Goal: Transaction & Acquisition: Purchase product/service

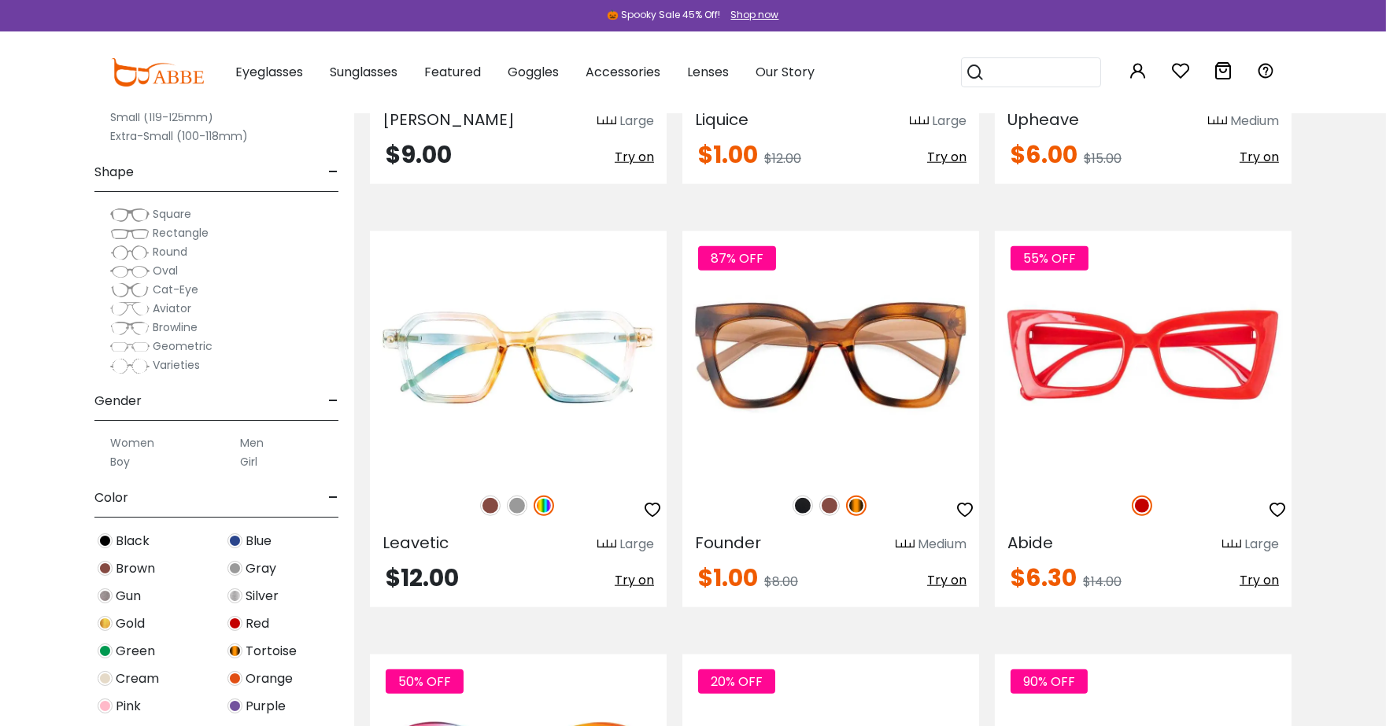
scroll to position [3600, 0]
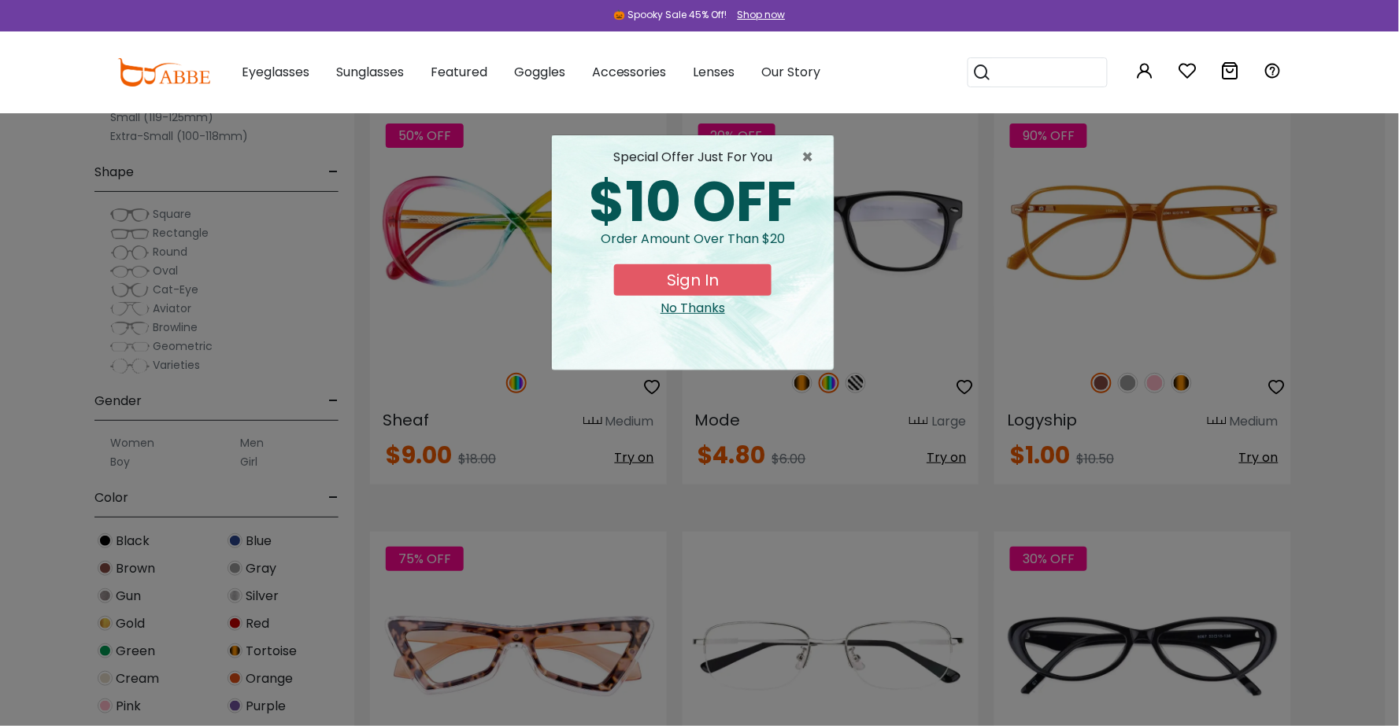
drag, startPoint x: 1396, startPoint y: 29, endPoint x: 1398, endPoint y: 327, distance: 297.5
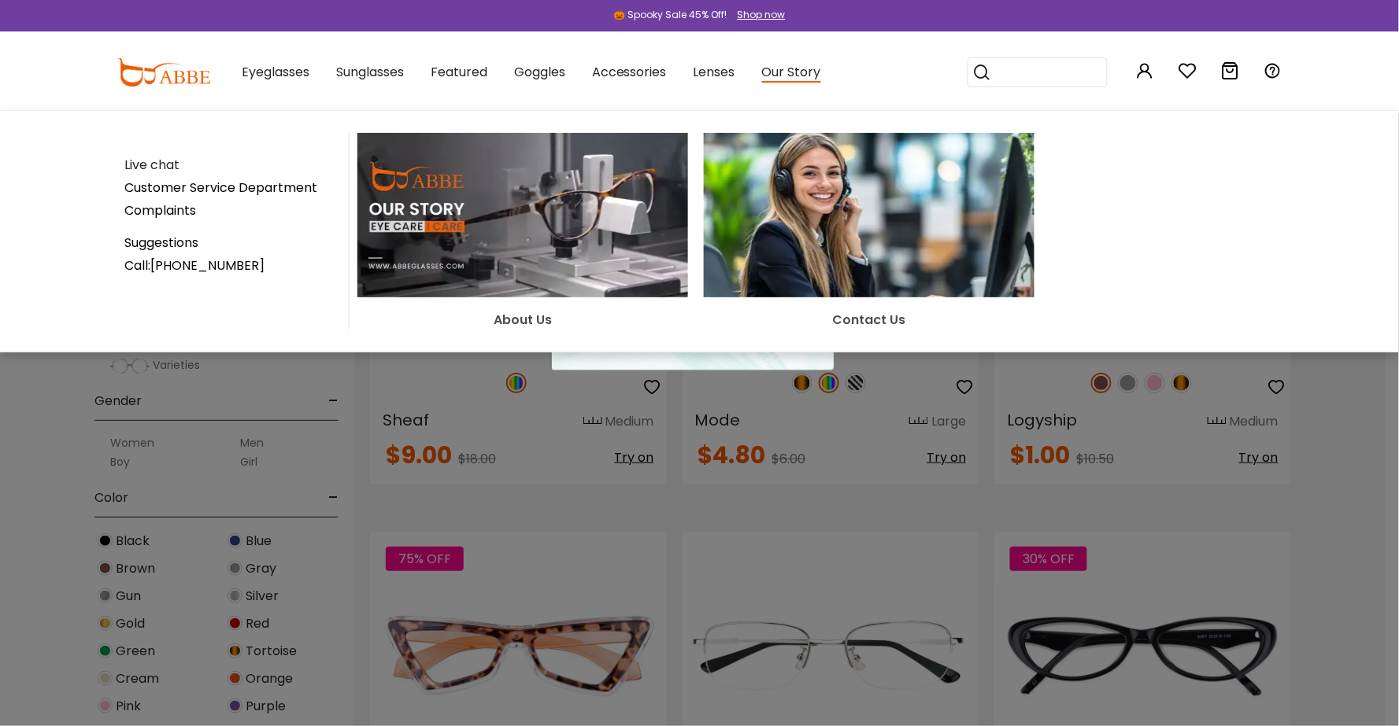
click at [1250, 213] on div "About Us Contact Us" at bounding box center [815, 231] width 933 height 197
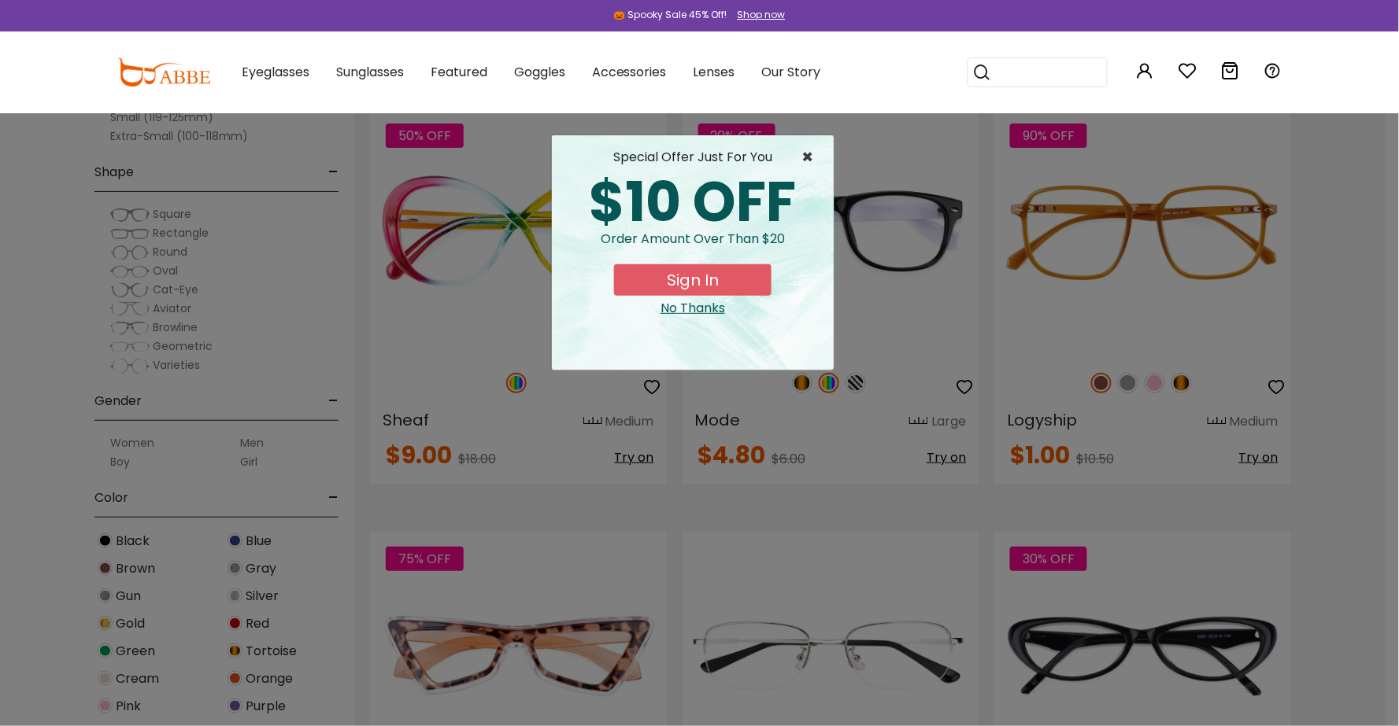
click at [807, 157] on span "×" at bounding box center [811, 157] width 20 height 19
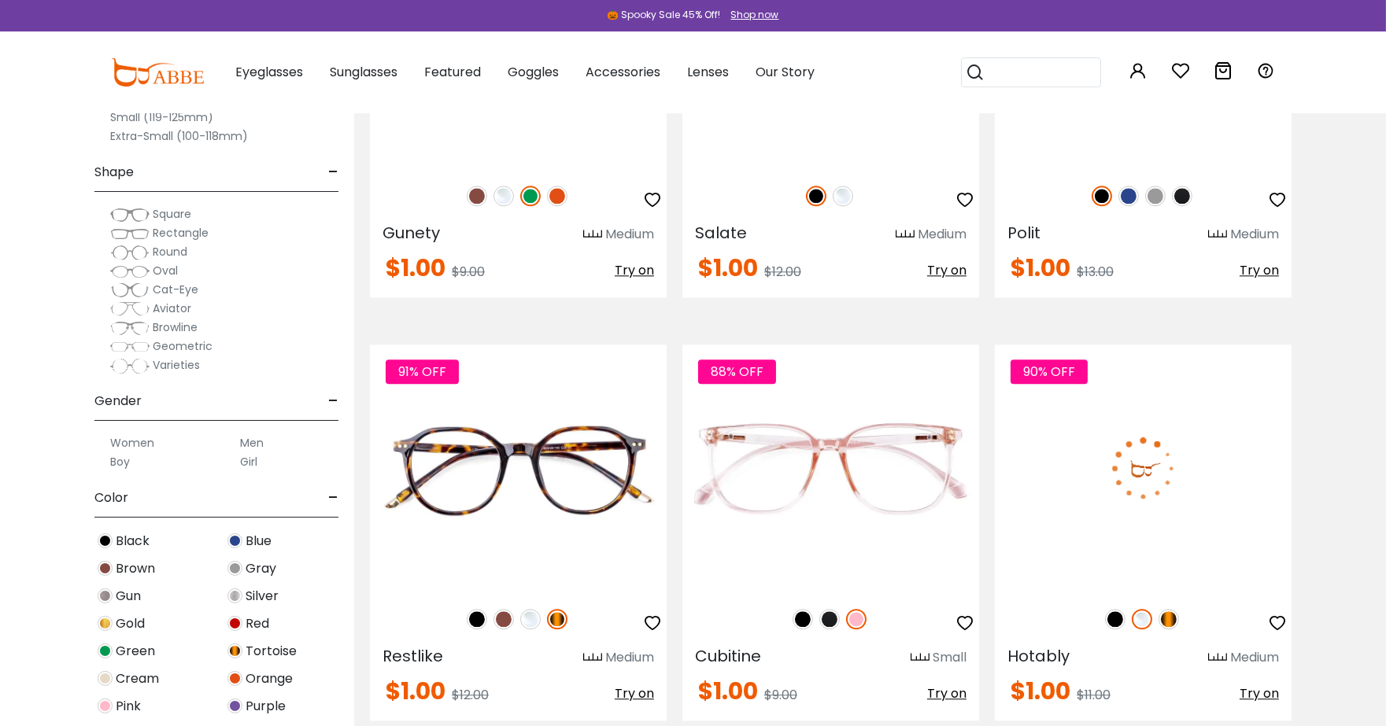
scroll to position [8076, 0]
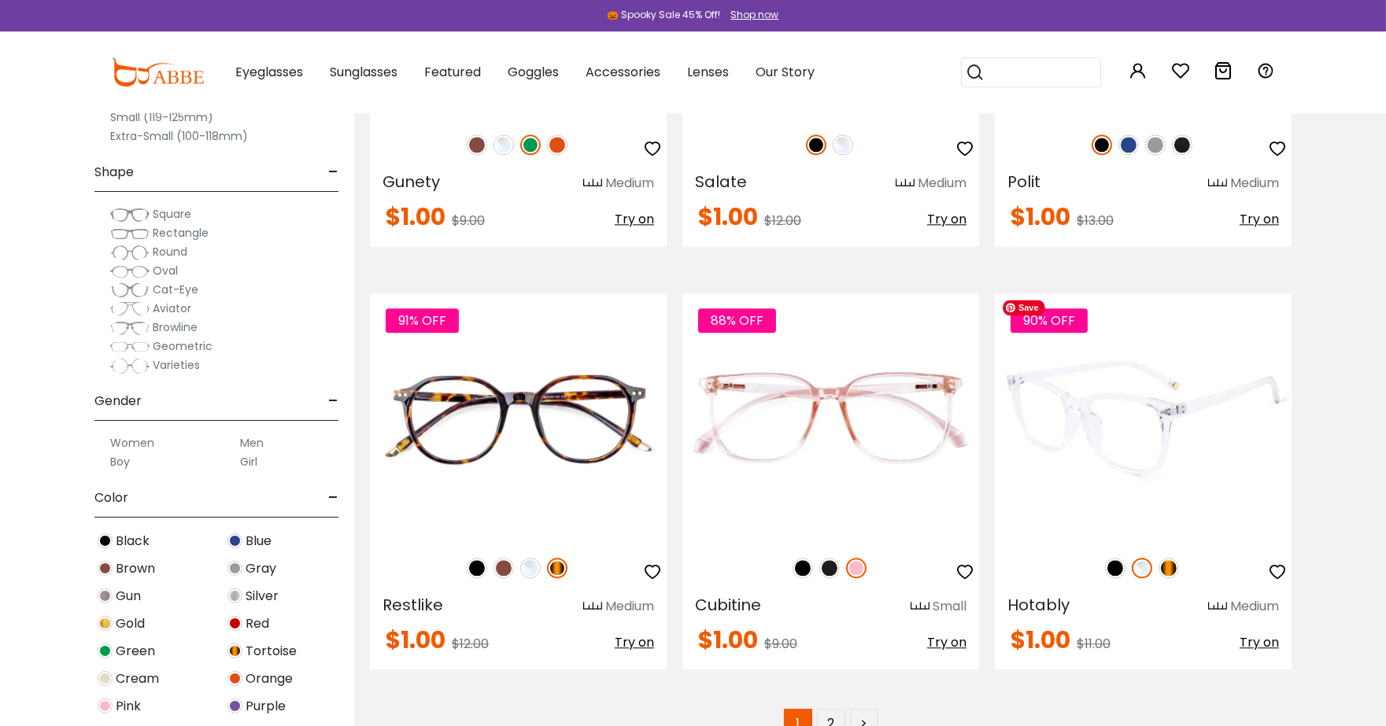
click at [1132, 433] on img at bounding box center [1143, 417] width 297 height 247
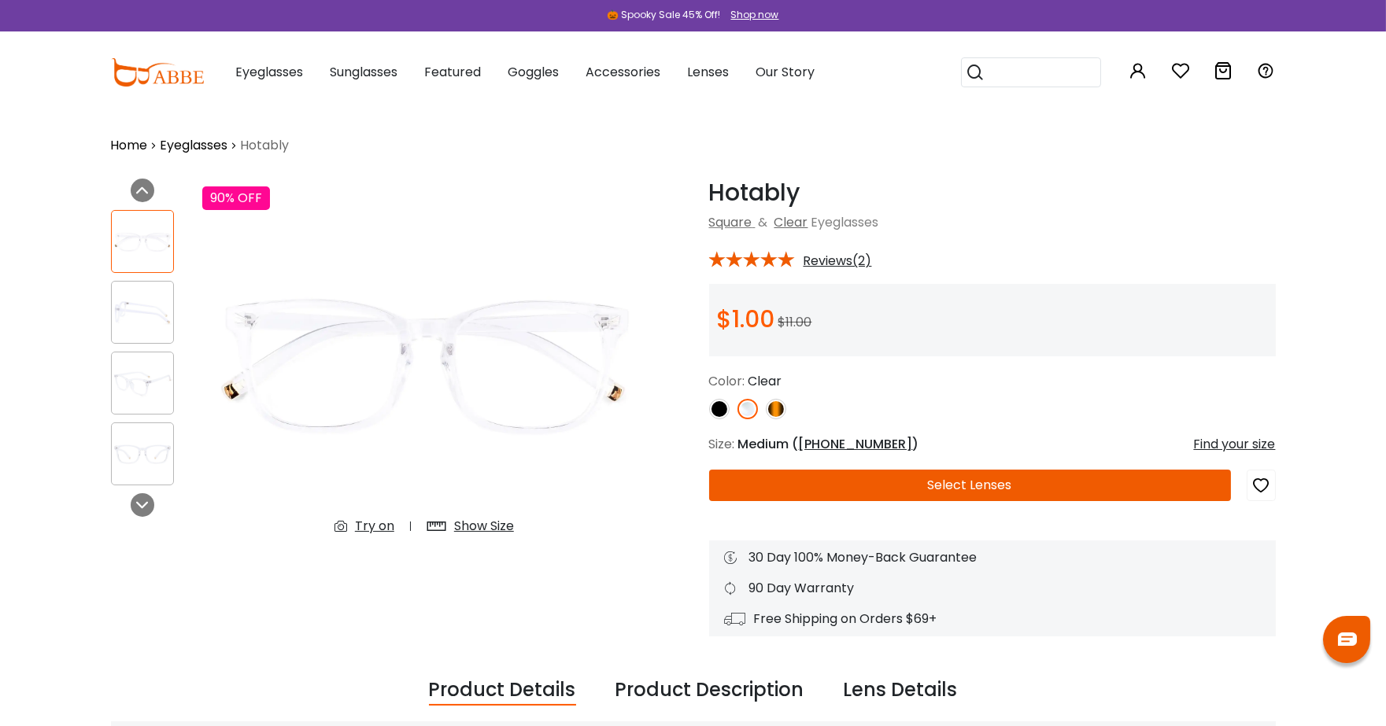
click at [1114, 478] on button "Select Lenses" at bounding box center [970, 485] width 522 height 31
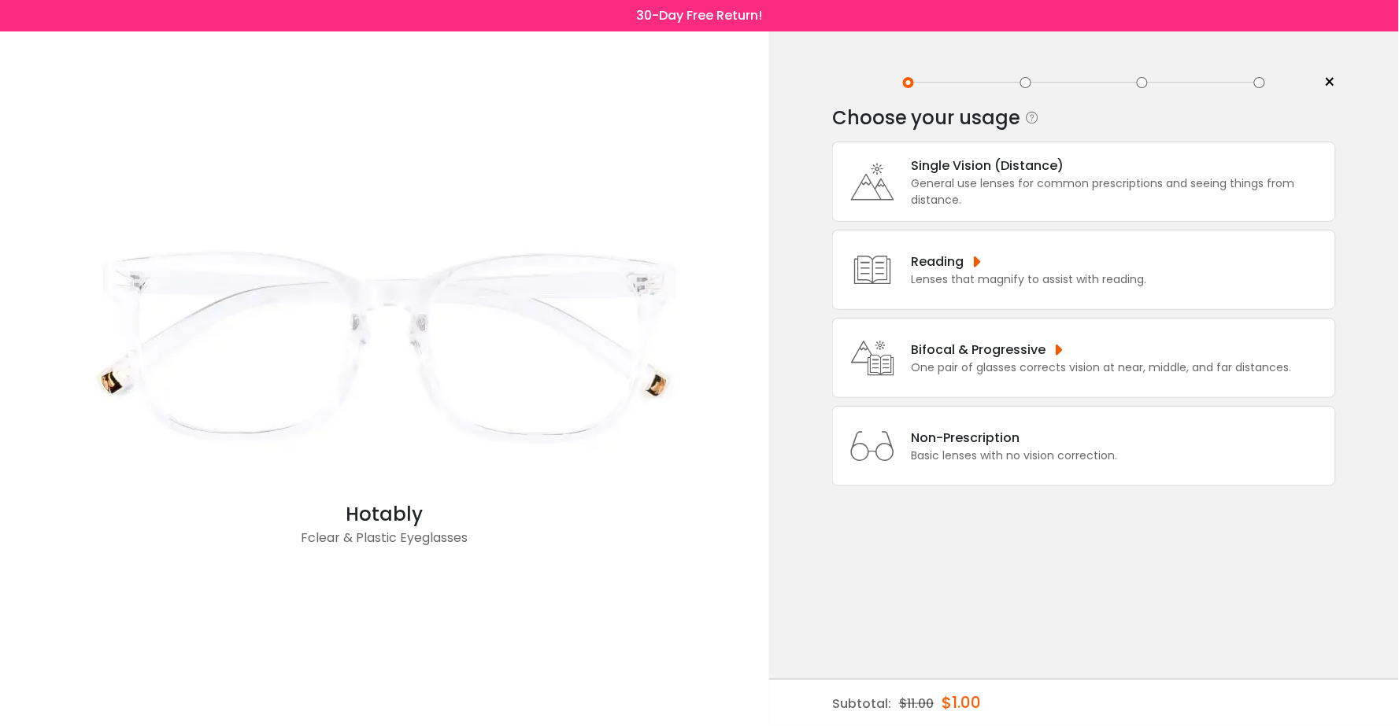
click at [1095, 191] on div "General use lenses for common prescriptions and seeing things from distance." at bounding box center [1119, 192] width 416 height 33
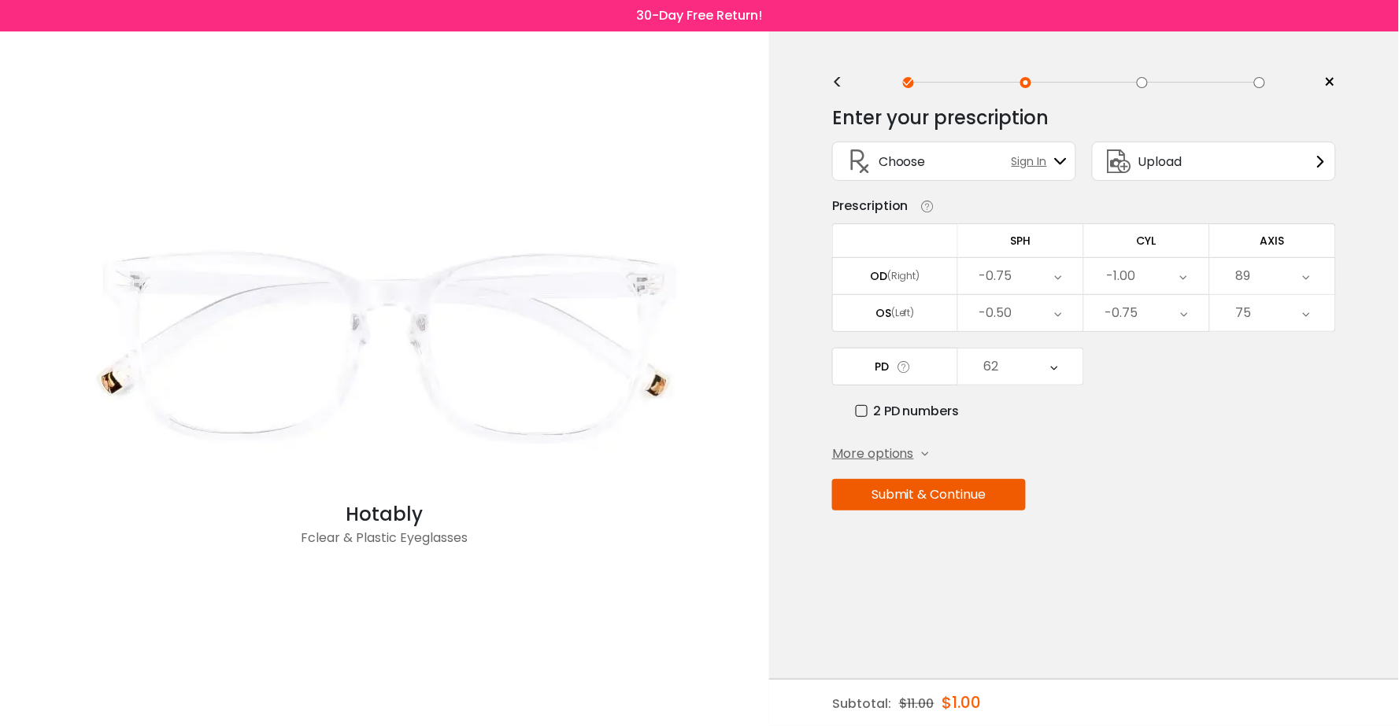
click at [1002, 493] on button "Submit & Continue" at bounding box center [929, 494] width 194 height 31
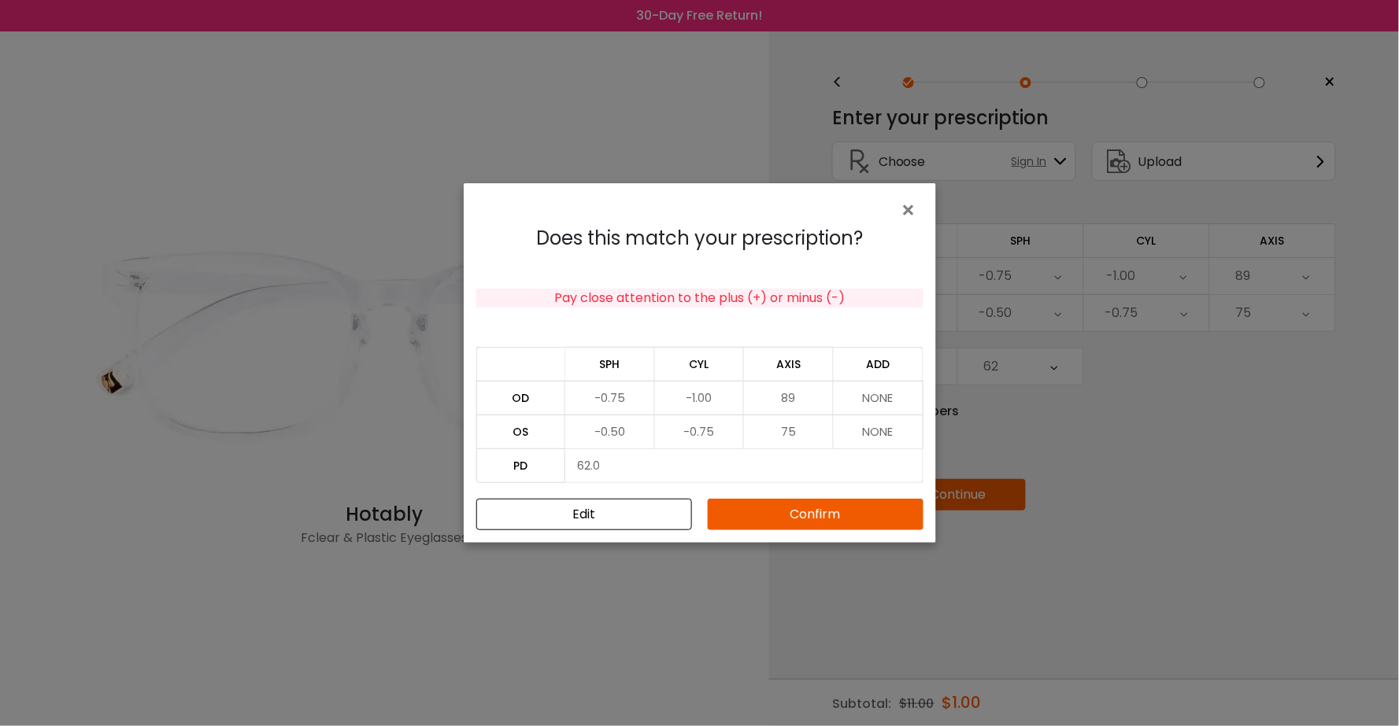
click at [840, 493] on div "Does this match your prescription? Pay close attention to the plus (+) or minus…" at bounding box center [700, 379] width 472 height 329
click at [834, 502] on button "Confirm" at bounding box center [816, 514] width 216 height 31
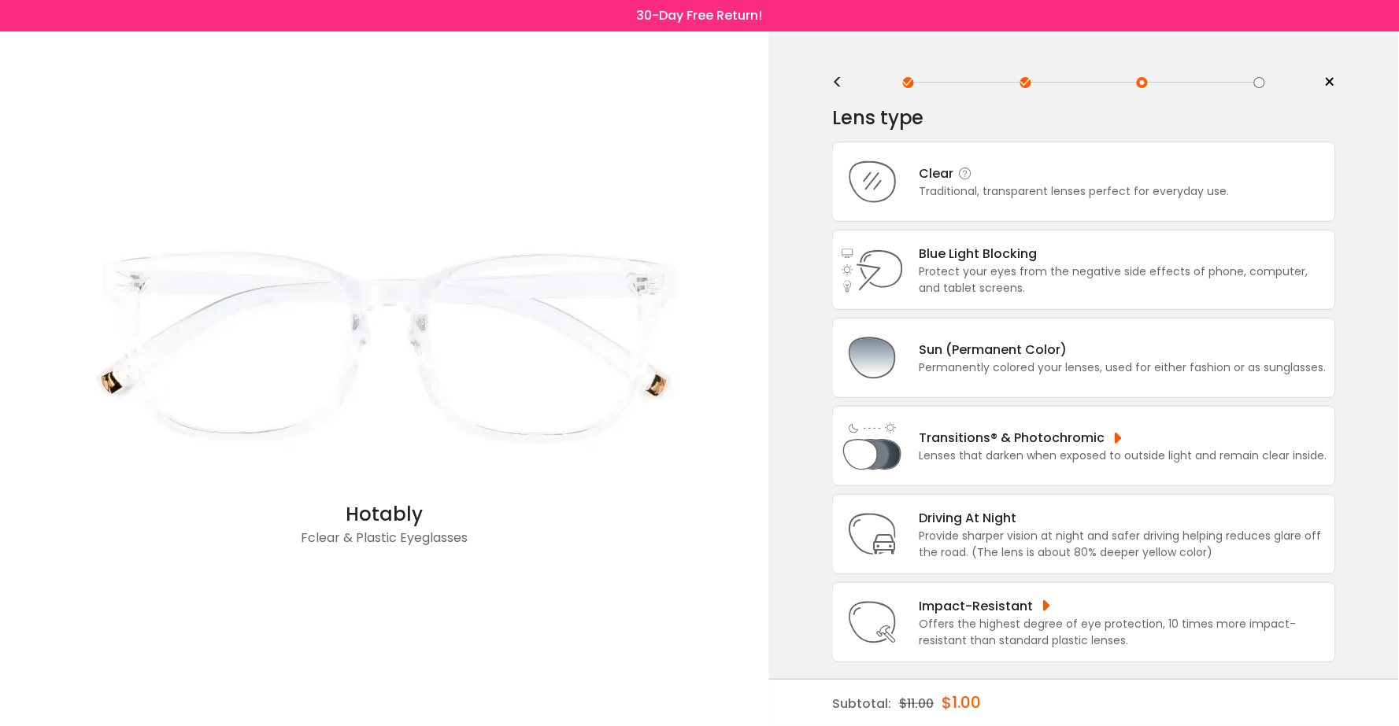
click at [1064, 187] on div "Traditional, transparent lenses perfect for everyday use." at bounding box center [1074, 191] width 310 height 17
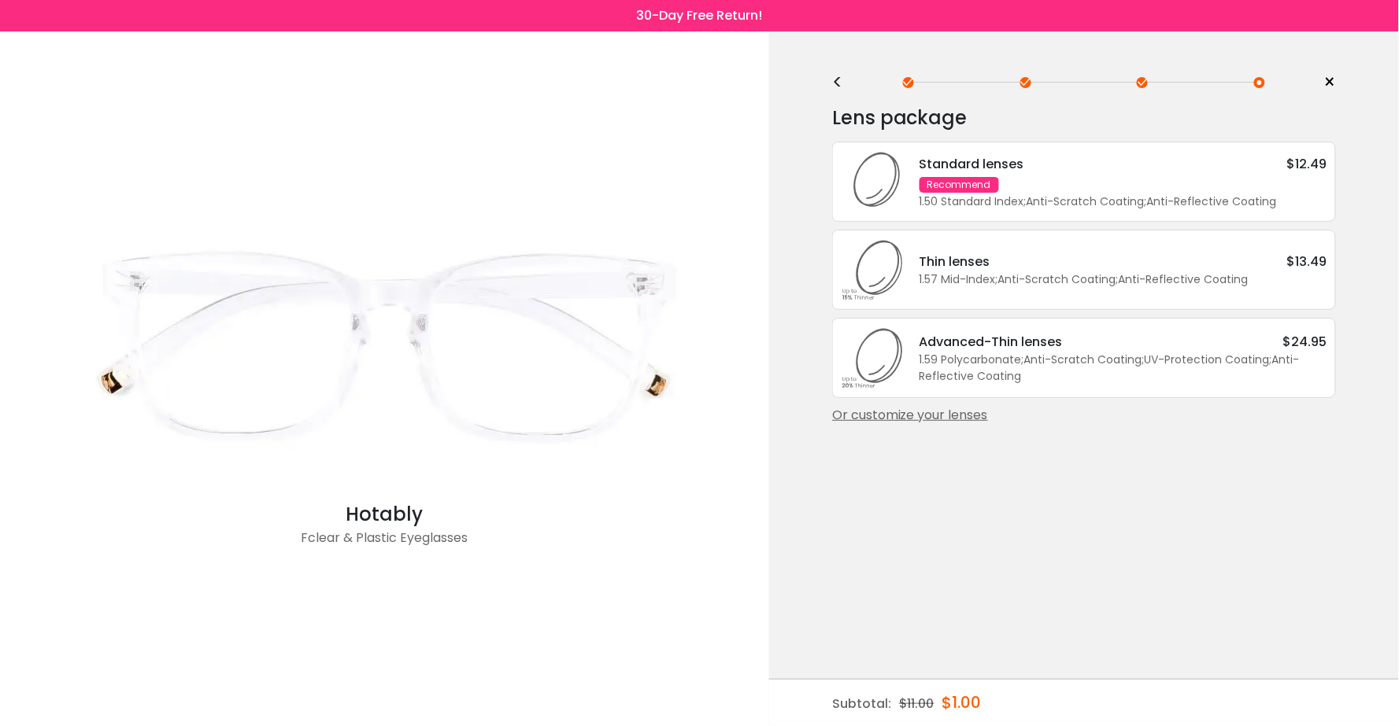
click at [970, 414] on div "Or customize your lenses" at bounding box center [1084, 415] width 504 height 19
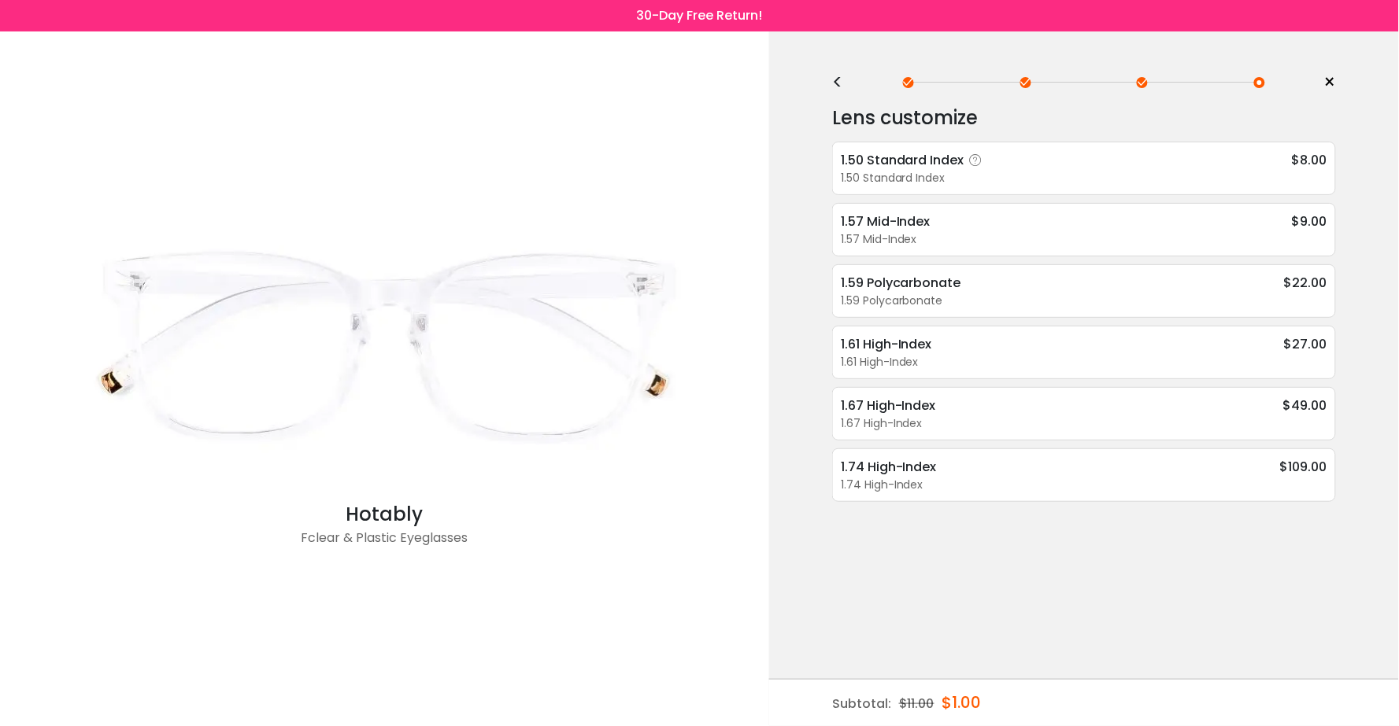
click at [1003, 172] on div "1.50 Standard Index" at bounding box center [1084, 178] width 486 height 17
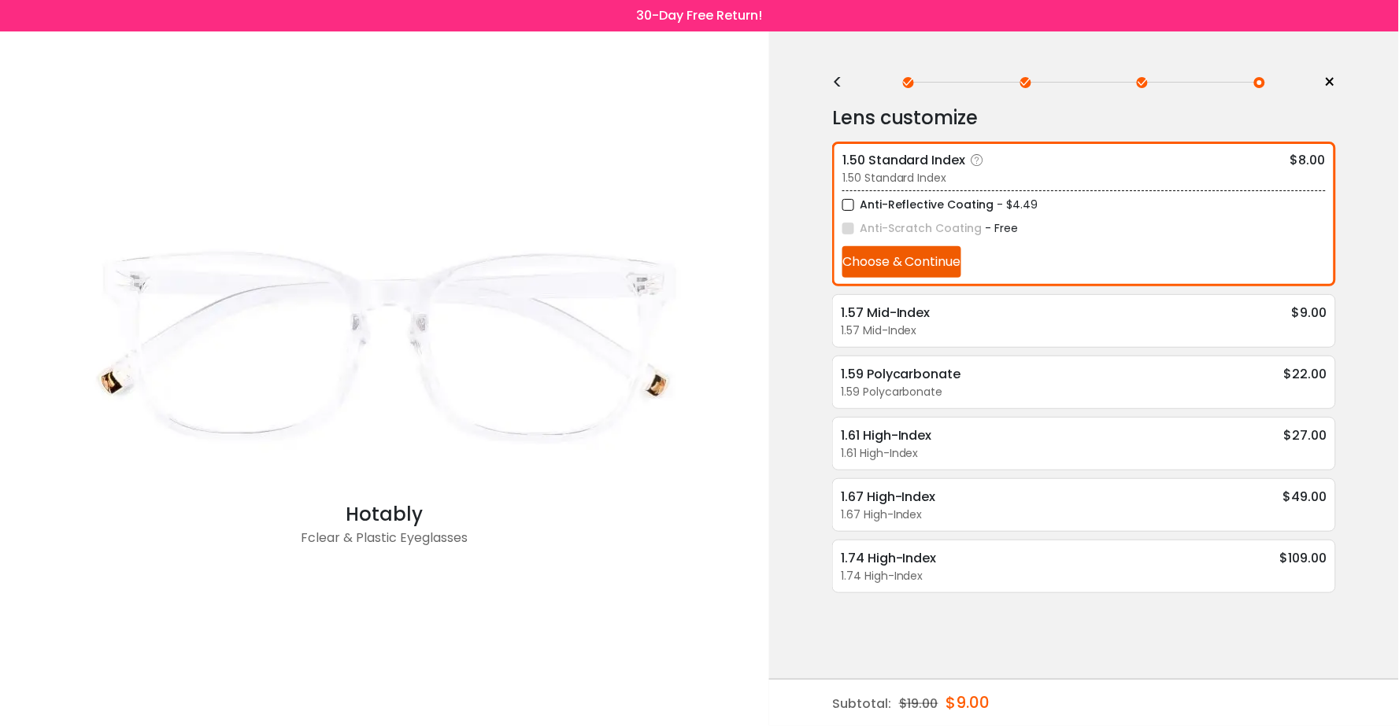
click at [941, 255] on button "Choose & Continue" at bounding box center [901, 261] width 119 height 31
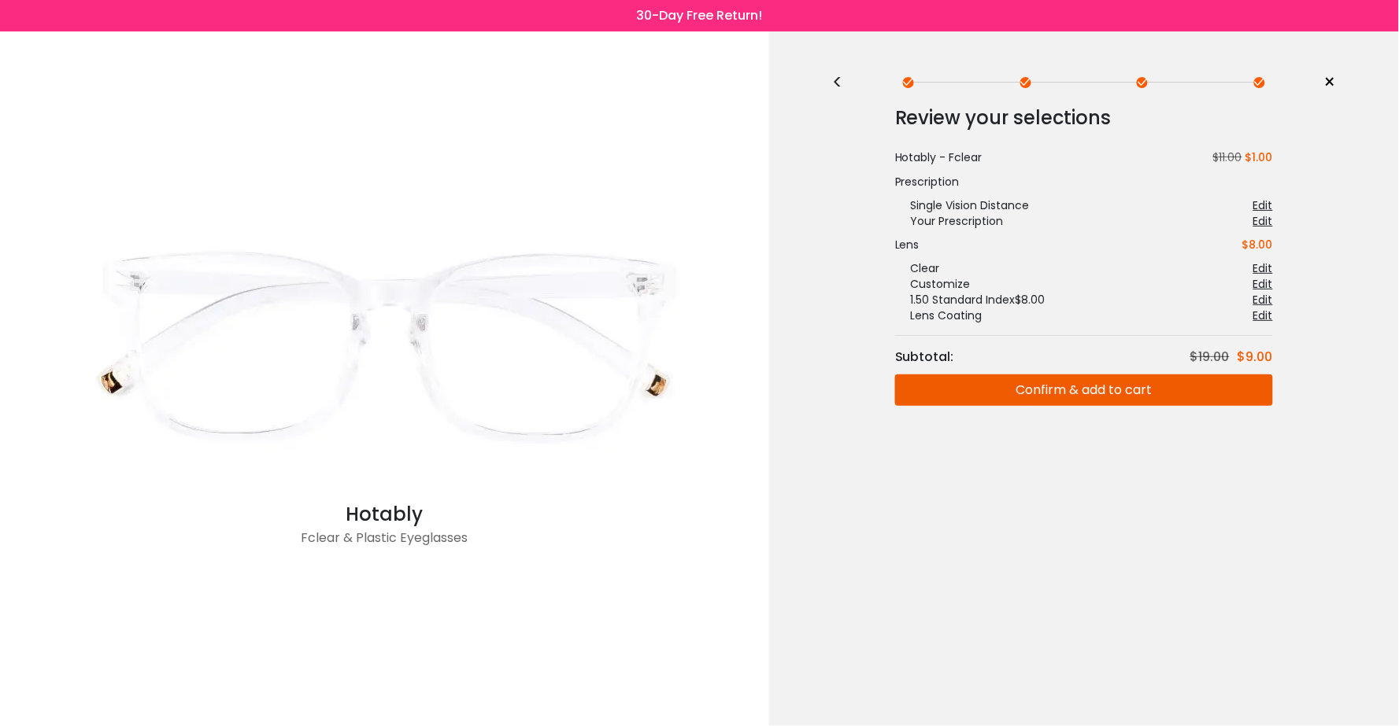
click at [998, 379] on button "Confirm & add to cart" at bounding box center [1084, 390] width 378 height 31
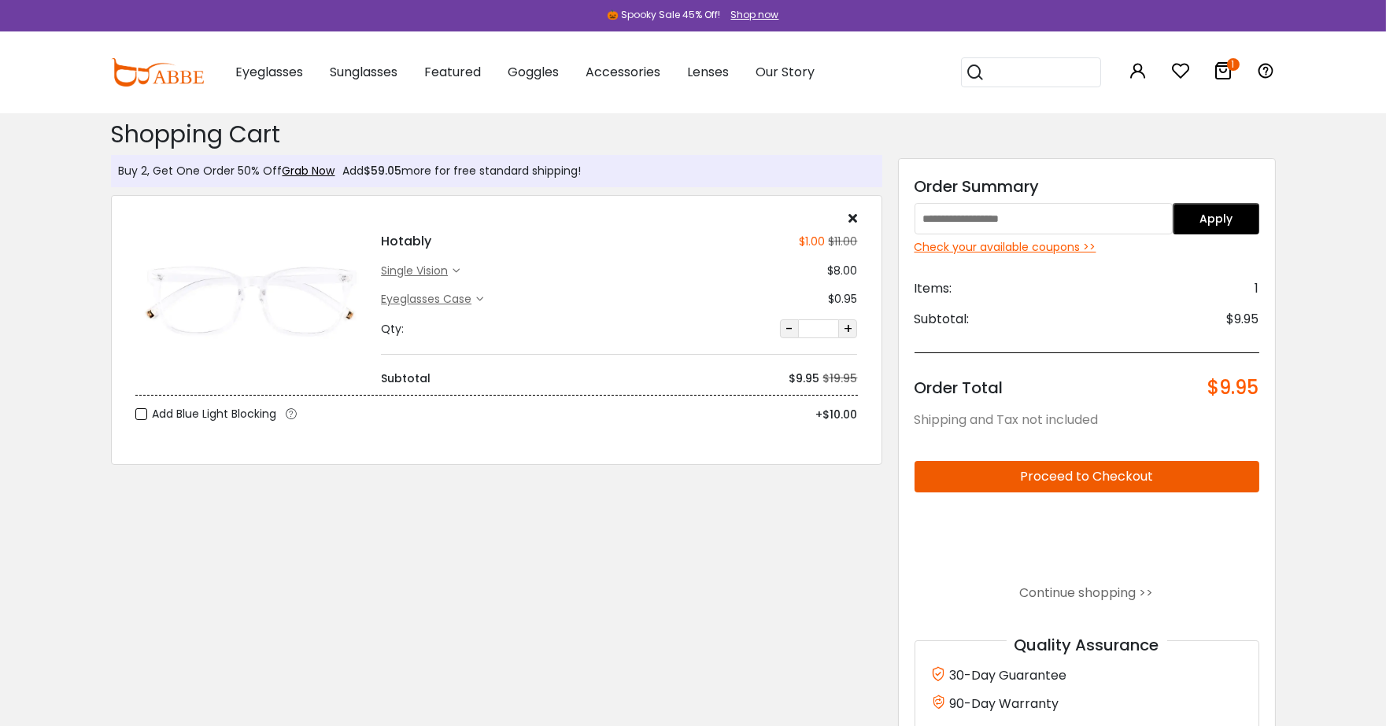
click at [996, 220] on input "text" at bounding box center [1044, 218] width 259 height 31
type input "********"
click at [1207, 214] on button "Apply" at bounding box center [1216, 218] width 87 height 31
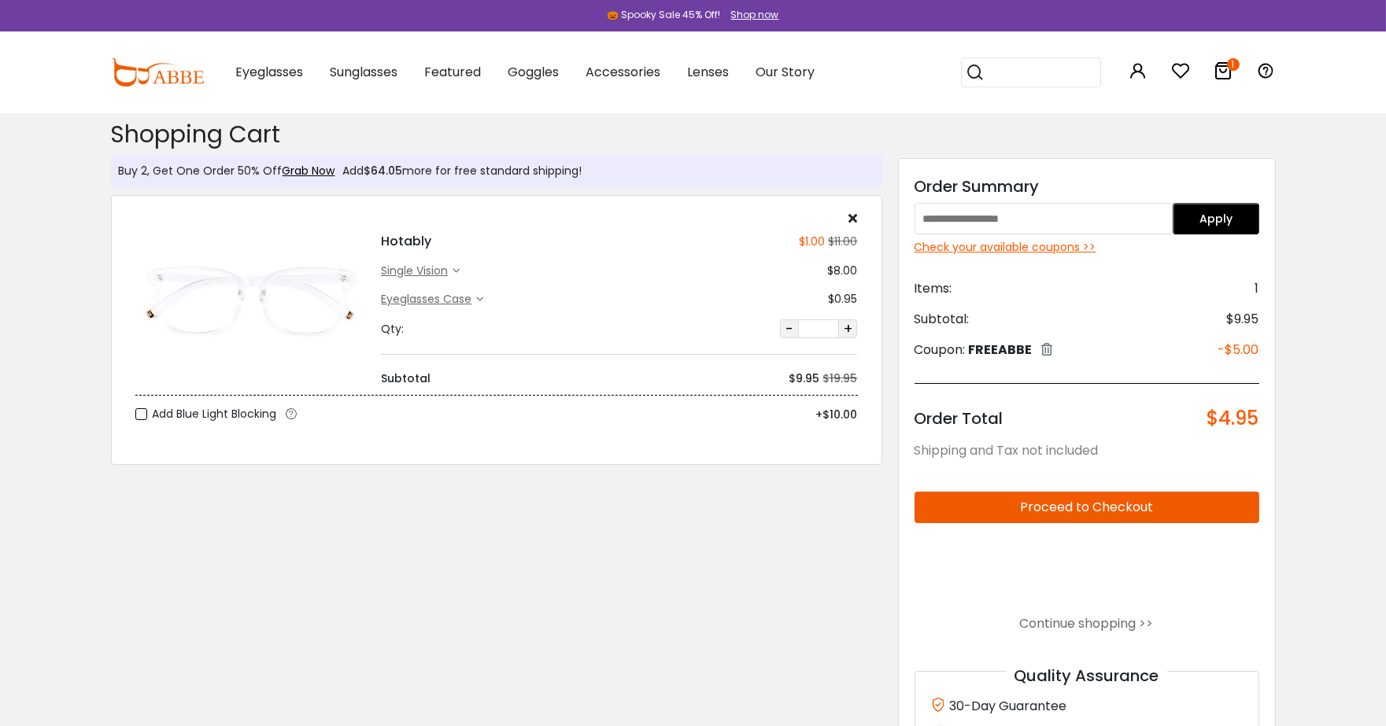
click at [1079, 497] on button "Proceed to Checkout" at bounding box center [1087, 507] width 345 height 31
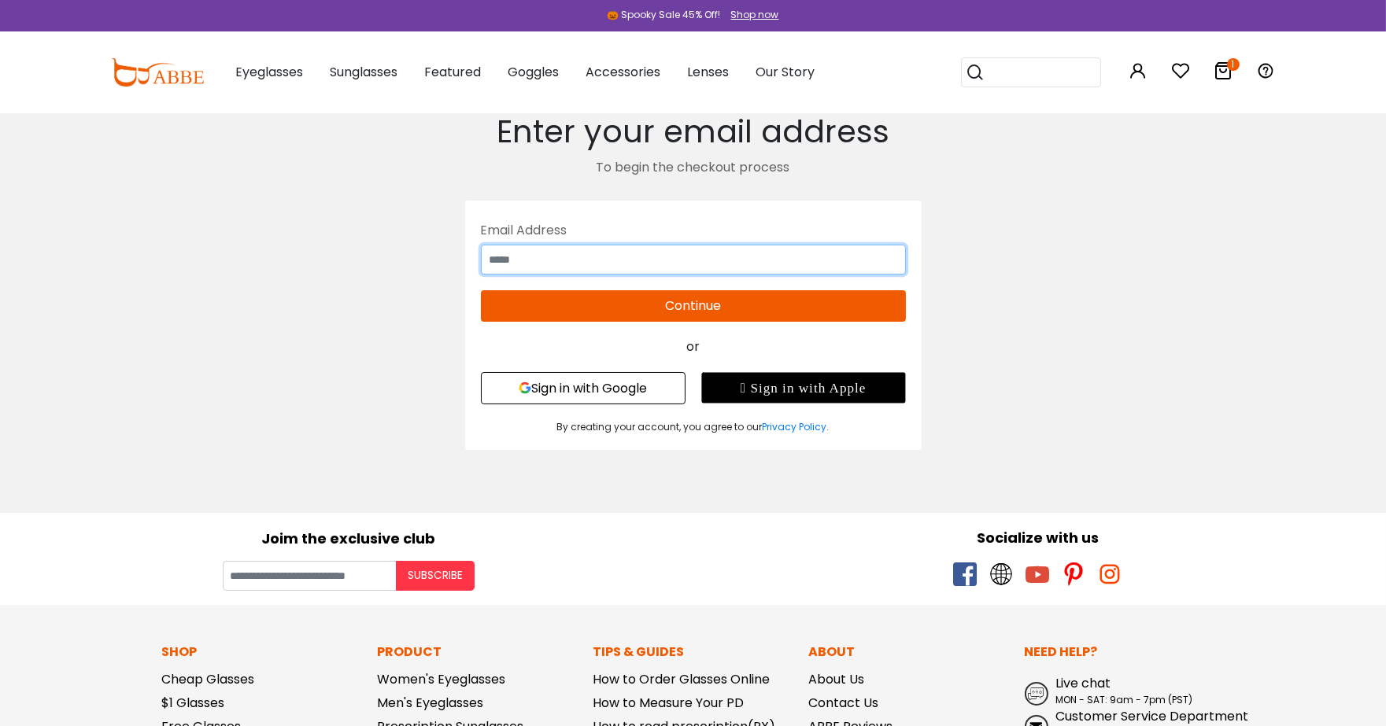
click at [874, 261] on input "text" at bounding box center [693, 260] width 425 height 30
type input "**********"
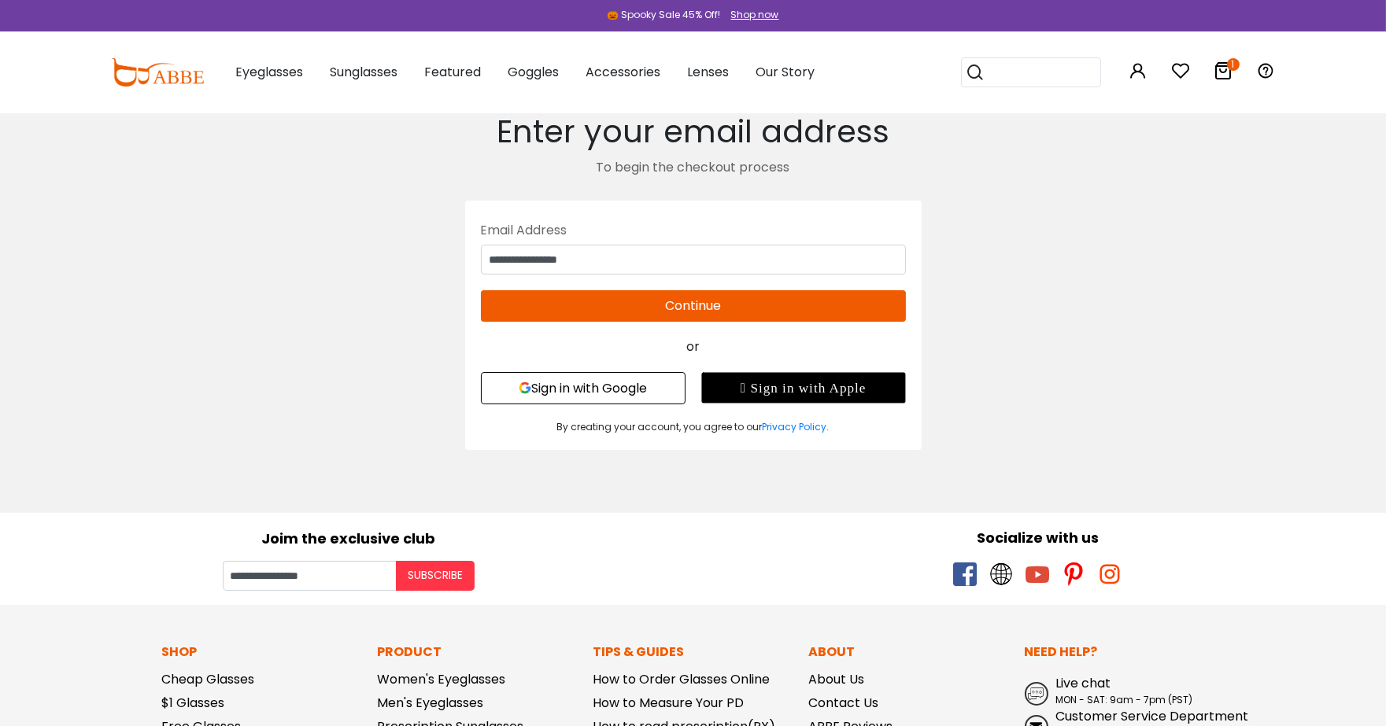
click at [741, 302] on button "Continue" at bounding box center [693, 305] width 425 height 31
type input "**********"
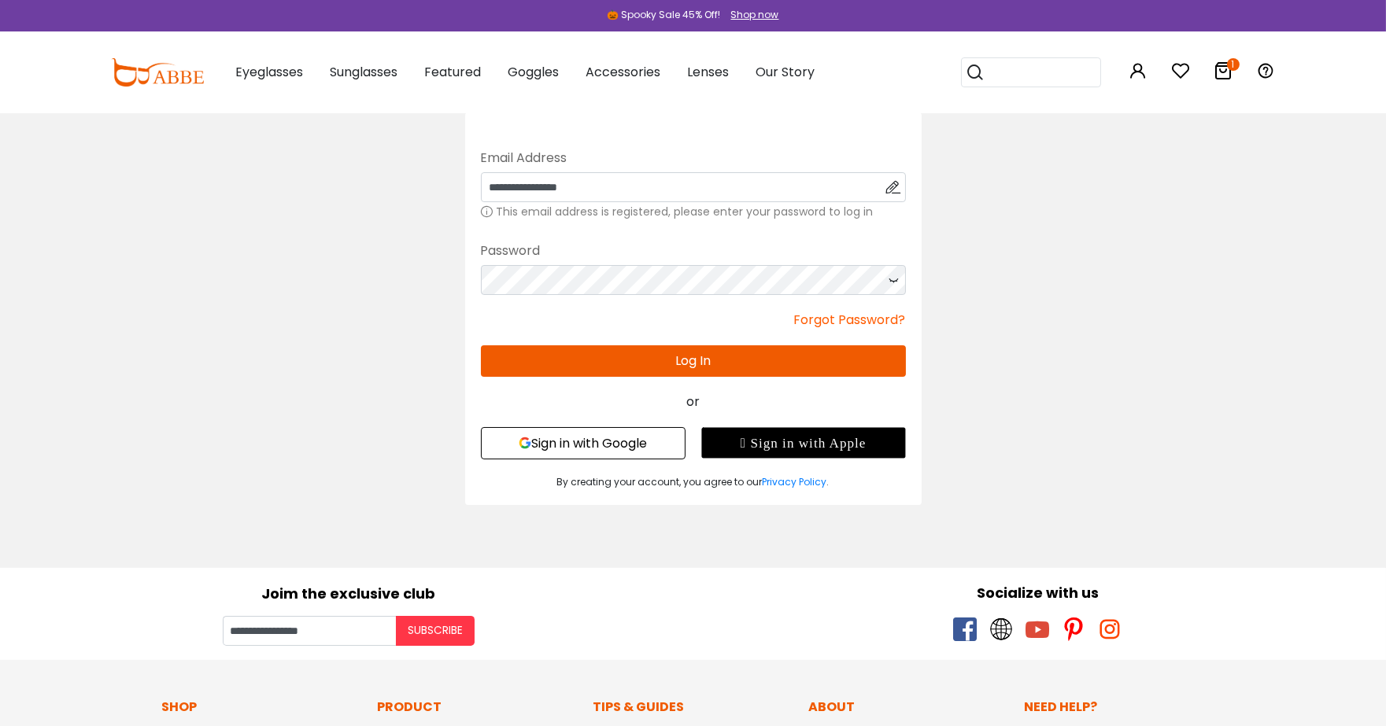
click at [767, 186] on div "**********" at bounding box center [693, 187] width 425 height 30
click at [615, 186] on div "**********" at bounding box center [693, 187] width 425 height 30
click at [748, 183] on div "**********" at bounding box center [693, 187] width 425 height 30
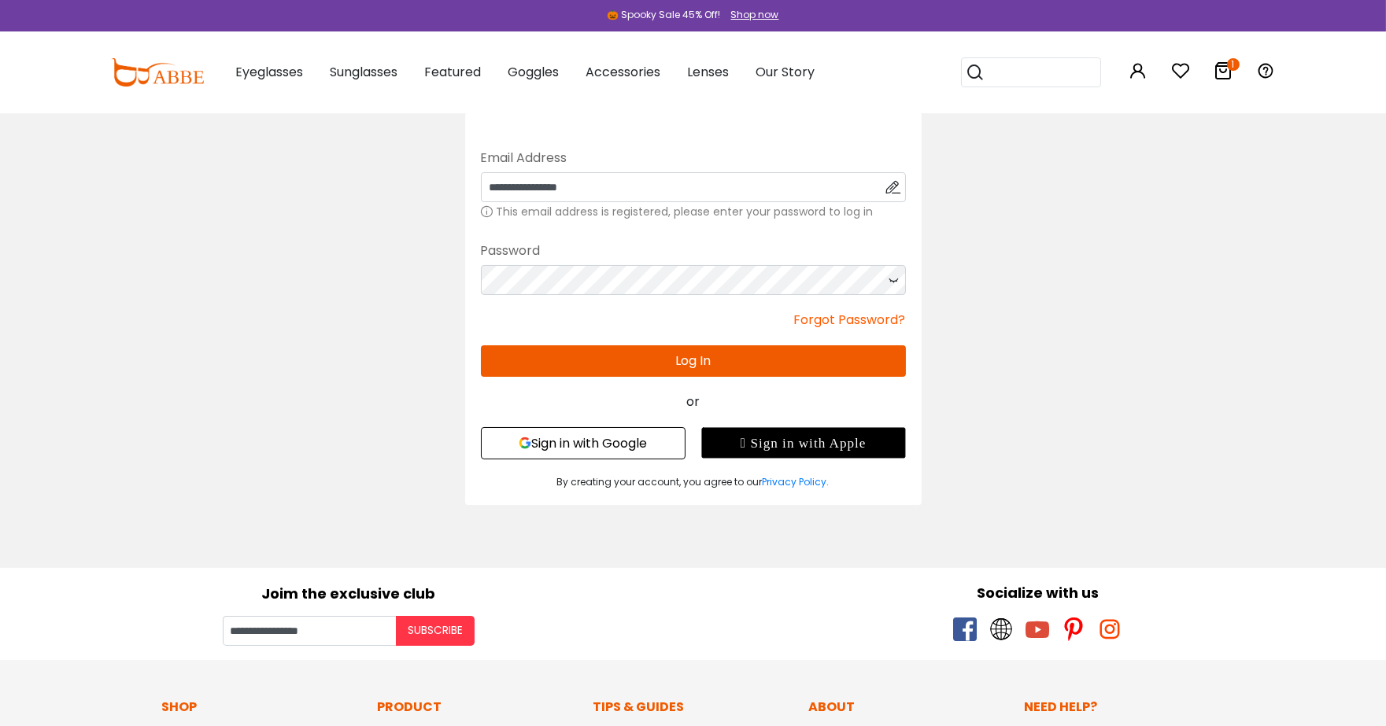
click at [894, 184] on icon at bounding box center [894, 187] width 16 height 30
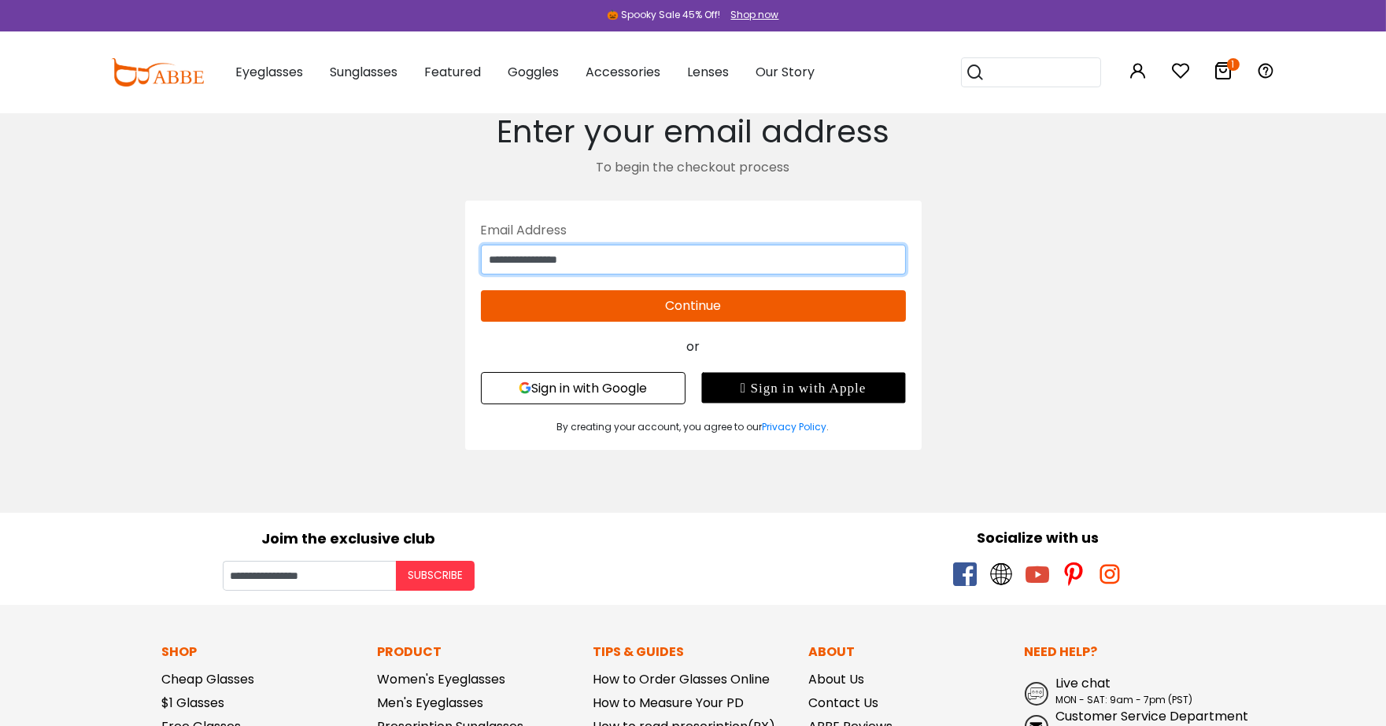
drag, startPoint x: 841, startPoint y: 257, endPoint x: 301, endPoint y: 240, distance: 539.4
click at [301, 240] on div "**********" at bounding box center [693, 282] width 1086 height 338
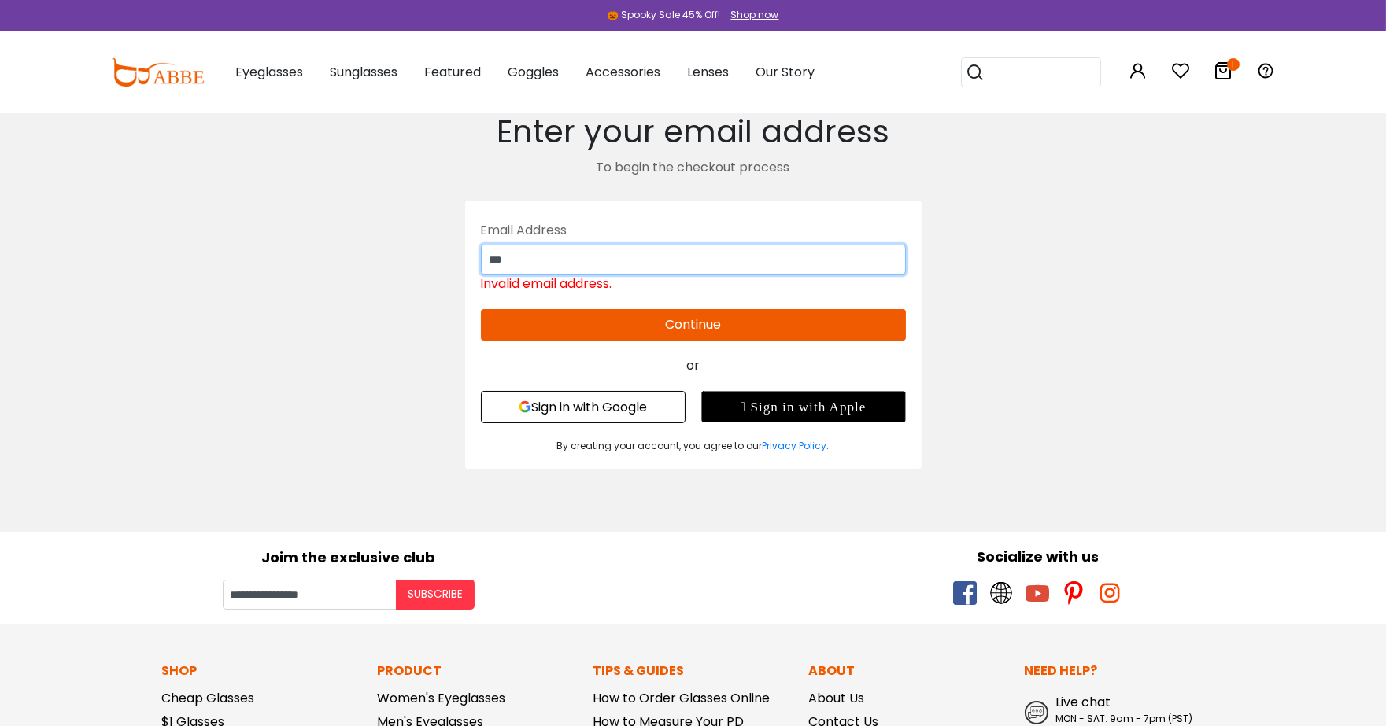
type input "**********"
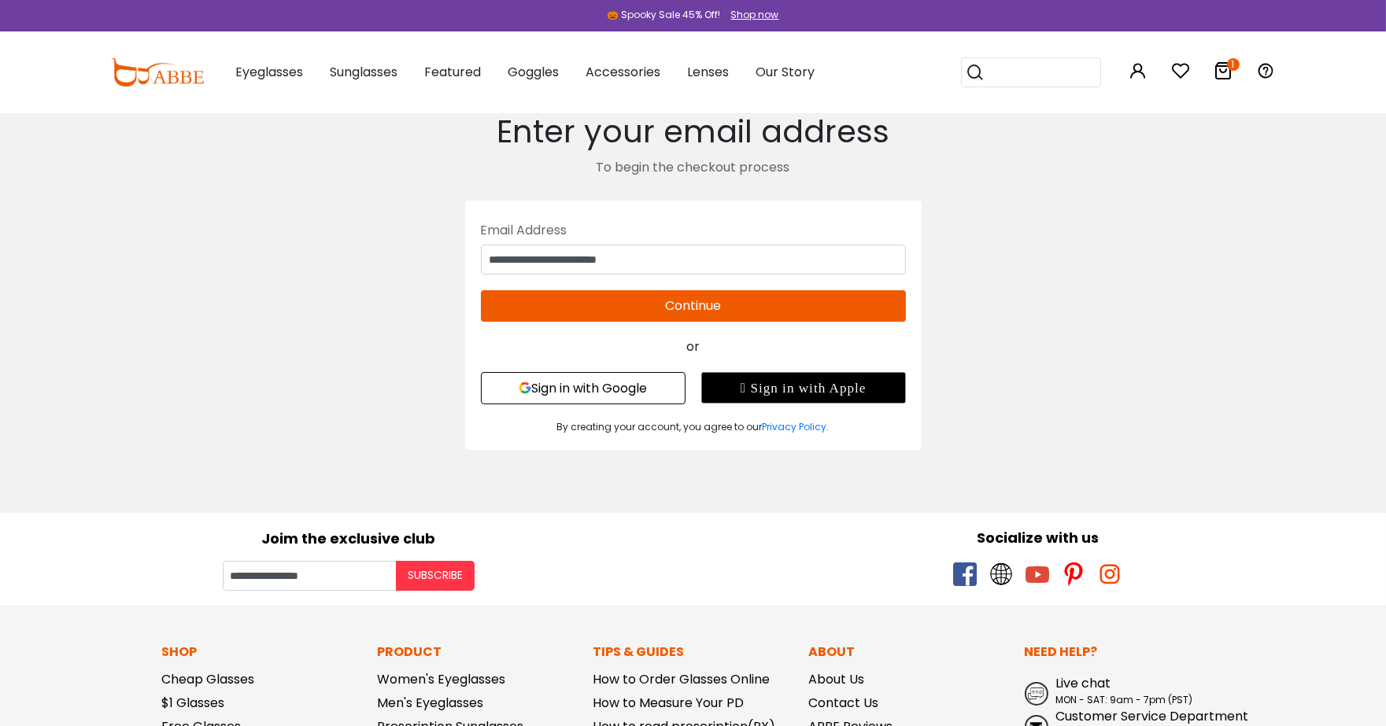
click at [724, 307] on button "Continue" at bounding box center [693, 305] width 425 height 31
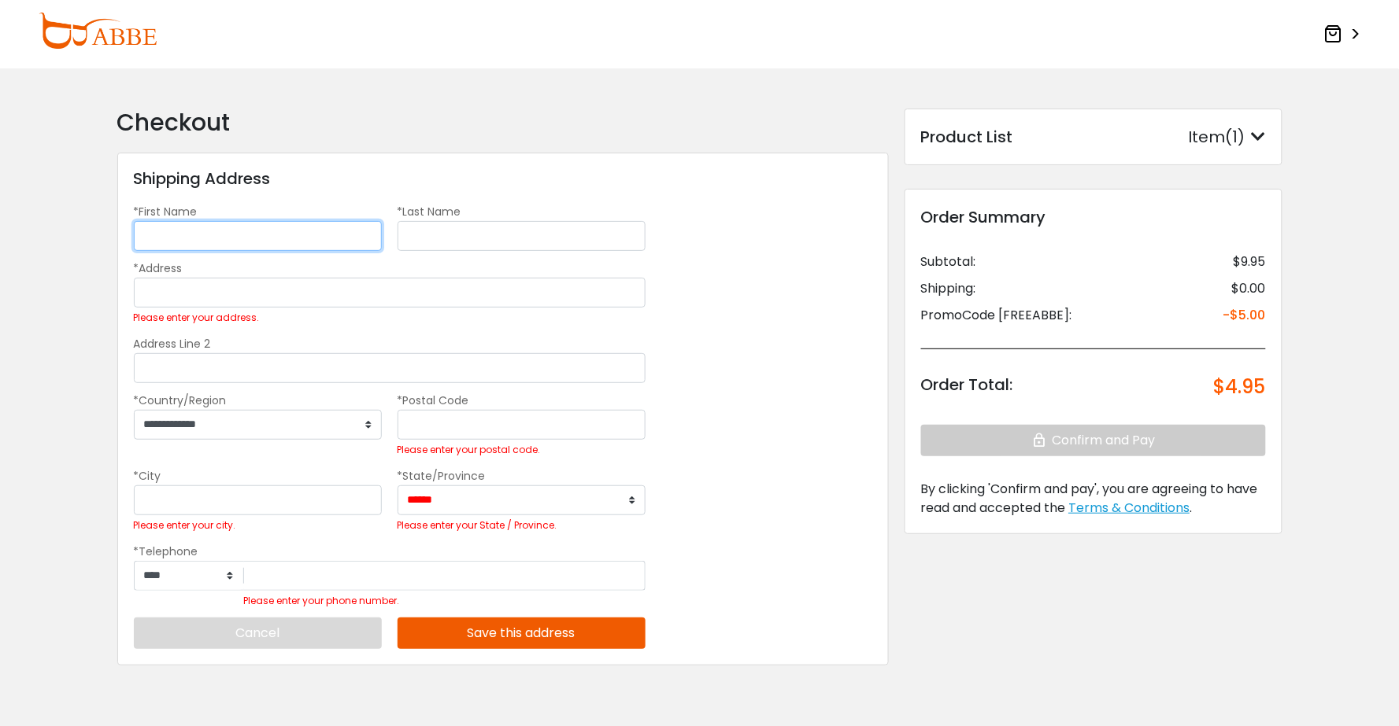
click at [263, 230] on input "*First Name" at bounding box center [258, 236] width 248 height 30
type input "********"
type input "*********"
type input "**********"
type input "*****"
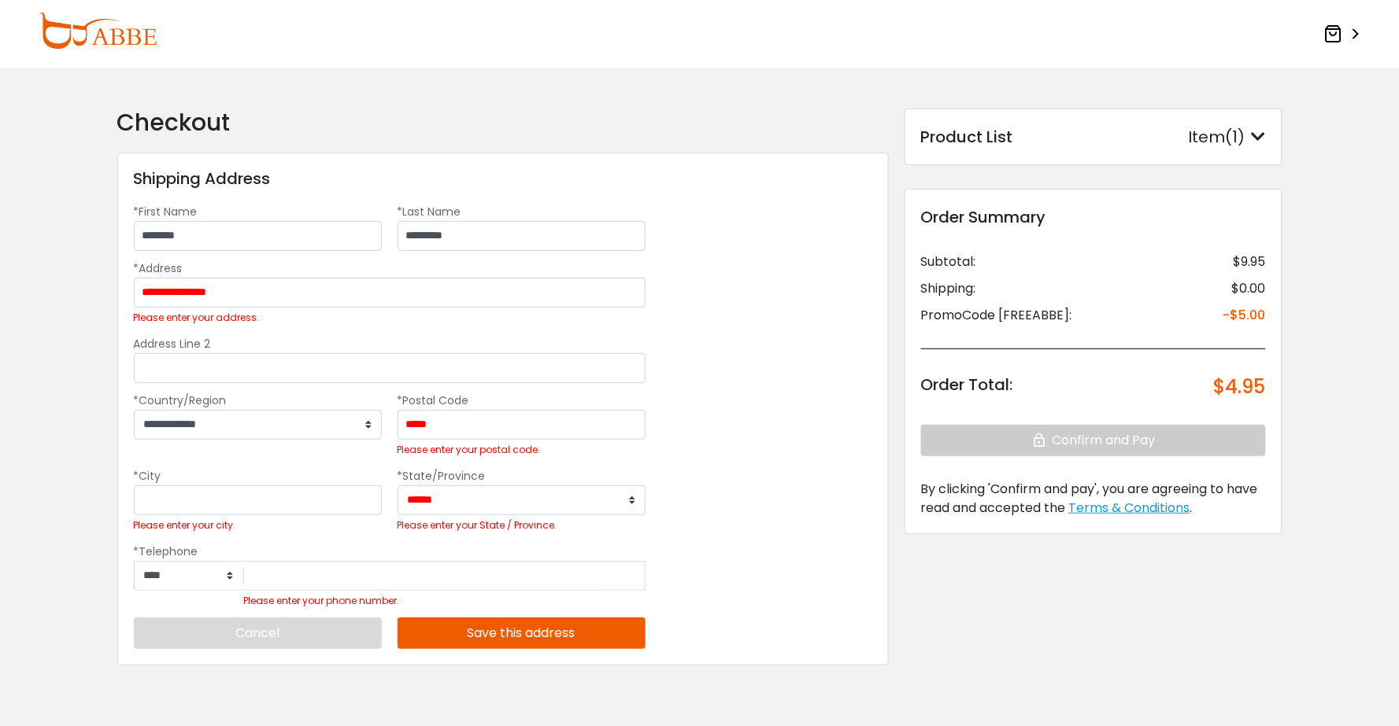
type input "**********"
select select "**"
type input "**********"
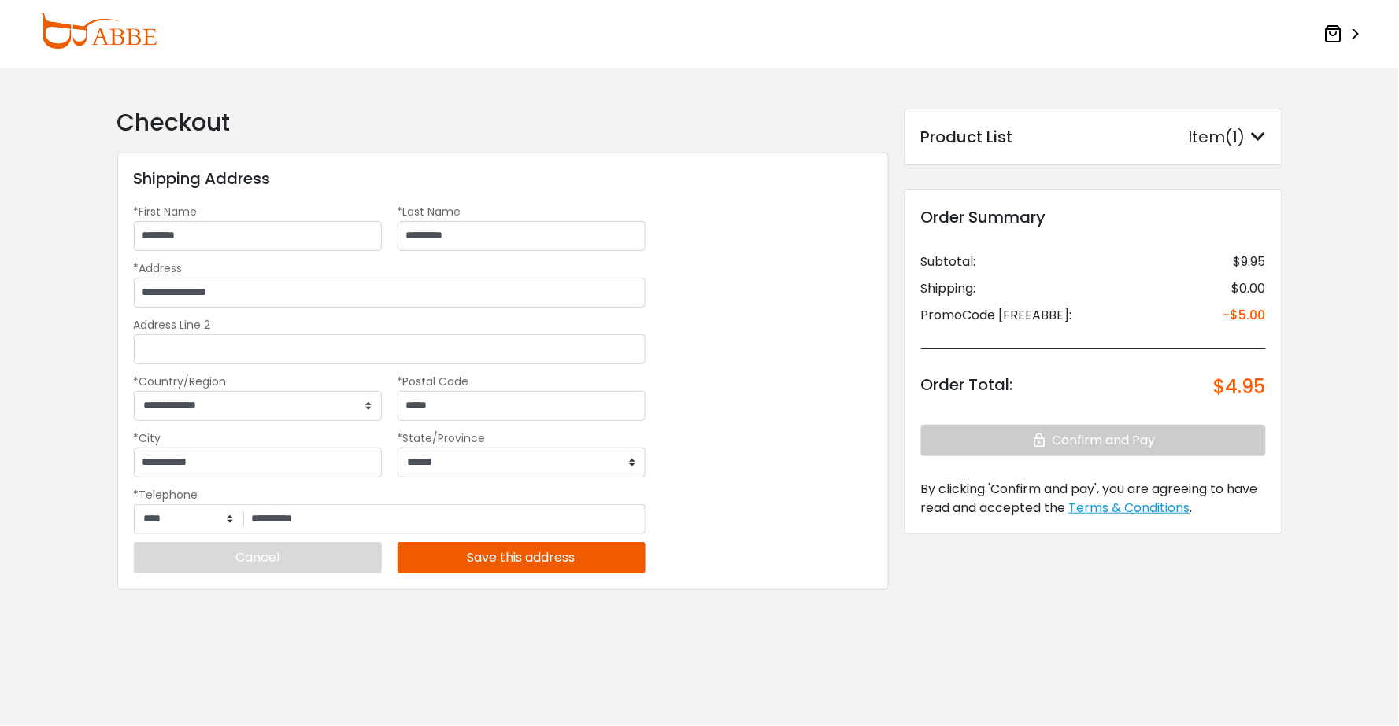
click at [490, 571] on button "Save this address" at bounding box center [521, 557] width 248 height 31
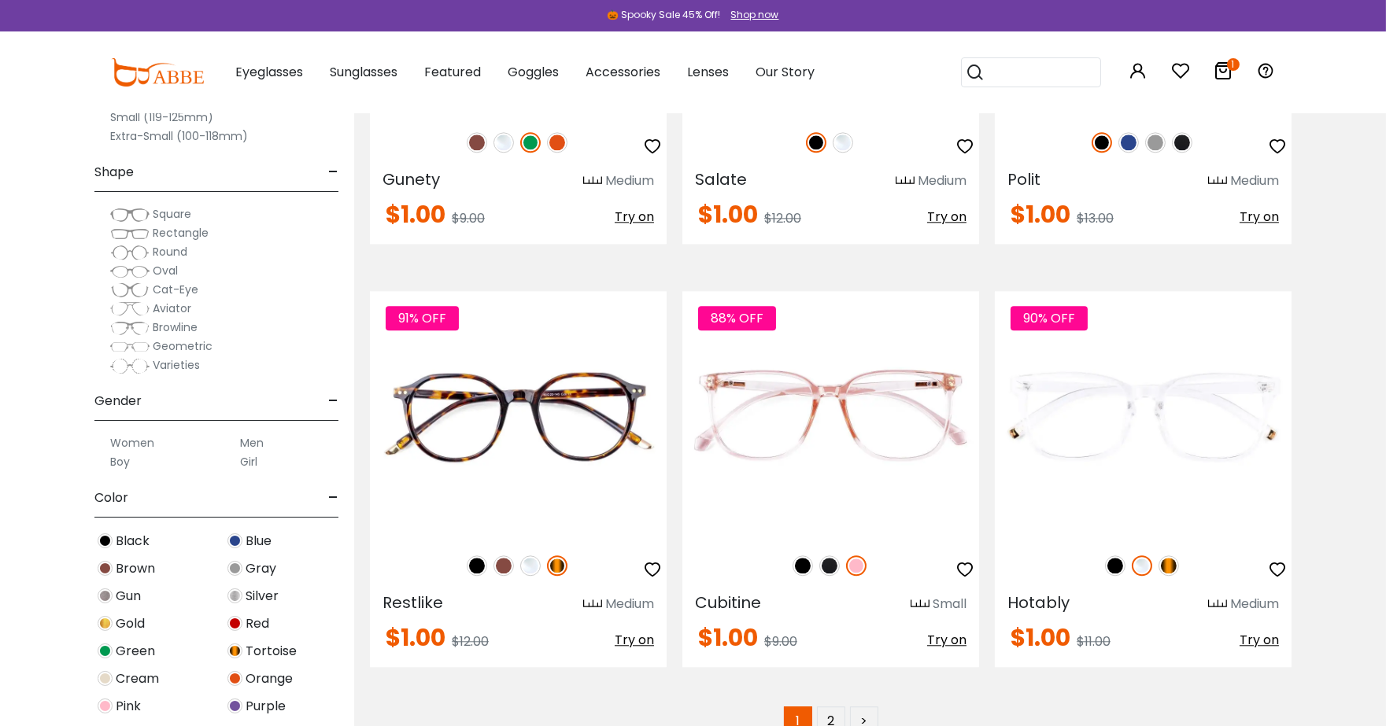
scroll to position [8076, 0]
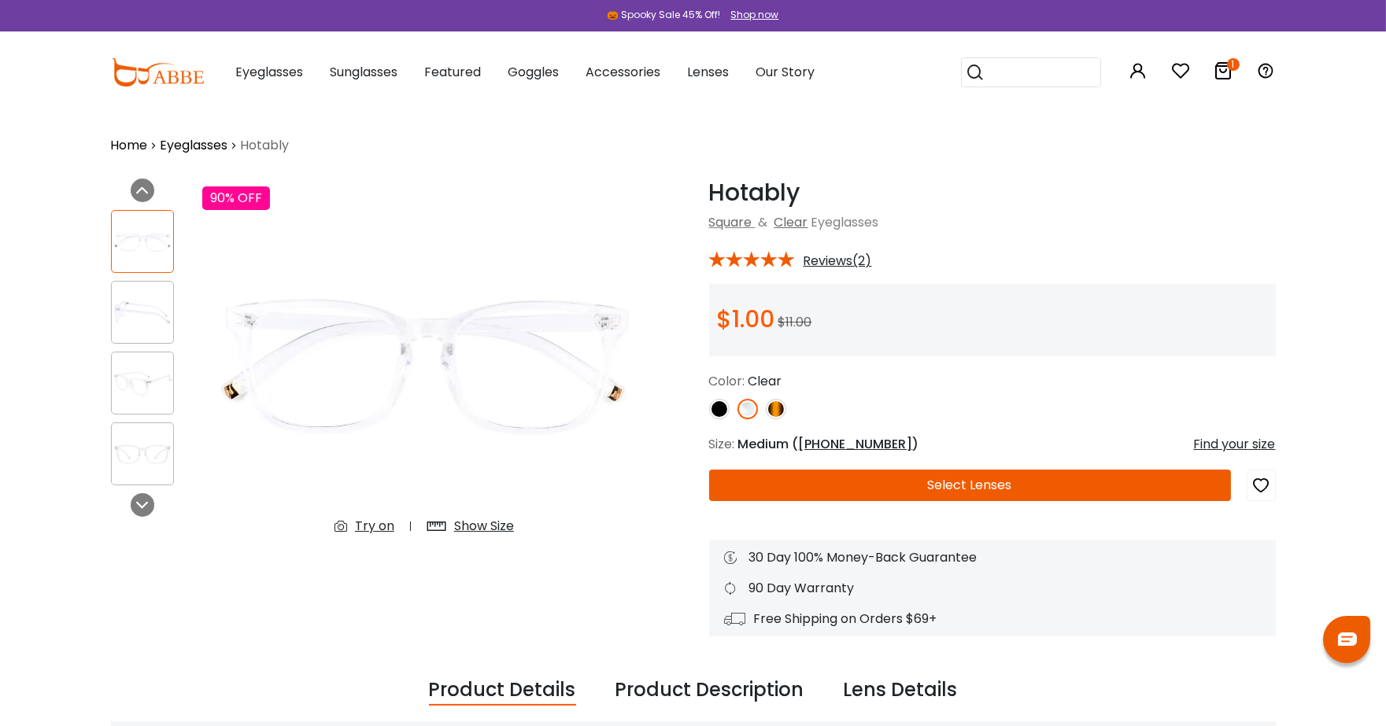
click at [933, 480] on button "Select Lenses" at bounding box center [970, 485] width 522 height 31
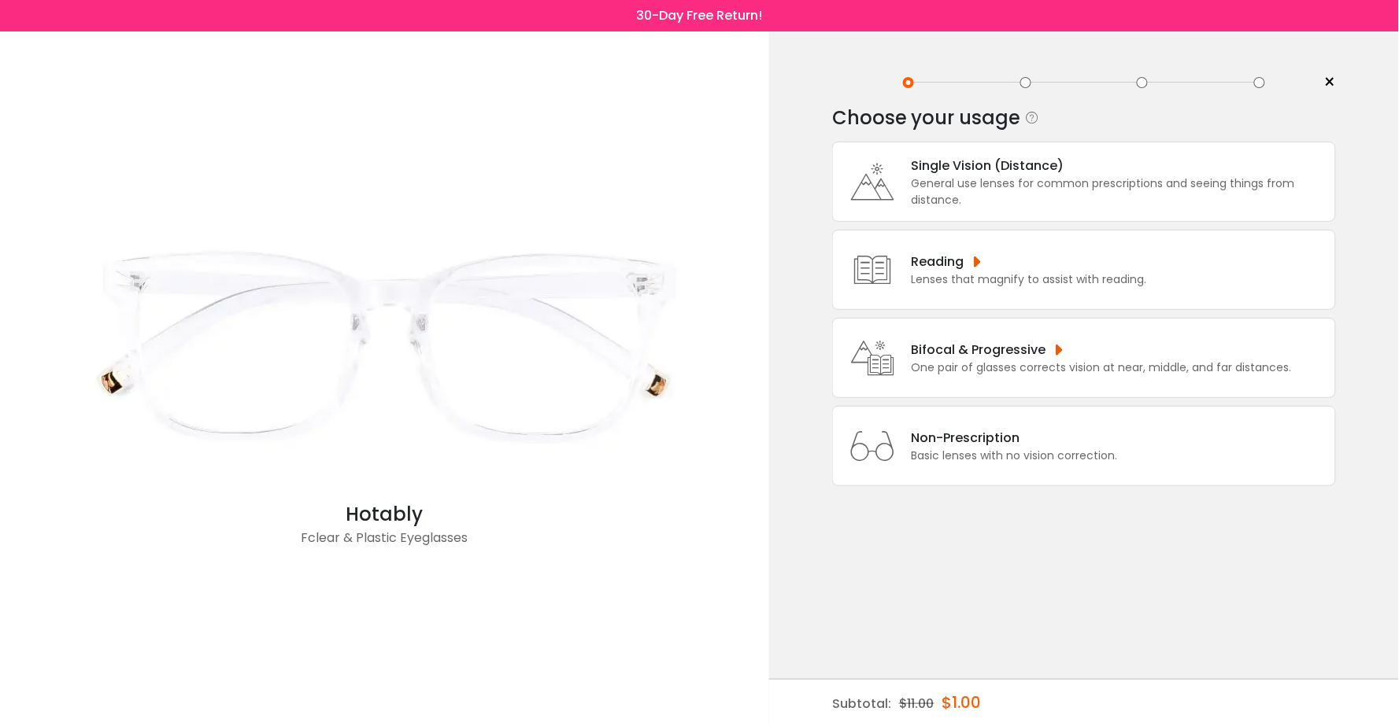
click at [978, 176] on div "General use lenses for common prescriptions and seeing things from distance." at bounding box center [1119, 192] width 416 height 33
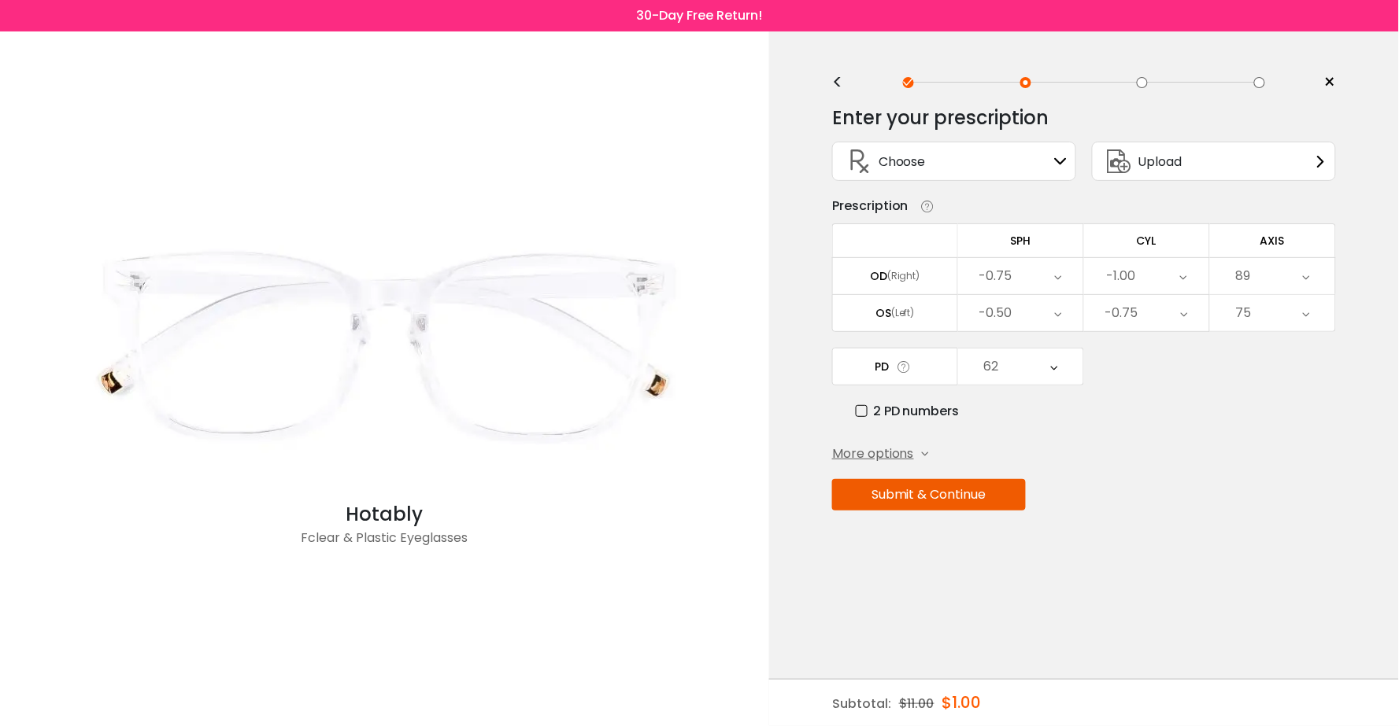
click at [1183, 312] on icon at bounding box center [1184, 313] width 7 height 36
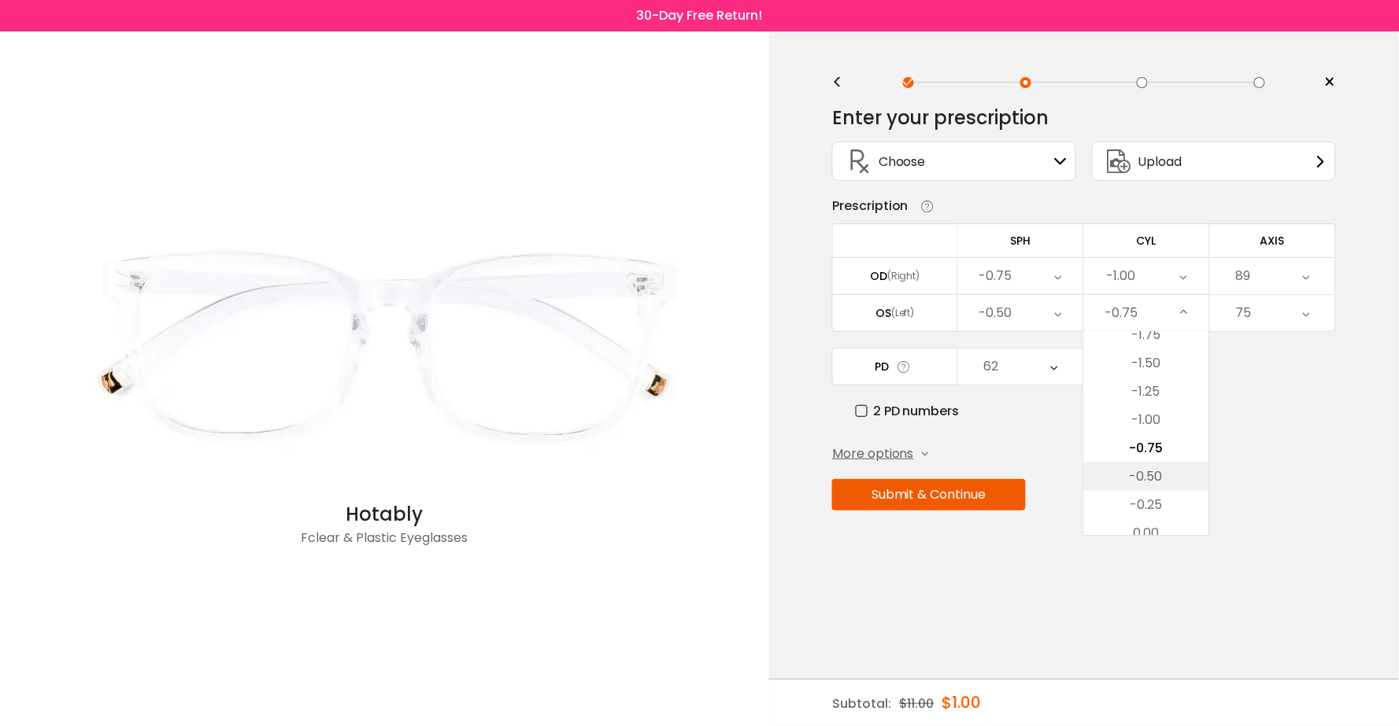
click at [1160, 472] on li "-0.50" at bounding box center [1146, 477] width 125 height 28
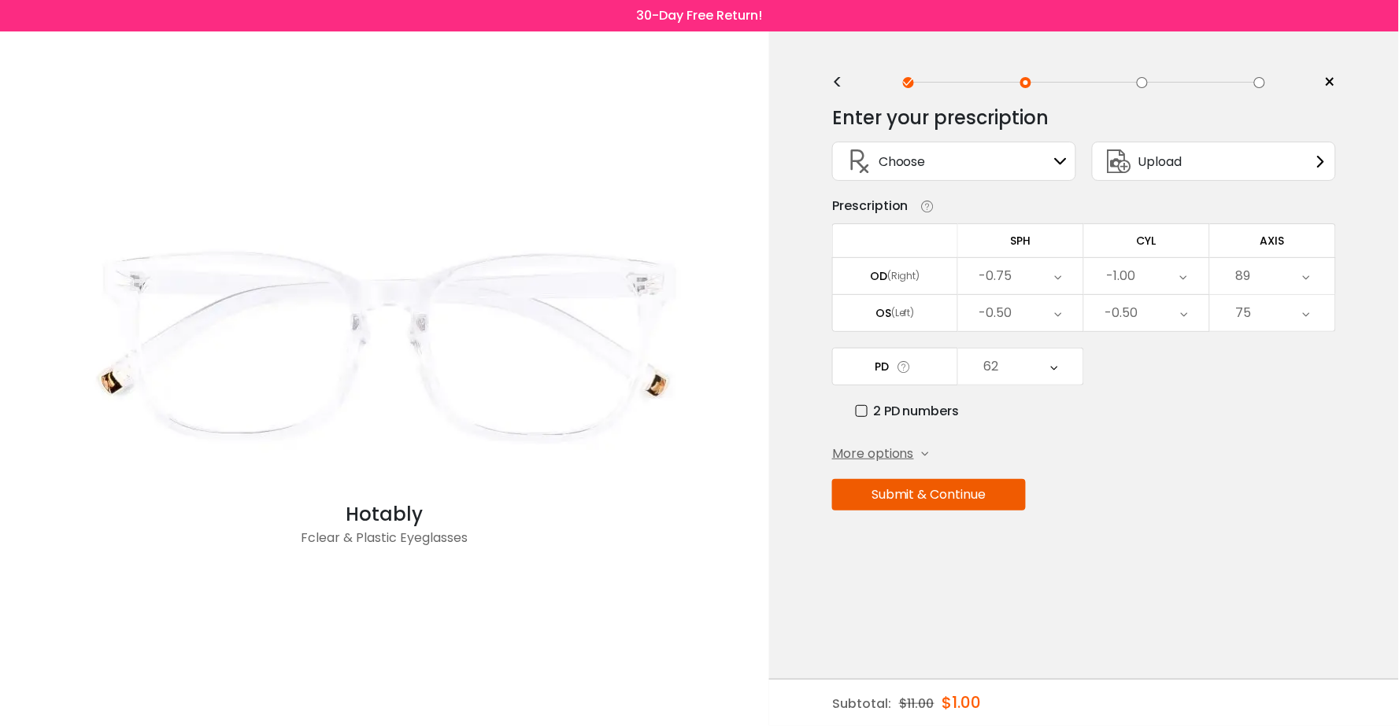
click at [1295, 313] on div "75" at bounding box center [1272, 313] width 125 height 36
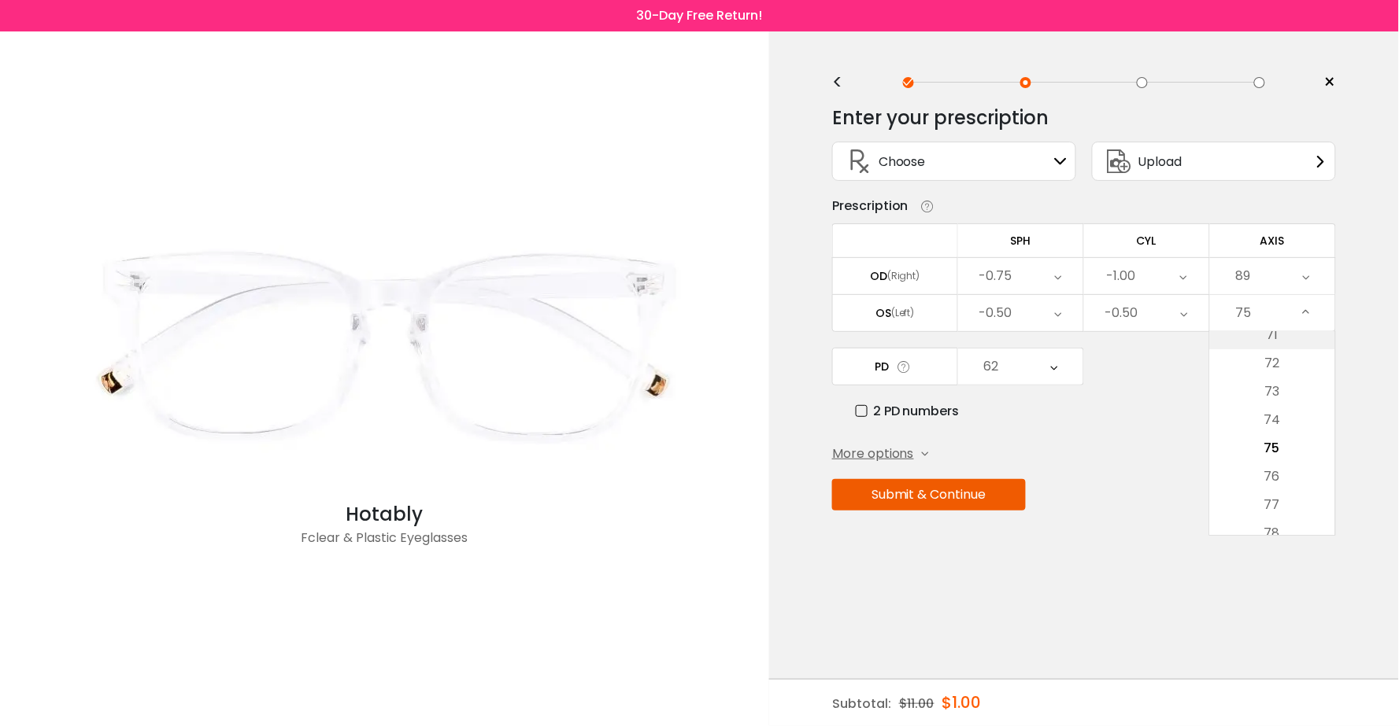
click at [1291, 334] on li "71" at bounding box center [1272, 335] width 125 height 28
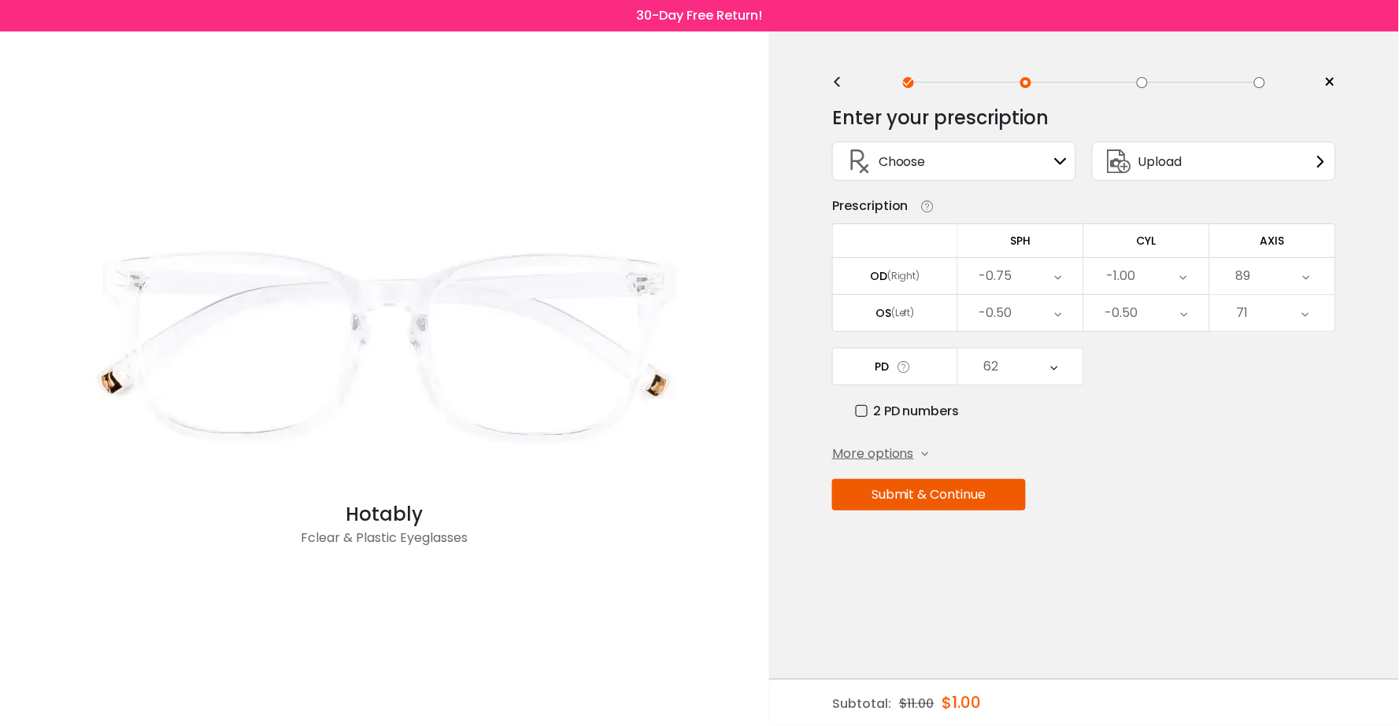
click at [961, 493] on button "Submit & Continue" at bounding box center [929, 494] width 194 height 31
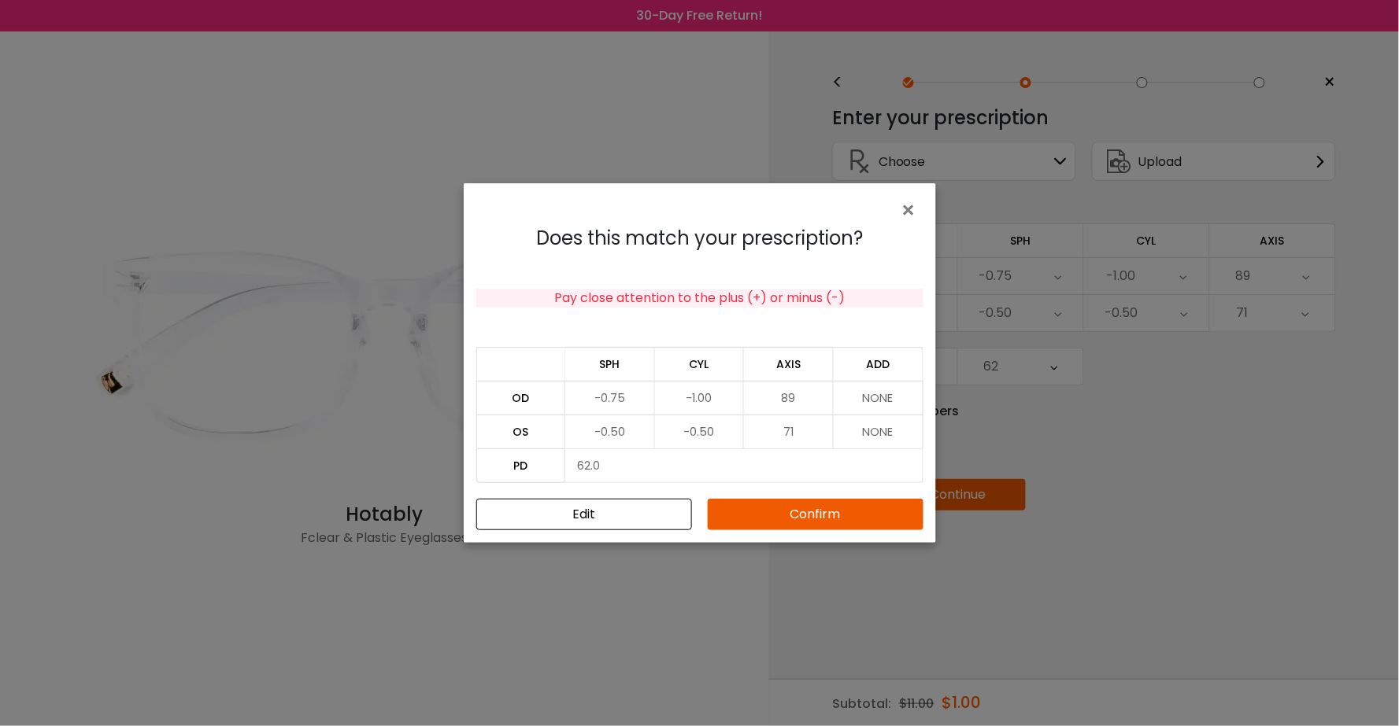
click at [885, 521] on button "Confirm" at bounding box center [816, 514] width 216 height 31
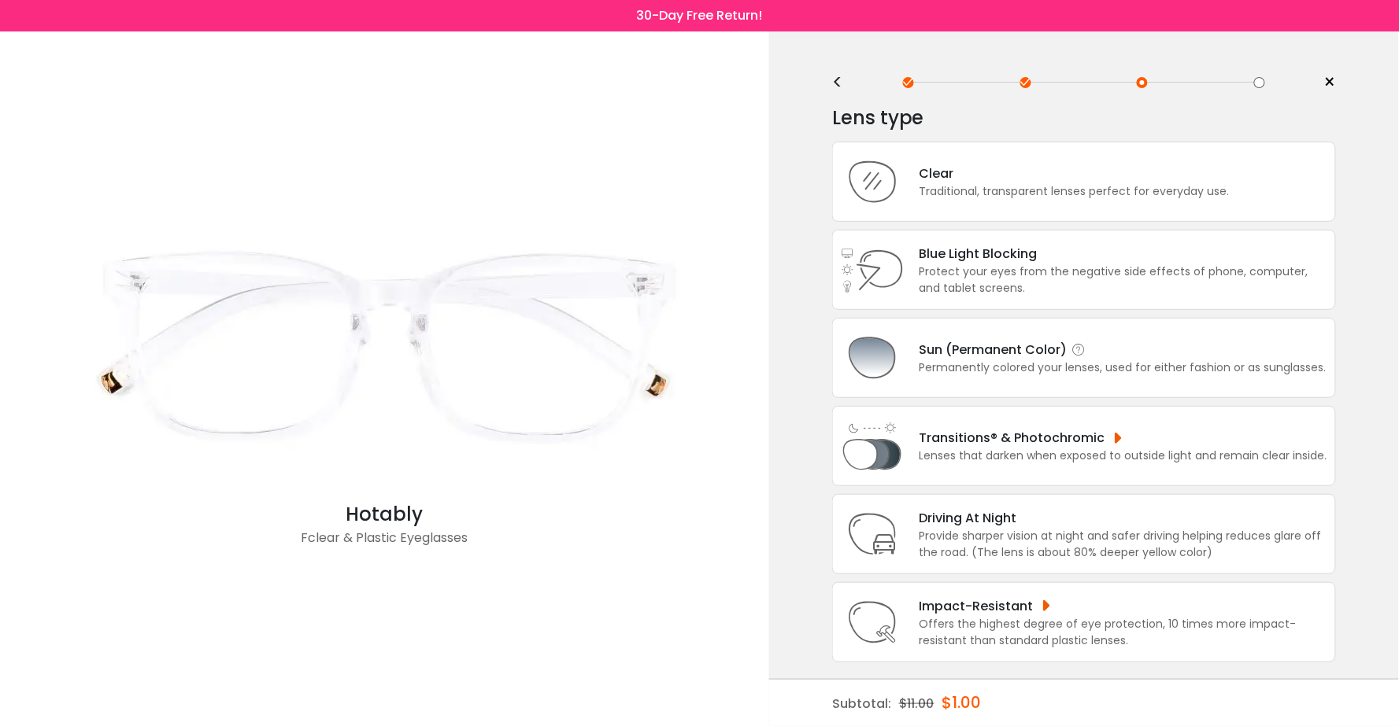
click at [954, 374] on div "Permanently colored your lenses, used for either fashion or as sunglasses." at bounding box center [1122, 368] width 407 height 17
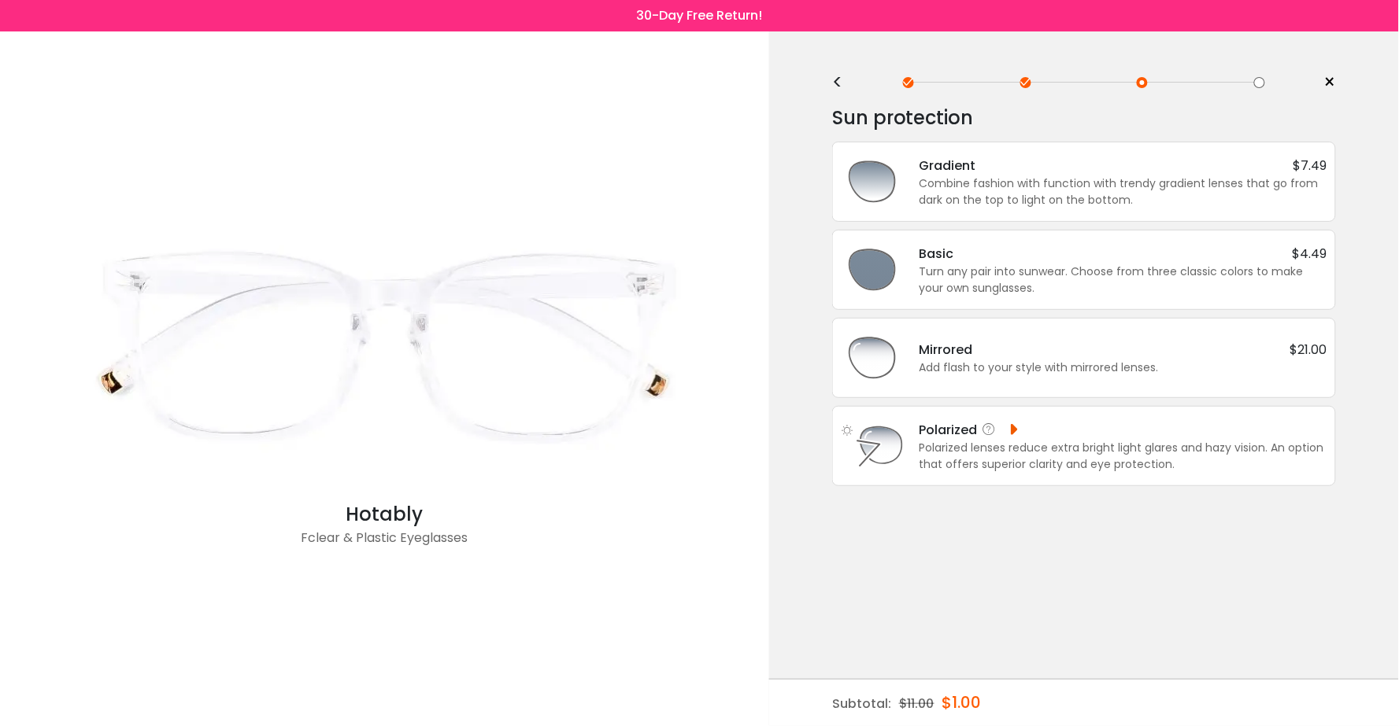
click at [955, 442] on div "Polarized lenses reduce extra bright light glares and hazy vision. An option th…" at bounding box center [1123, 456] width 408 height 33
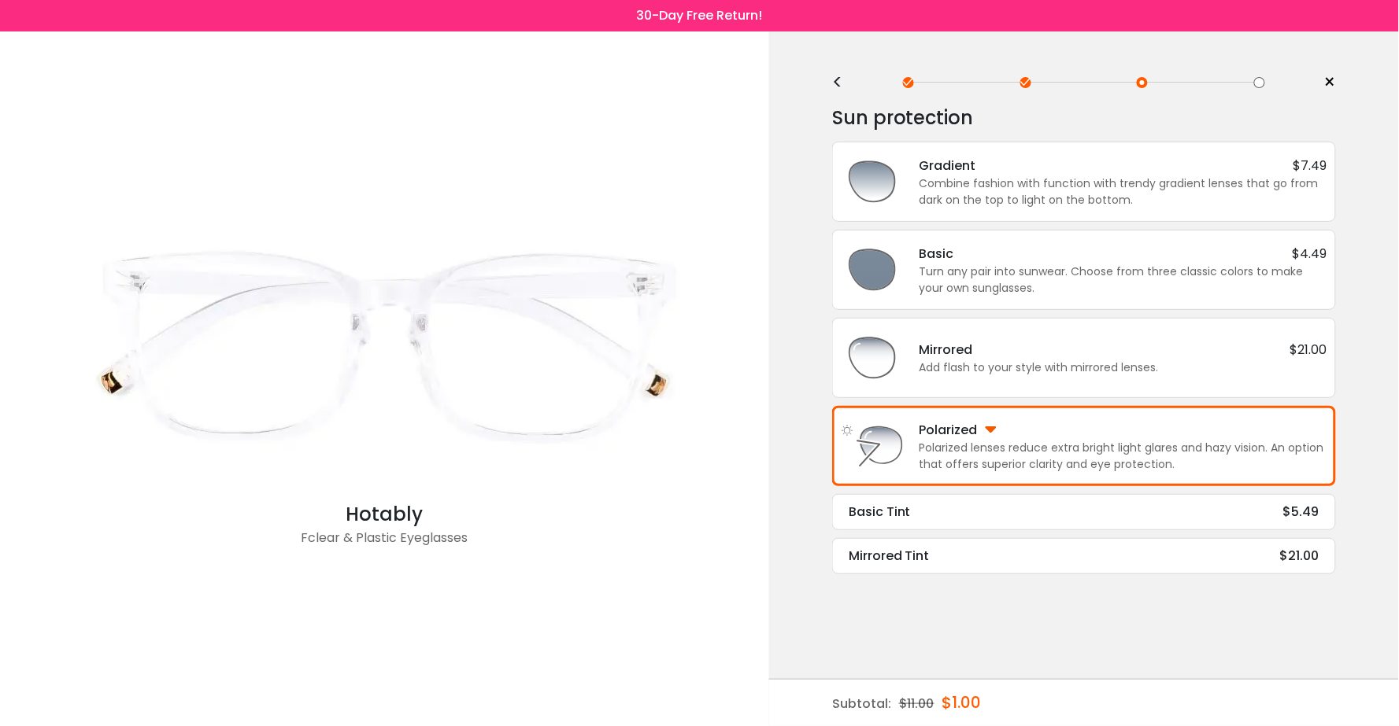
click at [978, 516] on div "Basic Tint $5.49" at bounding box center [1083, 512] width 471 height 19
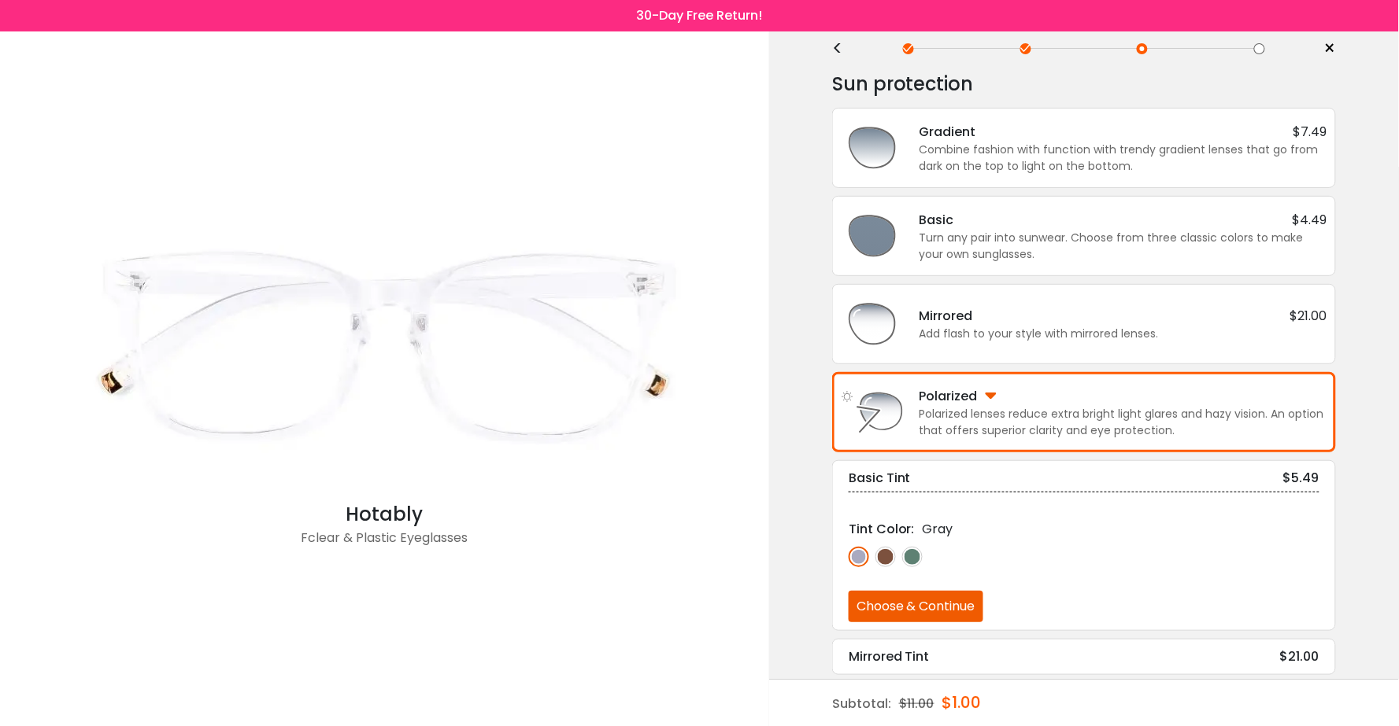
scroll to position [37, 0]
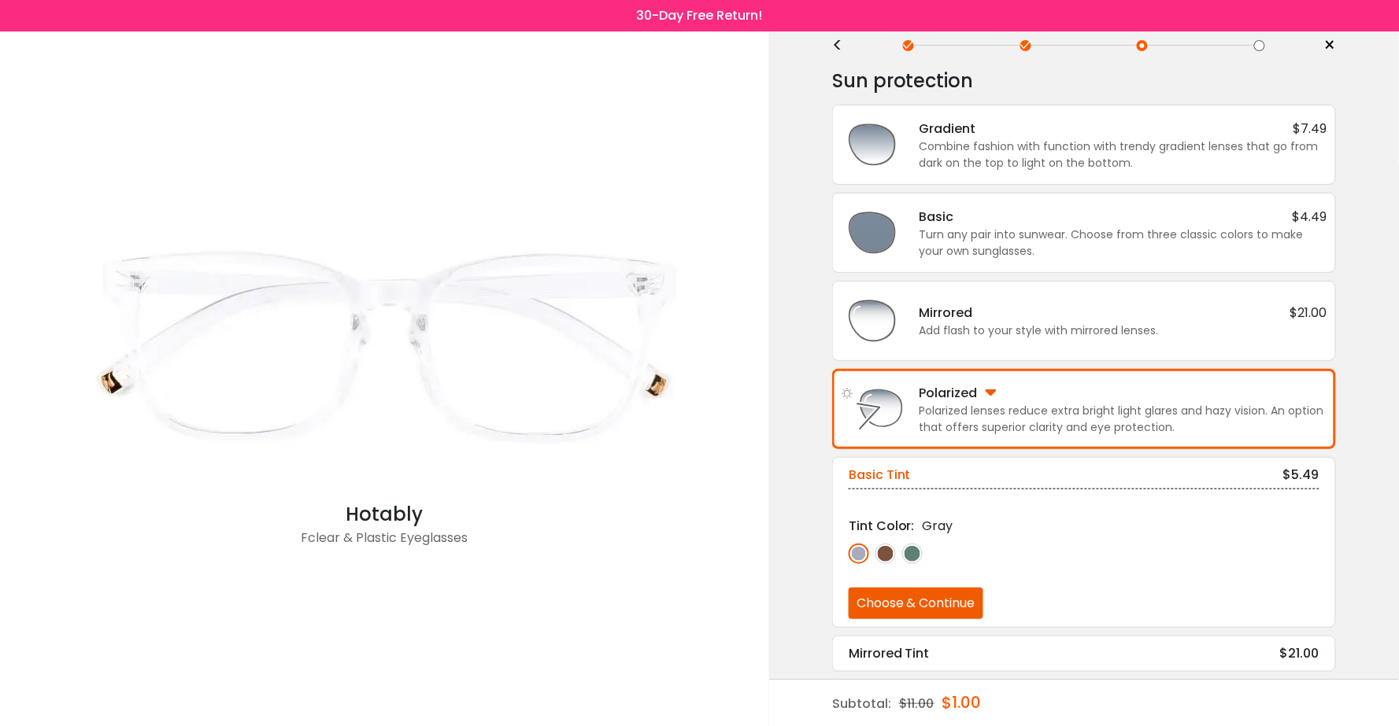
click at [891, 551] on img at bounding box center [885, 554] width 20 height 20
click at [856, 548] on img at bounding box center [858, 554] width 20 height 20
click at [885, 598] on button "Choose & Continue" at bounding box center [915, 603] width 135 height 31
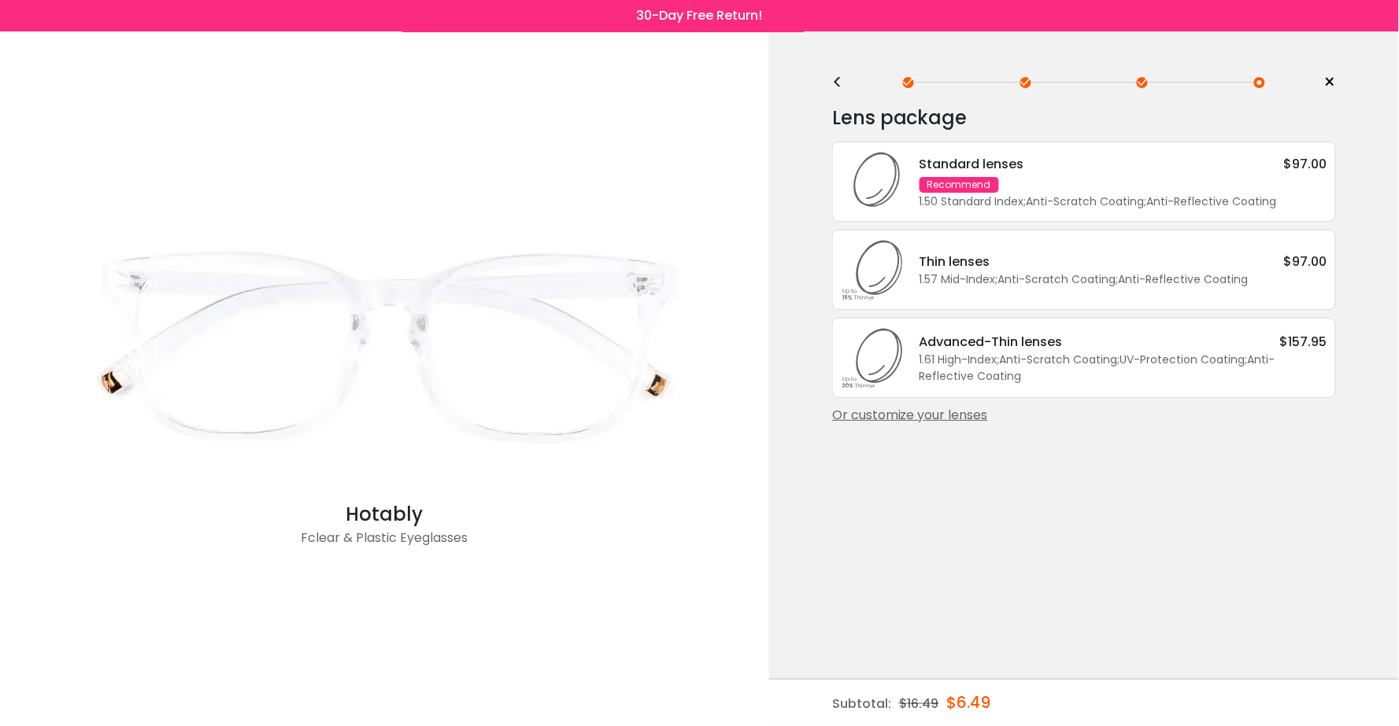
scroll to position [0, 0]
click at [835, 84] on div "<" at bounding box center [844, 82] width 24 height 13
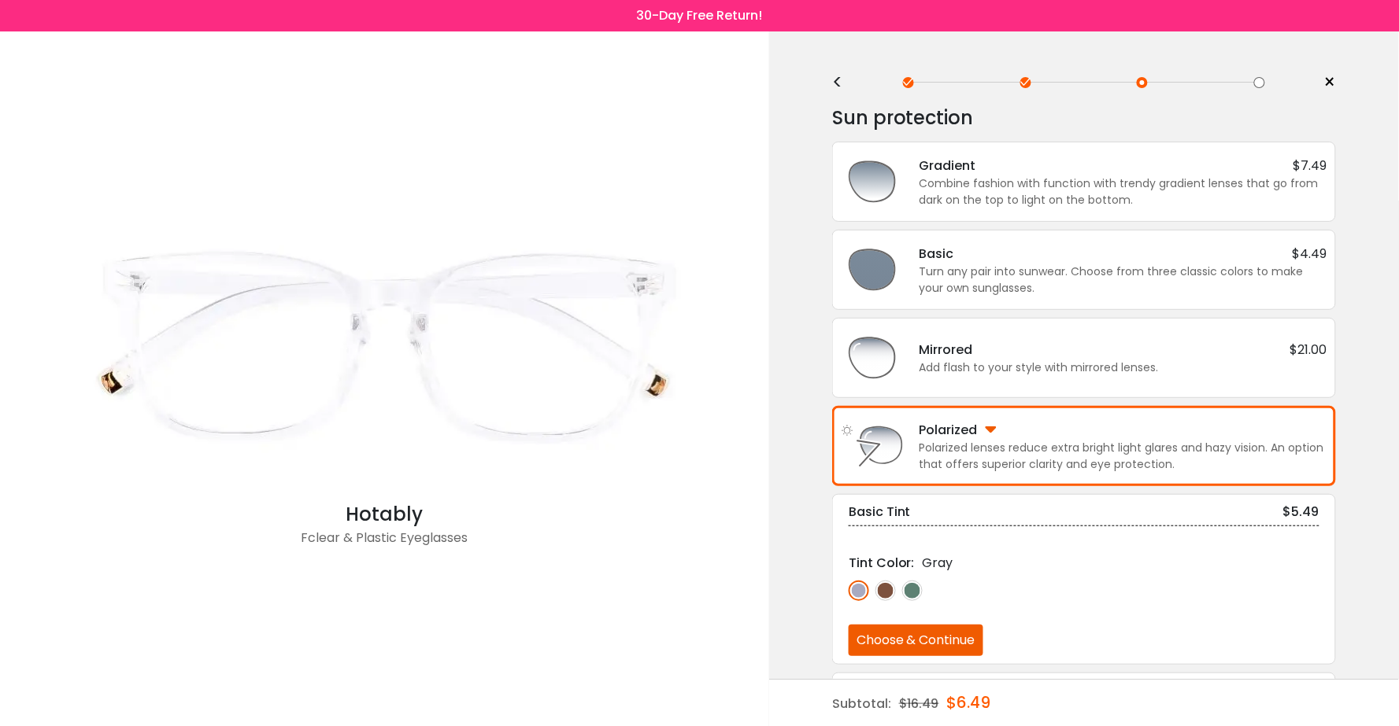
click at [835, 84] on div "<" at bounding box center [844, 82] width 24 height 13
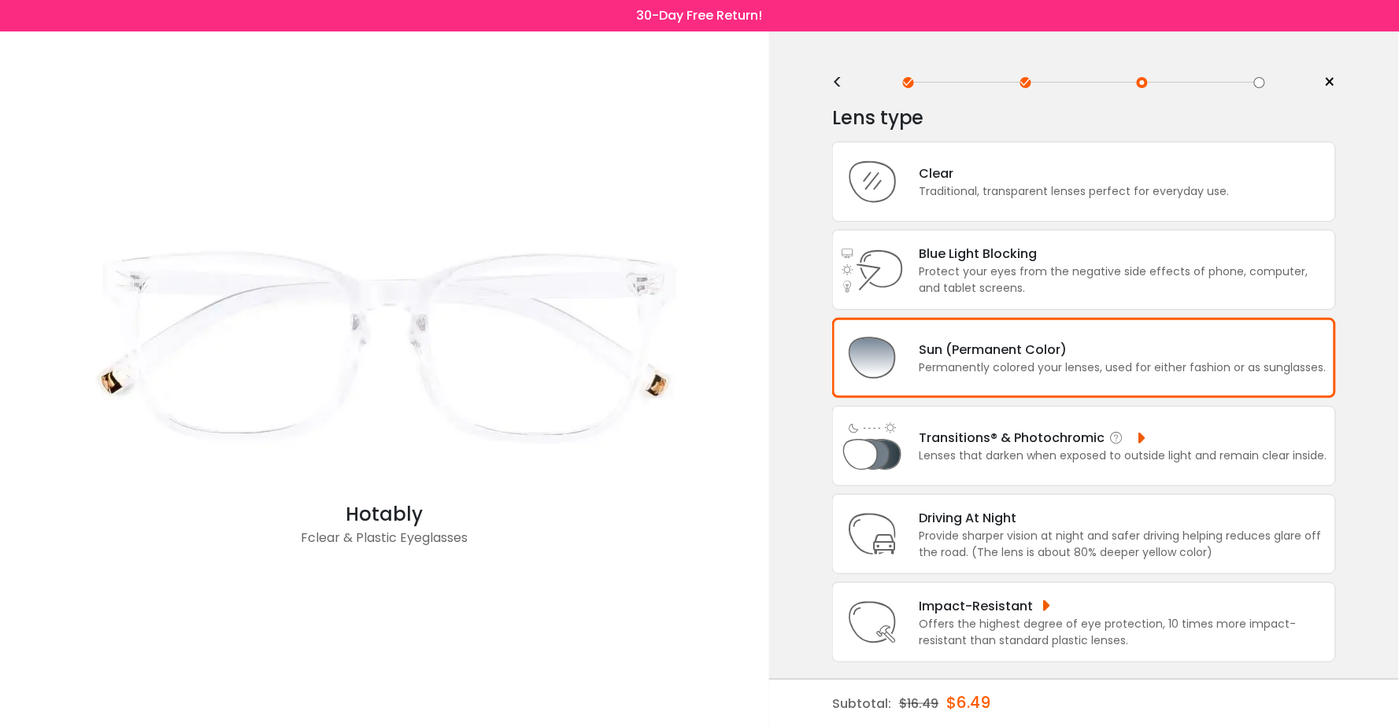
click at [992, 443] on div "Transitions® & Photochromic" at bounding box center [1123, 438] width 408 height 20
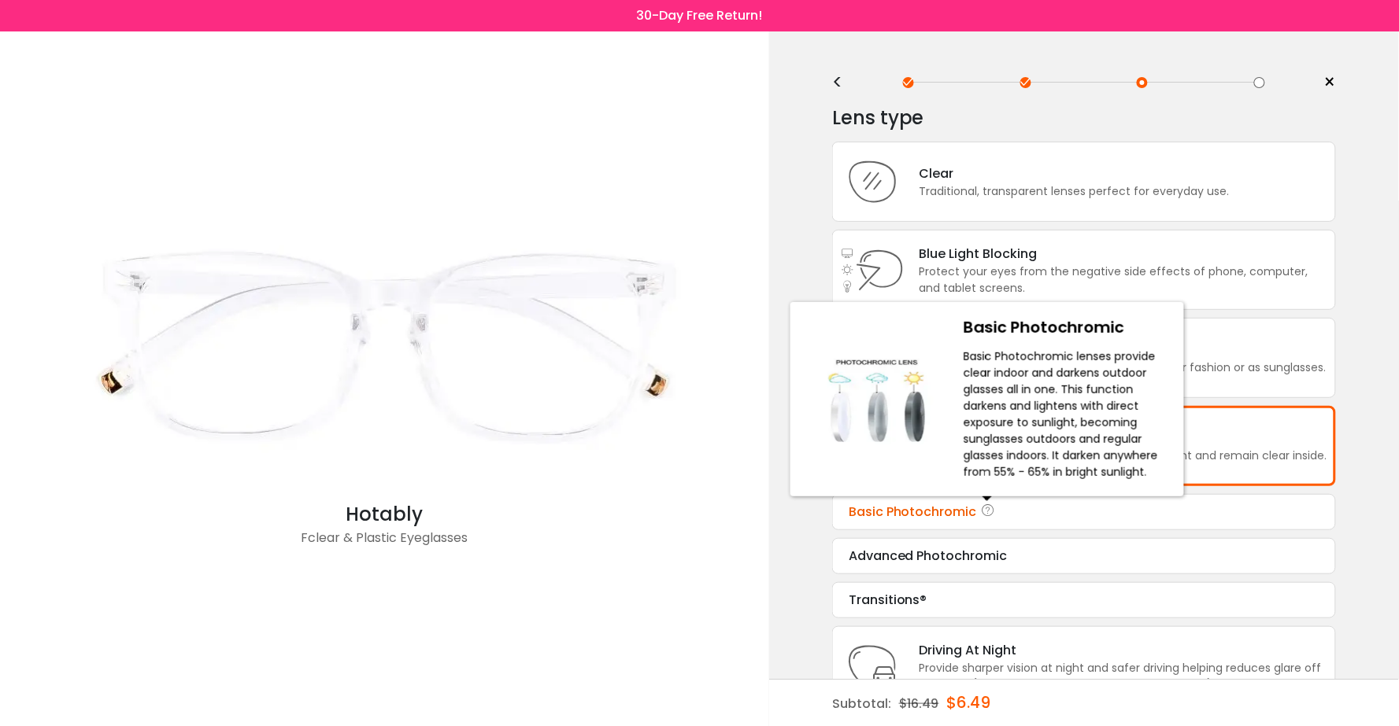
click at [982, 506] on icon at bounding box center [989, 512] width 16 height 19
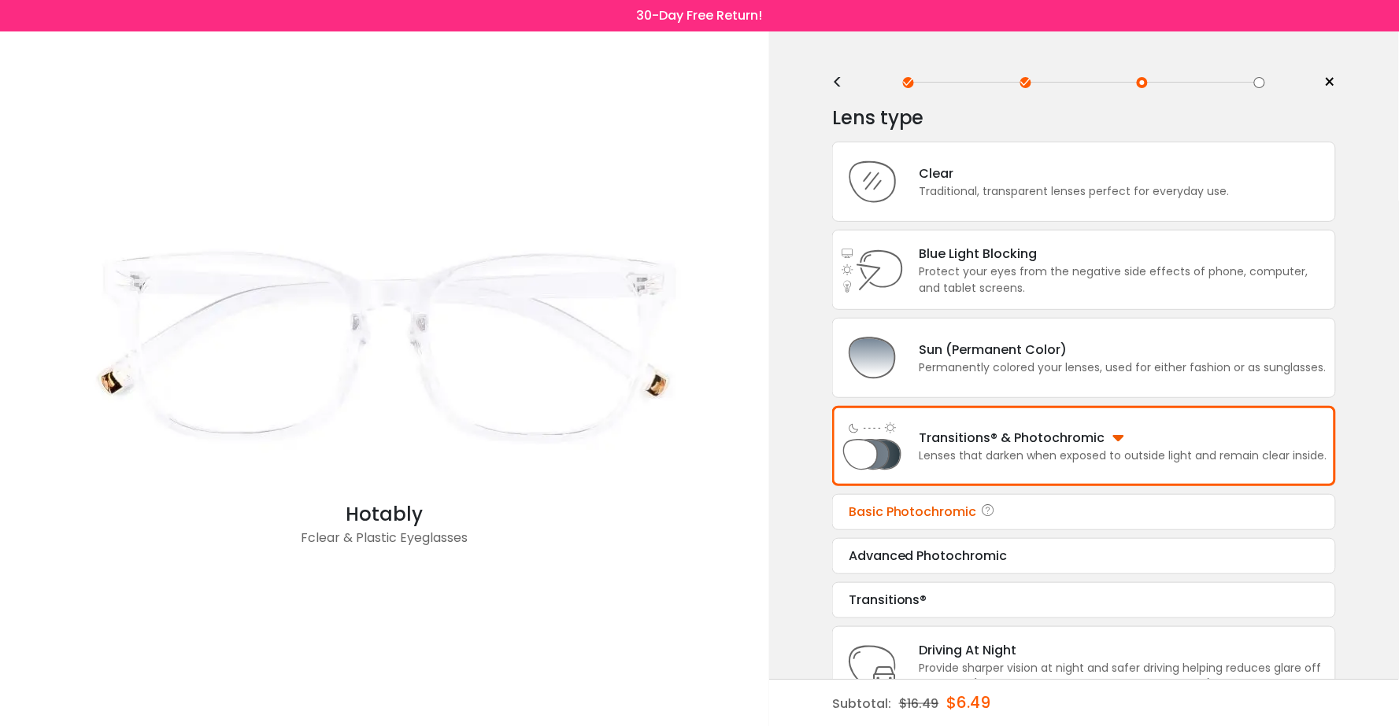
click at [933, 509] on div "Basic Photochromic" at bounding box center [1083, 512] width 471 height 19
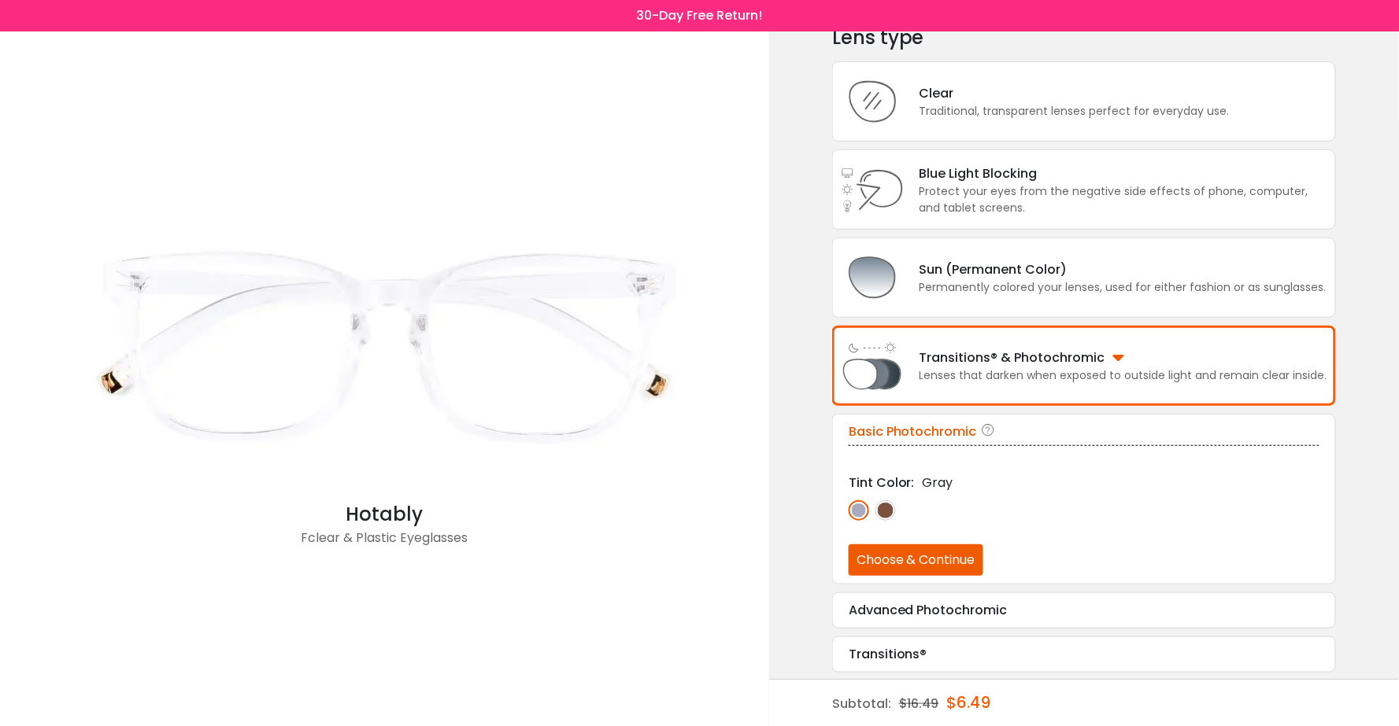
scroll to position [82, 0]
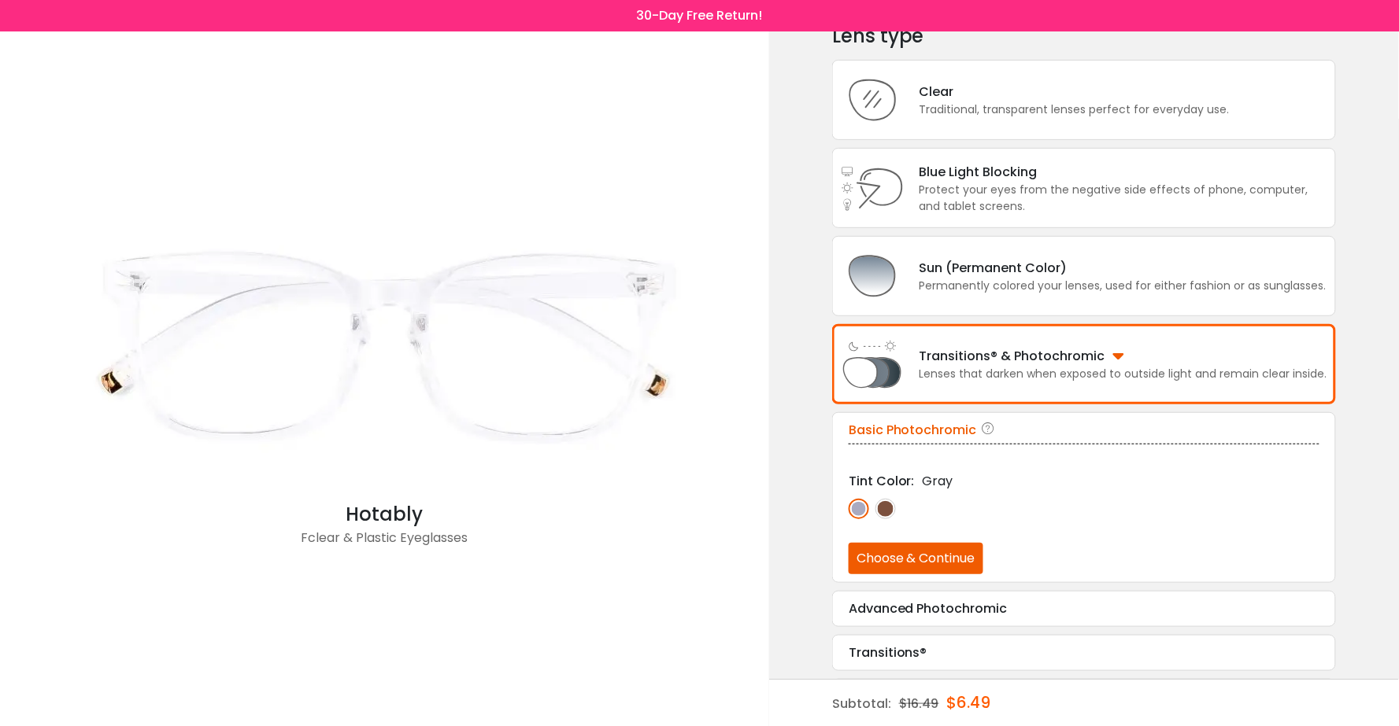
click at [924, 549] on button "Choose & Continue" at bounding box center [915, 558] width 135 height 31
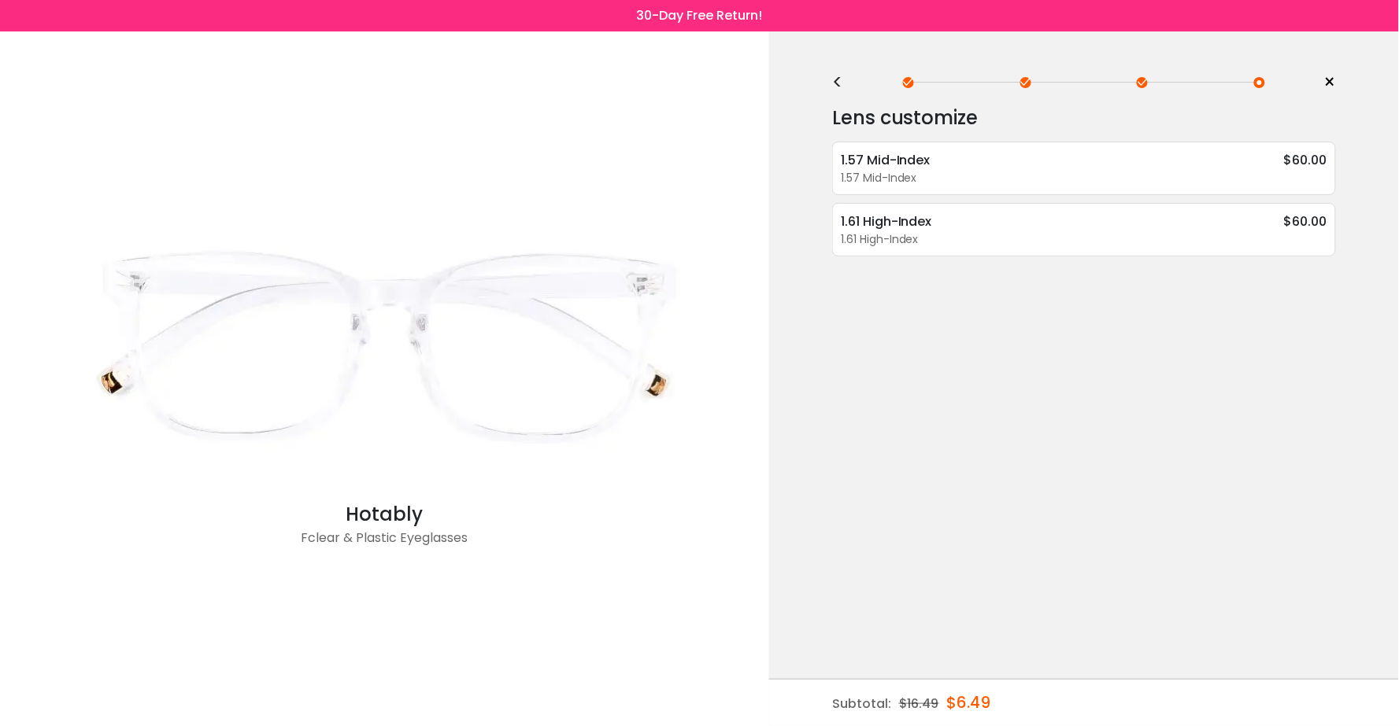
scroll to position [0, 0]
click at [963, 165] on div "1.57 Mid-Index $60.00" at bounding box center [1084, 160] width 486 height 20
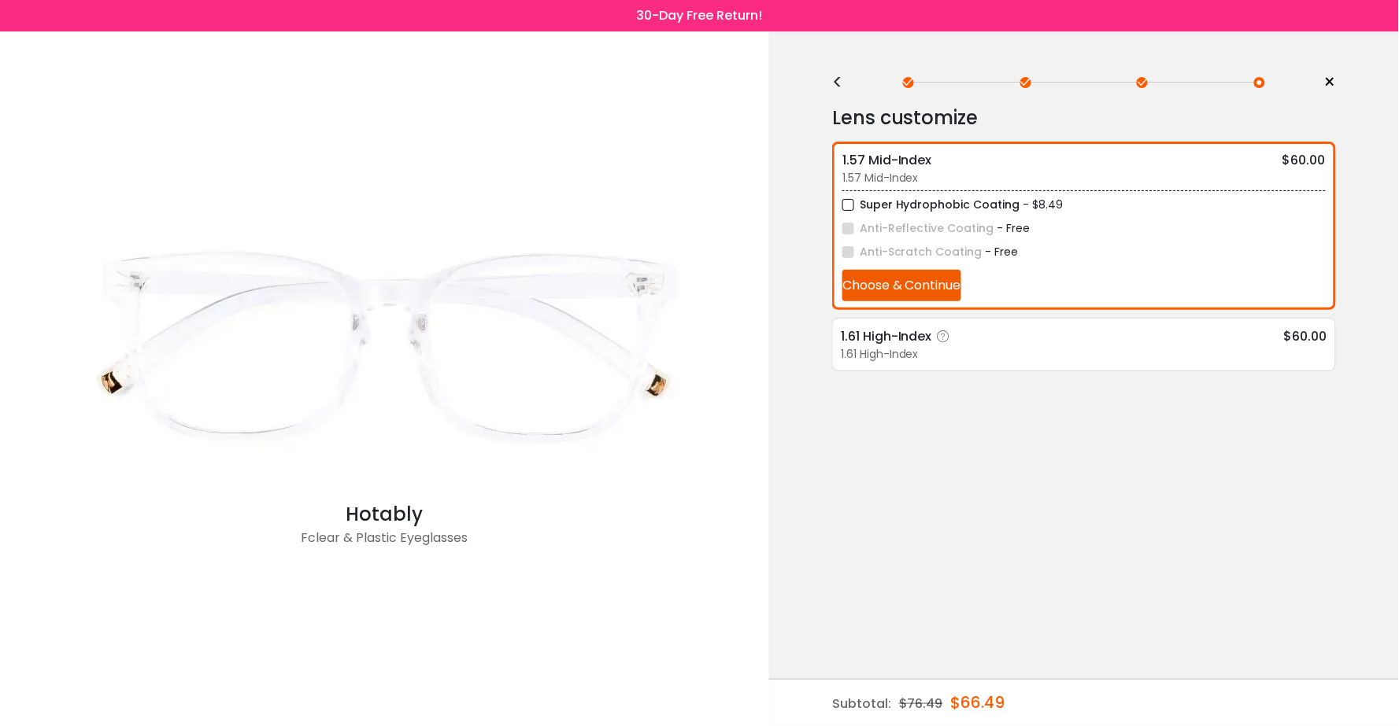
click at [970, 337] on div "1.61 High-Index $60.00" at bounding box center [1084, 337] width 486 height 20
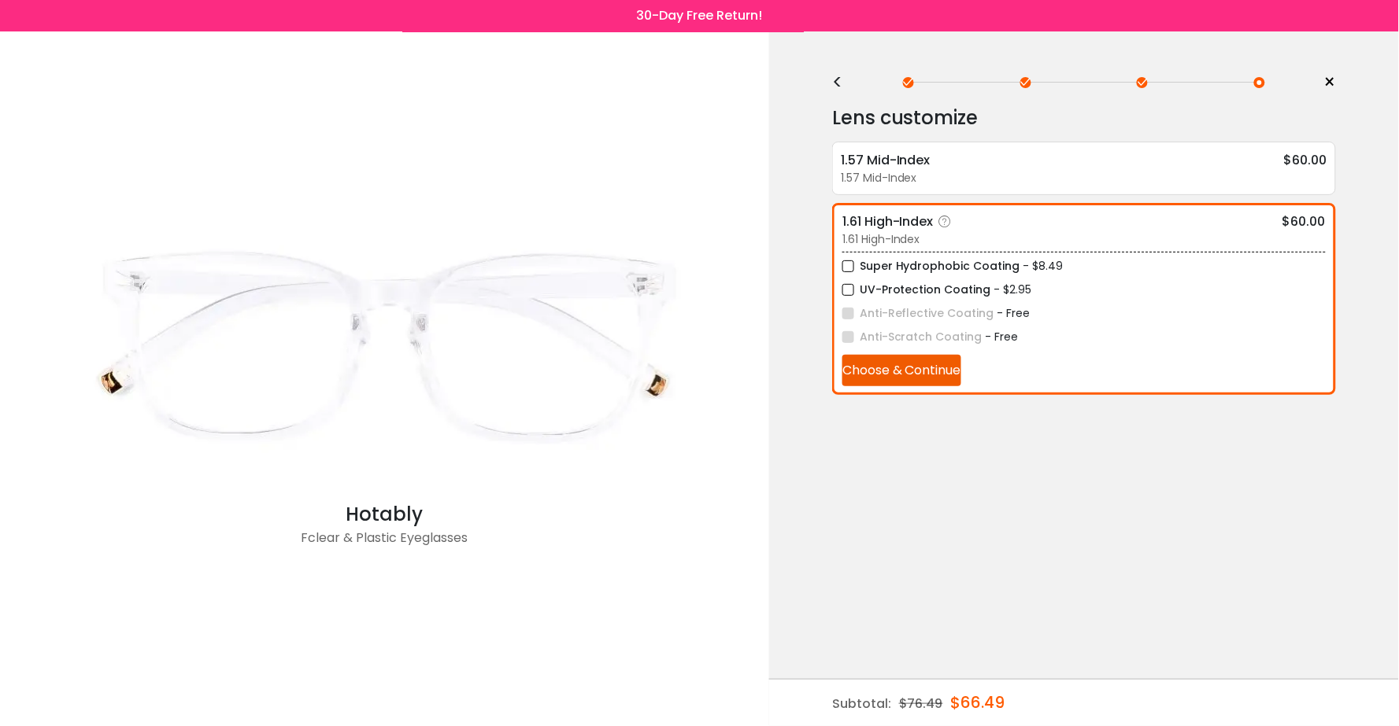
click at [890, 287] on label "UV-Protection Coating" at bounding box center [916, 290] width 149 height 20
click at [885, 368] on button "Choose & Continue" at bounding box center [901, 370] width 119 height 31
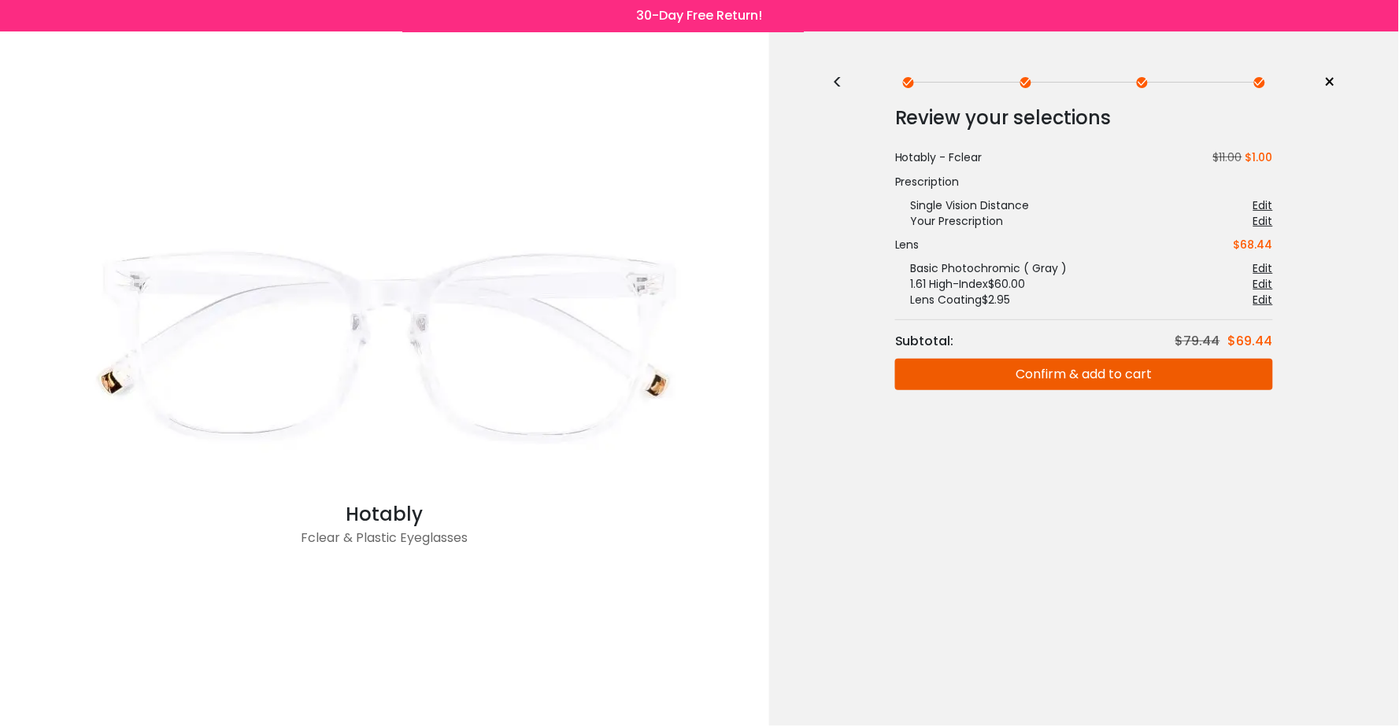
click at [838, 81] on div "<" at bounding box center [844, 82] width 24 height 13
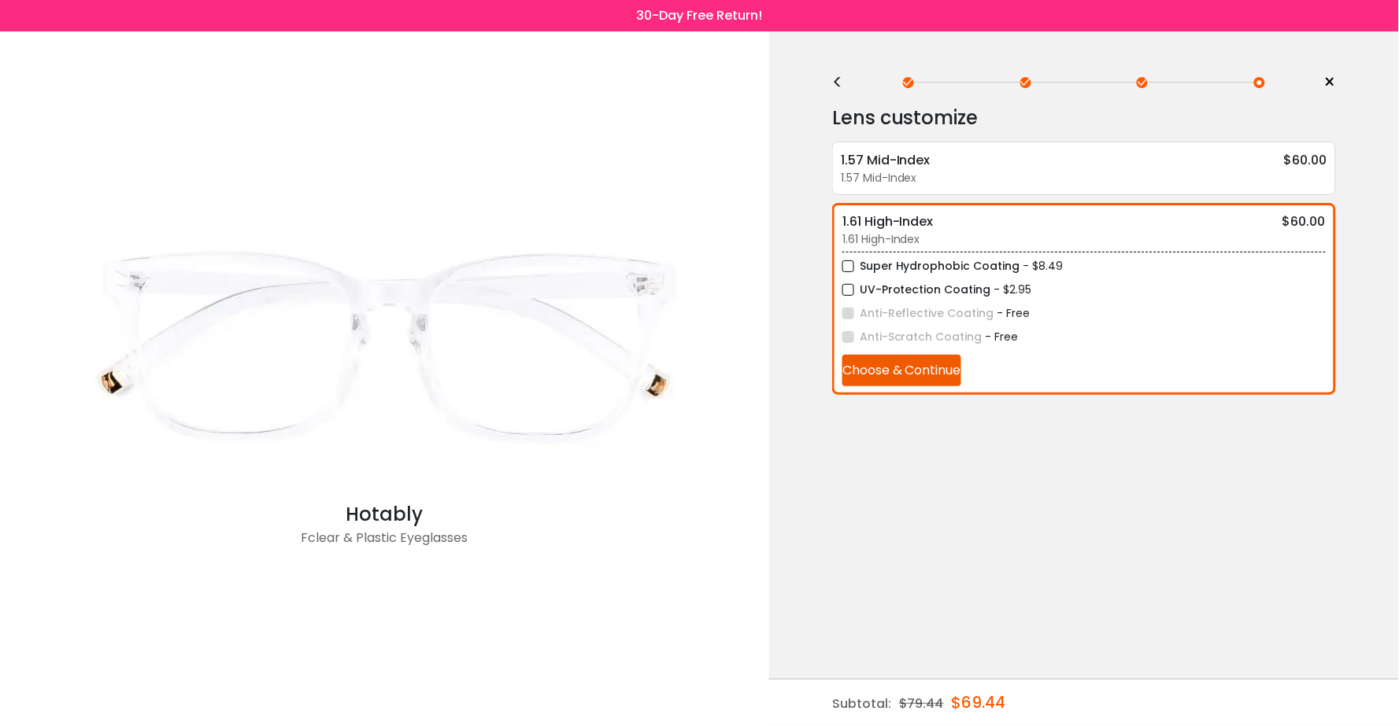
click at [830, 84] on div "< × Choose your usage Single Vision (Distance) This lens helps you see details …" at bounding box center [1084, 378] width 630 height 695
click at [838, 84] on div "<" at bounding box center [844, 82] width 24 height 13
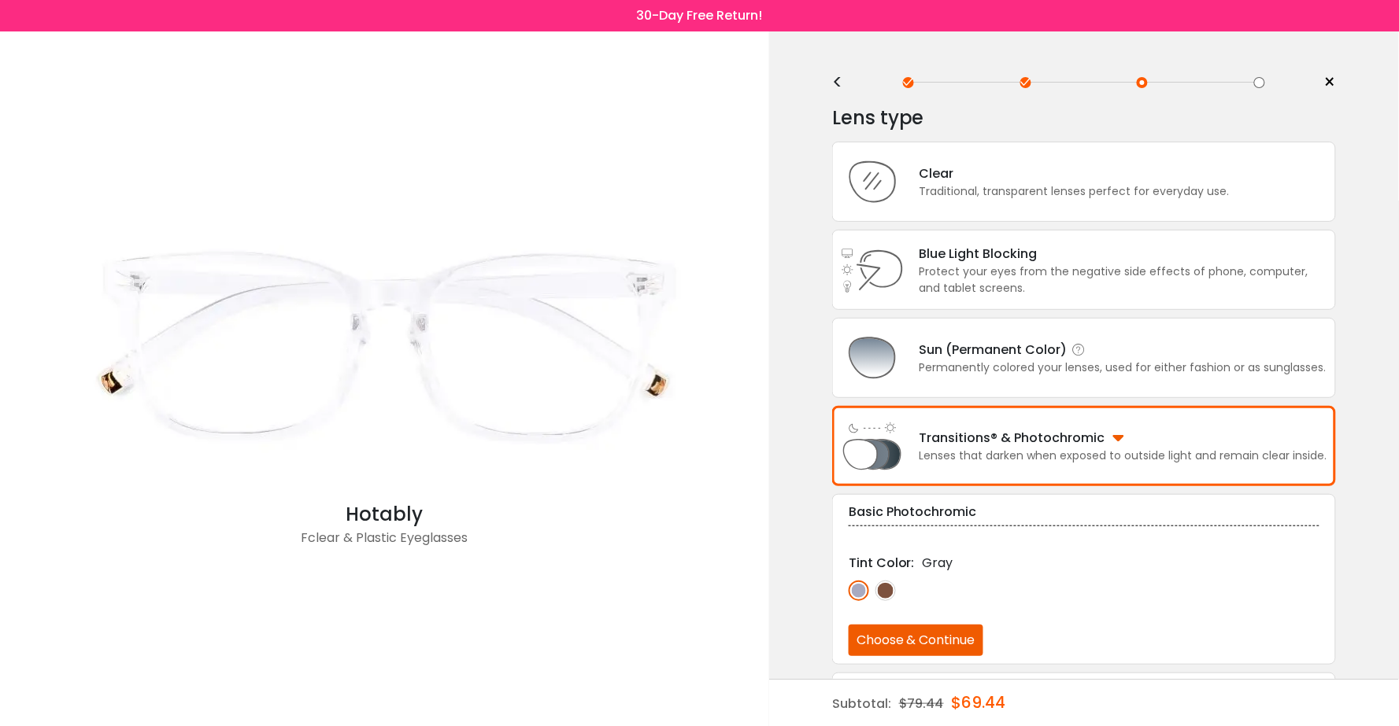
click at [981, 336] on div "Sun (Permanent Color) Permanently colored your lenses, used for either fashion …" at bounding box center [1084, 358] width 504 height 80
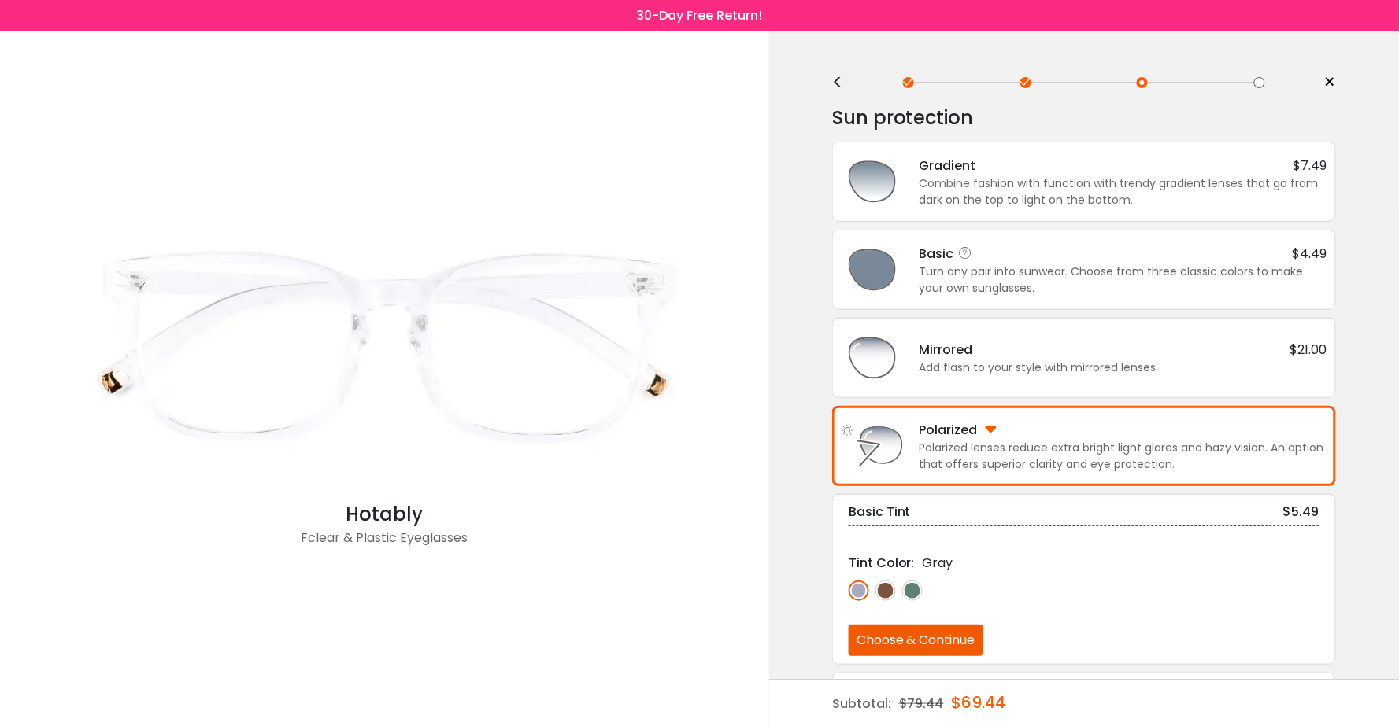
click at [978, 262] on div "Basic $4.49" at bounding box center [1123, 254] width 408 height 20
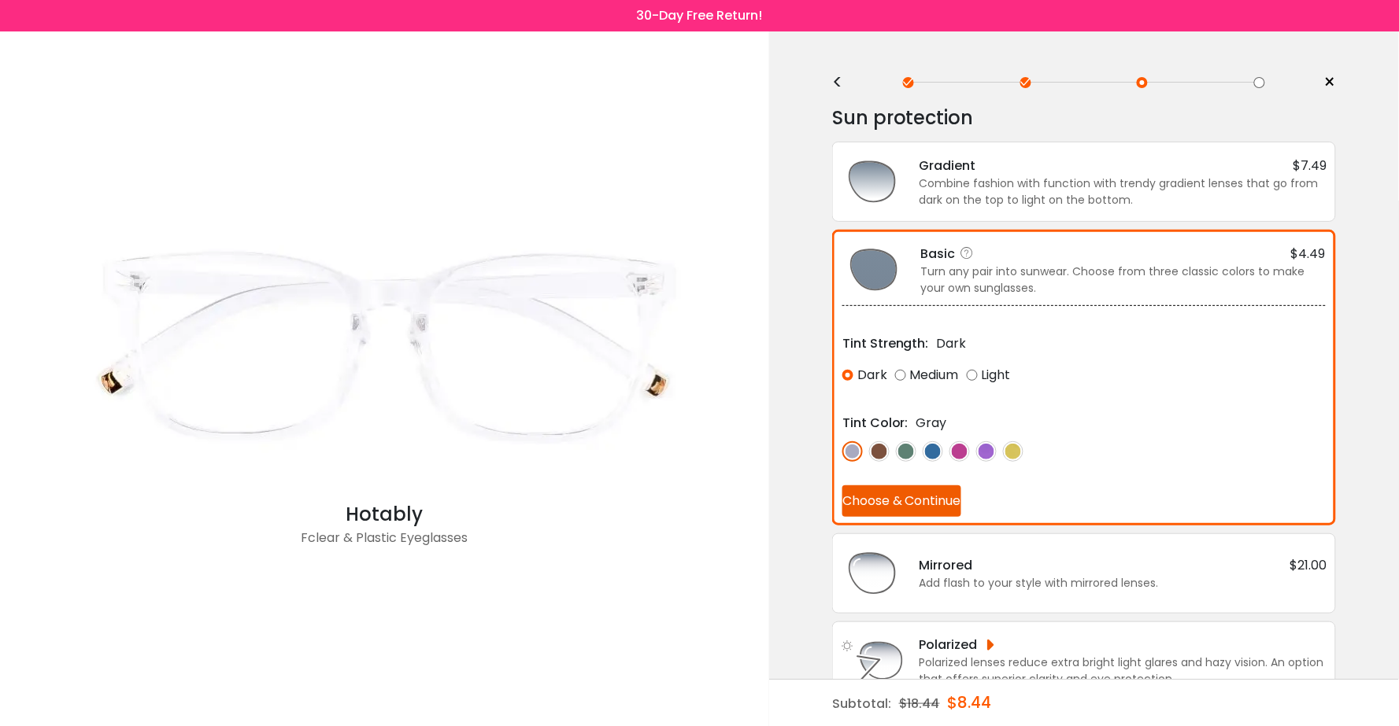
click at [889, 491] on button "Choose & Continue" at bounding box center [901, 501] width 119 height 31
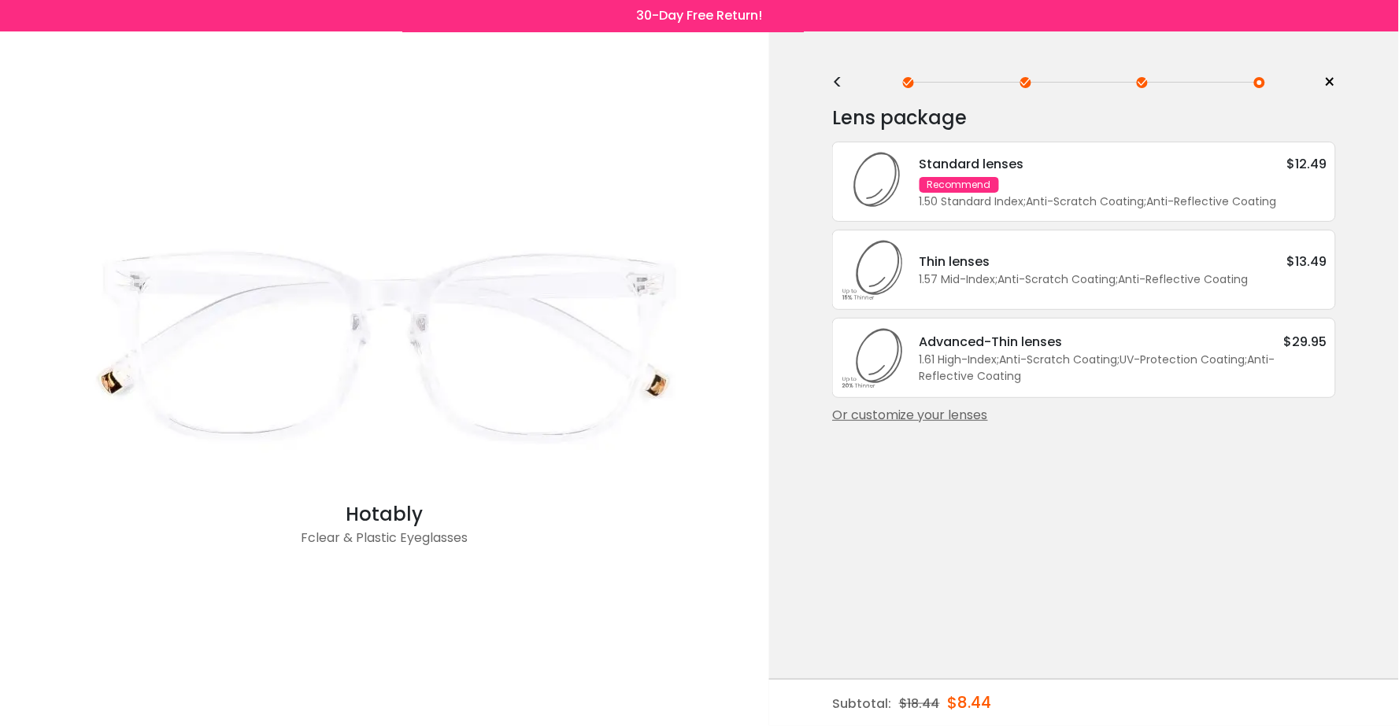
click at [1202, 272] on div "1.57 Mid-Index ; Anti-Scratch Coating ; Anti-Reflective Coating ;" at bounding box center [1123, 280] width 408 height 17
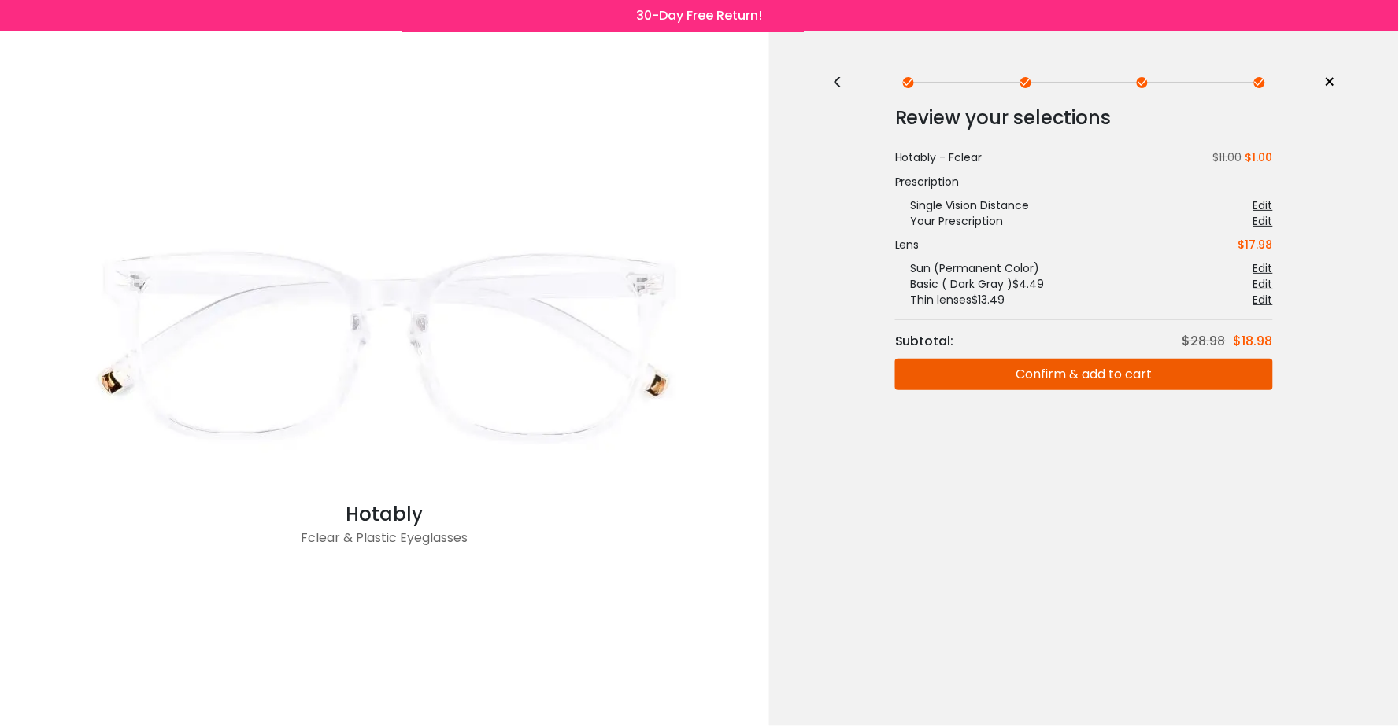
click at [1002, 366] on button "Confirm & add to cart" at bounding box center [1084, 374] width 378 height 31
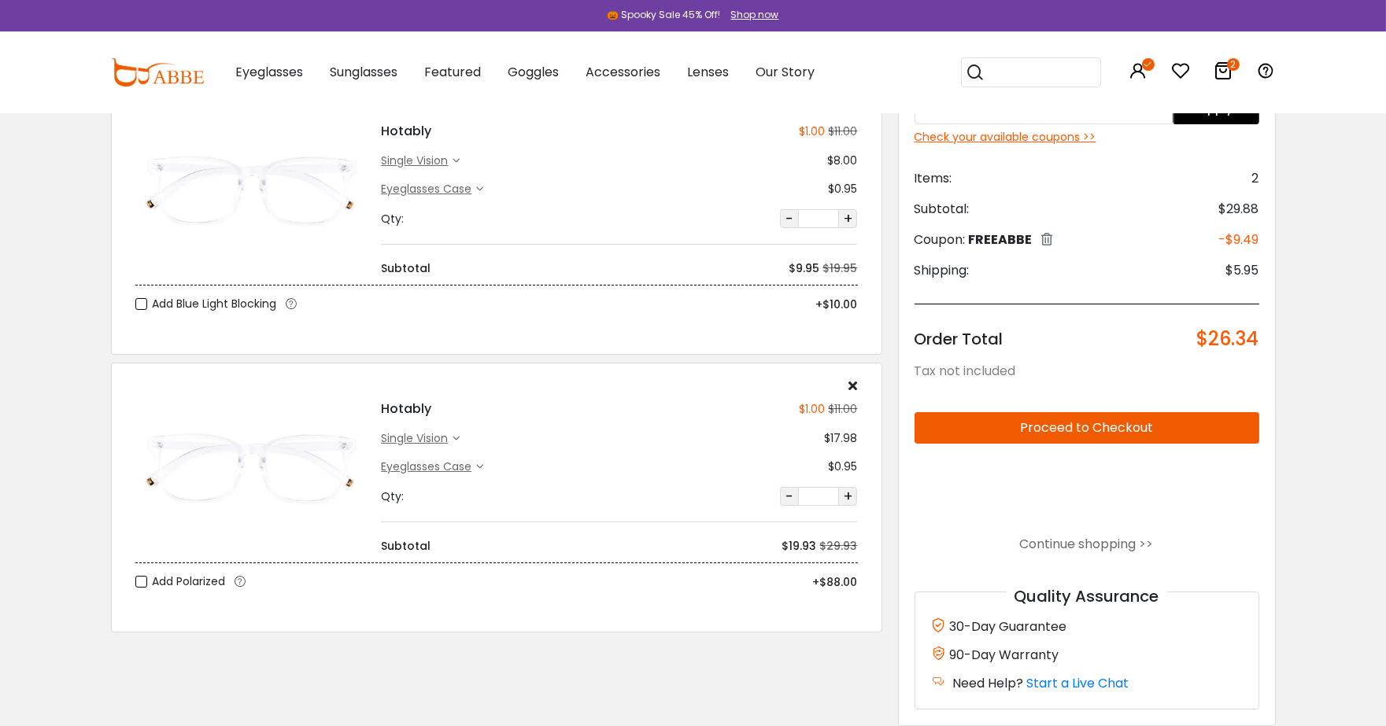
scroll to position [71, 0]
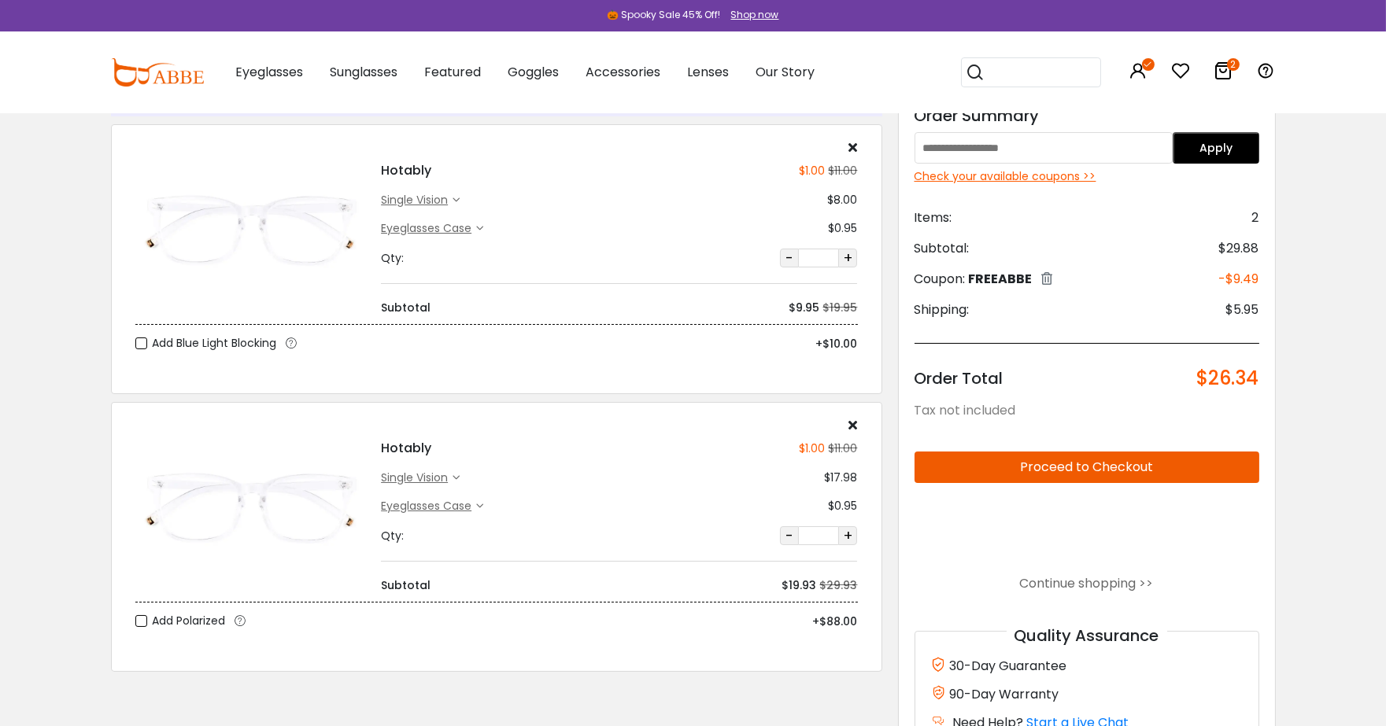
click at [854, 146] on icon at bounding box center [852, 147] width 9 height 13
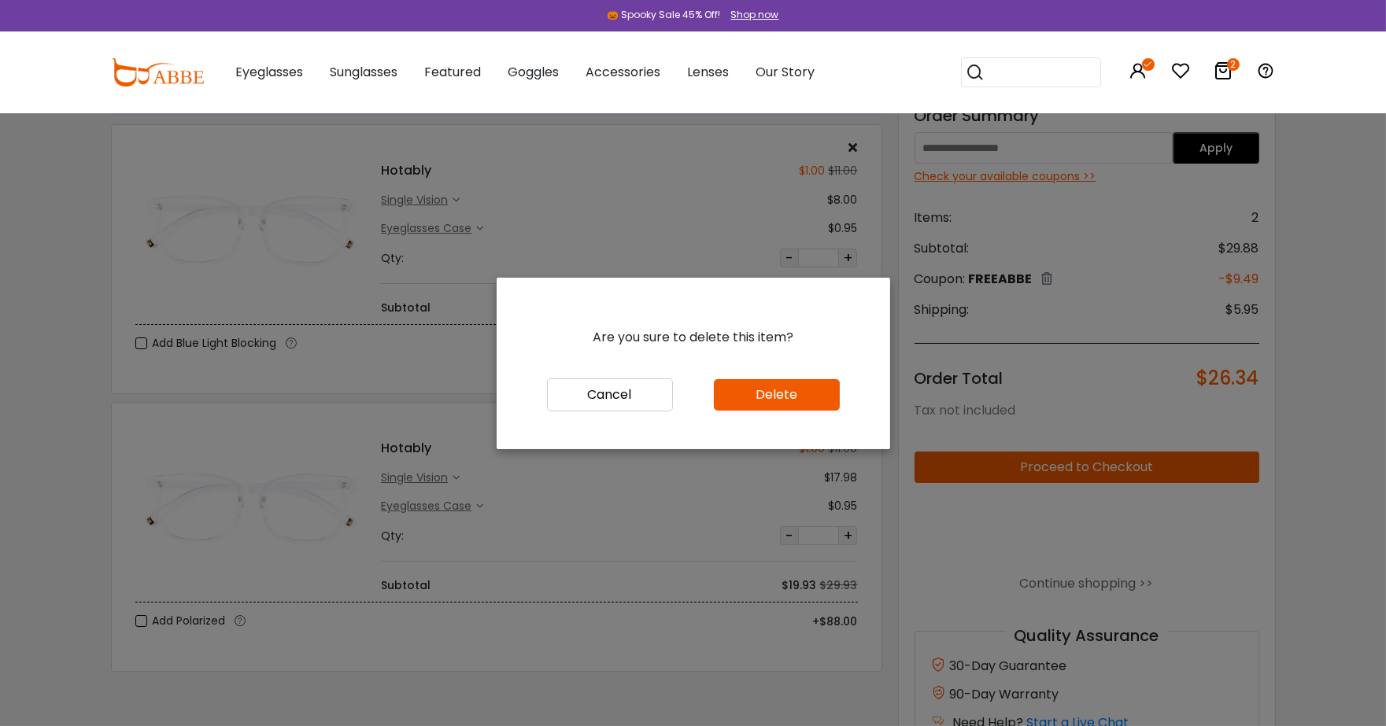
click at [795, 394] on button "Delete" at bounding box center [777, 394] width 126 height 31
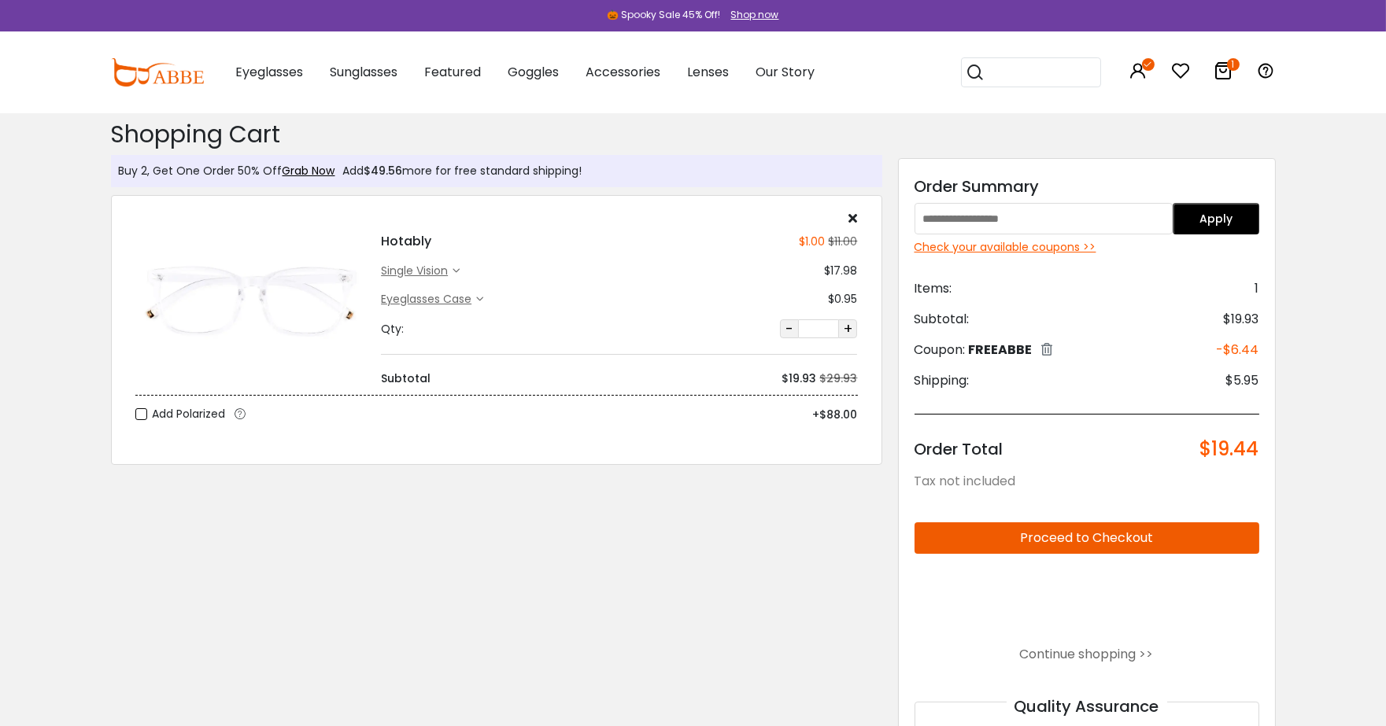
click at [438, 270] on div "single vision" at bounding box center [417, 271] width 72 height 17
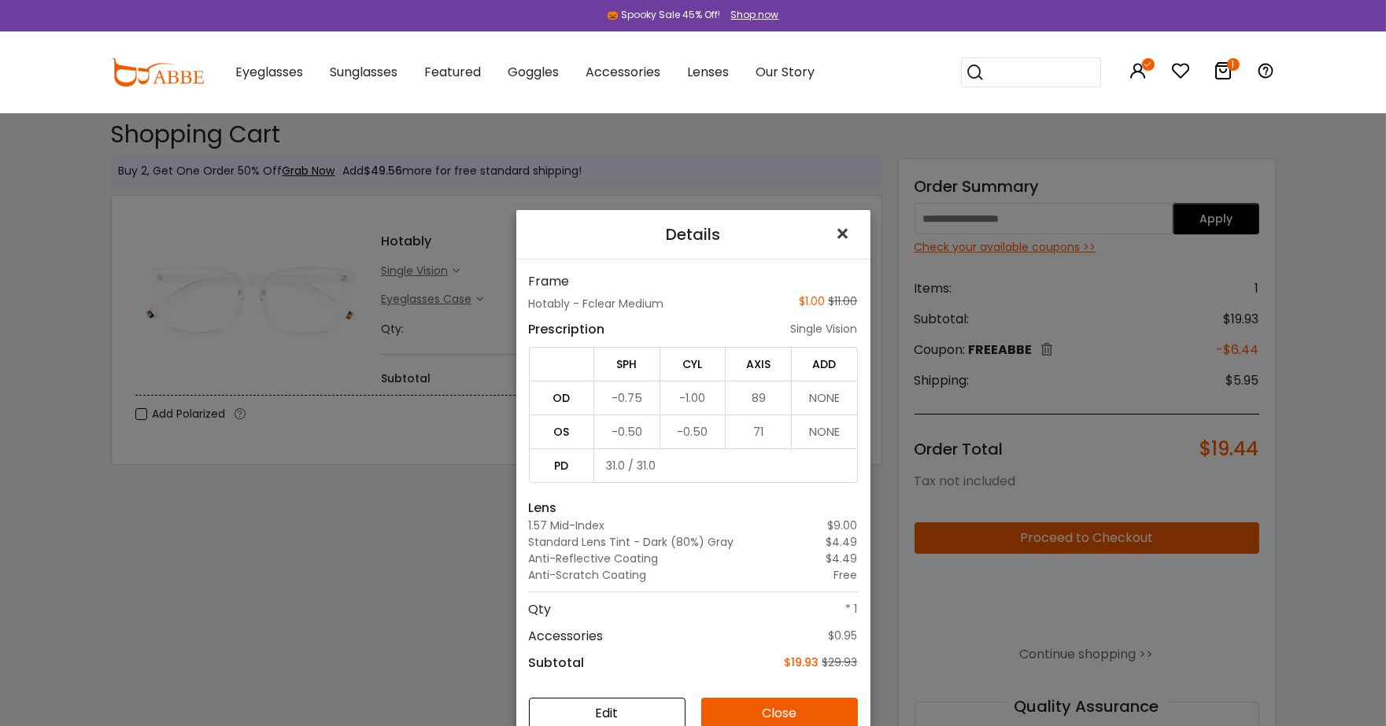
click at [835, 234] on span "×" at bounding box center [846, 234] width 23 height 34
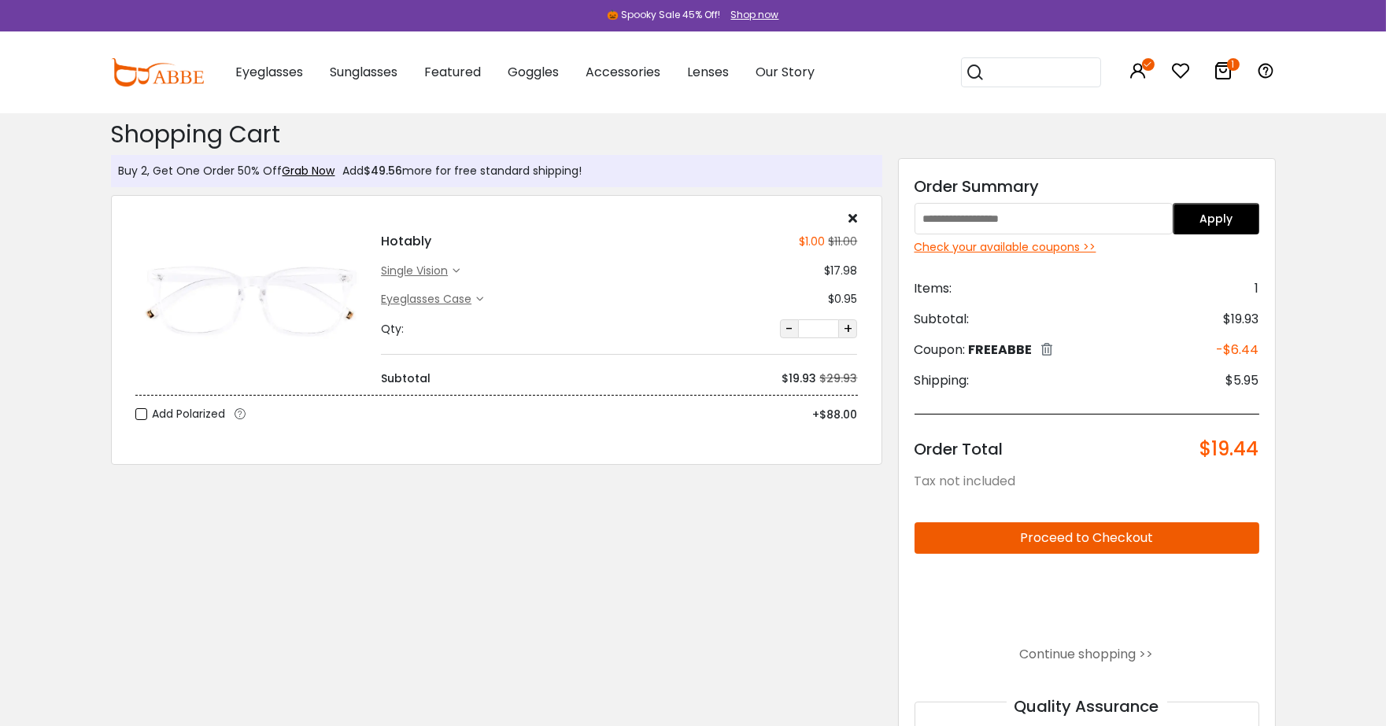
click at [429, 265] on div "single vision" at bounding box center [417, 271] width 72 height 17
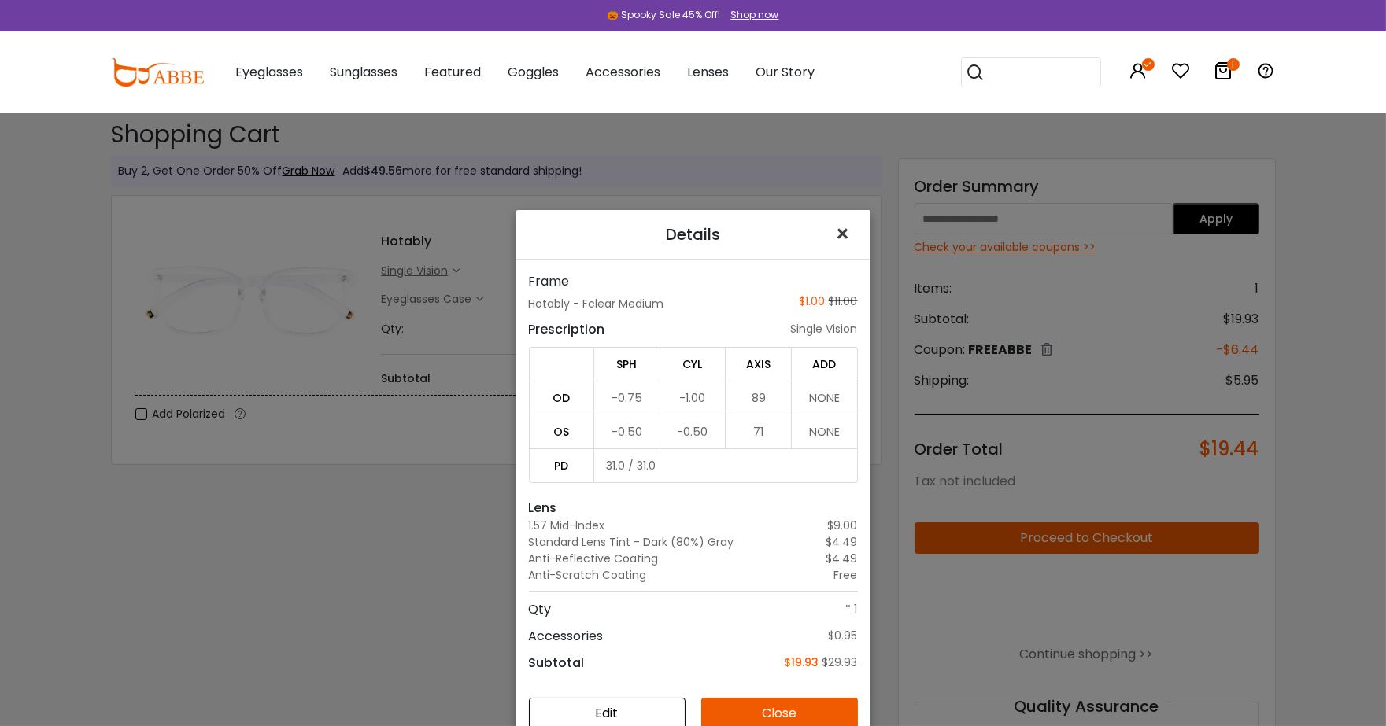
click at [835, 238] on span "×" at bounding box center [846, 234] width 23 height 34
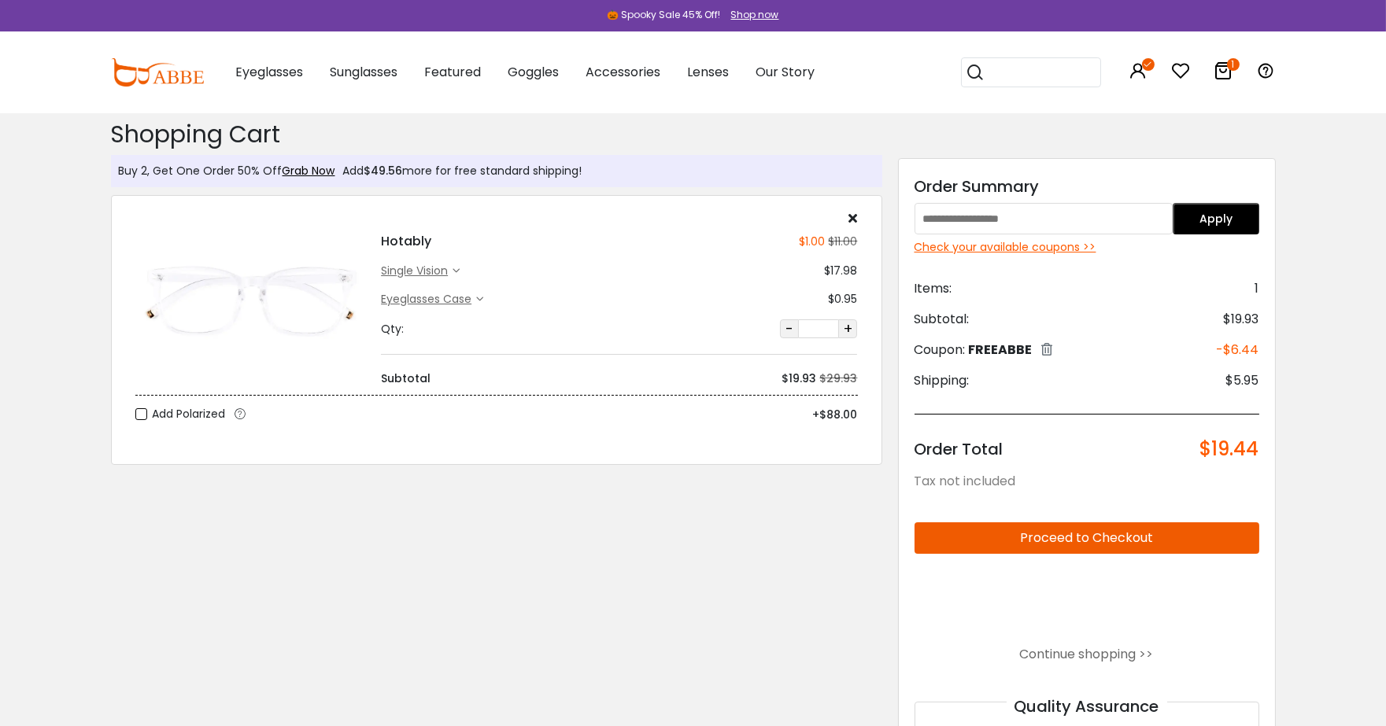
drag, startPoint x: 25, startPoint y: 2, endPoint x: 187, endPoint y: 557, distance: 578.6
click at [187, 557] on div "Shopping Cart ( 1 ): $19.44 Shopping Cart Buy 2, Get One Order 50% Off Grab Now…" at bounding box center [496, 487] width 787 height 748
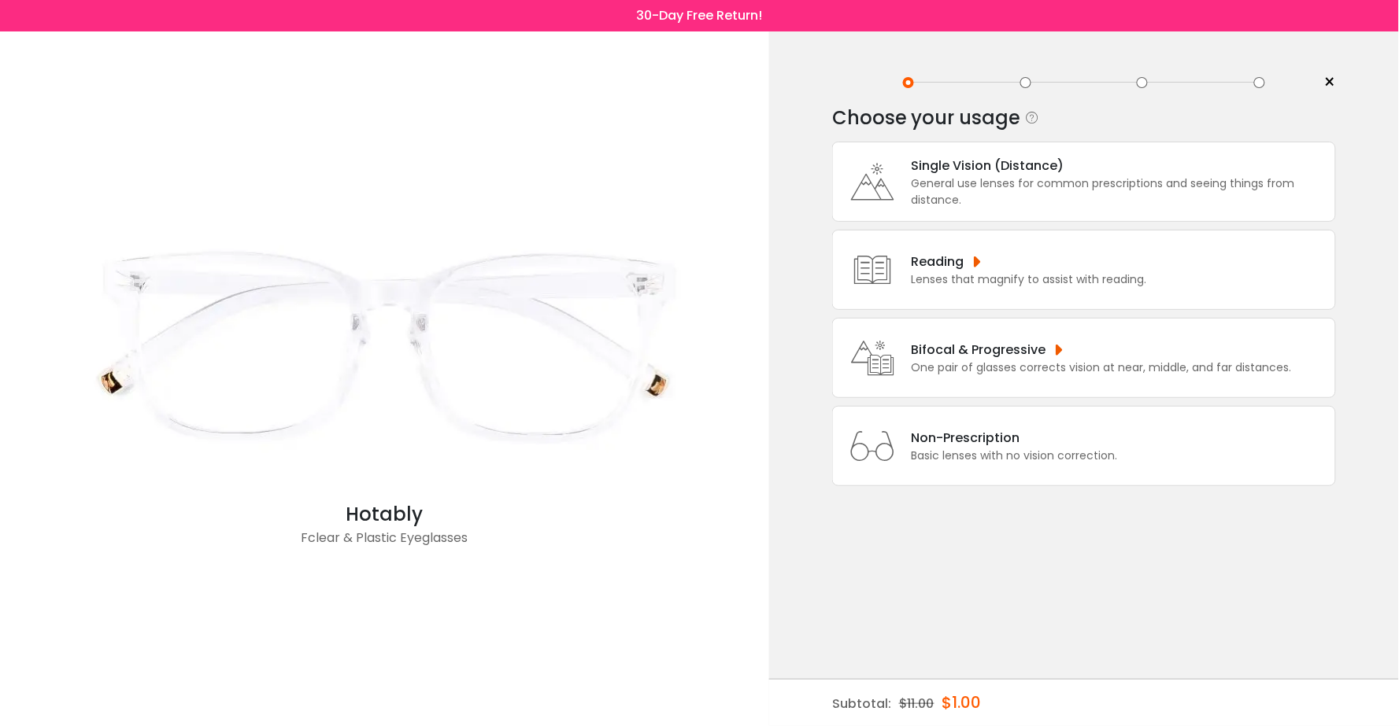
click at [1147, 195] on div "General use lenses for common prescriptions and seeing things from distance." at bounding box center [1119, 192] width 416 height 33
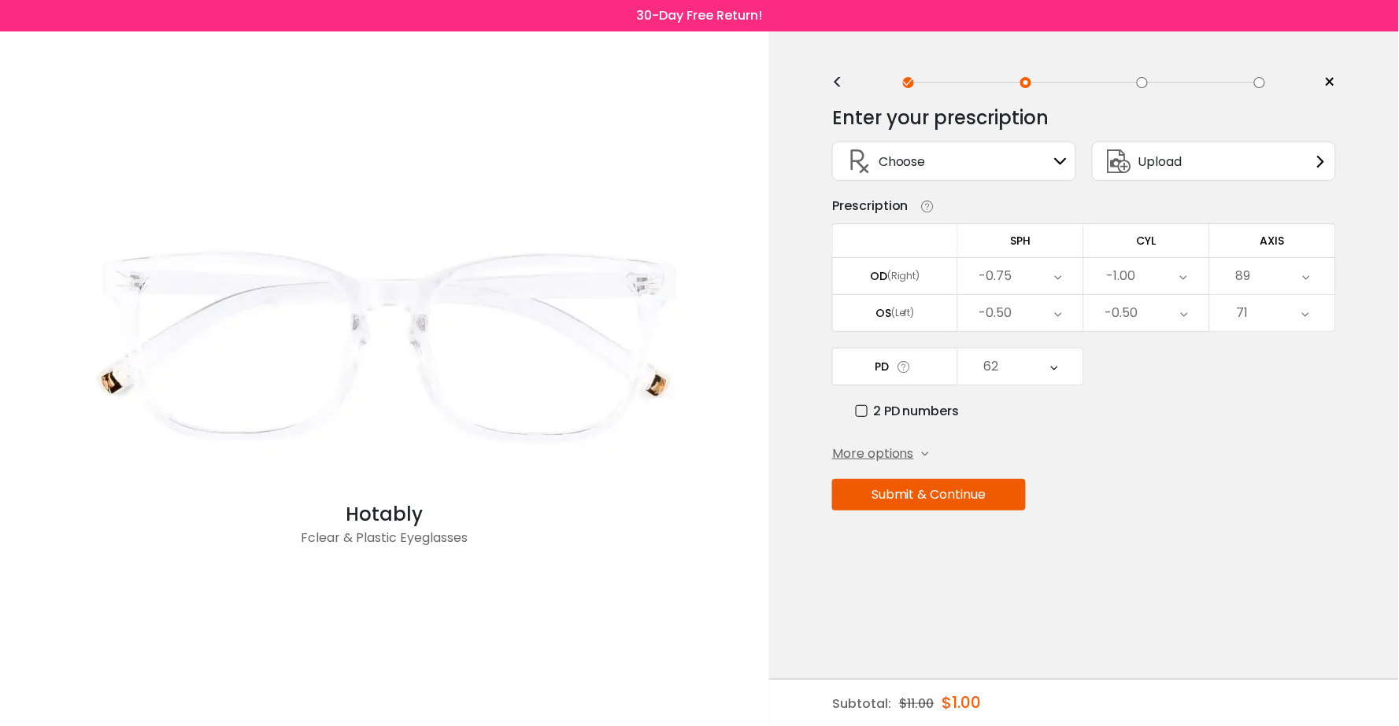
click at [993, 493] on button "Submit & Continue" at bounding box center [929, 494] width 194 height 31
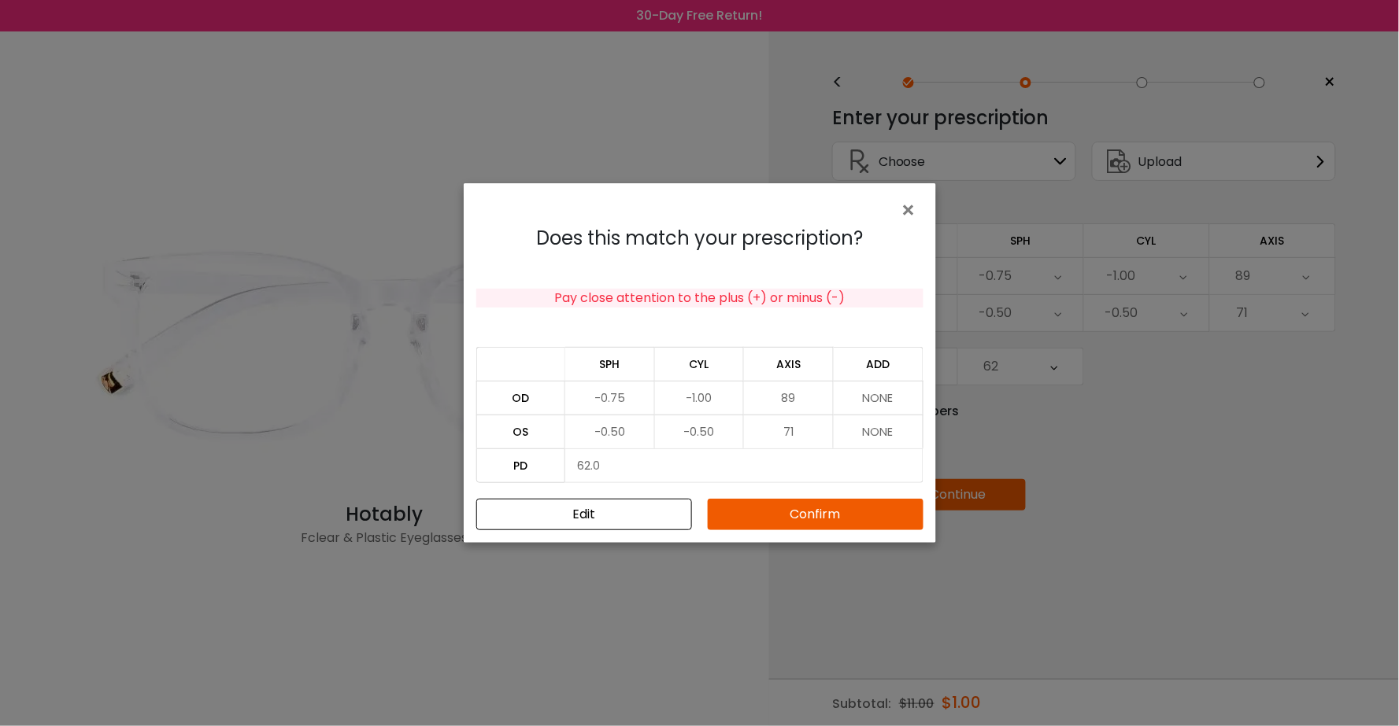
click at [907, 510] on button "Confirm" at bounding box center [816, 514] width 216 height 31
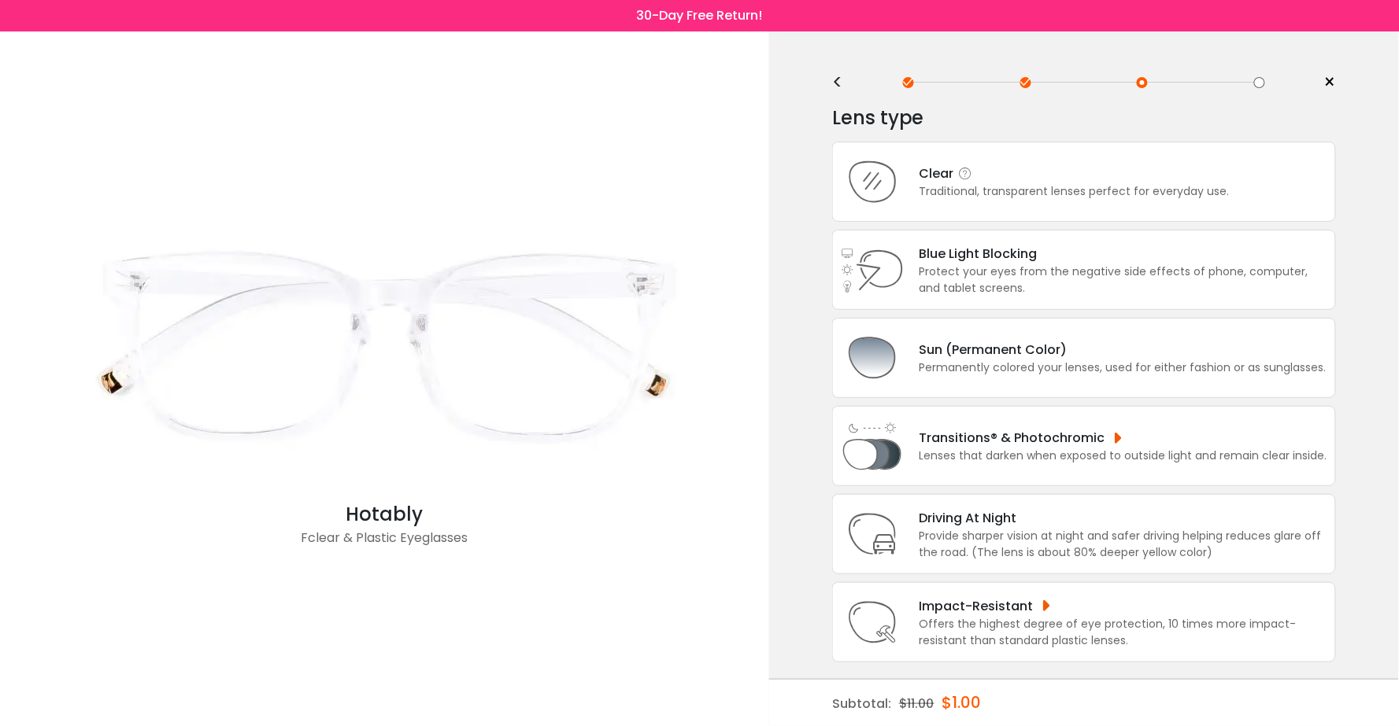
click at [955, 194] on div "Traditional, transparent lenses perfect for everyday use." at bounding box center [1074, 191] width 310 height 17
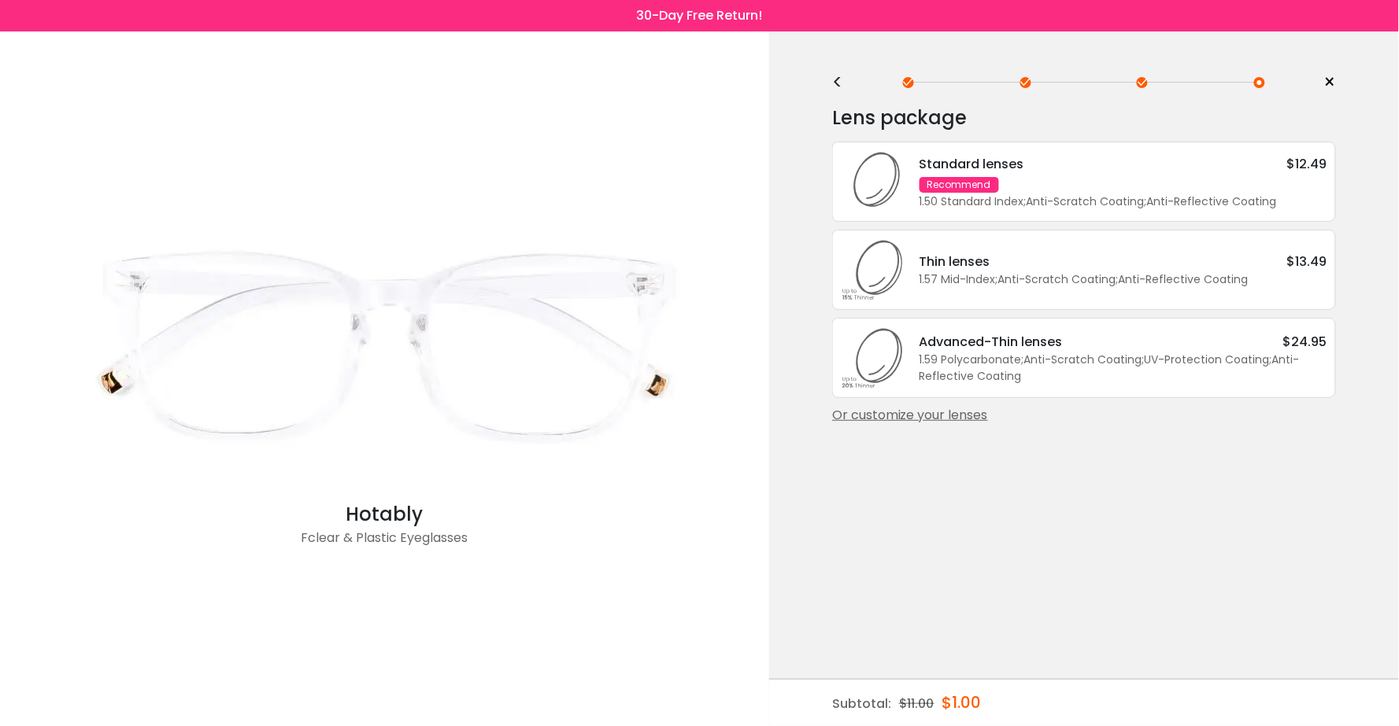
click at [1222, 358] on div "1.59 Polycarbonate ; Anti-Scratch Coating ; UV-Protection Coating ; Anti-Reflec…" at bounding box center [1123, 368] width 408 height 33
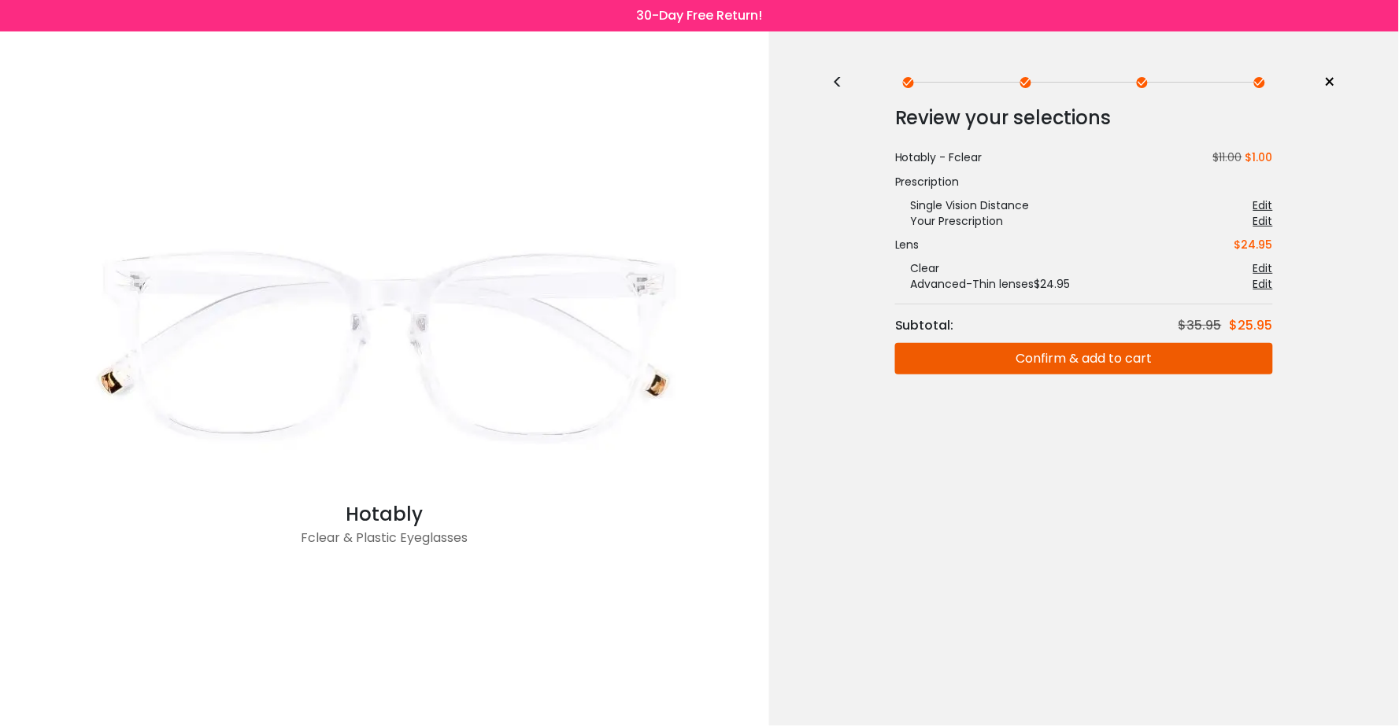
click at [1222, 358] on button "Confirm & add to cart" at bounding box center [1084, 358] width 378 height 31
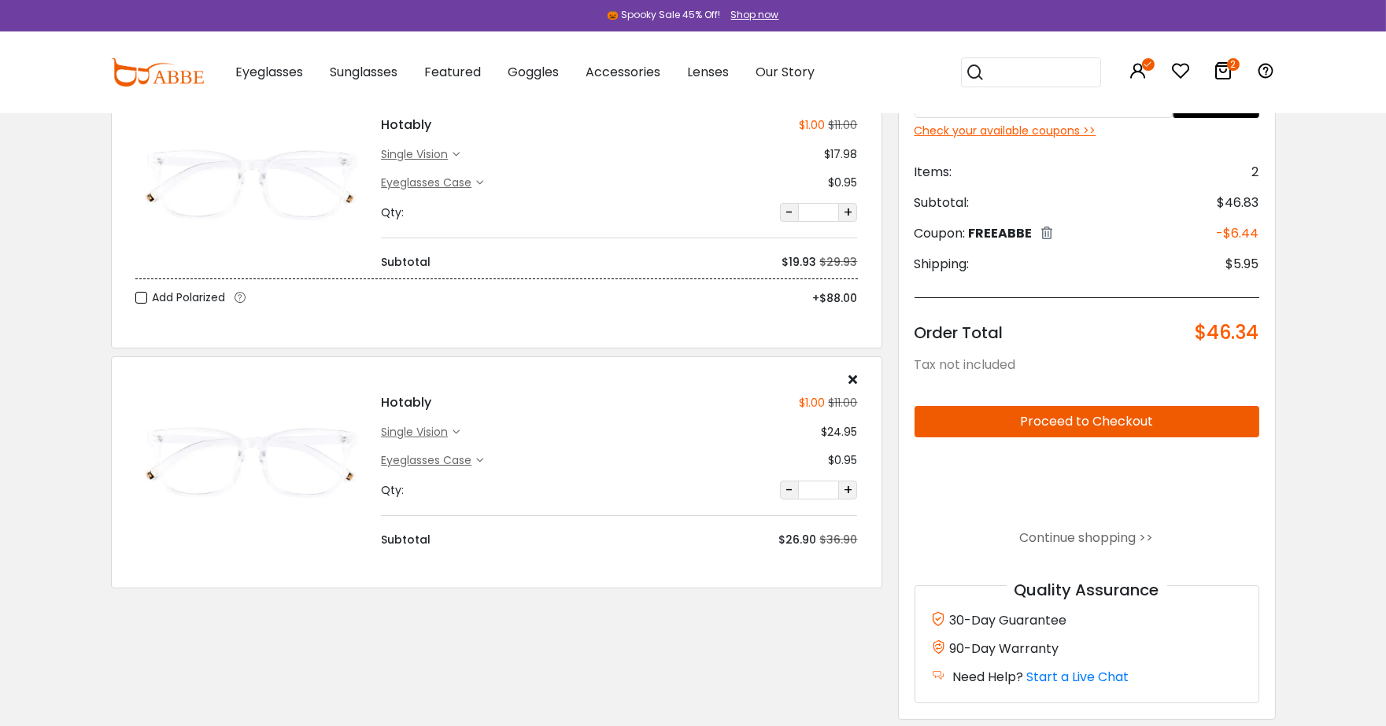
scroll to position [57, 0]
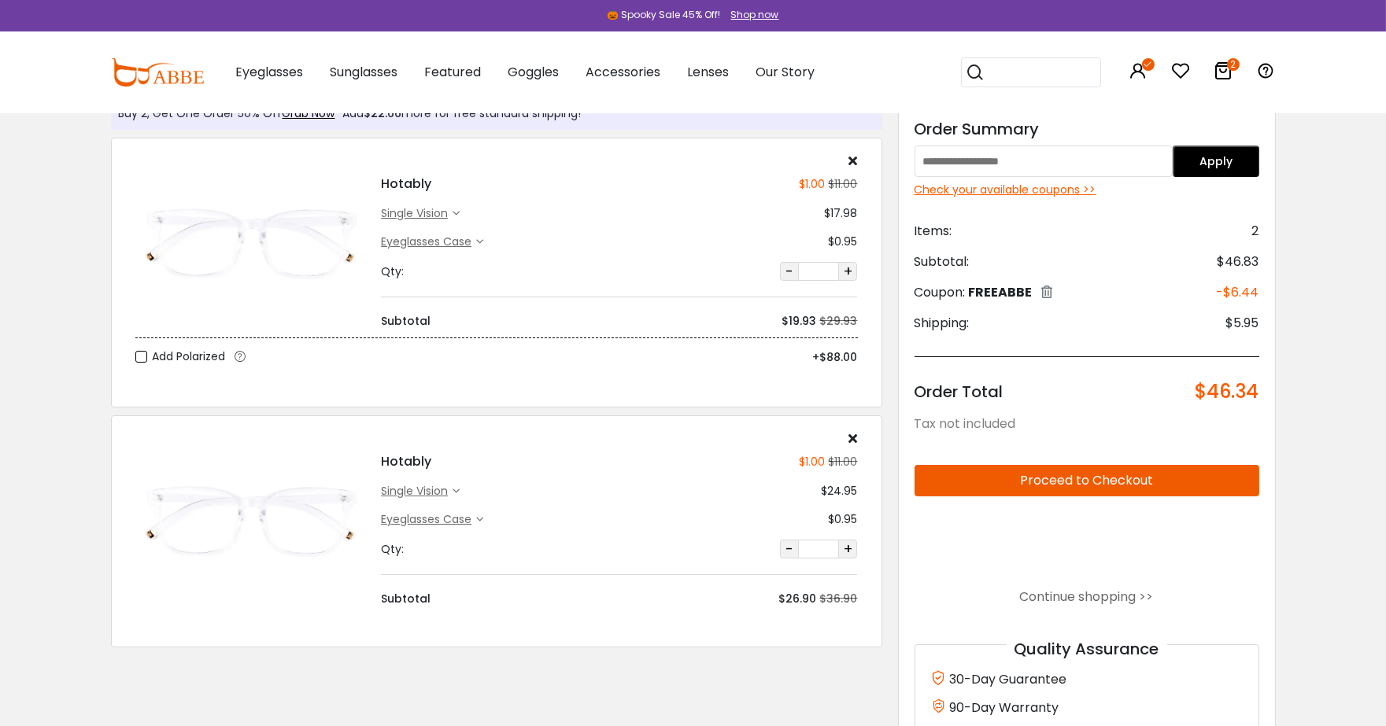
click at [430, 213] on div "single vision" at bounding box center [417, 213] width 72 height 17
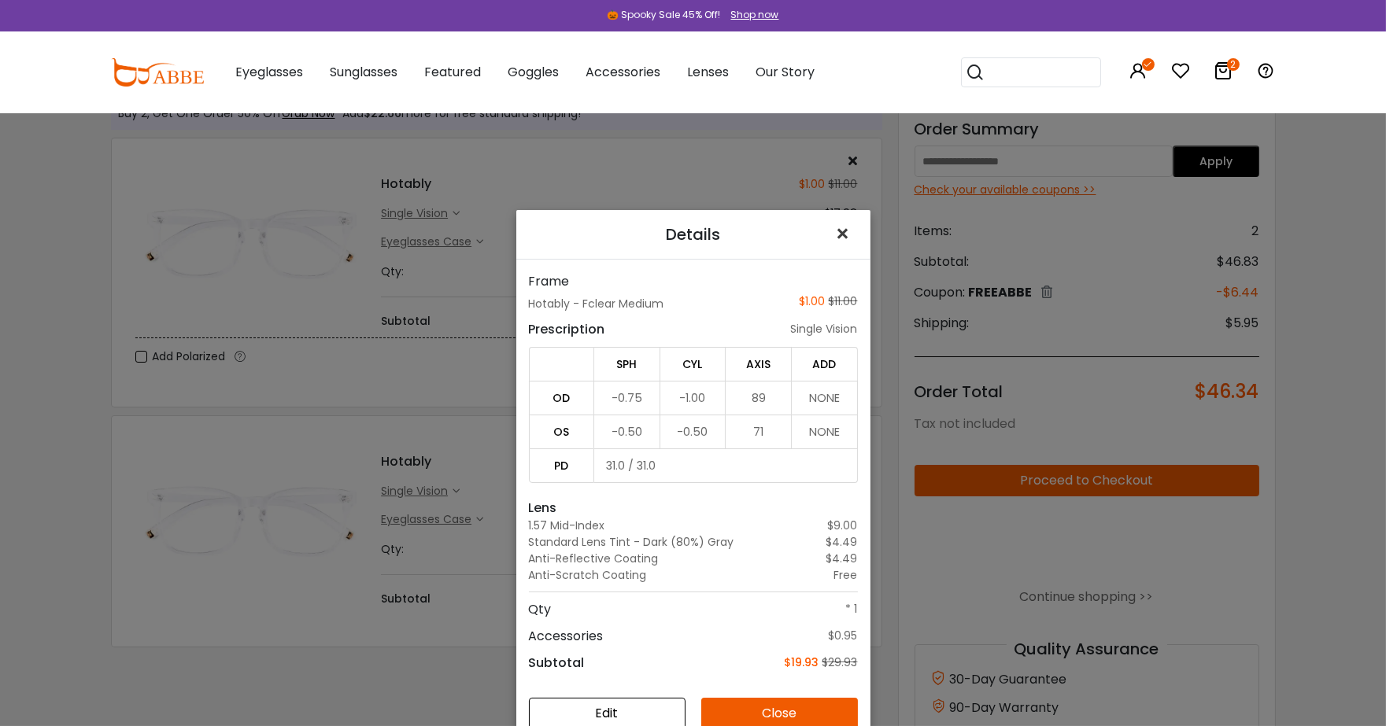
click at [836, 231] on span "×" at bounding box center [846, 234] width 23 height 34
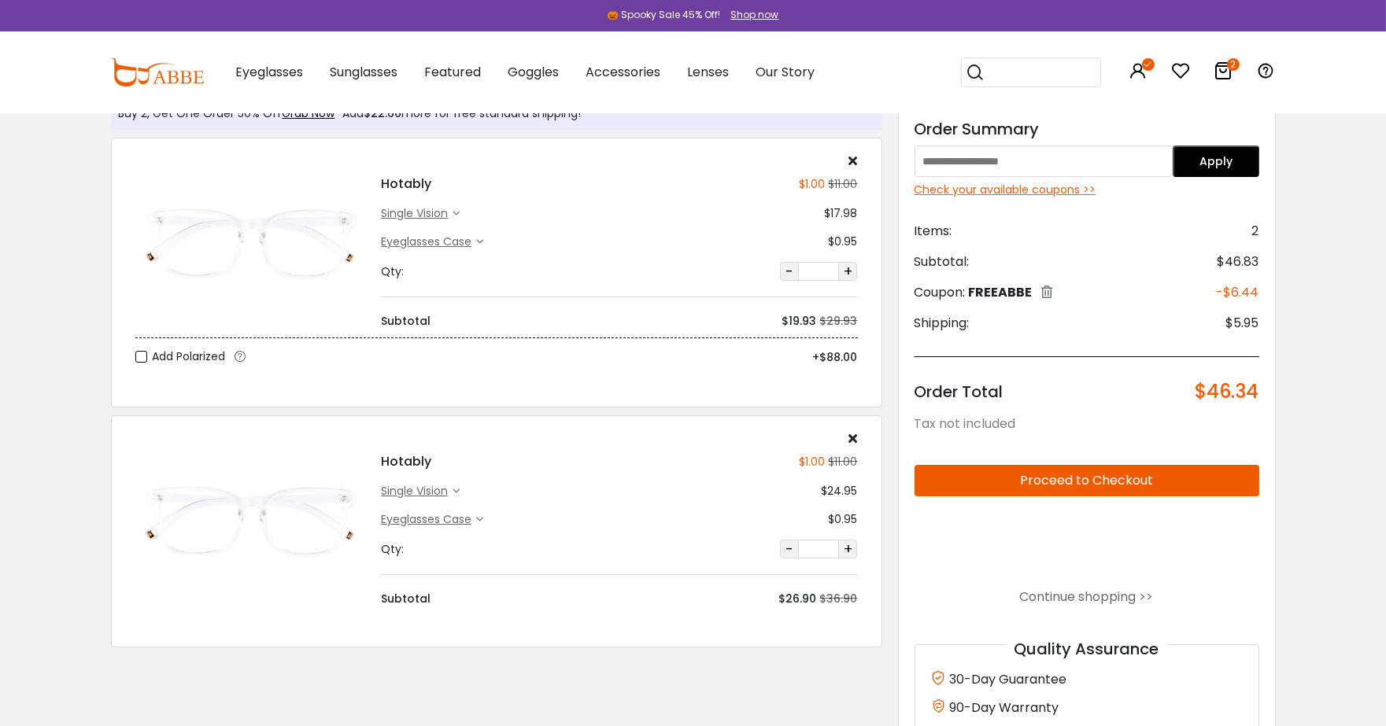
click at [420, 498] on div "single vision" at bounding box center [417, 491] width 72 height 17
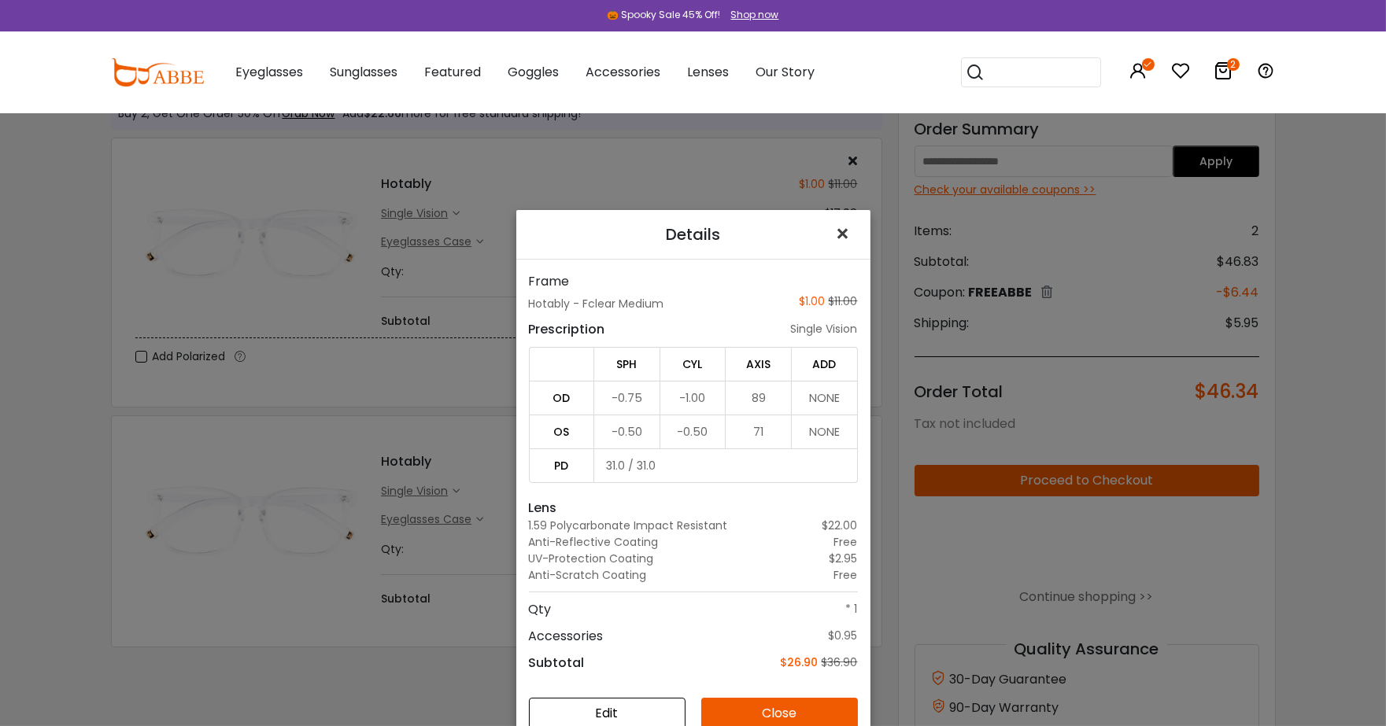
click at [835, 238] on span "×" at bounding box center [846, 234] width 23 height 34
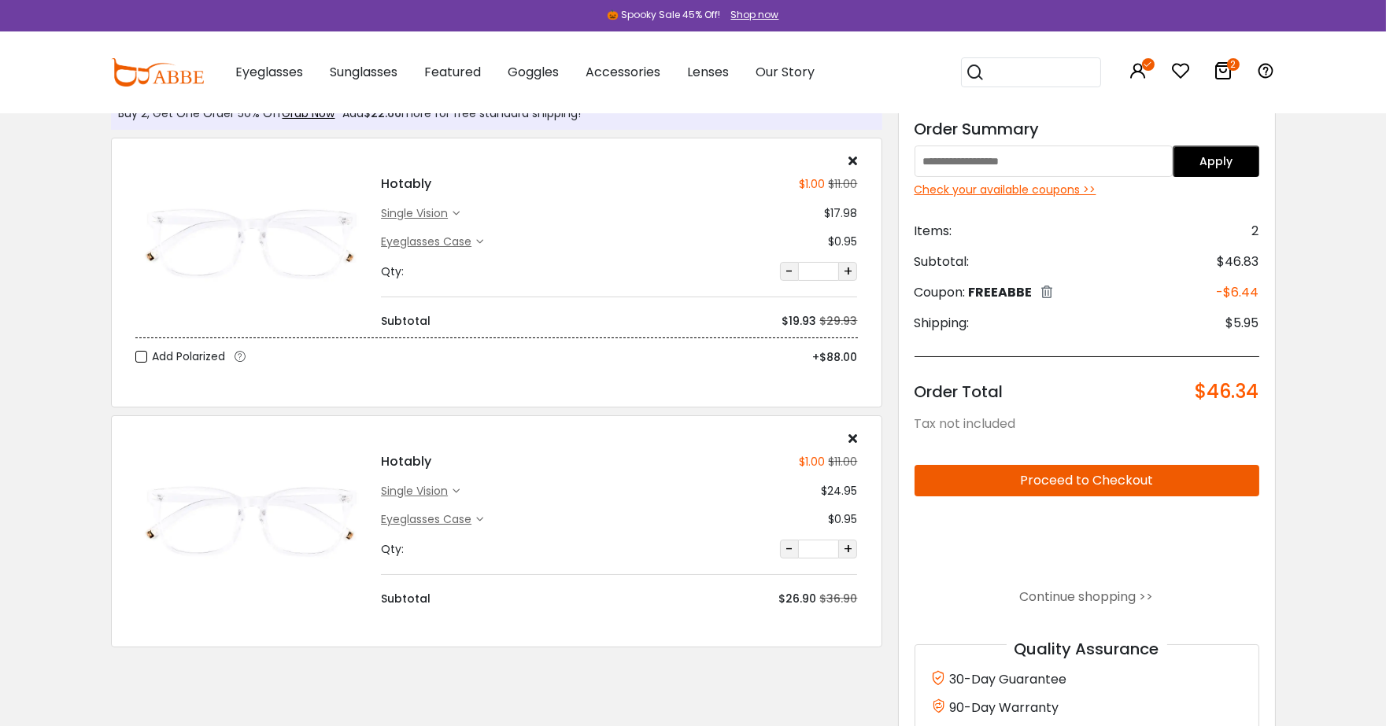
click at [422, 207] on div "single vision" at bounding box center [417, 213] width 72 height 17
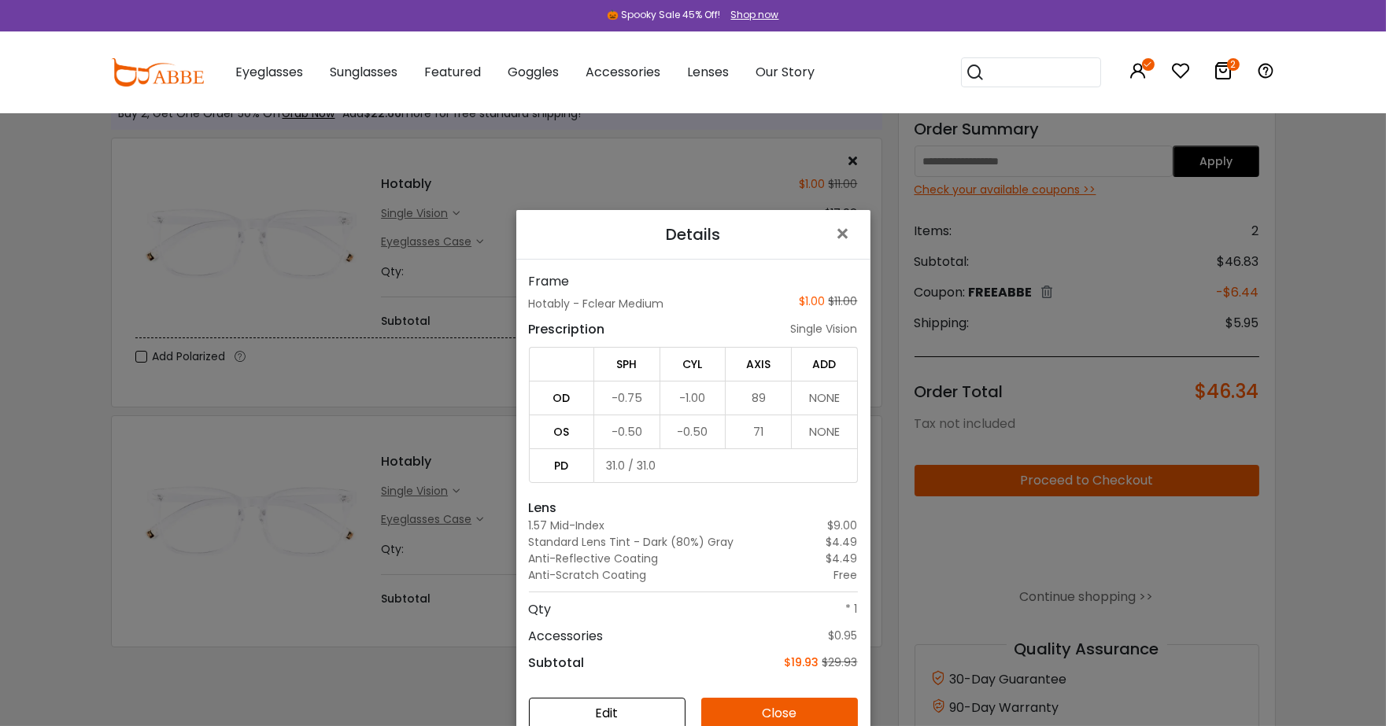
click at [612, 722] on button "Edit" at bounding box center [607, 713] width 157 height 31
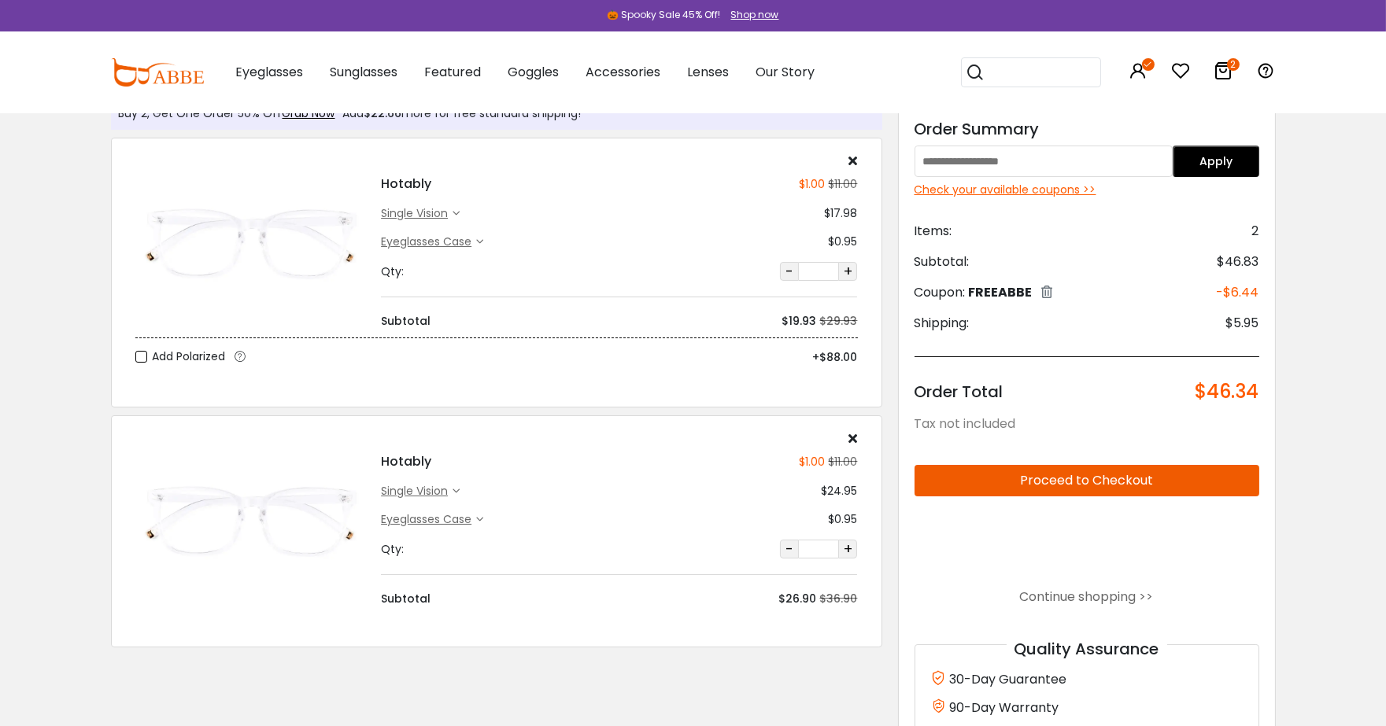
click at [395, 216] on div "single vision" at bounding box center [417, 213] width 72 height 17
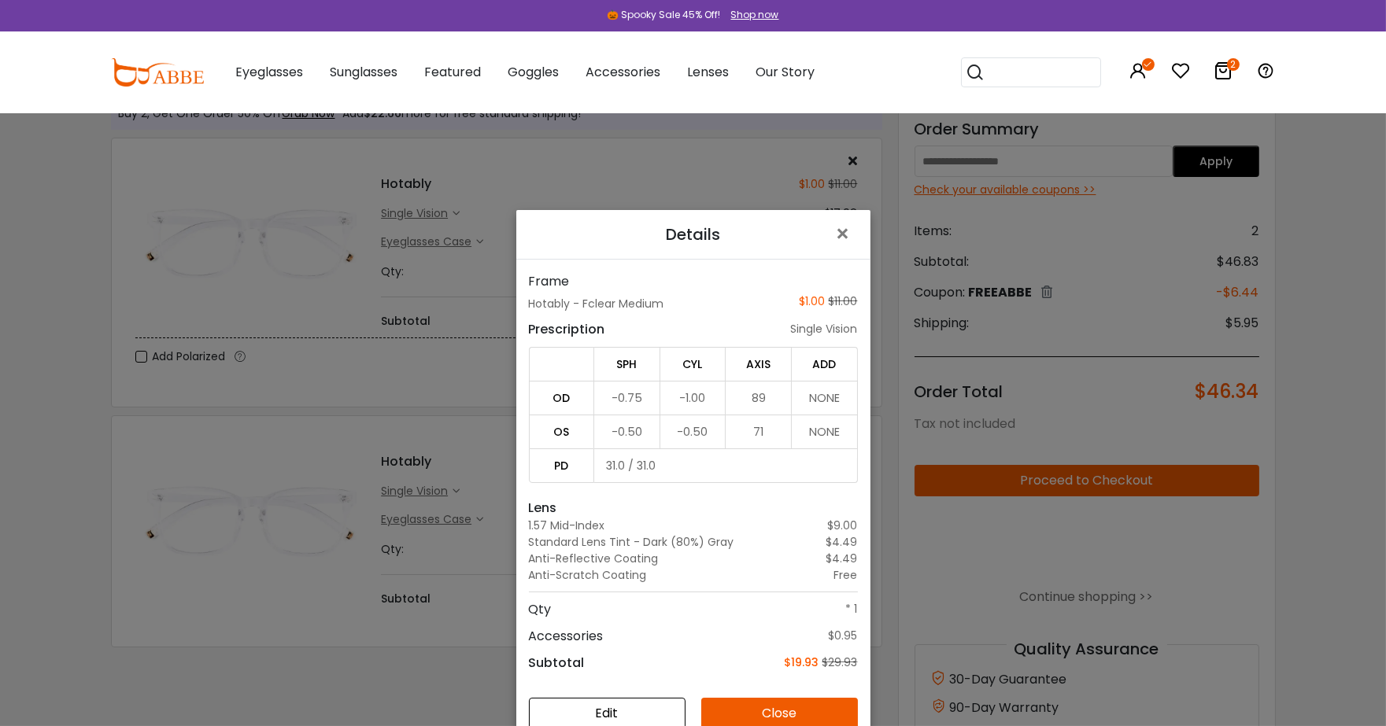
click at [622, 703] on button "Edit" at bounding box center [607, 713] width 157 height 31
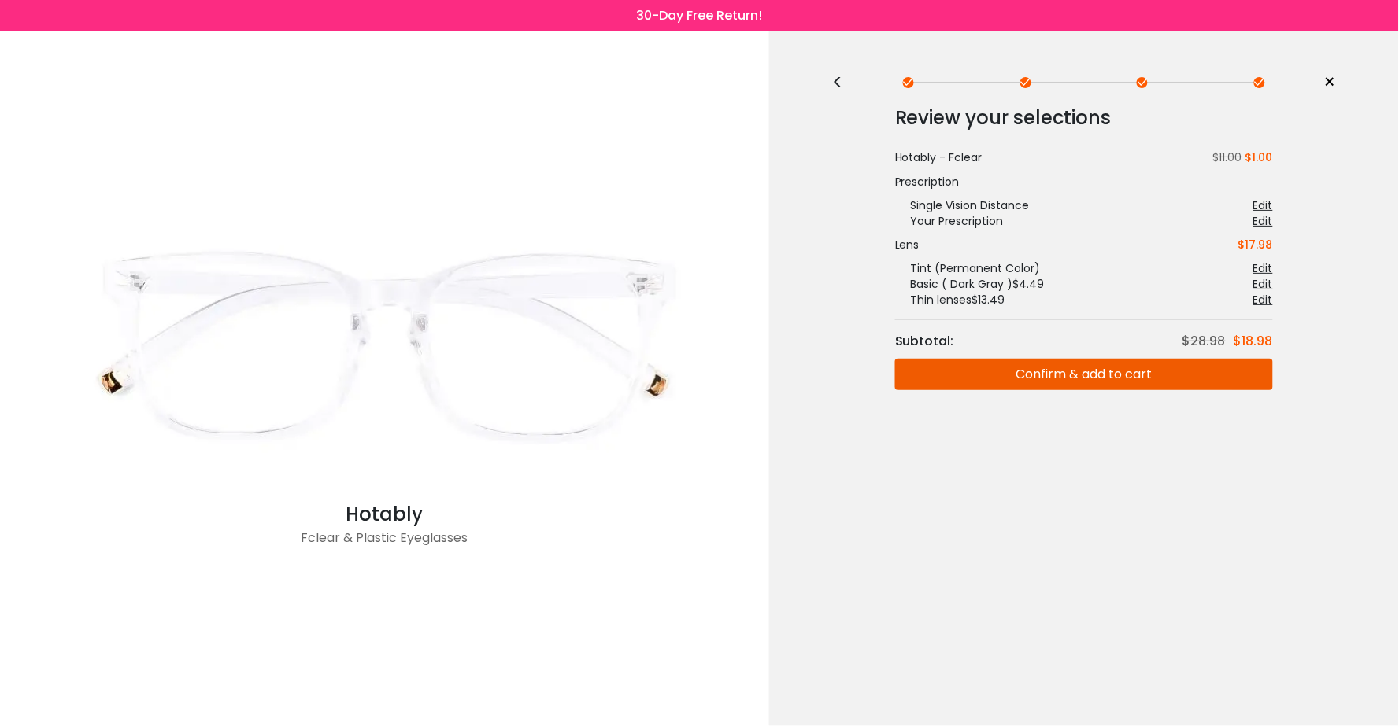
click at [837, 81] on div "<" at bounding box center [844, 82] width 24 height 13
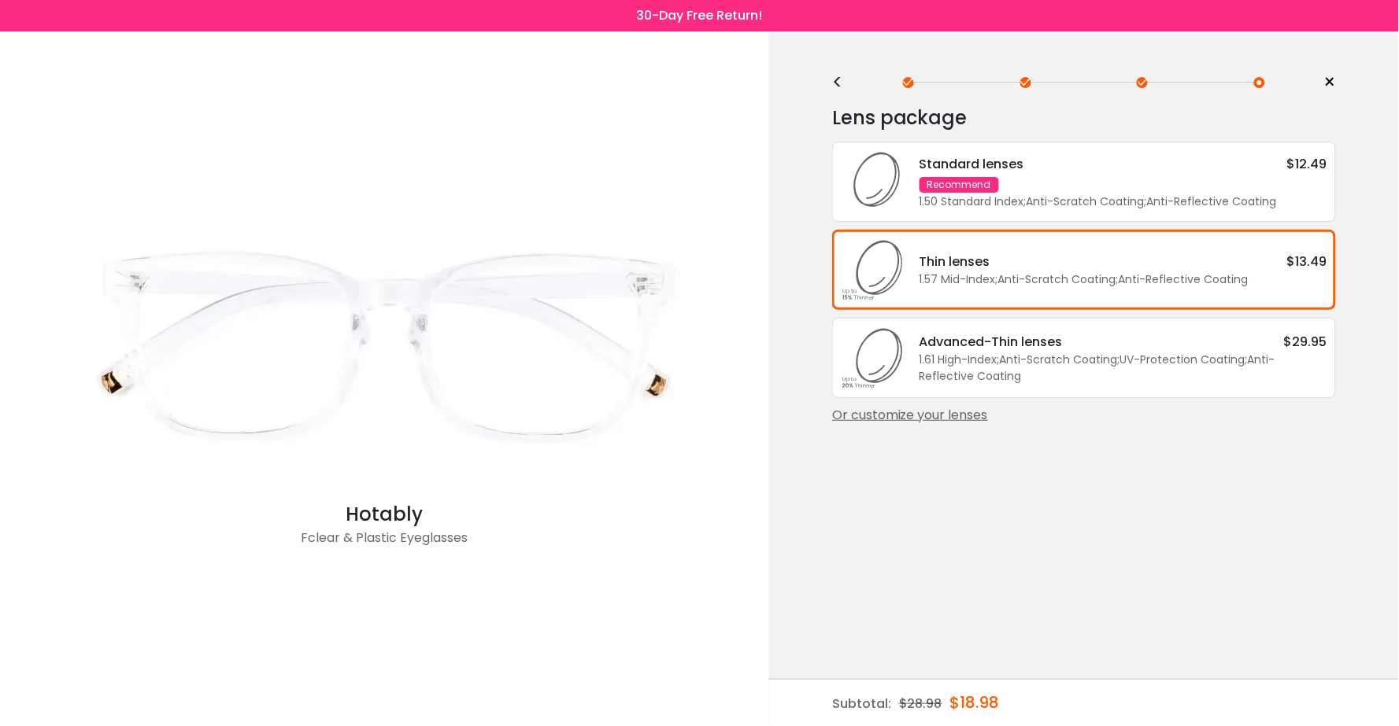
click at [1002, 352] on div "1.61 High-Index ; Anti-Scratch Coating ; UV-Protection Coating ; Anti-Reflectiv…" at bounding box center [1123, 368] width 408 height 33
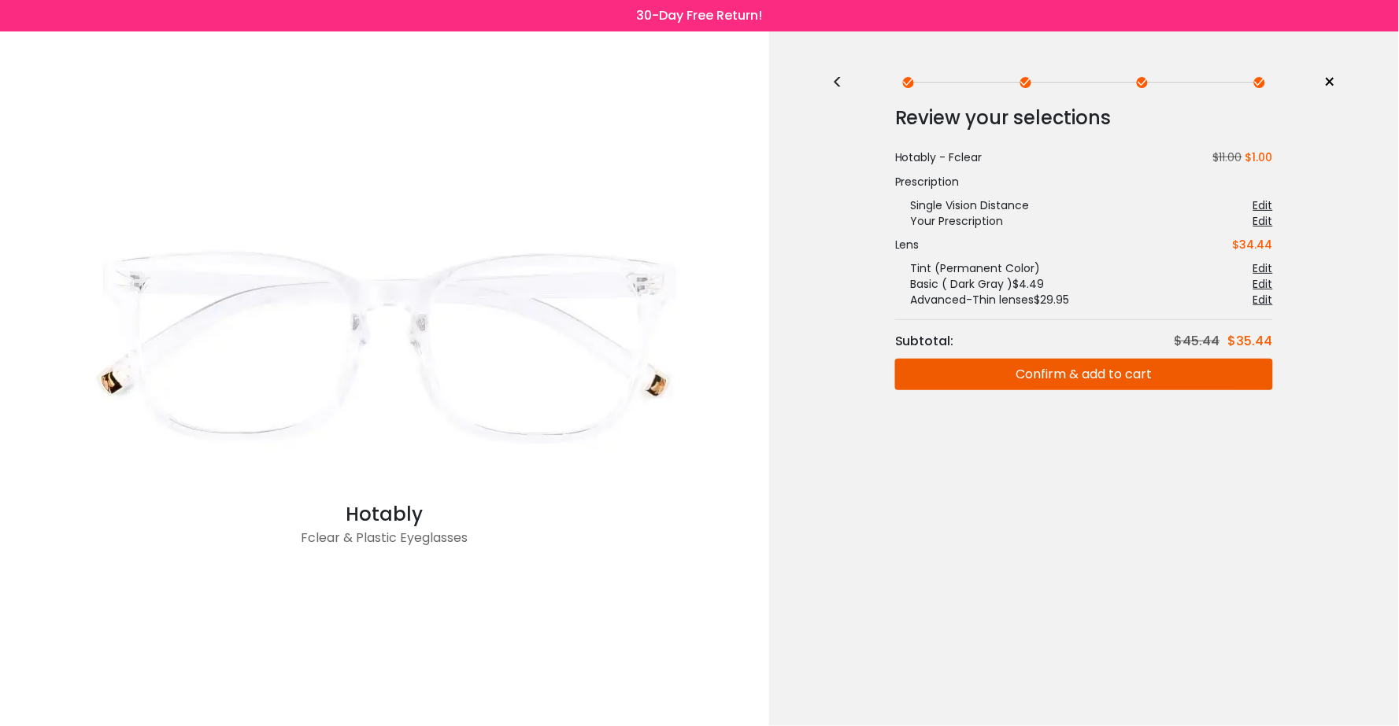
click at [1245, 374] on button "Confirm & add to cart" at bounding box center [1084, 374] width 378 height 31
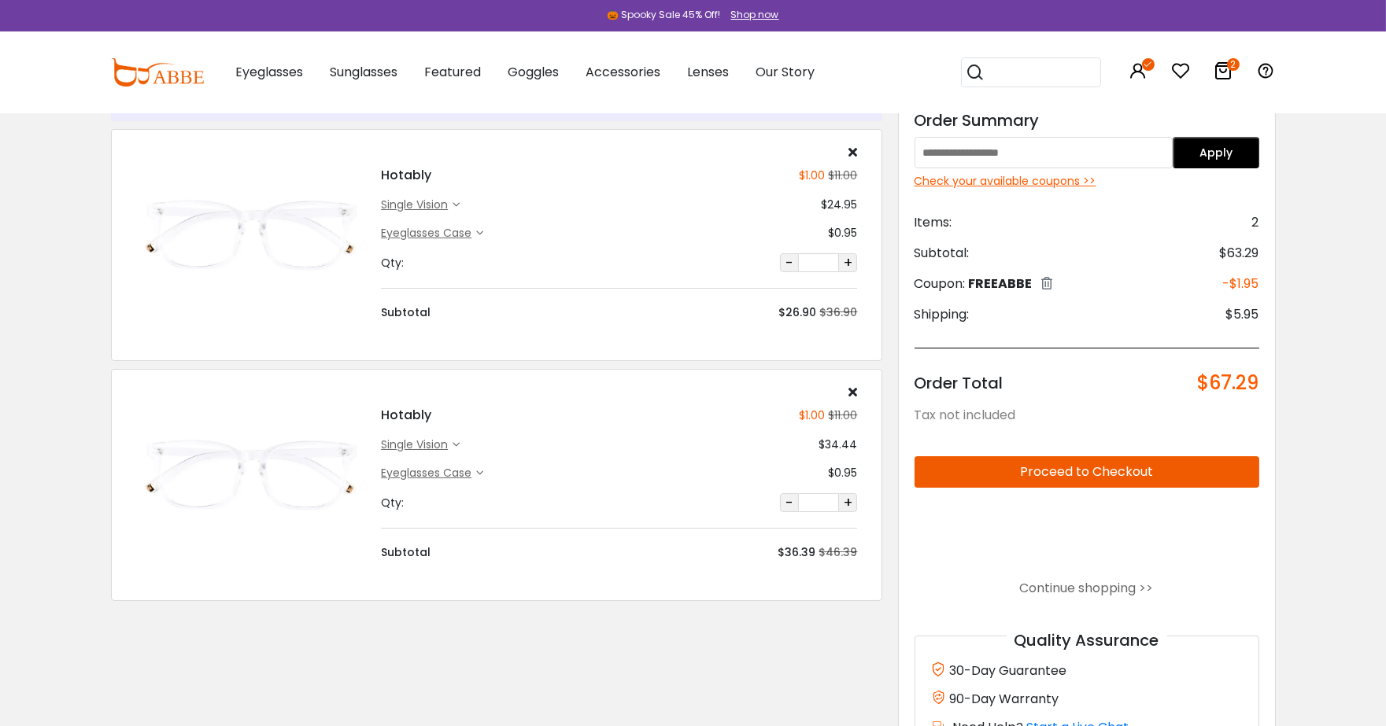
scroll to position [80, 0]
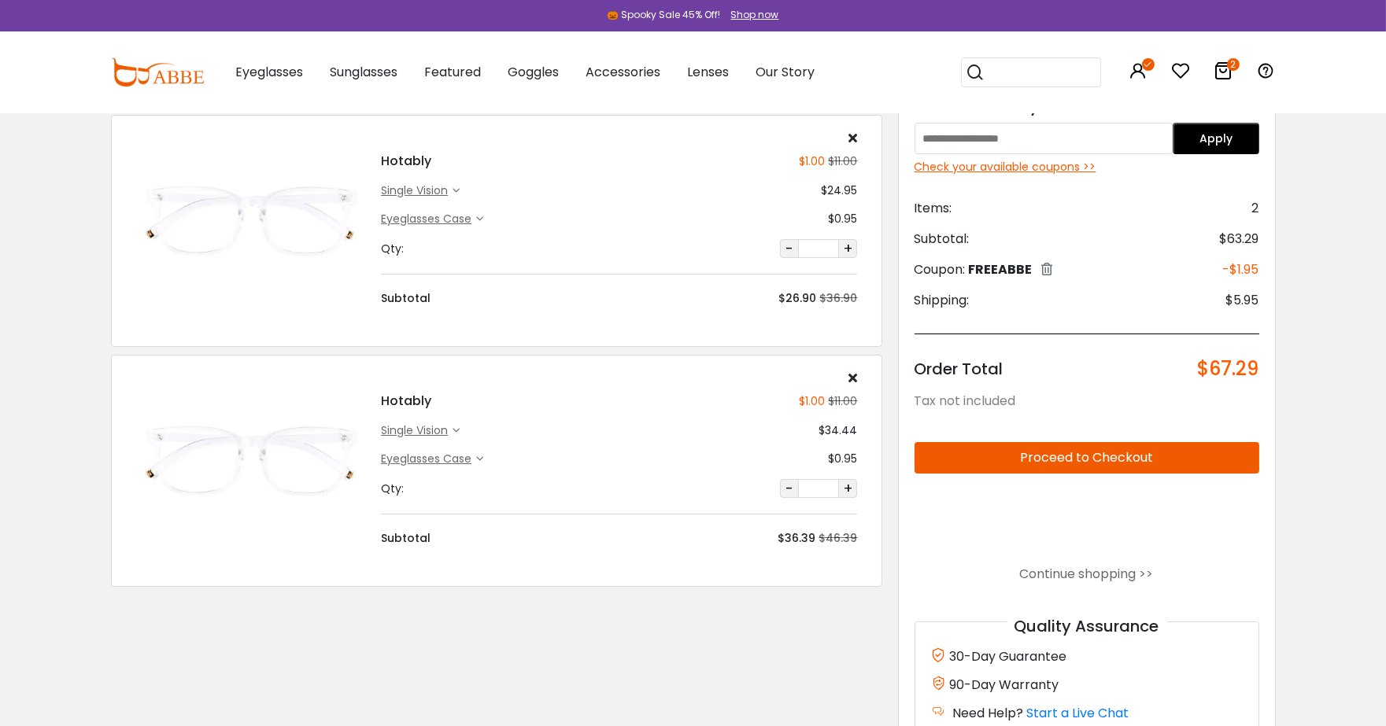
click at [435, 428] on div "single vision" at bounding box center [417, 431] width 72 height 17
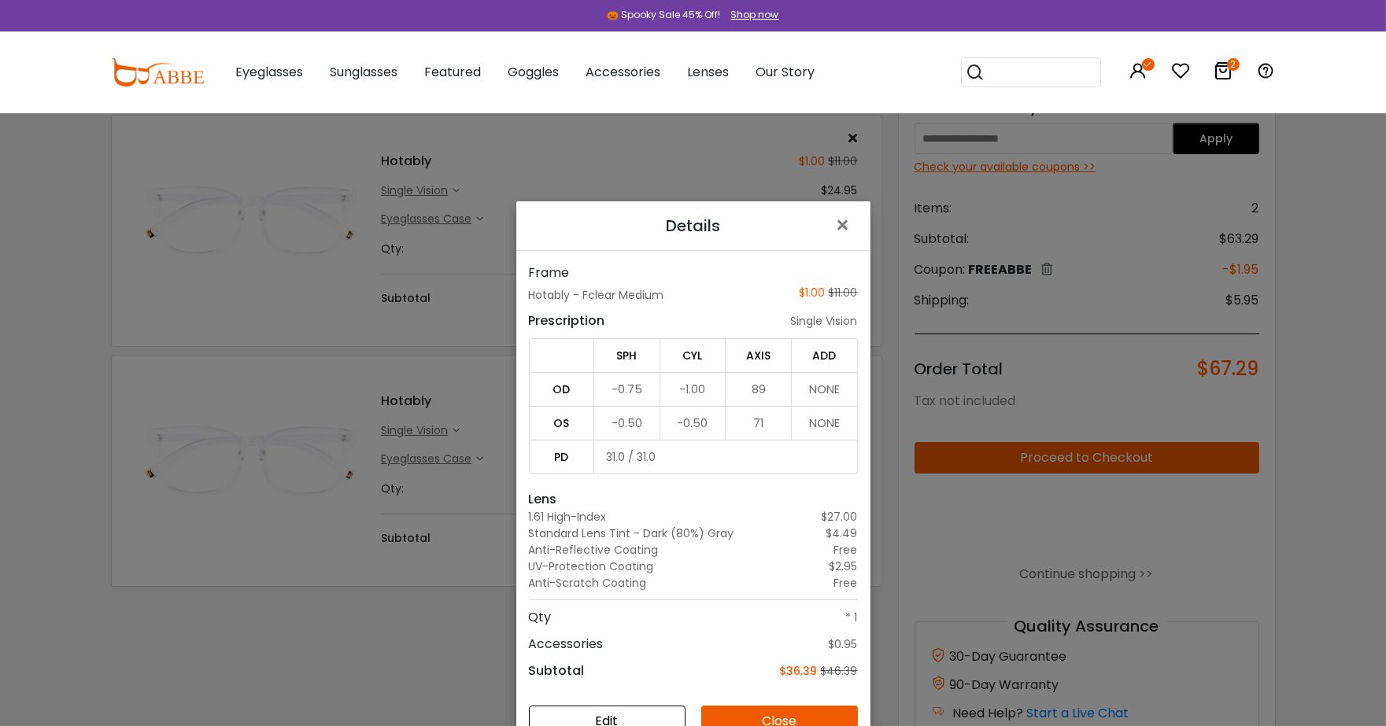
click at [434, 428] on div "Details × Frame Hotably - Fclear Medium $1.00 $11.00 Prescription single vision…" at bounding box center [693, 363] width 1386 height 726
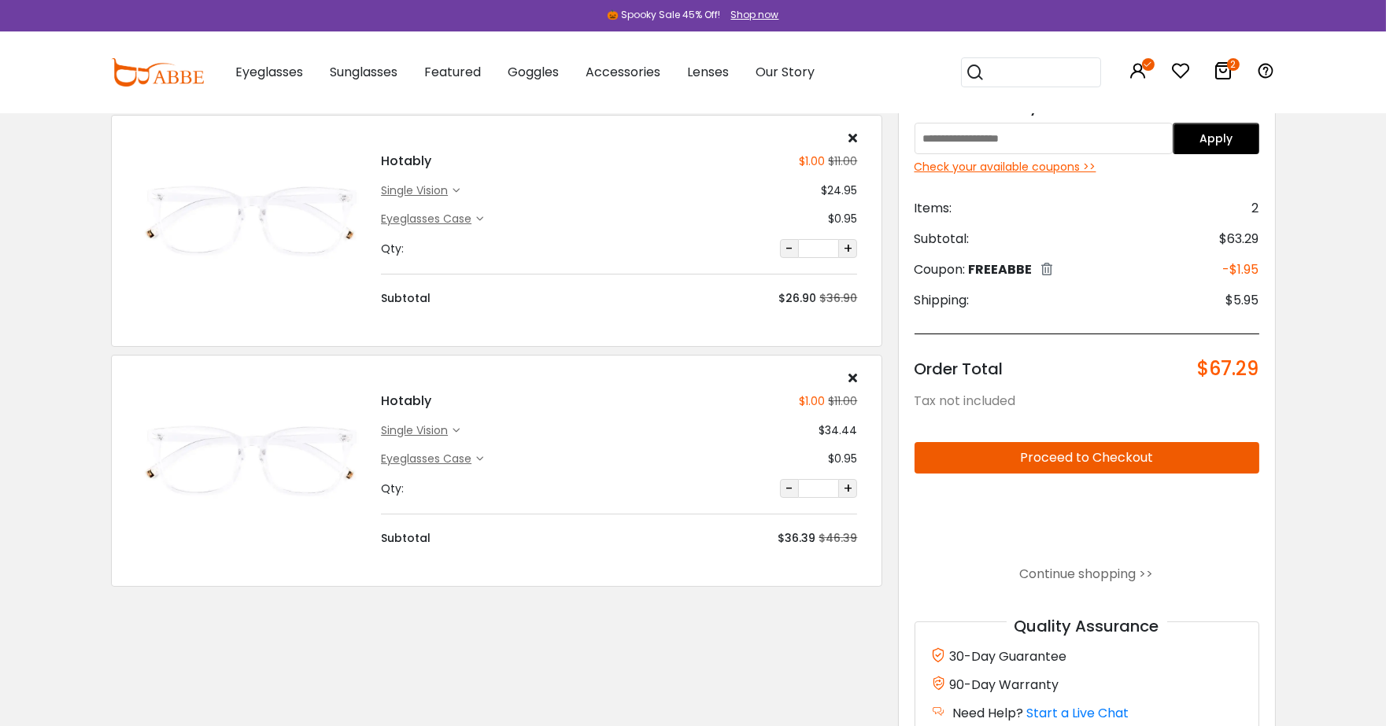
click at [416, 190] on div "single vision" at bounding box center [417, 191] width 72 height 17
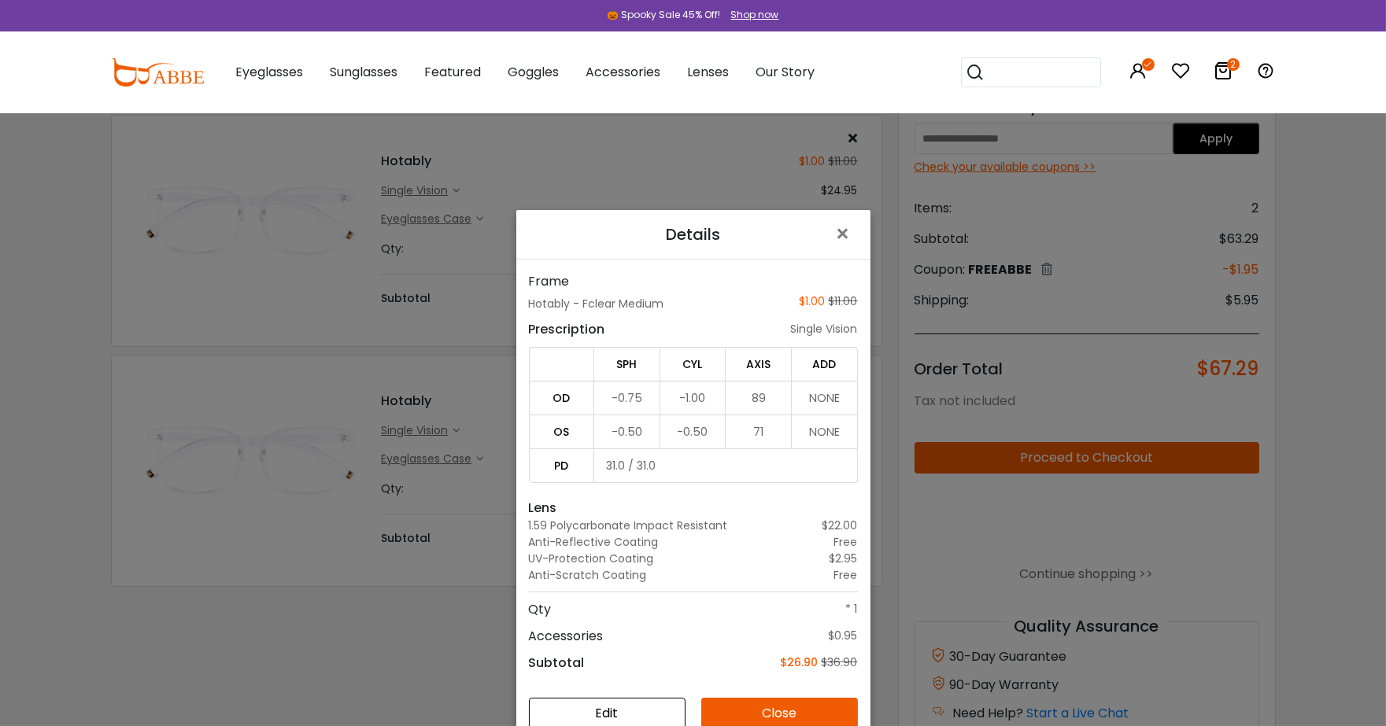
click at [416, 190] on div "Details × Frame Hotably - Fclear Medium $1.00 $11.00 Prescription single vision…" at bounding box center [693, 363] width 1386 height 726
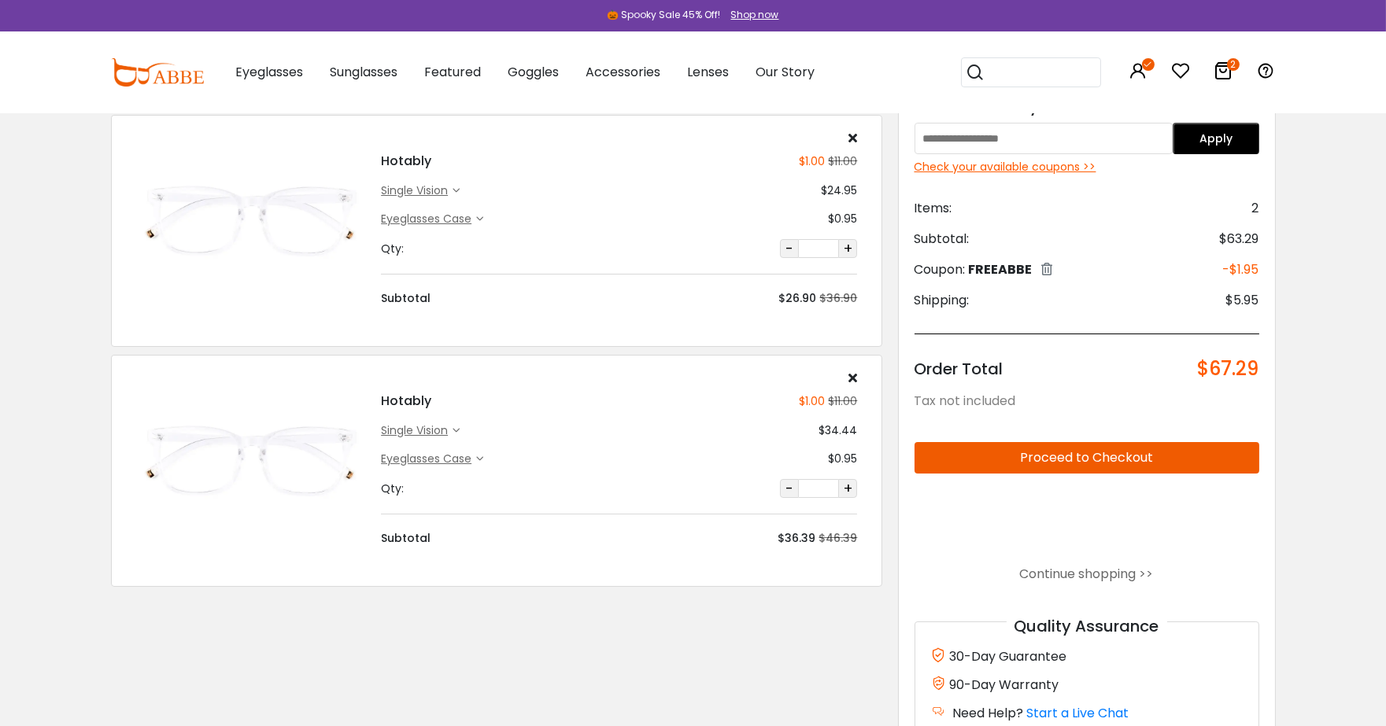
click at [431, 423] on div "single vision" at bounding box center [417, 431] width 72 height 17
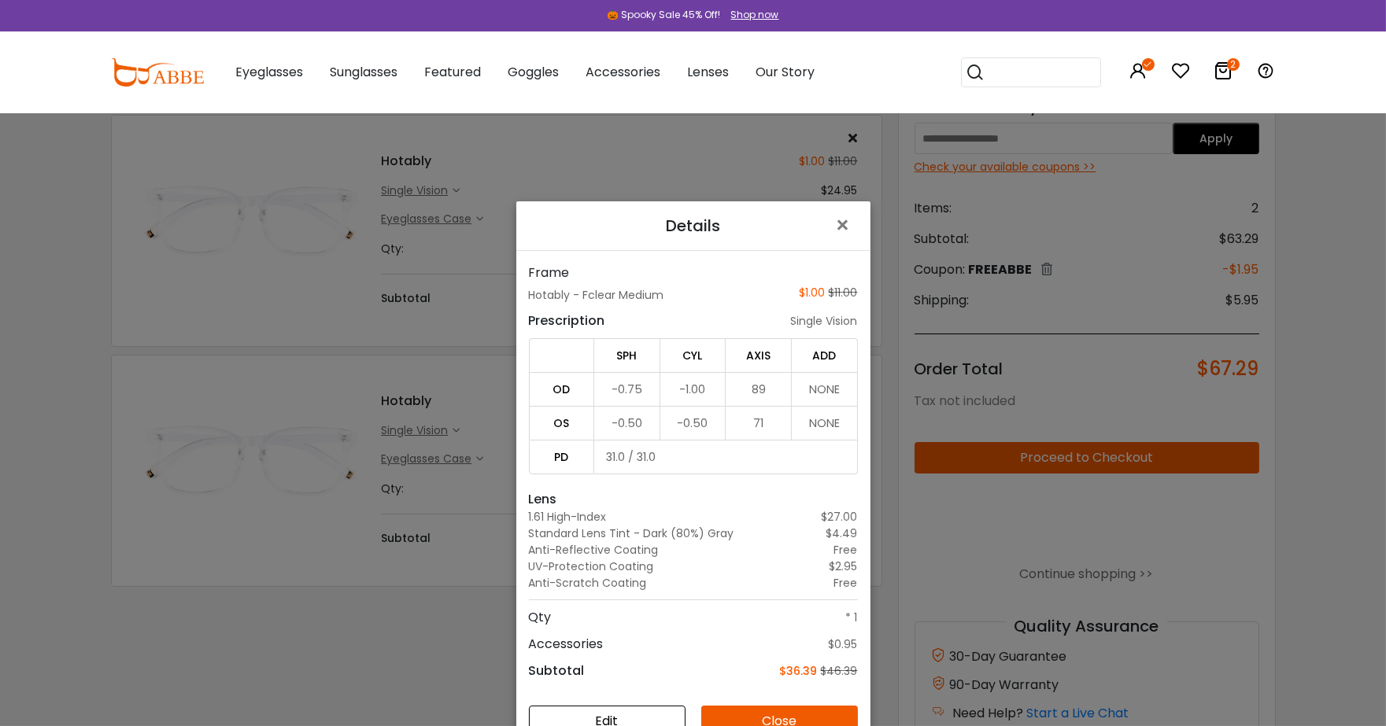
click at [577, 722] on button "Edit" at bounding box center [607, 721] width 157 height 31
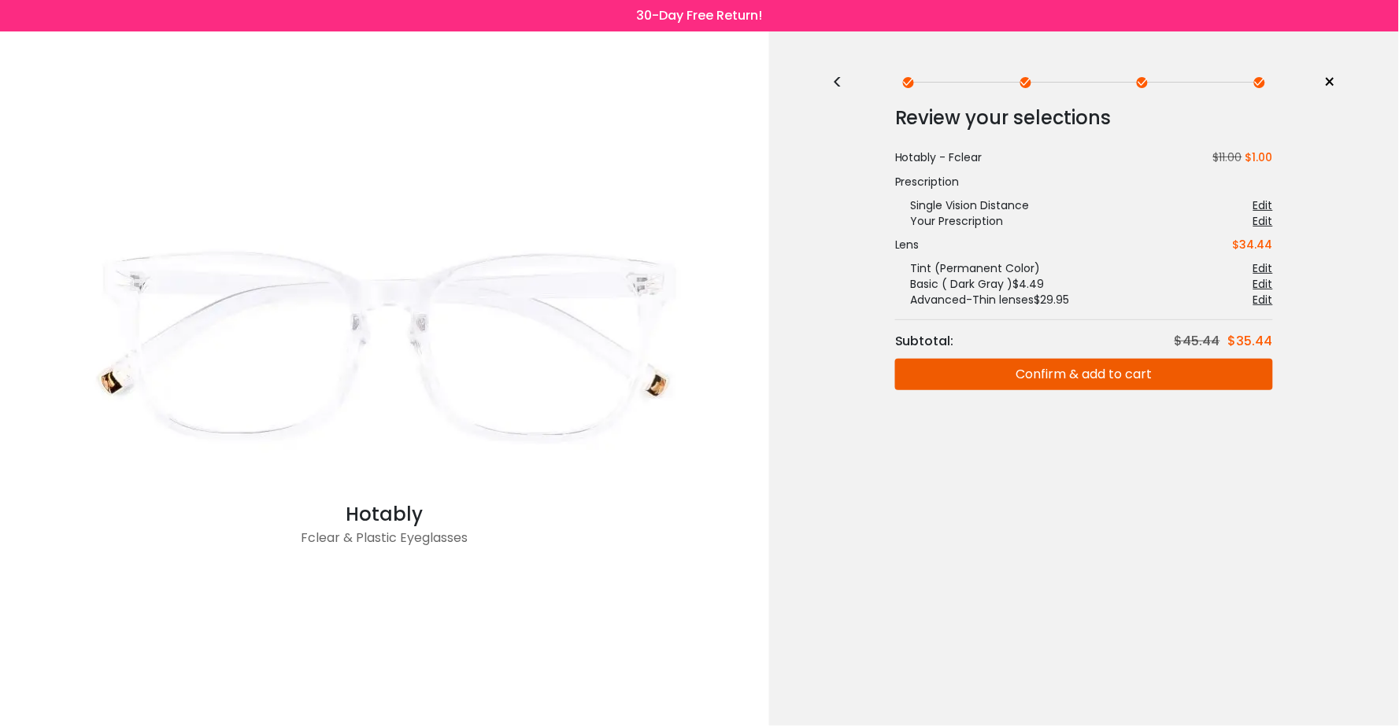
click at [842, 83] on div "<" at bounding box center [844, 82] width 24 height 13
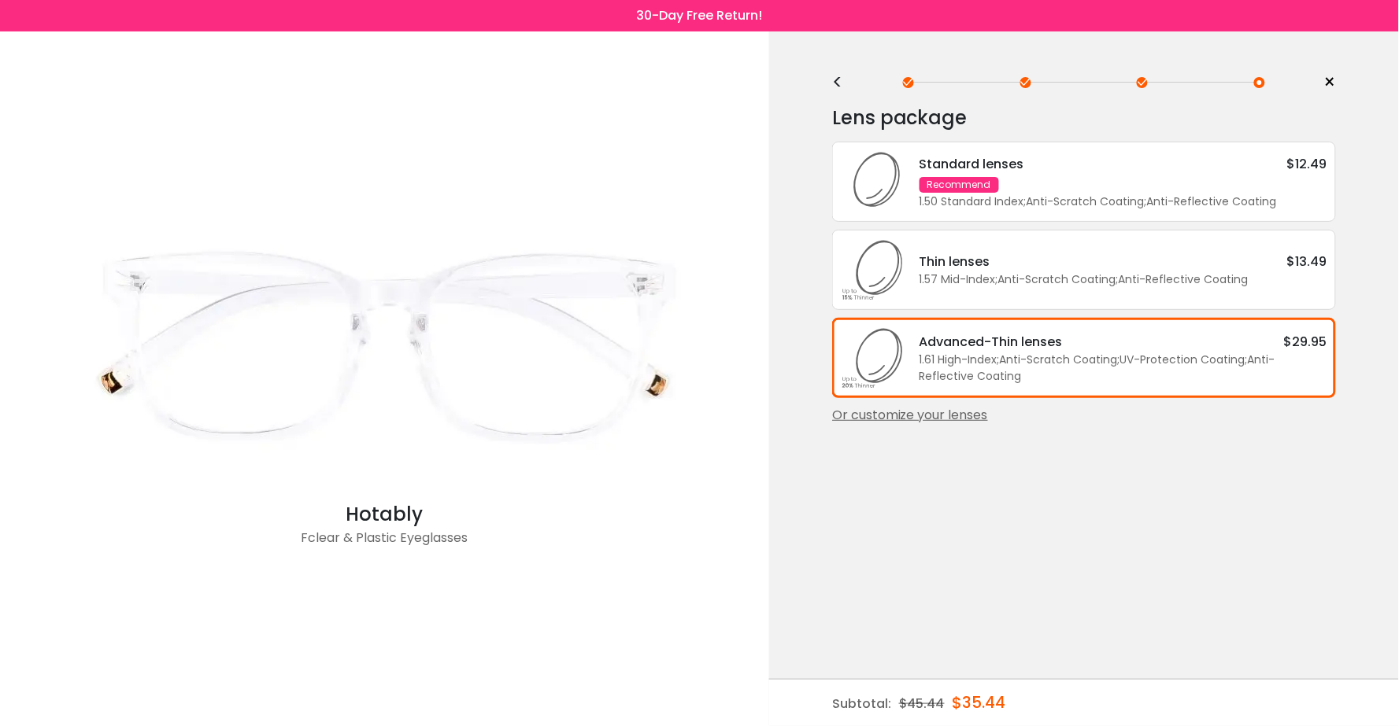
click at [1091, 525] on div "< × Choose your usage Single Vision (Distance) This lens helps you see details …" at bounding box center [1084, 378] width 630 height 695
click at [1332, 83] on span "×" at bounding box center [1330, 83] width 12 height 24
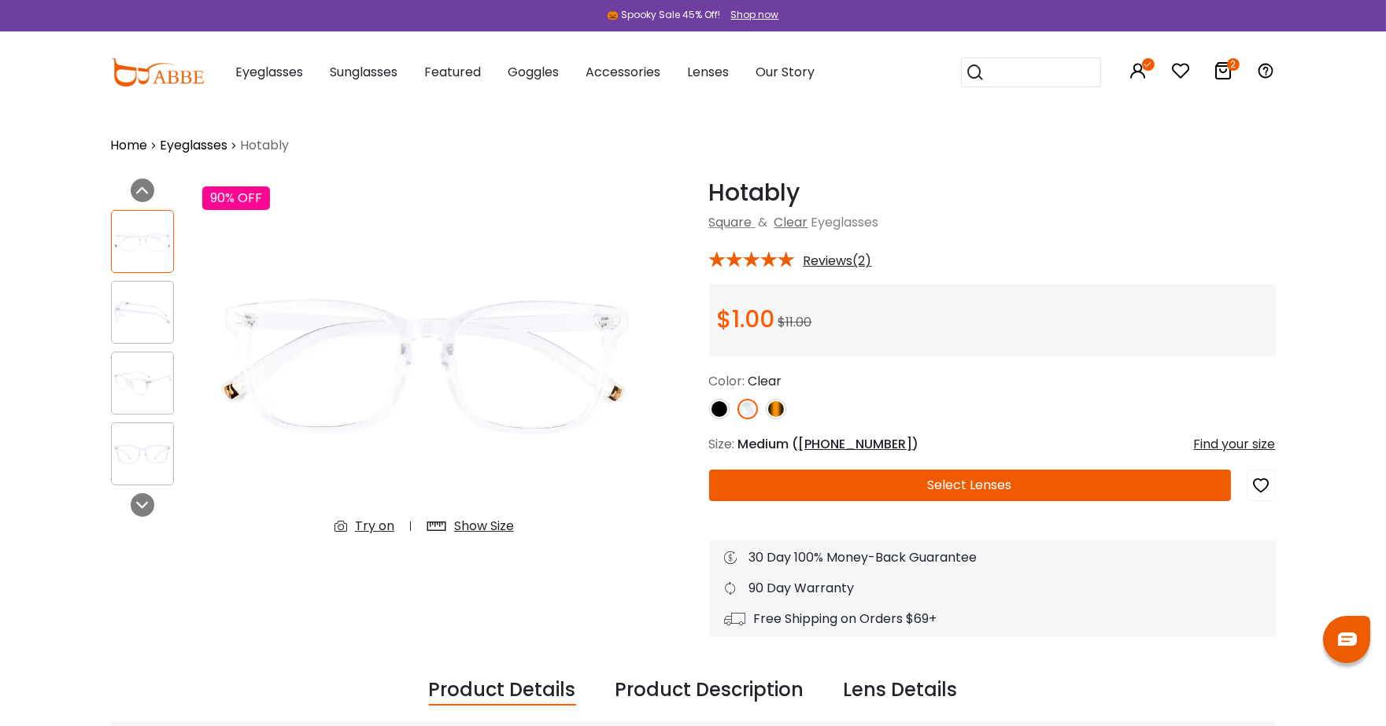
click at [1228, 68] on icon at bounding box center [1223, 70] width 19 height 19
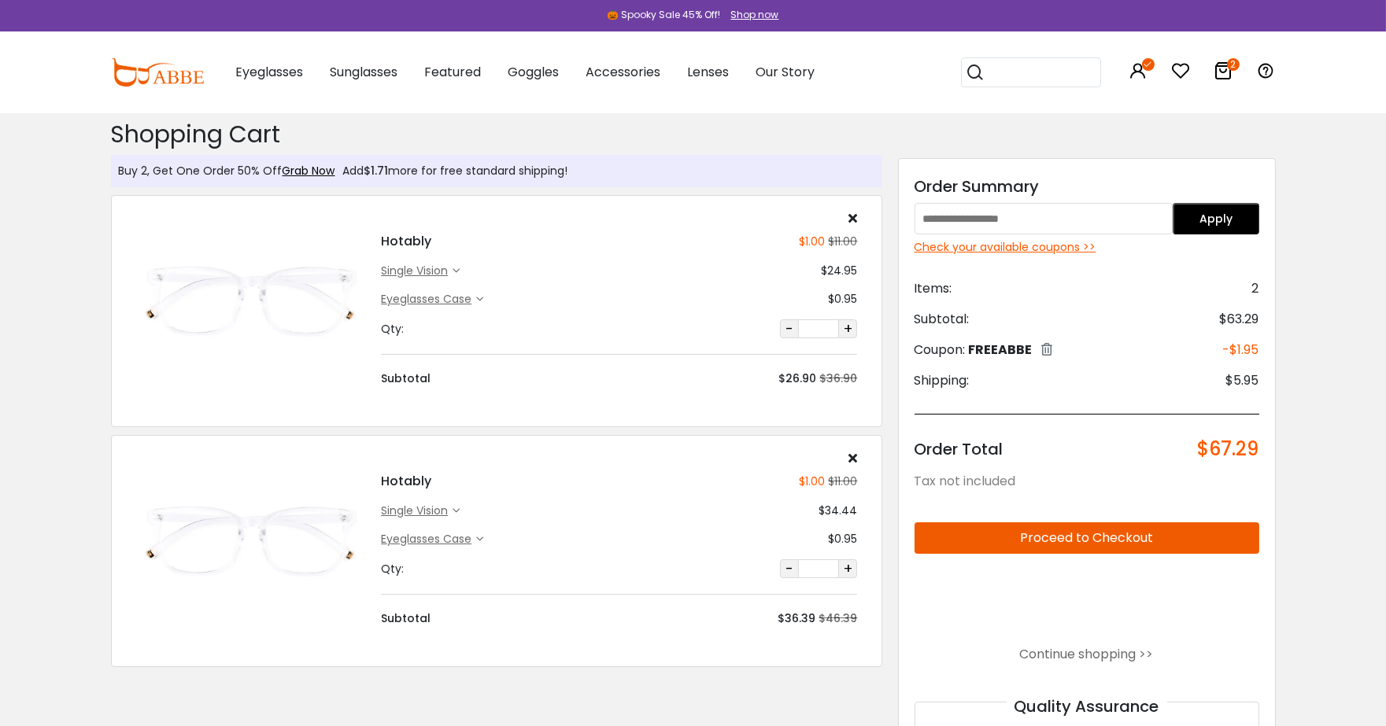
click at [435, 268] on div "single vision" at bounding box center [417, 271] width 72 height 17
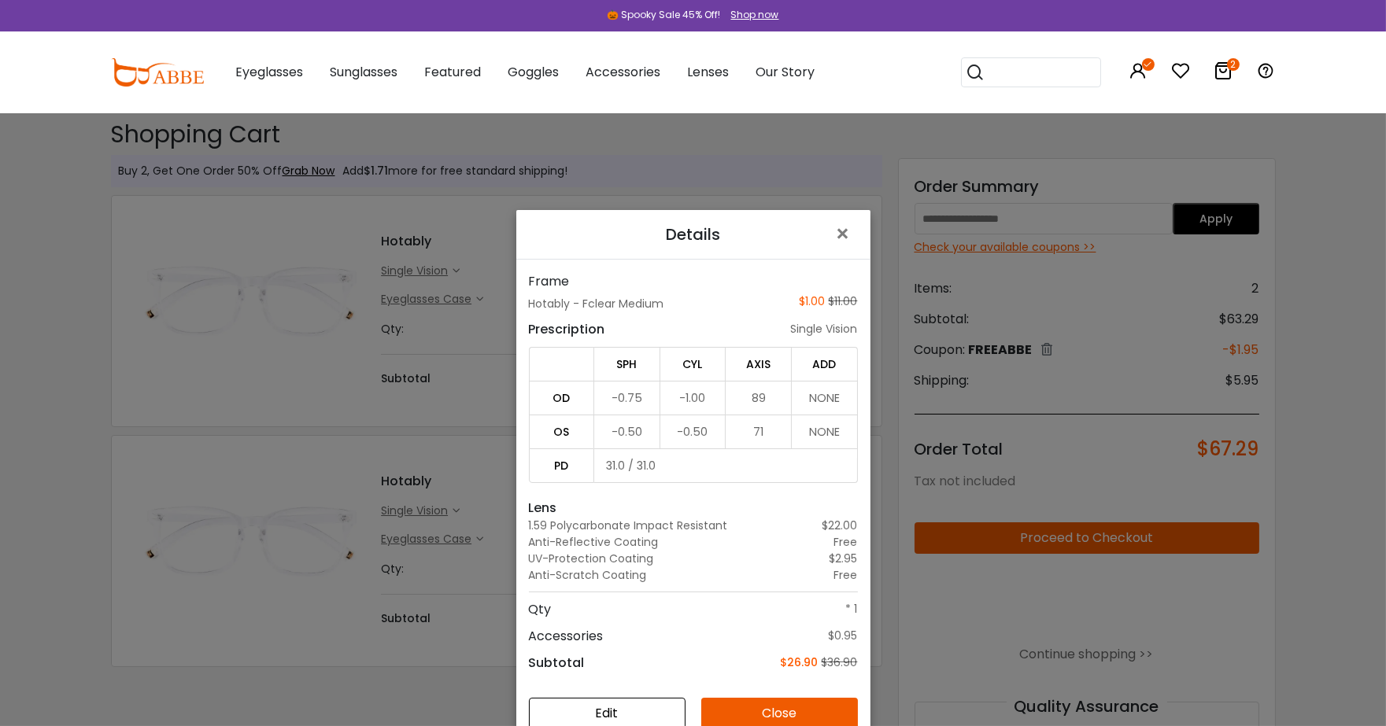
click at [435, 268] on div "Details × Frame Hotably - Fclear Medium $1.00 $11.00 Prescription single vision…" at bounding box center [693, 363] width 1386 height 726
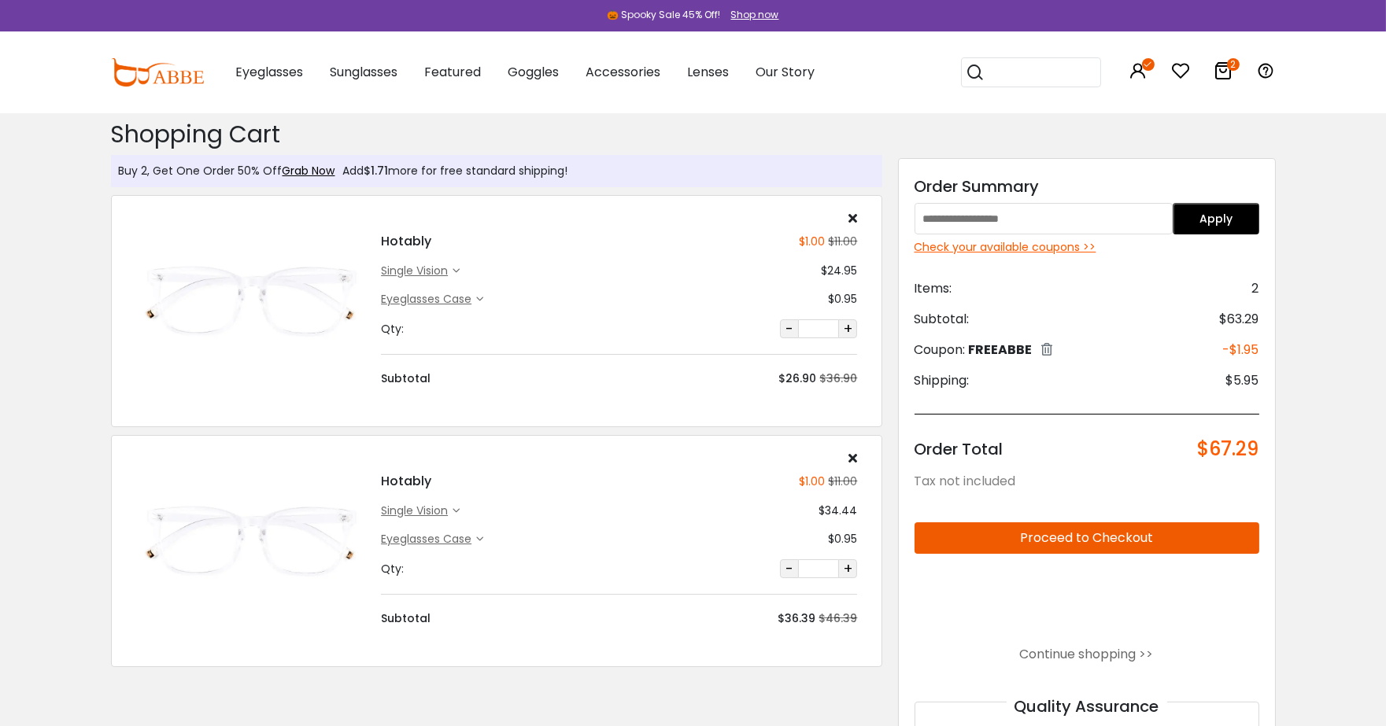
click at [425, 513] on div "single vision" at bounding box center [417, 511] width 72 height 17
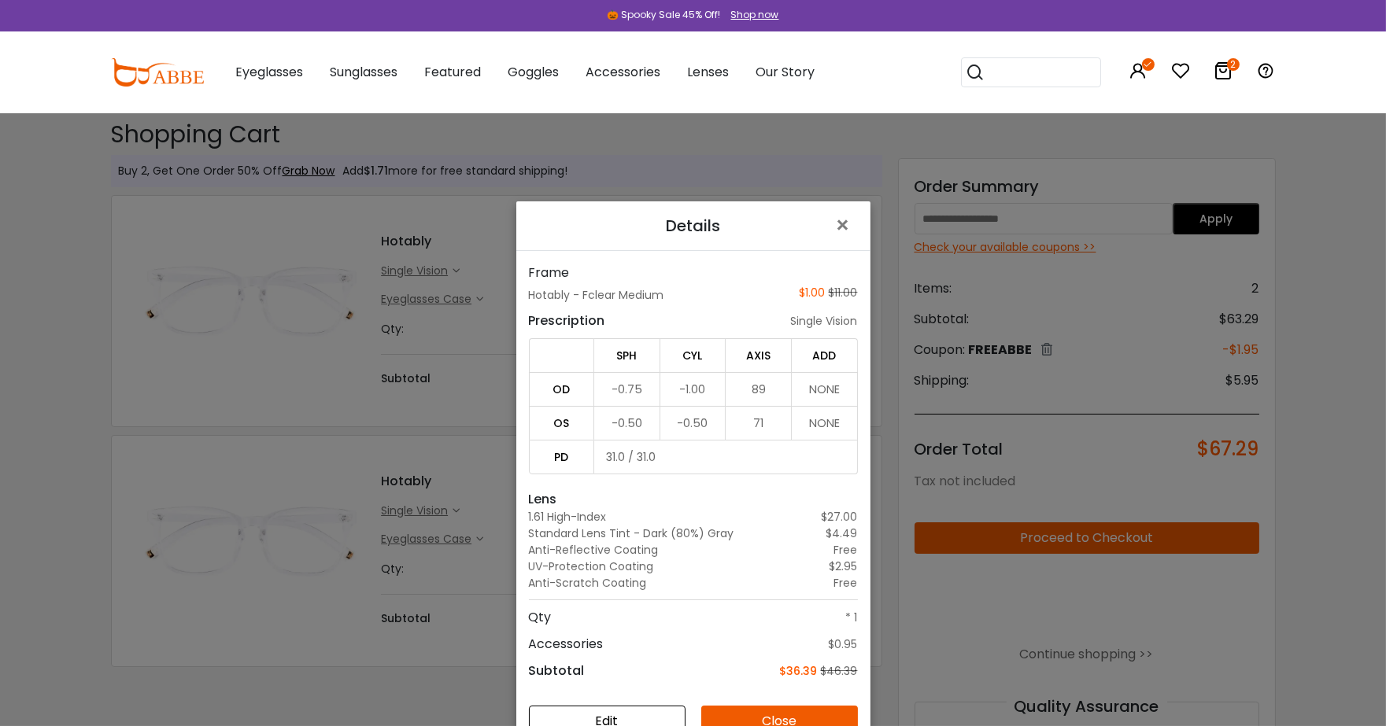
click at [397, 516] on div "Details × Frame Hotably - Fclear Medium $1.00 $11.00 Prescription single vision…" at bounding box center [693, 363] width 1386 height 726
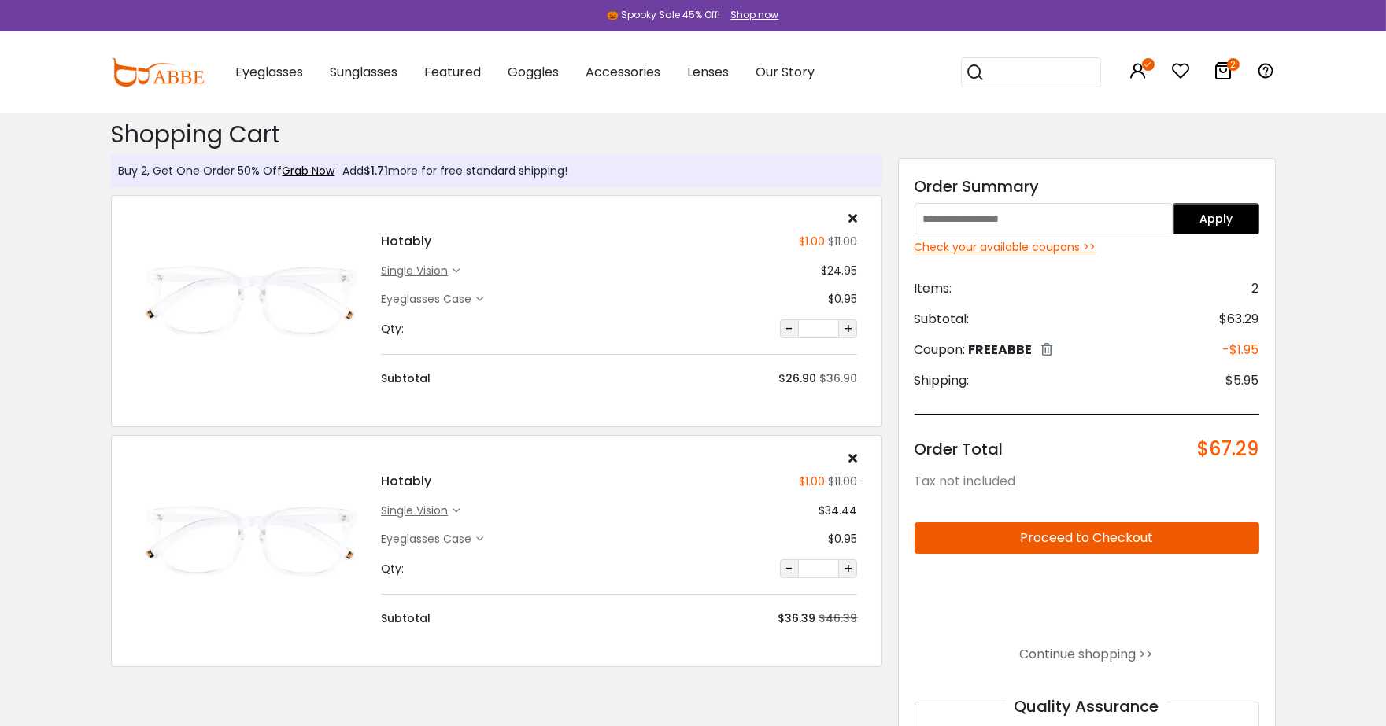
click at [398, 269] on div "single vision" at bounding box center [417, 271] width 72 height 17
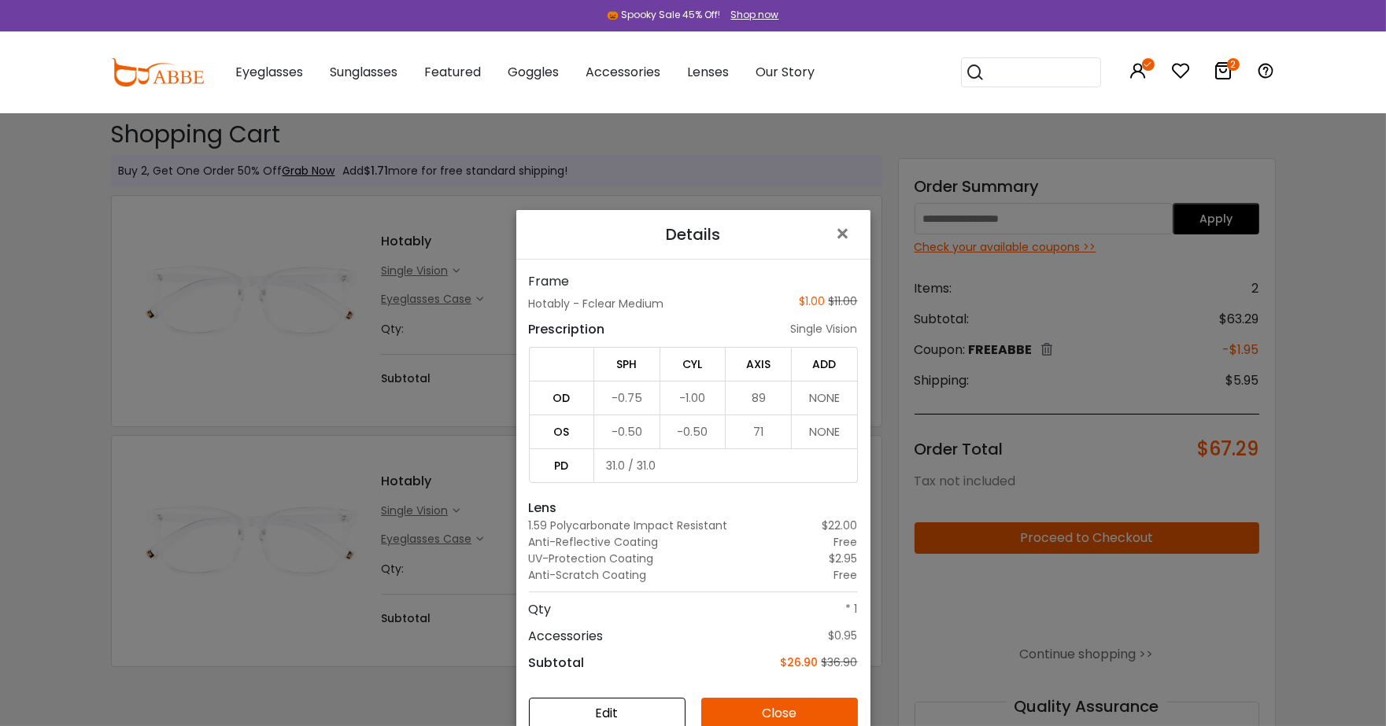
click at [398, 269] on div "Details × Frame Hotably - Fclear Medium $1.00 $11.00 Prescription single vision…" at bounding box center [693, 363] width 1386 height 726
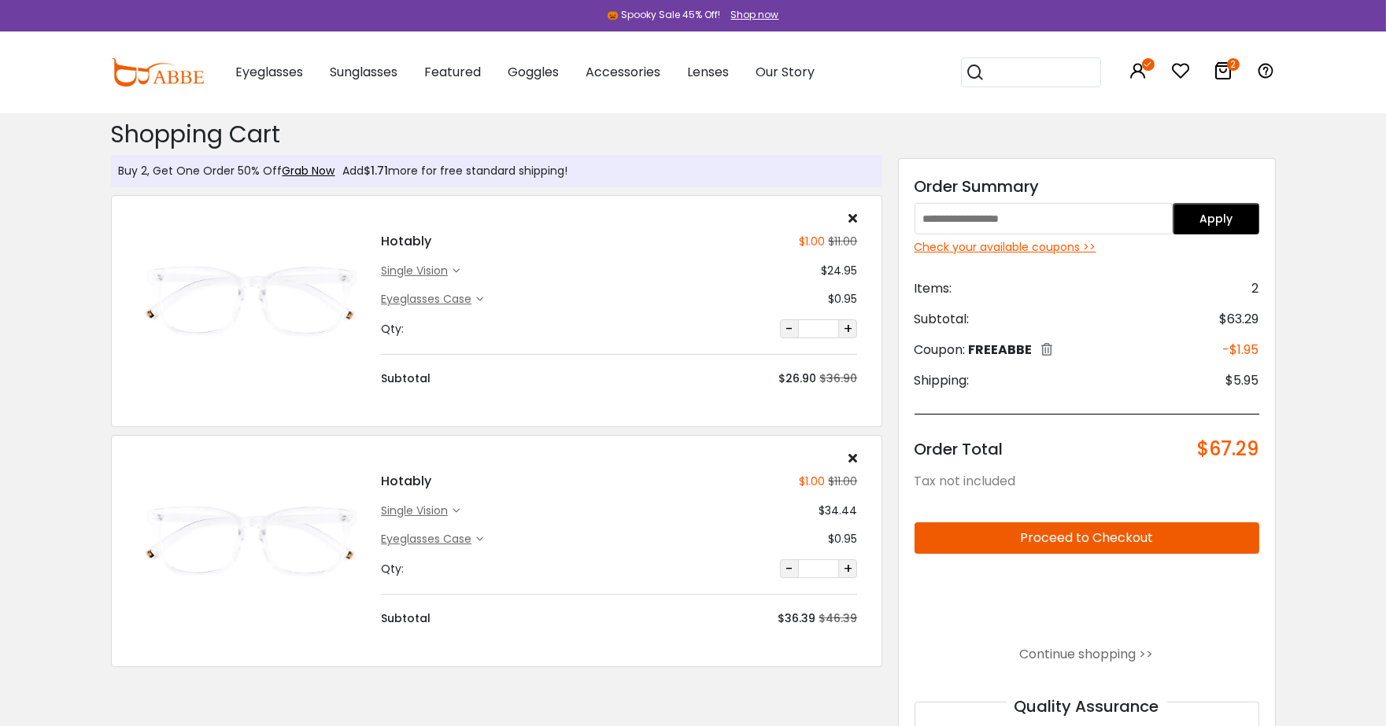
click at [430, 510] on div "single vision" at bounding box center [417, 511] width 72 height 17
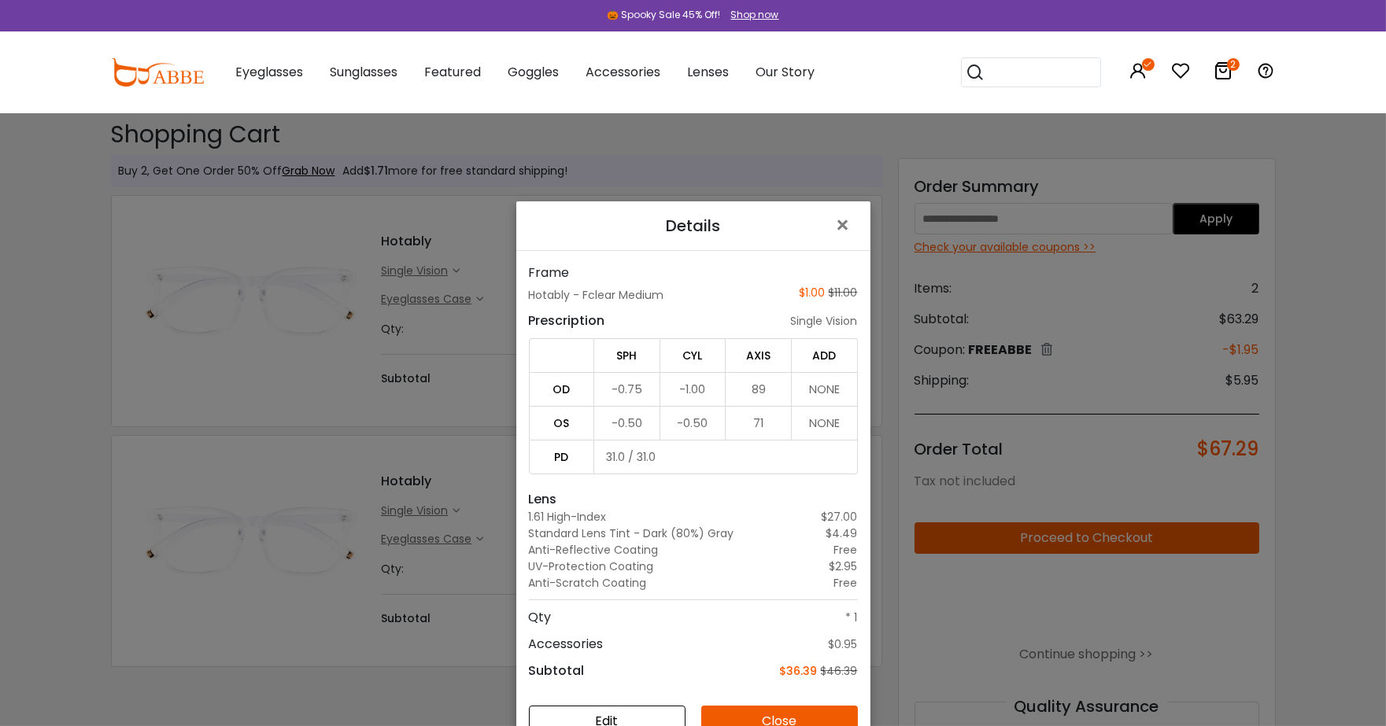
click at [643, 715] on button "Edit" at bounding box center [607, 721] width 157 height 31
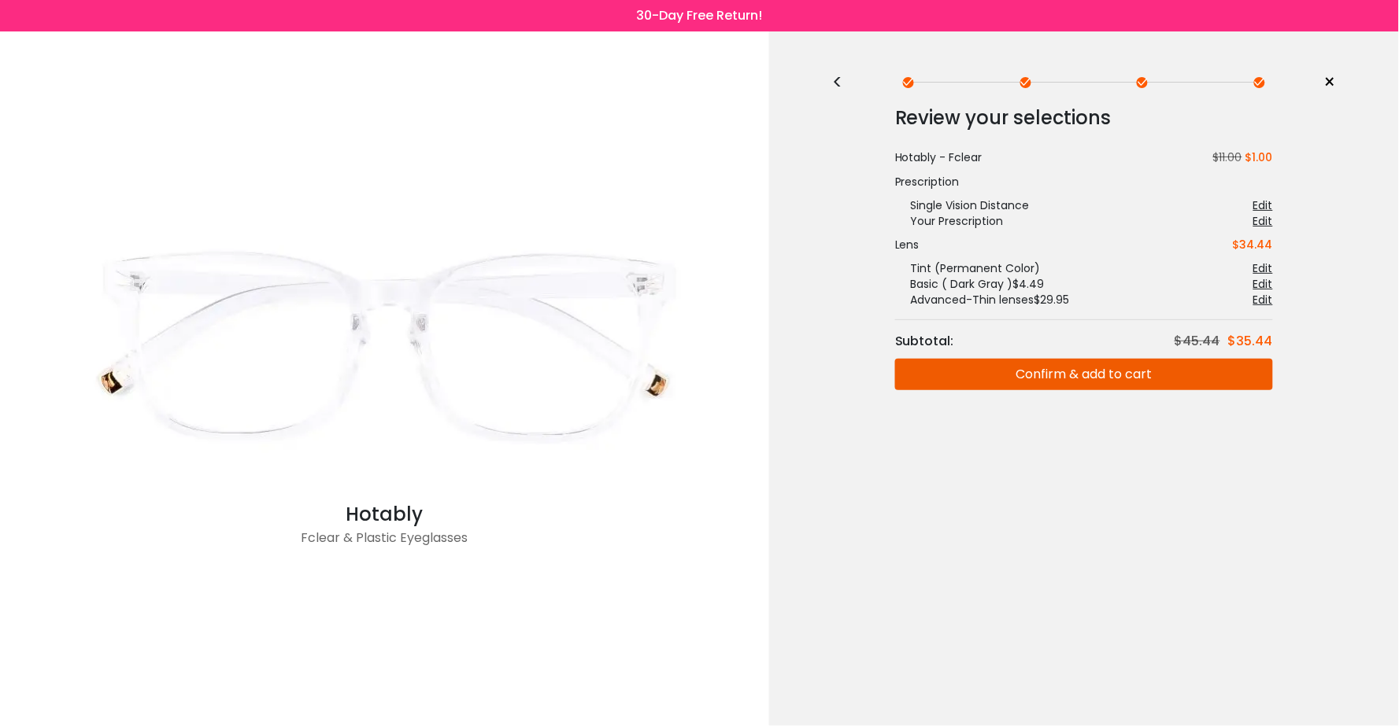
click at [838, 82] on div "<" at bounding box center [844, 82] width 24 height 13
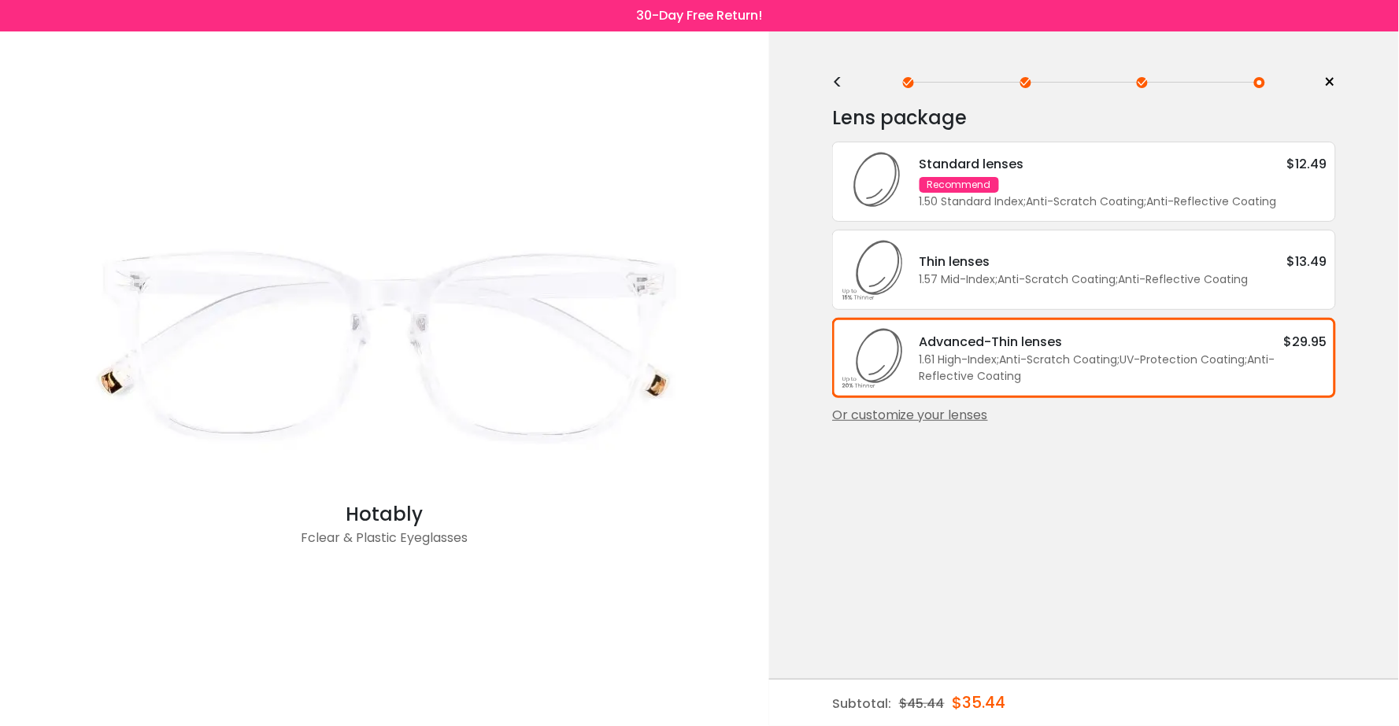
click at [891, 413] on div "Or customize your lenses" at bounding box center [1084, 415] width 504 height 19
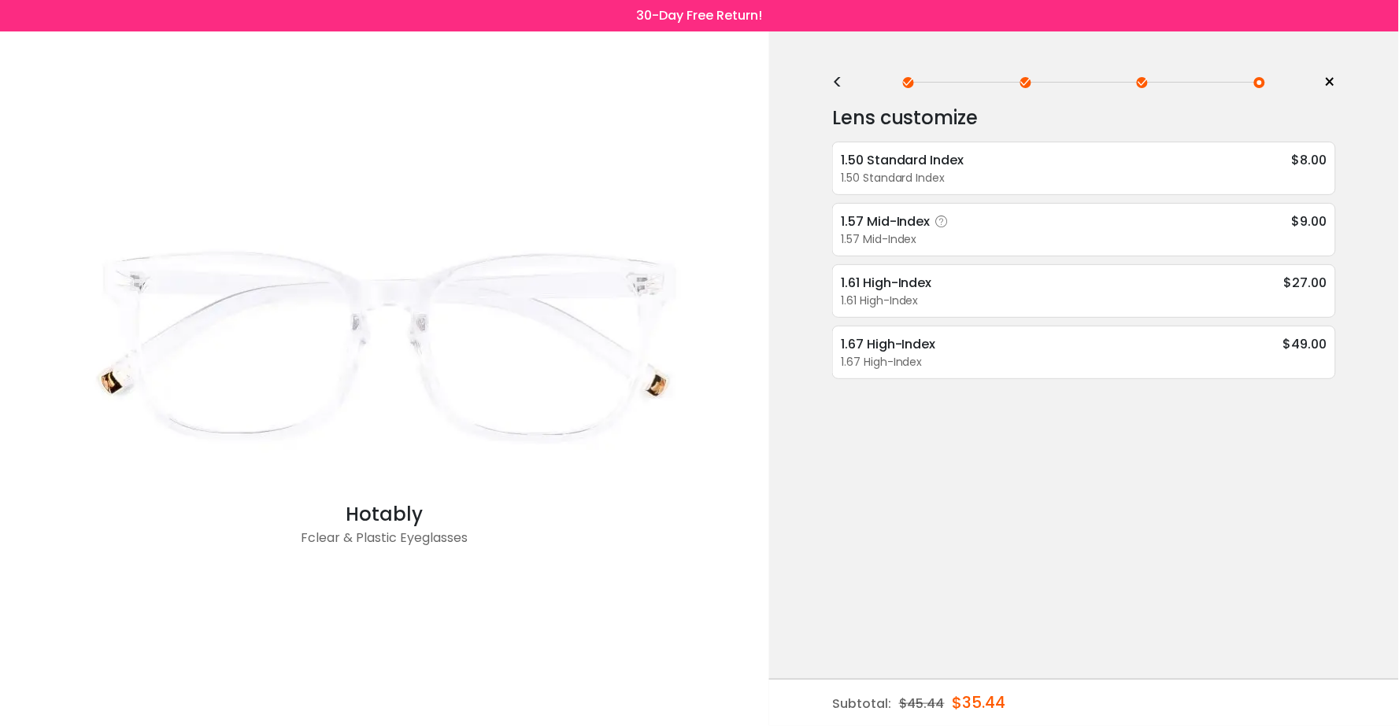
click at [919, 212] on div "1.57 Mid-Index" at bounding box center [897, 222] width 113 height 20
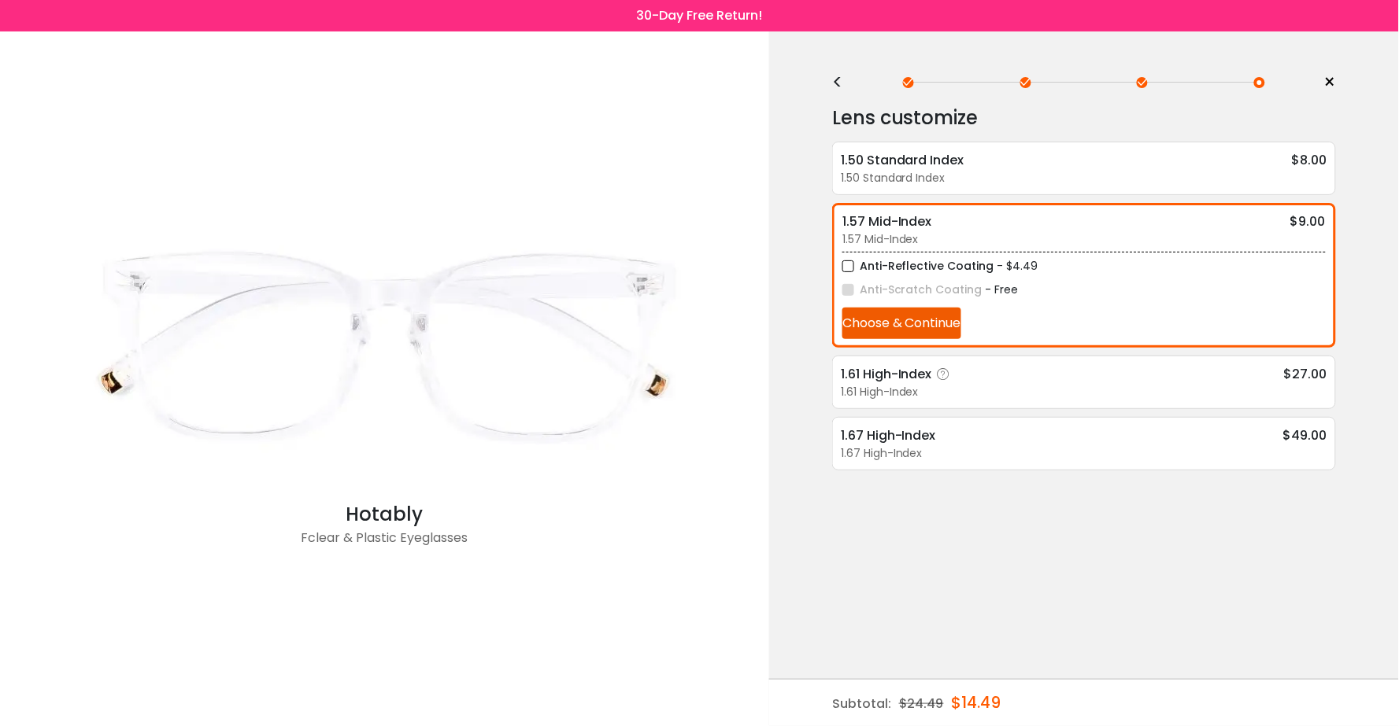
click at [924, 356] on div "1.61 High-Index $27.00 1.61 High-Index Super Hydrophobic Coating - $8.49 UV-Pro…" at bounding box center [1084, 383] width 504 height 54
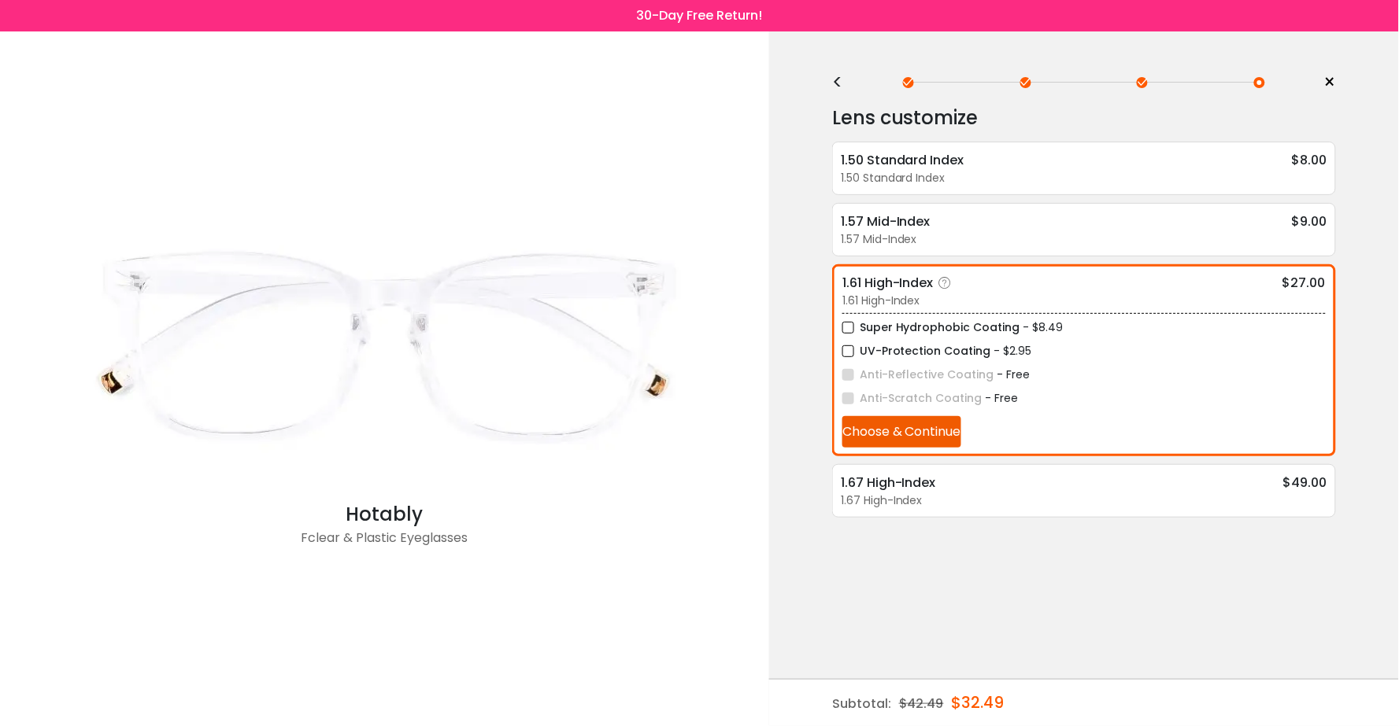
click at [846, 346] on label "UV-Protection Coating" at bounding box center [916, 352] width 149 height 20
click at [850, 348] on label "UV-Protection Coating" at bounding box center [916, 352] width 149 height 20
click at [961, 205] on div "1.57 Mid-Index $9.00 1.57 Mid-Index Anti-Reflective Coating - $4.49 Anti-Scratc…" at bounding box center [1084, 230] width 504 height 54
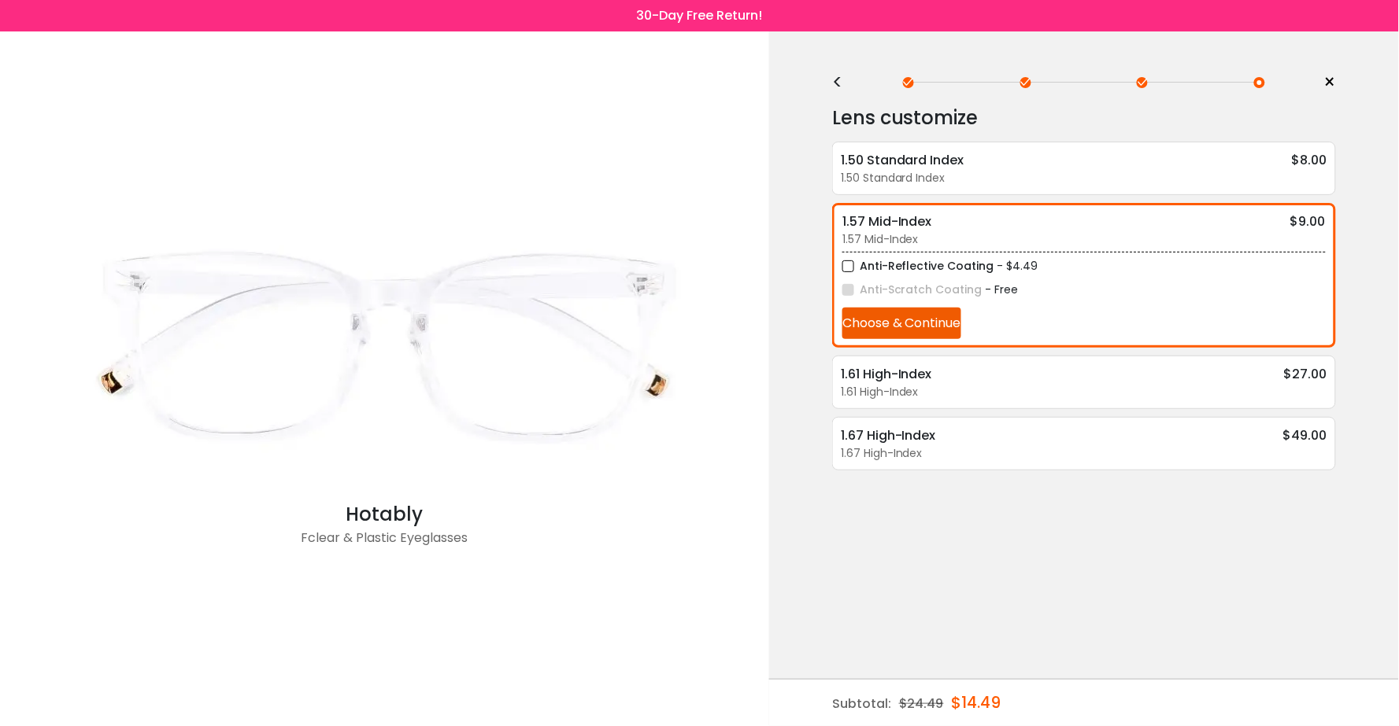
click at [959, 212] on div "1.57 Mid-Index $9.00" at bounding box center [1083, 222] width 483 height 20
click at [964, 170] on div "1.50 Standard Index" at bounding box center [1084, 178] width 486 height 17
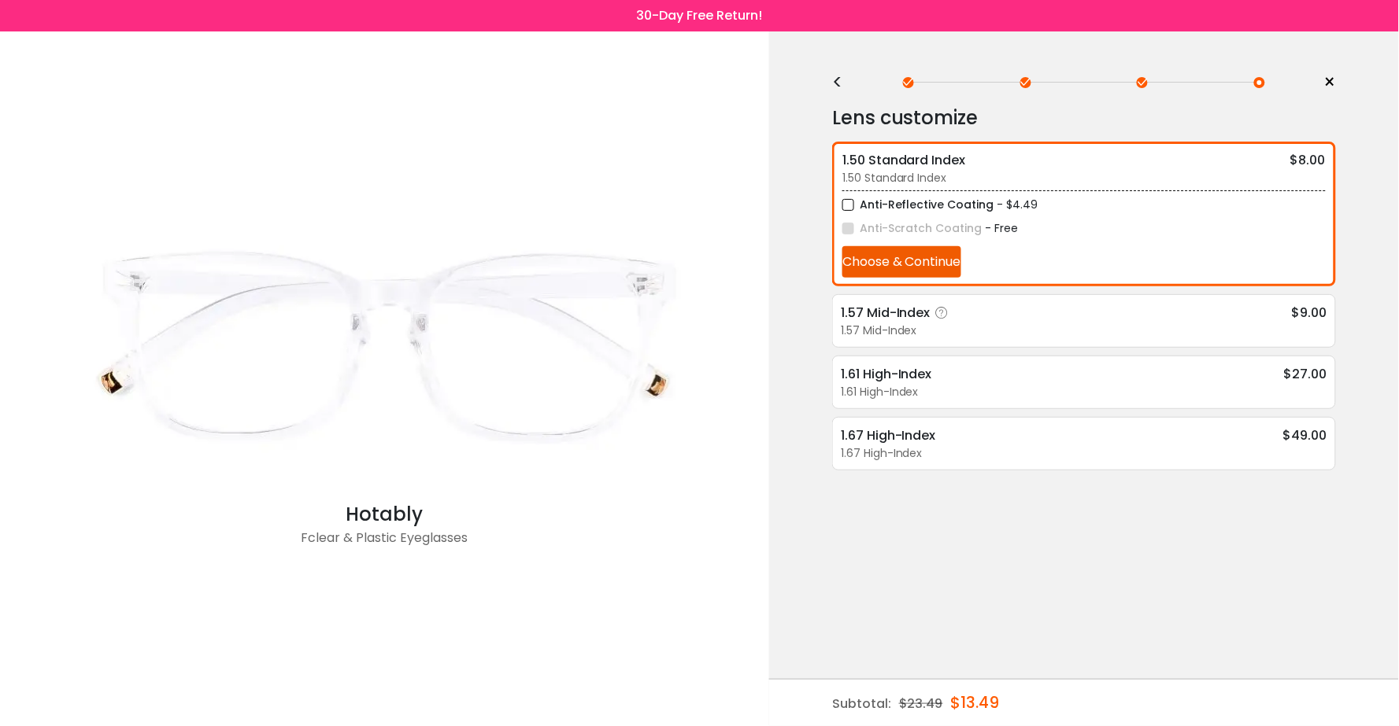
click at [987, 308] on div "1.57 Mid-Index $9.00" at bounding box center [1084, 313] width 486 height 20
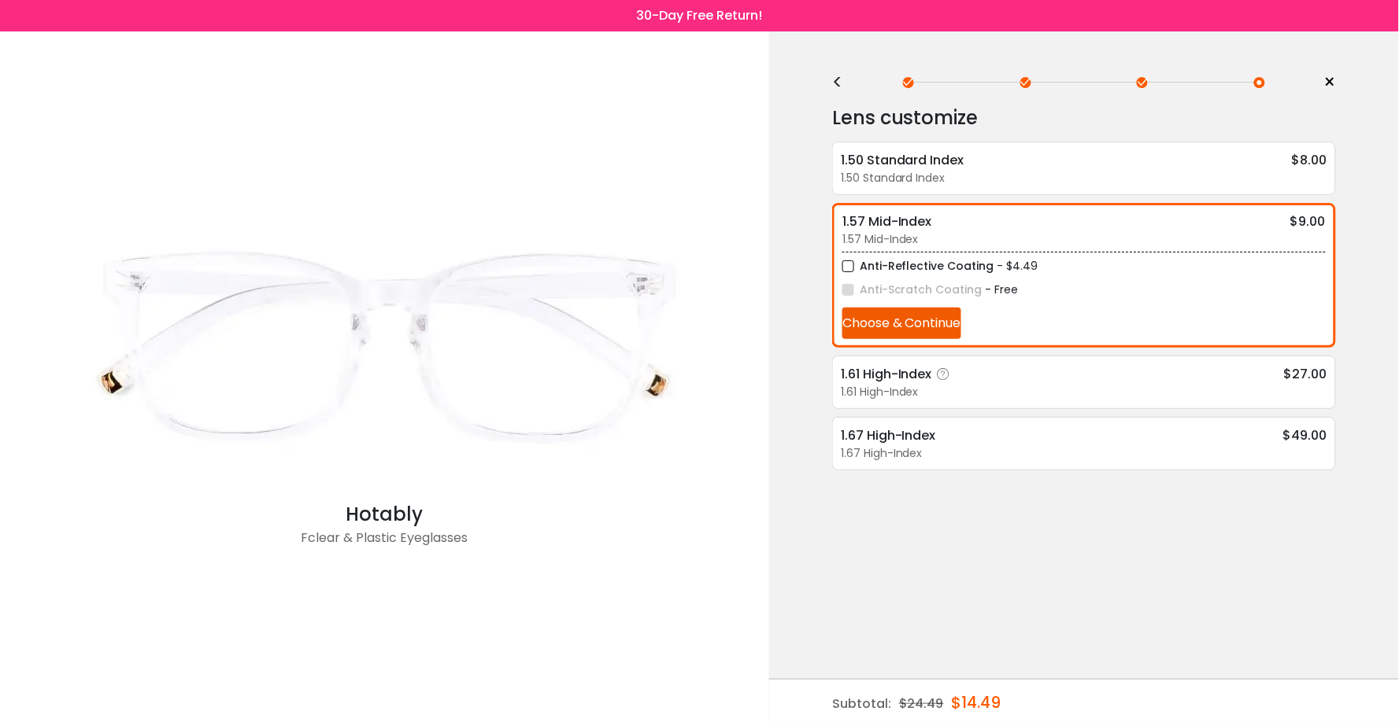
click at [989, 364] on div "1.61 High-Index $27.00" at bounding box center [1084, 374] width 486 height 20
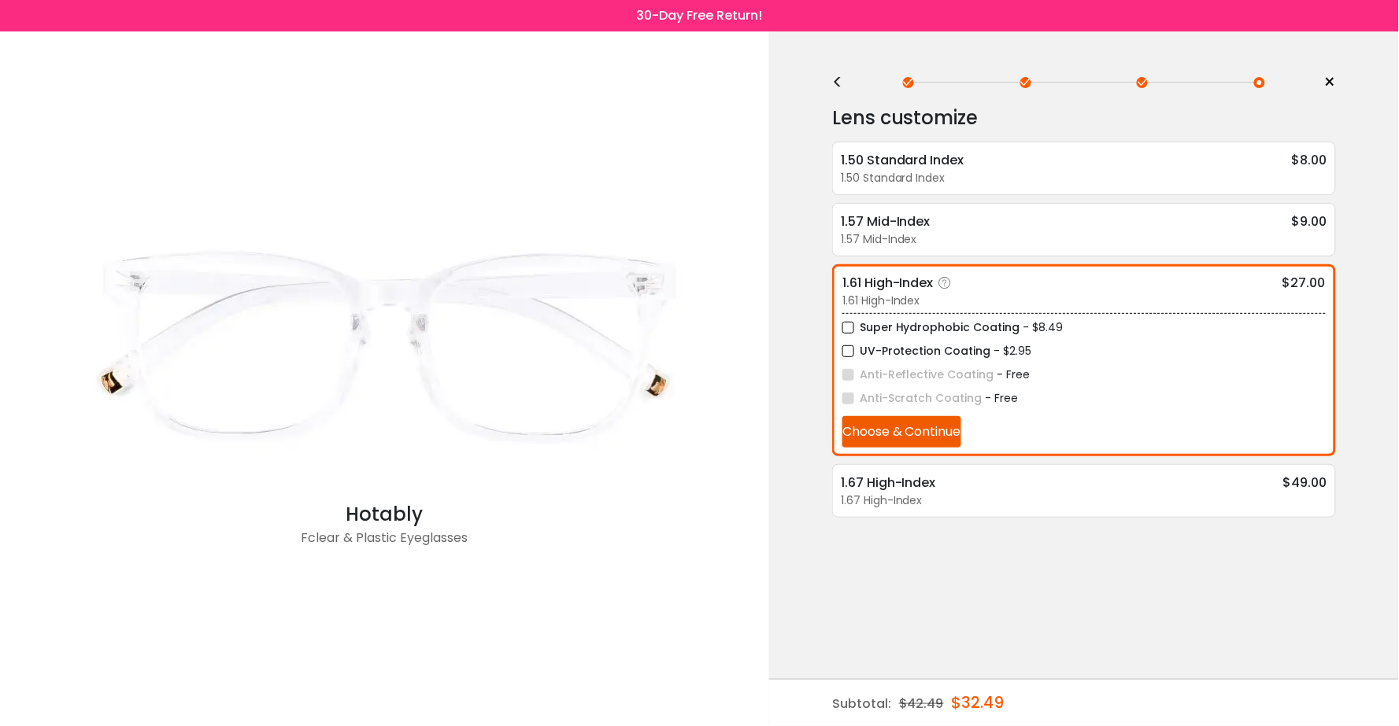
click at [846, 349] on label "UV-Protection Coating" at bounding box center [916, 352] width 149 height 20
click at [918, 425] on button "Choose & Continue" at bounding box center [901, 431] width 119 height 31
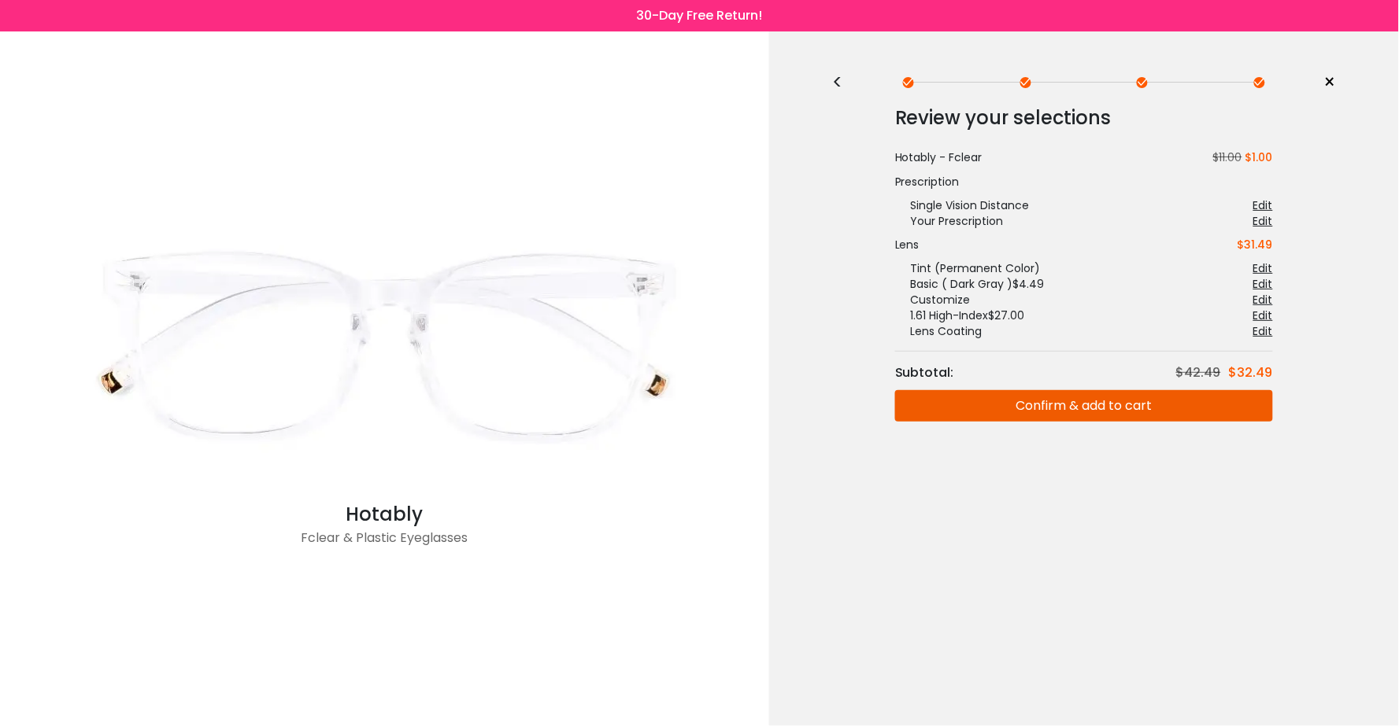
click at [840, 83] on div "<" at bounding box center [844, 82] width 24 height 13
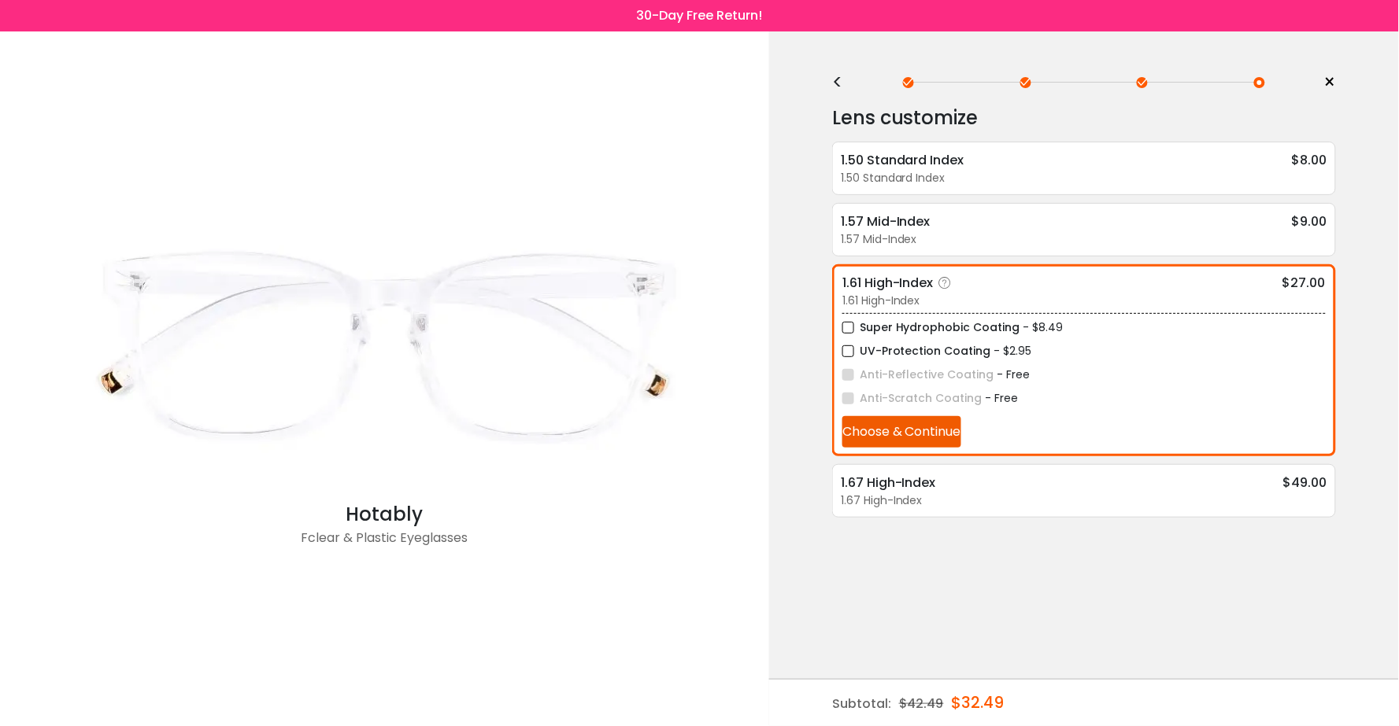
click at [852, 343] on label "UV-Protection Coating" at bounding box center [916, 352] width 149 height 20
click at [888, 429] on button "Choose & Continue" at bounding box center [901, 431] width 119 height 31
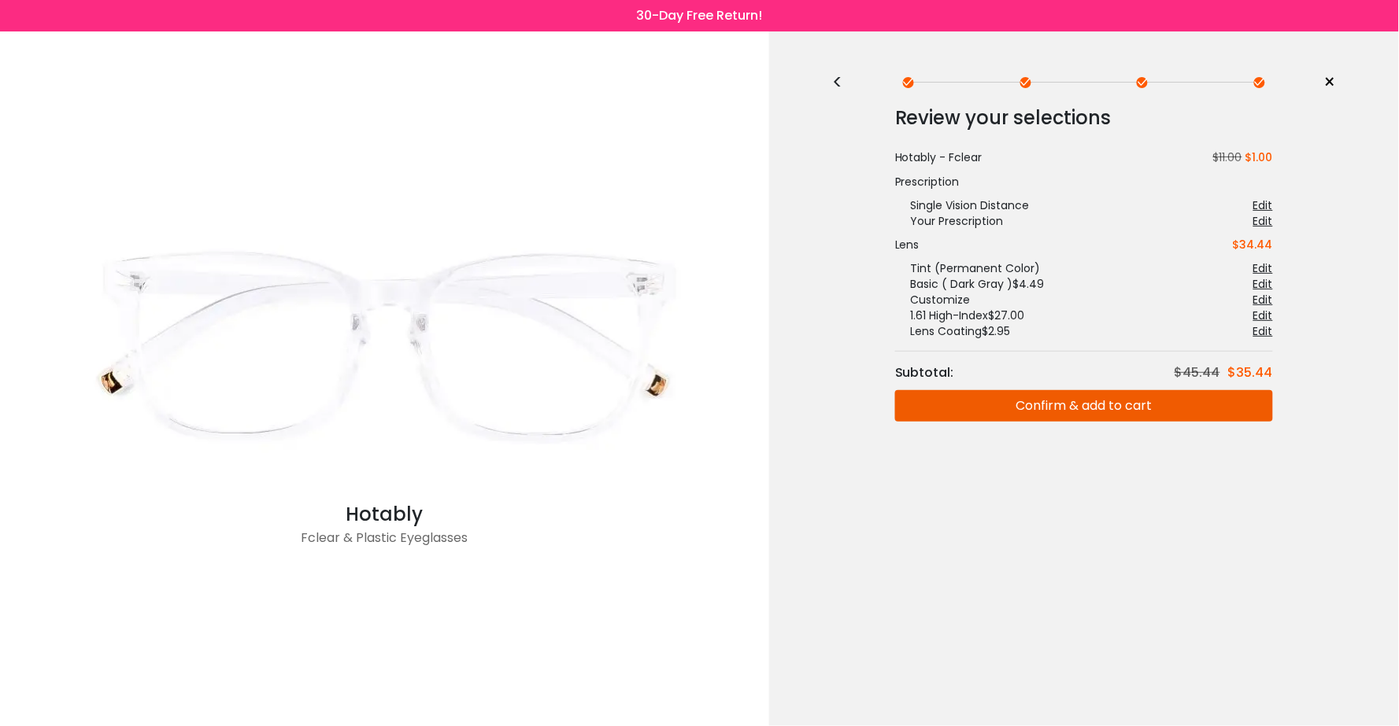
click at [992, 405] on button "Confirm & add to cart" at bounding box center [1084, 405] width 378 height 31
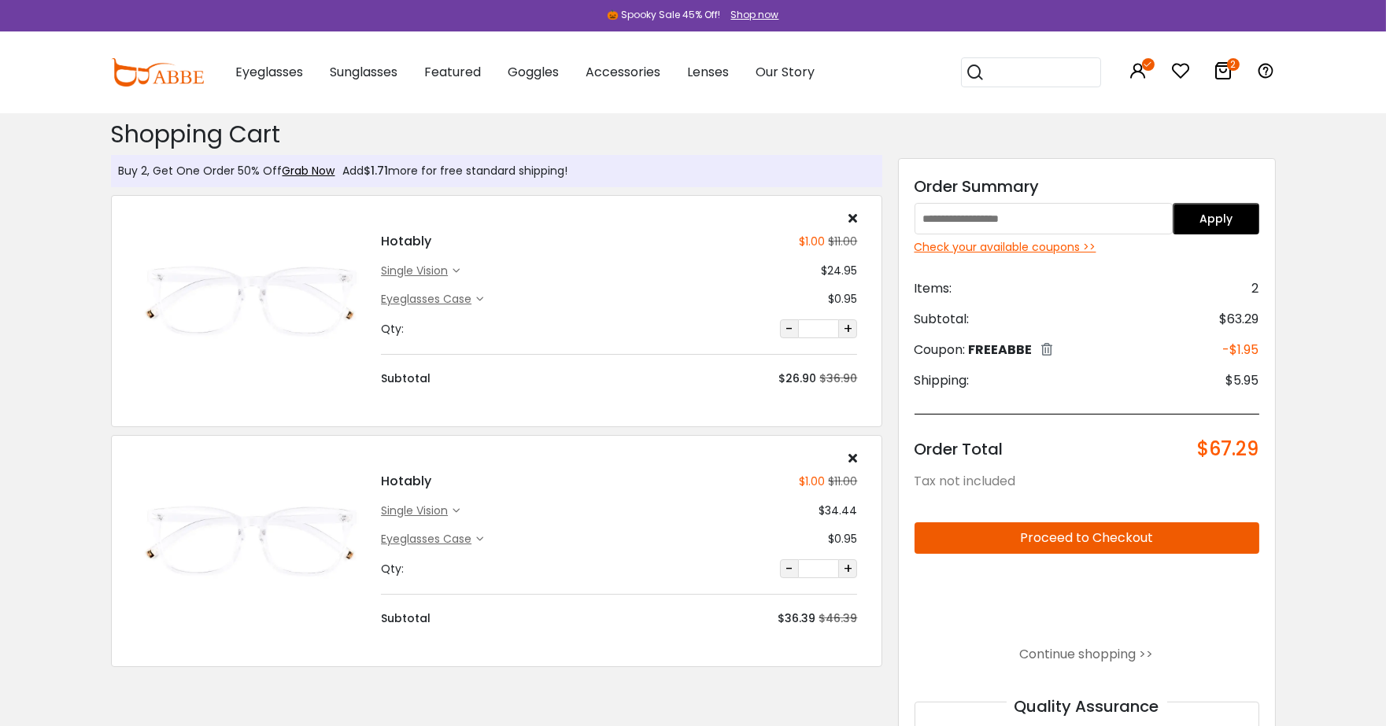
click at [404, 517] on div "single vision" at bounding box center [417, 511] width 72 height 17
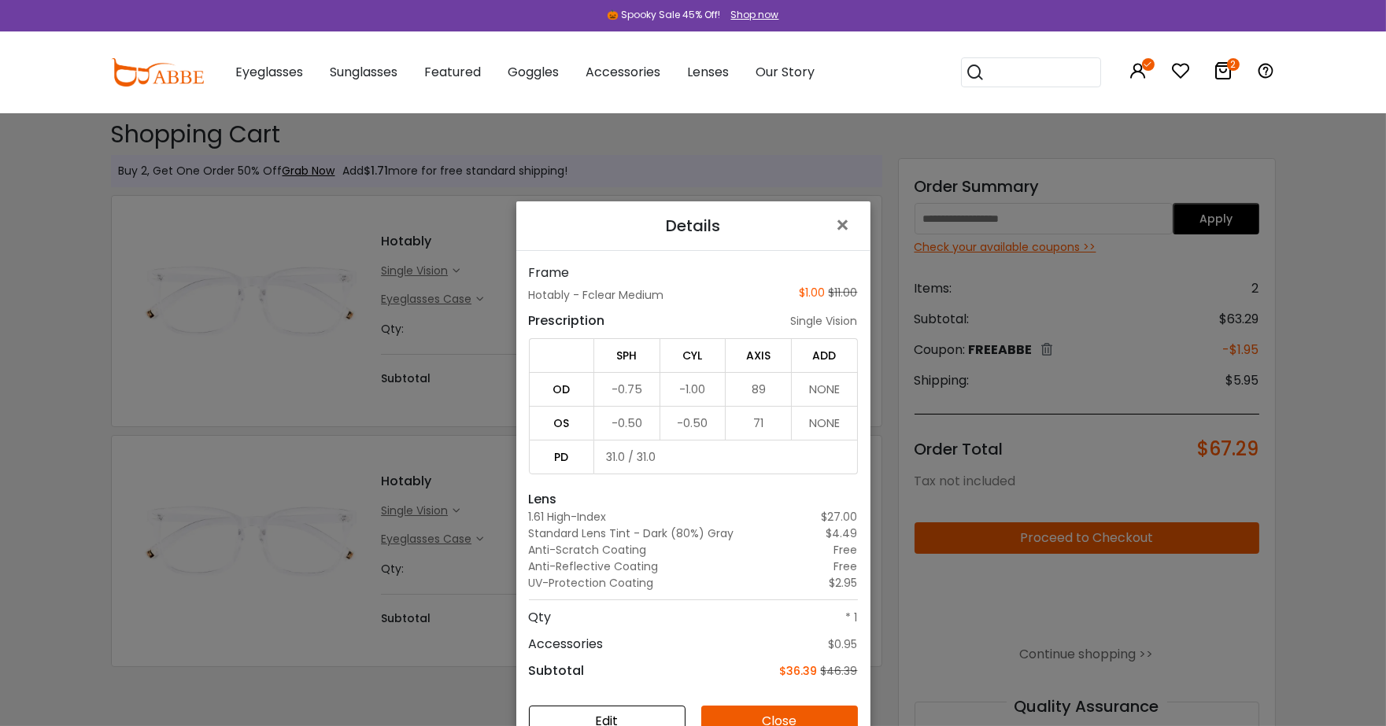
click at [416, 512] on div "Details × Frame Hotably - Fclear Medium $1.00 $11.00 Prescription single vision…" at bounding box center [693, 363] width 1386 height 726
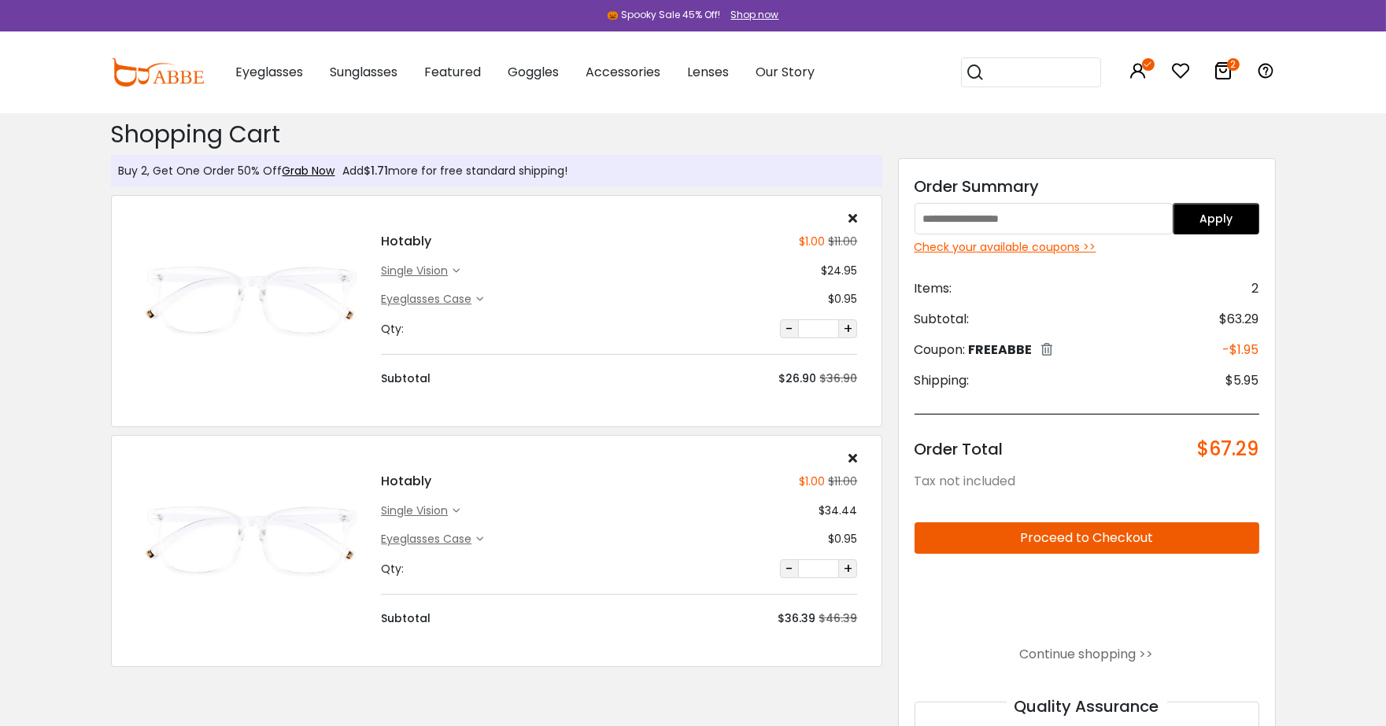
click at [853, 453] on icon at bounding box center [852, 458] width 9 height 13
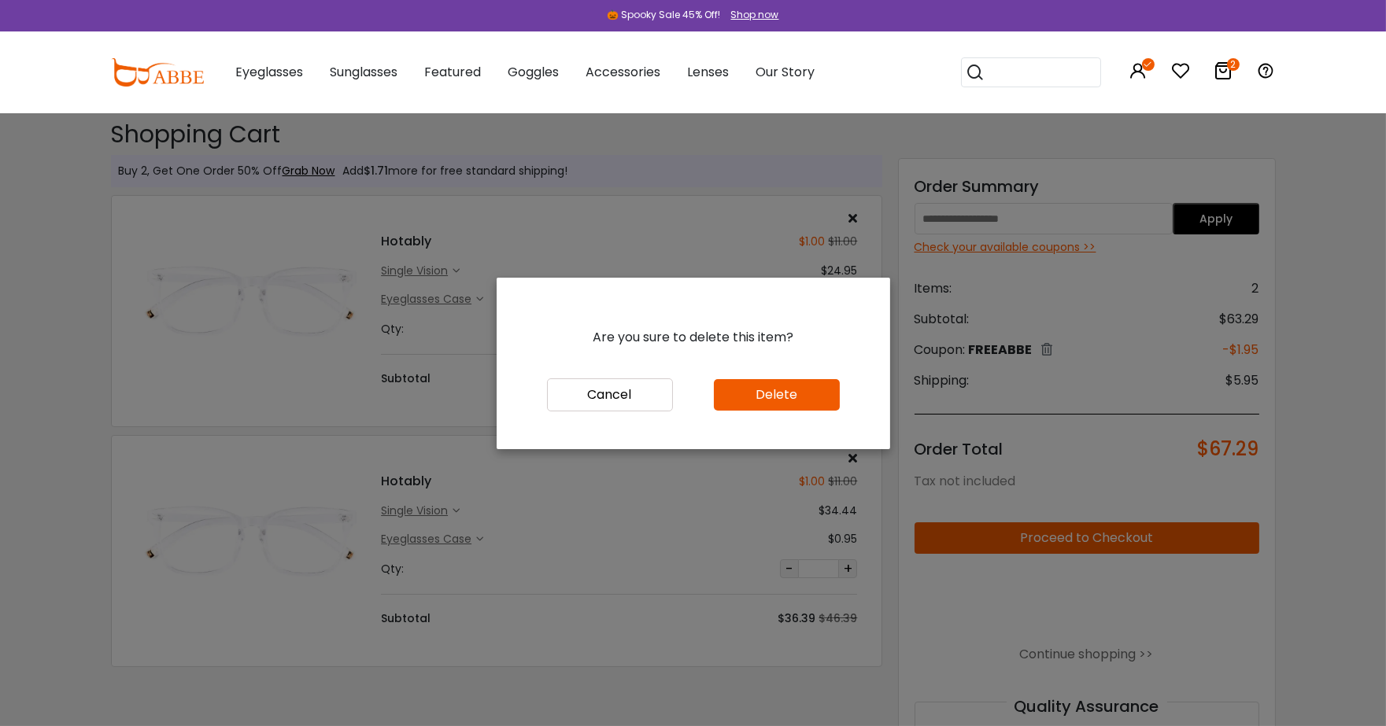
click at [800, 402] on button "Delete" at bounding box center [777, 394] width 126 height 31
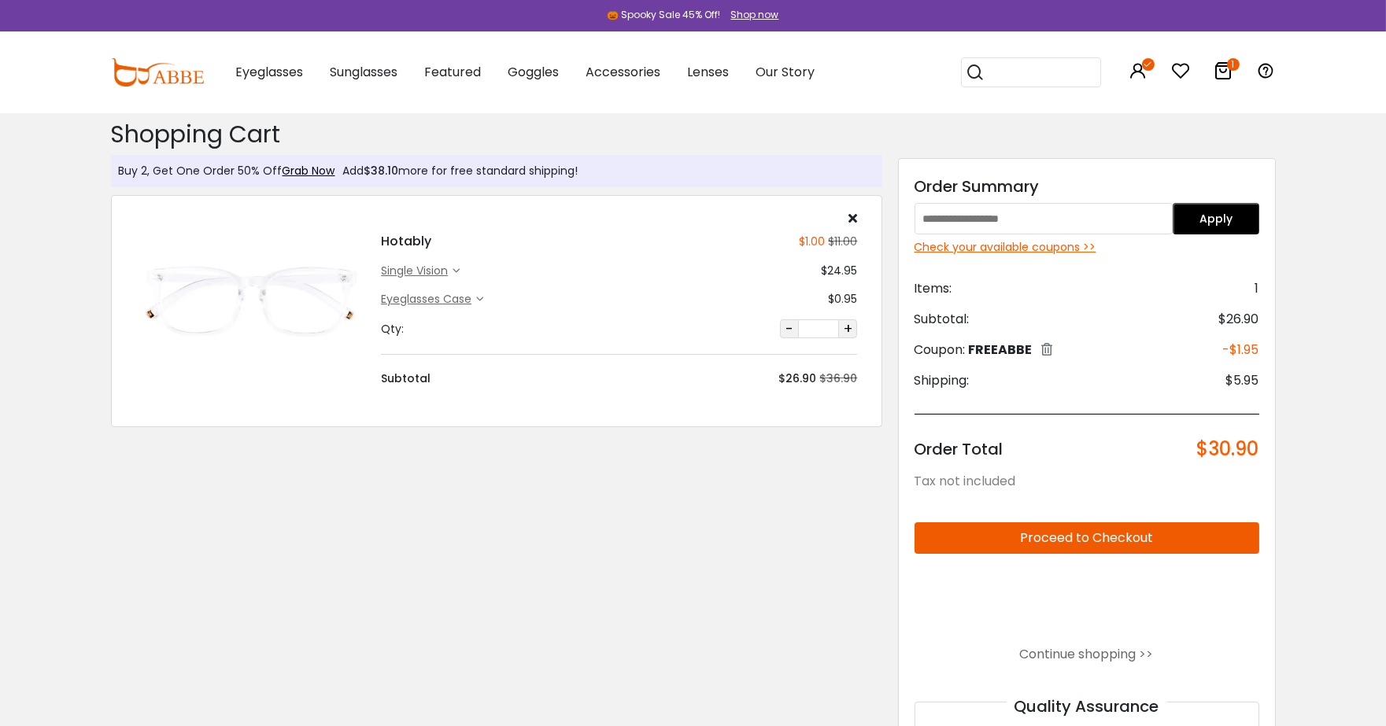
click at [390, 268] on div "single vision" at bounding box center [417, 271] width 72 height 17
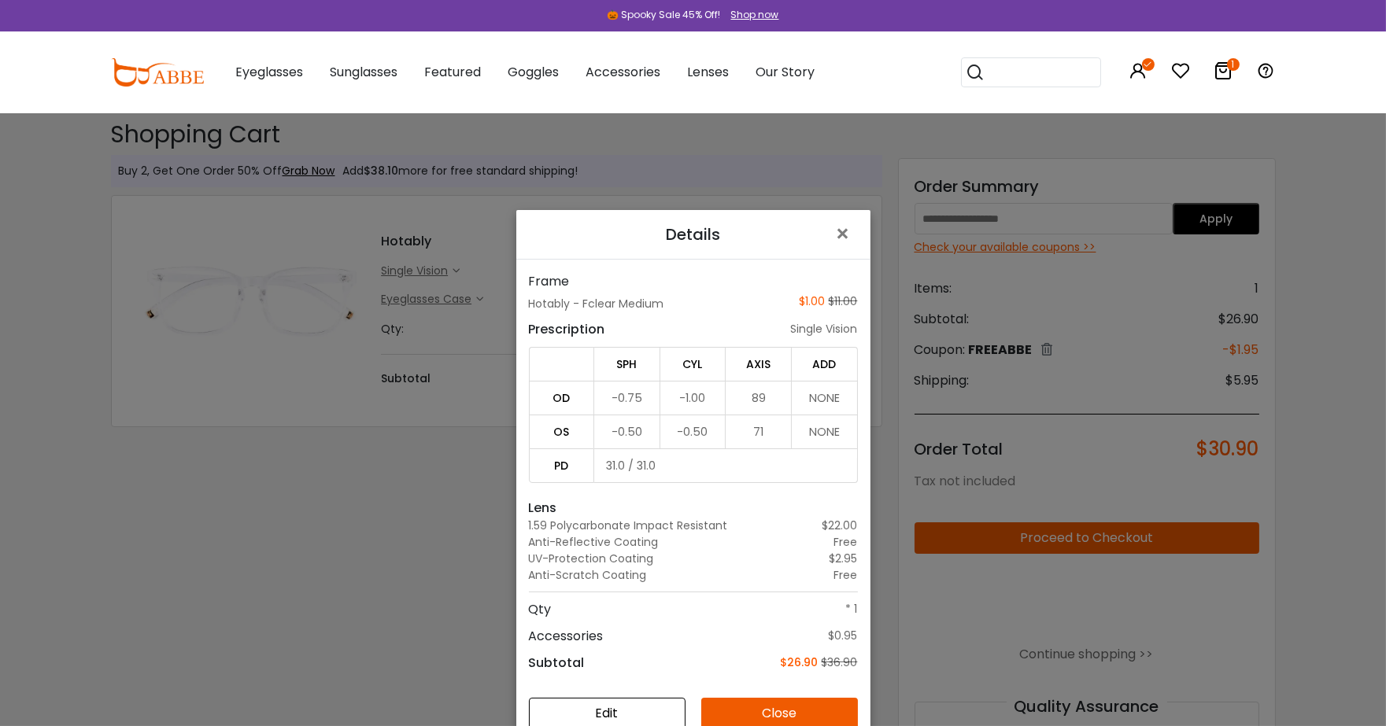
scroll to position [43, 0]
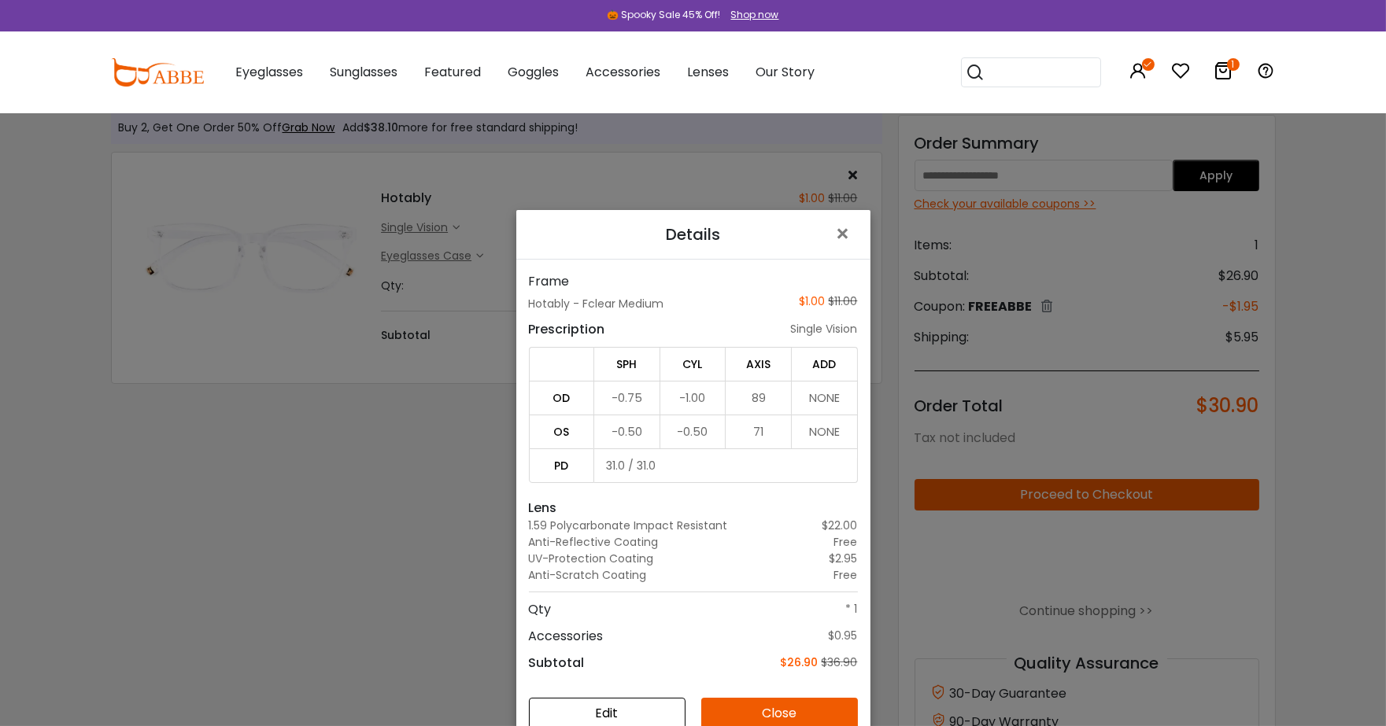
click at [631, 708] on button "Edit" at bounding box center [607, 713] width 157 height 31
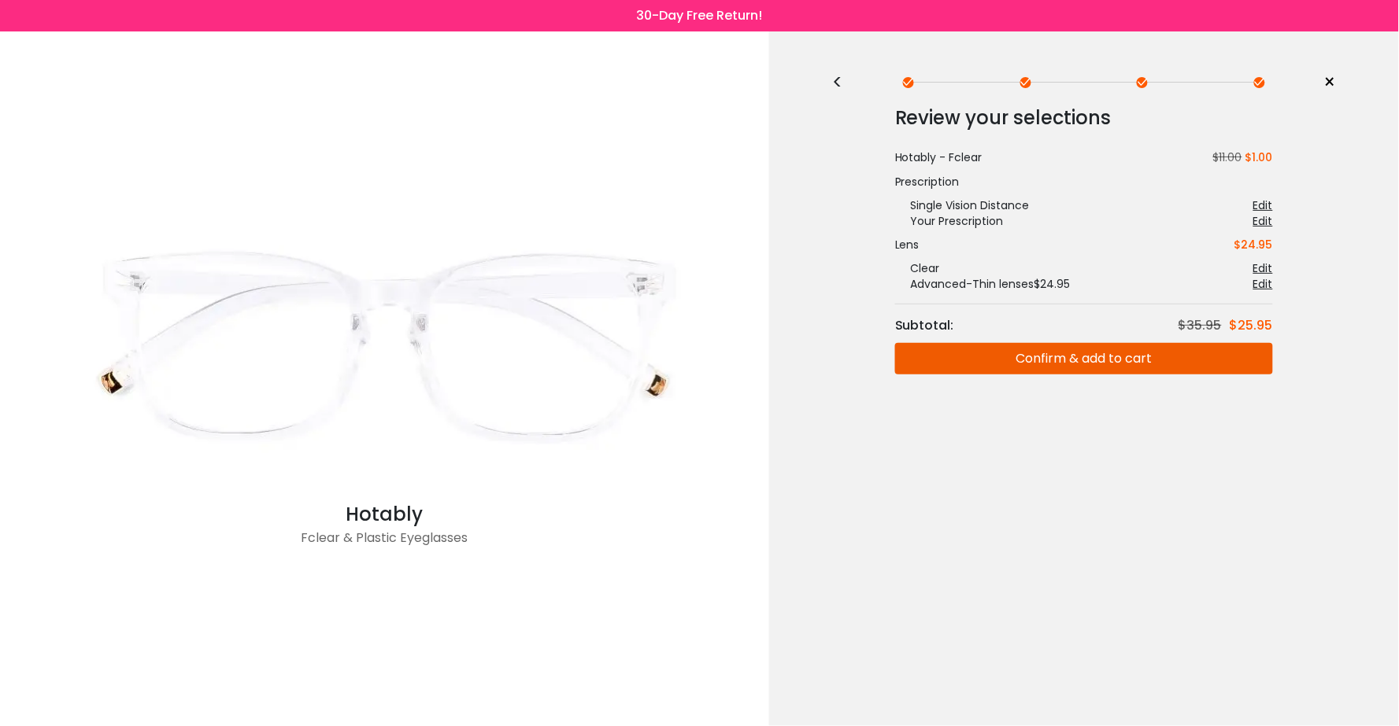
click at [839, 80] on div "<" at bounding box center [844, 82] width 24 height 13
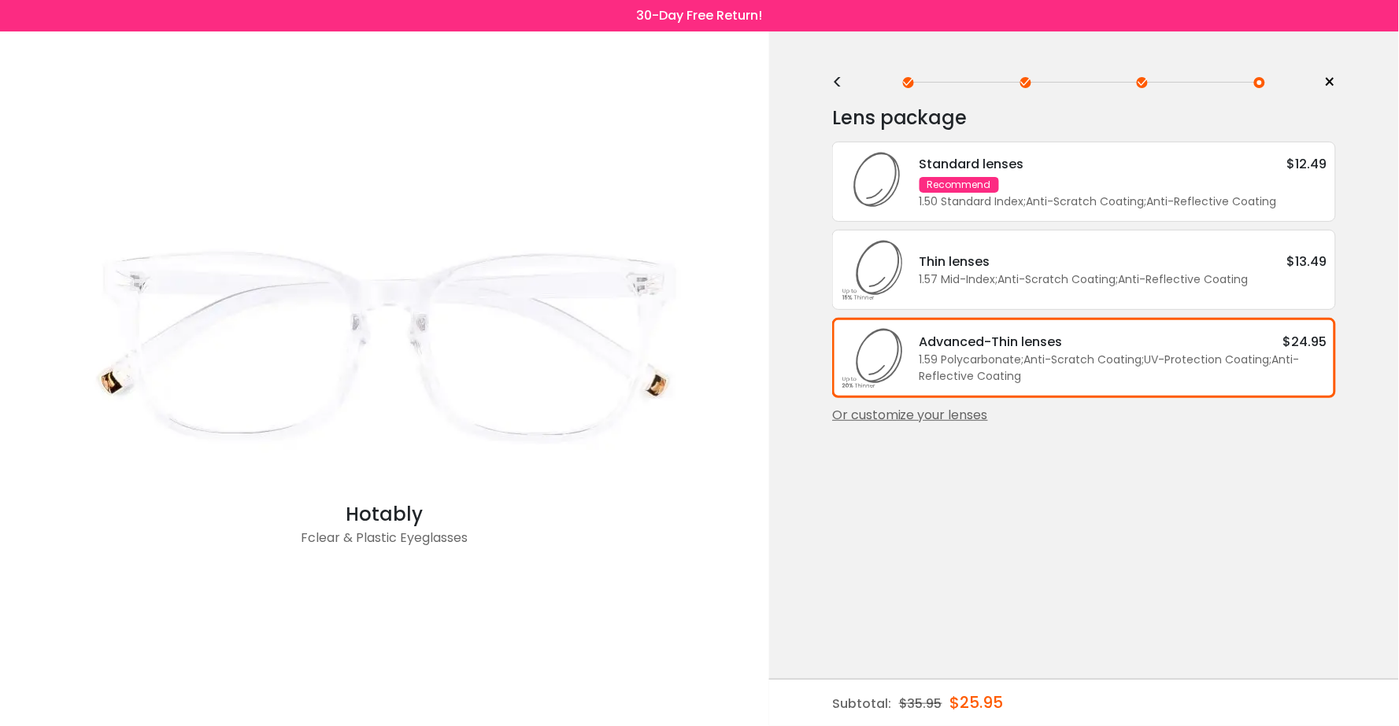
click at [839, 80] on div "<" at bounding box center [844, 82] width 24 height 13
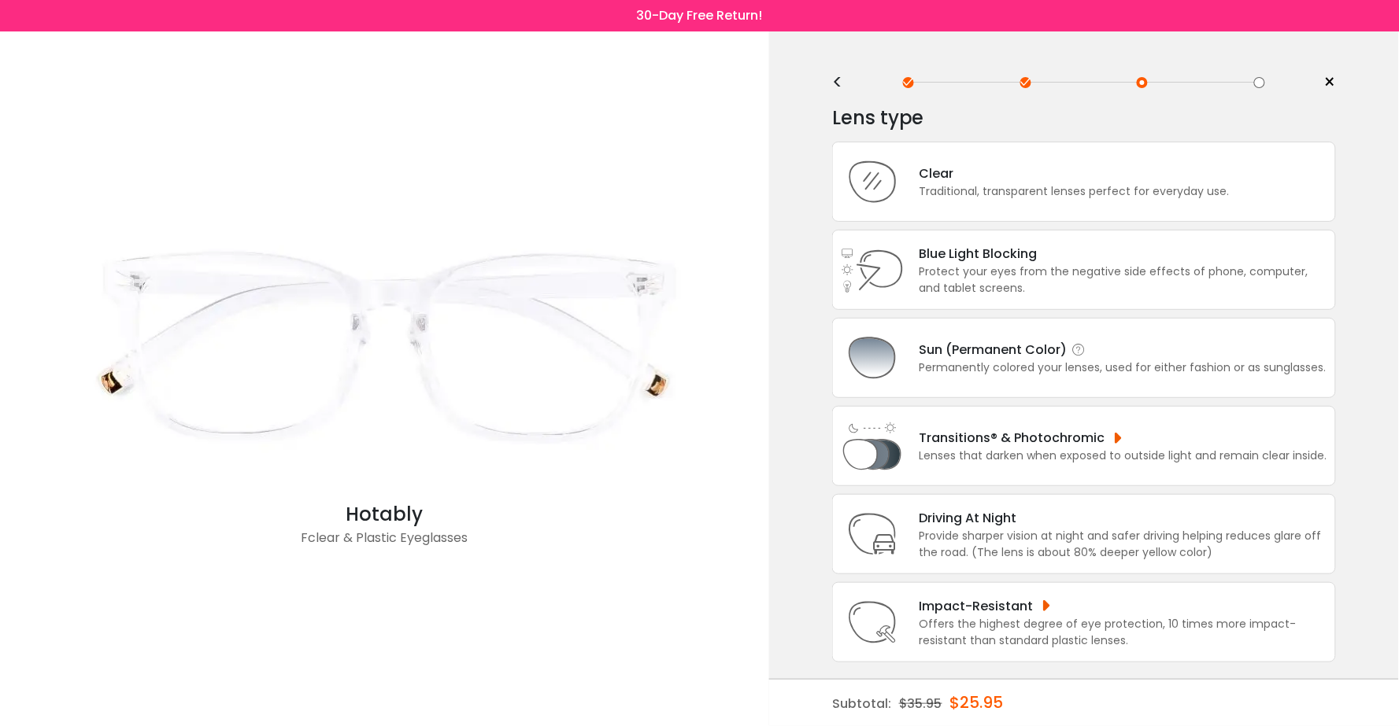
click at [979, 363] on div "Permanently colored your lenses, used for either fashion or as sunglasses." at bounding box center [1122, 368] width 407 height 17
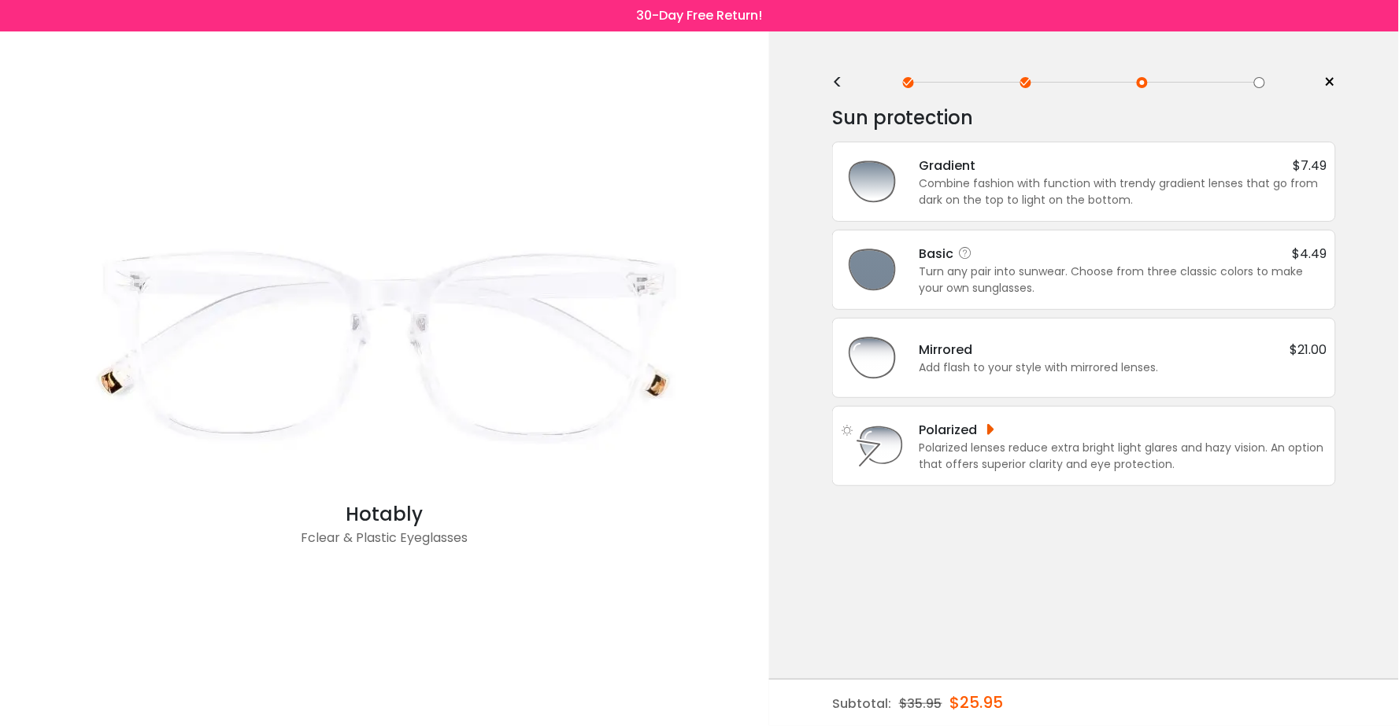
click at [970, 286] on div "Turn any pair into sunwear. Choose from three classic colors to make your own s…" at bounding box center [1123, 280] width 408 height 33
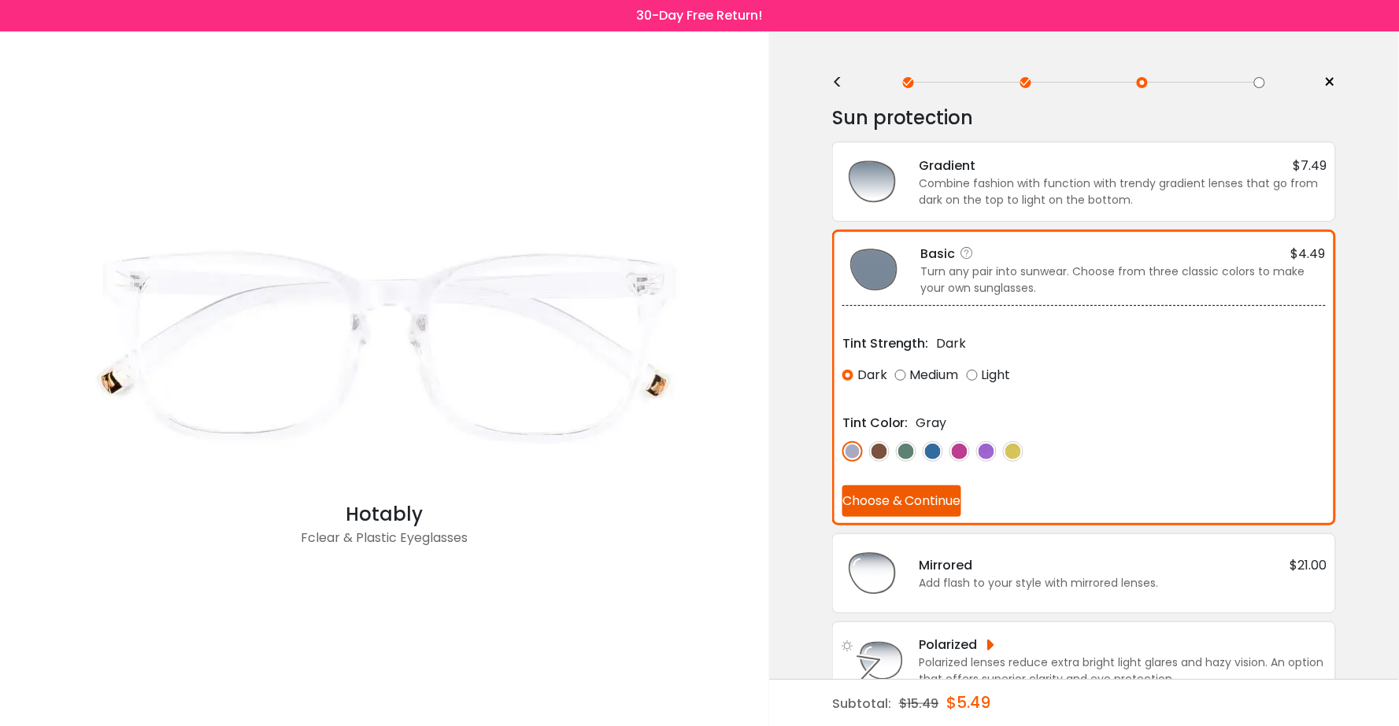
click at [921, 496] on button "Choose & Continue" at bounding box center [901, 501] width 119 height 31
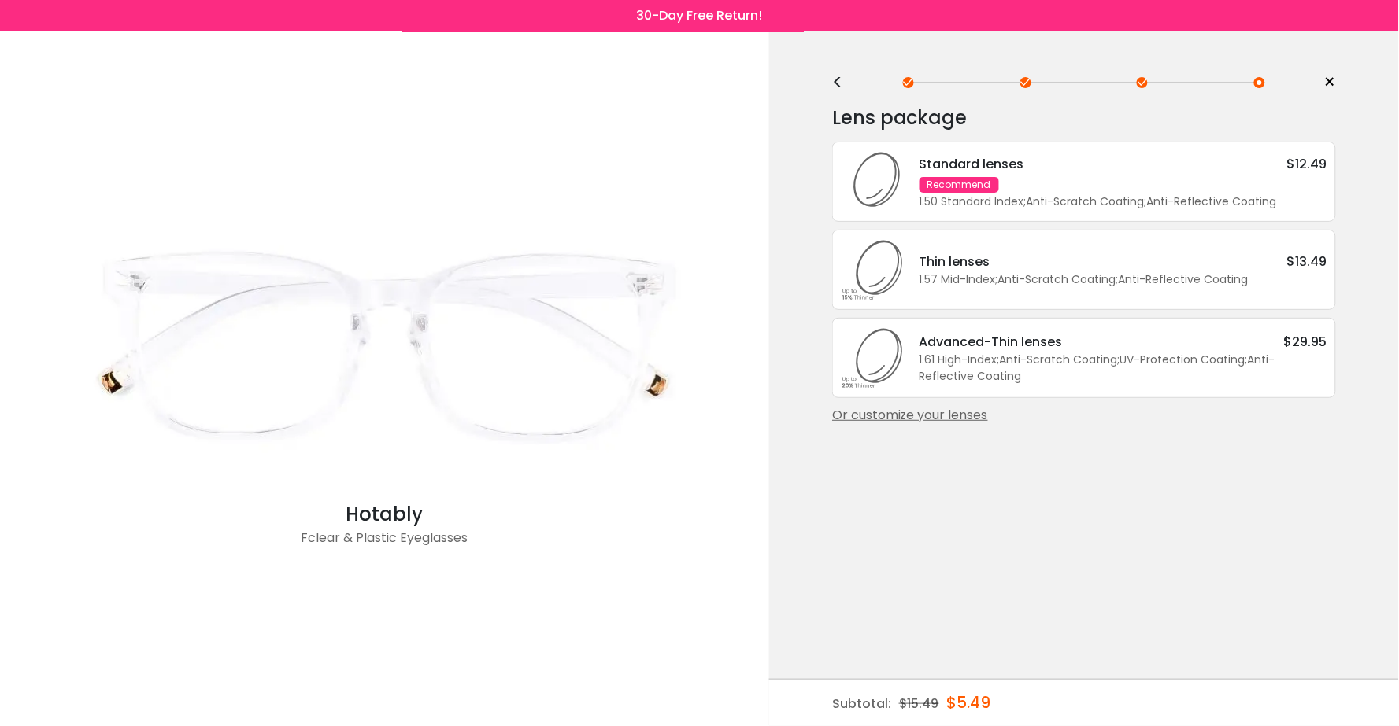
click at [1060, 367] on div "1.61 High-Index ; Anti-Scratch Coating ; UV-Protection Coating ; Anti-Reflectiv…" at bounding box center [1123, 368] width 408 height 33
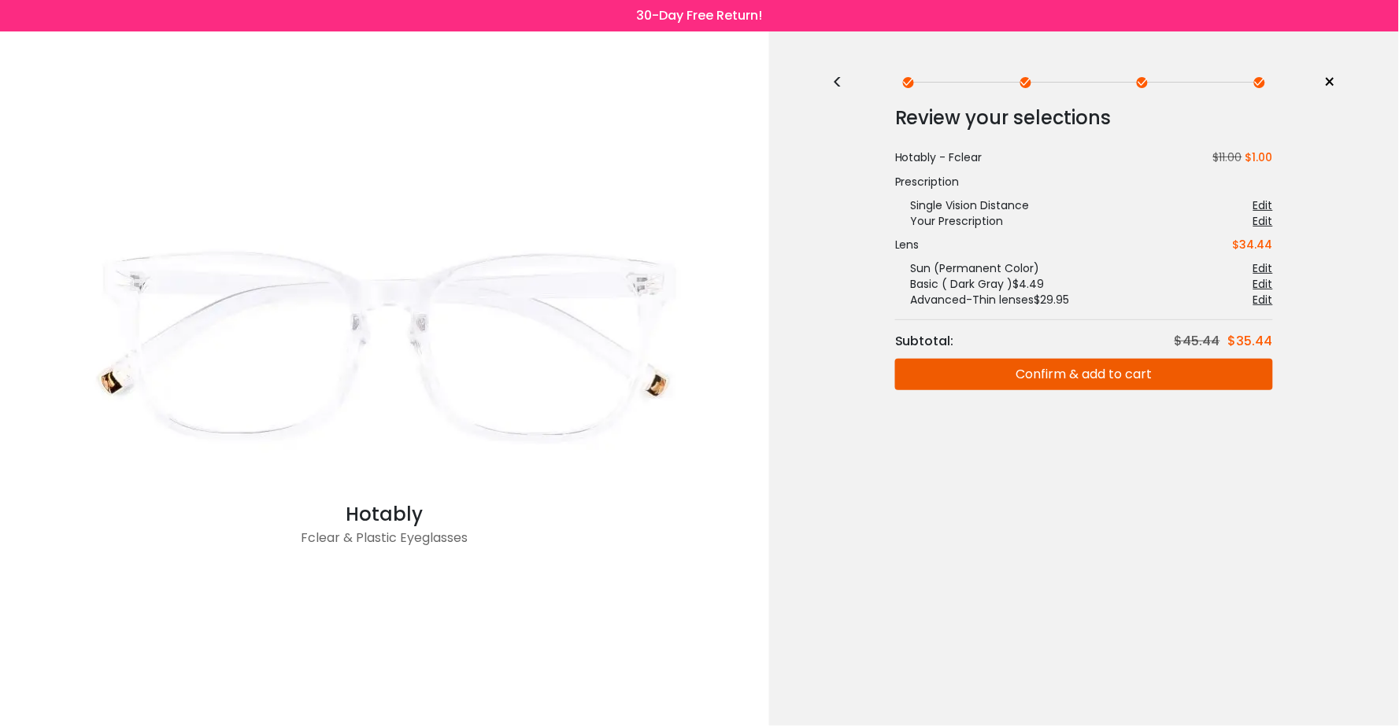
click at [1024, 379] on button "Confirm & add to cart" at bounding box center [1084, 374] width 378 height 31
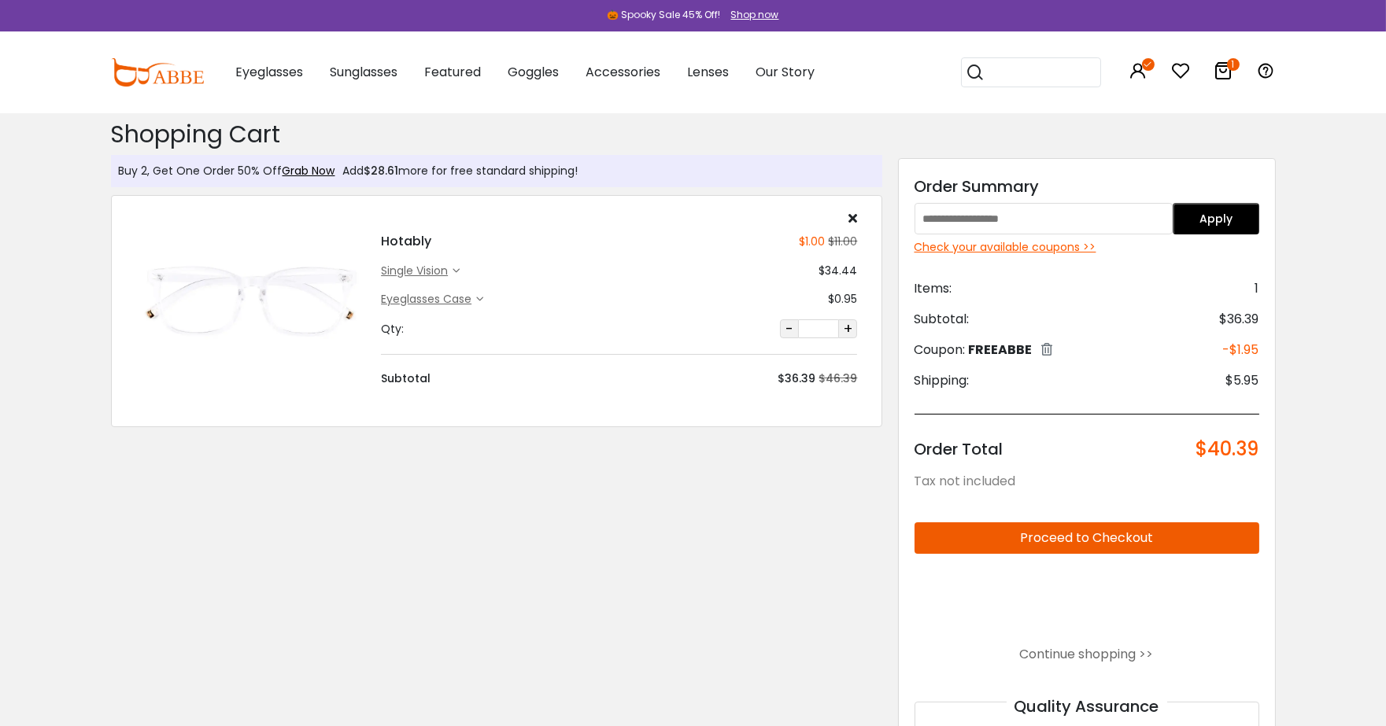
click at [406, 268] on div "single vision" at bounding box center [417, 271] width 72 height 17
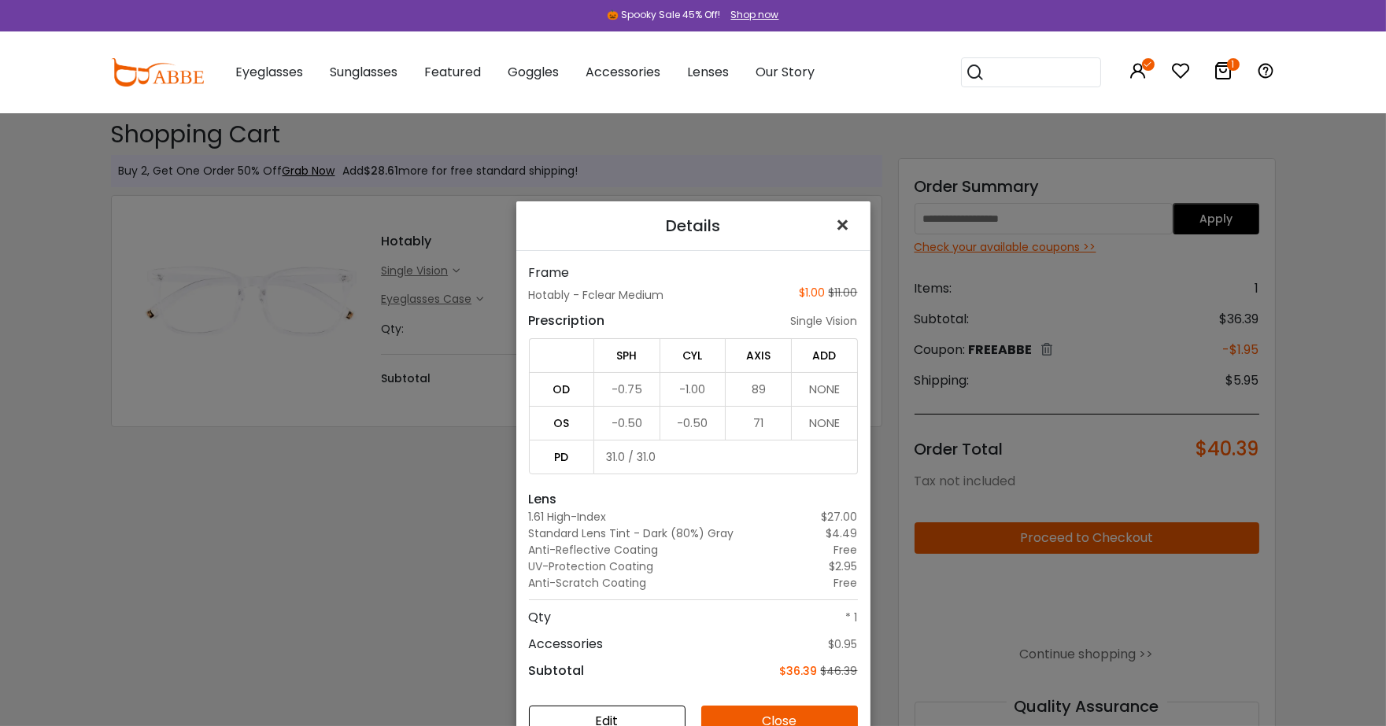
click at [845, 229] on span "×" at bounding box center [846, 226] width 23 height 34
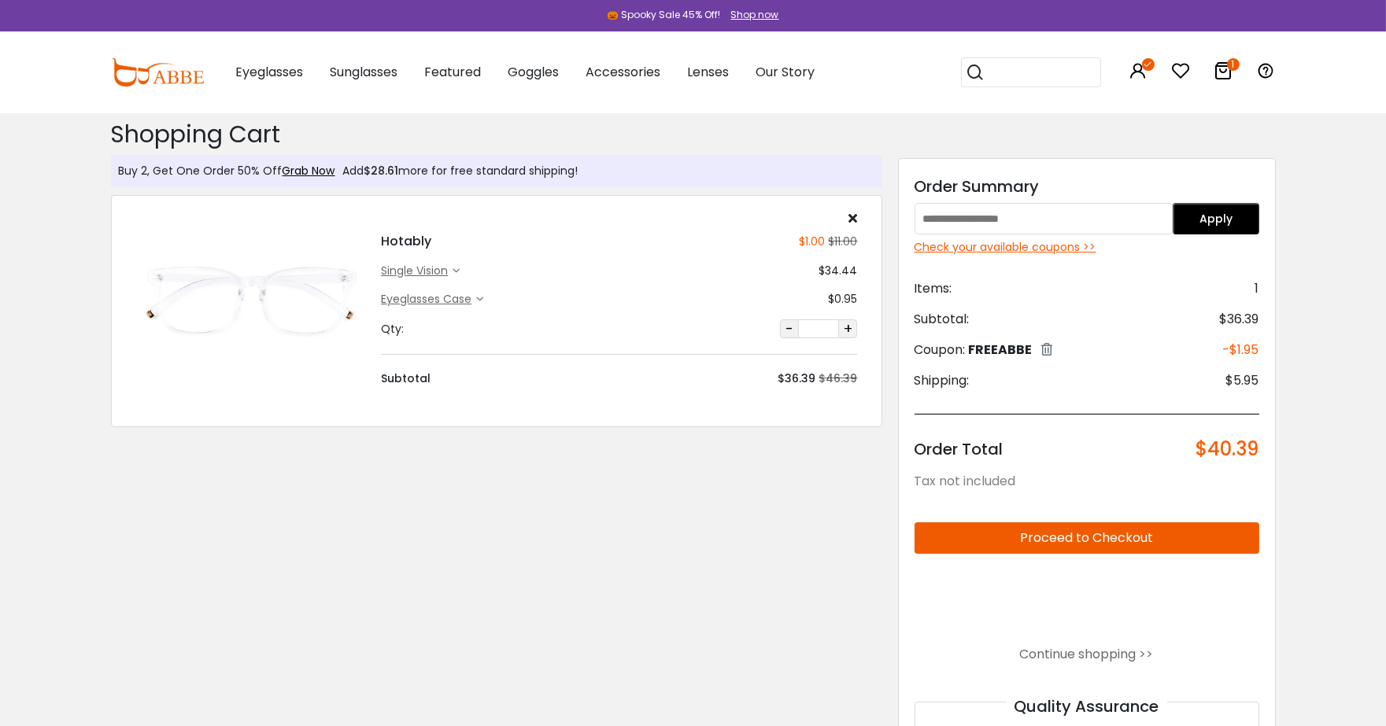
click at [973, 220] on input "text" at bounding box center [1044, 218] width 259 height 31
click at [194, 73] on img at bounding box center [157, 72] width 93 height 28
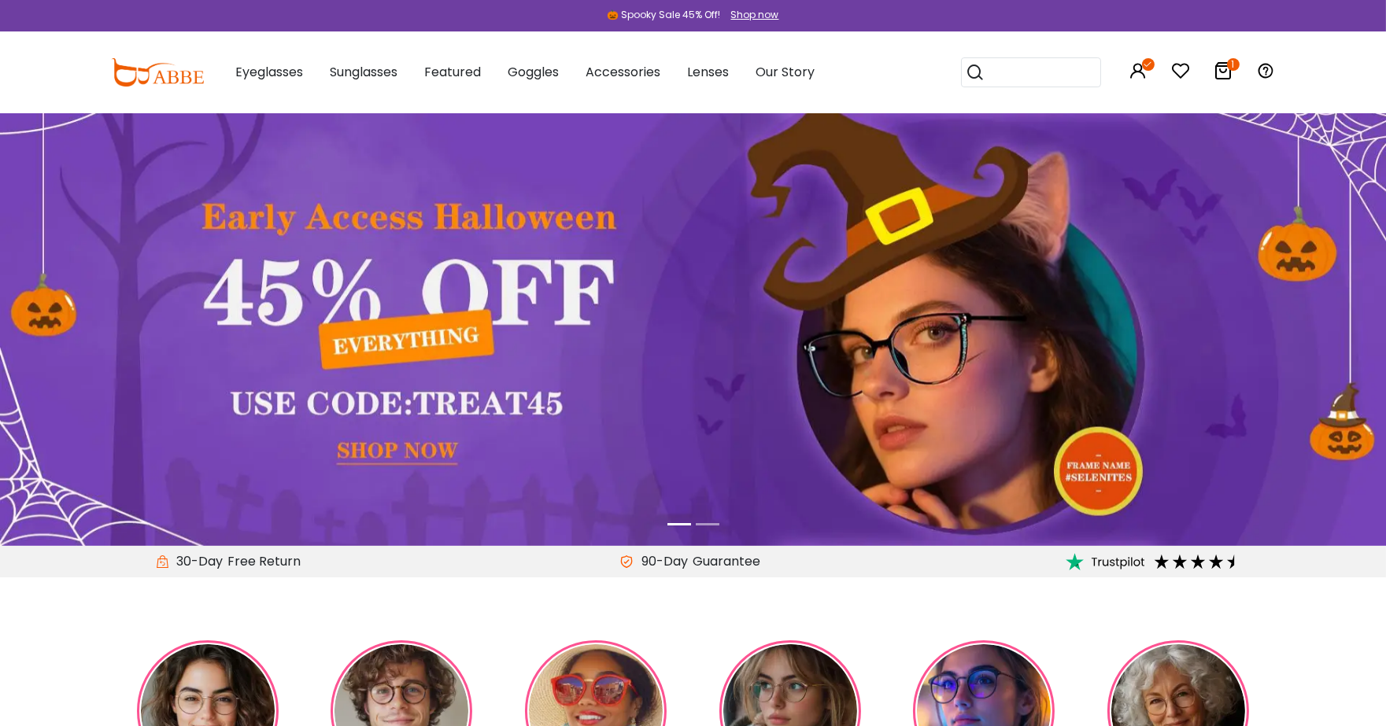
click at [1216, 72] on icon at bounding box center [1223, 70] width 19 height 19
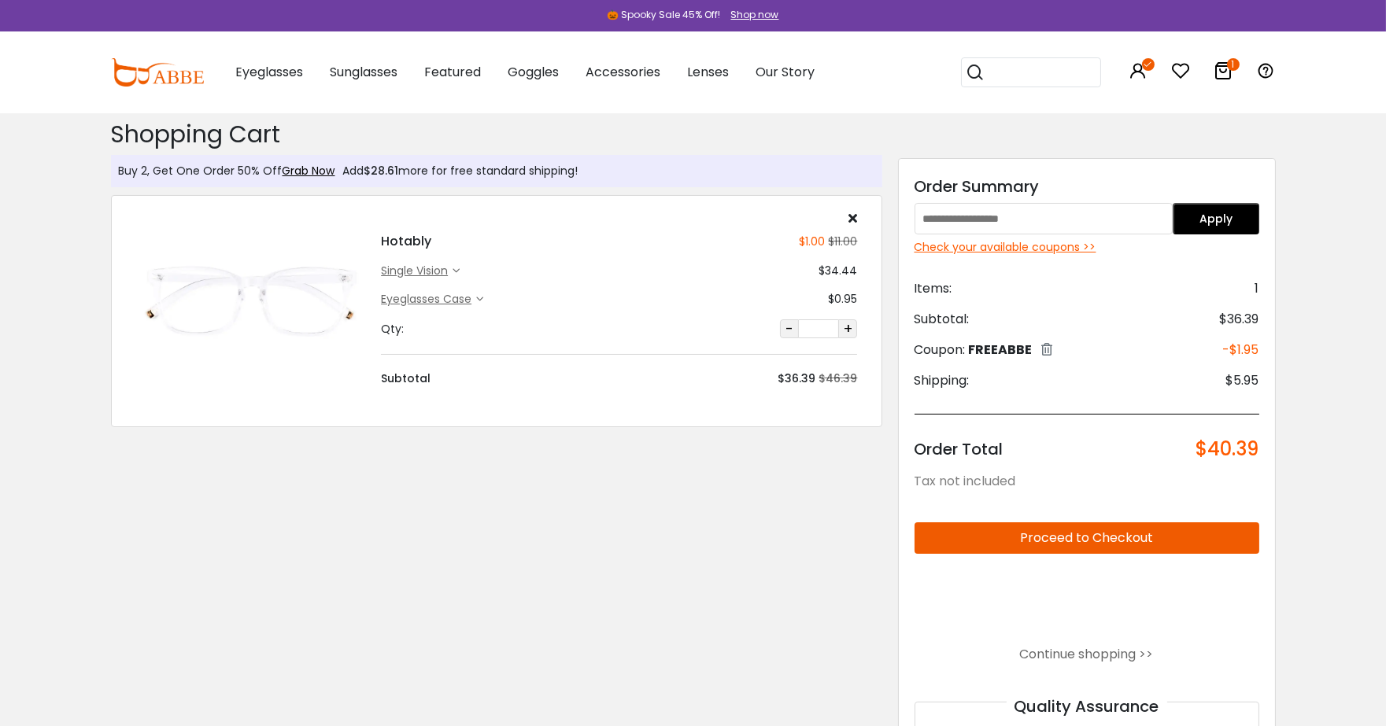
click at [1144, 213] on input "text" at bounding box center [1044, 218] width 259 height 31
type input "*******"
click at [1196, 211] on button "Apply" at bounding box center [1216, 218] width 87 height 31
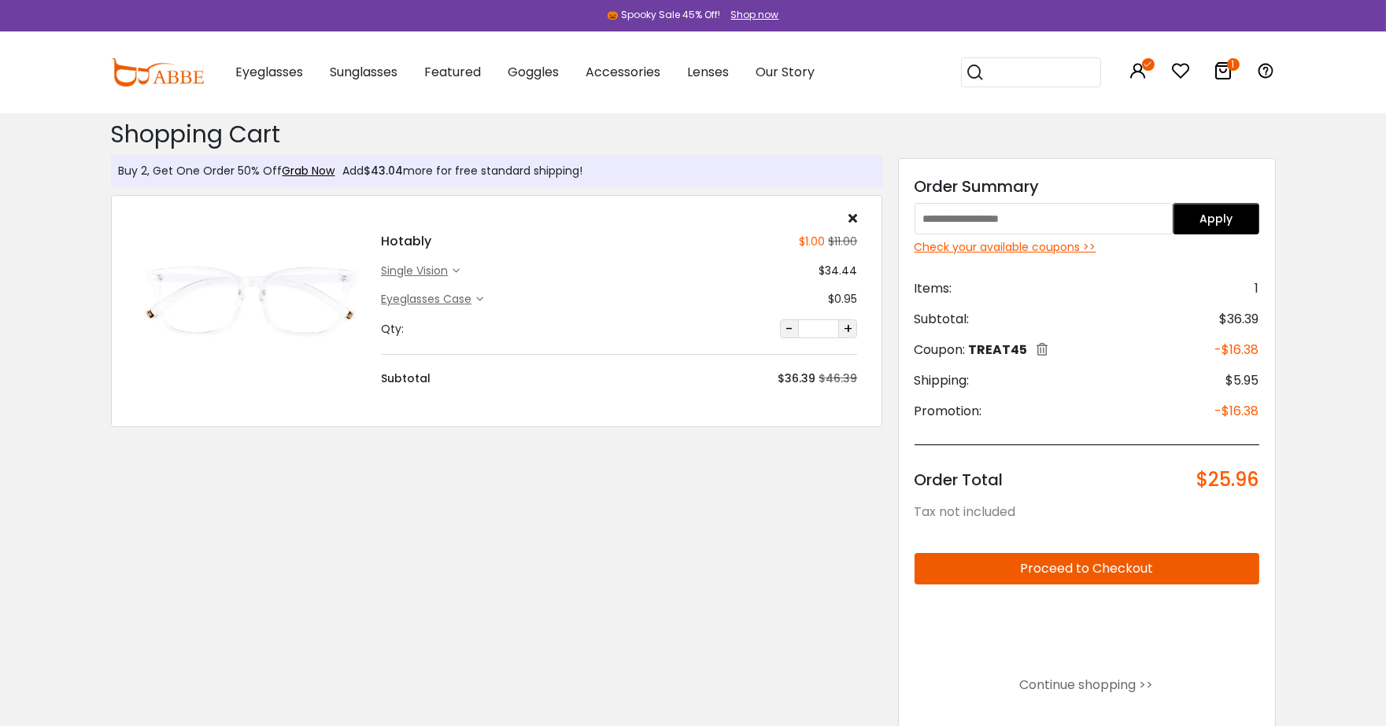
click at [1027, 64] on input "search" at bounding box center [1040, 72] width 110 height 28
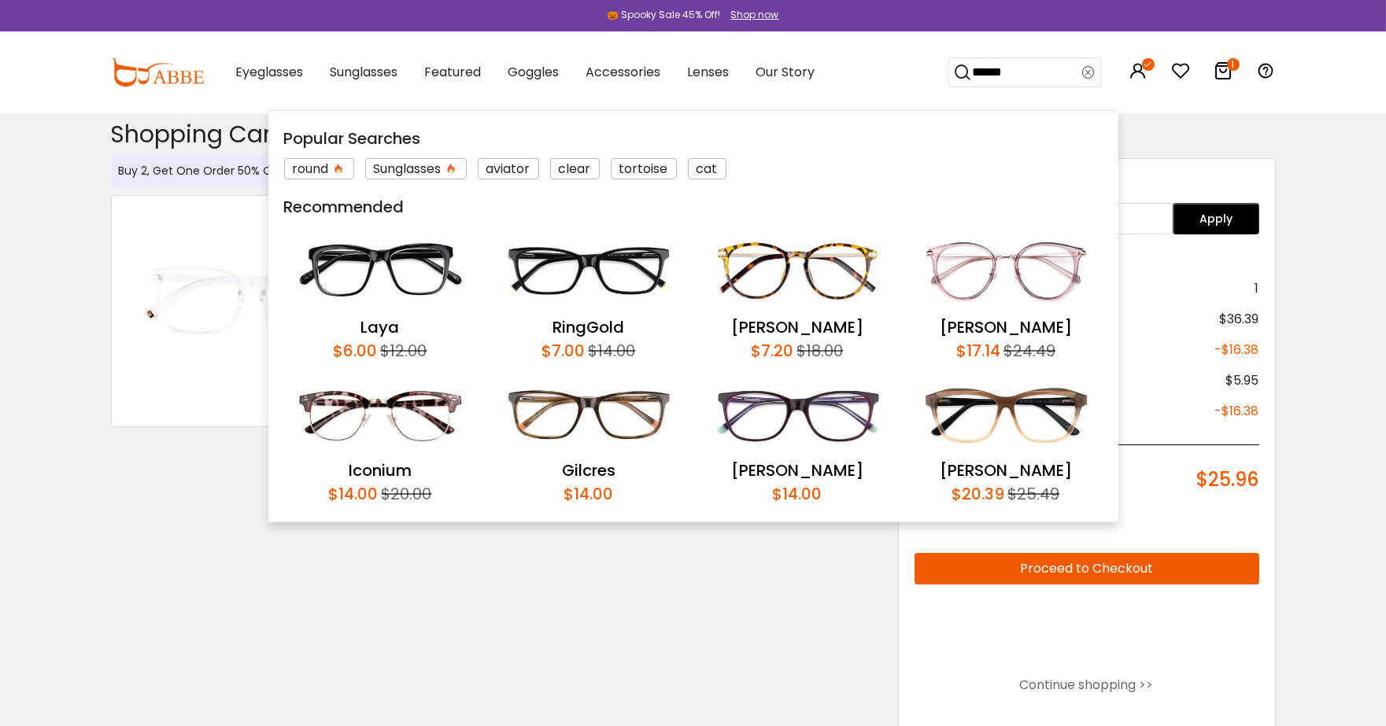
type input "*******"
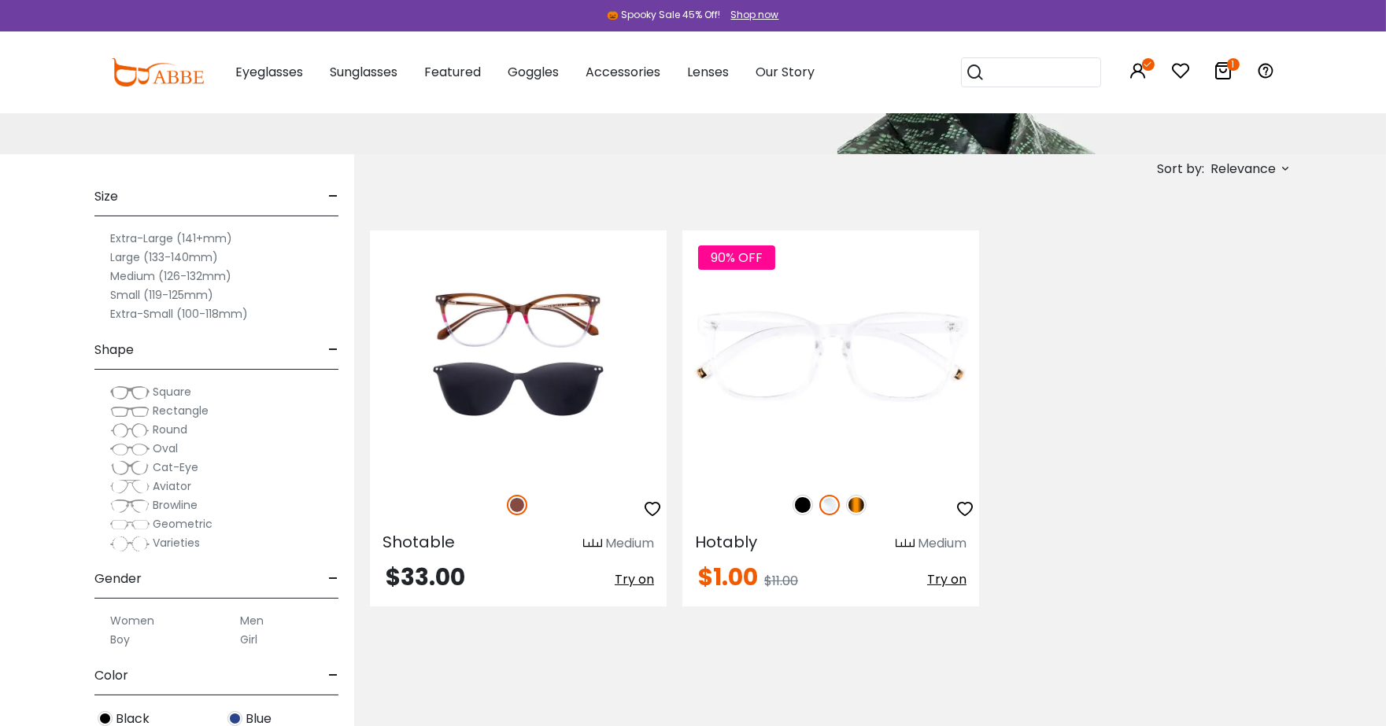
scroll to position [240, 0]
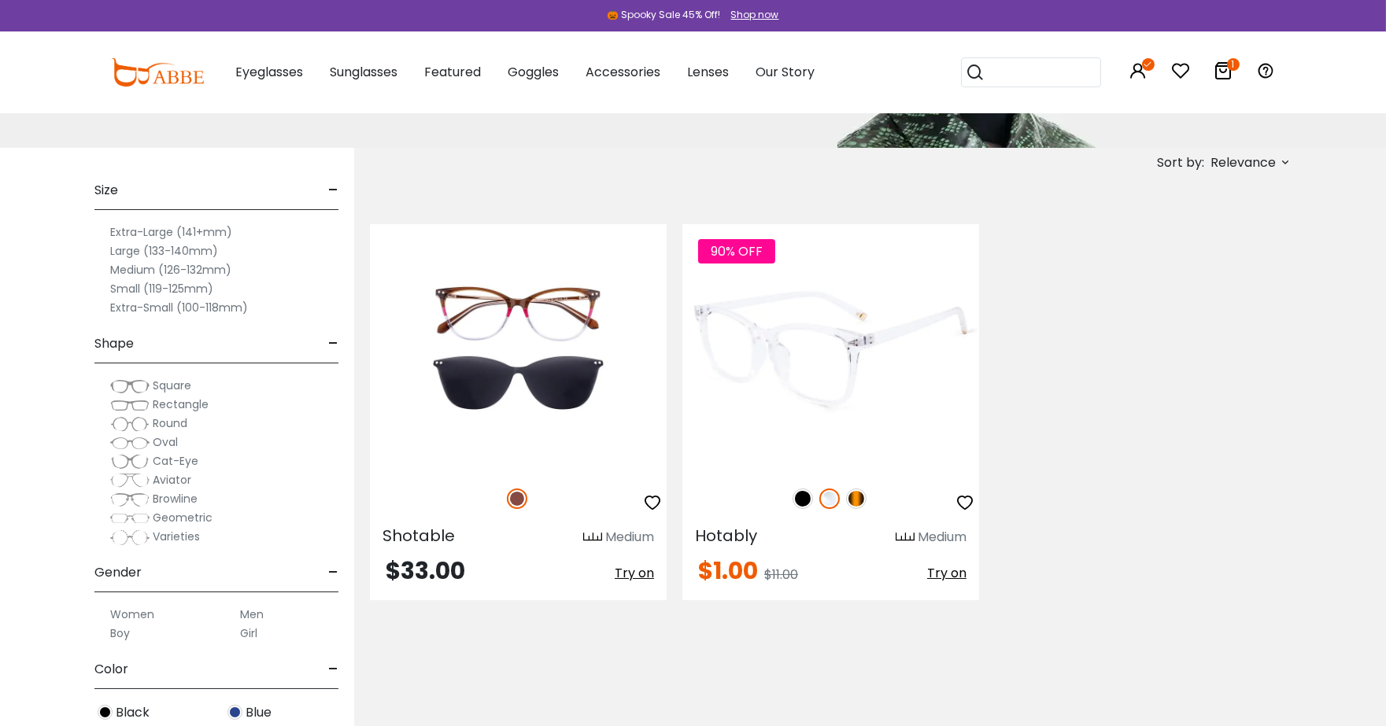
click at [942, 573] on span "Try on" at bounding box center [946, 573] width 39 height 18
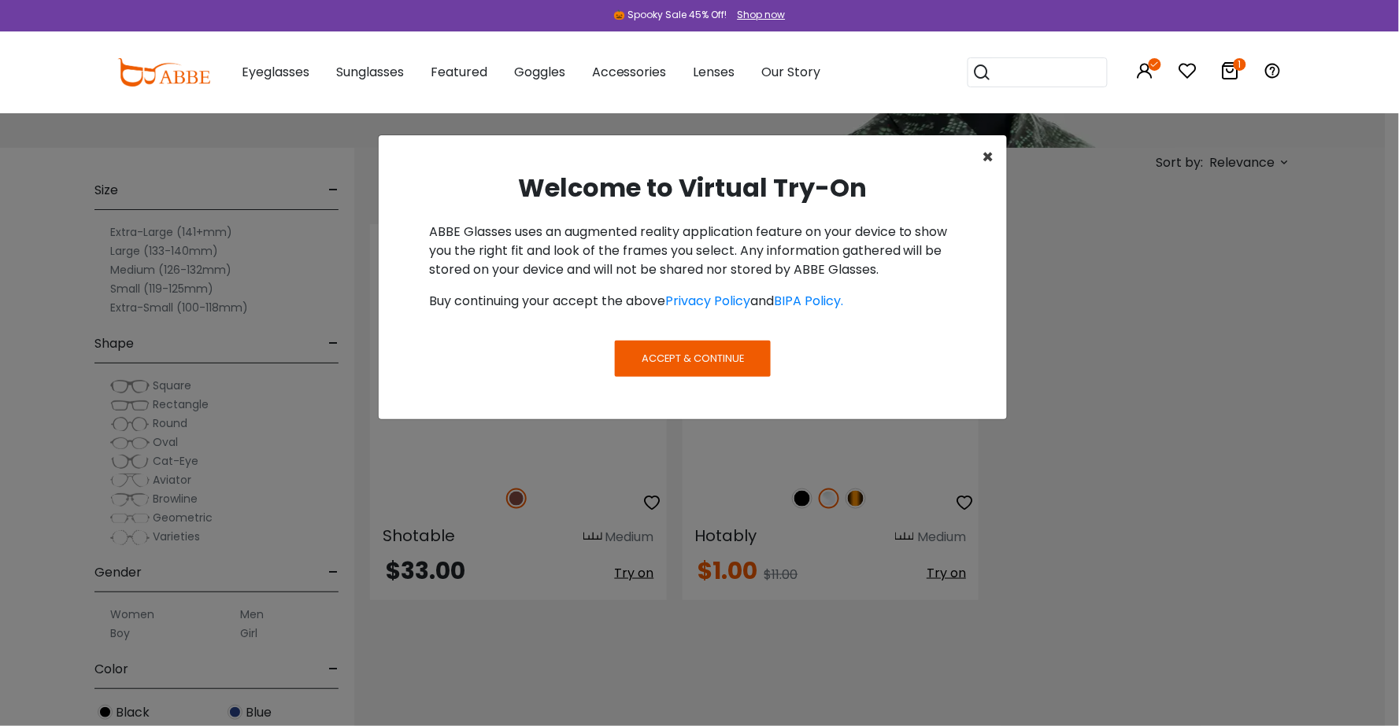
click at [987, 159] on span "×" at bounding box center [988, 157] width 12 height 26
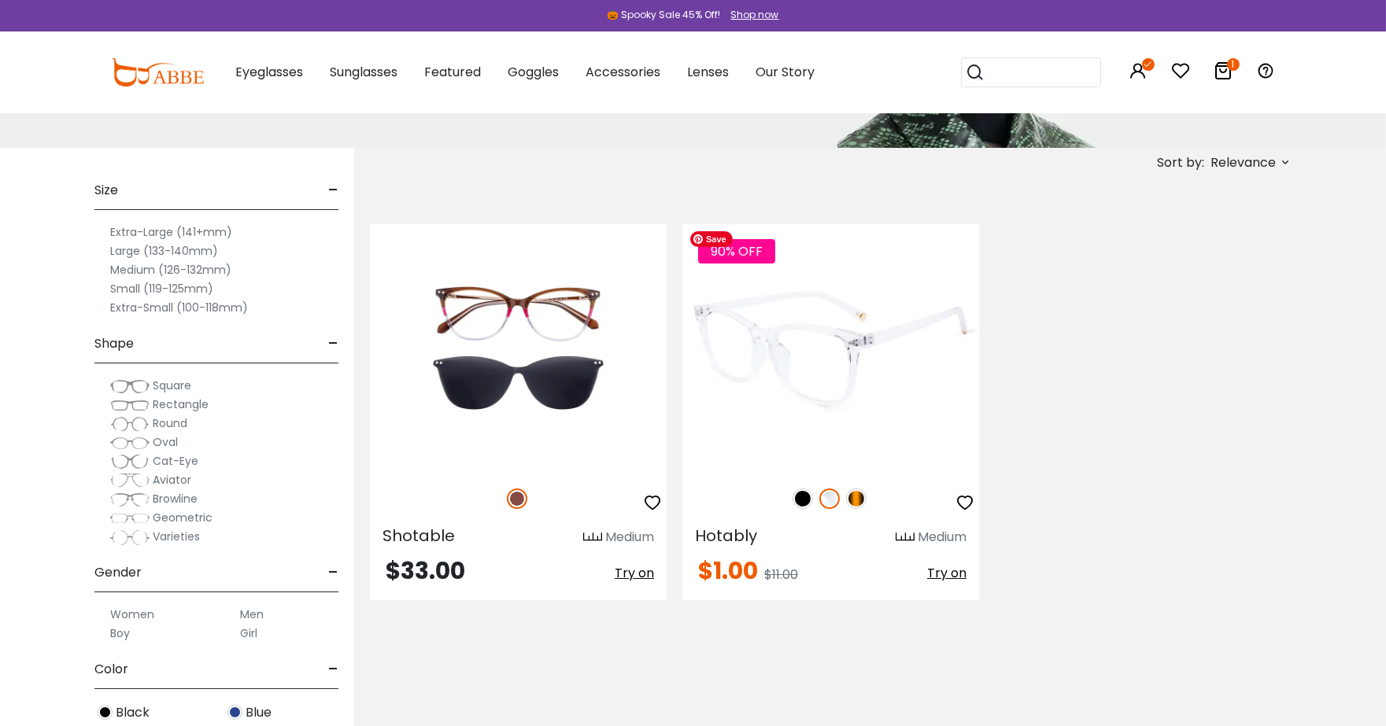
click at [875, 353] on img at bounding box center [830, 347] width 297 height 247
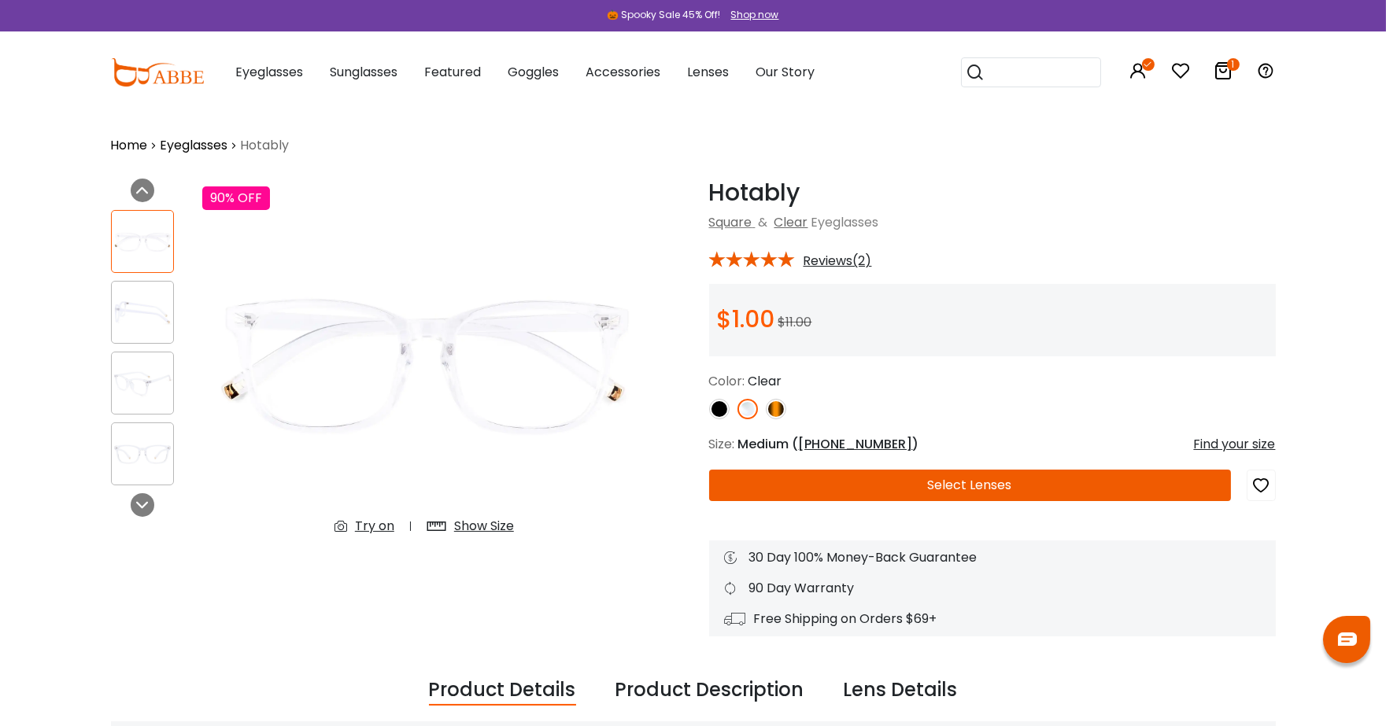
click at [154, 332] on div at bounding box center [142, 312] width 63 height 63
click at [150, 384] on img at bounding box center [142, 383] width 61 height 31
click at [130, 465] on img at bounding box center [142, 454] width 61 height 31
click at [475, 519] on div "Show Size" at bounding box center [484, 526] width 60 height 19
click at [155, 333] on div at bounding box center [142, 312] width 63 height 63
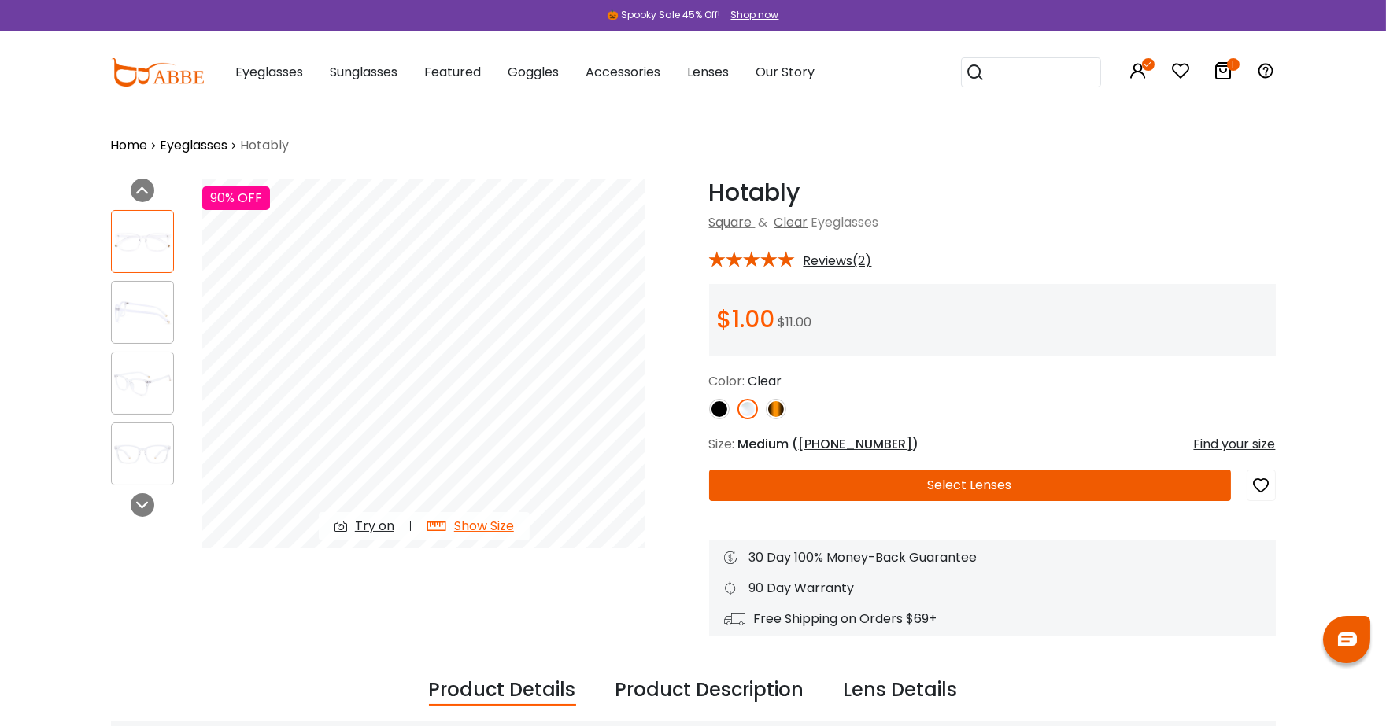
click at [150, 317] on img at bounding box center [142, 313] width 61 height 31
click at [725, 409] on img at bounding box center [719, 409] width 20 height 20
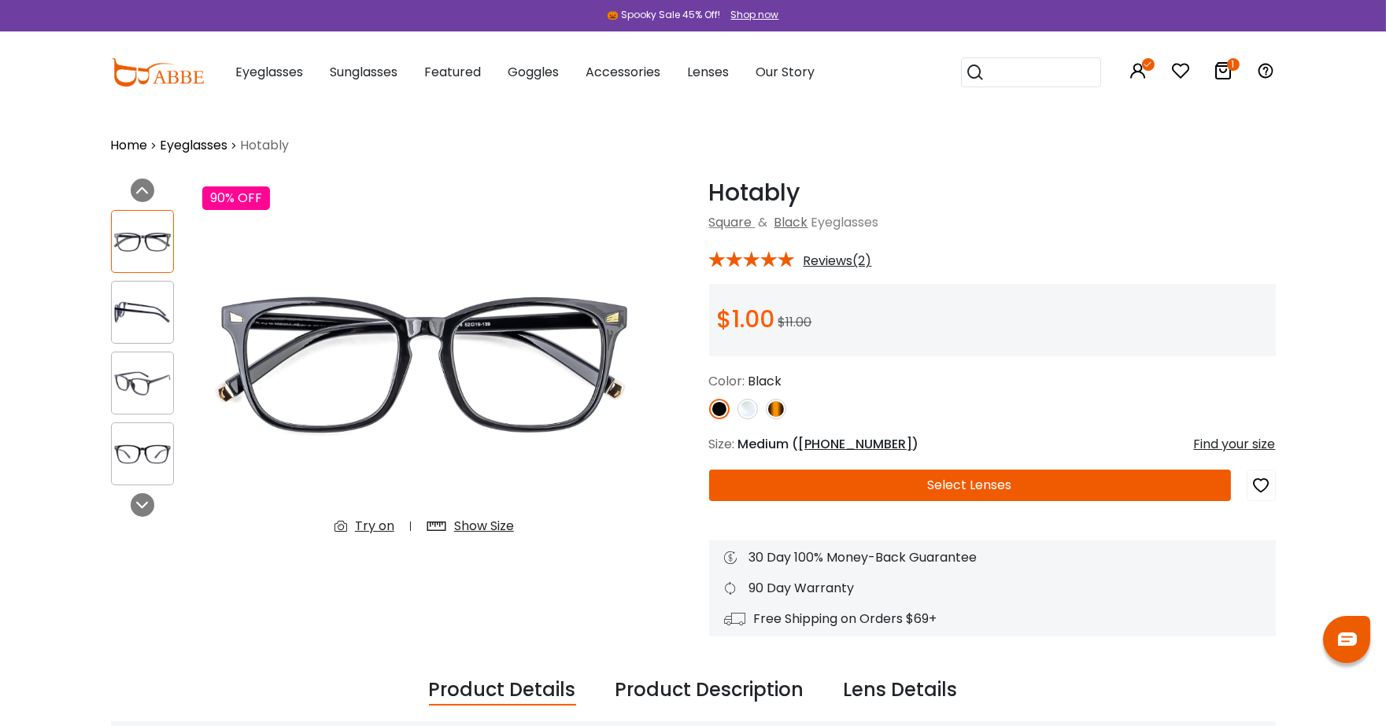
click at [721, 410] on img at bounding box center [719, 409] width 20 height 20
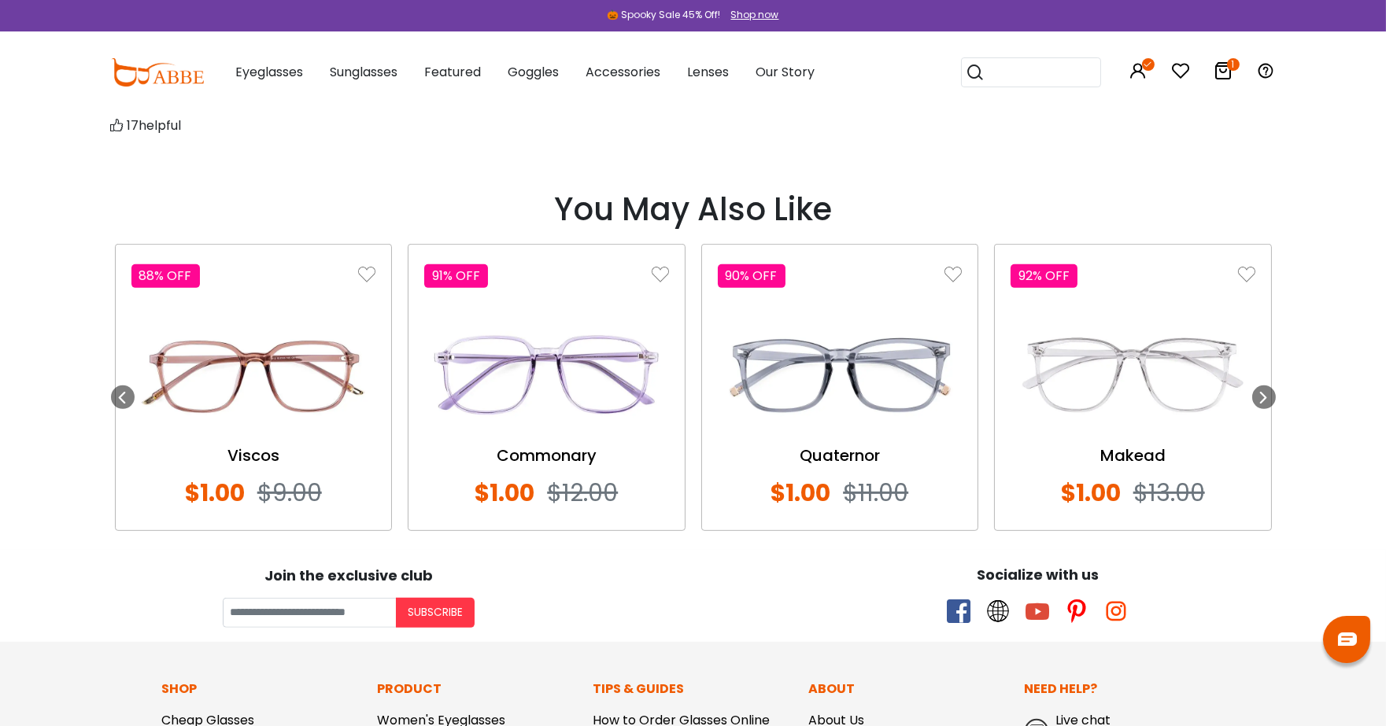
scroll to position [1839, 0]
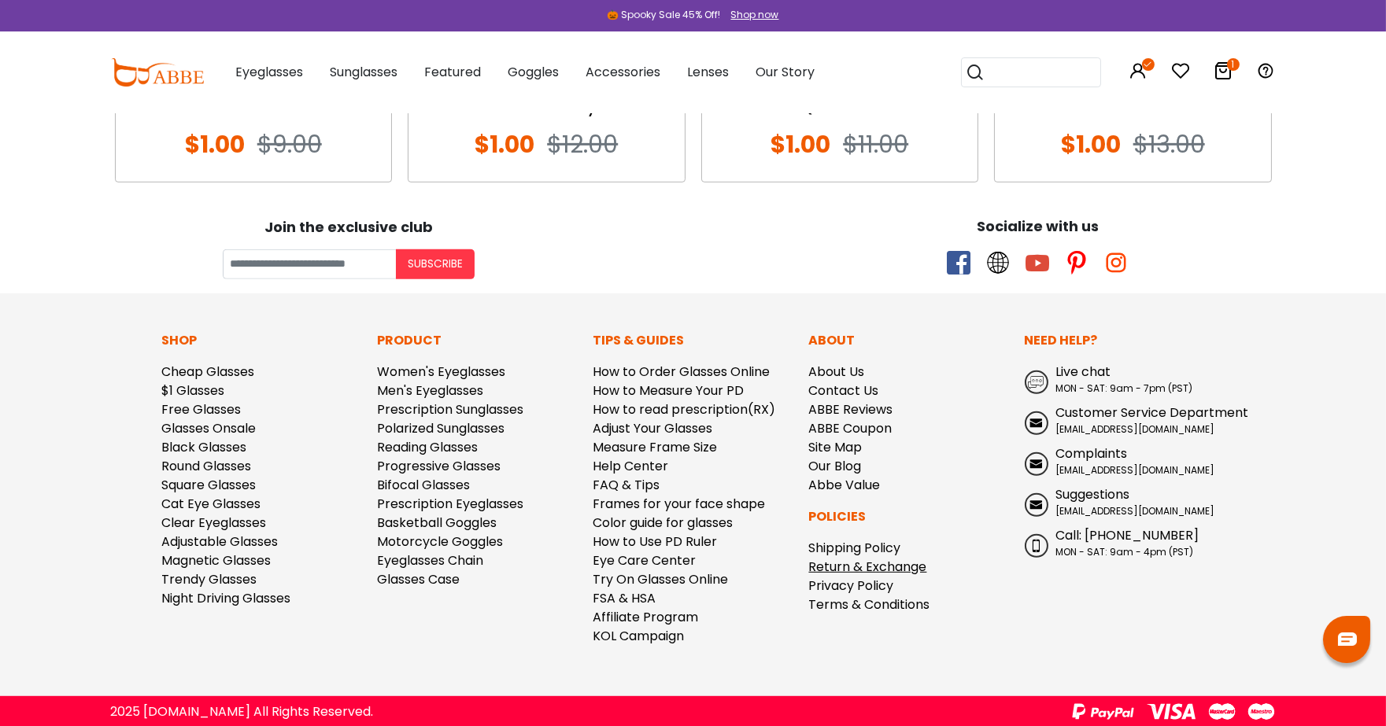
click at [855, 567] on link "Return & Exchange" at bounding box center [868, 567] width 118 height 18
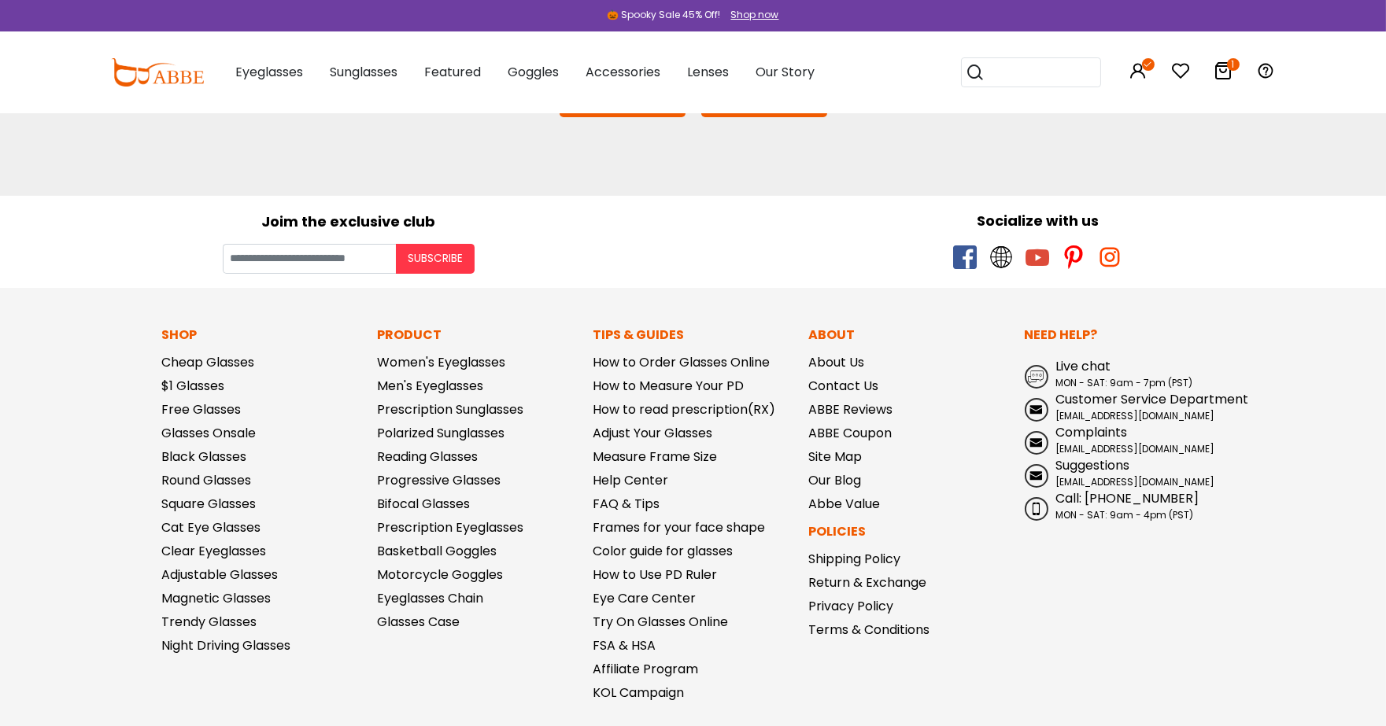
scroll to position [351, 0]
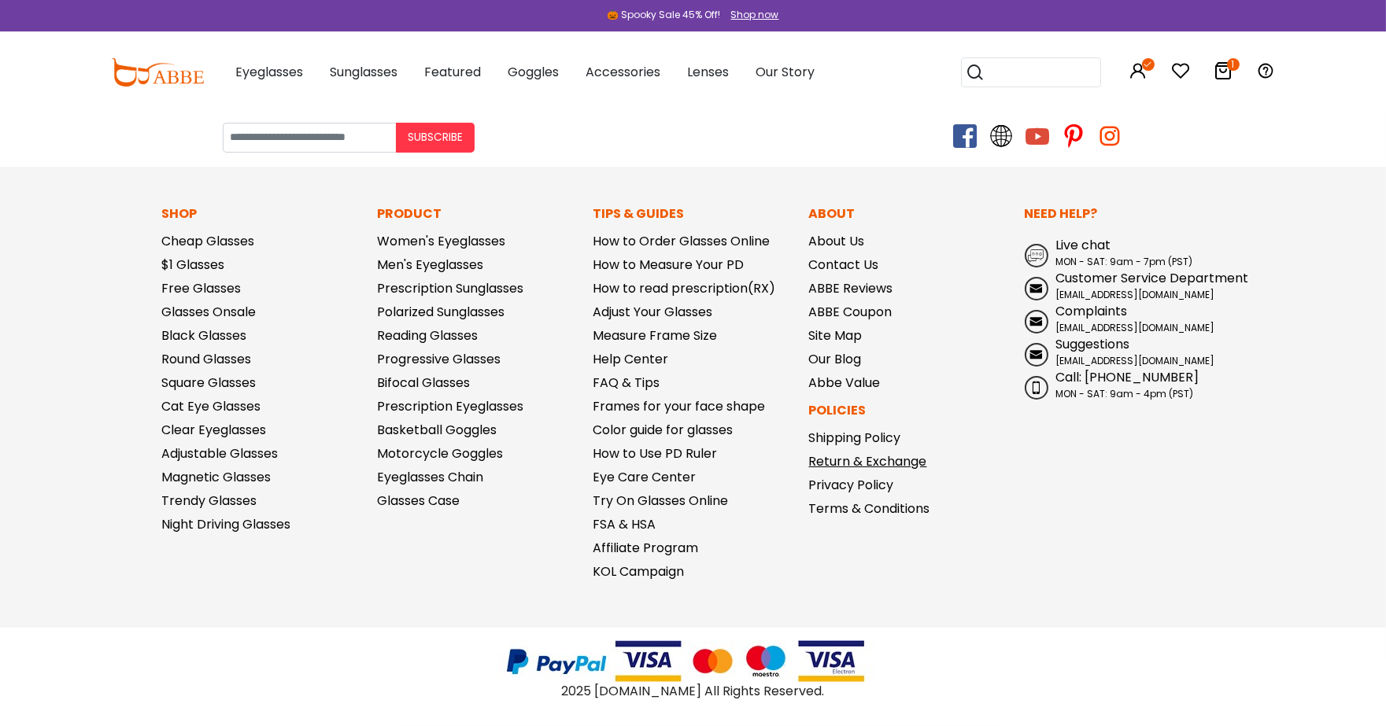
click at [882, 455] on link "Return & Exchange" at bounding box center [868, 462] width 118 height 18
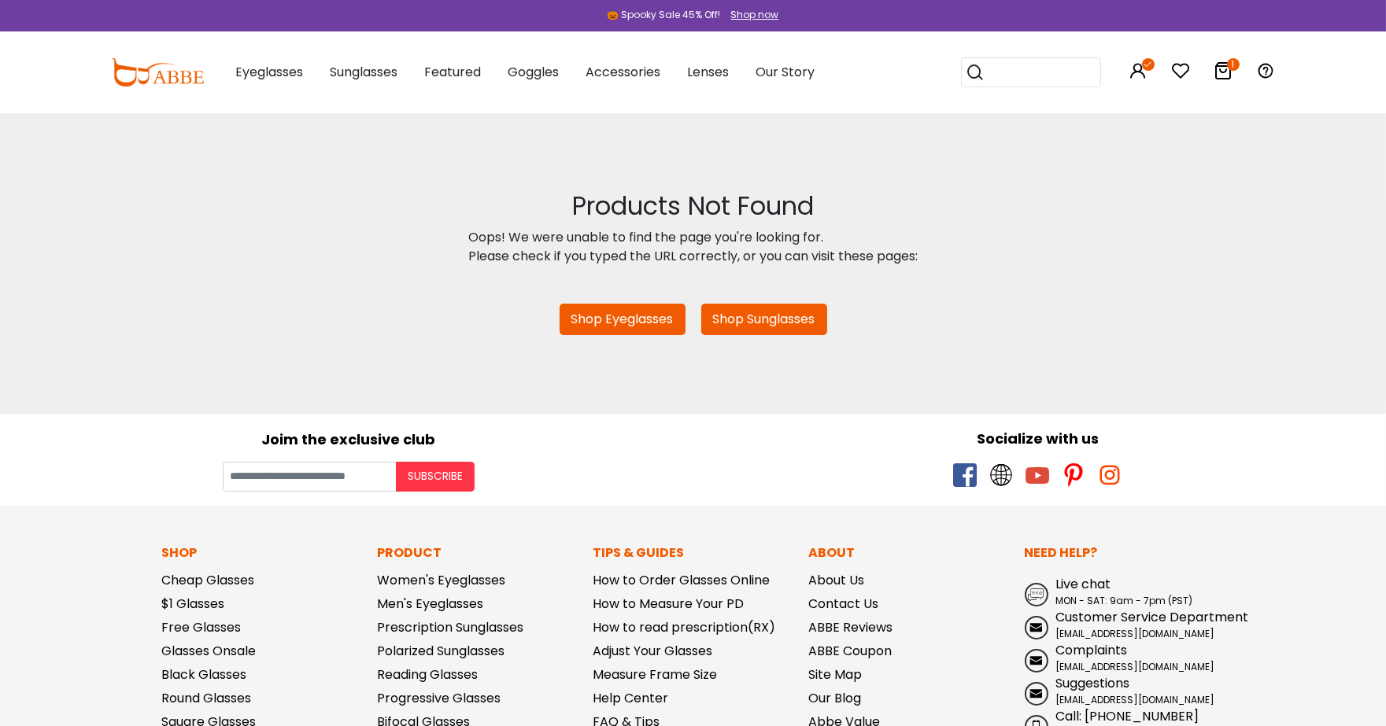
click at [1225, 69] on icon at bounding box center [1223, 70] width 19 height 19
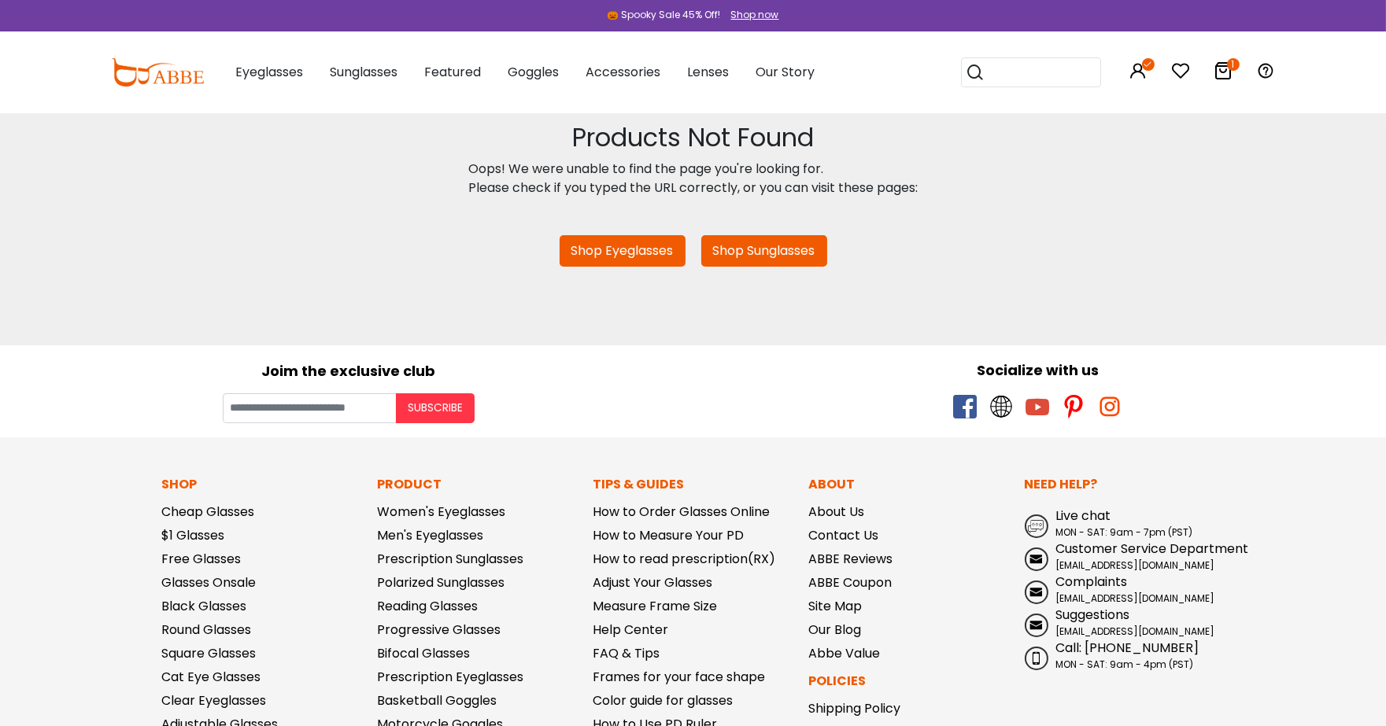
scroll to position [351, 0]
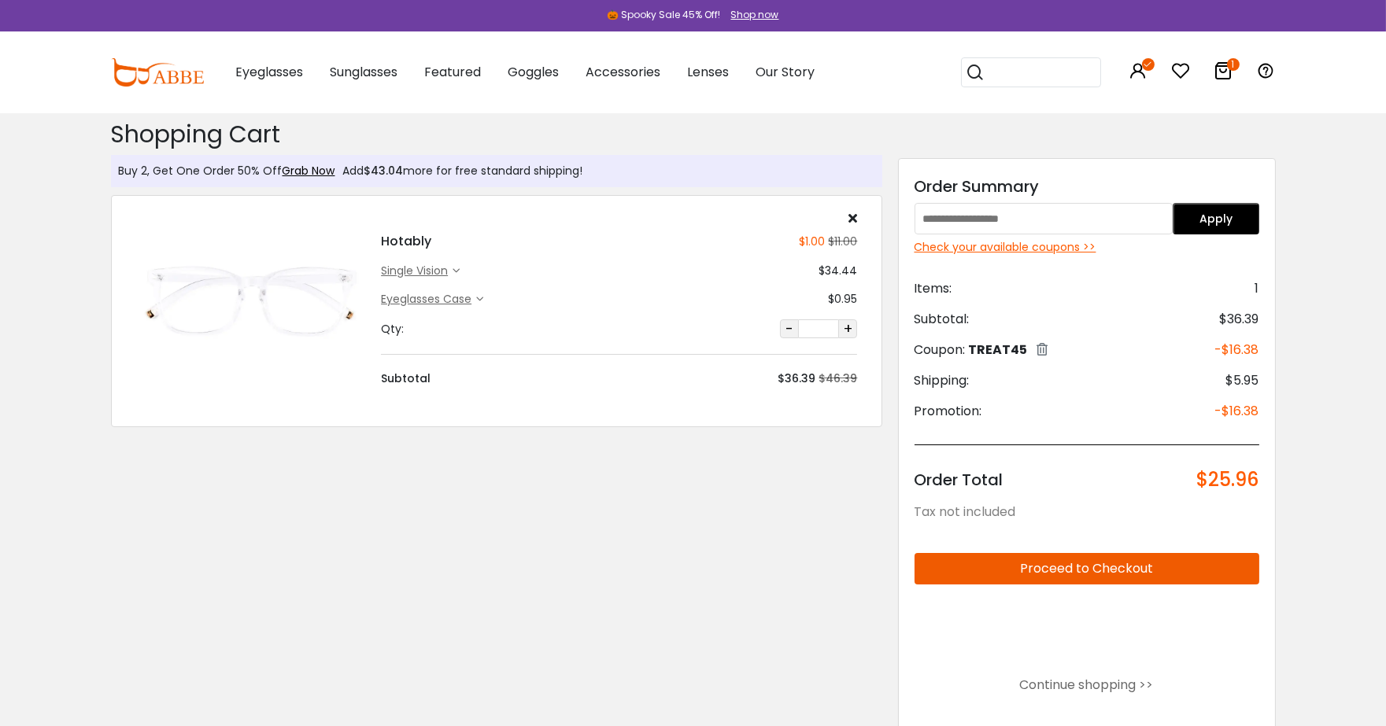
click at [399, 269] on div "single vision" at bounding box center [417, 271] width 72 height 17
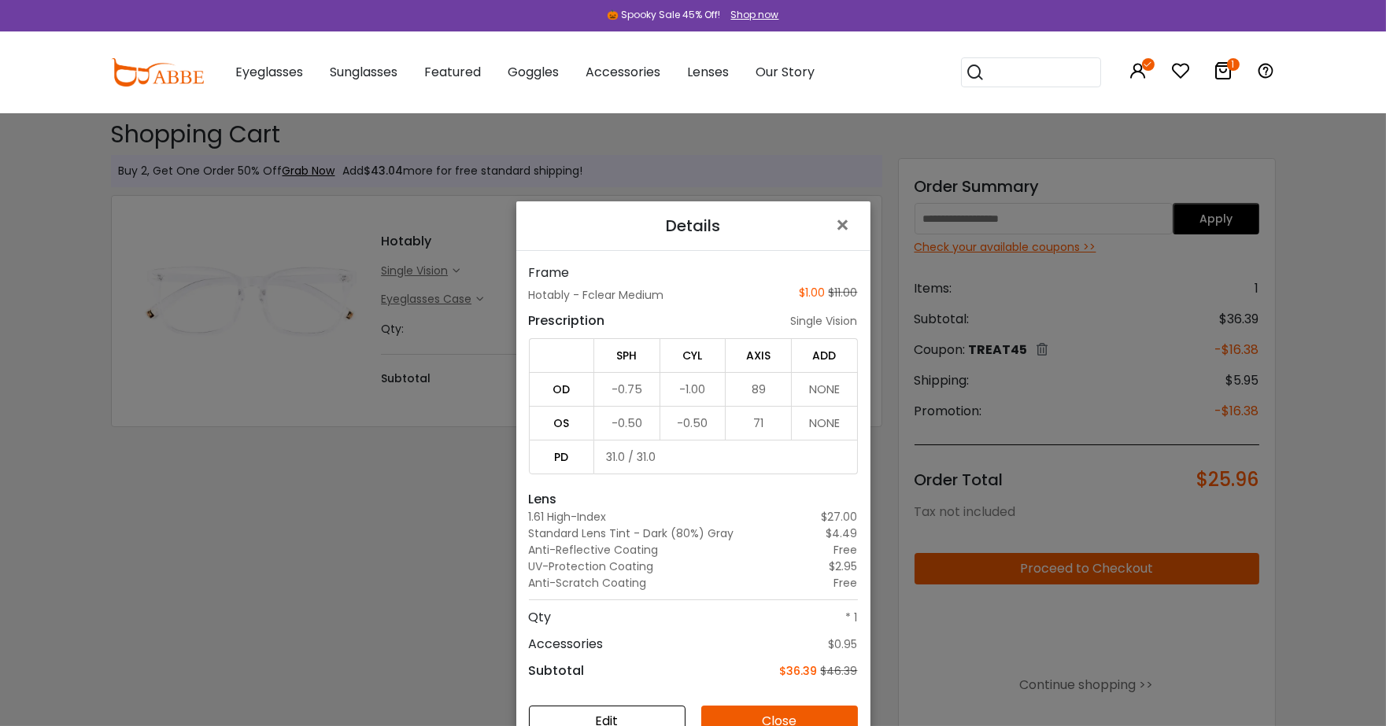
click at [441, 564] on div "Details × Frame Hotably - Fclear Medium $1.00 $11.00 Prescription single vision…" at bounding box center [693, 363] width 1386 height 726
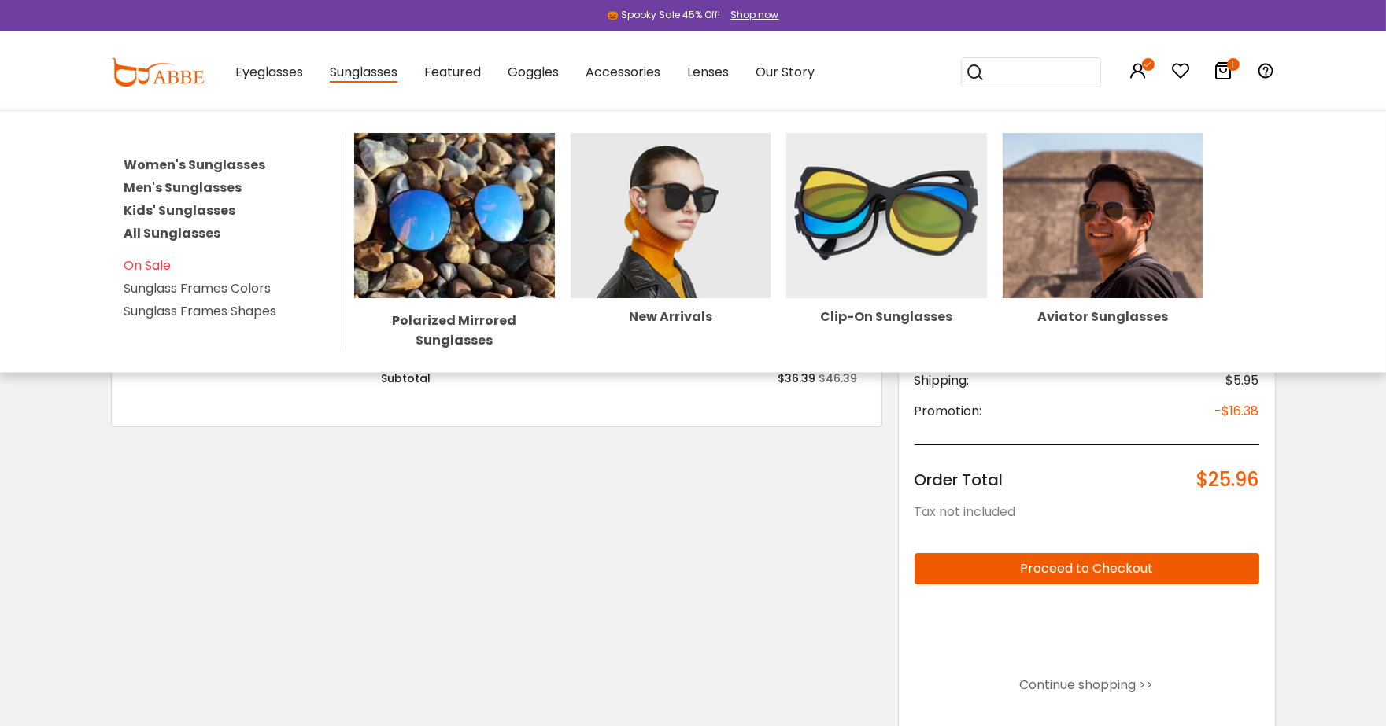
click at [366, 69] on span "Sunglasses" at bounding box center [364, 73] width 68 height 20
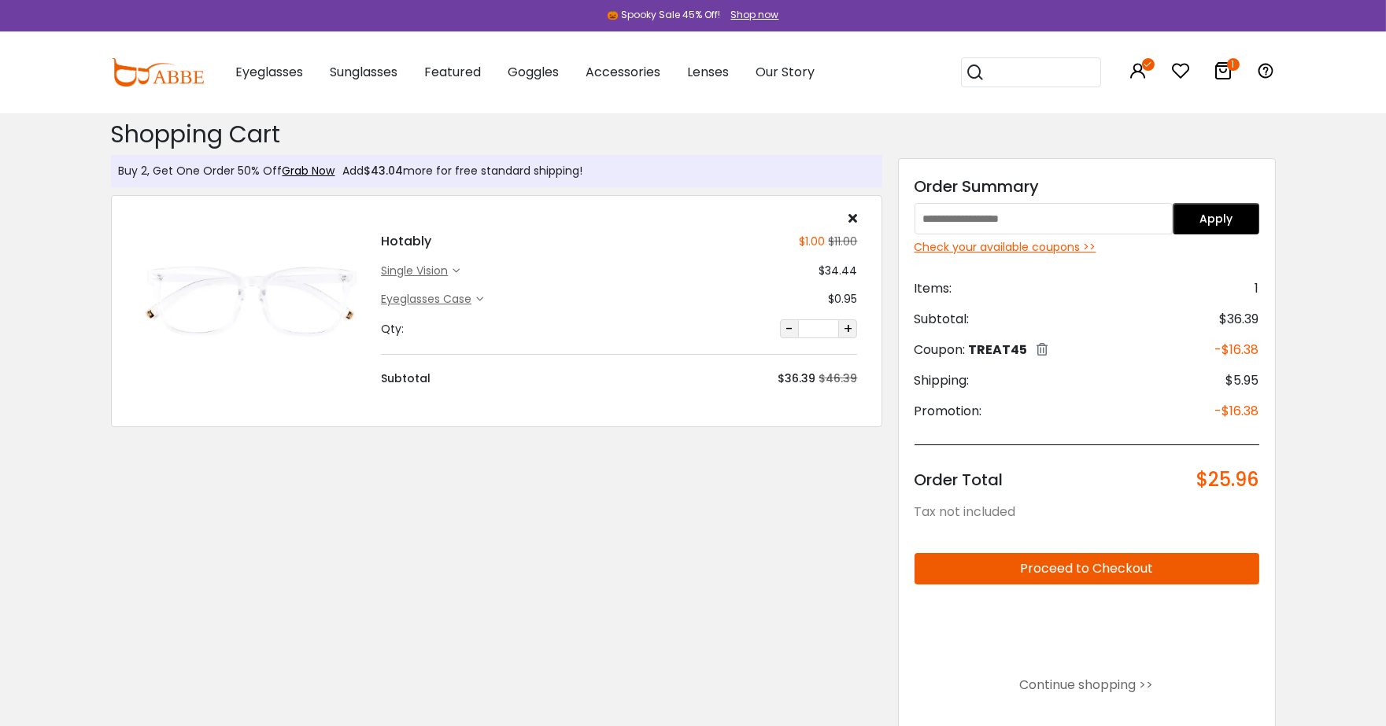
click at [366, 69] on span "Sunglasses" at bounding box center [364, 72] width 68 height 18
click at [368, 69] on span "Sunglasses" at bounding box center [364, 72] width 68 height 18
click at [316, 170] on link "Grab Now" at bounding box center [309, 171] width 53 height 16
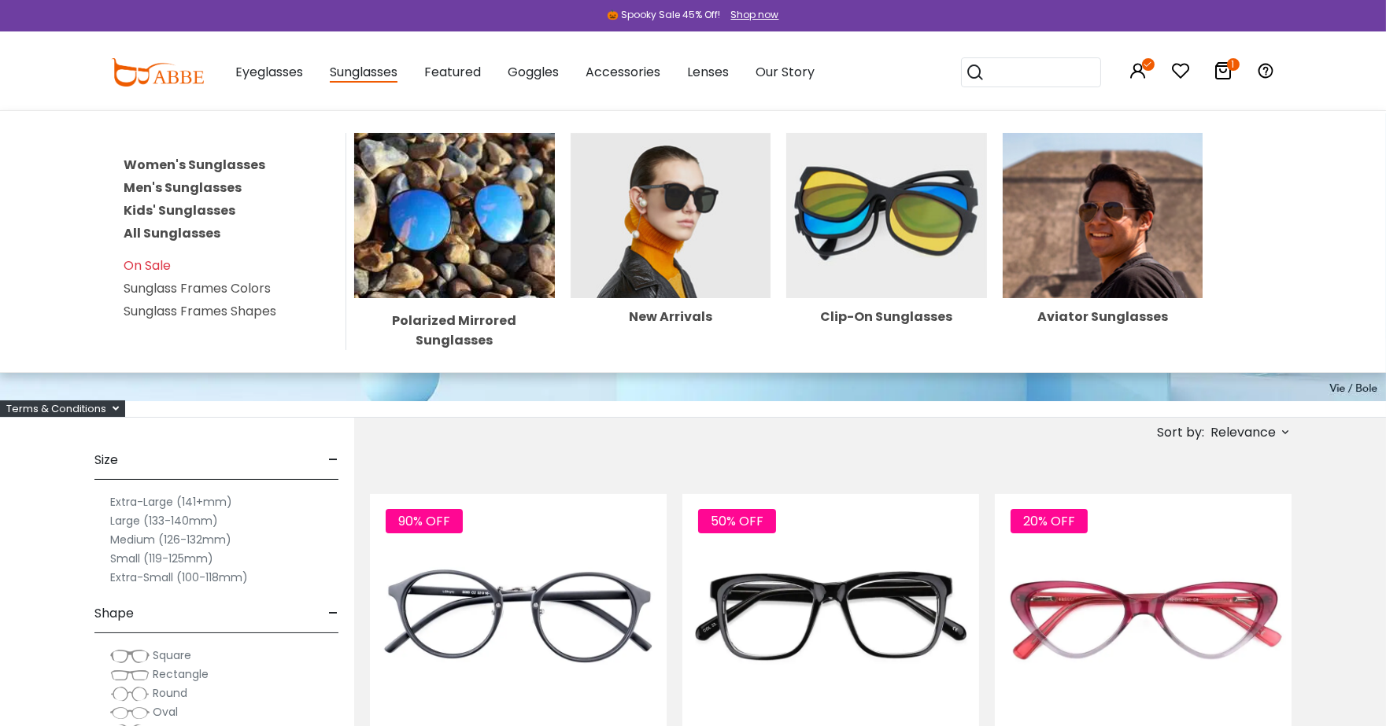
click at [383, 72] on span "Sunglasses" at bounding box center [364, 73] width 68 height 20
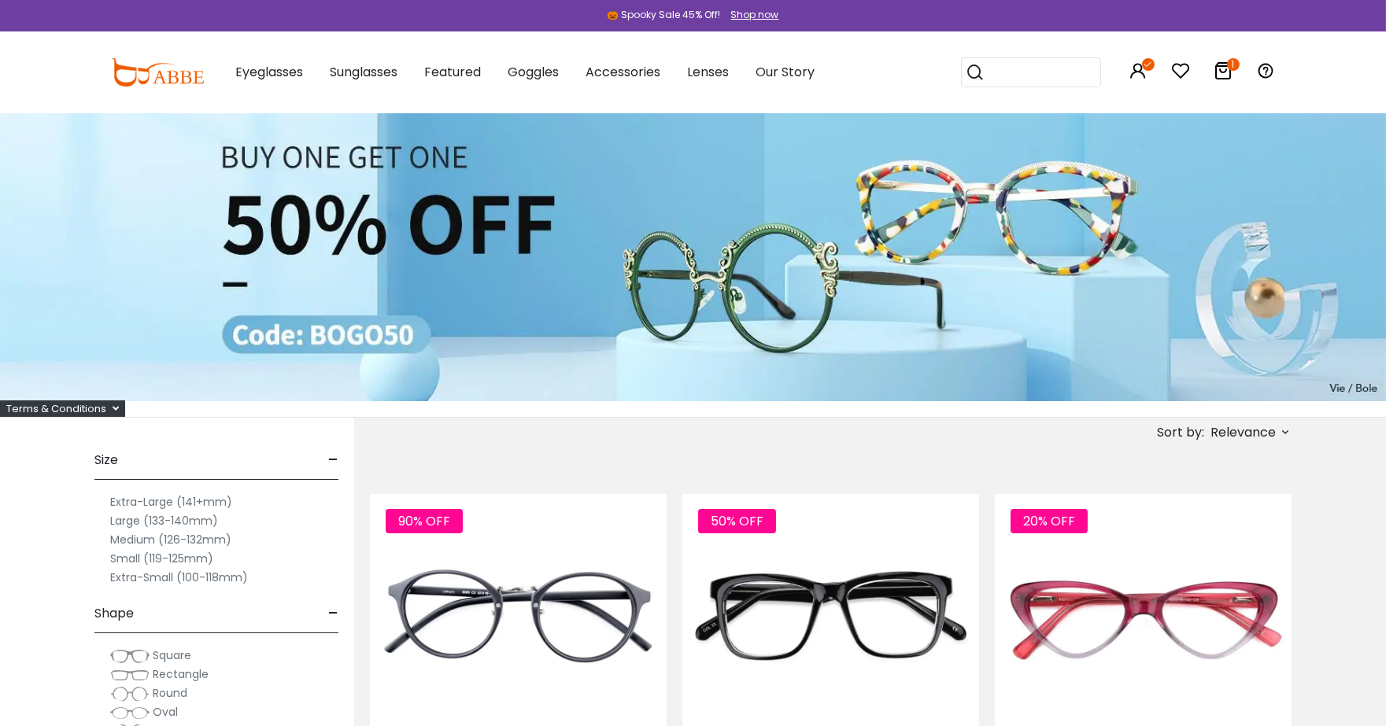
click at [383, 72] on span "Sunglasses" at bounding box center [364, 72] width 68 height 18
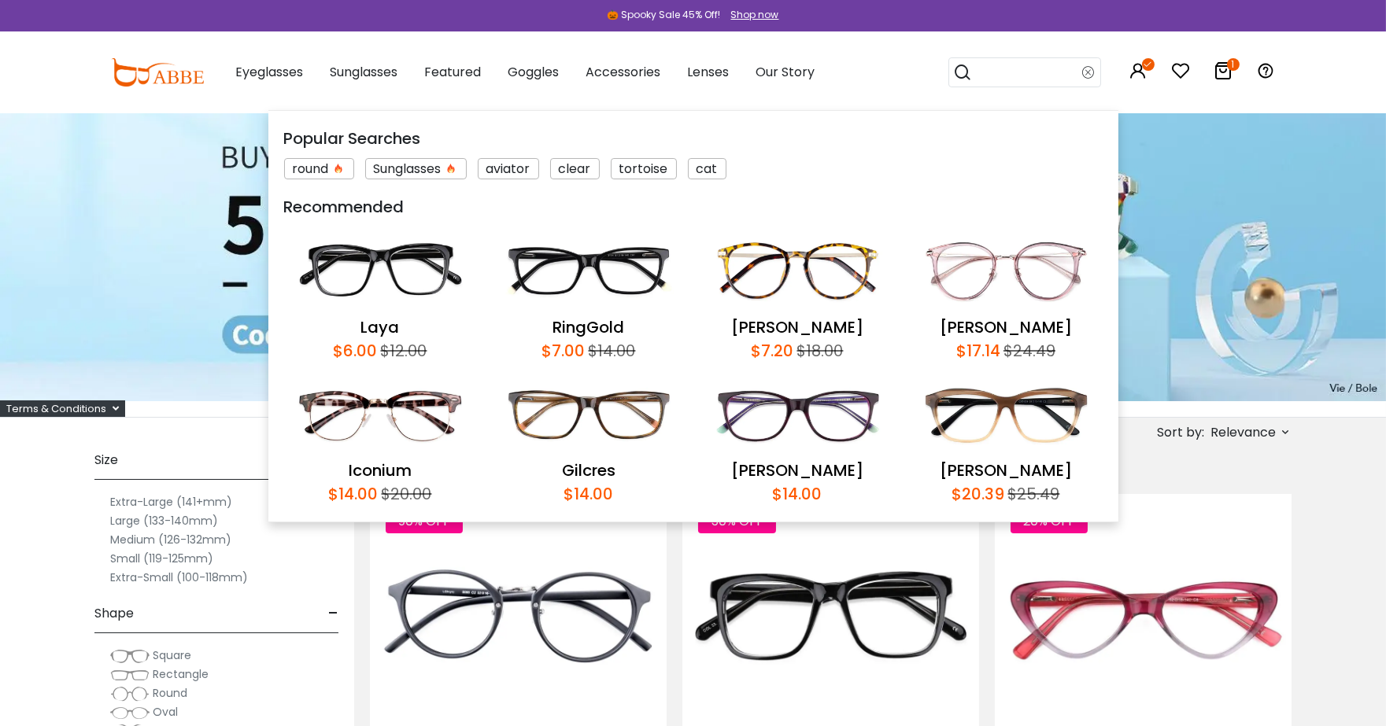
click at [1040, 72] on input "search" at bounding box center [1028, 72] width 110 height 28
type input "**********"
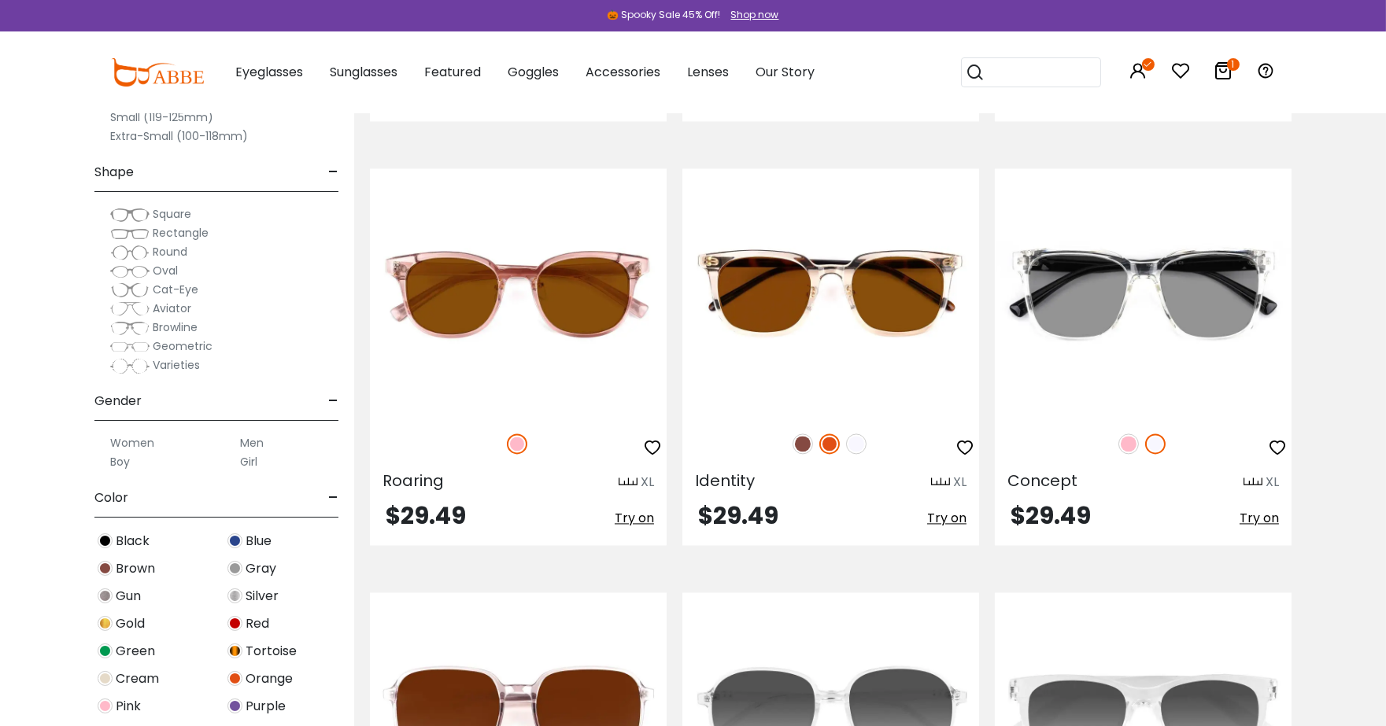
scroll to position [6721, 0]
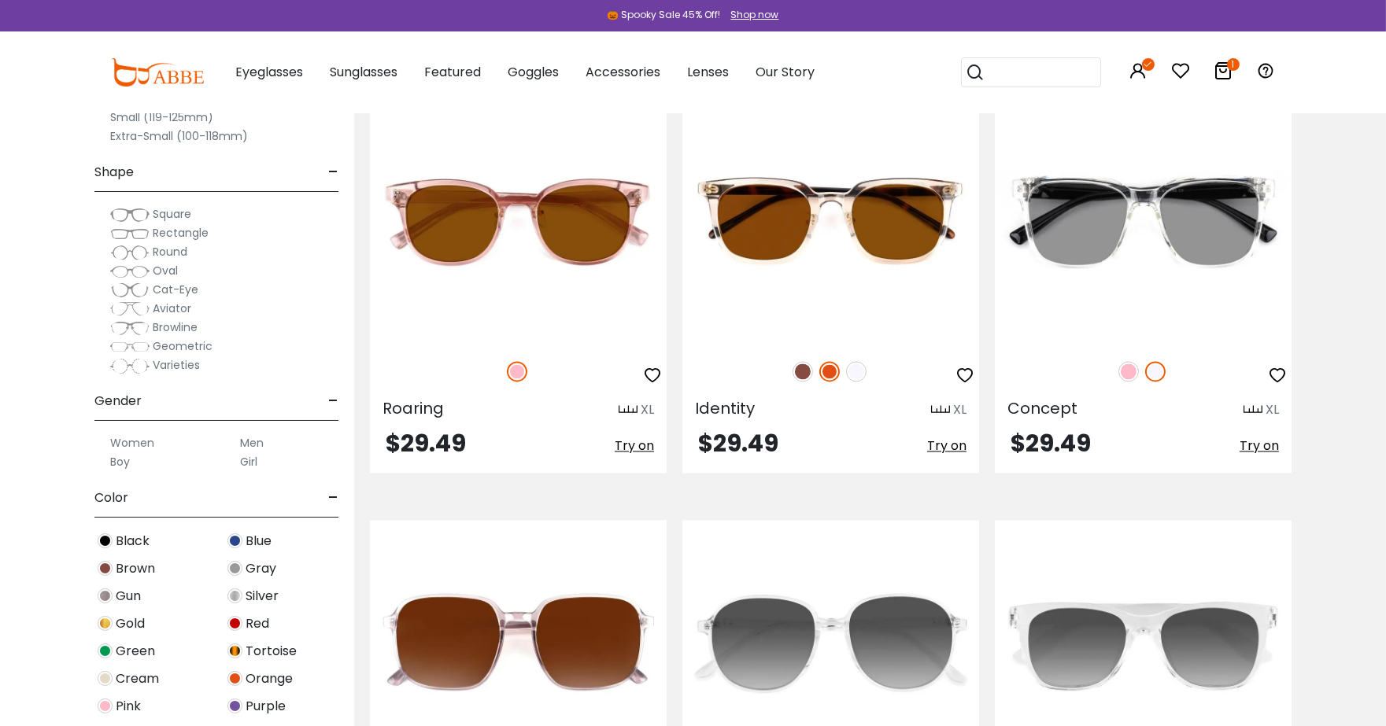
drag, startPoint x: 1395, startPoint y: 47, endPoint x: 1398, endPoint y: 538, distance: 491.1
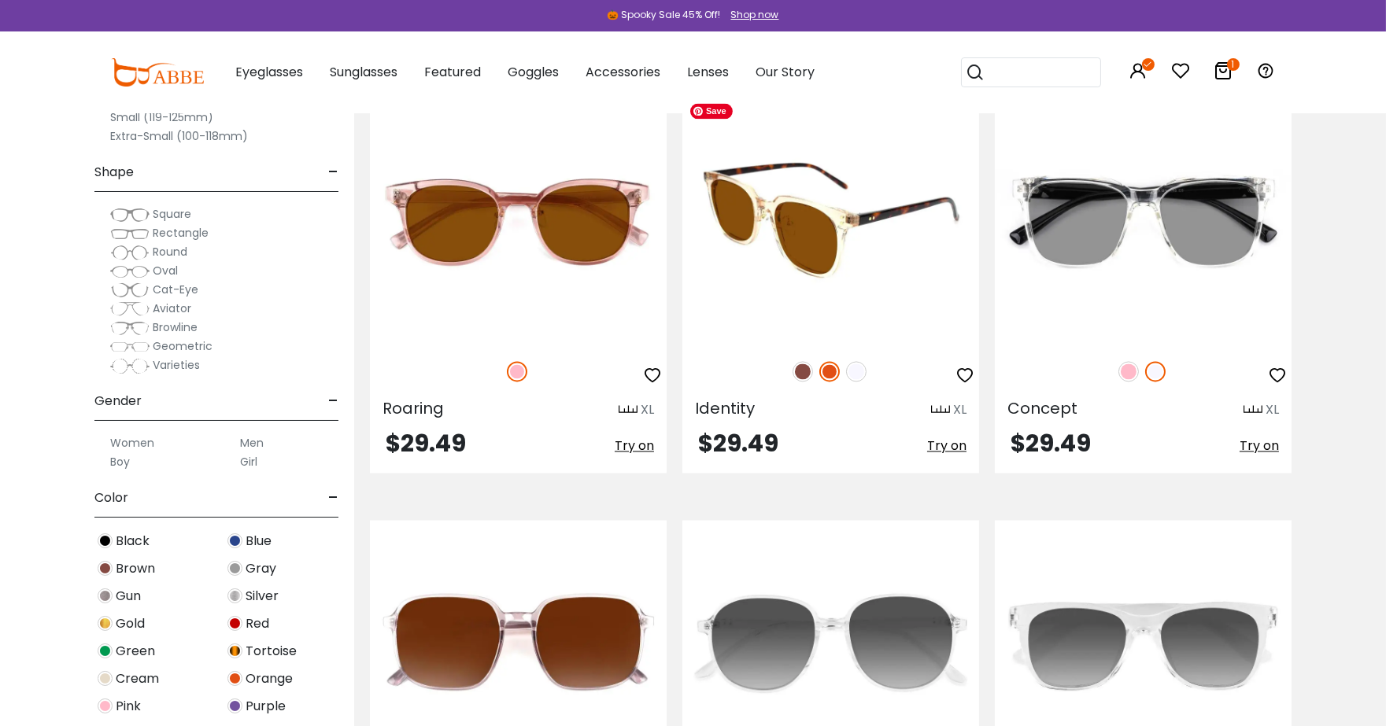
click at [807, 244] on img at bounding box center [830, 219] width 297 height 247
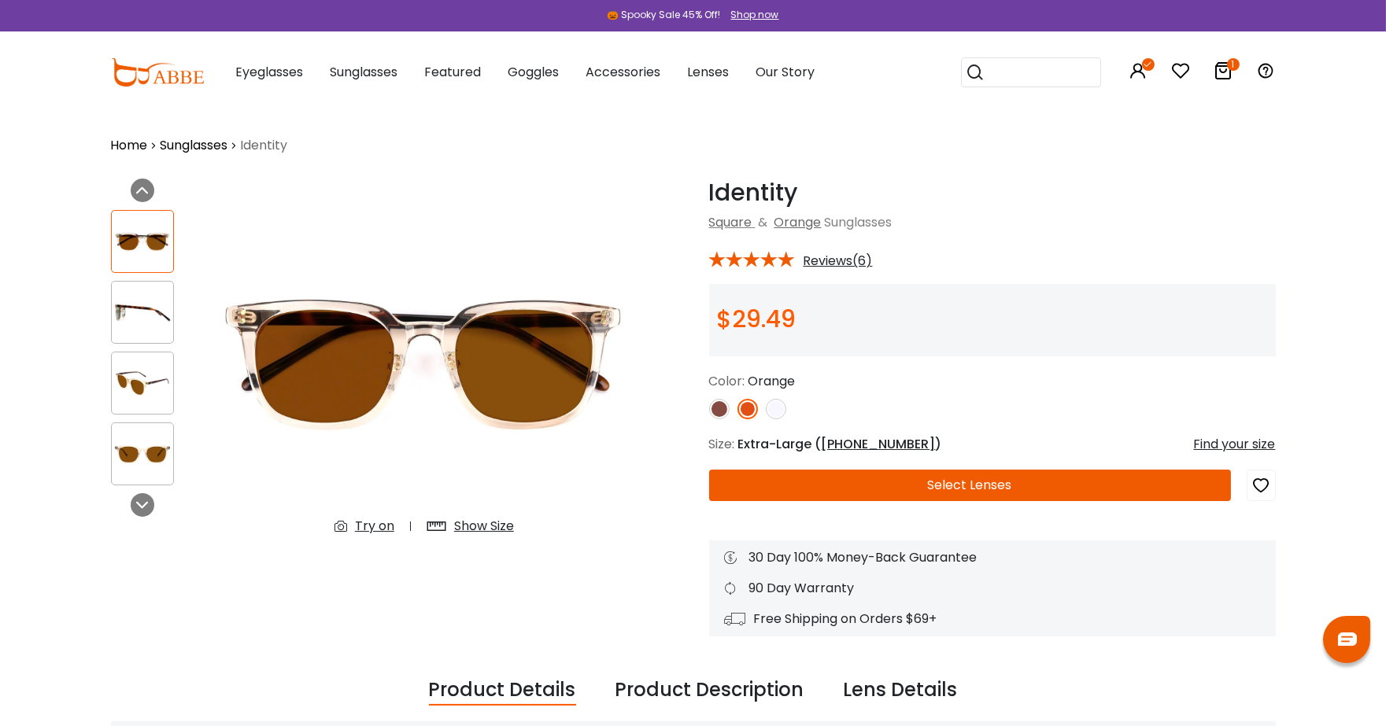
click at [718, 412] on img at bounding box center [719, 409] width 20 height 20
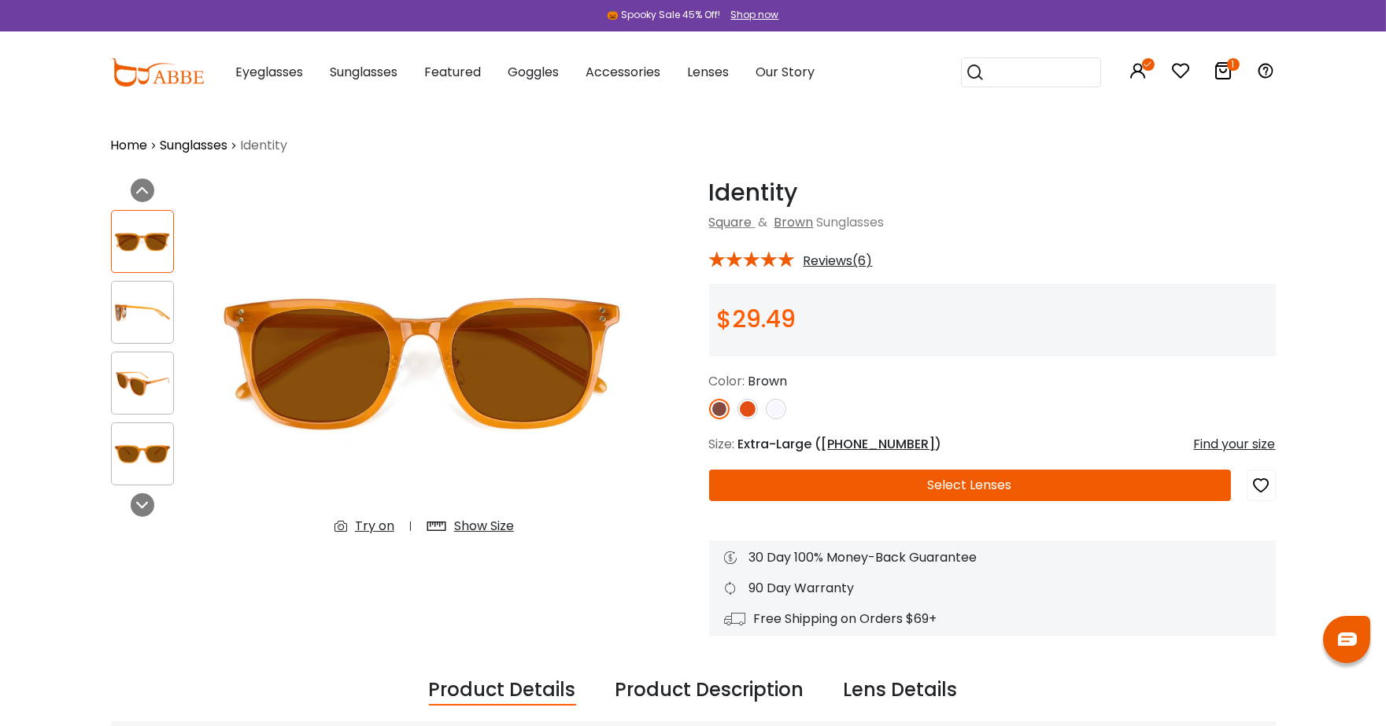
click at [770, 412] on img at bounding box center [776, 409] width 20 height 20
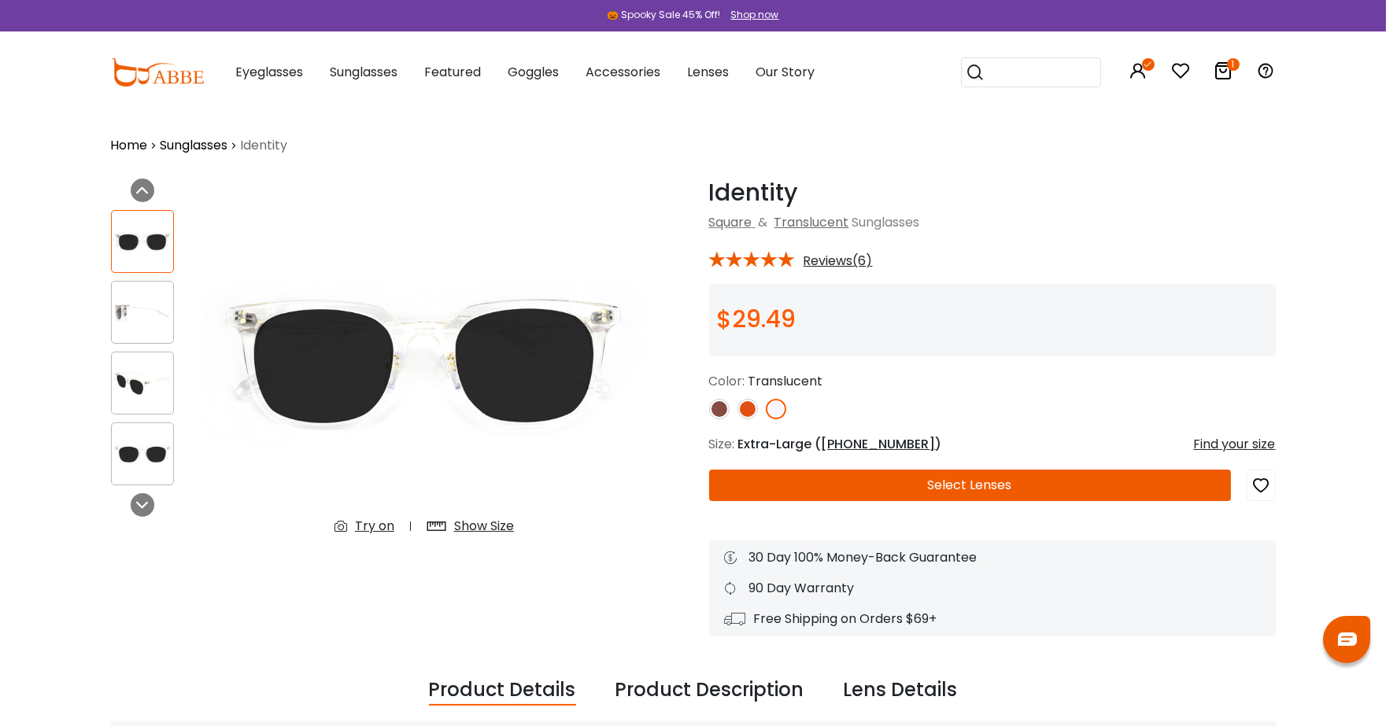
click at [737, 400] on link at bounding box center [747, 409] width 20 height 20
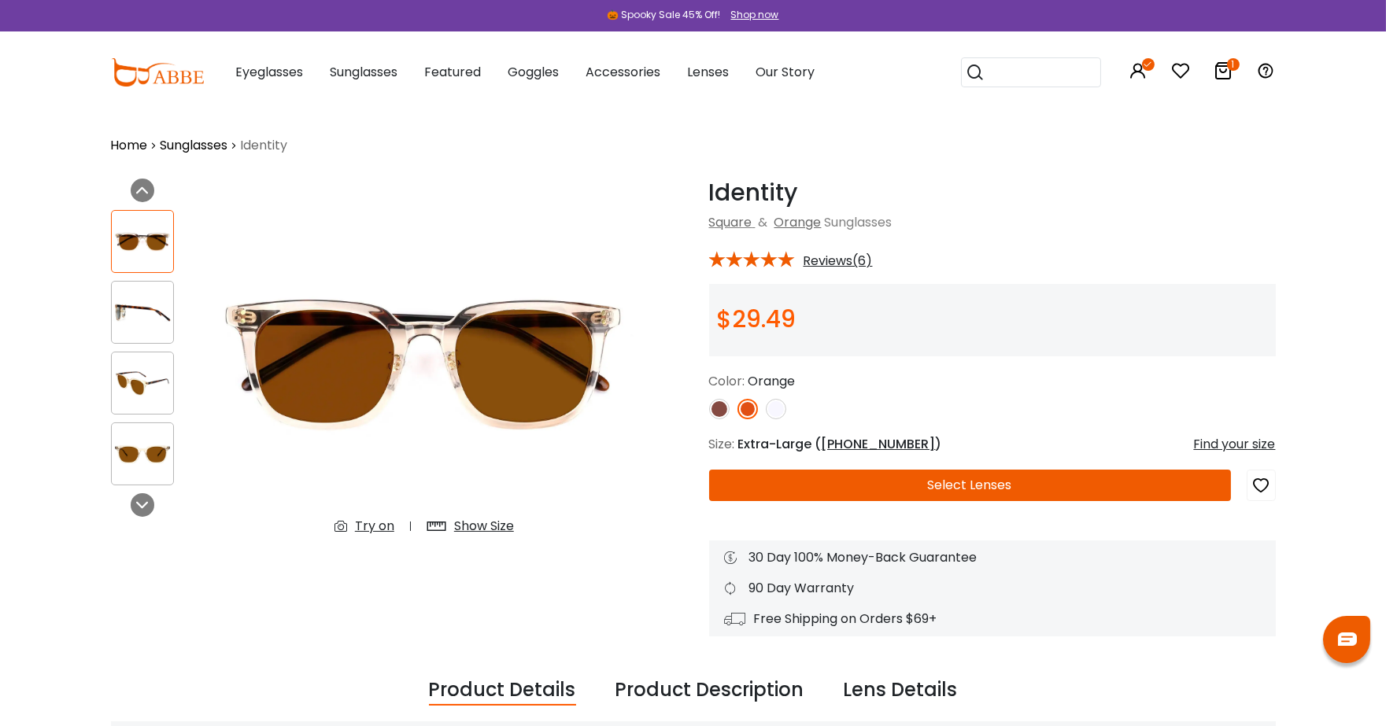
click at [717, 401] on img at bounding box center [719, 409] width 20 height 20
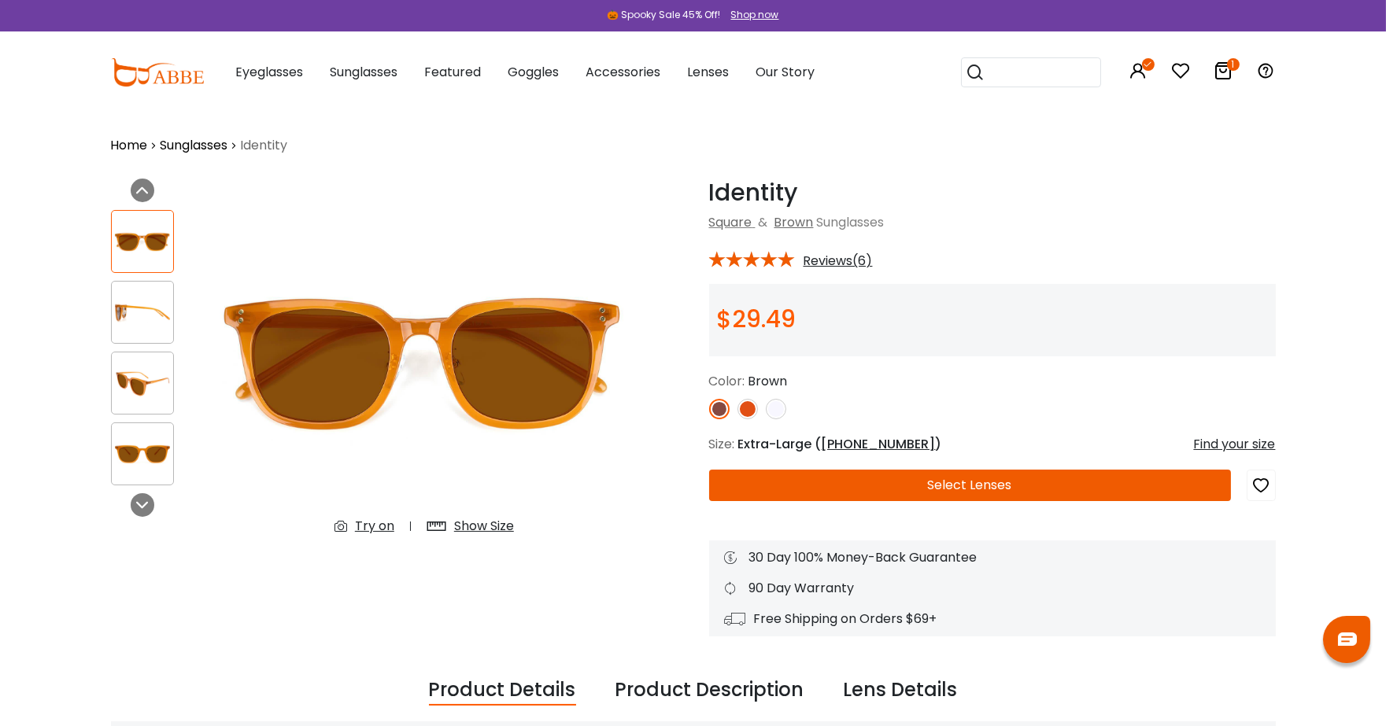
click at [741, 410] on img at bounding box center [747, 409] width 20 height 20
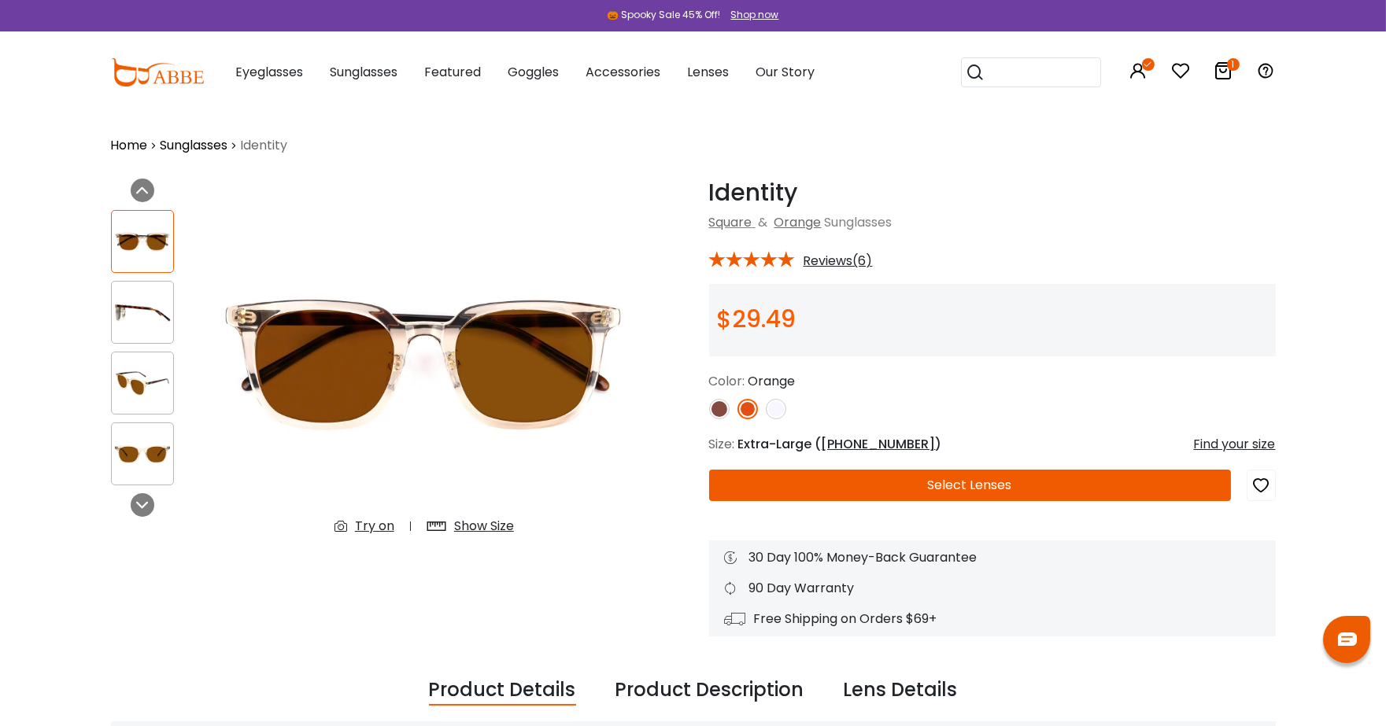
click at [780, 412] on img at bounding box center [776, 409] width 20 height 20
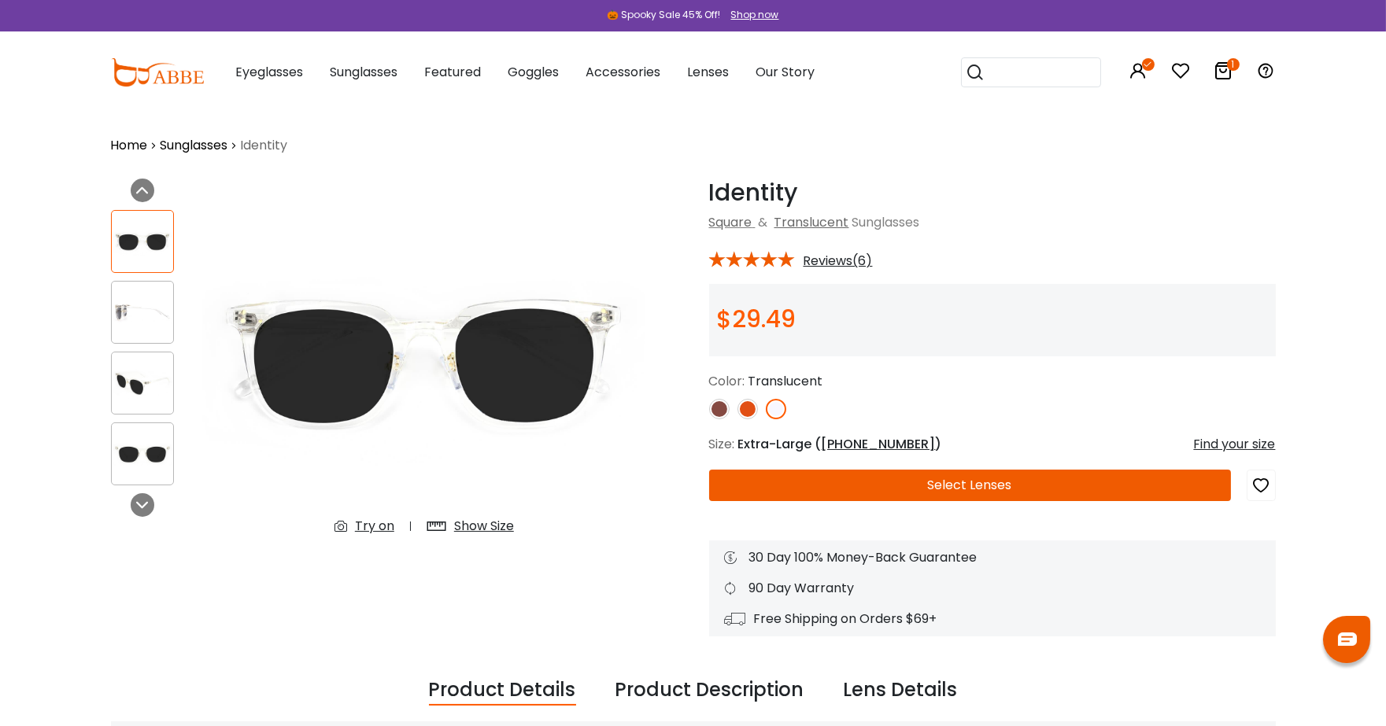
click at [748, 407] on img at bounding box center [747, 409] width 20 height 20
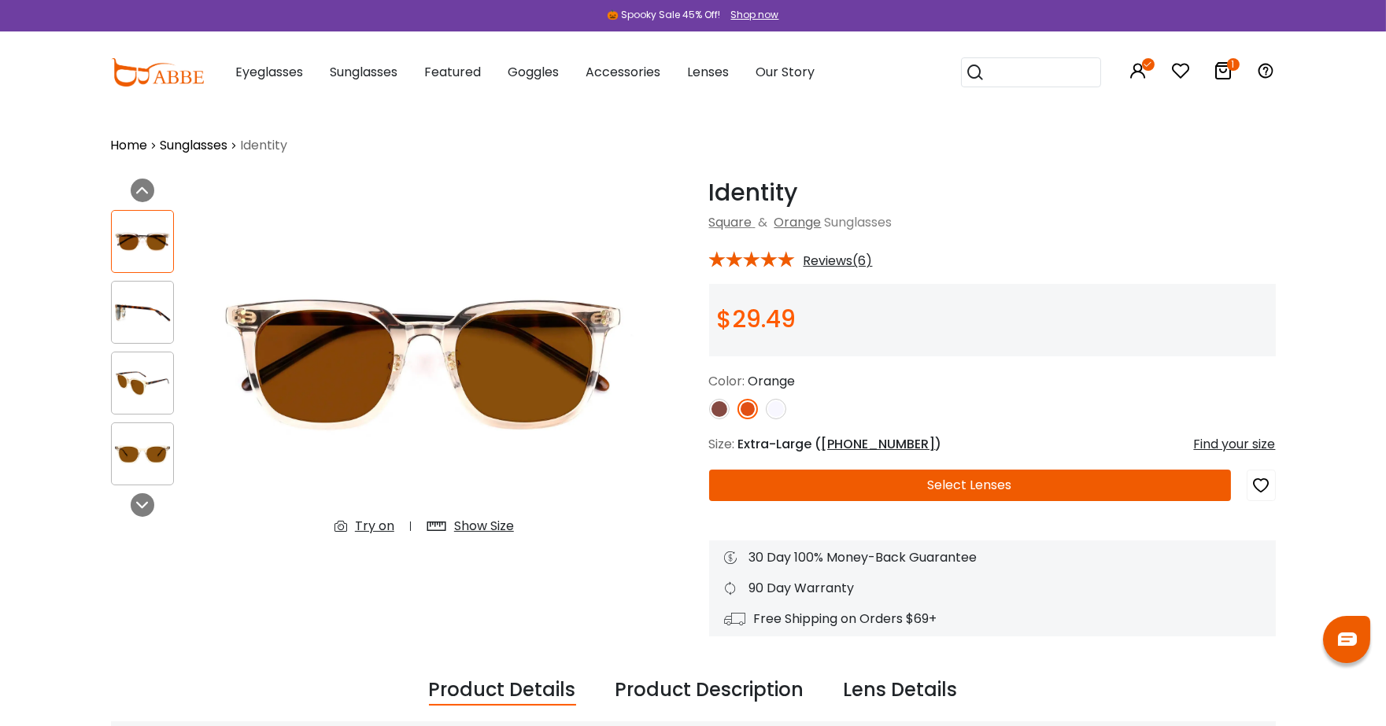
click at [717, 405] on img at bounding box center [719, 409] width 20 height 20
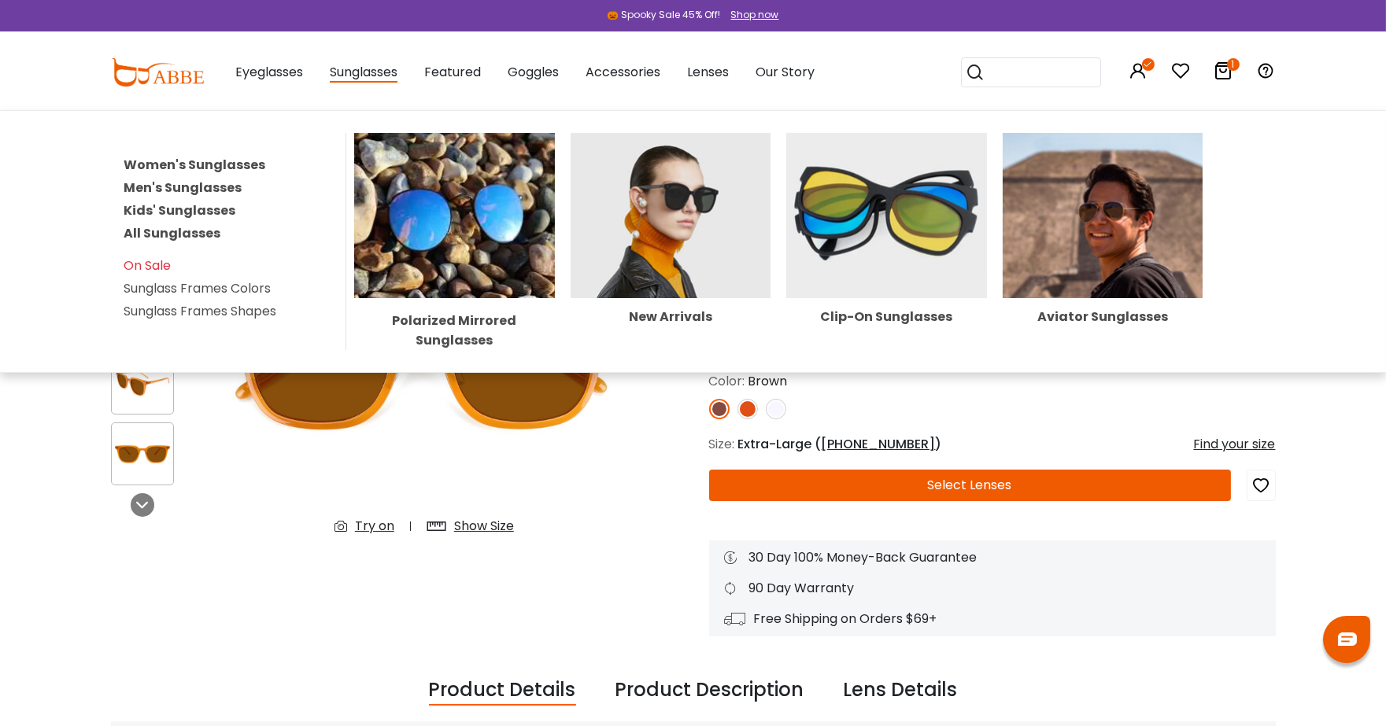
click at [363, 76] on span "Sunglasses" at bounding box center [364, 73] width 68 height 20
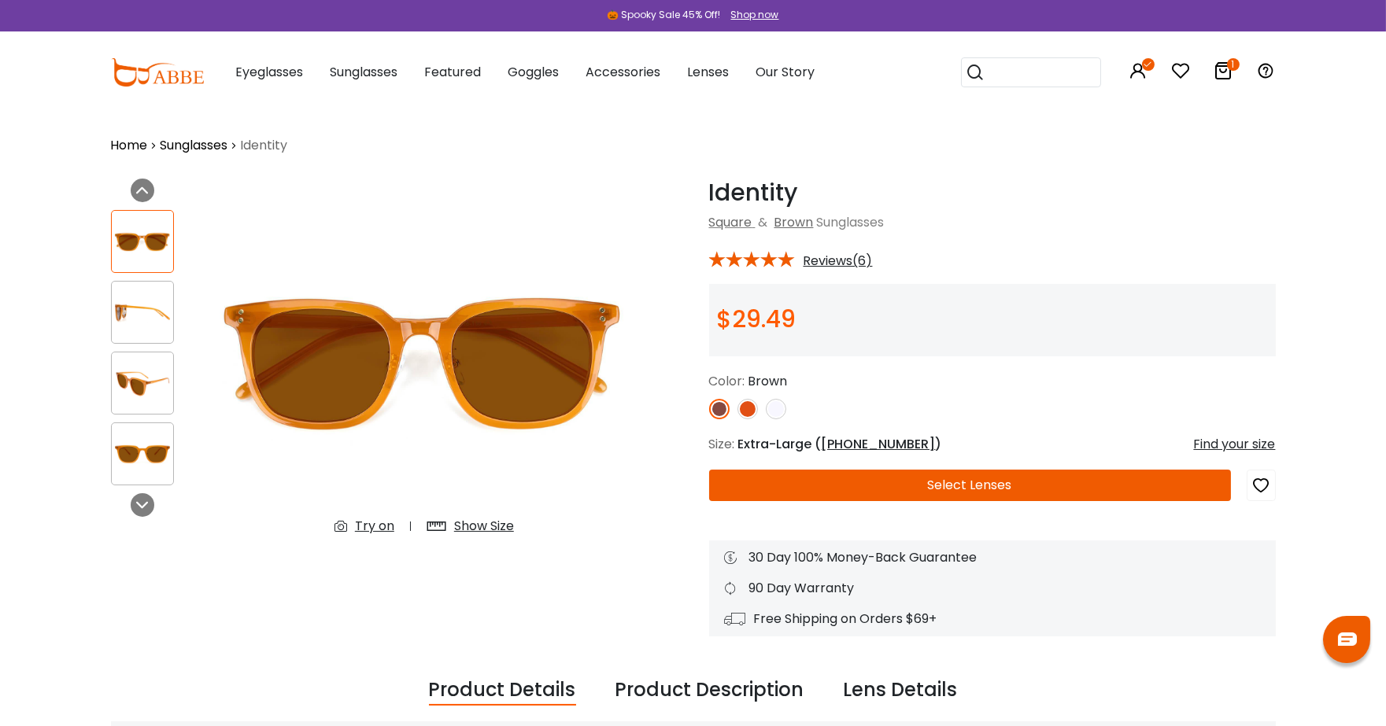
click at [367, 74] on span "Sunglasses" at bounding box center [364, 72] width 68 height 18
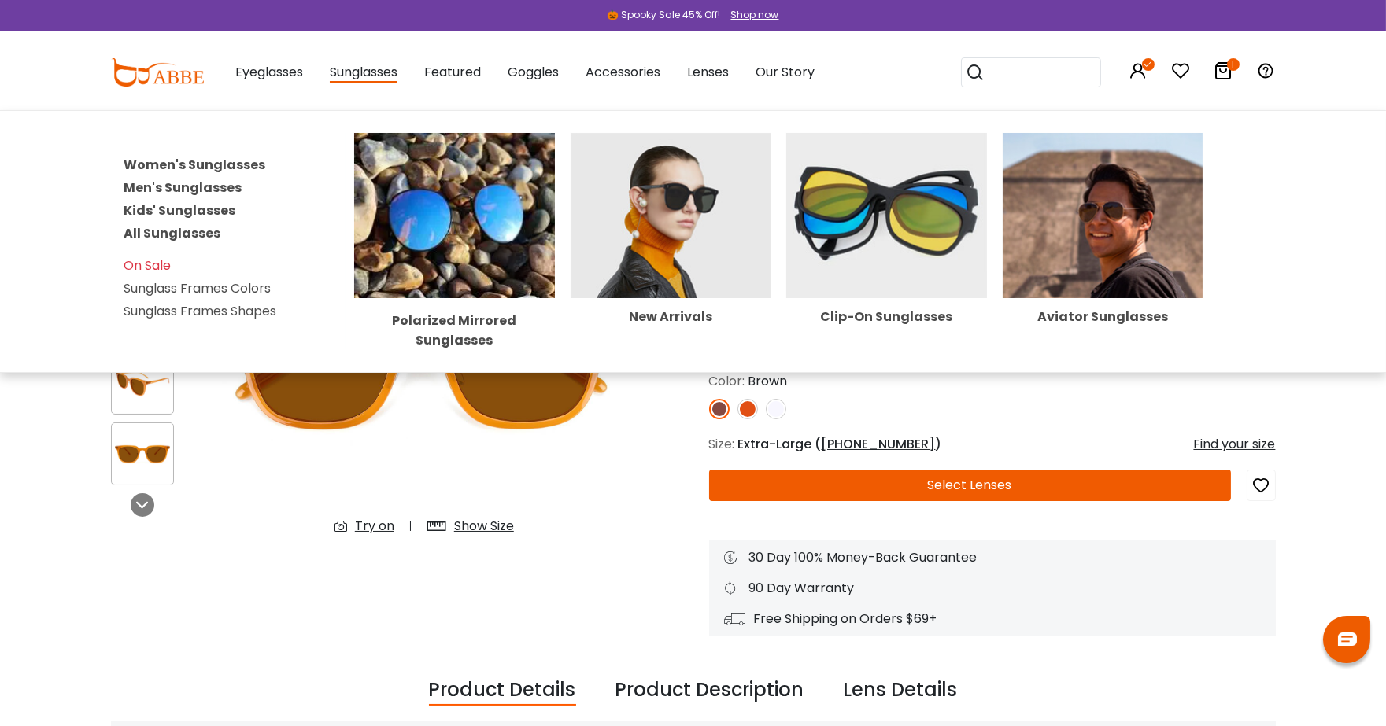
click at [249, 163] on link "Women's Sunglasses" at bounding box center [195, 165] width 142 height 18
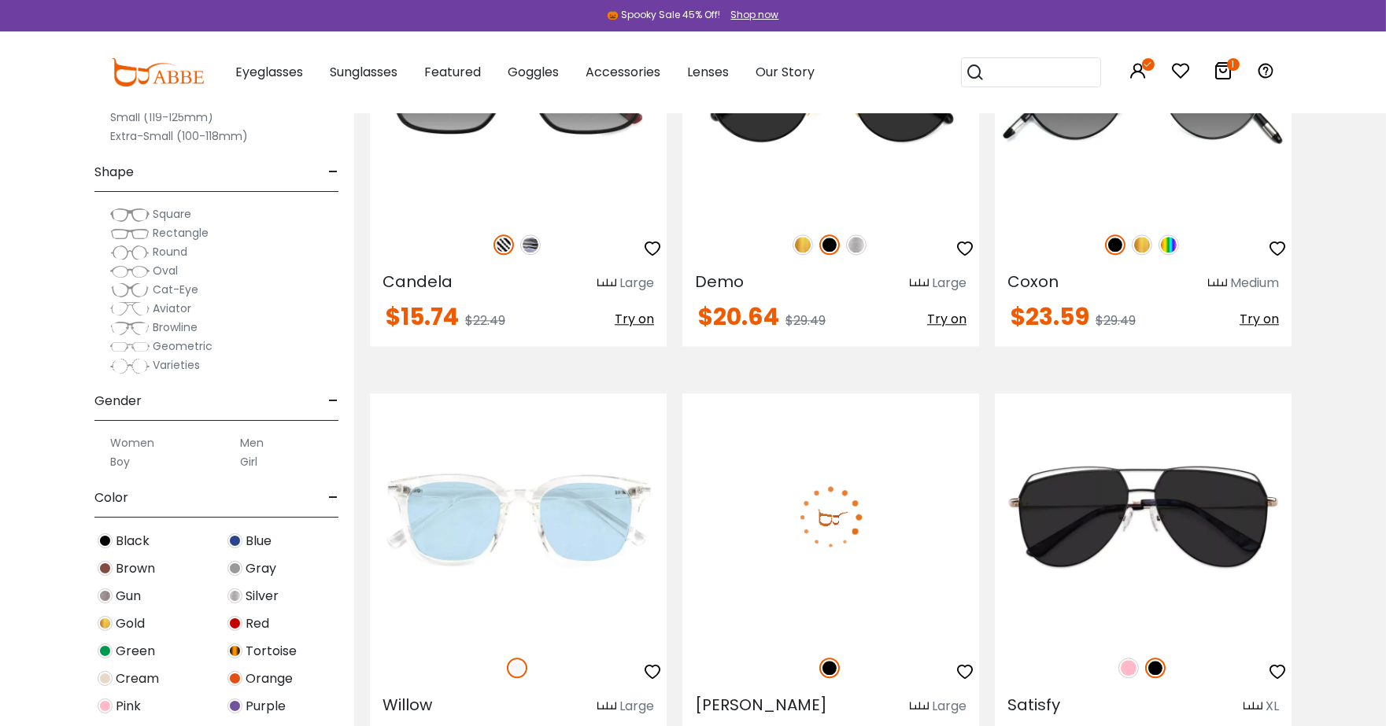
scroll to position [8181, 0]
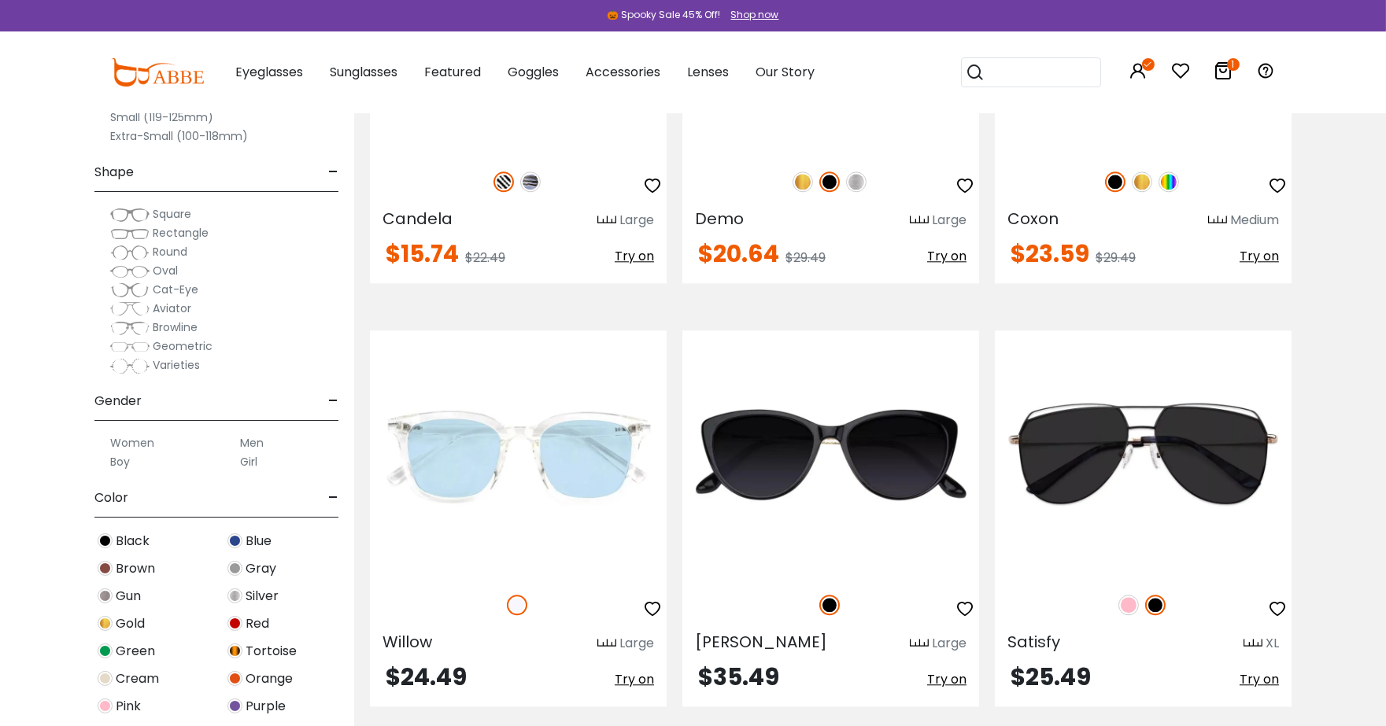
click at [107, 545] on img at bounding box center [105, 541] width 15 height 15
click at [105, 567] on img at bounding box center [105, 568] width 15 height 15
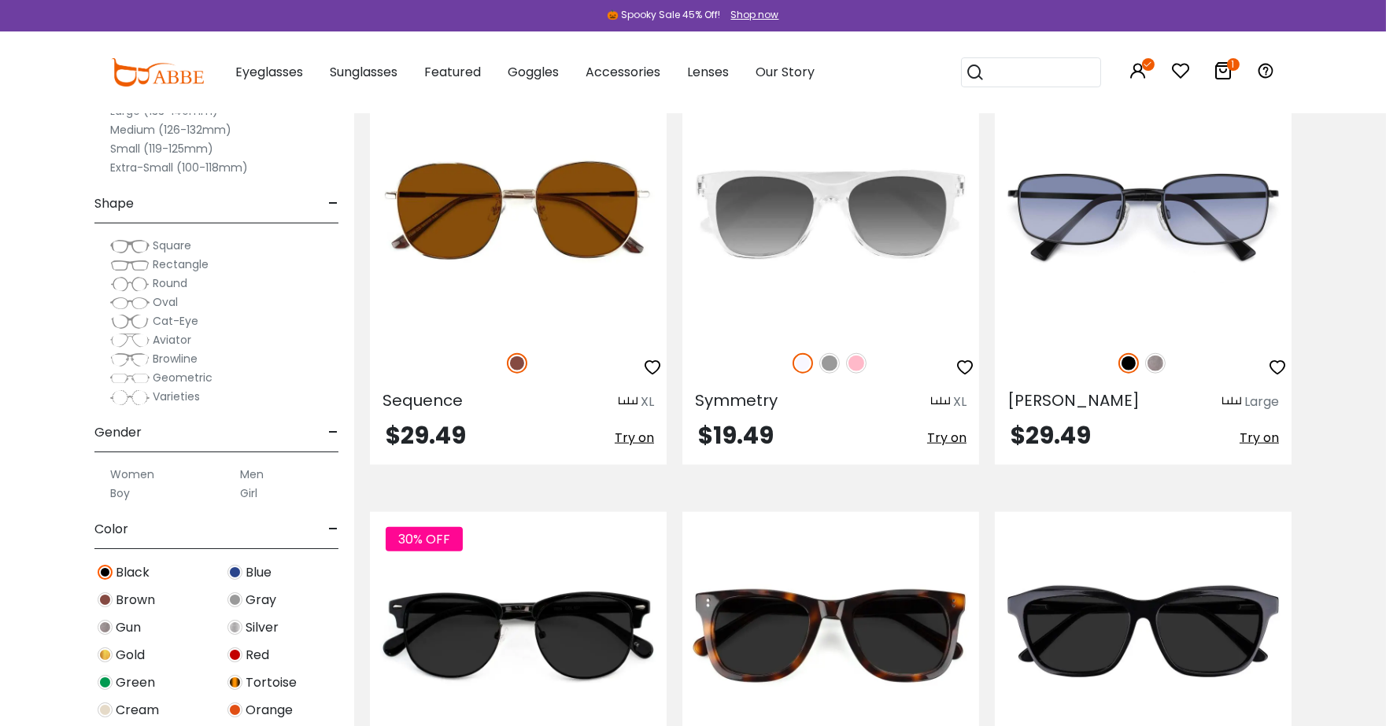
scroll to position [3776, 0]
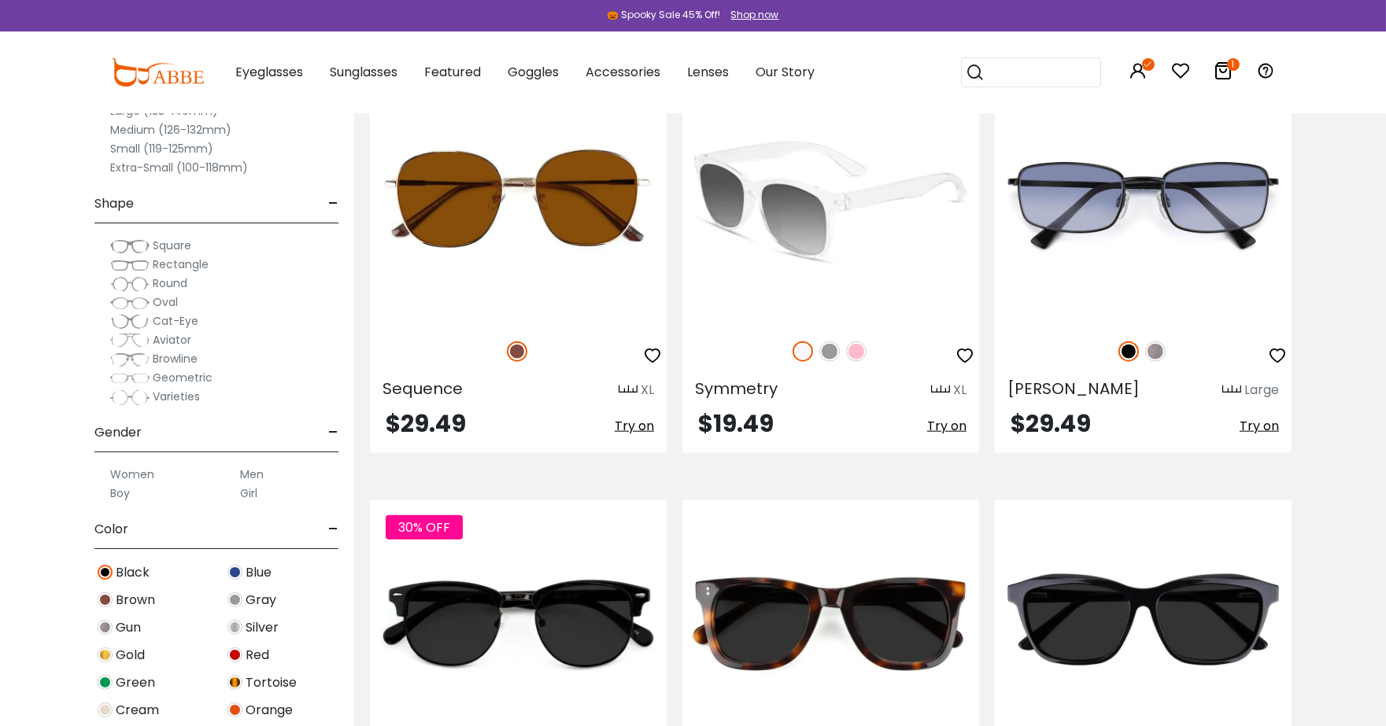
click at [831, 357] on img at bounding box center [829, 352] width 20 height 20
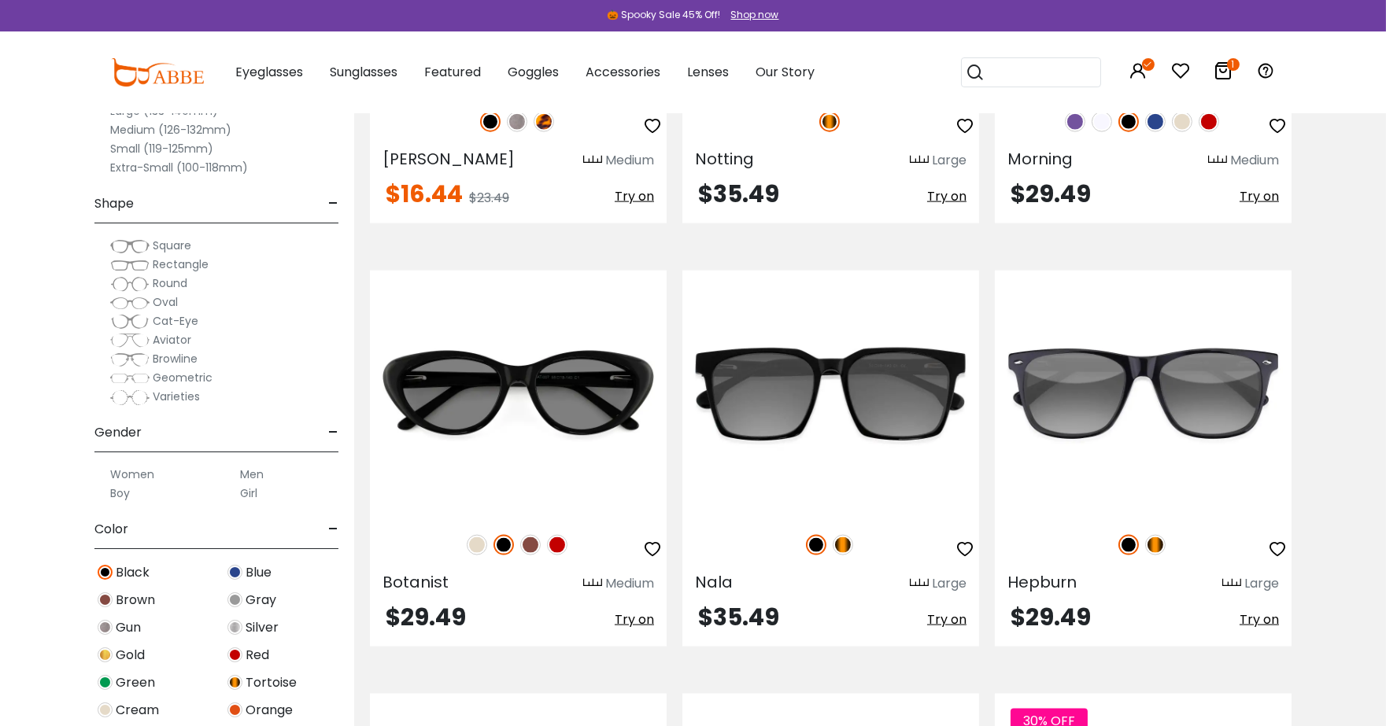
scroll to position [4581, 0]
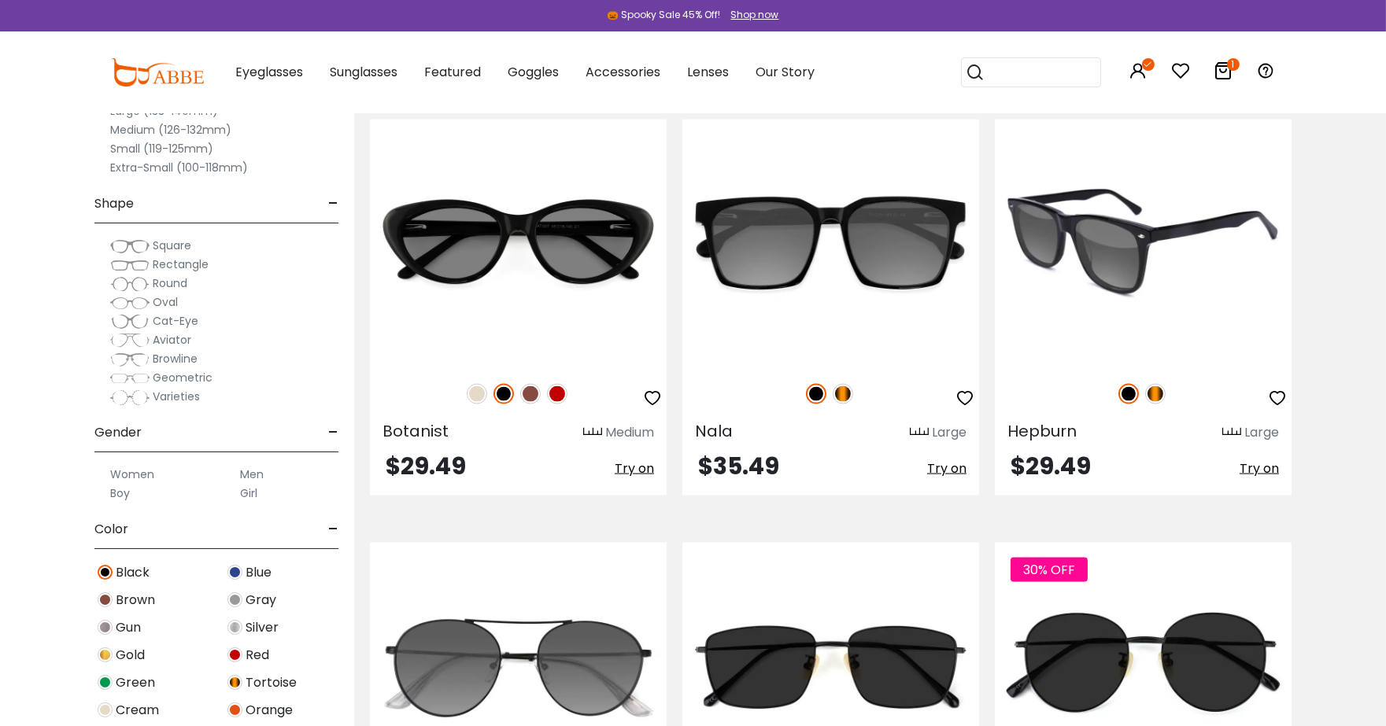
click at [1160, 397] on img at bounding box center [1155, 394] width 20 height 20
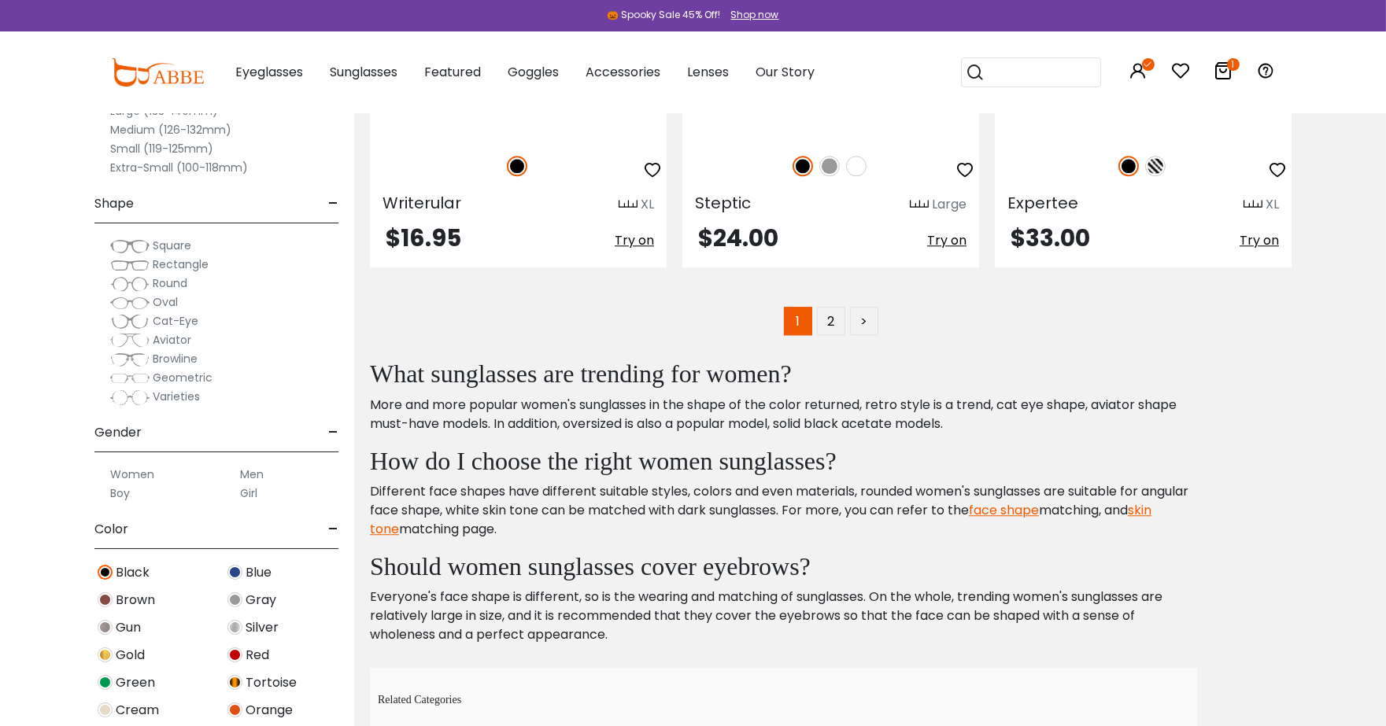
scroll to position [8734, 0]
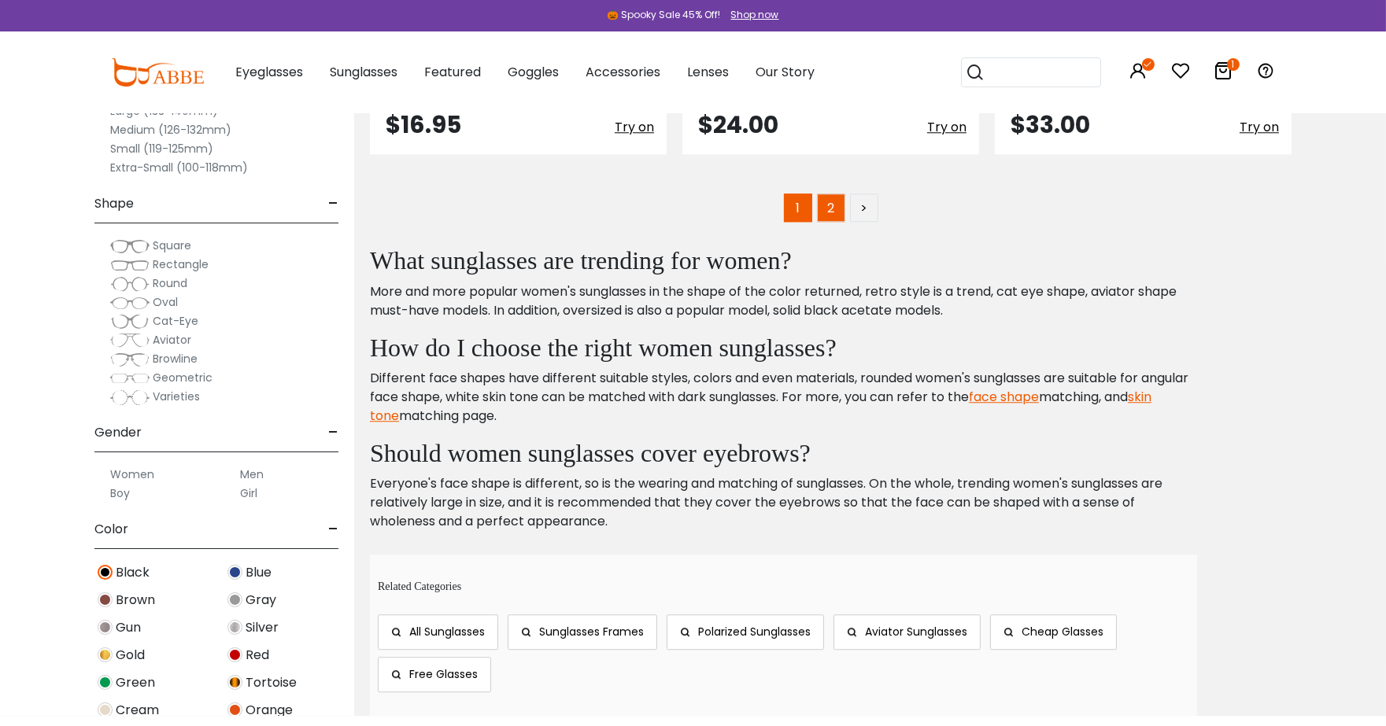
click at [823, 213] on link "2" at bounding box center [831, 208] width 28 height 28
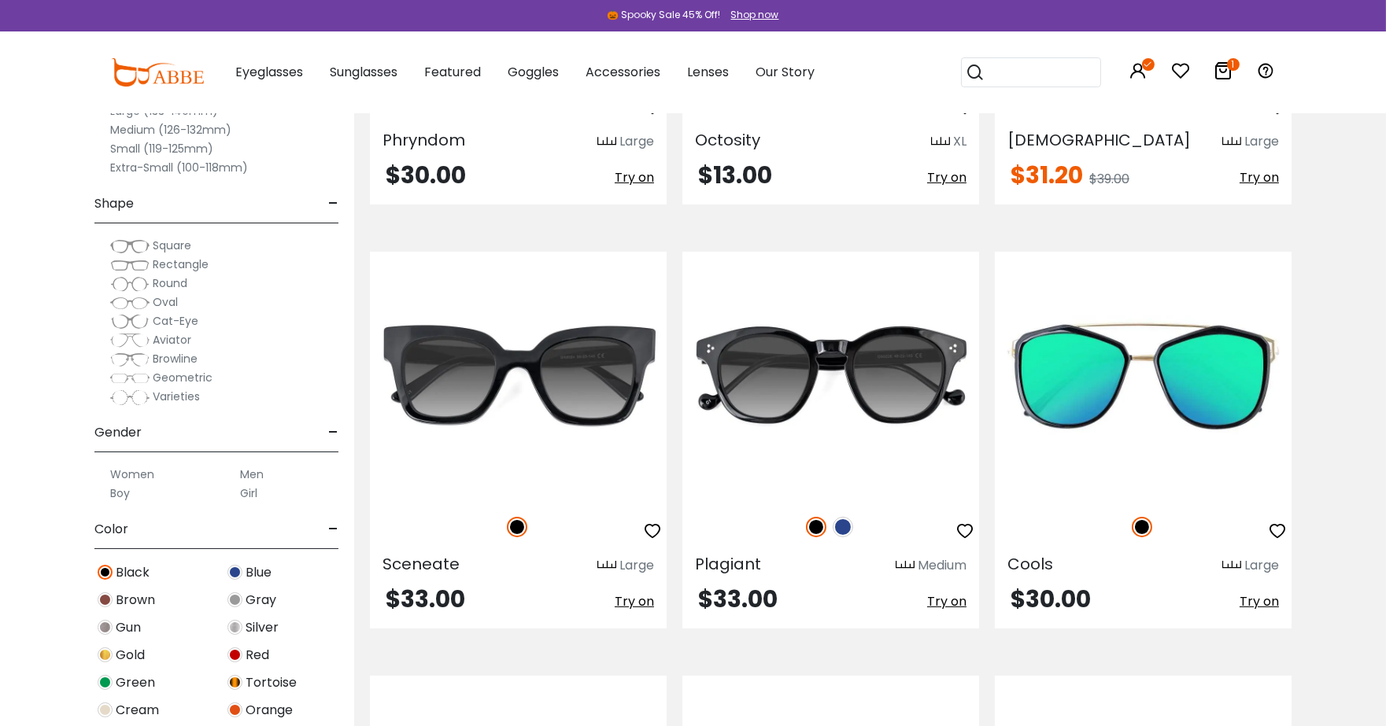
scroll to position [379, 0]
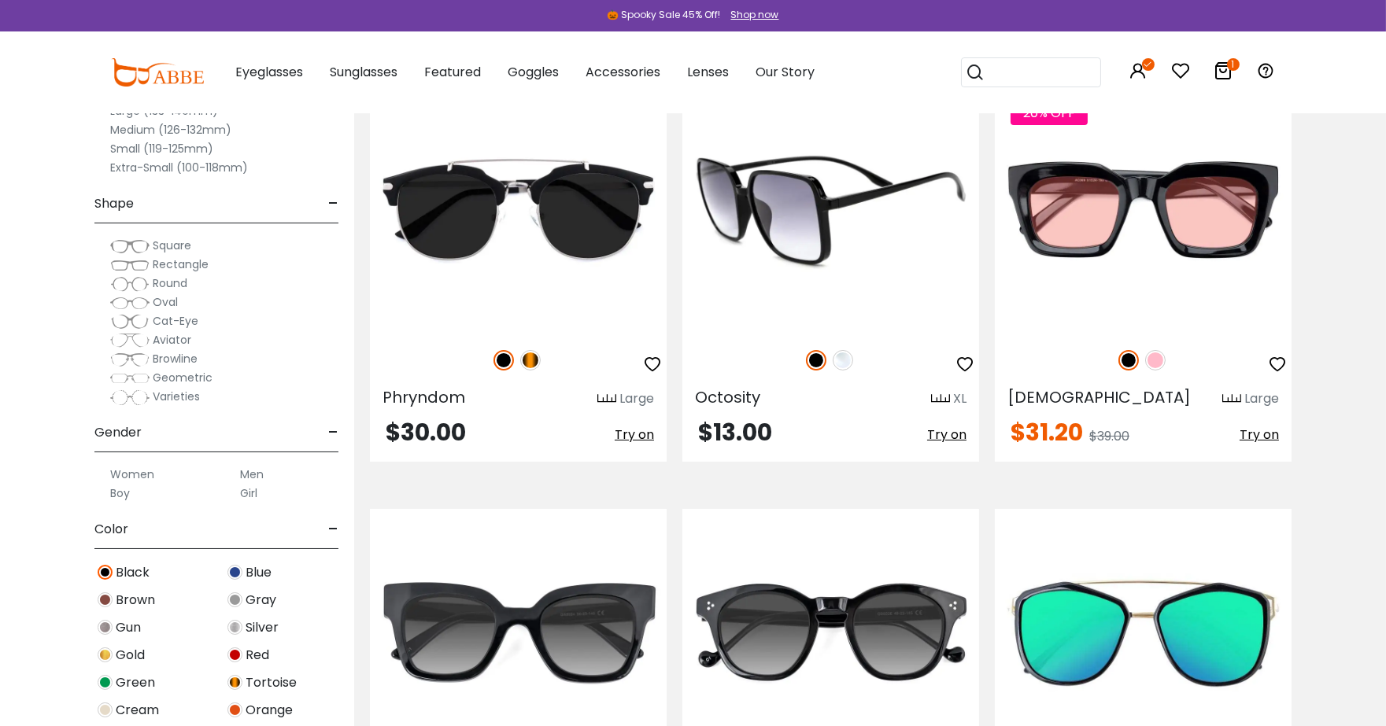
click at [840, 355] on img at bounding box center [843, 360] width 20 height 20
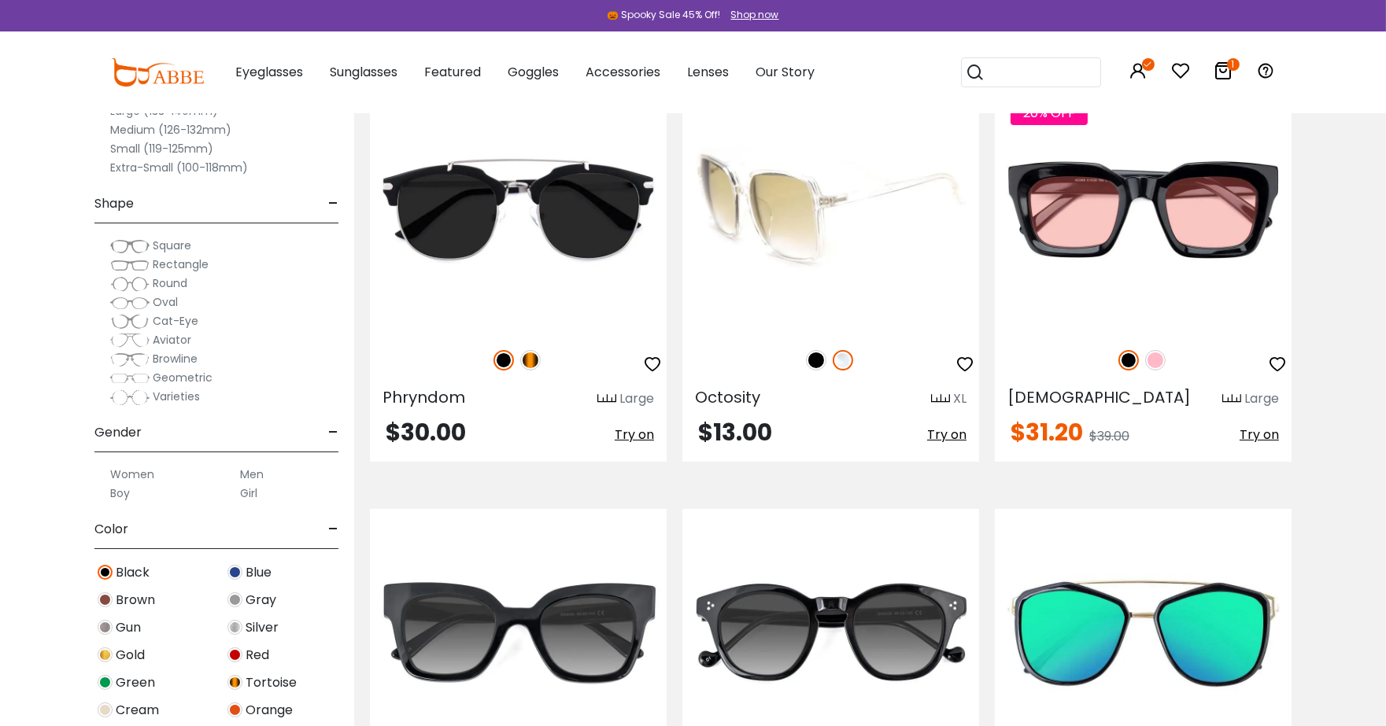
click at [808, 354] on img at bounding box center [816, 360] width 20 height 20
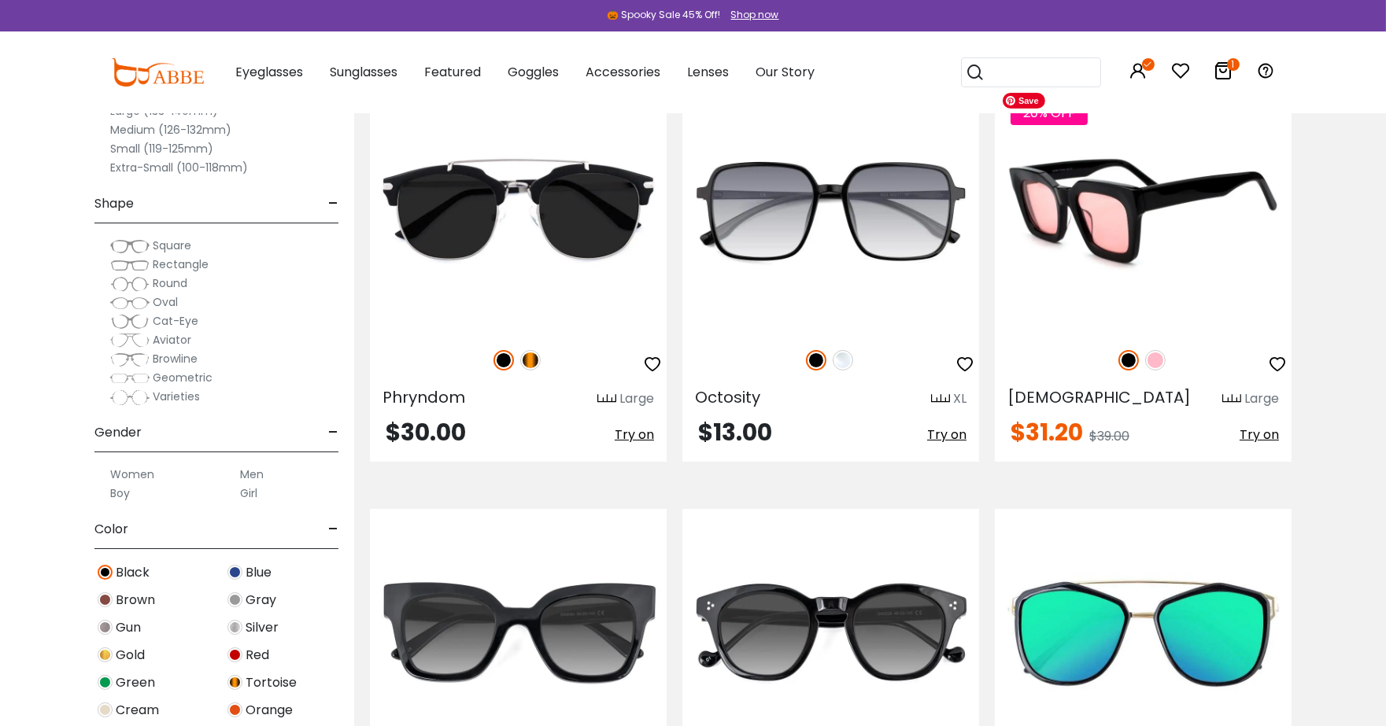
click at [1201, 189] on img at bounding box center [1143, 209] width 297 height 247
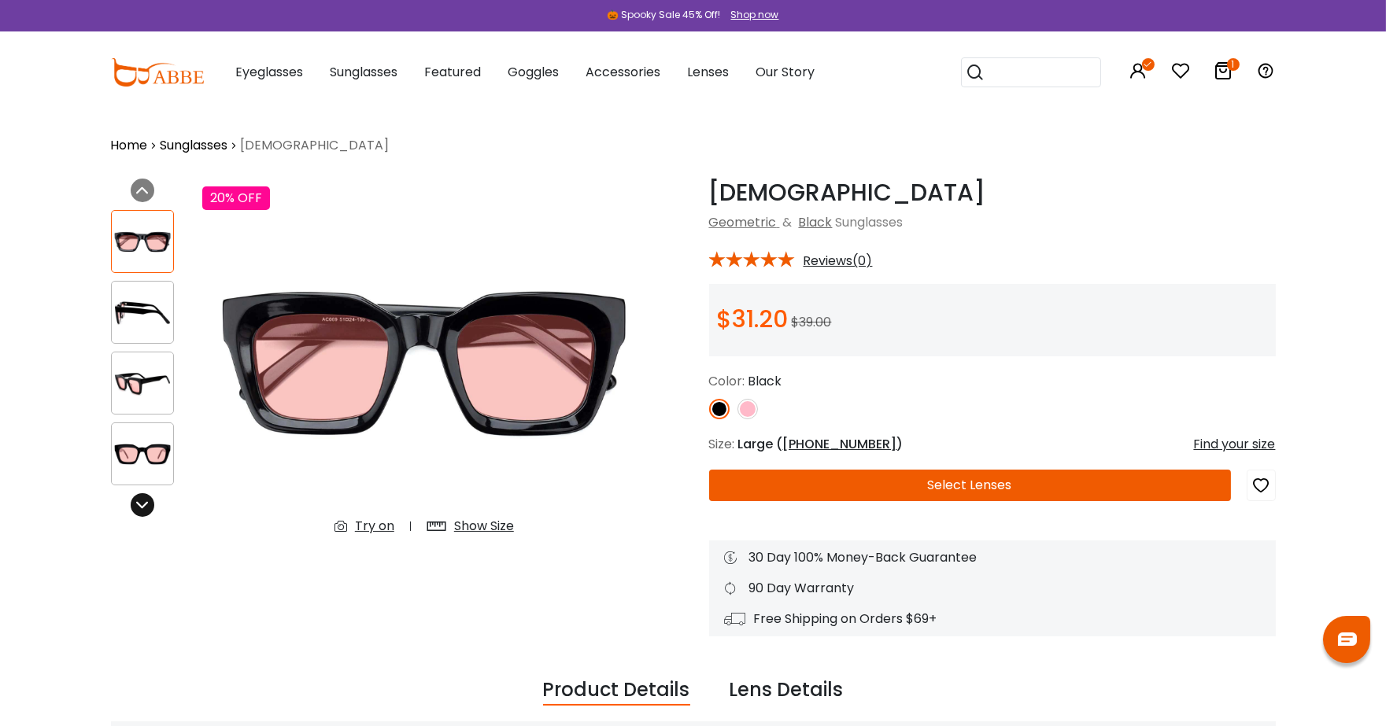
click at [142, 505] on icon at bounding box center [142, 505] width 13 height 13
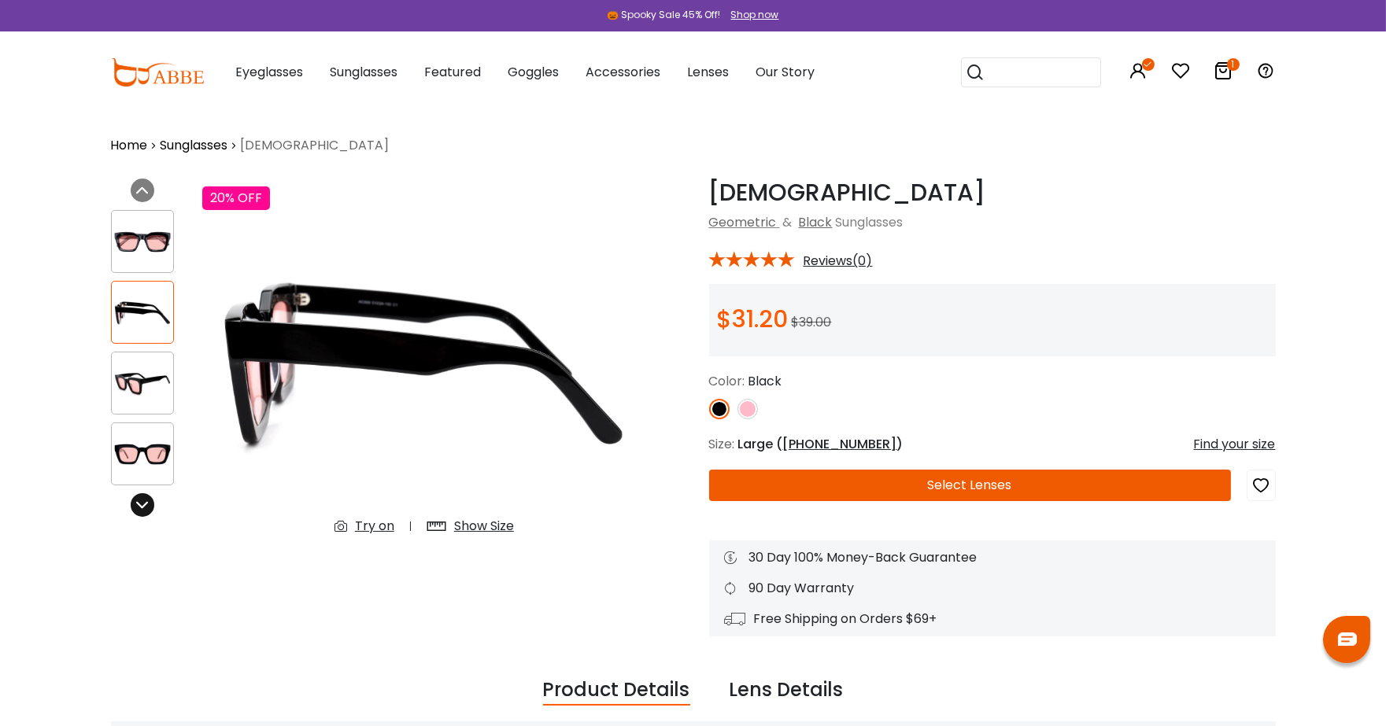
click at [142, 505] on icon at bounding box center [142, 505] width 13 height 13
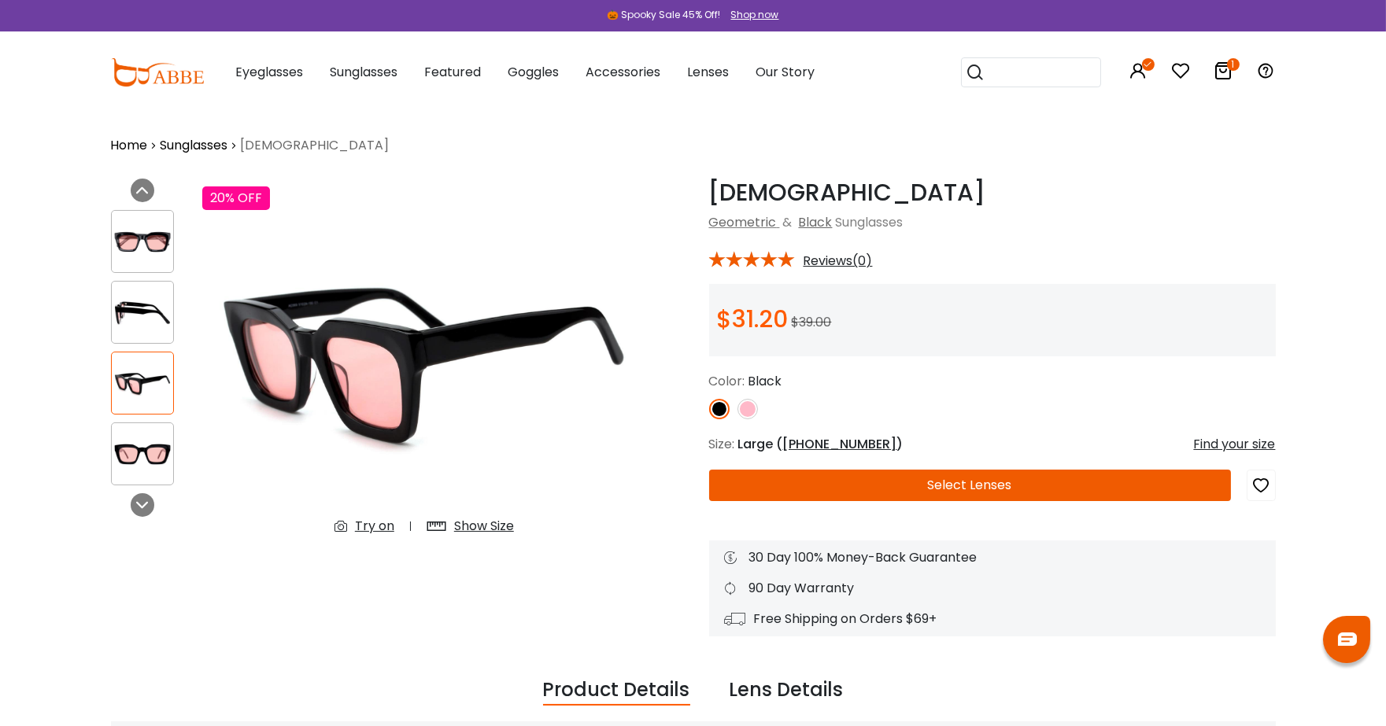
click at [158, 395] on img at bounding box center [142, 383] width 61 height 31
click at [153, 310] on img at bounding box center [142, 313] width 61 height 31
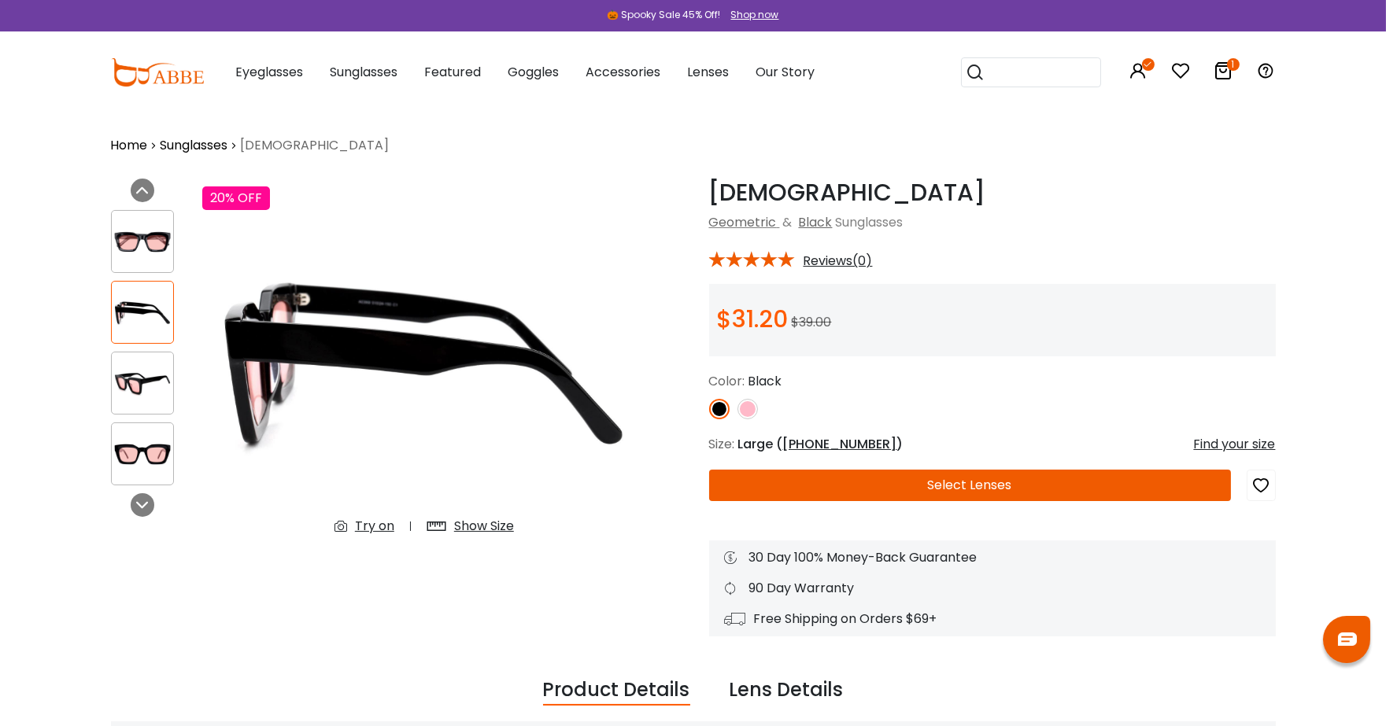
click at [513, 529] on div "Show Size" at bounding box center [484, 526] width 60 height 19
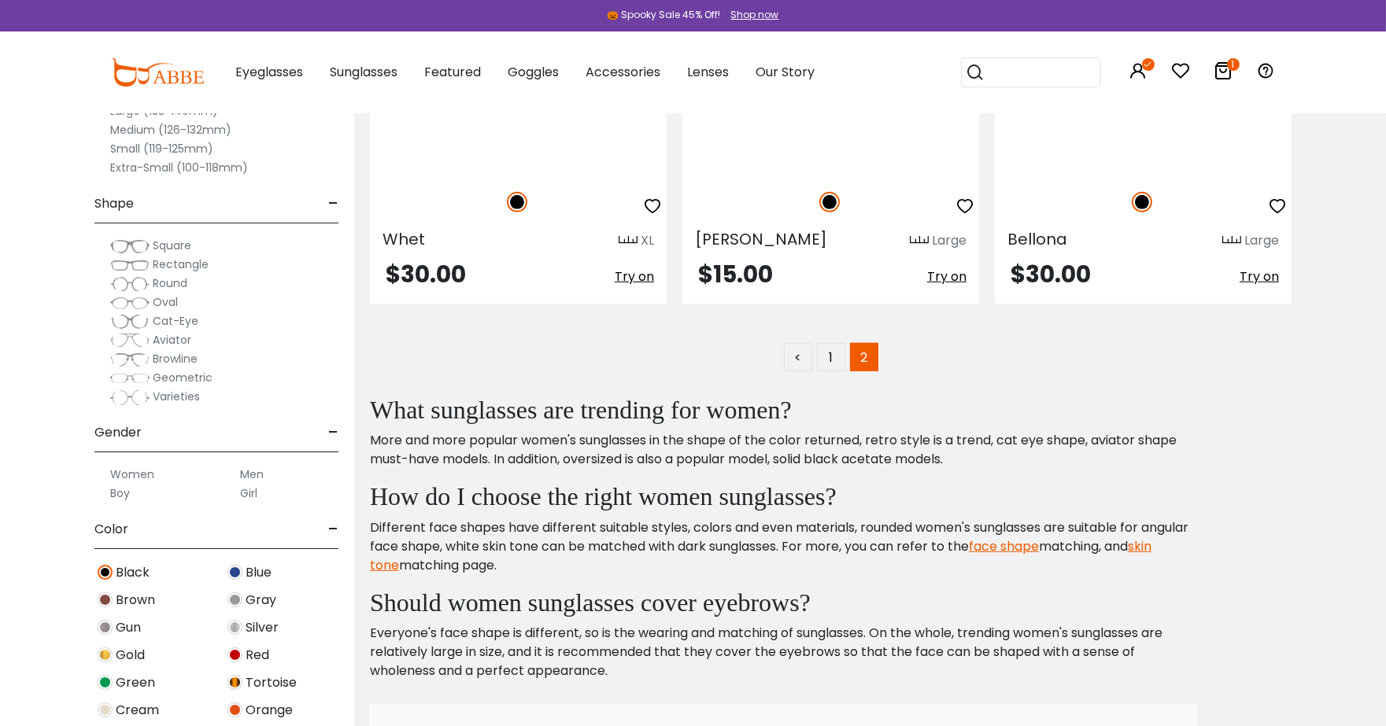
scroll to position [1873, 0]
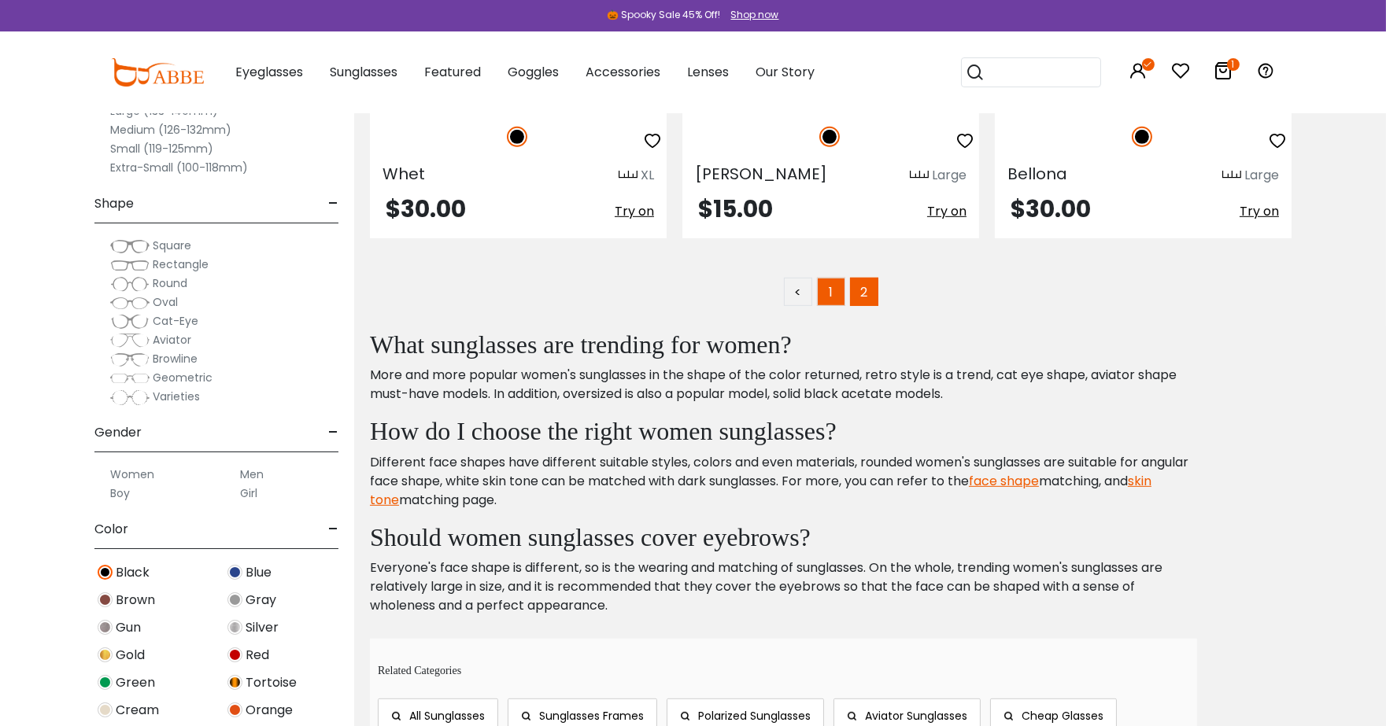
click at [835, 291] on link "1" at bounding box center [831, 292] width 28 height 28
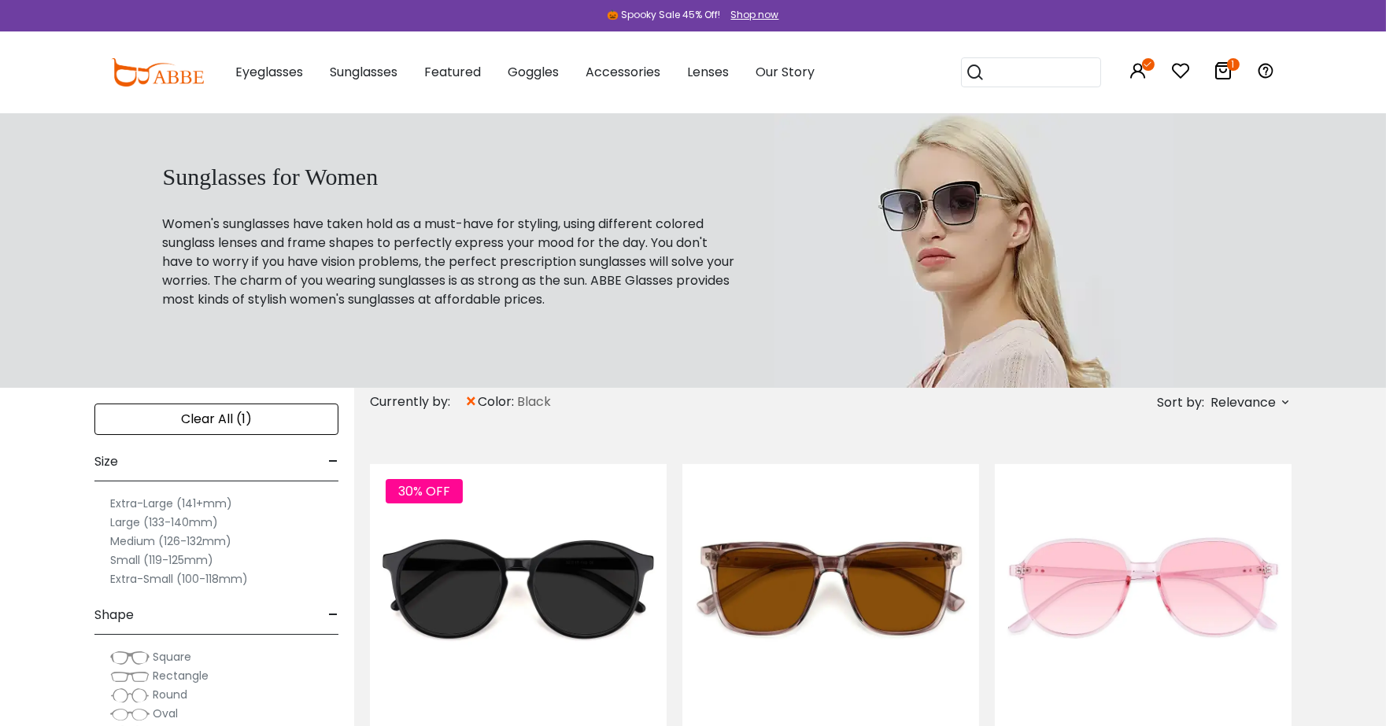
scroll to position [238, 0]
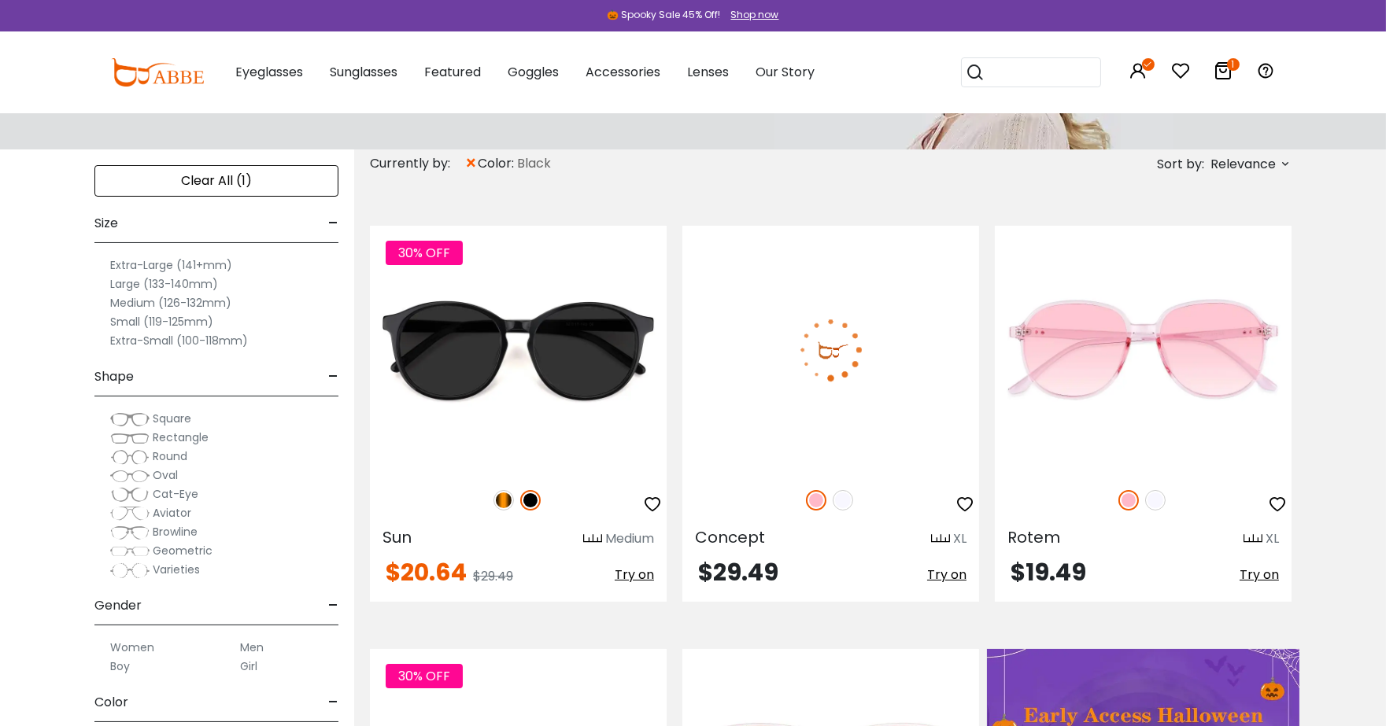
click at [839, 498] on img at bounding box center [843, 500] width 20 height 20
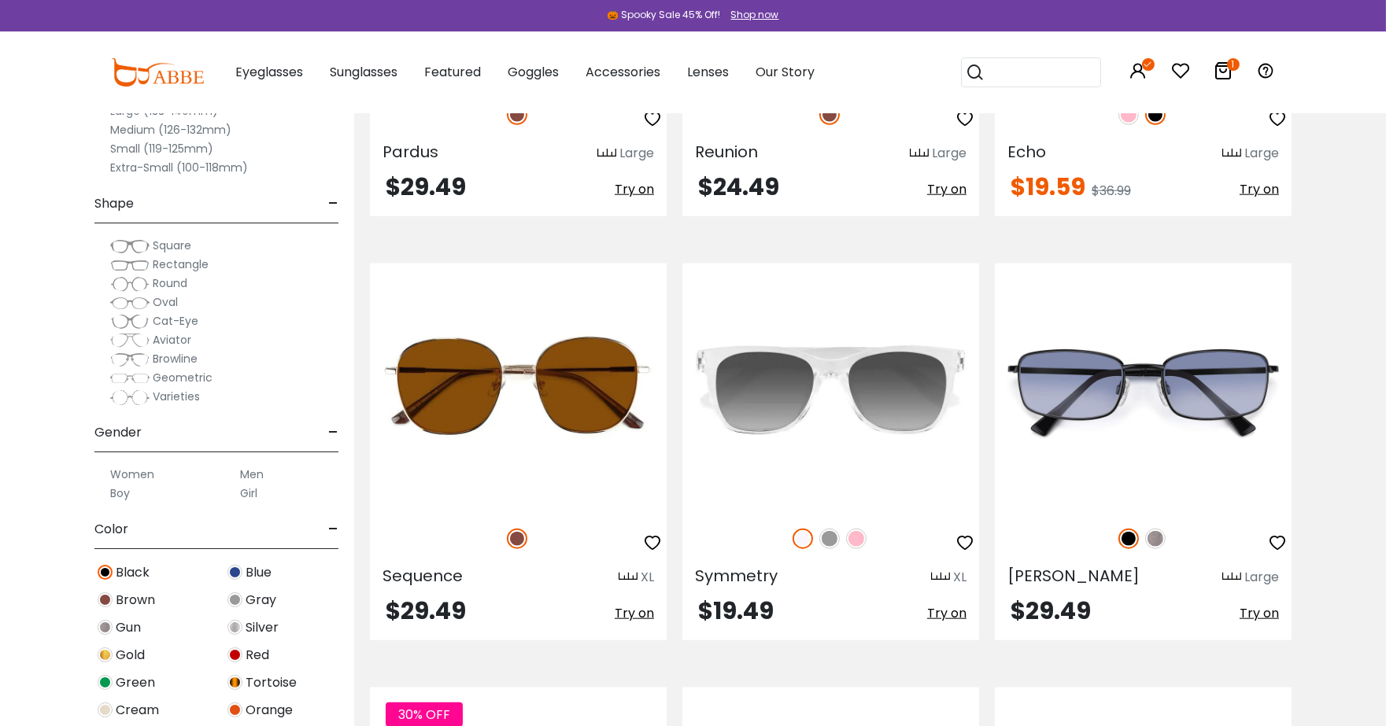
scroll to position [3639, 0]
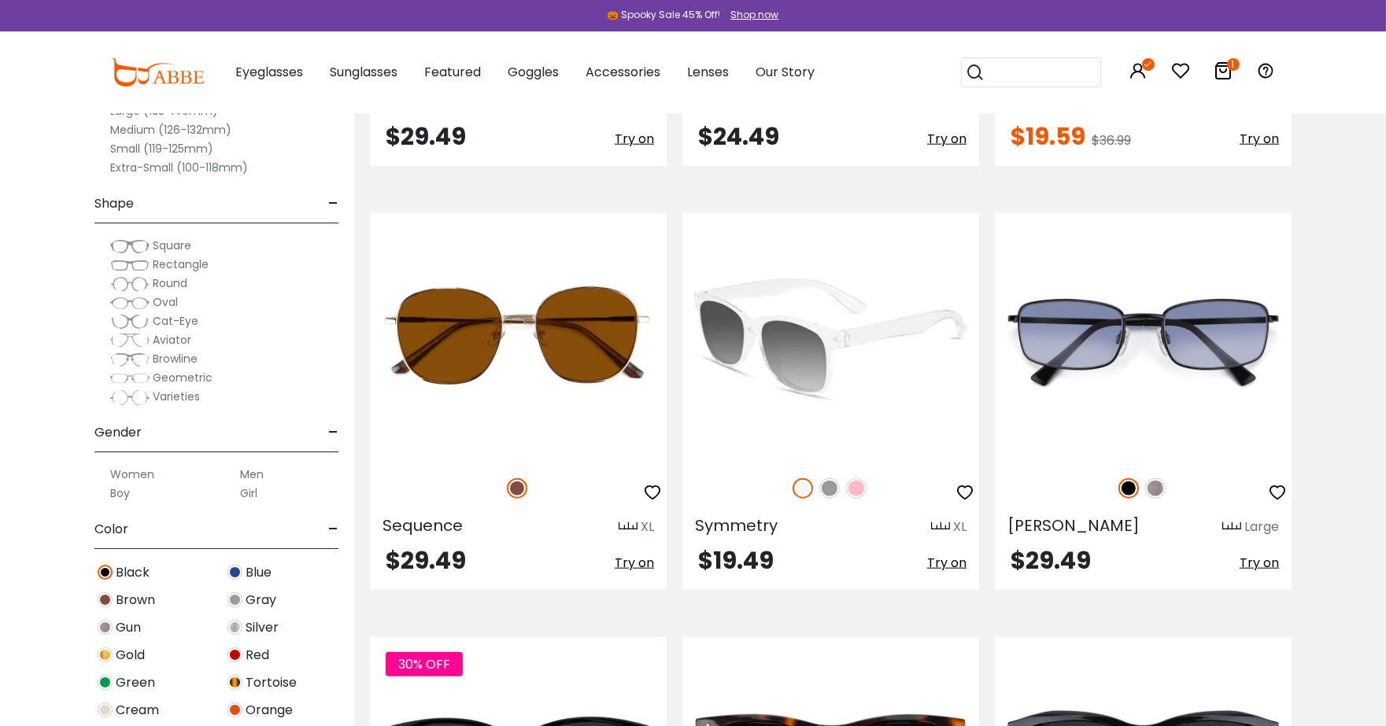
click at [829, 483] on img at bounding box center [829, 489] width 20 height 20
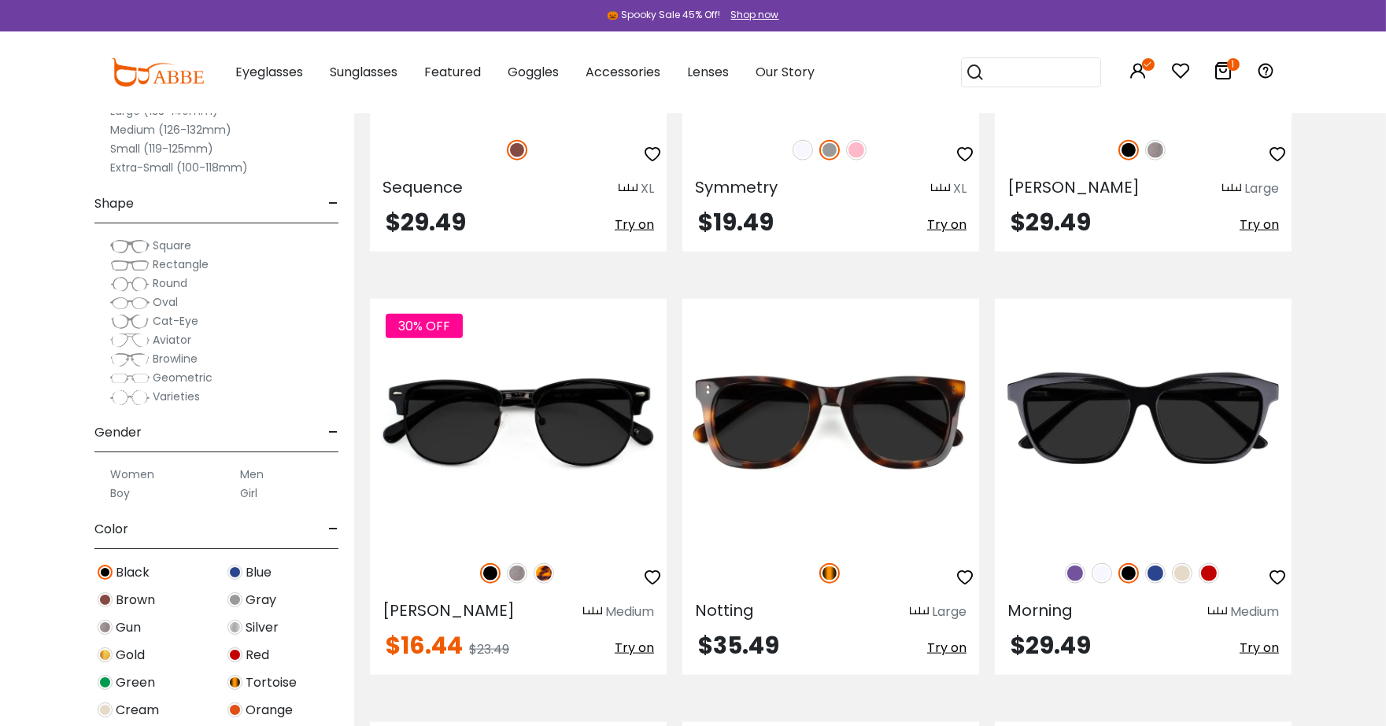
scroll to position [4065, 0]
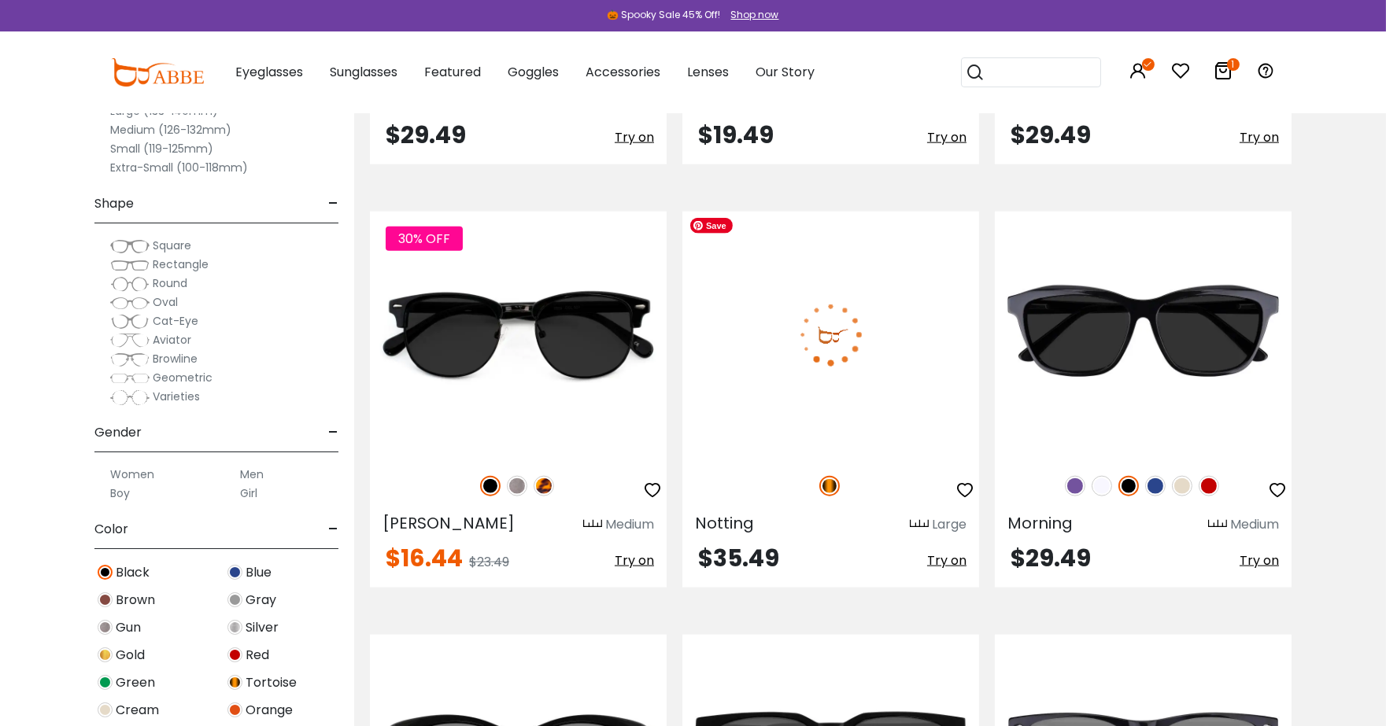
click at [915, 365] on img at bounding box center [830, 335] width 297 height 247
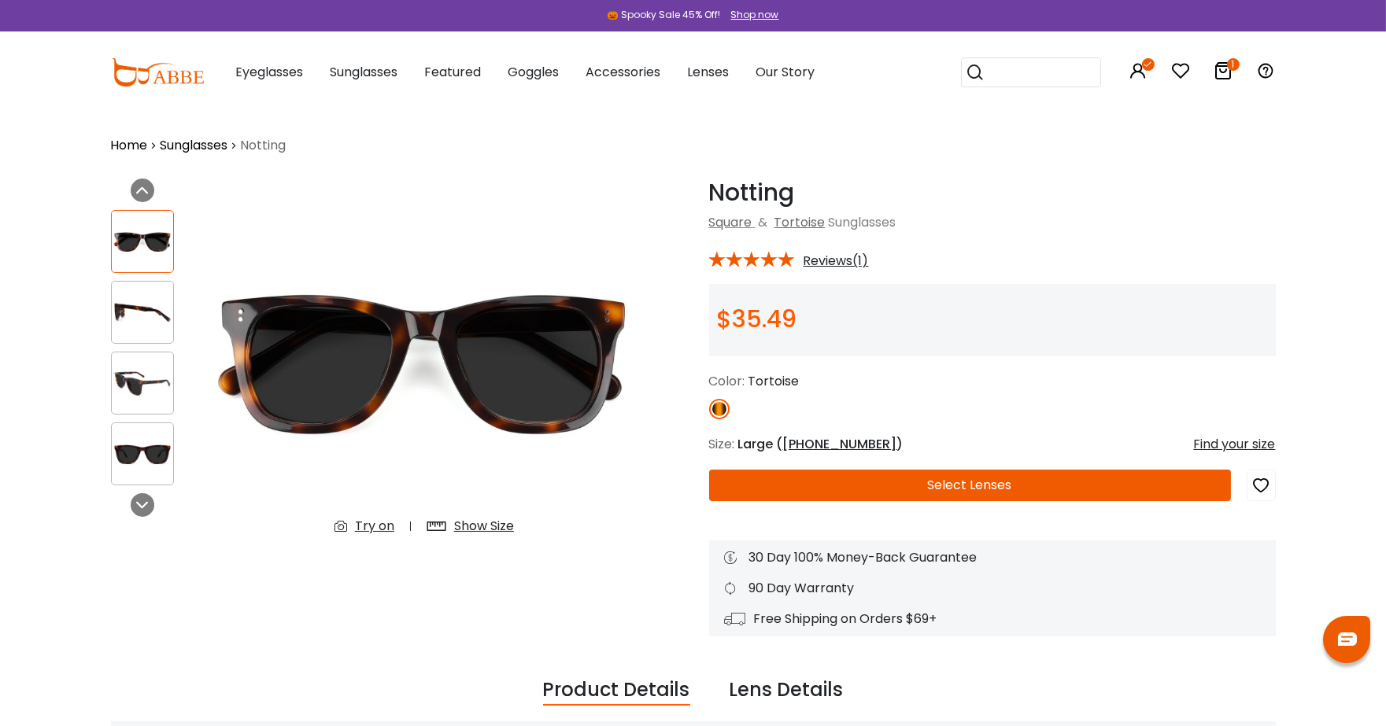
click at [460, 524] on div "Show Size" at bounding box center [484, 526] width 60 height 19
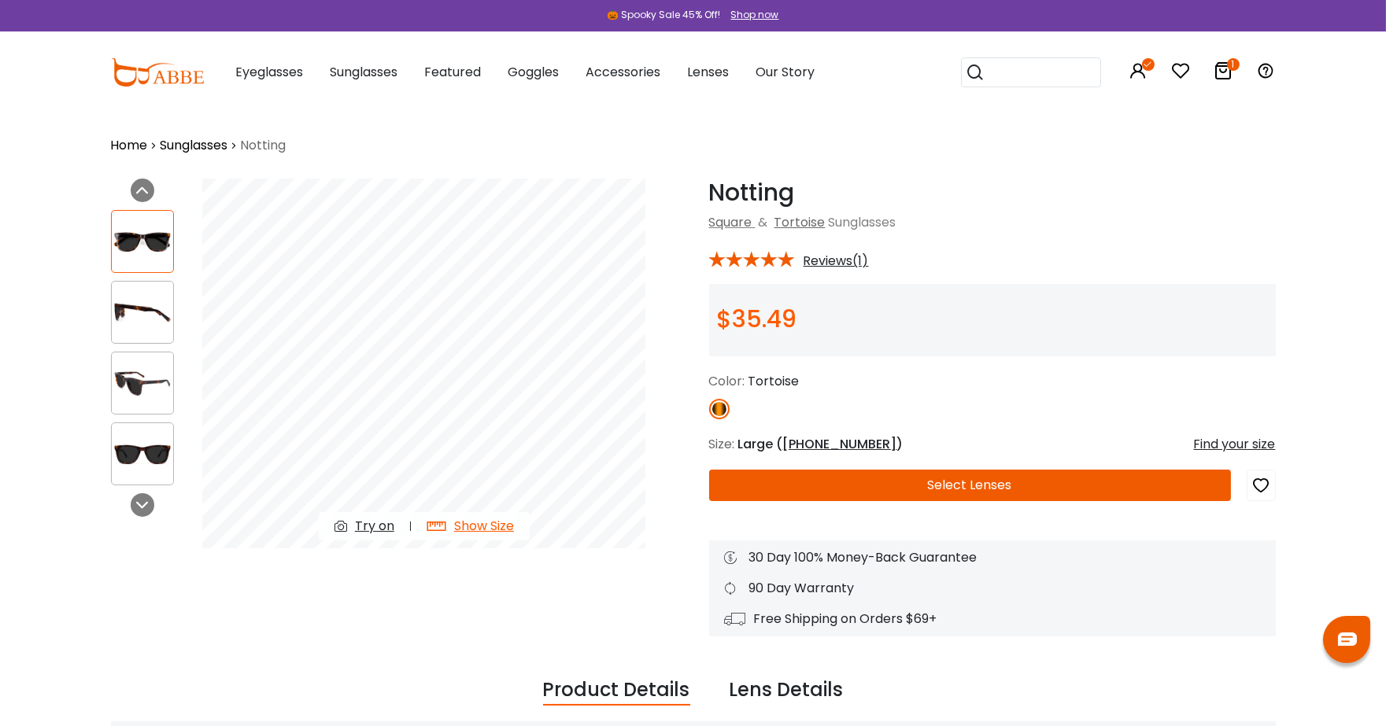
click at [146, 391] on img at bounding box center [142, 383] width 61 height 31
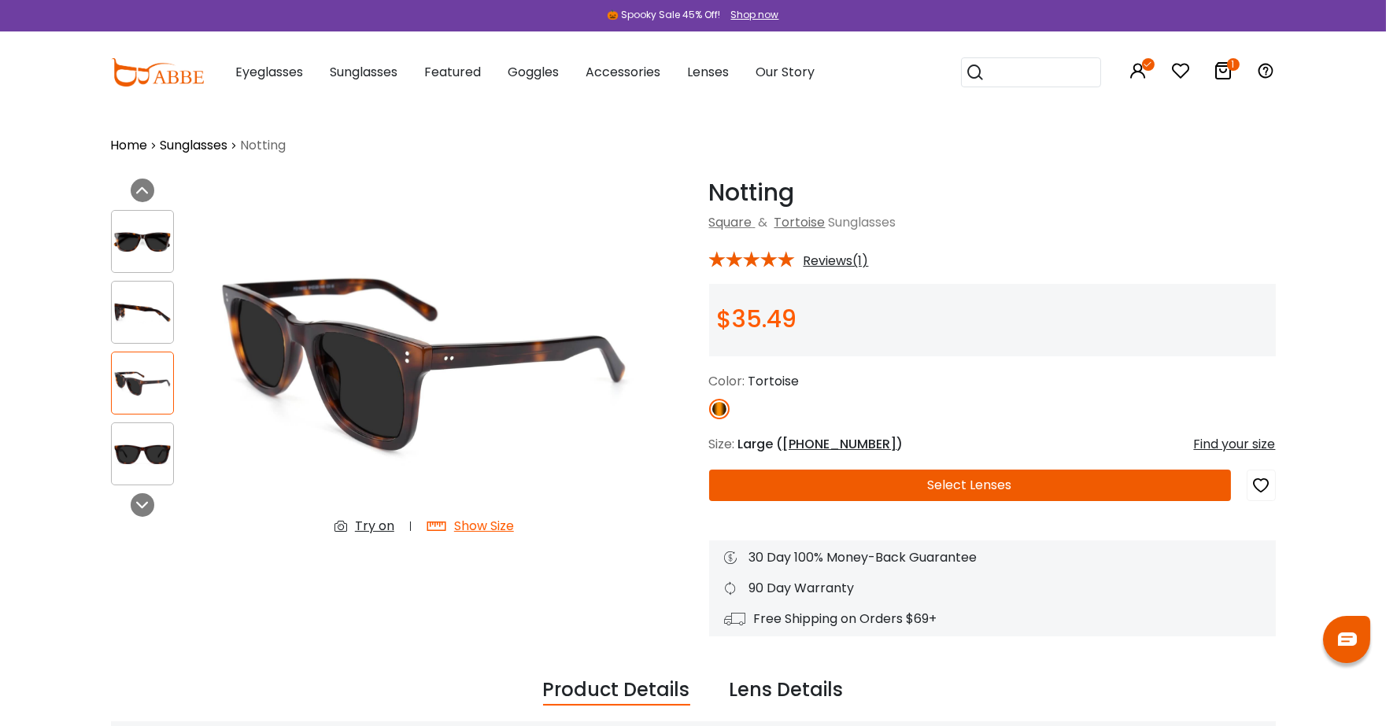
click at [146, 319] on img at bounding box center [142, 313] width 61 height 31
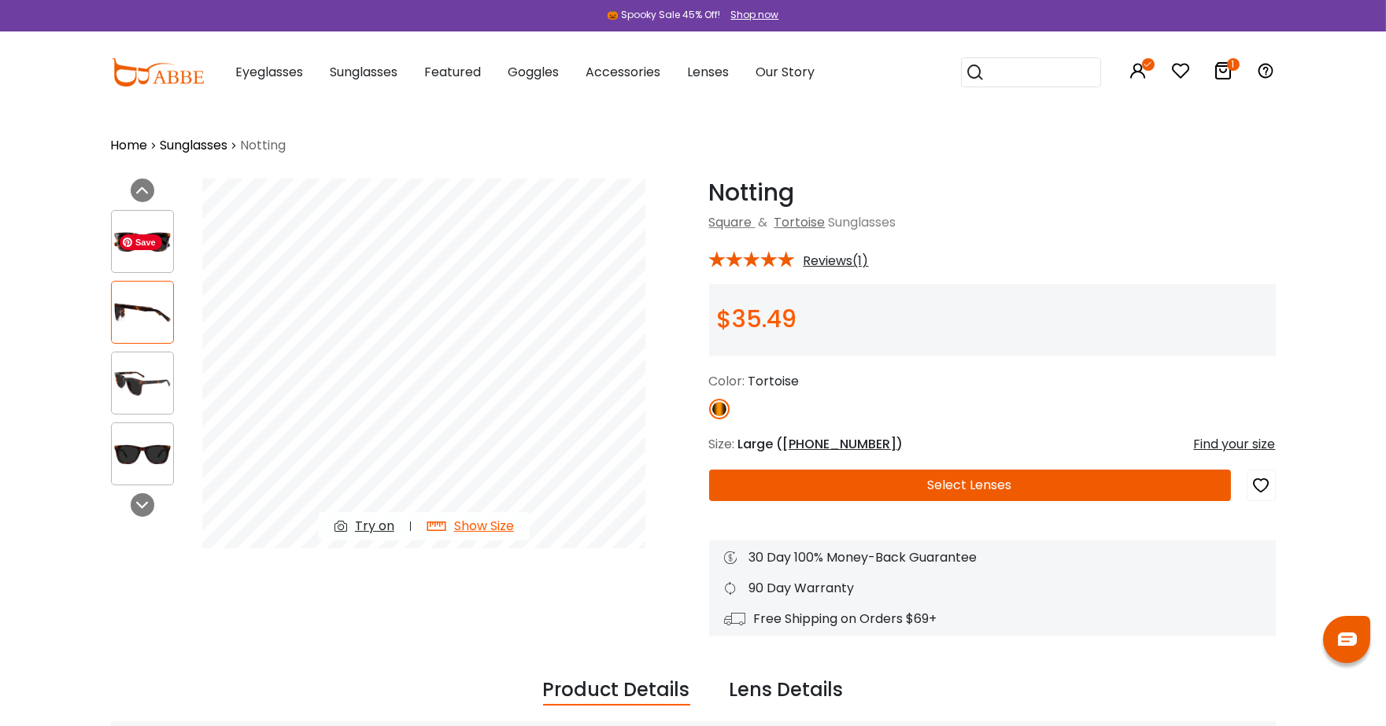
click at [170, 235] on img at bounding box center [142, 242] width 61 height 31
click at [979, 490] on button "Select Lenses" at bounding box center [970, 485] width 522 height 31
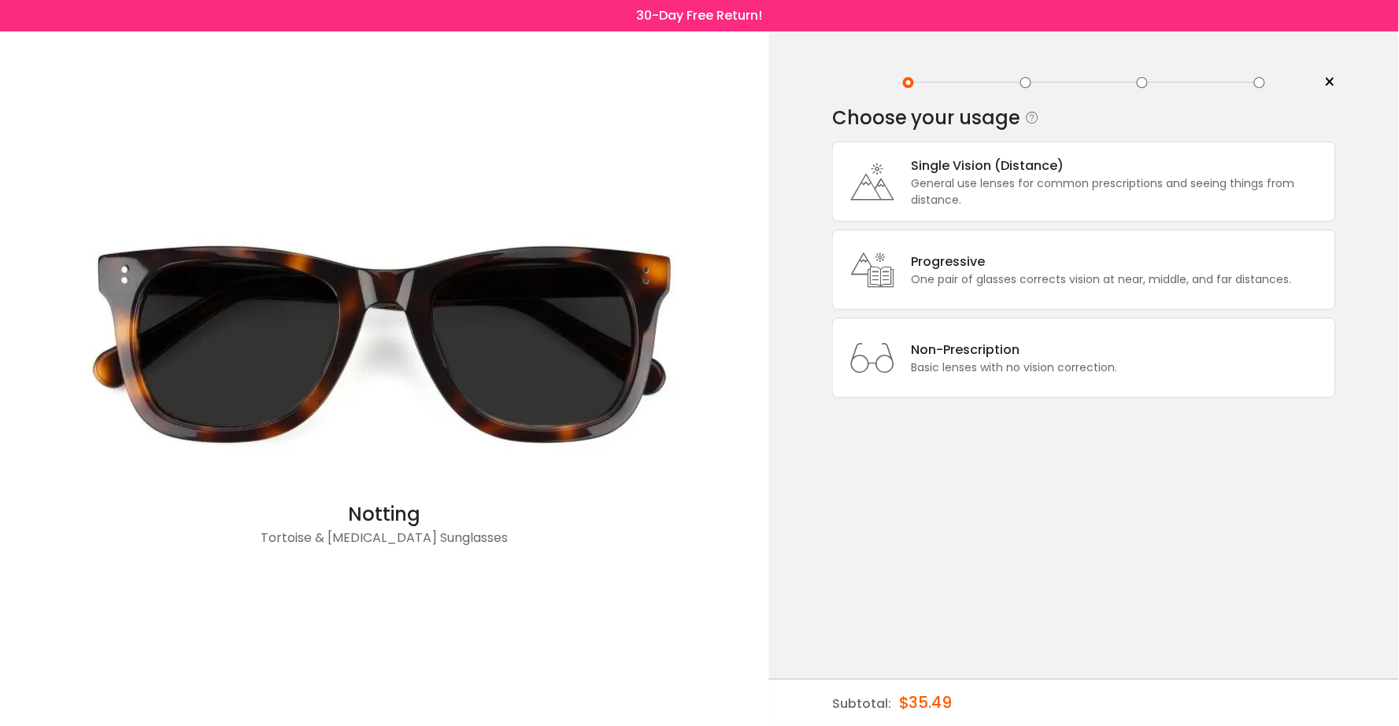
click at [1039, 169] on div "Single Vision (Distance)" at bounding box center [1119, 166] width 416 height 20
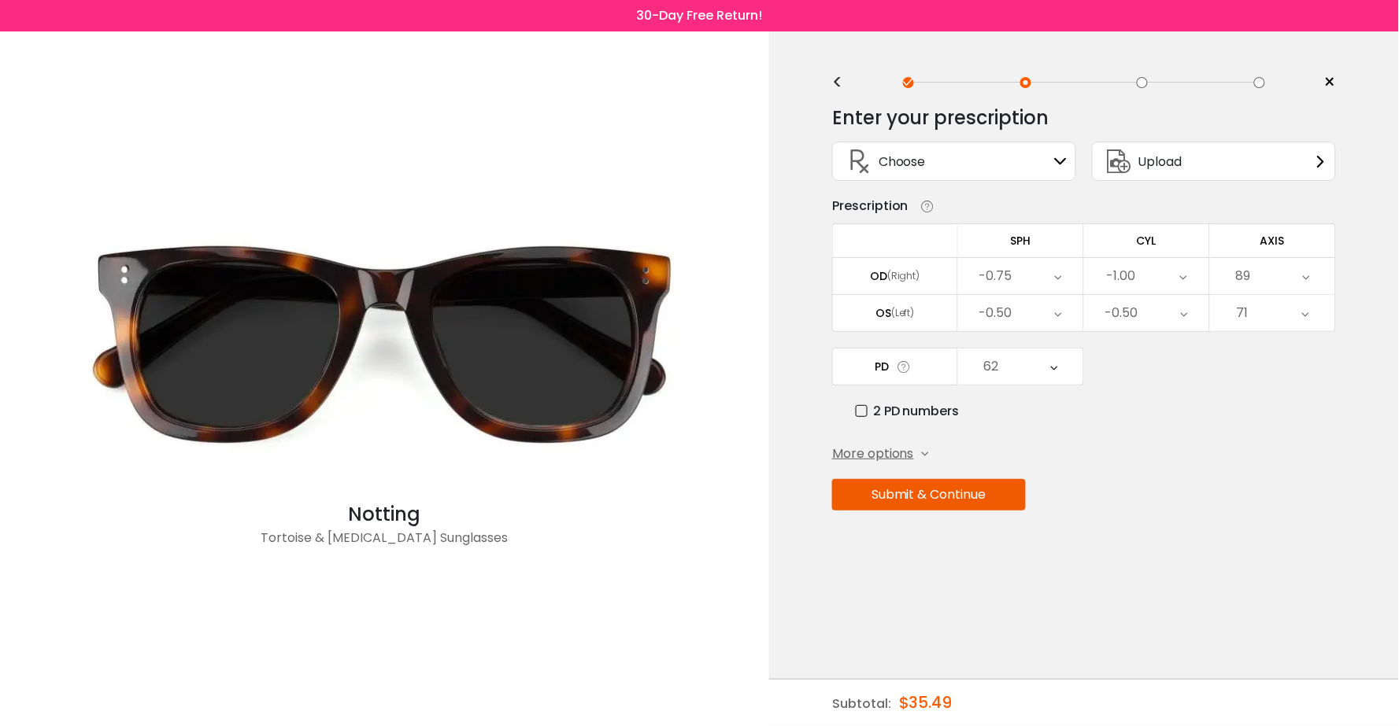
click at [959, 498] on button "Submit & Continue" at bounding box center [929, 494] width 194 height 31
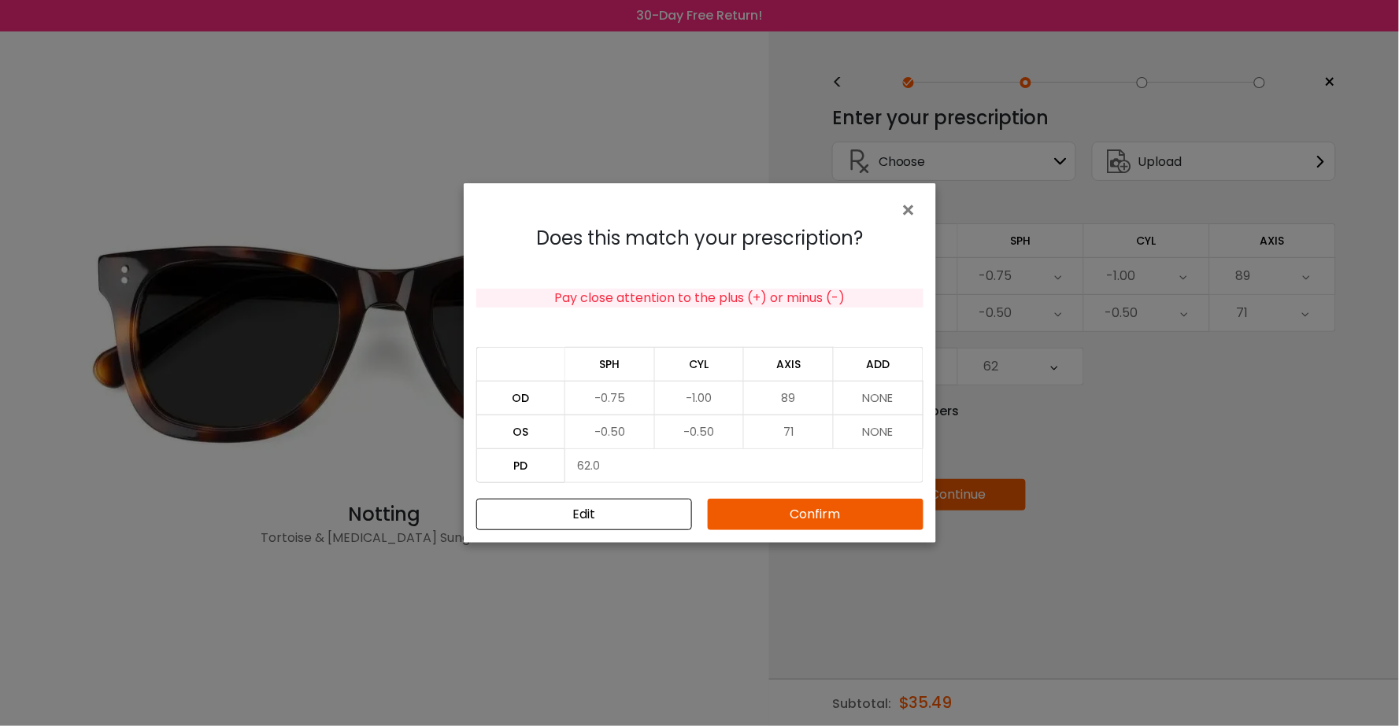
click at [911, 516] on button "Confirm" at bounding box center [816, 514] width 216 height 31
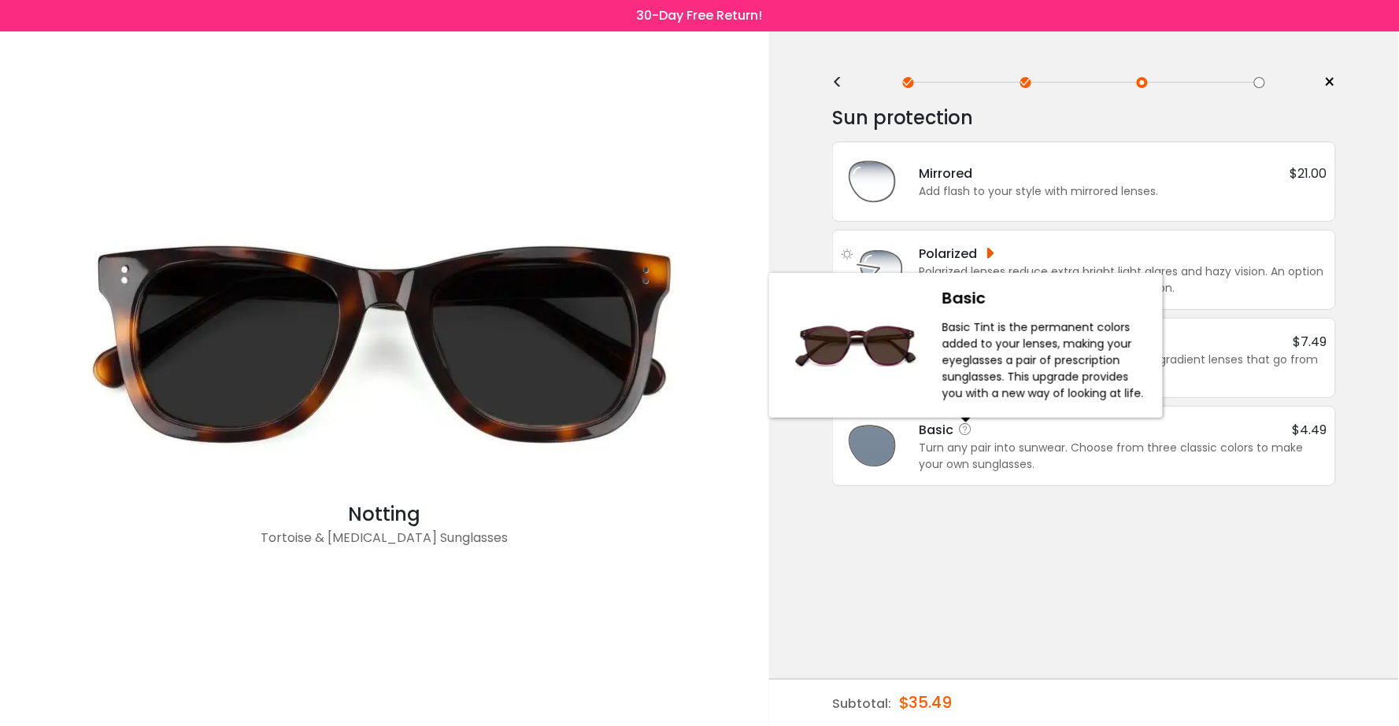
click at [959, 436] on icon at bounding box center [966, 430] width 16 height 16
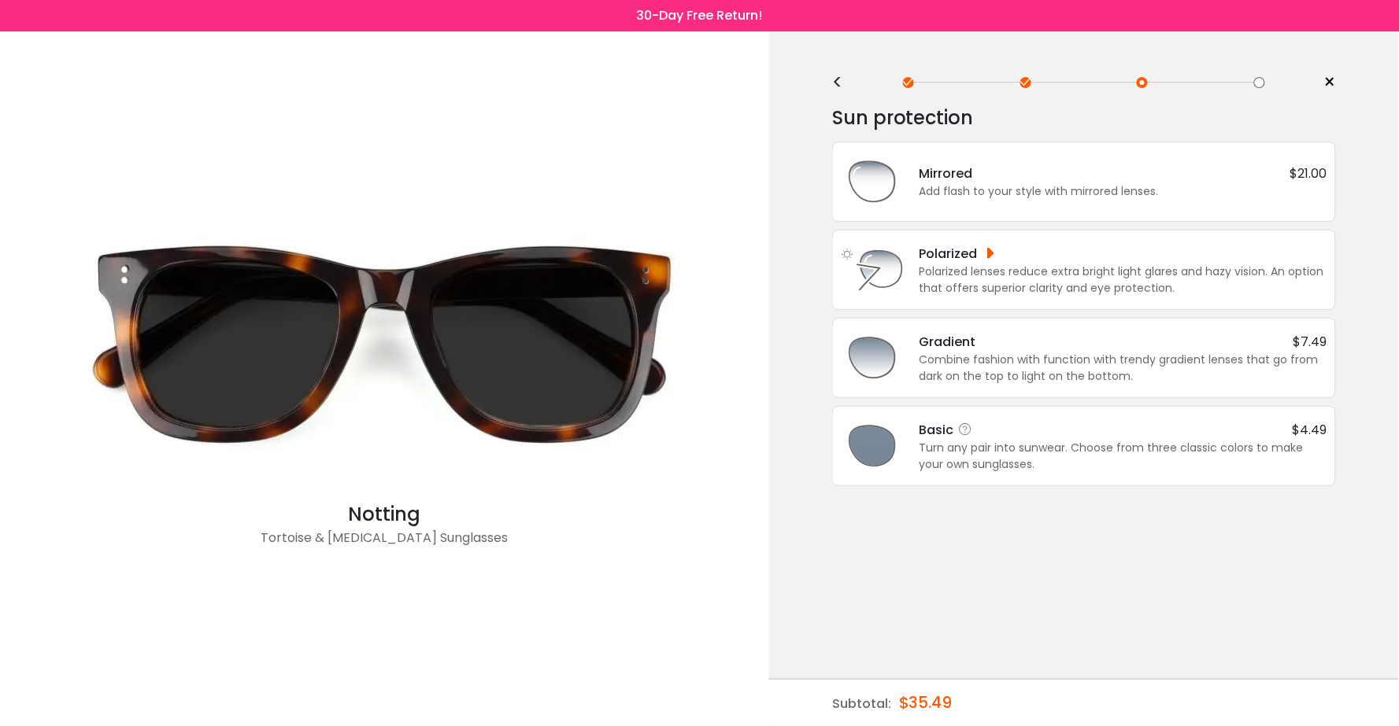
click at [958, 443] on div "Turn any pair into sunwear. Choose from three classic colors to make your own s…" at bounding box center [1123, 456] width 408 height 33
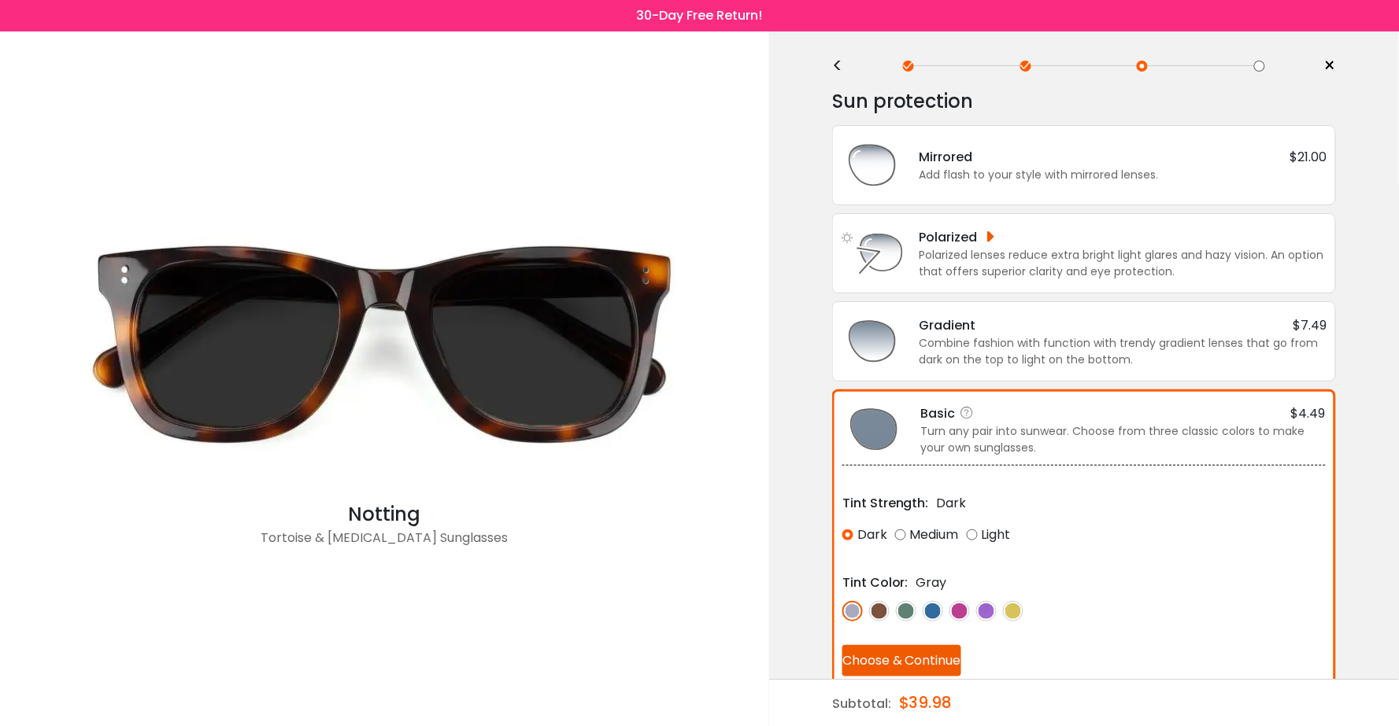
scroll to position [18, 0]
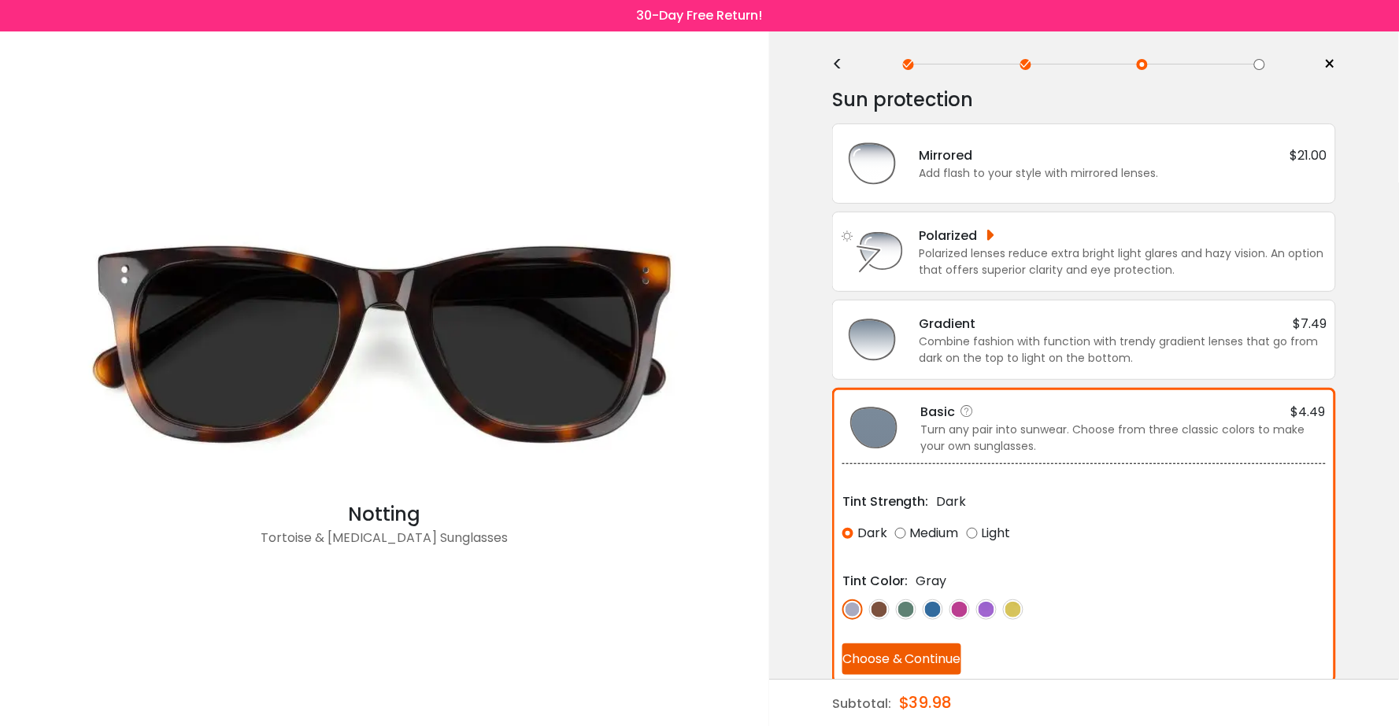
click at [878, 606] on img at bounding box center [879, 610] width 20 height 20
click at [884, 652] on button "Choose & Continue" at bounding box center [901, 659] width 119 height 31
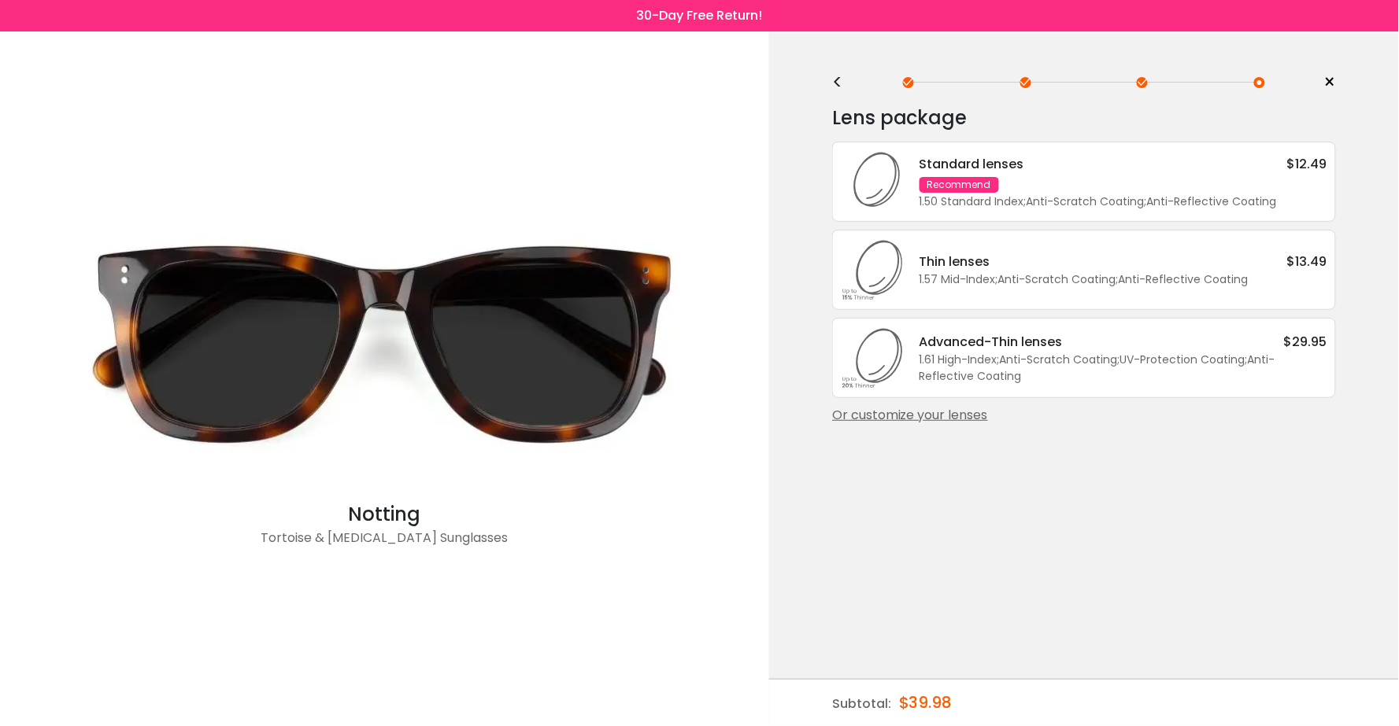
scroll to position [0, 0]
click at [1136, 380] on div "1.61 High-Index ; Anti-Scratch Coating ; UV-Protection Coating ; Anti-Reflectiv…" at bounding box center [1123, 368] width 408 height 33
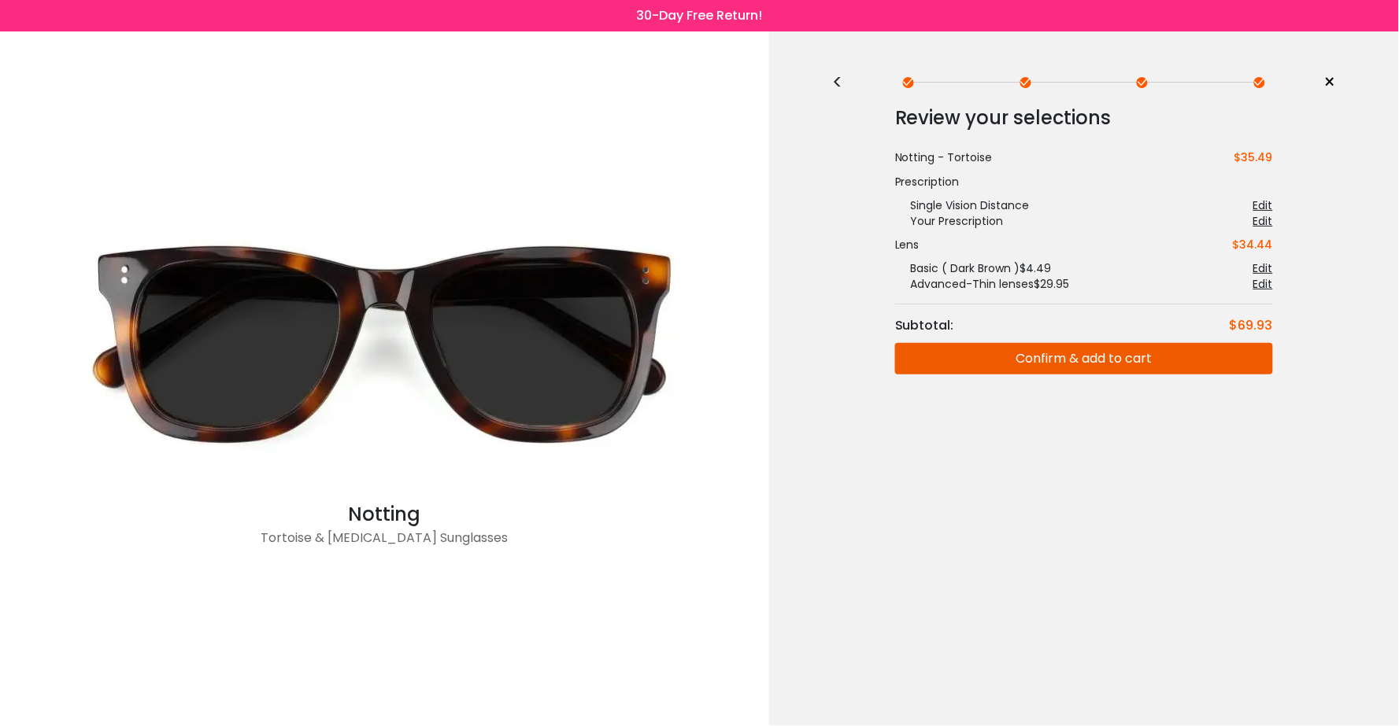
click at [1111, 358] on button "Confirm & add to cart" at bounding box center [1084, 358] width 378 height 31
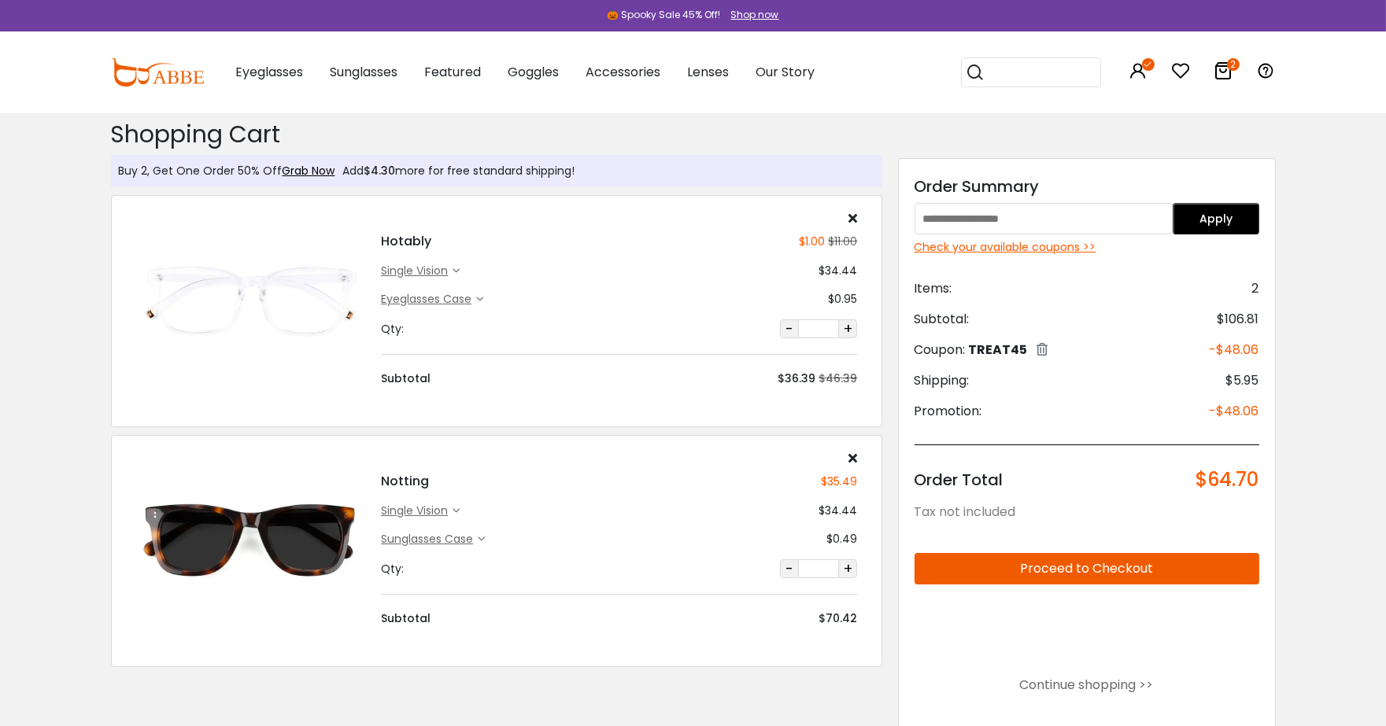
click at [416, 505] on div "single vision" at bounding box center [417, 511] width 72 height 17
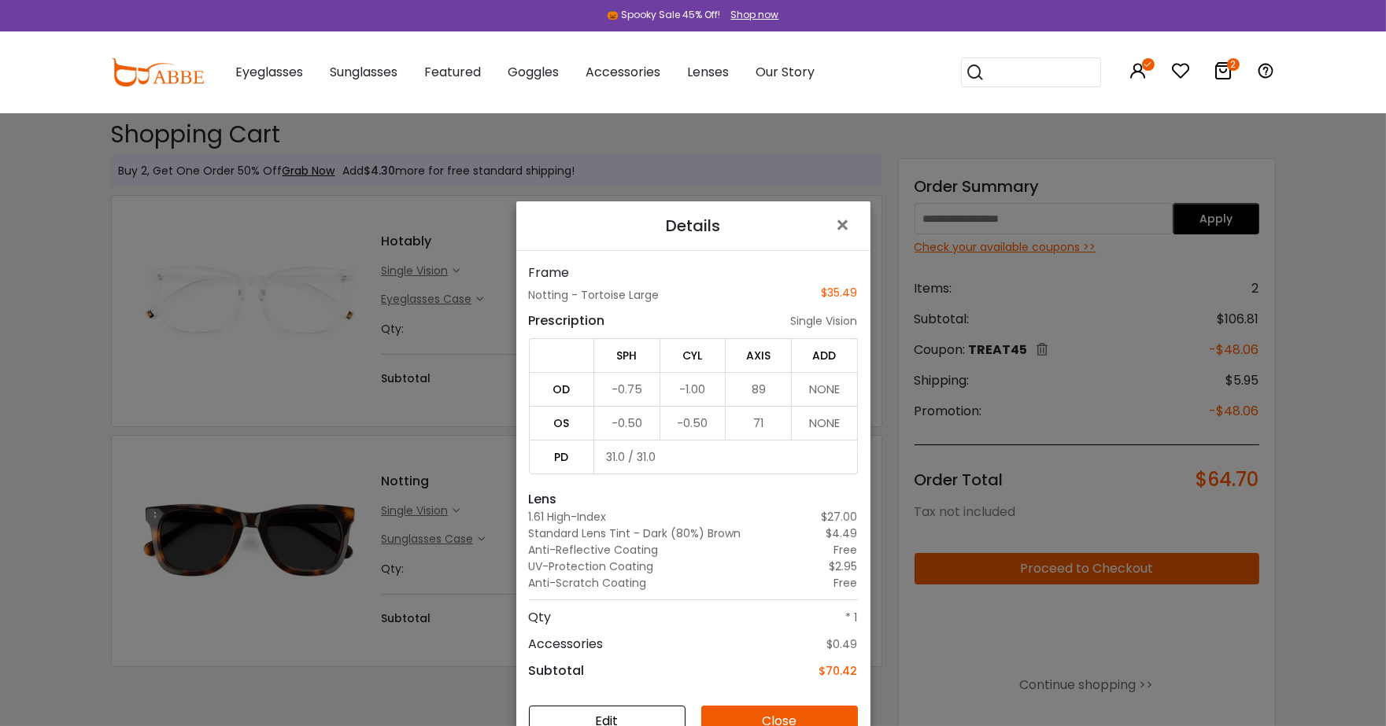
click at [286, 641] on div "Details × Frame Notting - Tortoise Large $35.49 Prescription single vision SPH …" at bounding box center [693, 363] width 1386 height 726
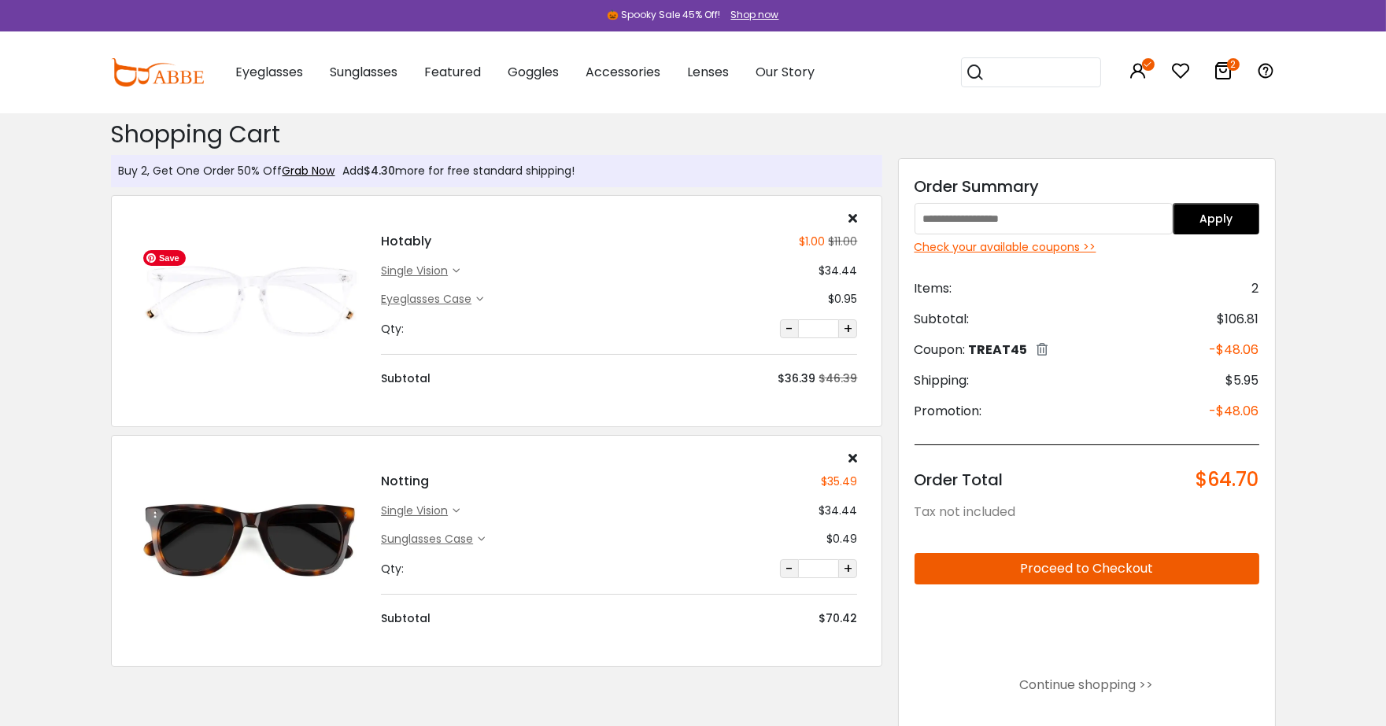
click at [278, 300] on img at bounding box center [250, 299] width 231 height 115
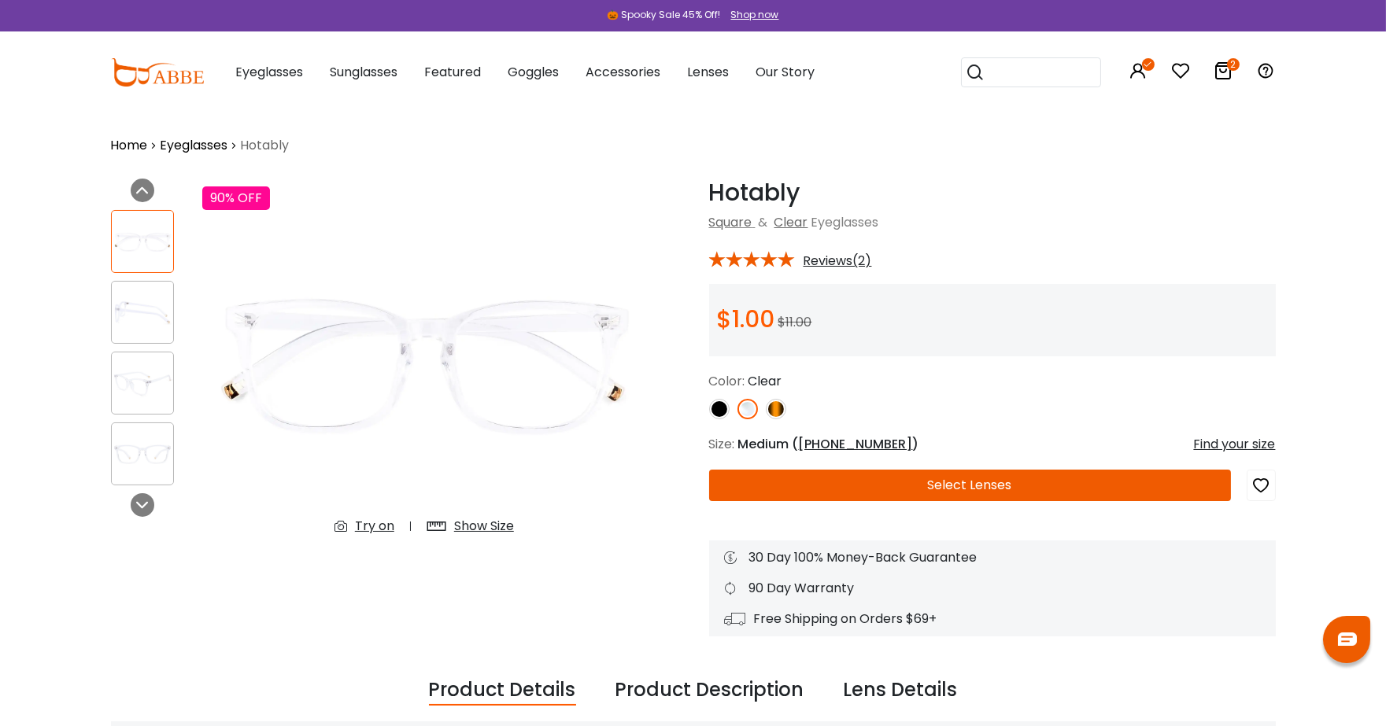
click at [146, 320] on img at bounding box center [142, 313] width 61 height 31
click at [132, 386] on img at bounding box center [142, 383] width 61 height 31
click at [1214, 75] on icon at bounding box center [1223, 70] width 19 height 19
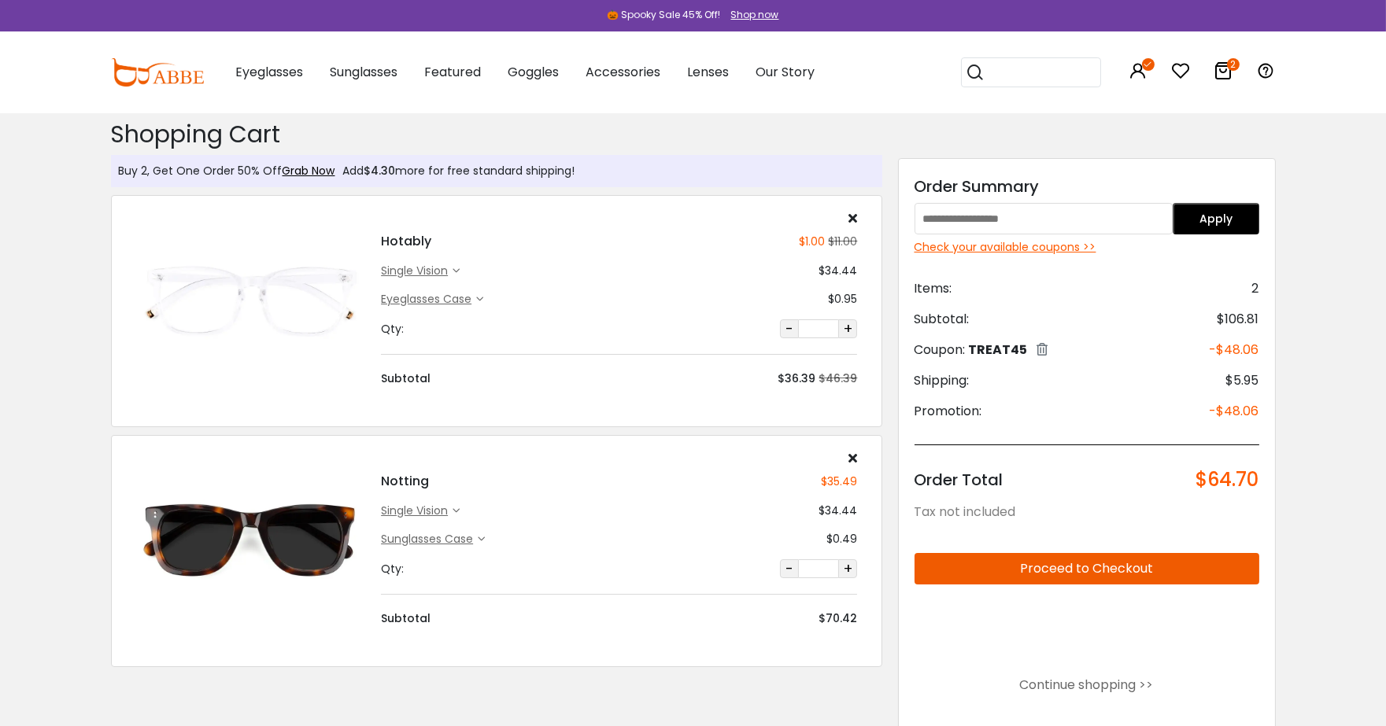
click at [1209, 564] on button "Proceed to Checkout" at bounding box center [1087, 568] width 345 height 31
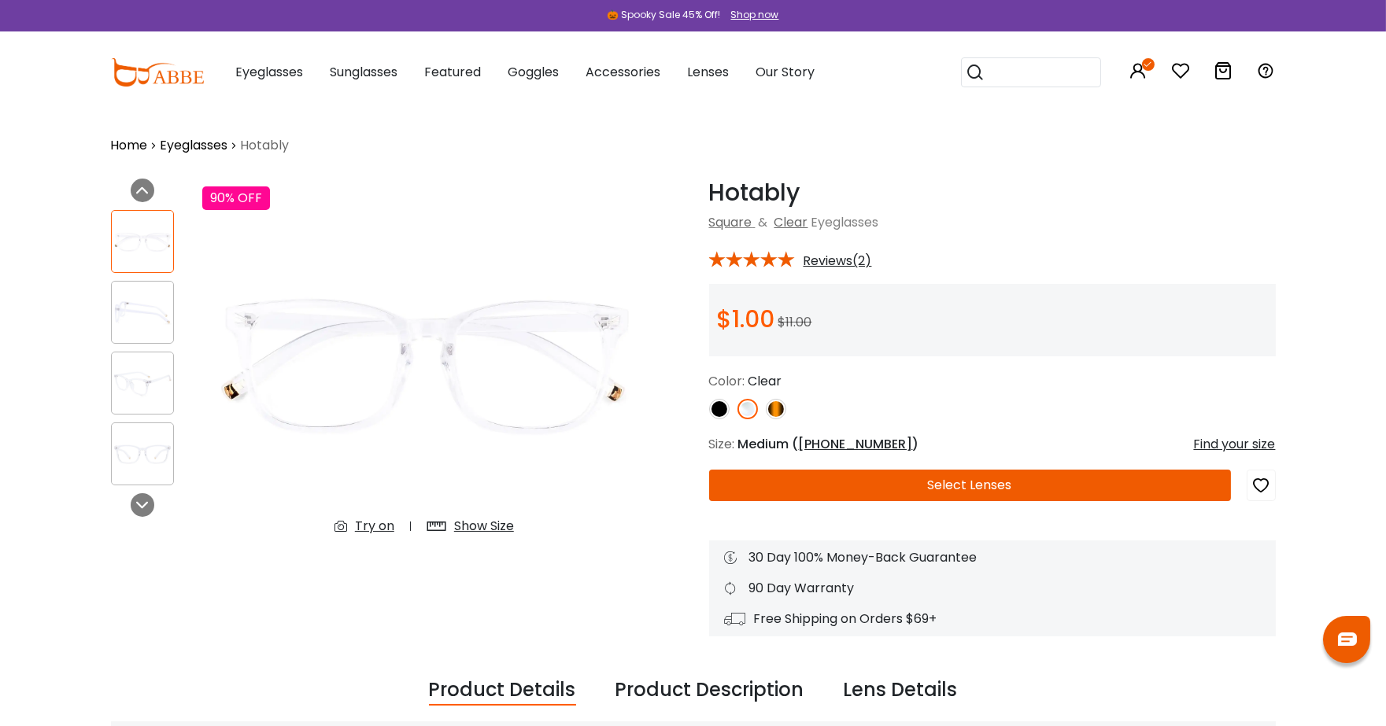
click at [1222, 72] on icon at bounding box center [1223, 70] width 19 height 19
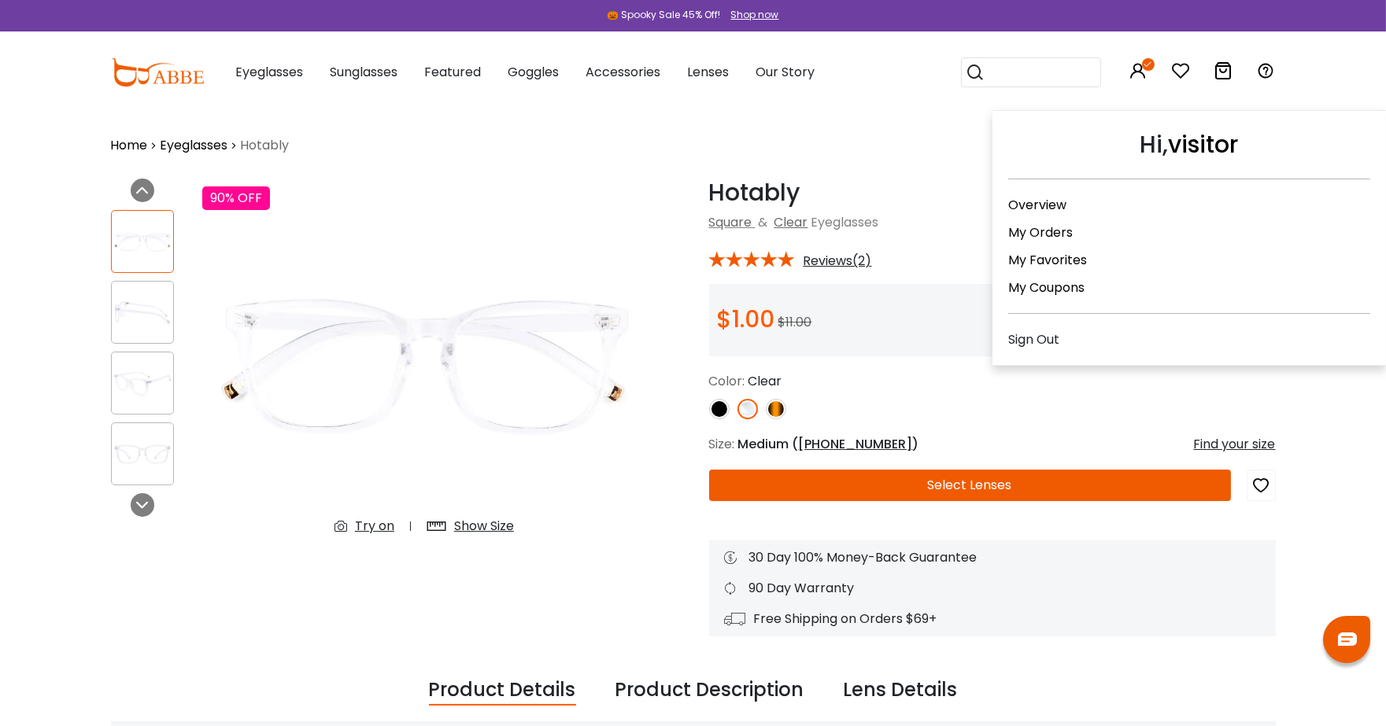
click at [1136, 72] on icon at bounding box center [1138, 70] width 19 height 19
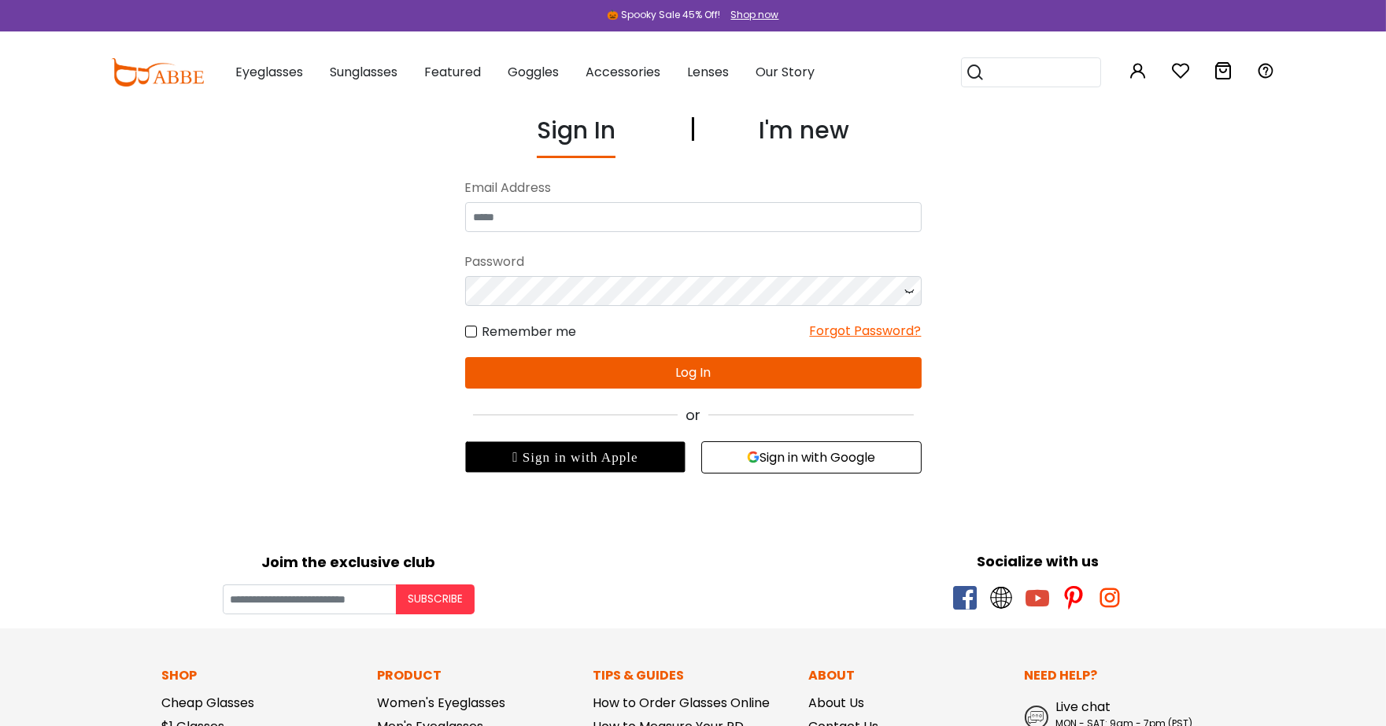
click at [1138, 249] on div "Sign In I'm new No match for email address and/or password. Please try again. E…" at bounding box center [693, 293] width 1086 height 361
click at [1228, 71] on icon at bounding box center [1223, 70] width 19 height 19
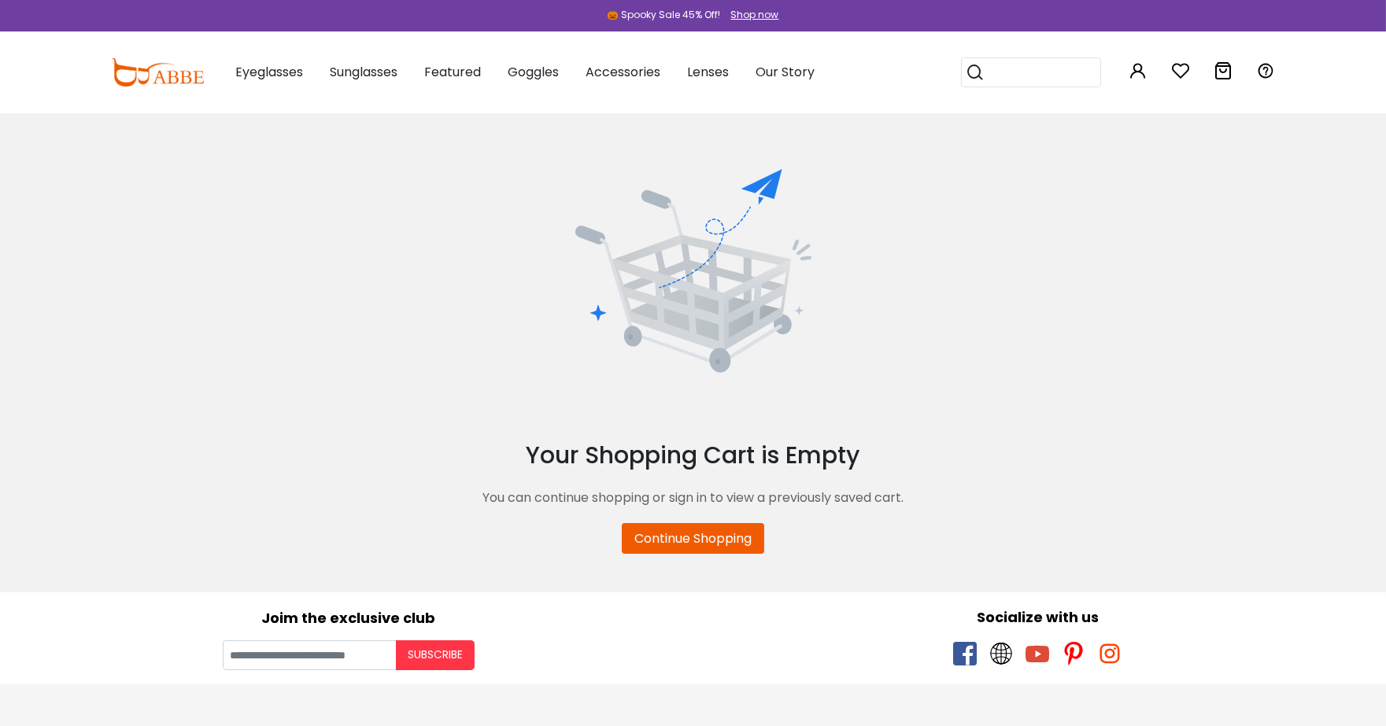
click at [1228, 67] on icon at bounding box center [1223, 70] width 19 height 19
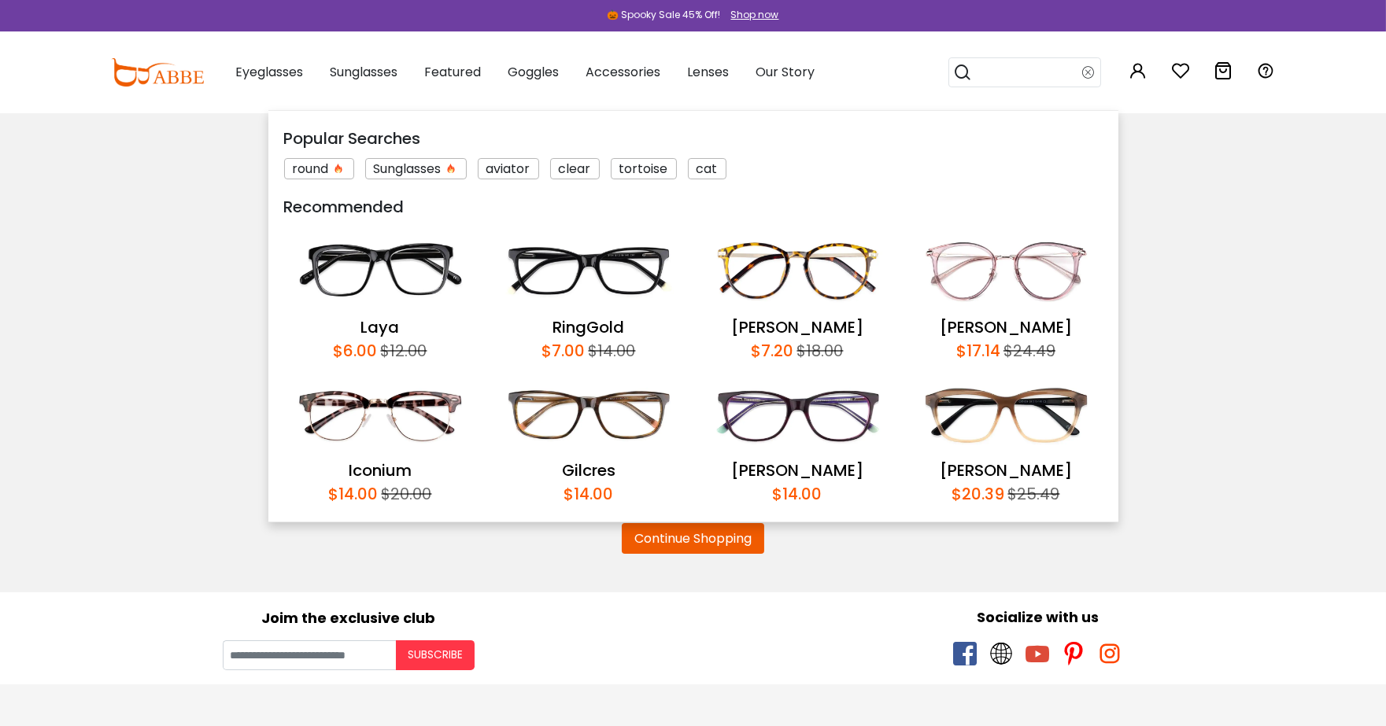
click at [1066, 74] on input "search" at bounding box center [1028, 72] width 110 height 28
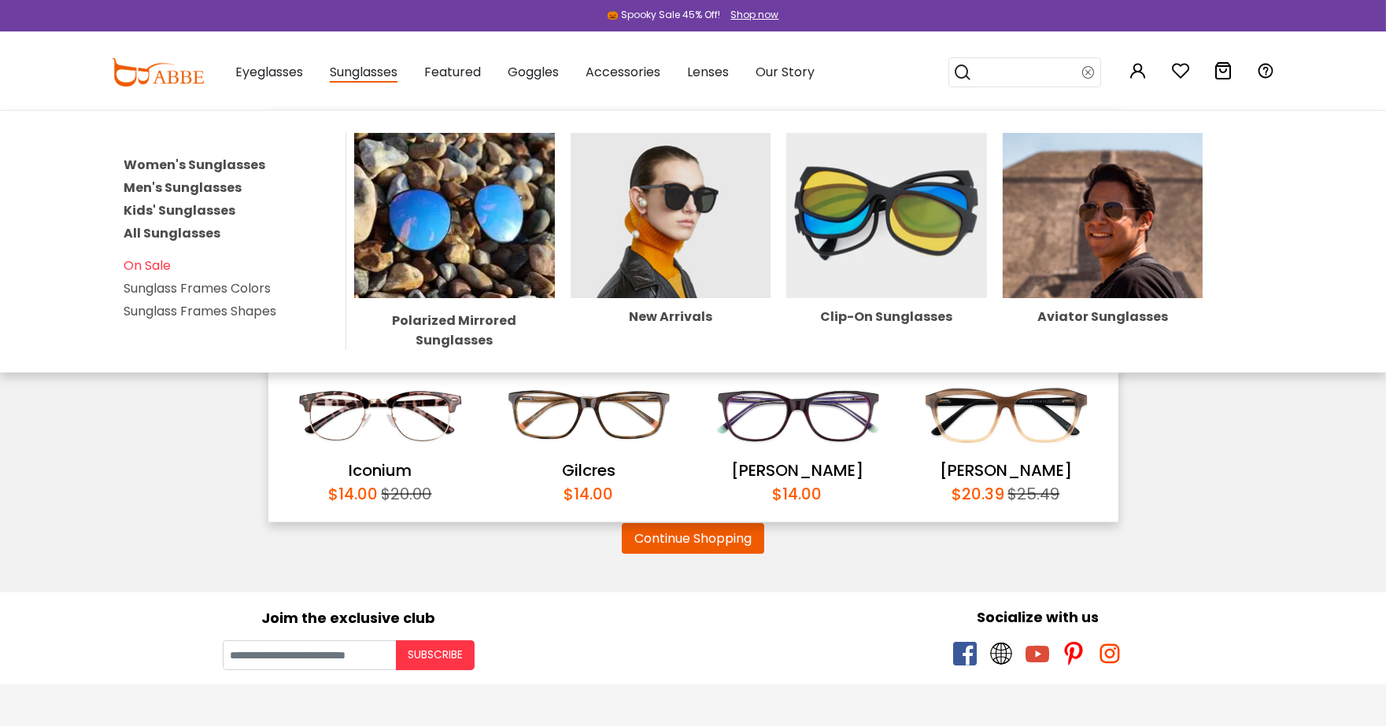
click at [384, 74] on span "Sunglasses" at bounding box center [364, 73] width 68 height 20
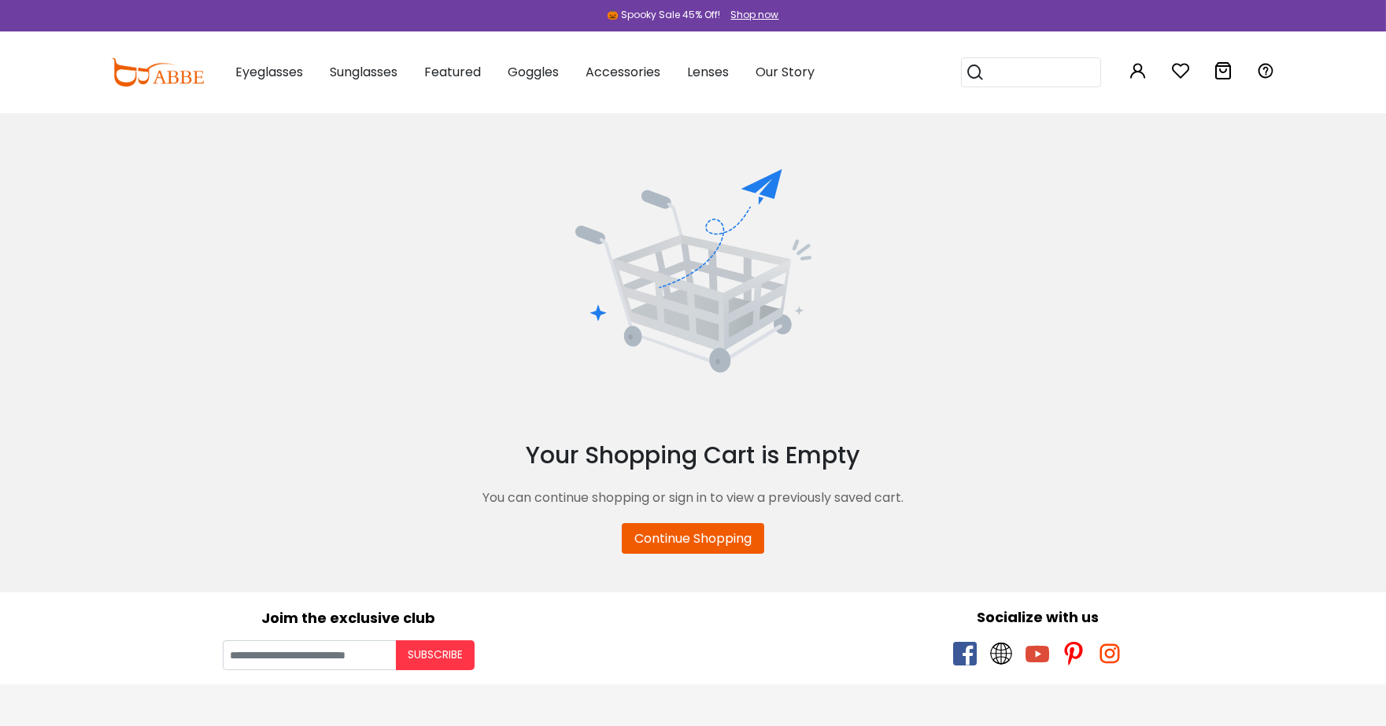
click at [697, 539] on link "Continue Shopping" at bounding box center [693, 538] width 142 height 31
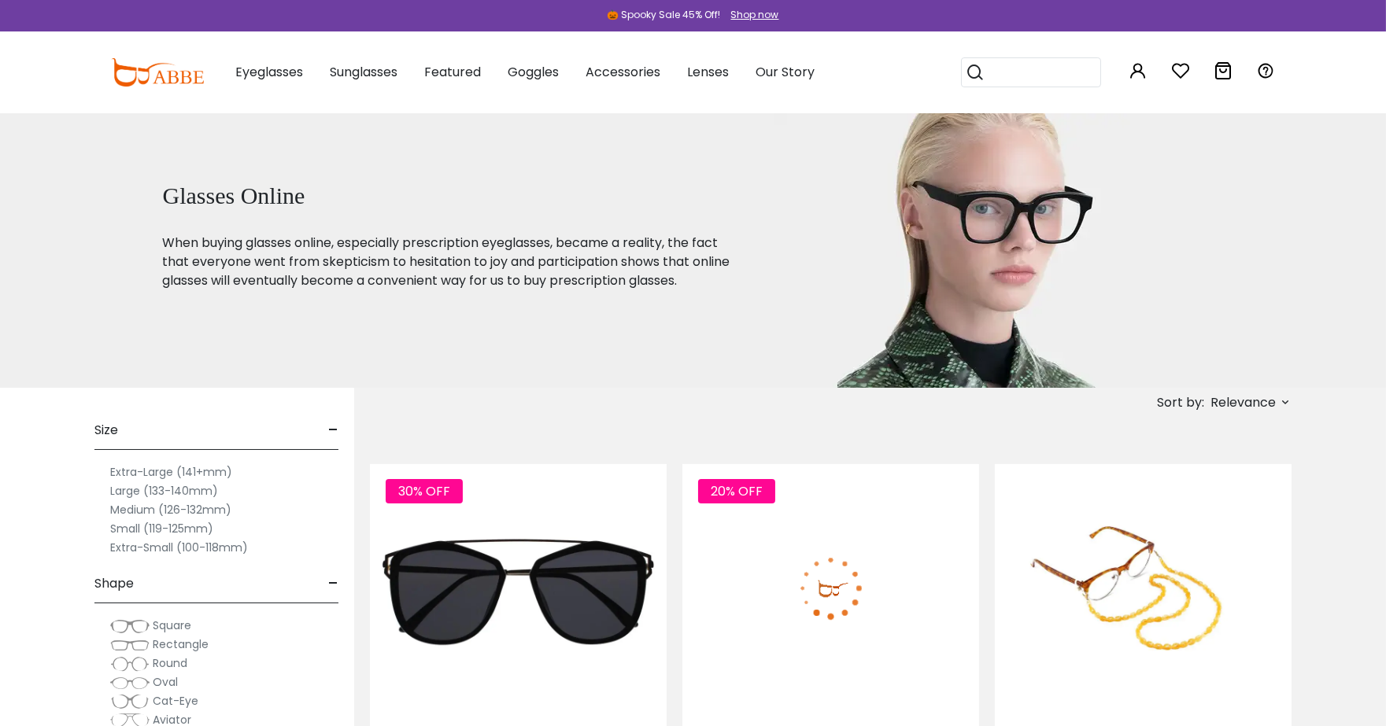
click at [1065, 72] on input "search" at bounding box center [1040, 72] width 110 height 28
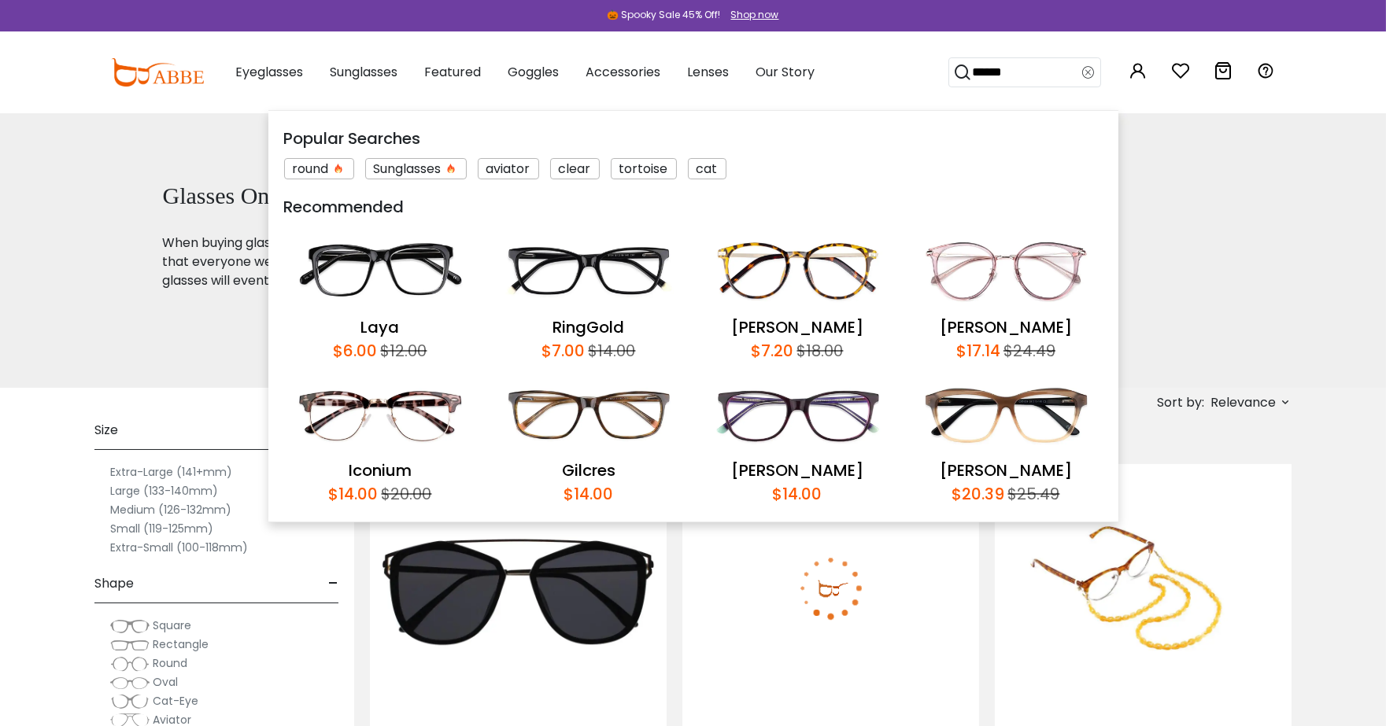
type input "*******"
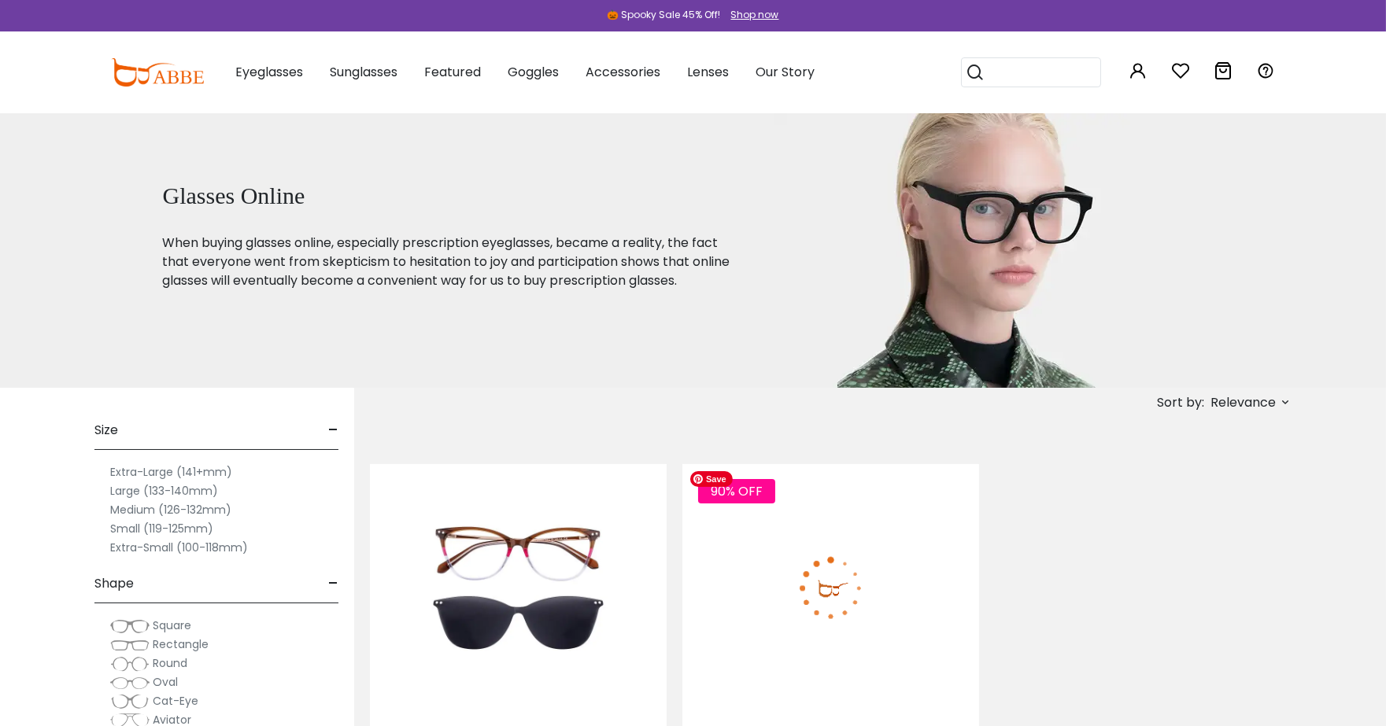
click at [893, 518] on img at bounding box center [830, 587] width 297 height 247
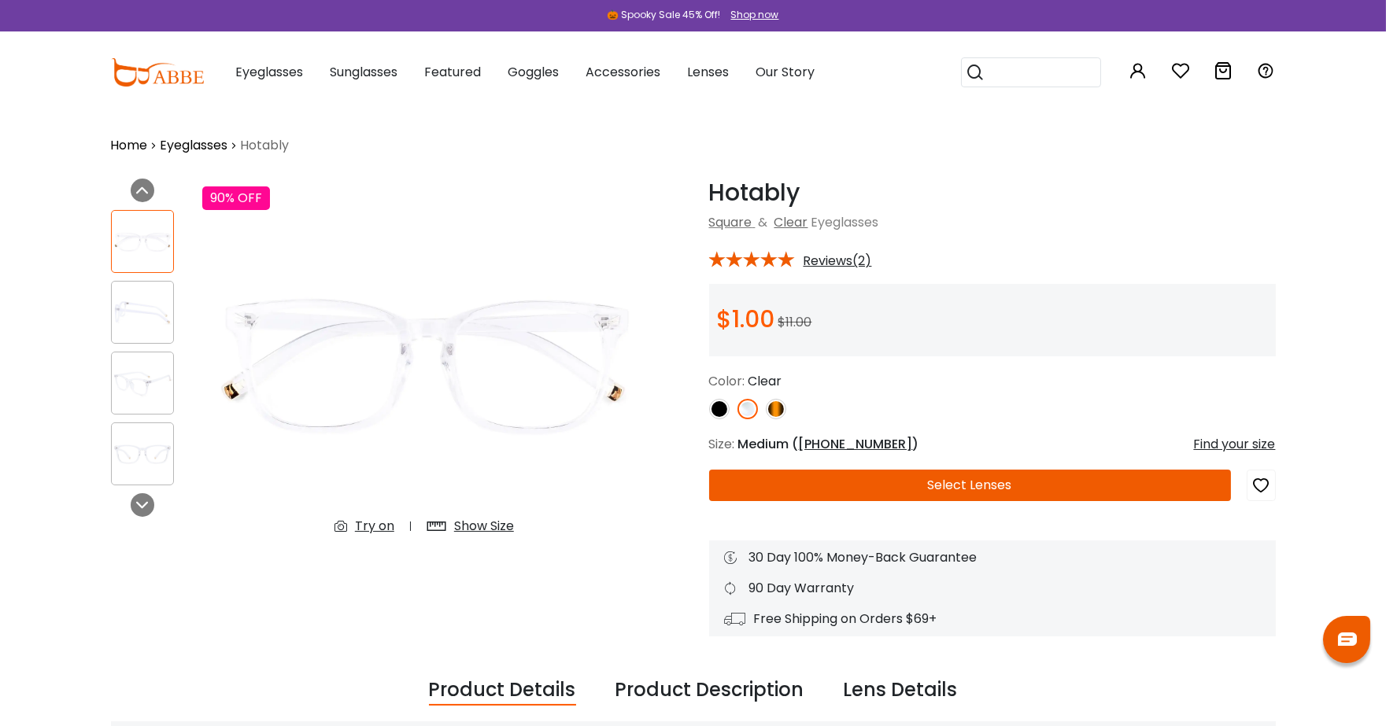
click at [905, 489] on button "Select Lenses" at bounding box center [970, 485] width 522 height 31
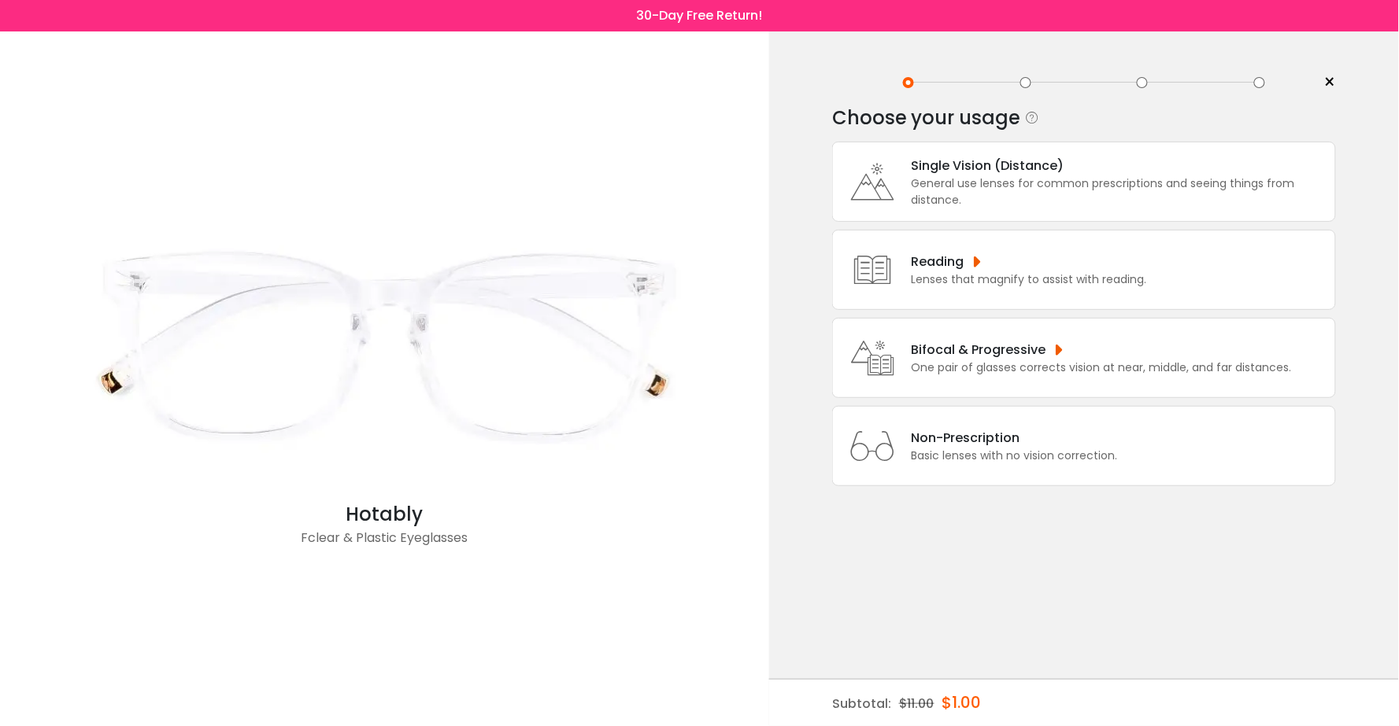
click at [1018, 194] on div "General use lenses for common prescriptions and seeing things from distance." at bounding box center [1119, 192] width 416 height 33
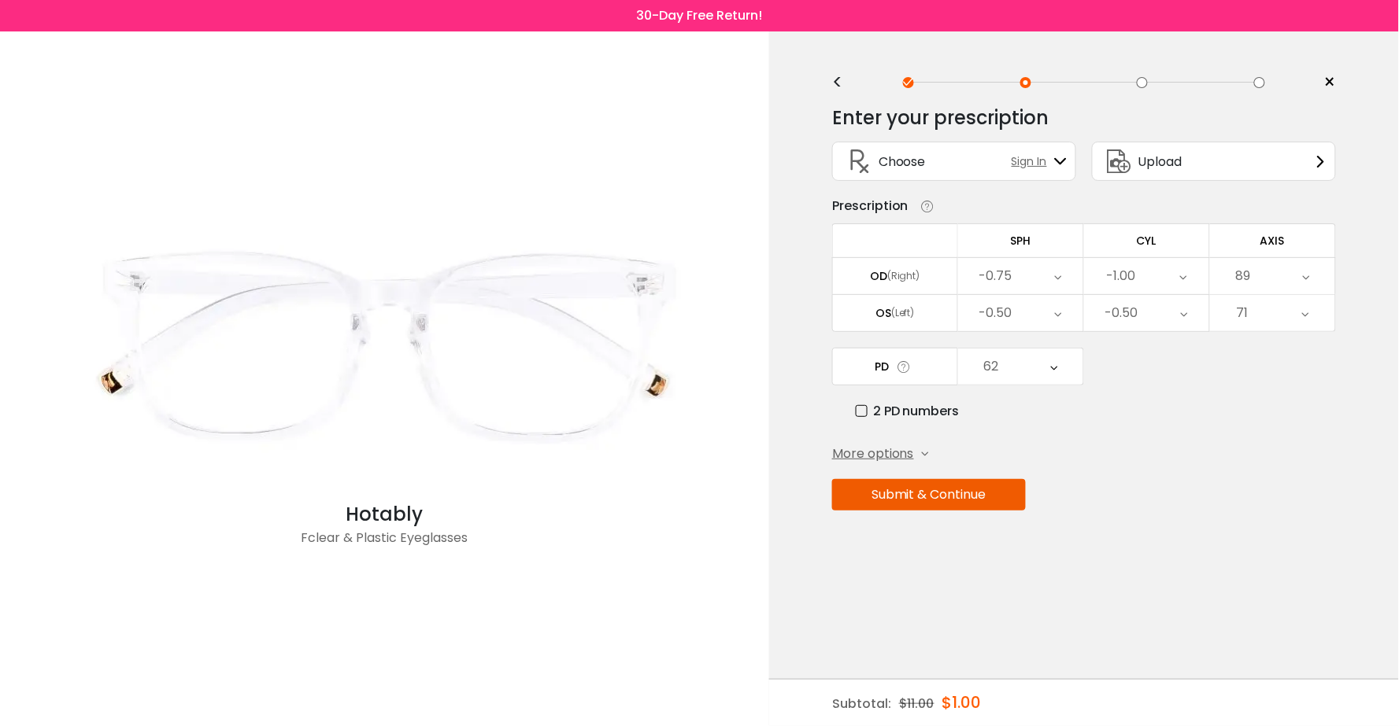
click at [1000, 504] on button "Submit & Continue" at bounding box center [929, 494] width 194 height 31
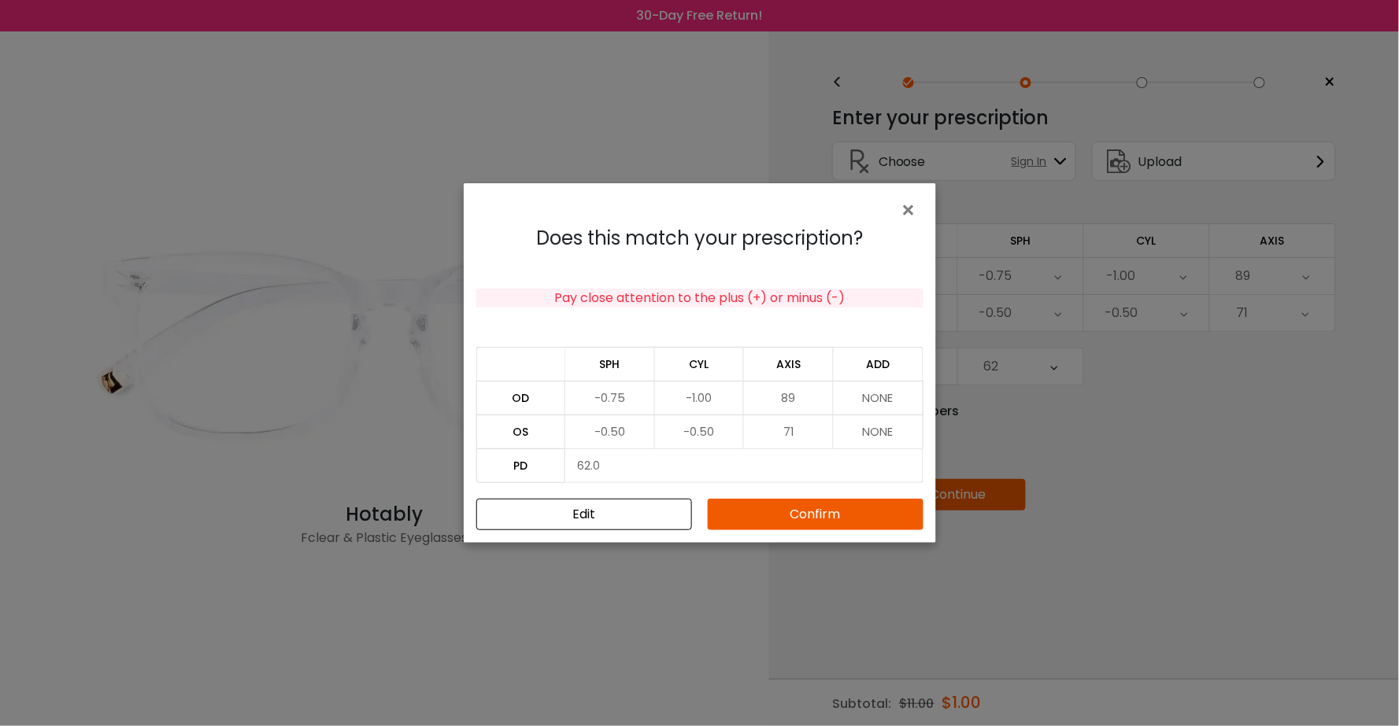
click at [822, 528] on button "Confirm" at bounding box center [816, 514] width 216 height 31
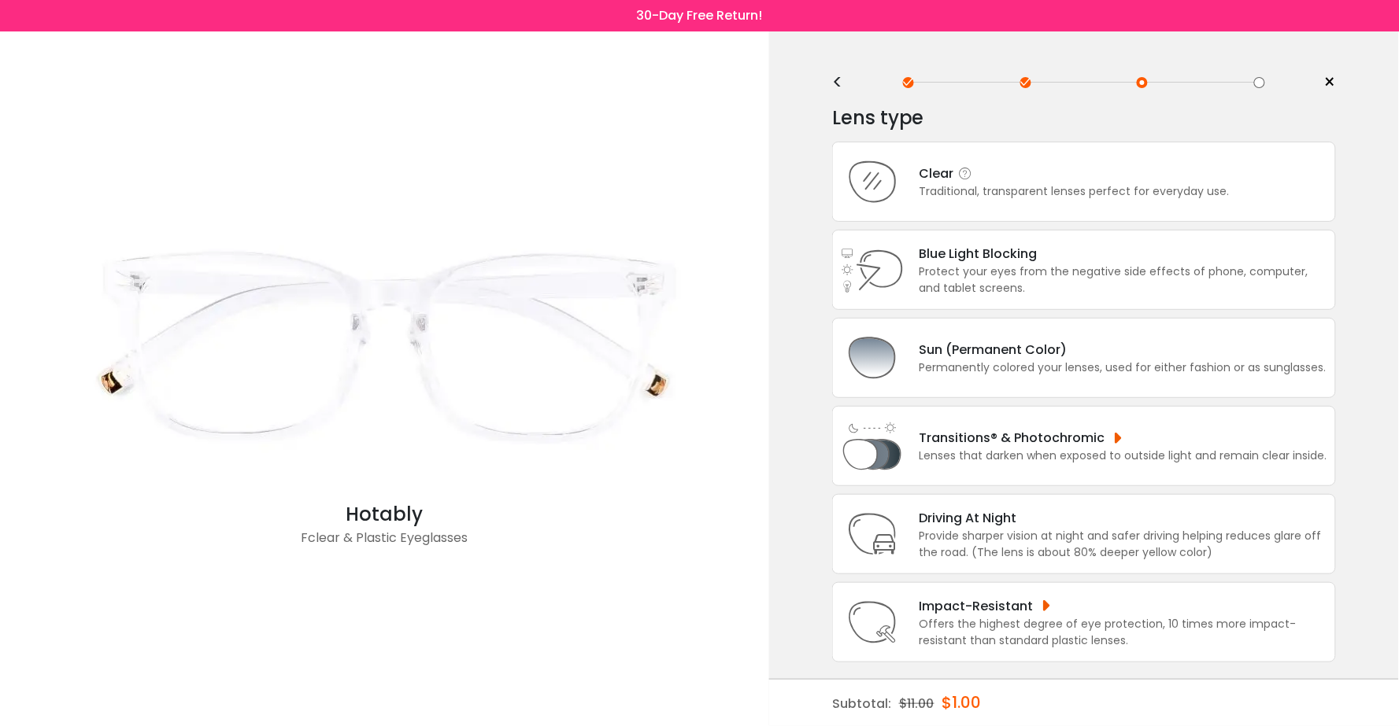
click at [1003, 189] on div "Traditional, transparent lenses perfect for everyday use." at bounding box center [1074, 191] width 310 height 17
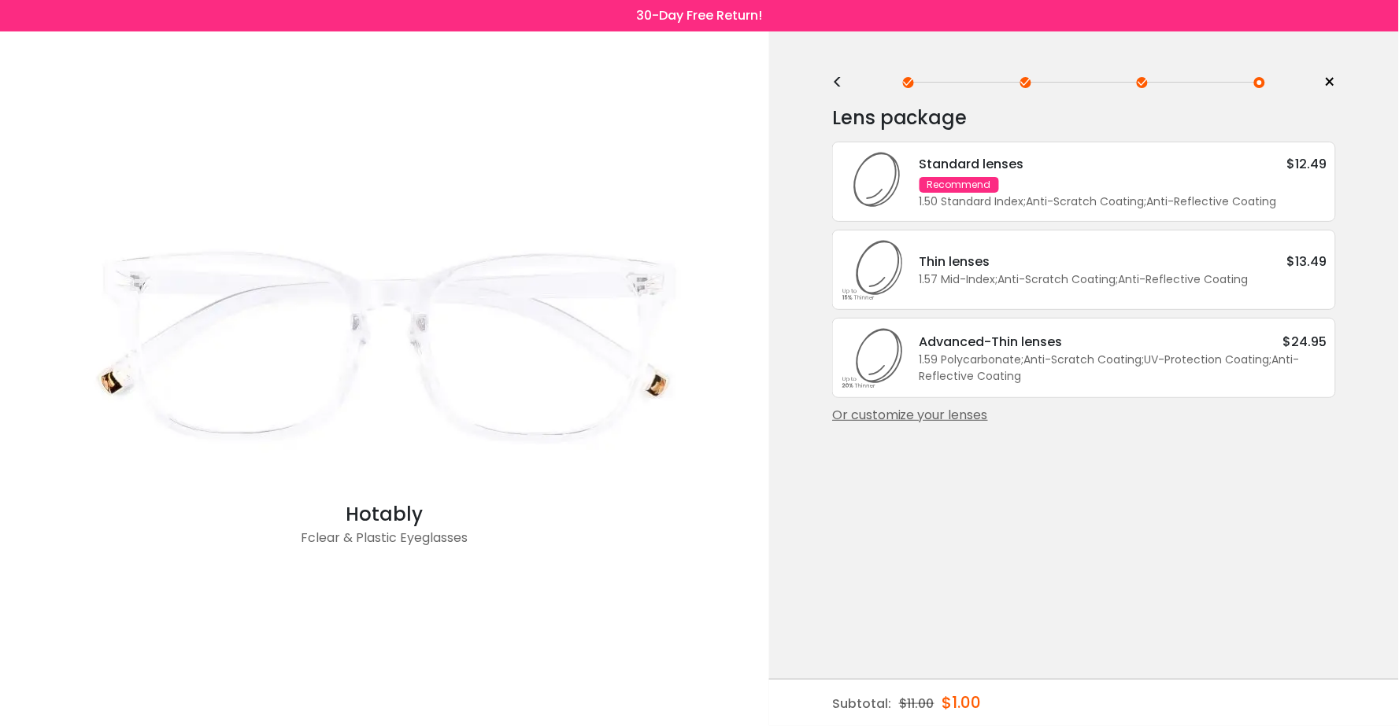
click at [1021, 376] on div "1.59 Polycarbonate ; Anti-Scratch Coating ; UV-Protection Coating ; Anti-Reflec…" at bounding box center [1123, 368] width 408 height 33
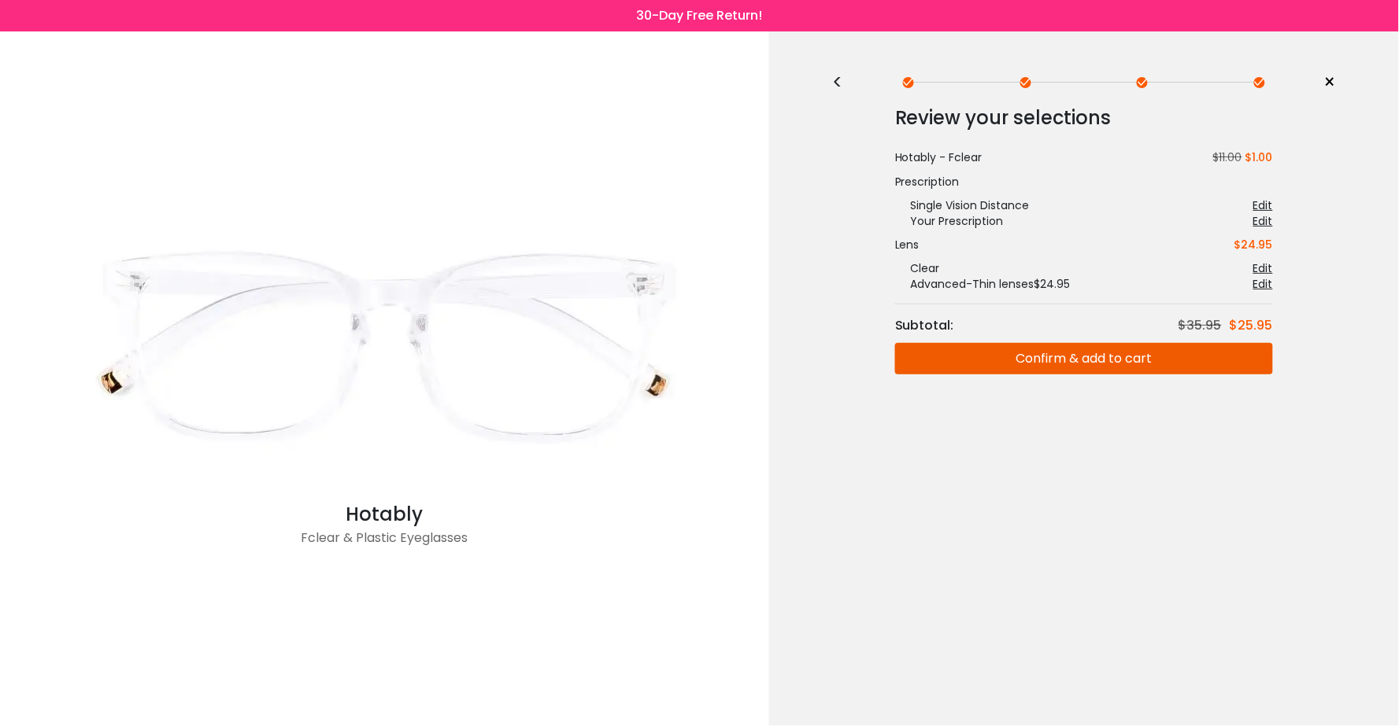
click at [1018, 365] on button "Confirm & add to cart" at bounding box center [1084, 358] width 378 height 31
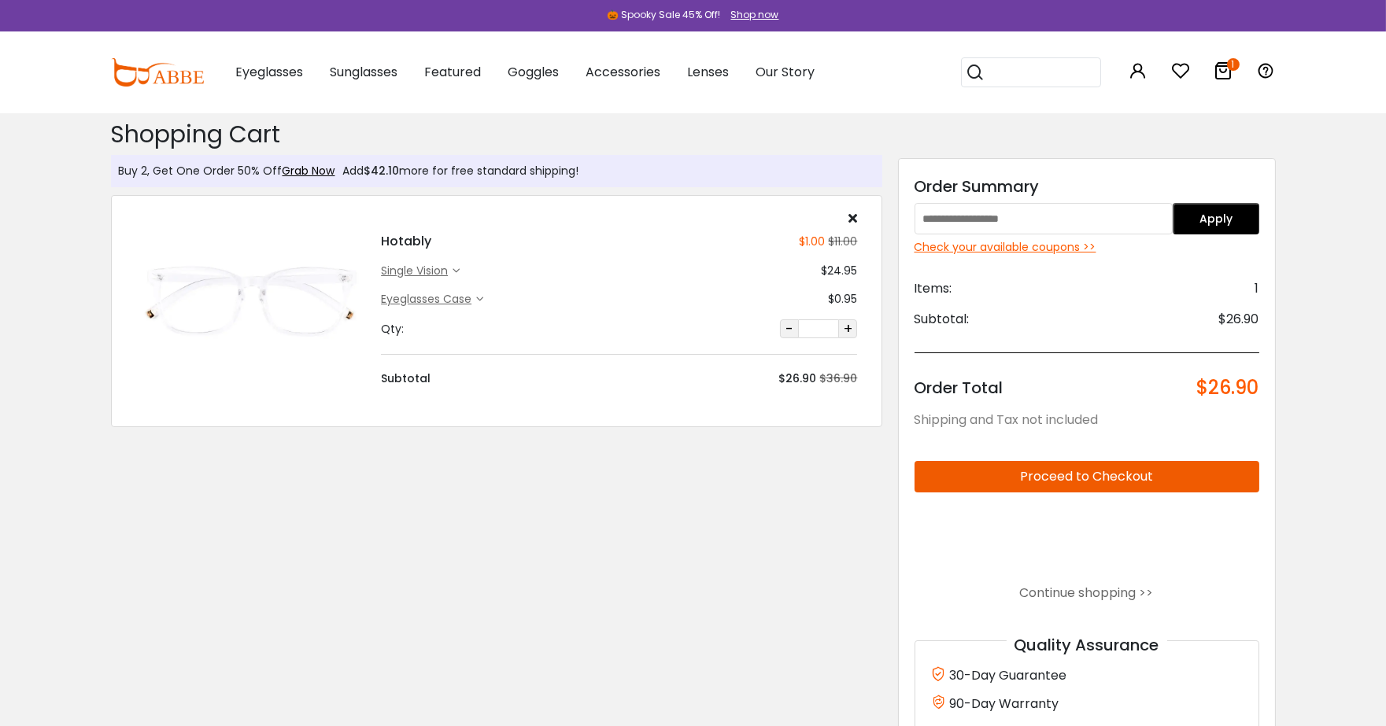
click at [1018, 214] on input "text" at bounding box center [1044, 218] width 259 height 31
click at [154, 67] on img at bounding box center [157, 72] width 93 height 28
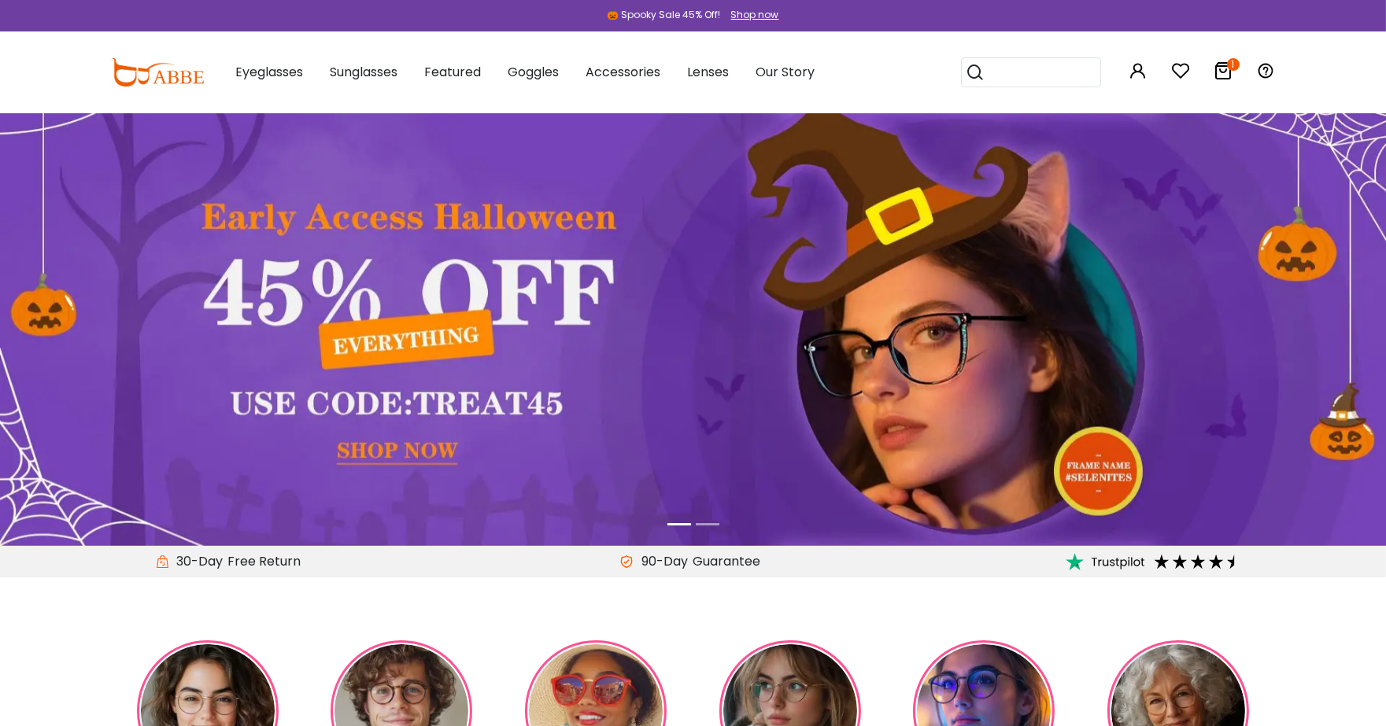
click at [1232, 72] on icon at bounding box center [1223, 70] width 19 height 19
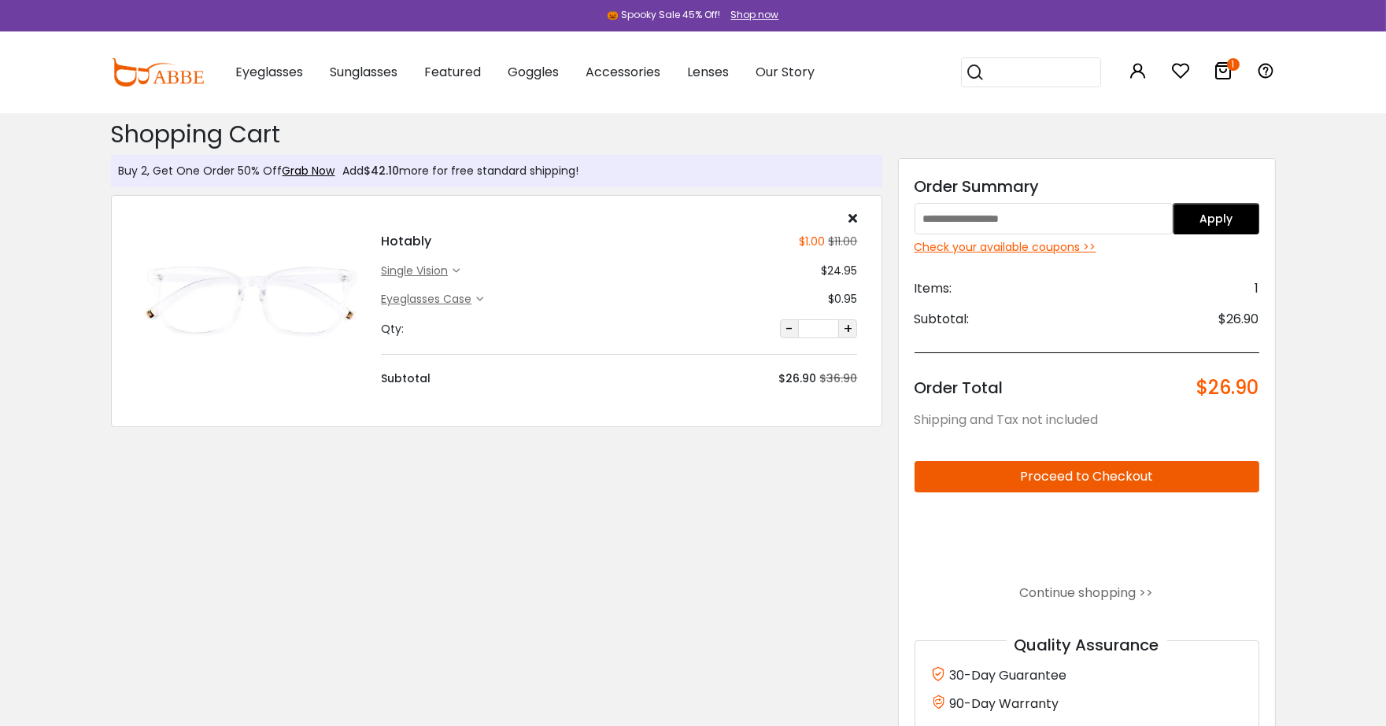
click at [1130, 217] on input "text" at bounding box center [1044, 218] width 259 height 31
type input "*******"
click at [1223, 216] on button "Apply" at bounding box center [1216, 218] width 87 height 31
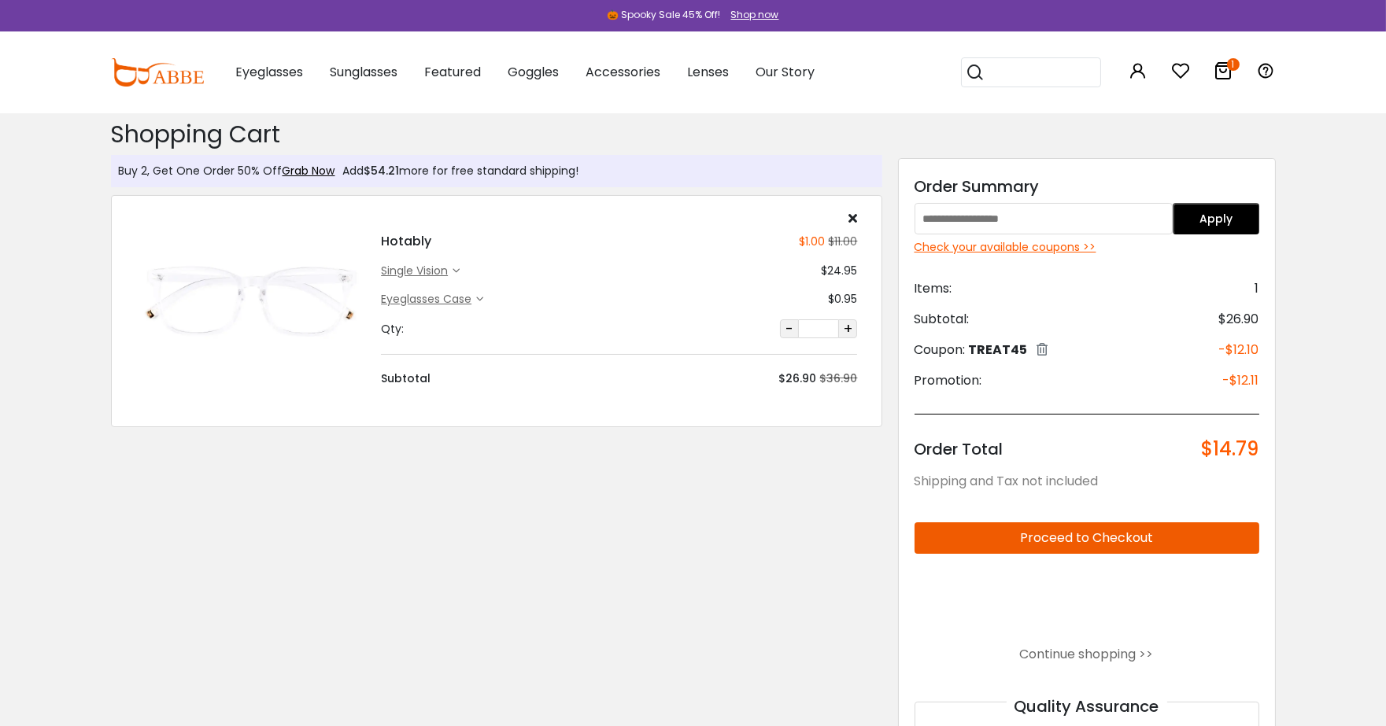
click at [421, 270] on div "single vision" at bounding box center [417, 271] width 72 height 17
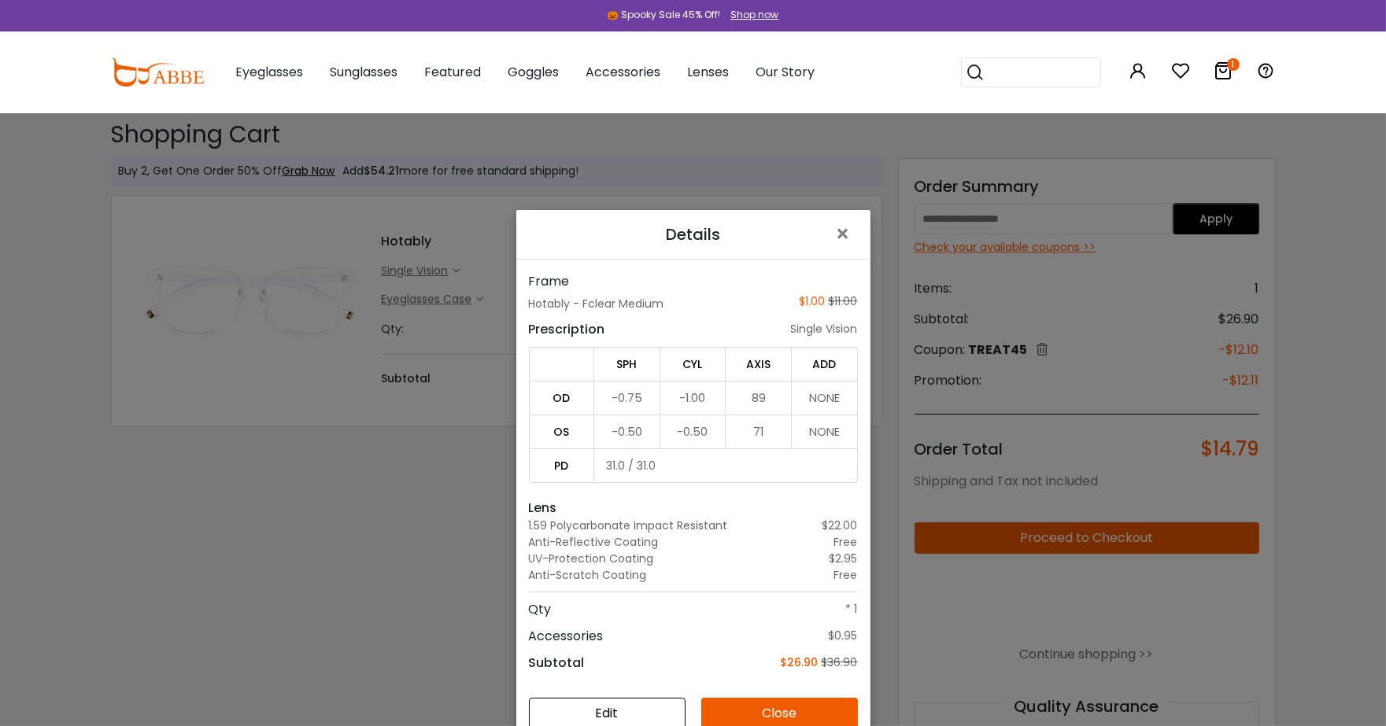
click at [368, 632] on div "Details × Frame Hotably - Fclear Medium $1.00 $11.00 Prescription single vision…" at bounding box center [693, 363] width 1386 height 726
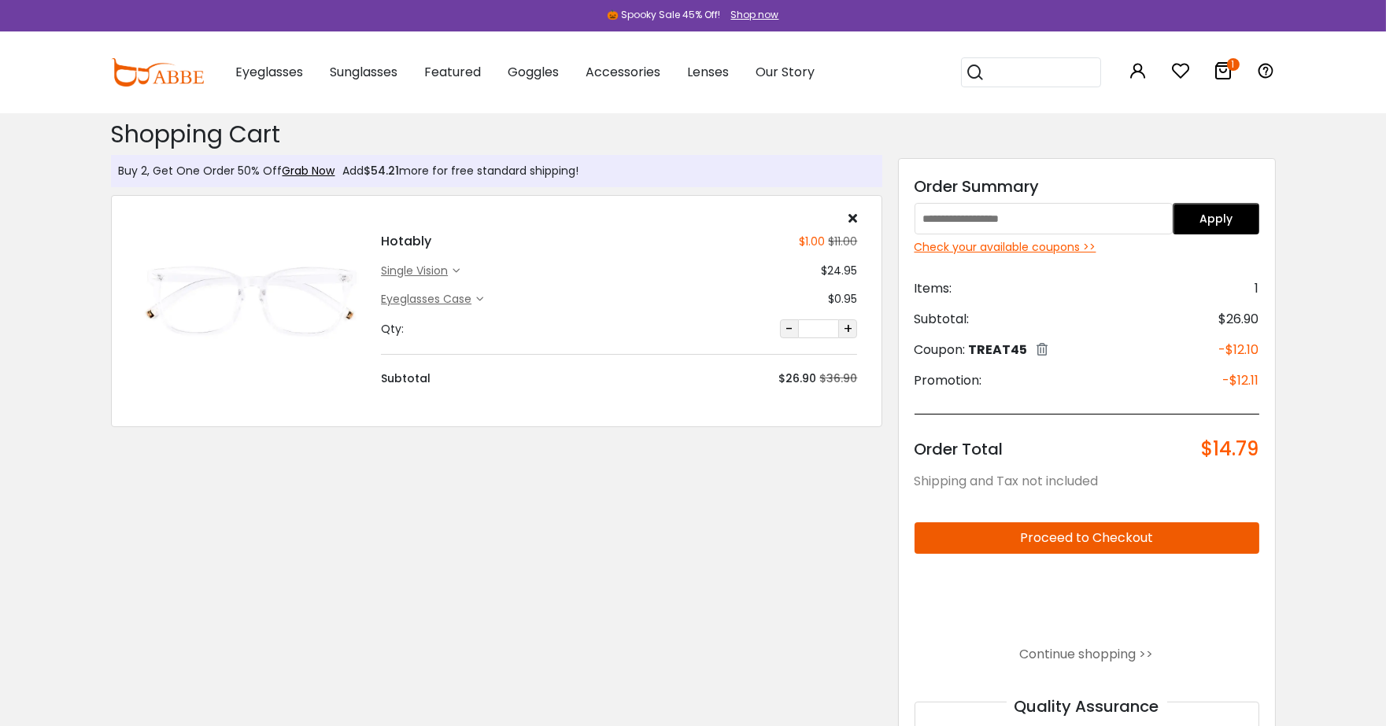
click at [444, 277] on div "single vision" at bounding box center [417, 271] width 72 height 17
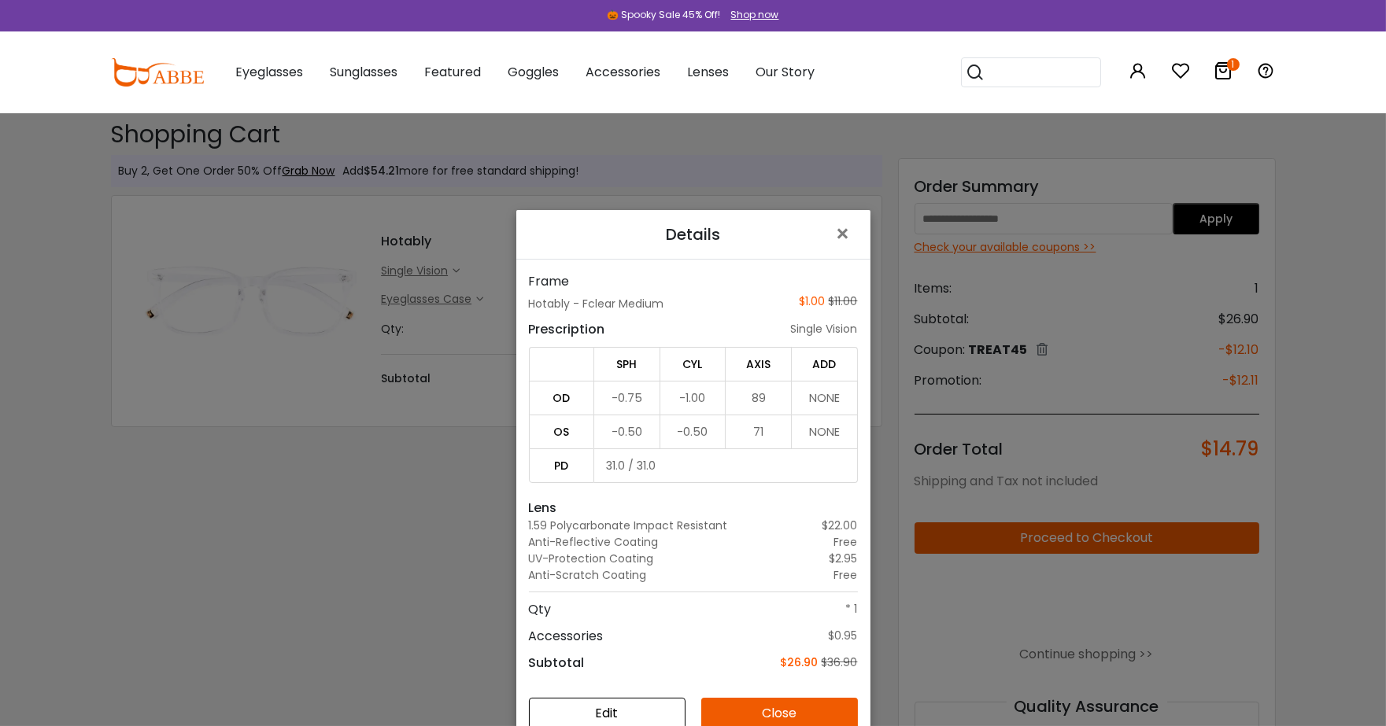
click at [617, 712] on button "Edit" at bounding box center [607, 713] width 157 height 31
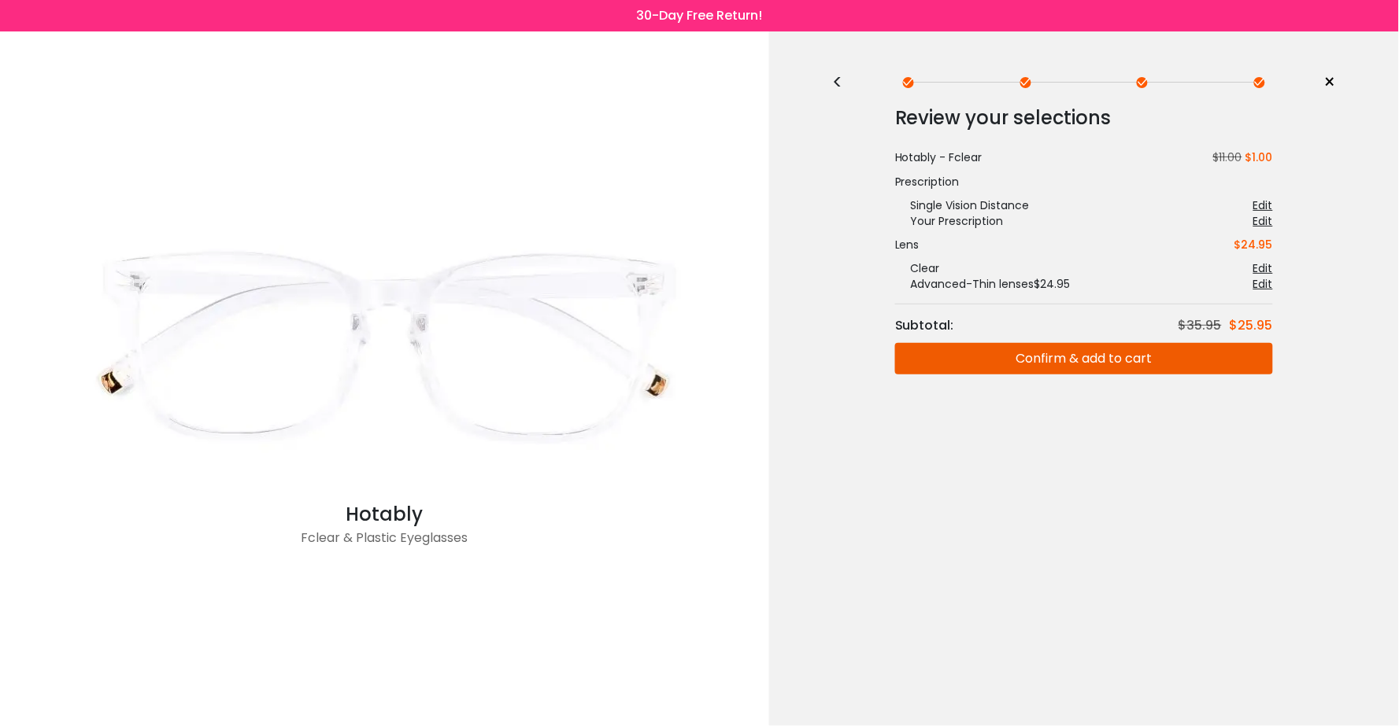
click at [837, 76] on div "<" at bounding box center [844, 82] width 24 height 13
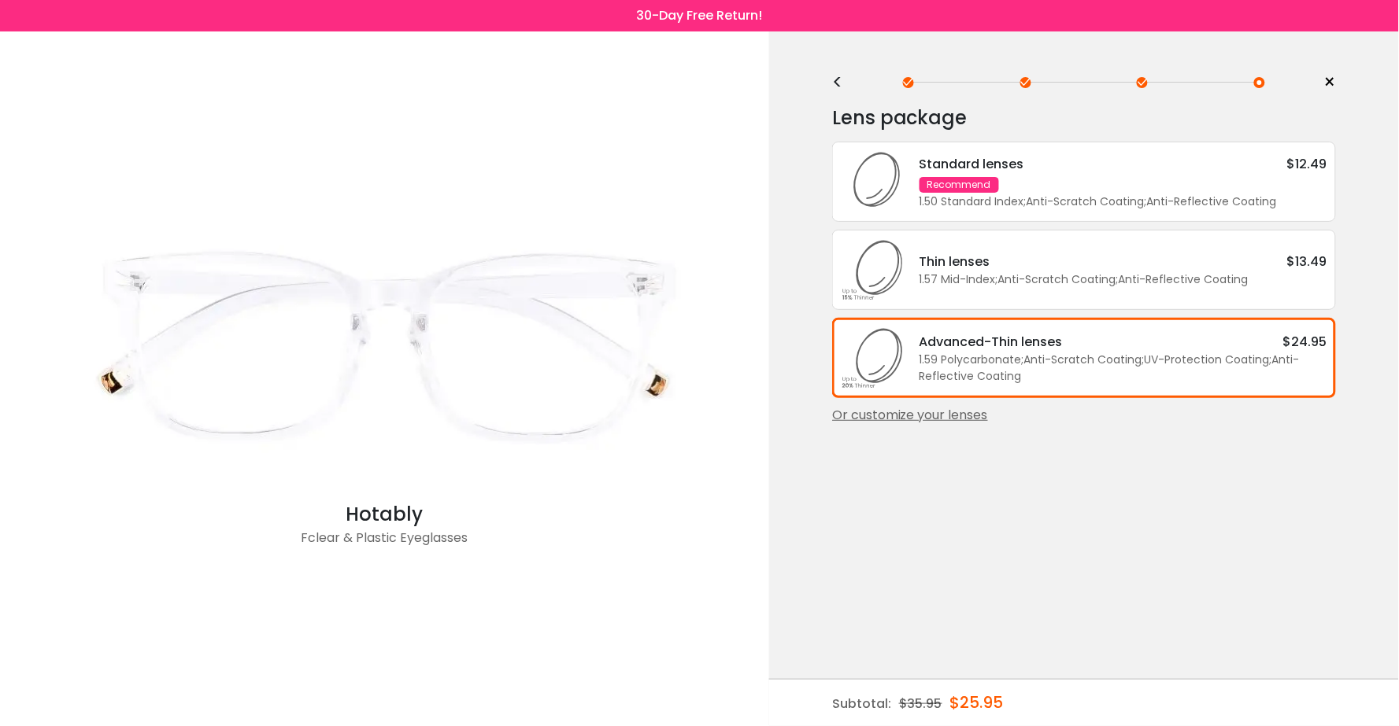
click at [981, 374] on div "1.59 Polycarbonate ; Anti-Scratch Coating ; UV-Protection Coating ; Anti-Reflec…" at bounding box center [1123, 368] width 408 height 33
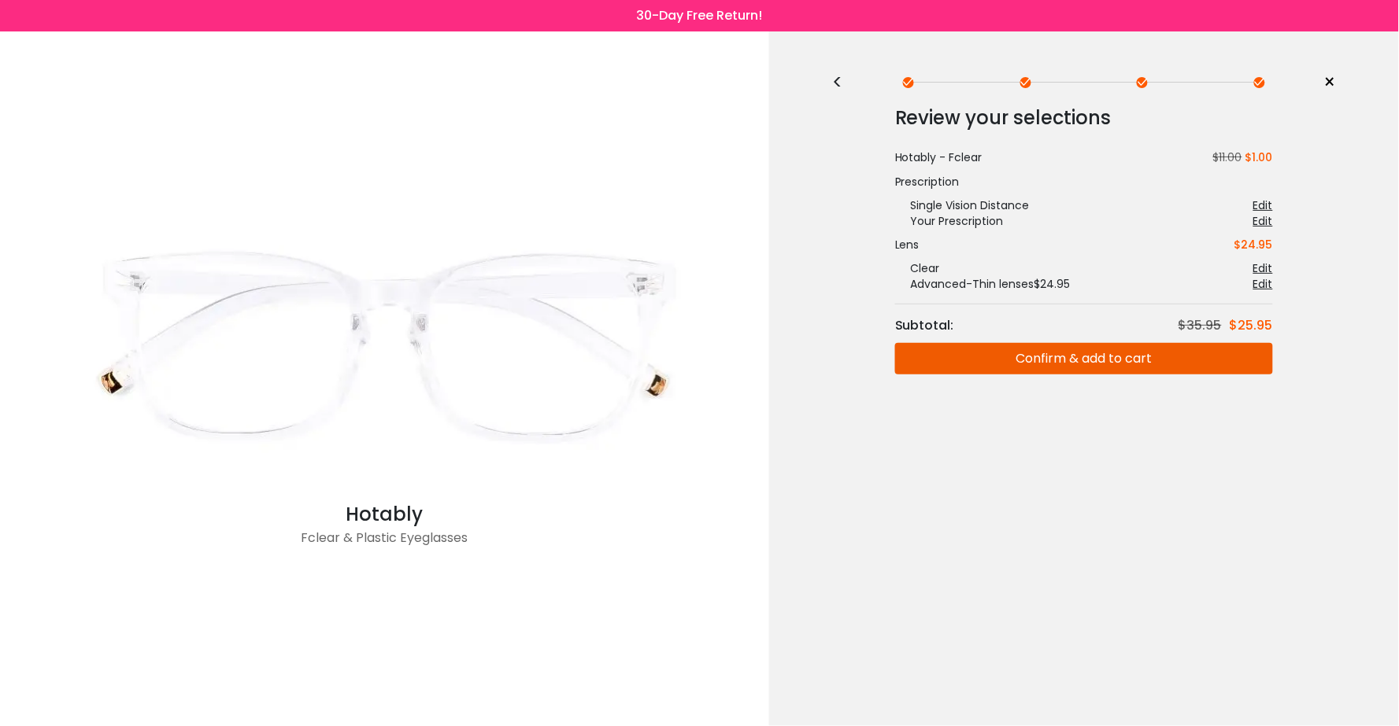
click at [981, 365] on button "Confirm & add to cart" at bounding box center [1084, 358] width 378 height 31
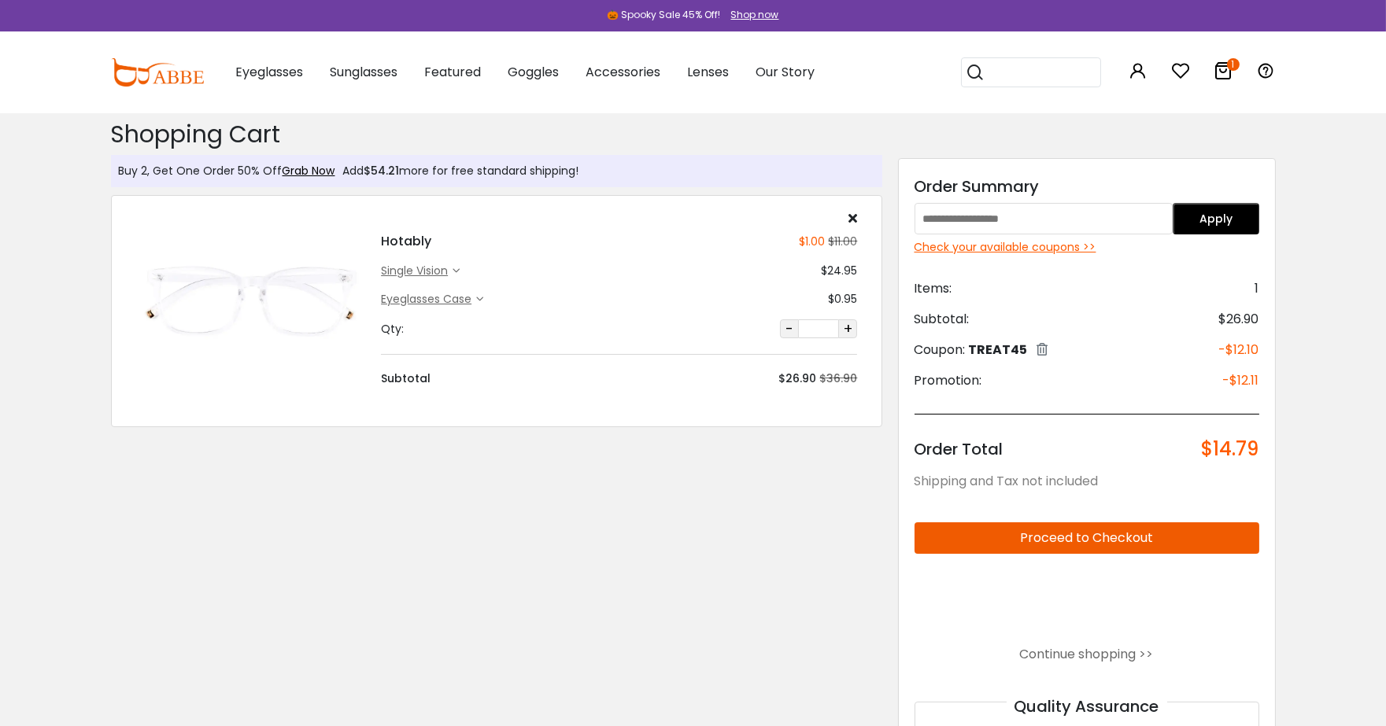
click at [426, 268] on div "single vision" at bounding box center [417, 271] width 72 height 17
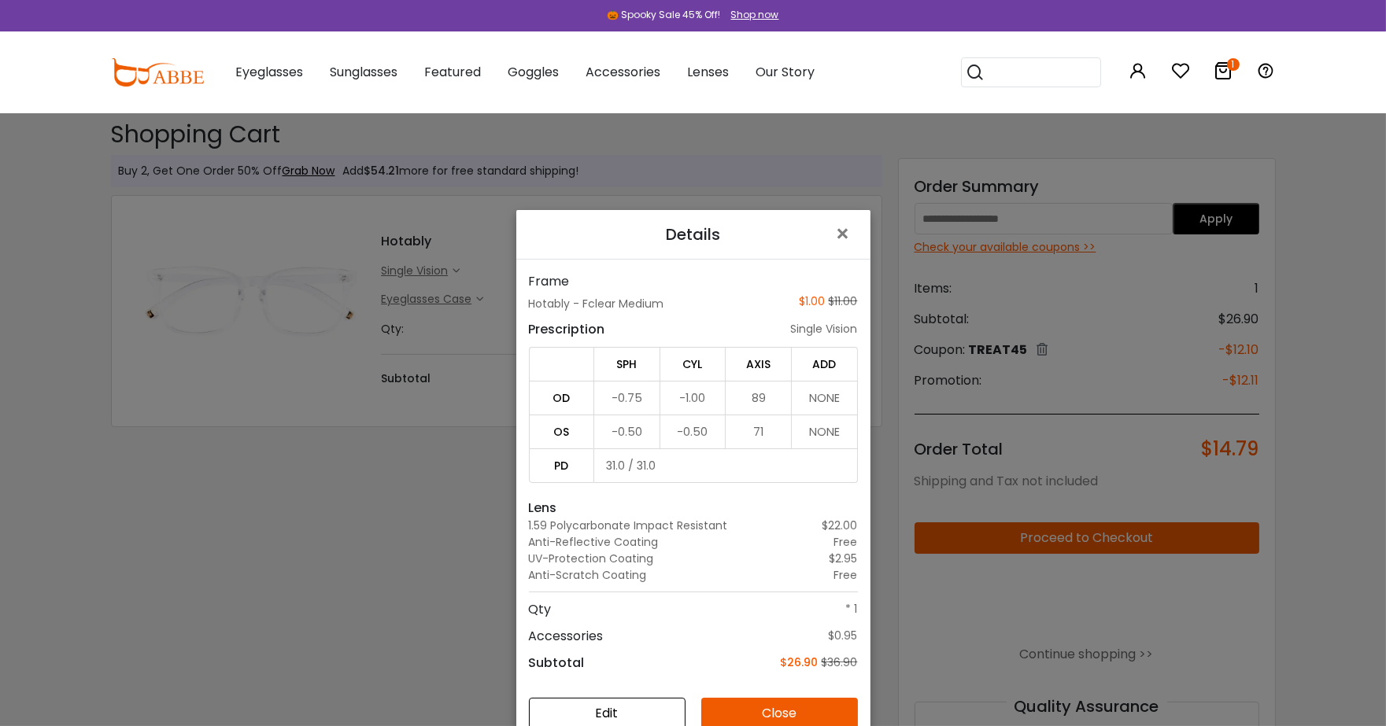
click at [426, 268] on div "Details × Frame Hotably - Fclear Medium $1.00 $11.00 Prescription single vision…" at bounding box center [693, 363] width 1386 height 726
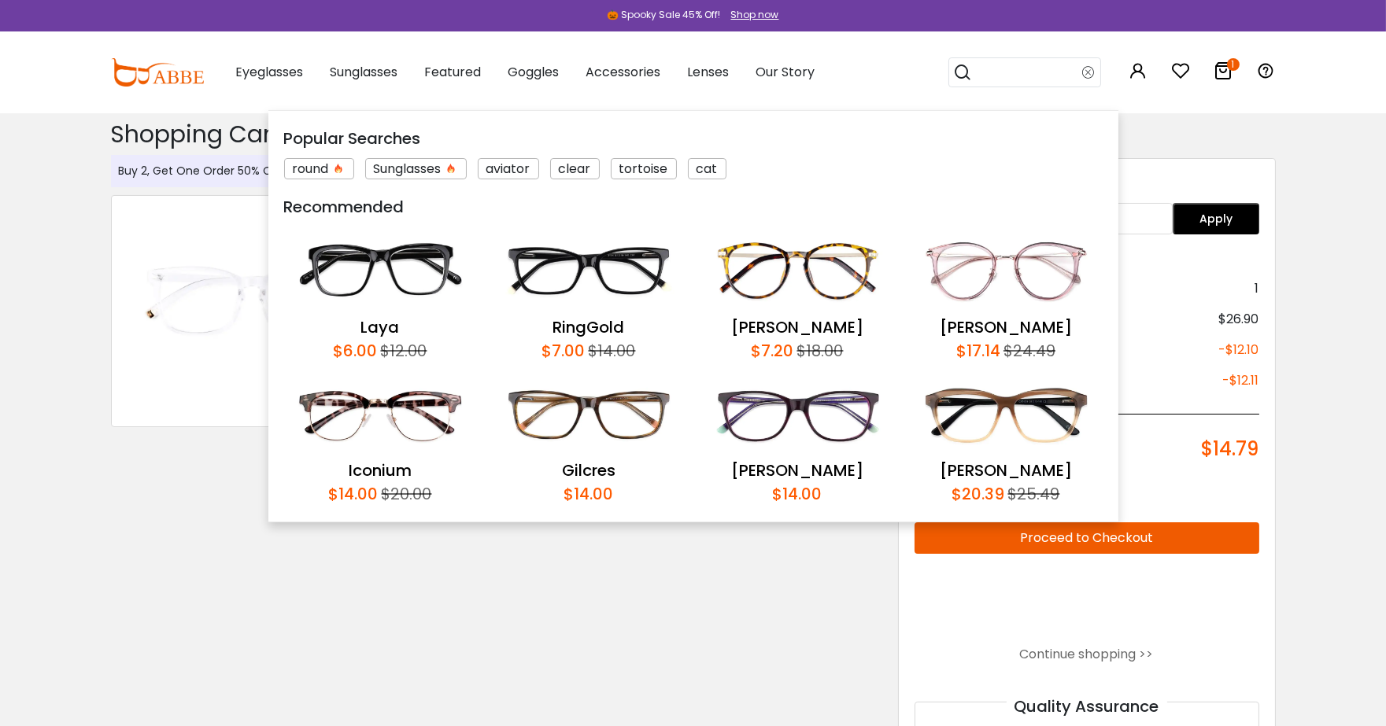
click at [988, 74] on input "search" at bounding box center [1028, 72] width 110 height 28
type input "*******"
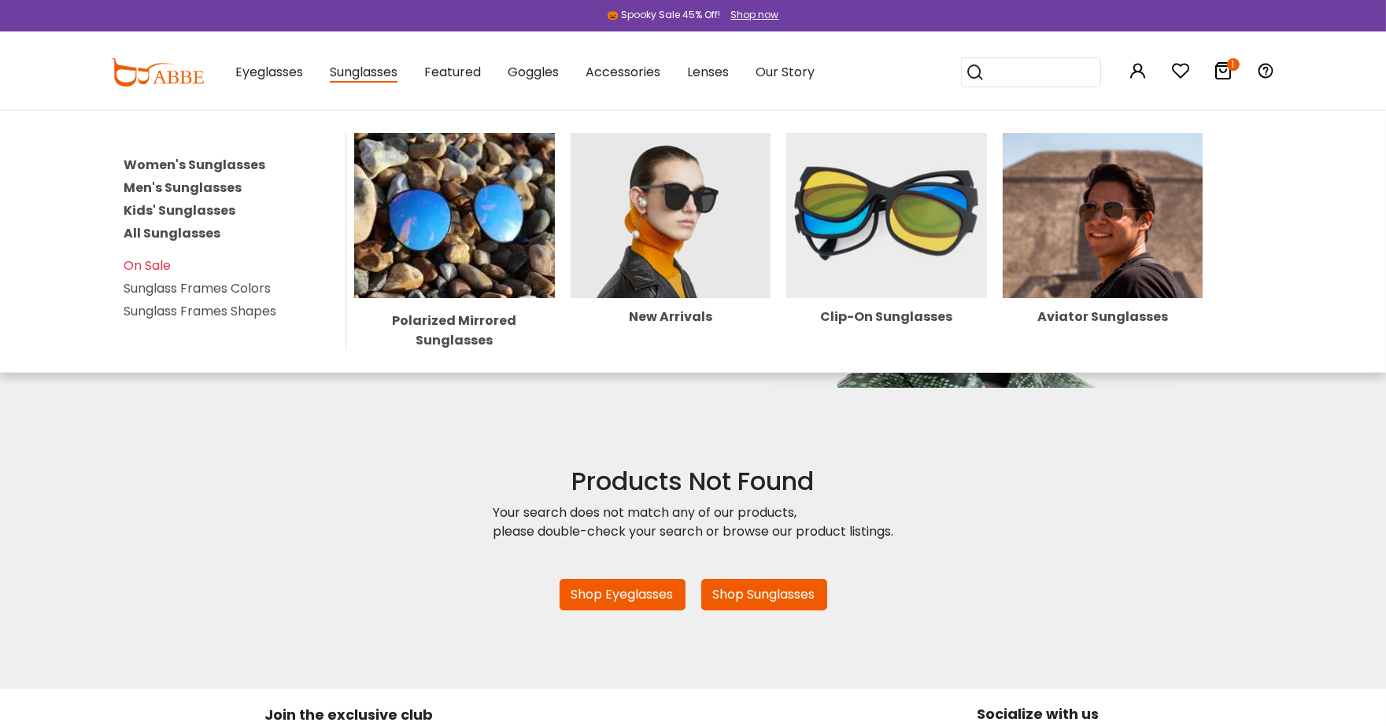
click at [390, 79] on span "Sunglasses" at bounding box center [364, 73] width 68 height 20
click at [246, 161] on link "Women's Sunglasses" at bounding box center [195, 165] width 142 height 18
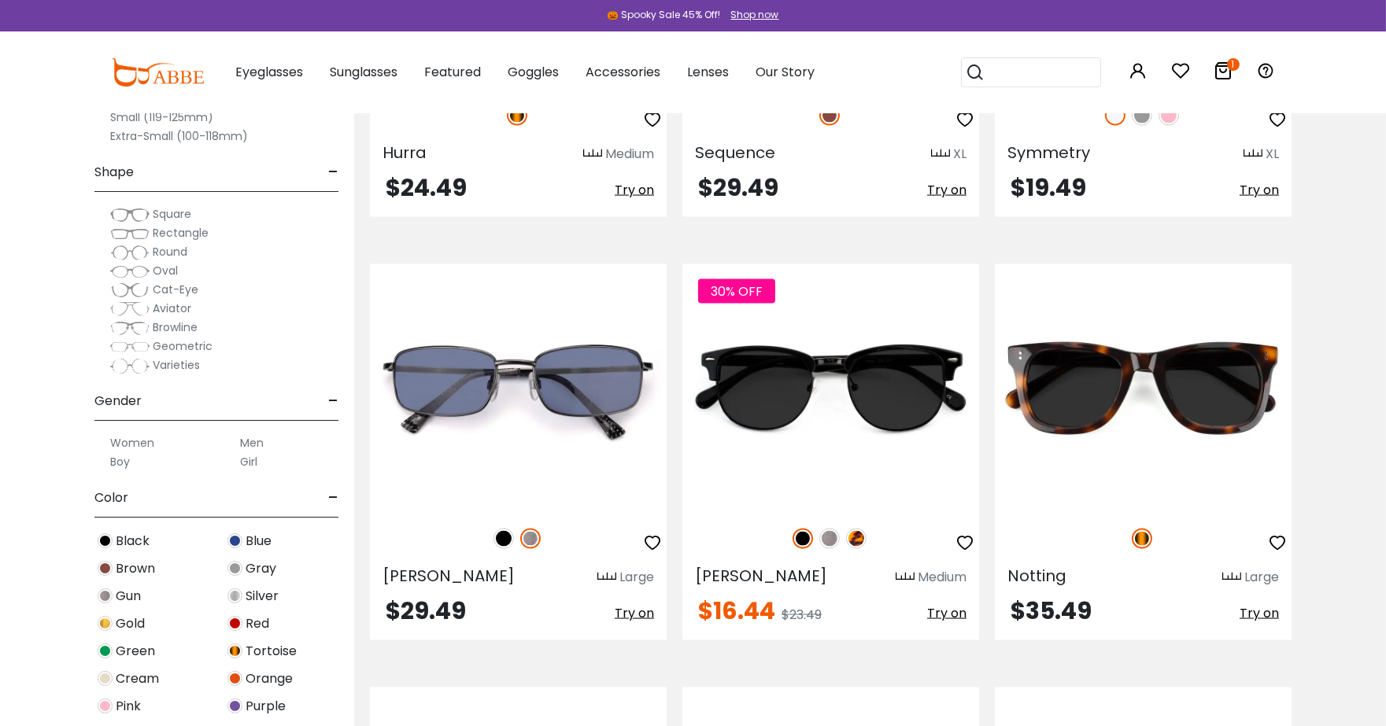
scroll to position [5371, 0]
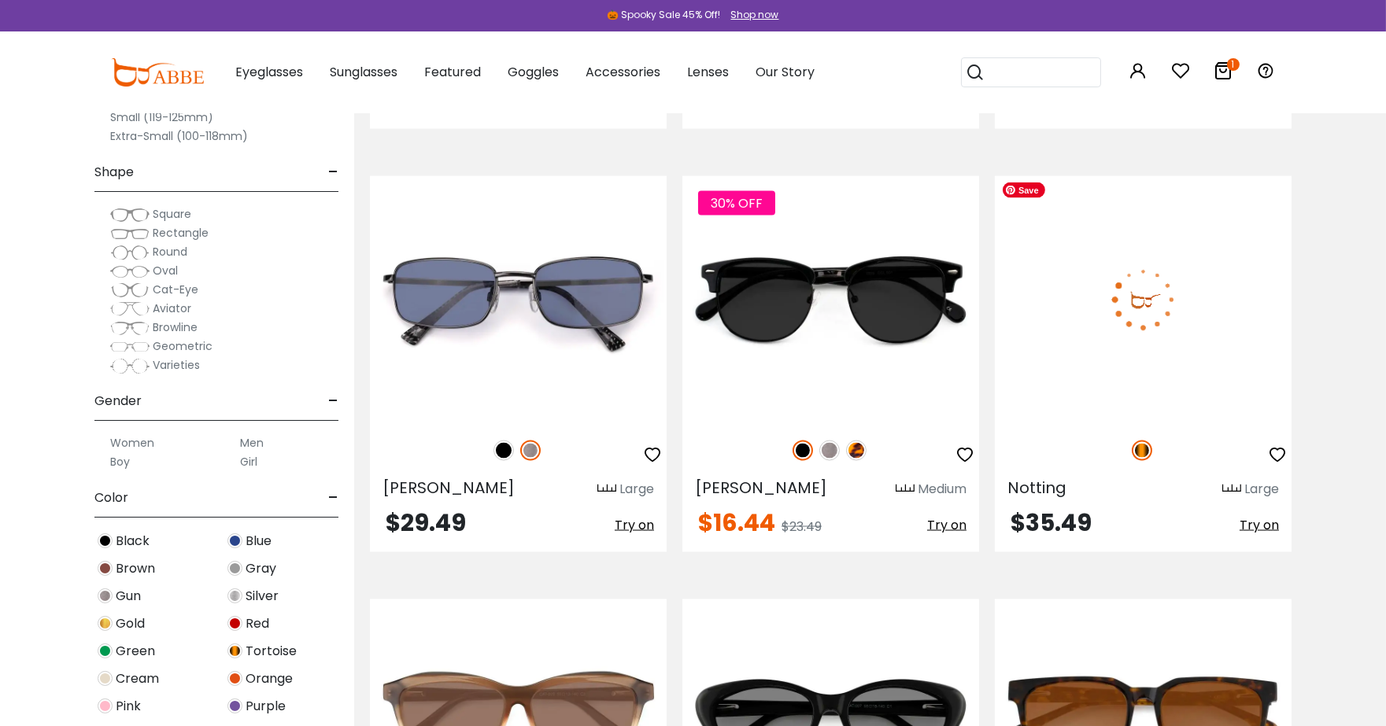
click at [1145, 328] on img at bounding box center [1143, 299] width 297 height 247
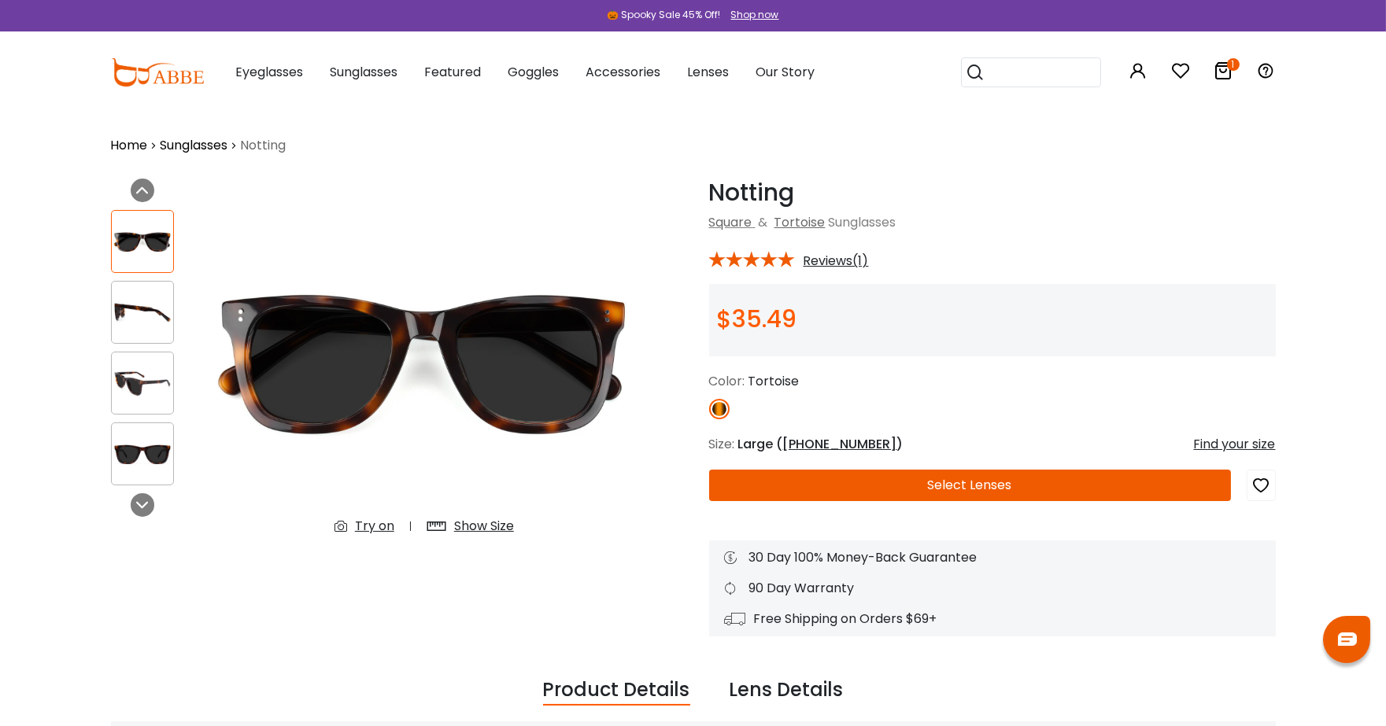
click at [996, 484] on button "Select Lenses" at bounding box center [970, 485] width 522 height 31
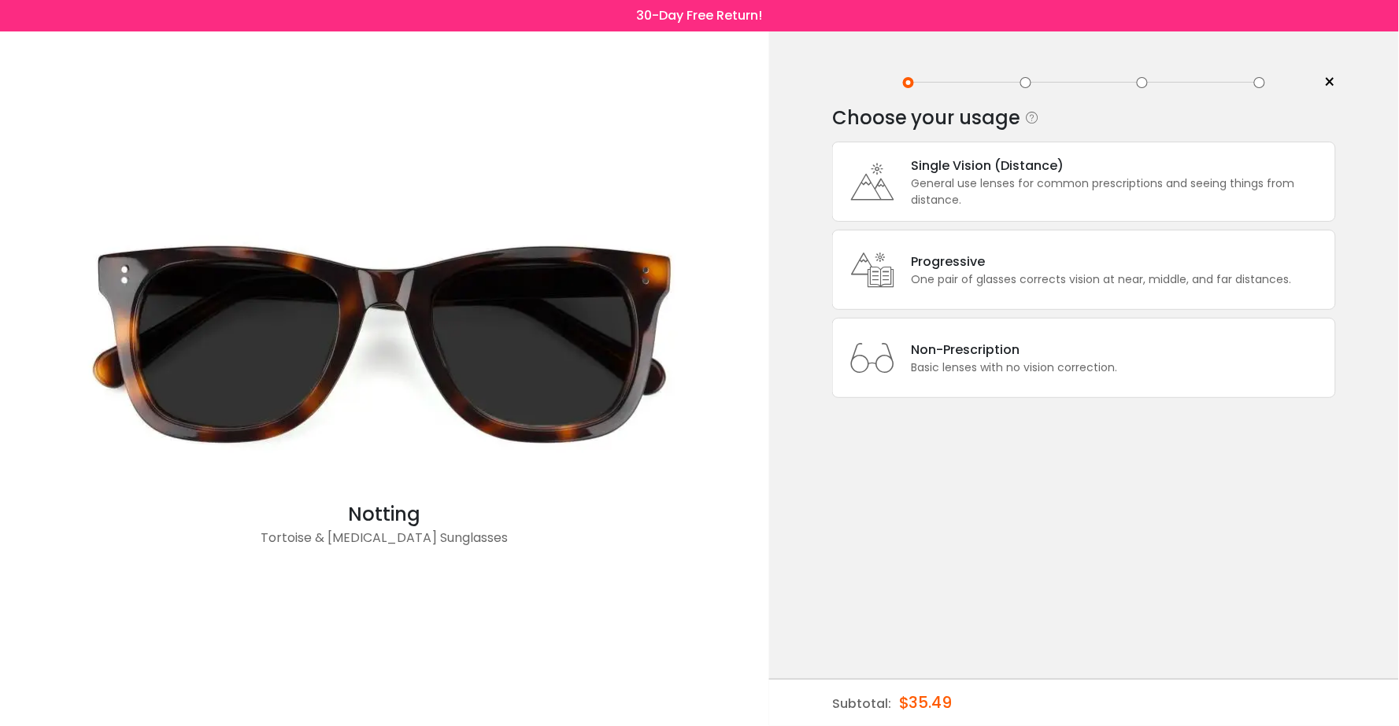
click at [1001, 162] on div "Single Vision (Distance)" at bounding box center [1119, 166] width 416 height 20
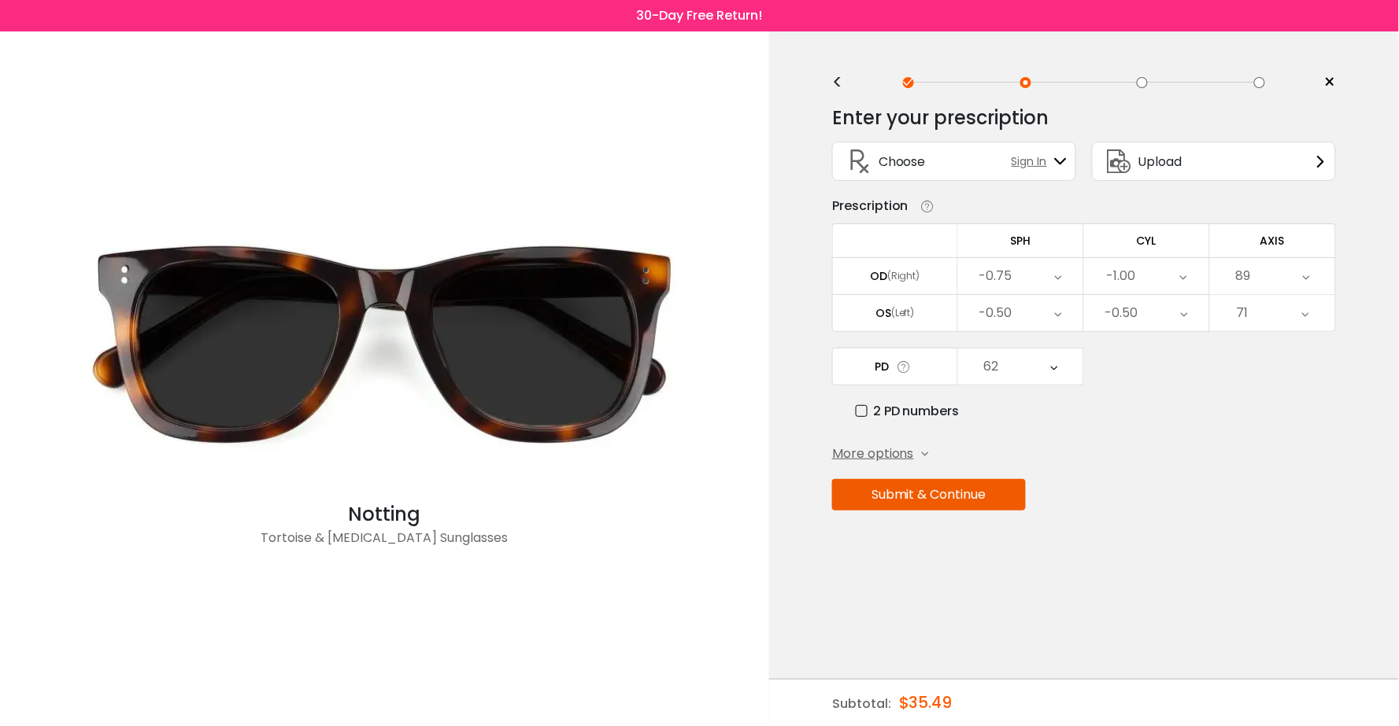
click at [962, 497] on button "Submit & Continue" at bounding box center [929, 494] width 194 height 31
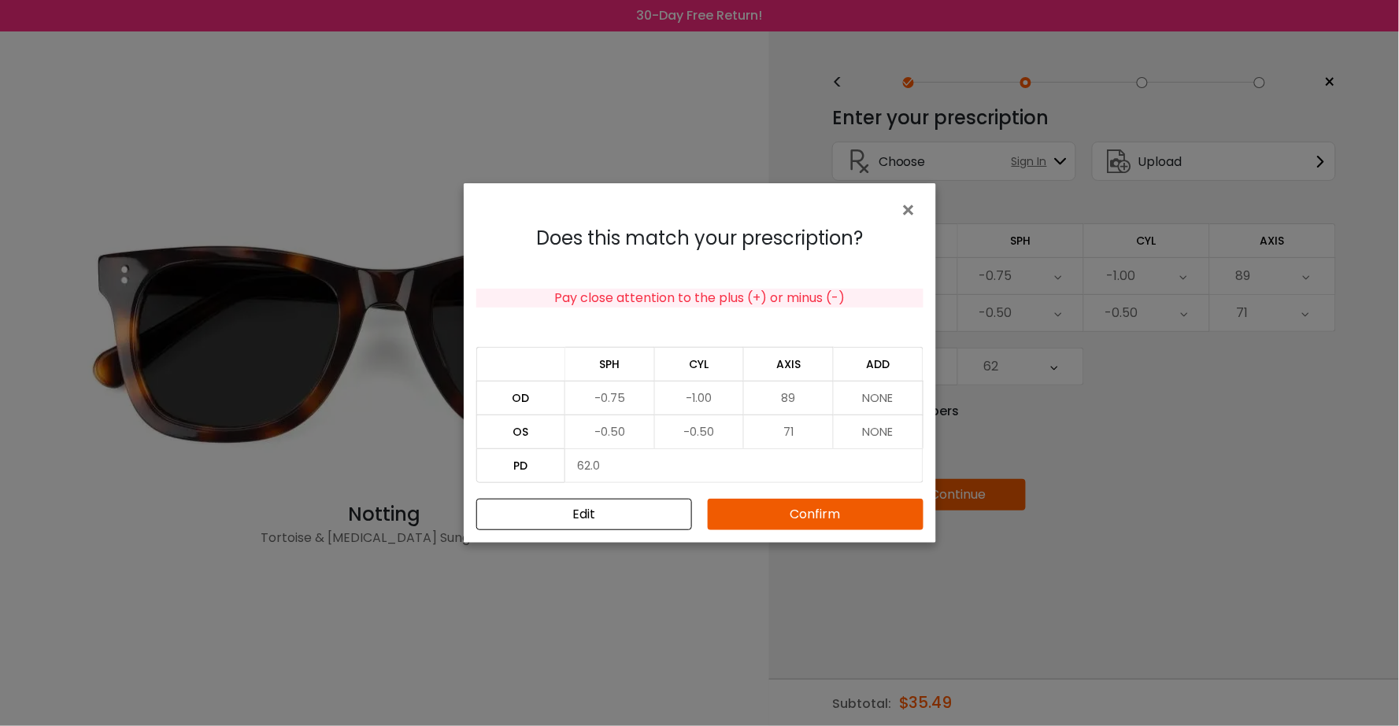
click at [894, 516] on button "Confirm" at bounding box center [816, 514] width 216 height 31
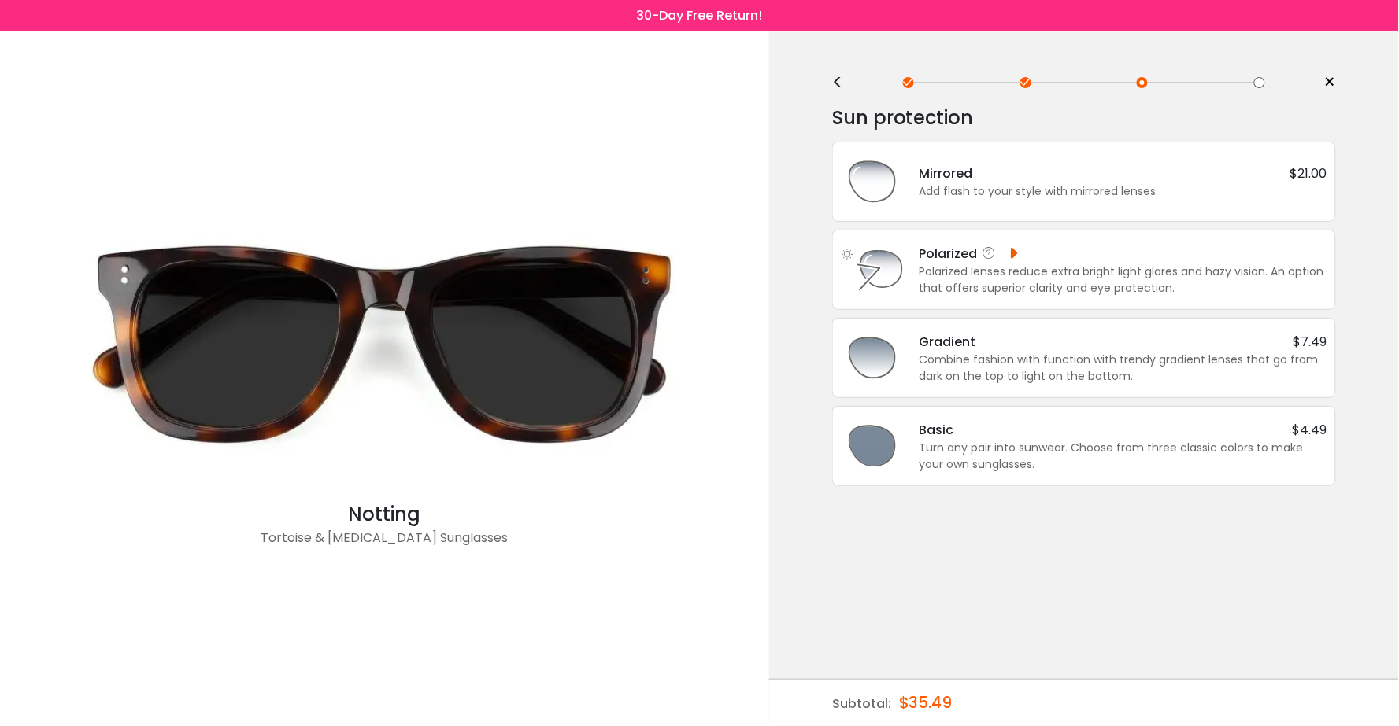
click at [1036, 272] on div "Polarized lenses reduce extra bright light glares and hazy vision. An option th…" at bounding box center [1123, 280] width 408 height 33
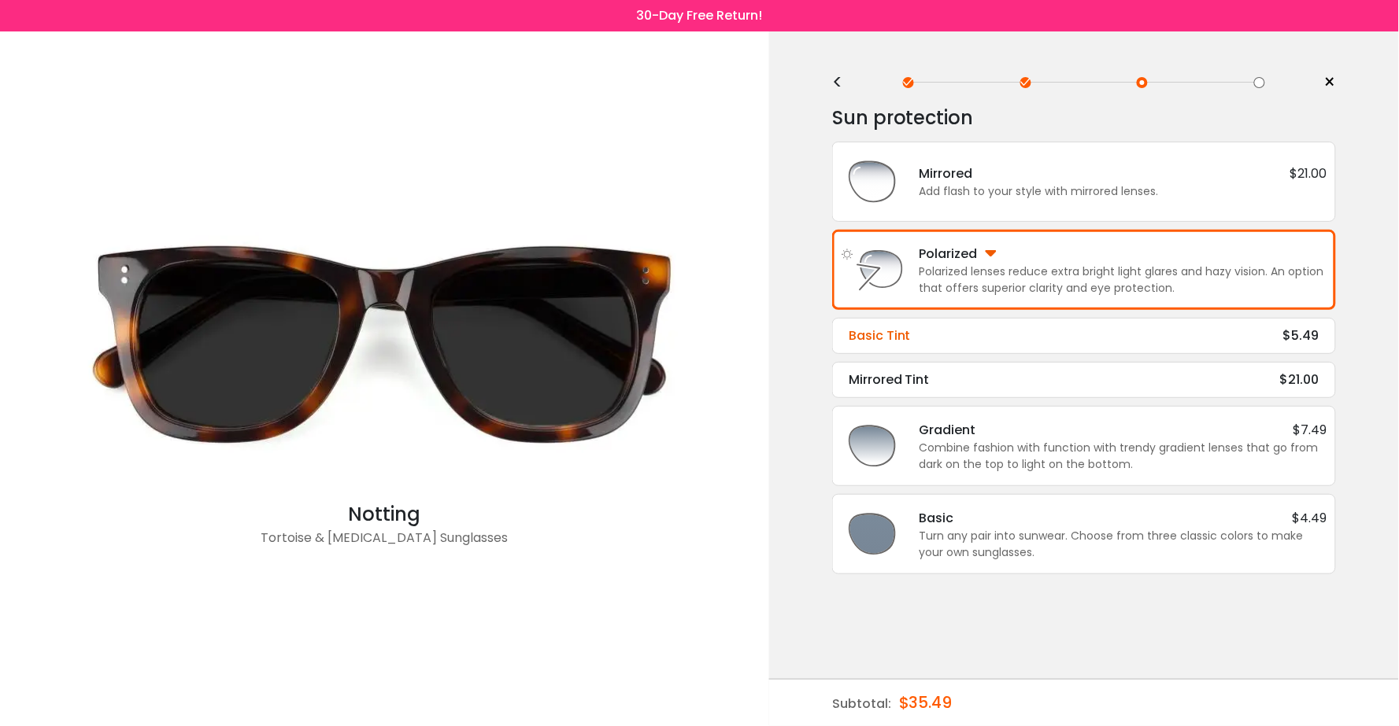
click at [1033, 333] on div "Basic Tint $5.49" at bounding box center [1083, 336] width 471 height 19
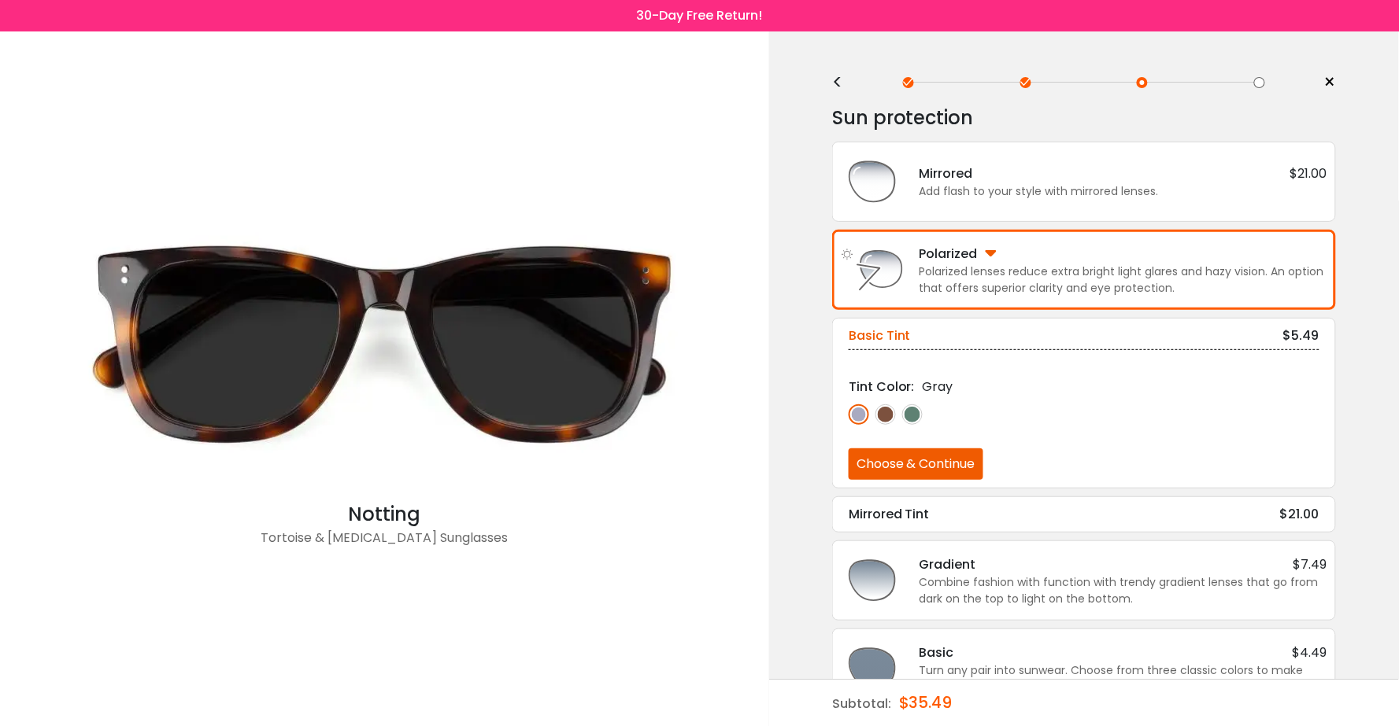
click at [882, 415] on img at bounding box center [885, 415] width 20 height 20
click at [895, 457] on button "Choose & Continue" at bounding box center [915, 464] width 135 height 31
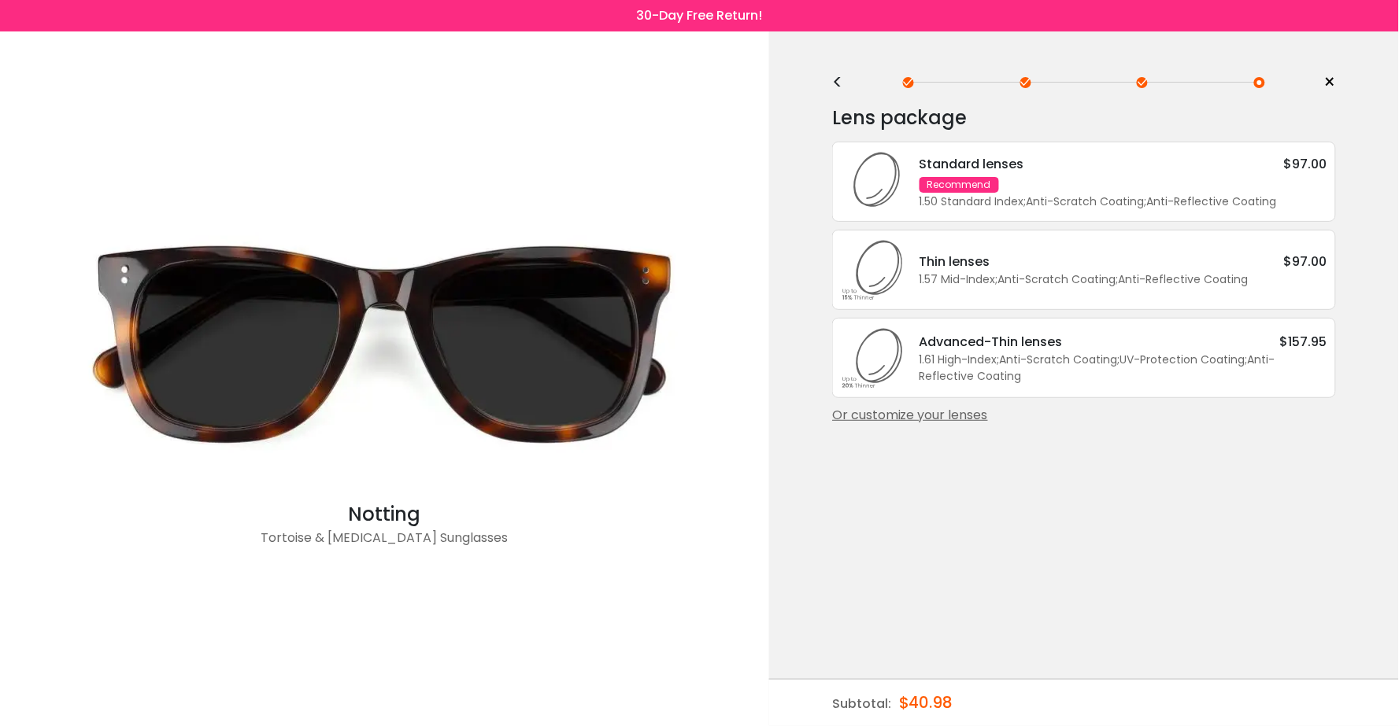
click at [841, 76] on div "<" at bounding box center [844, 82] width 24 height 13
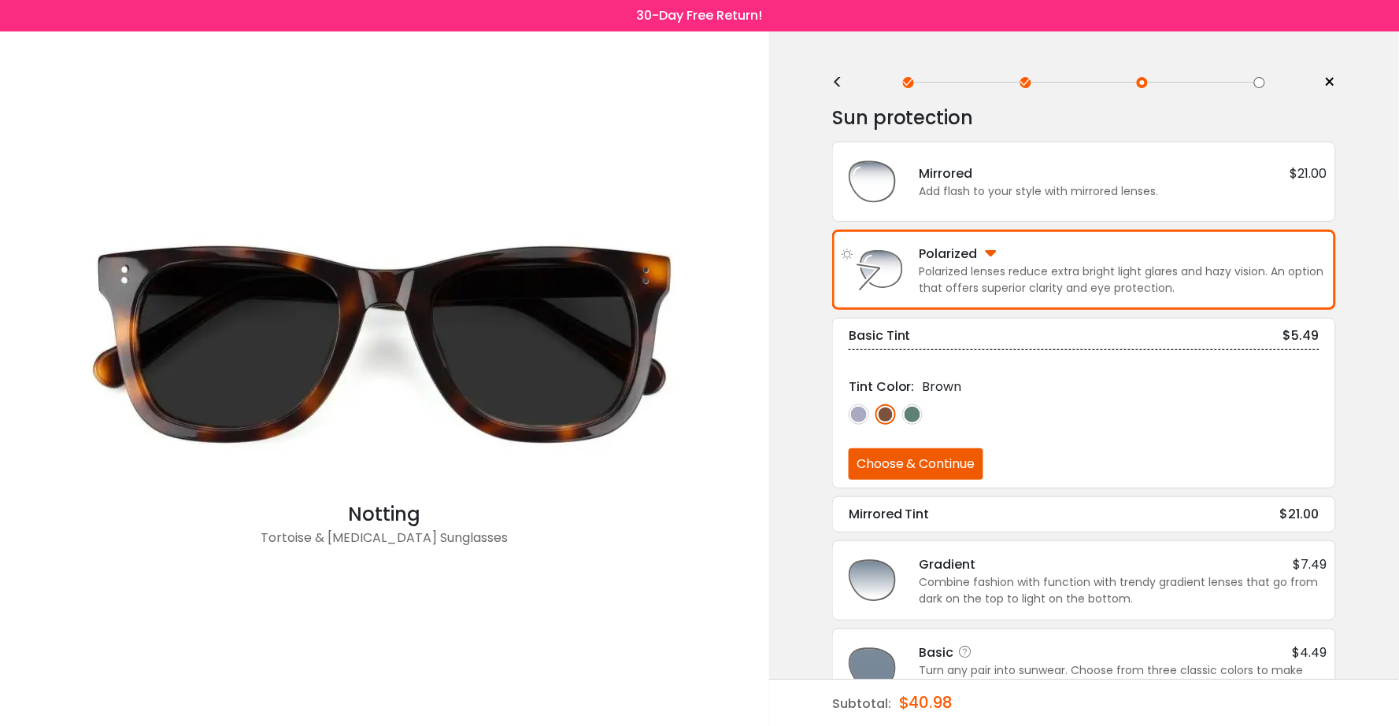
click at [907, 647] on div "Basic $4.49 Turn any pair into sunwear. Choose from three classic colors to mak…" at bounding box center [1115, 669] width 423 height 53
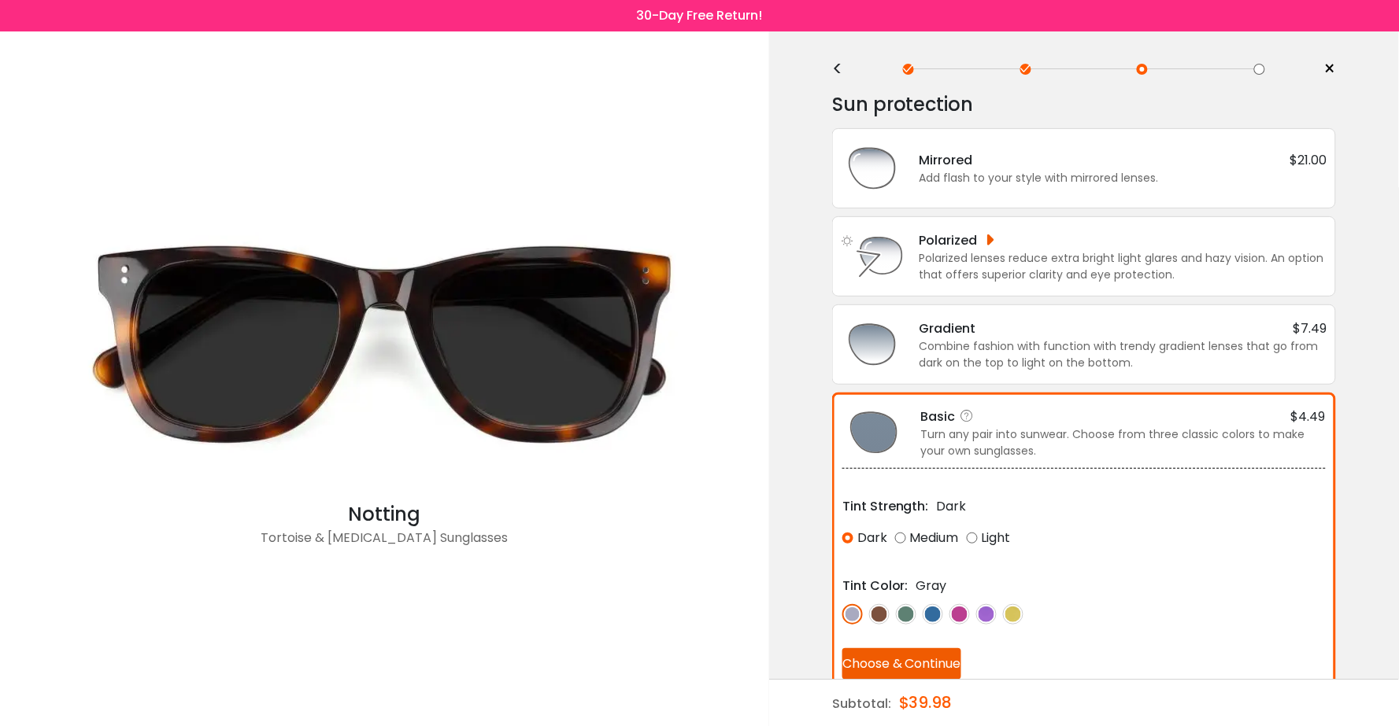
scroll to position [18, 0]
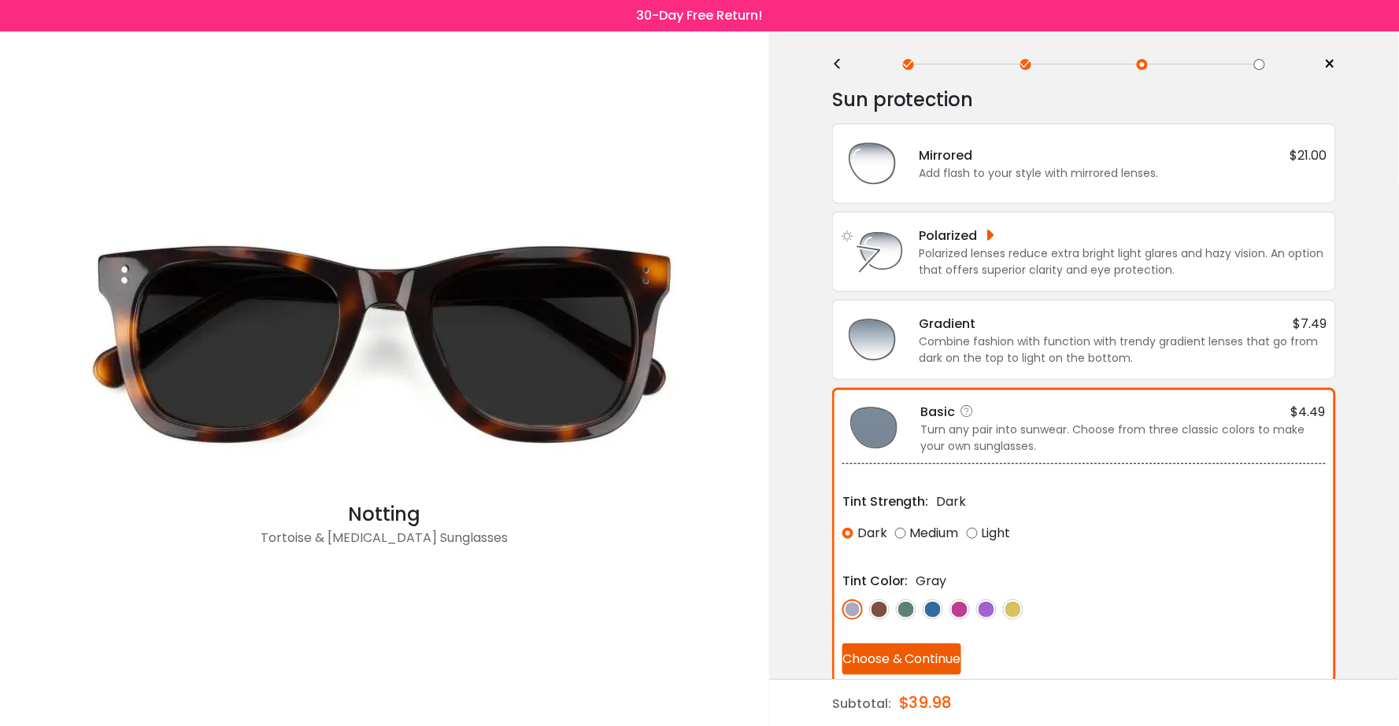
click at [877, 593] on div "Tint Color: Gray" at bounding box center [1083, 595] width 483 height 49
click at [882, 610] on img at bounding box center [879, 610] width 20 height 20
click at [887, 665] on button "Choose & Continue" at bounding box center [901, 659] width 119 height 31
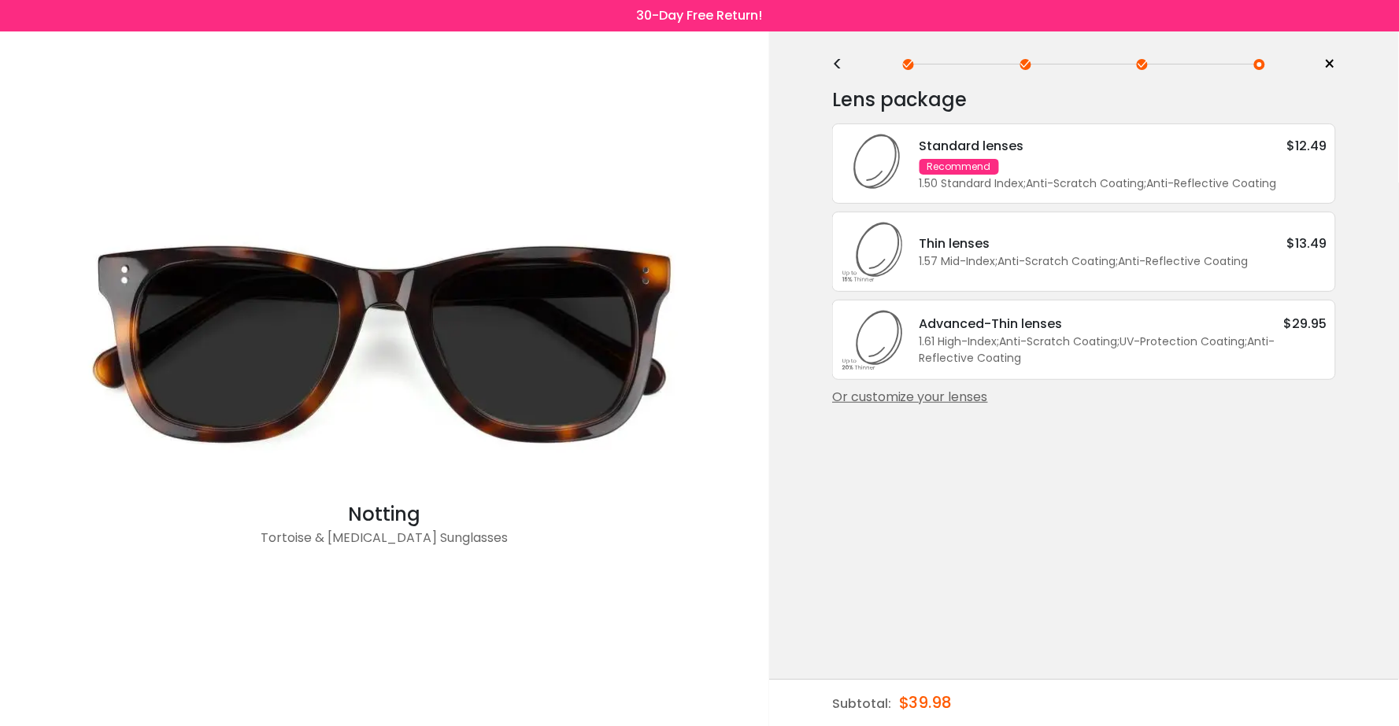
scroll to position [0, 0]
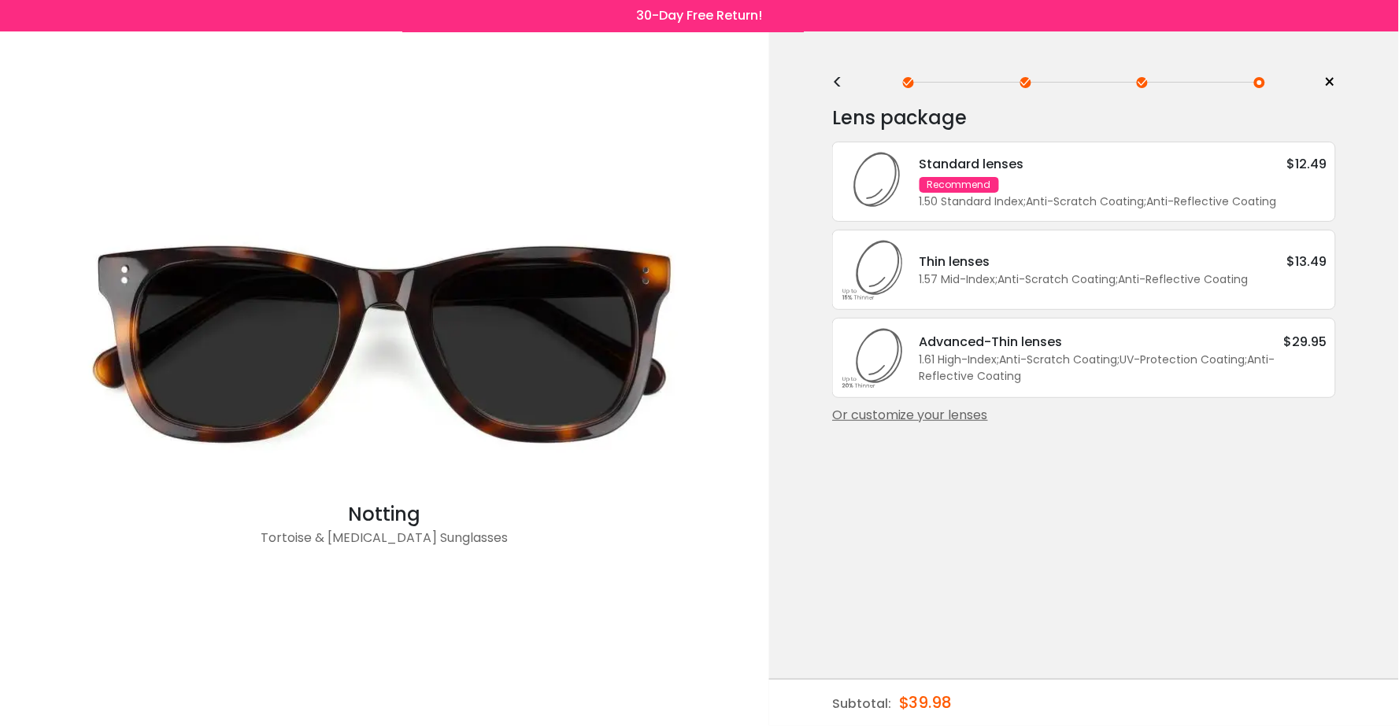
click at [1061, 339] on div "Advanced-Thin lenses" at bounding box center [990, 342] width 143 height 20
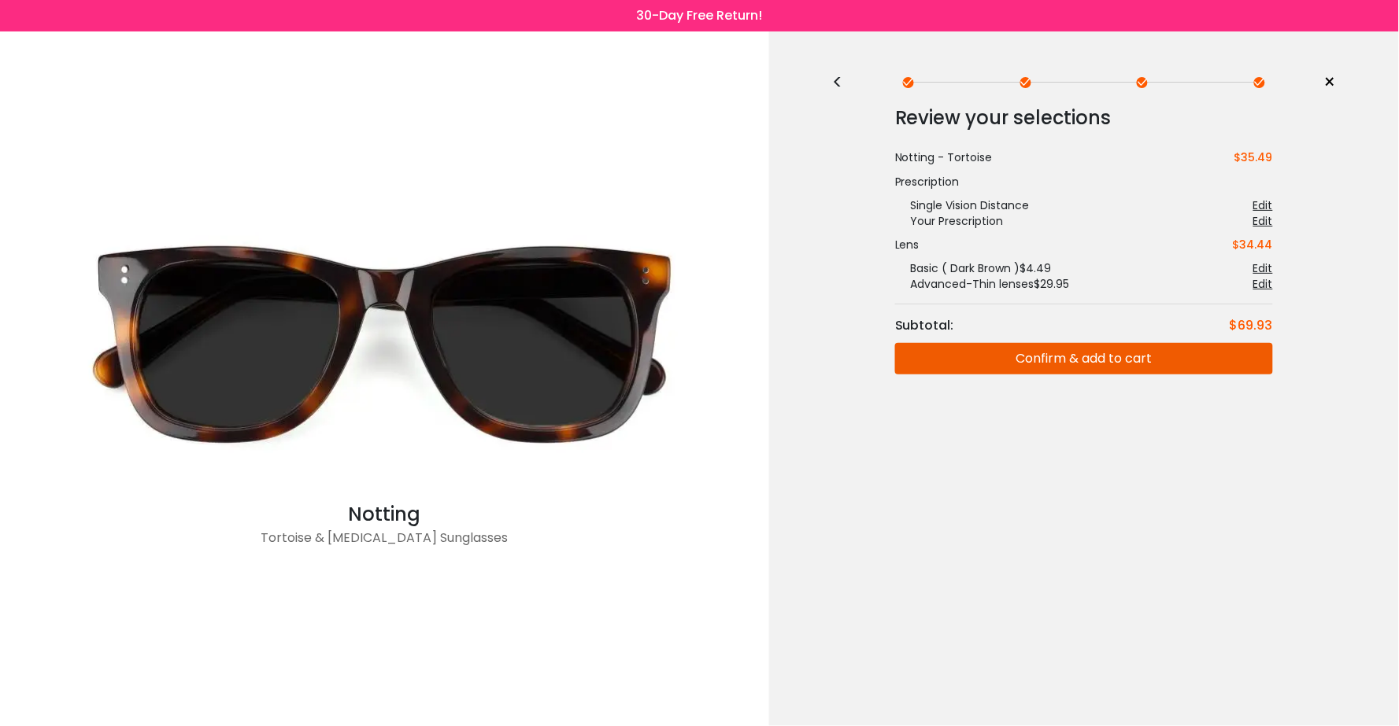
click at [1061, 353] on button "Confirm & add to cart" at bounding box center [1084, 358] width 378 height 31
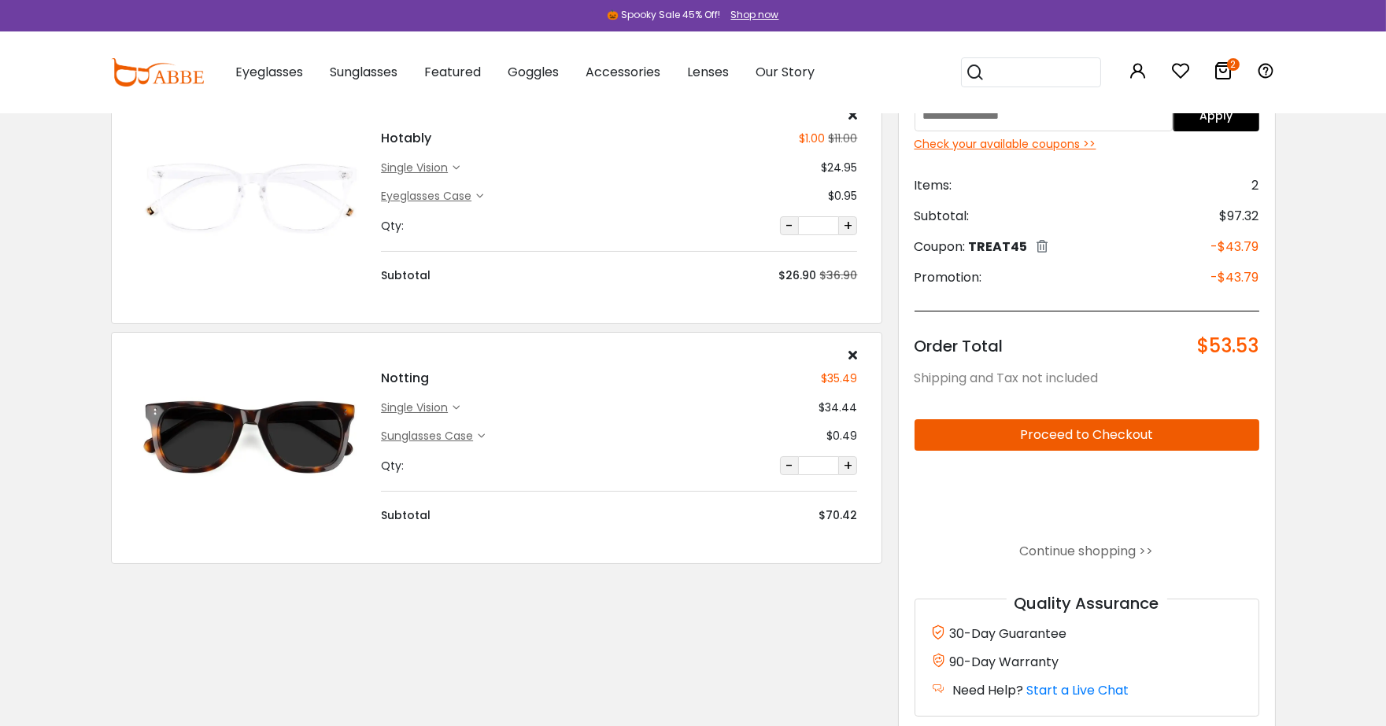
scroll to position [120, 0]
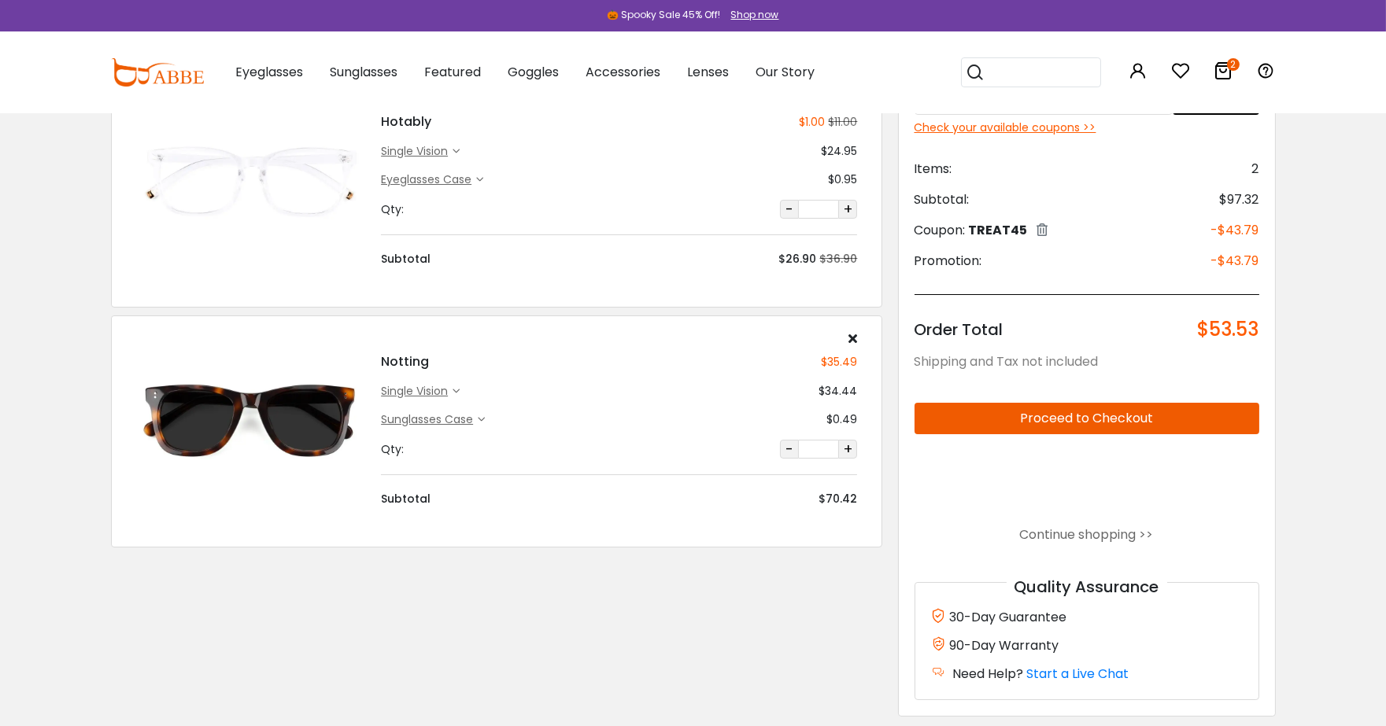
click at [436, 391] on div "single vision" at bounding box center [417, 391] width 72 height 17
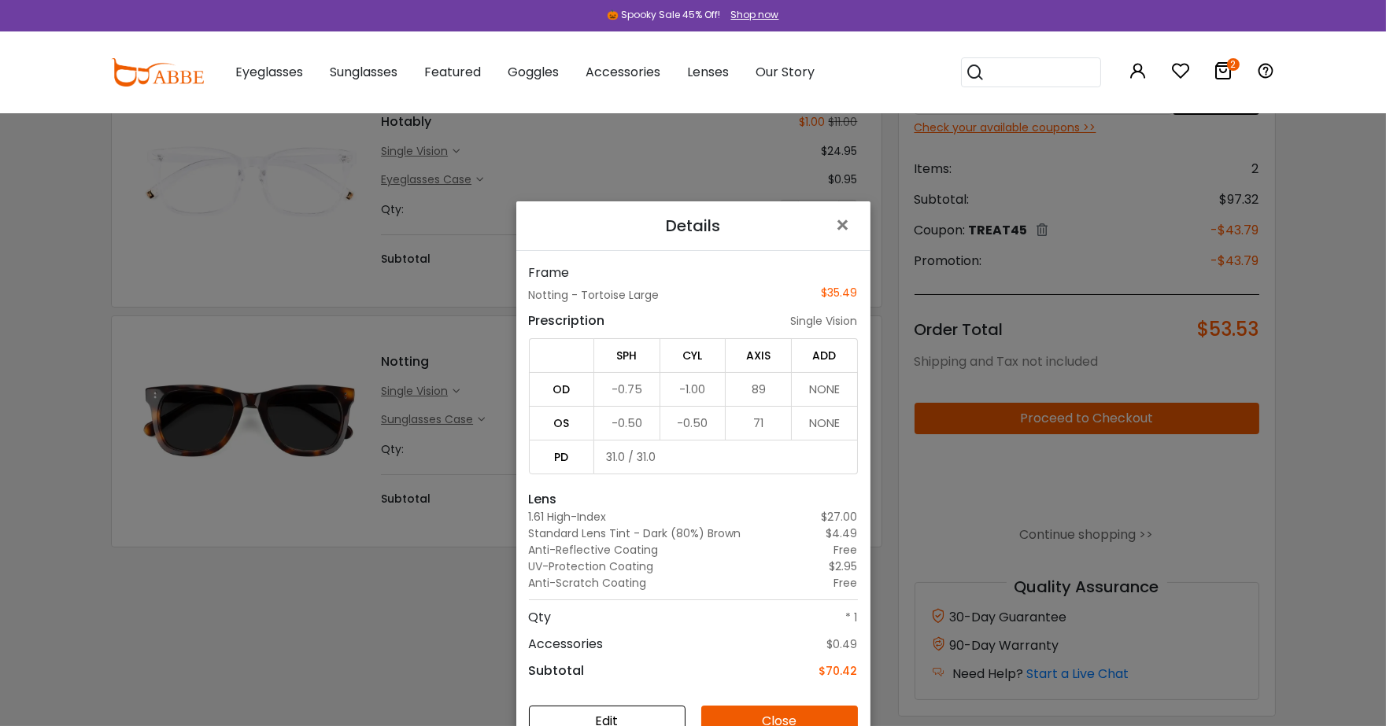
click at [436, 391] on div "Details × Frame Notting - Tortoise Large $35.49 Prescription single vision SPH …" at bounding box center [693, 363] width 1386 height 726
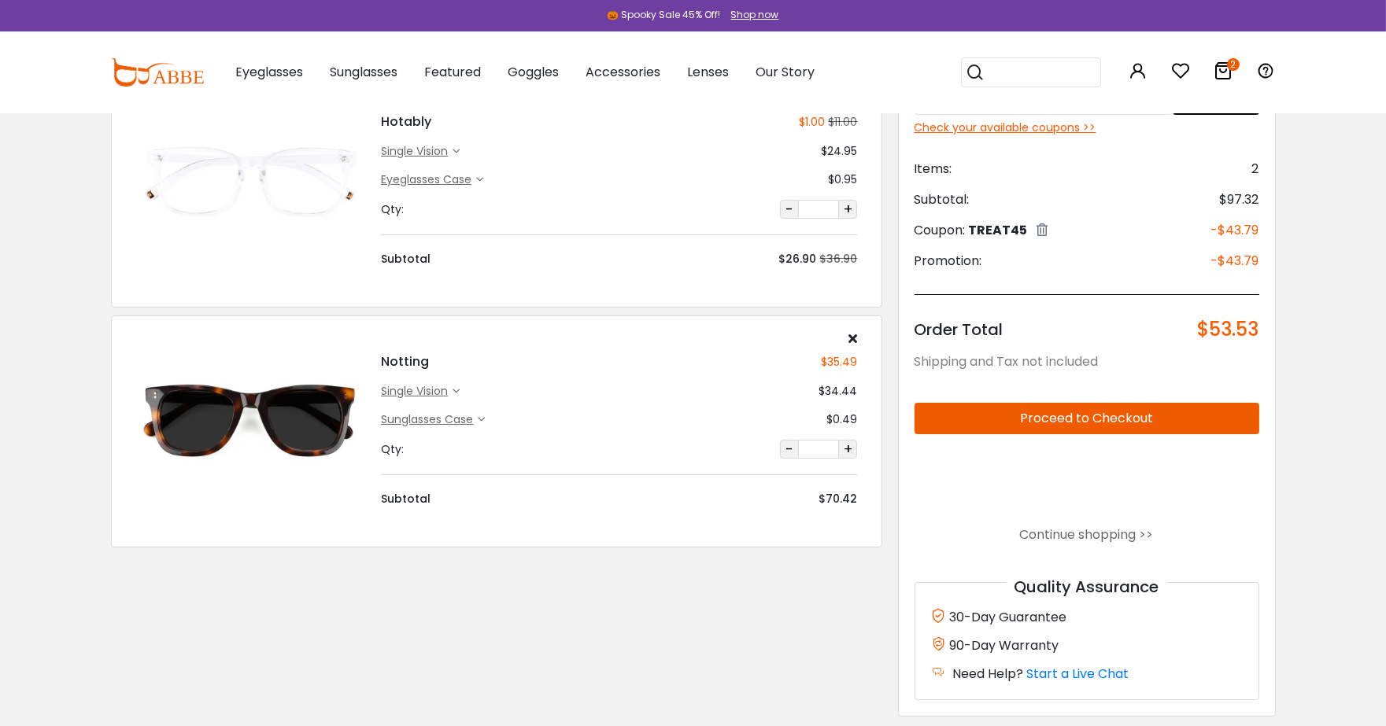
click at [1044, 414] on button "Proceed to Checkout" at bounding box center [1087, 418] width 345 height 31
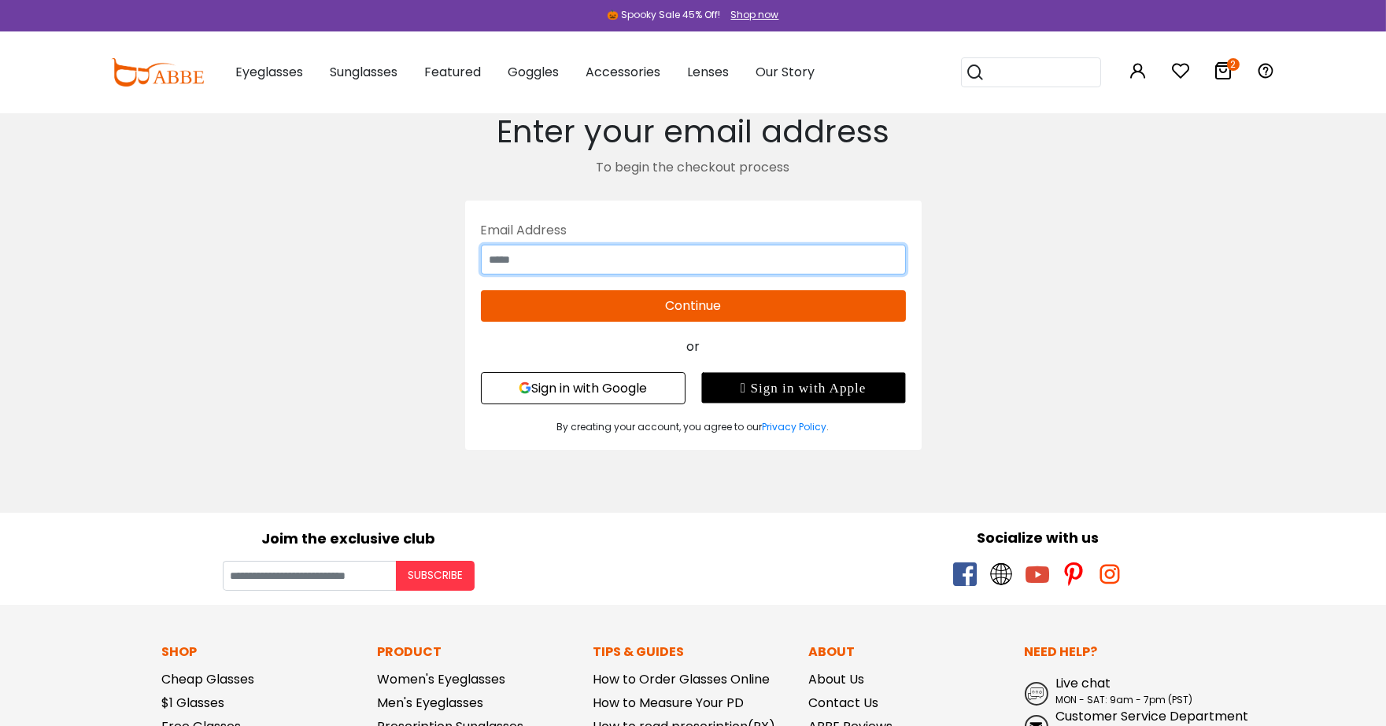
click at [869, 253] on input "text" at bounding box center [693, 260] width 425 height 30
type input "**********"
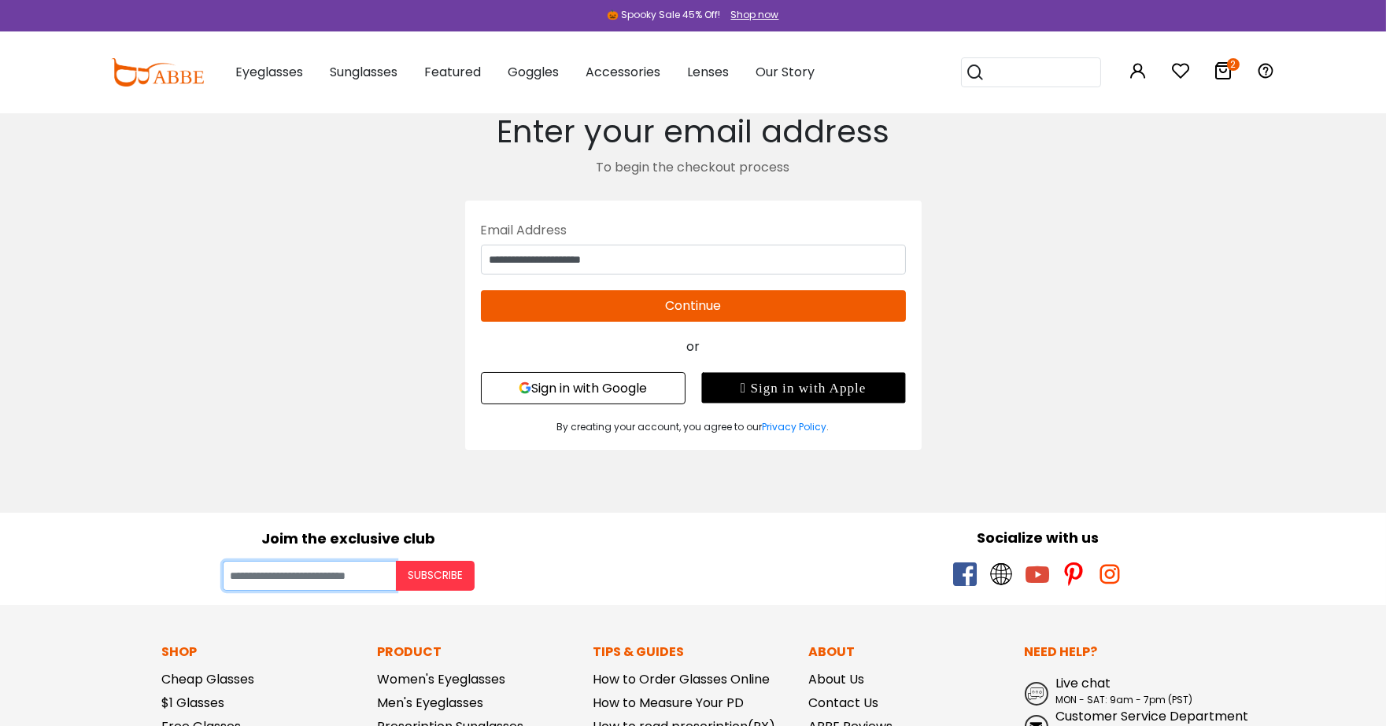
type input "**********"
click at [720, 300] on button "Continue" at bounding box center [693, 305] width 425 height 31
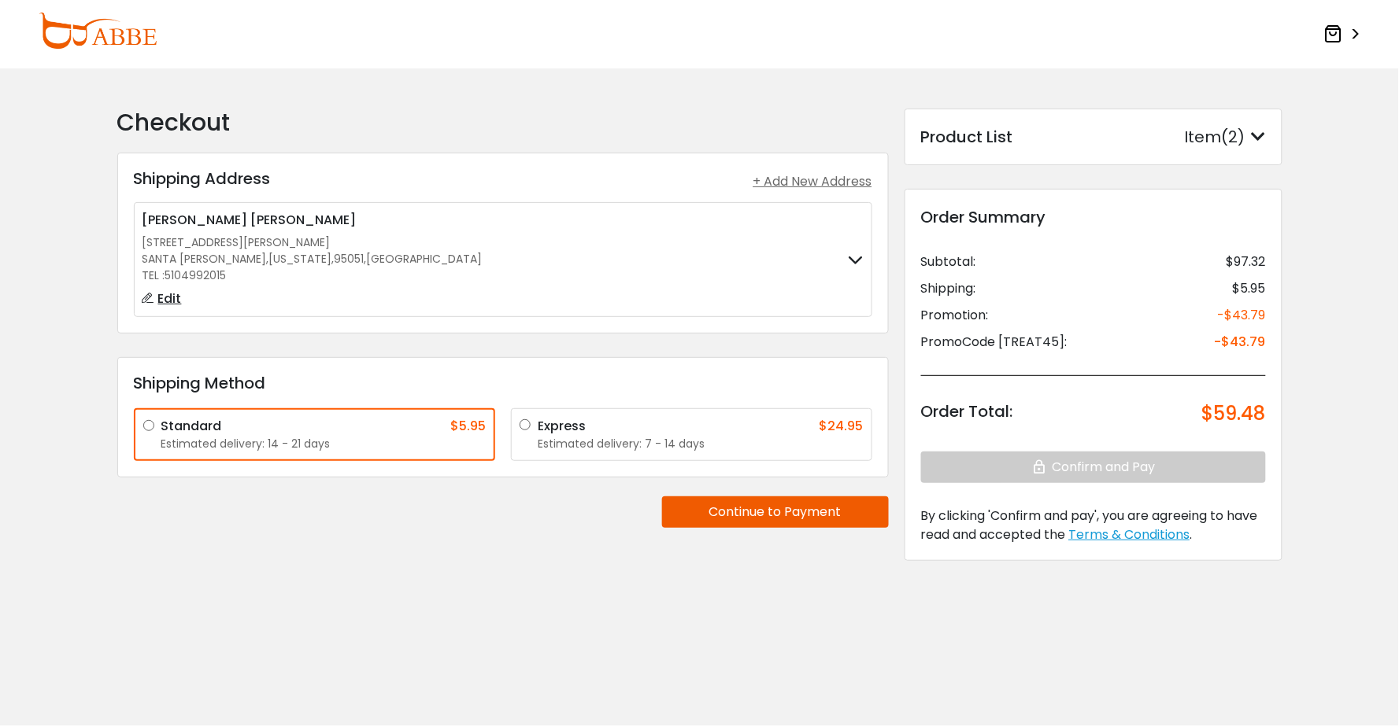
click at [811, 516] on button "Continue to Payment" at bounding box center [775, 512] width 227 height 31
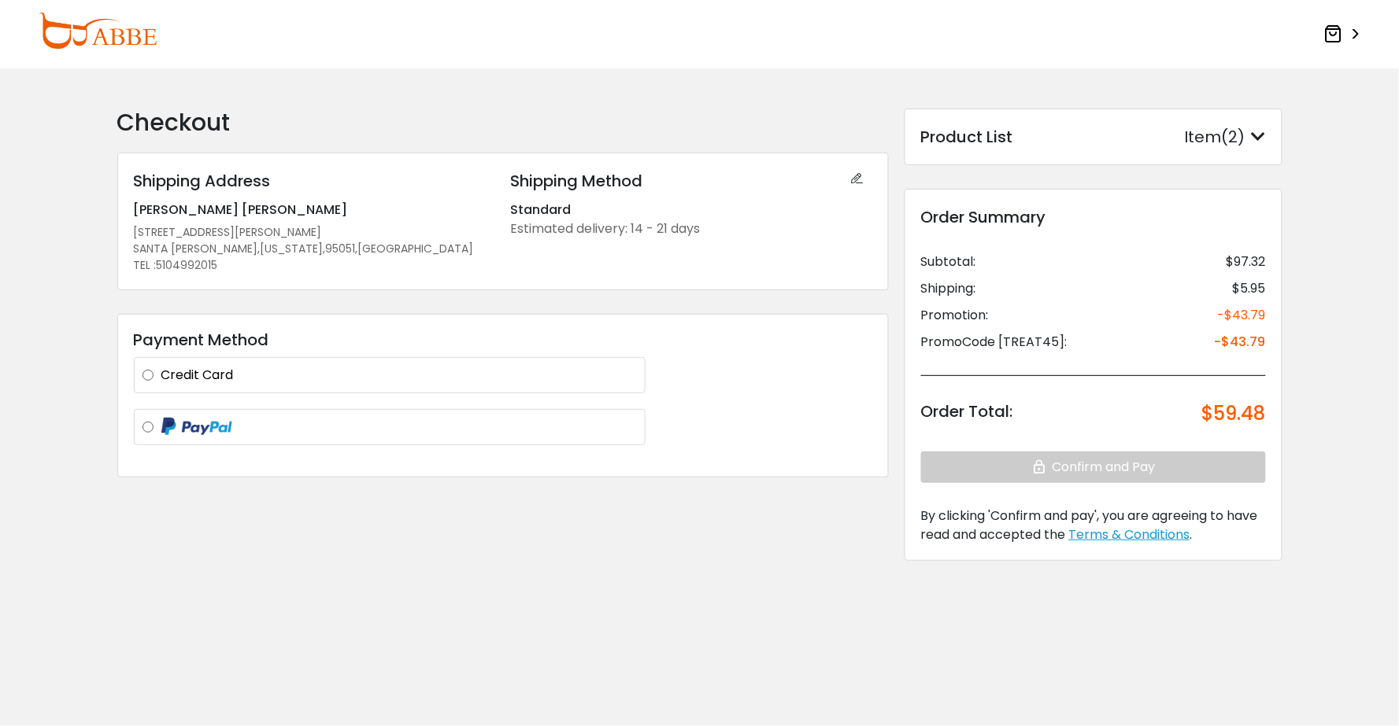
click at [466, 380] on label "Credit Card" at bounding box center [398, 375] width 475 height 19
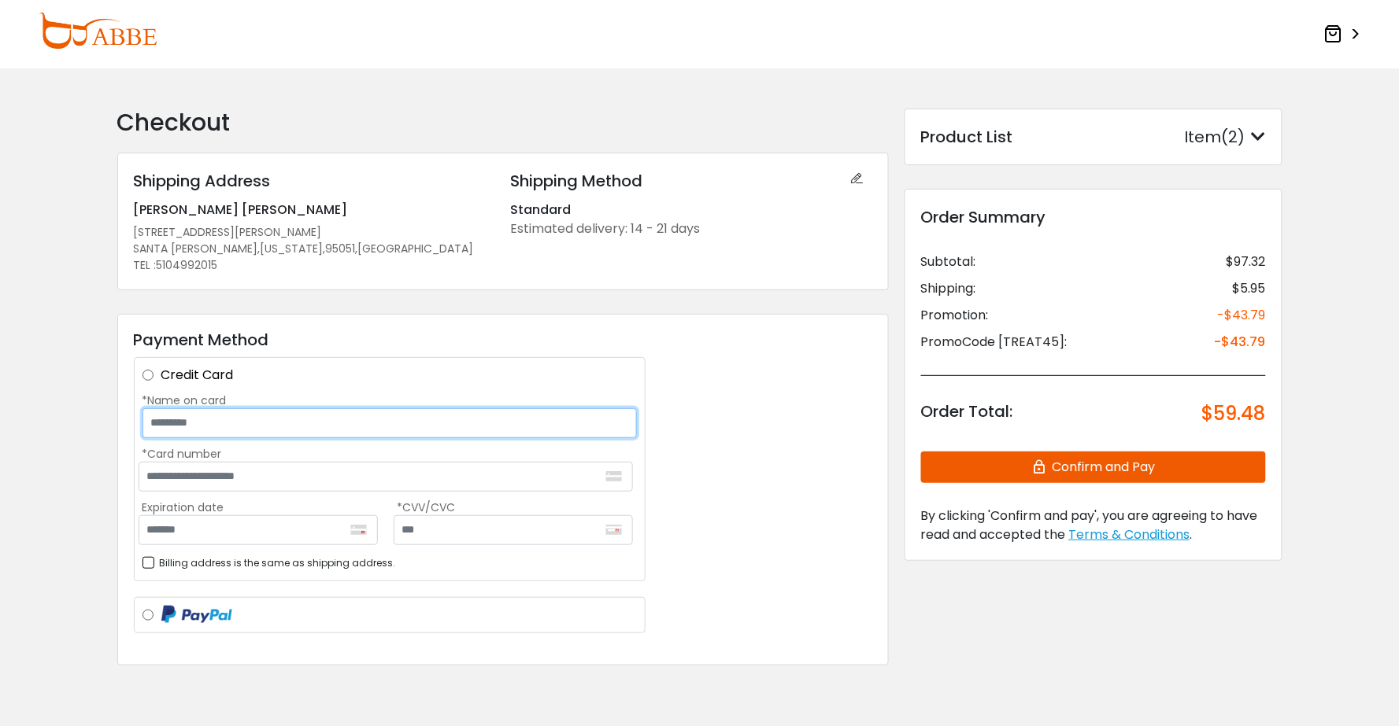
click at [465, 420] on input "*Name on card" at bounding box center [389, 423] width 494 height 30
type input "**********"
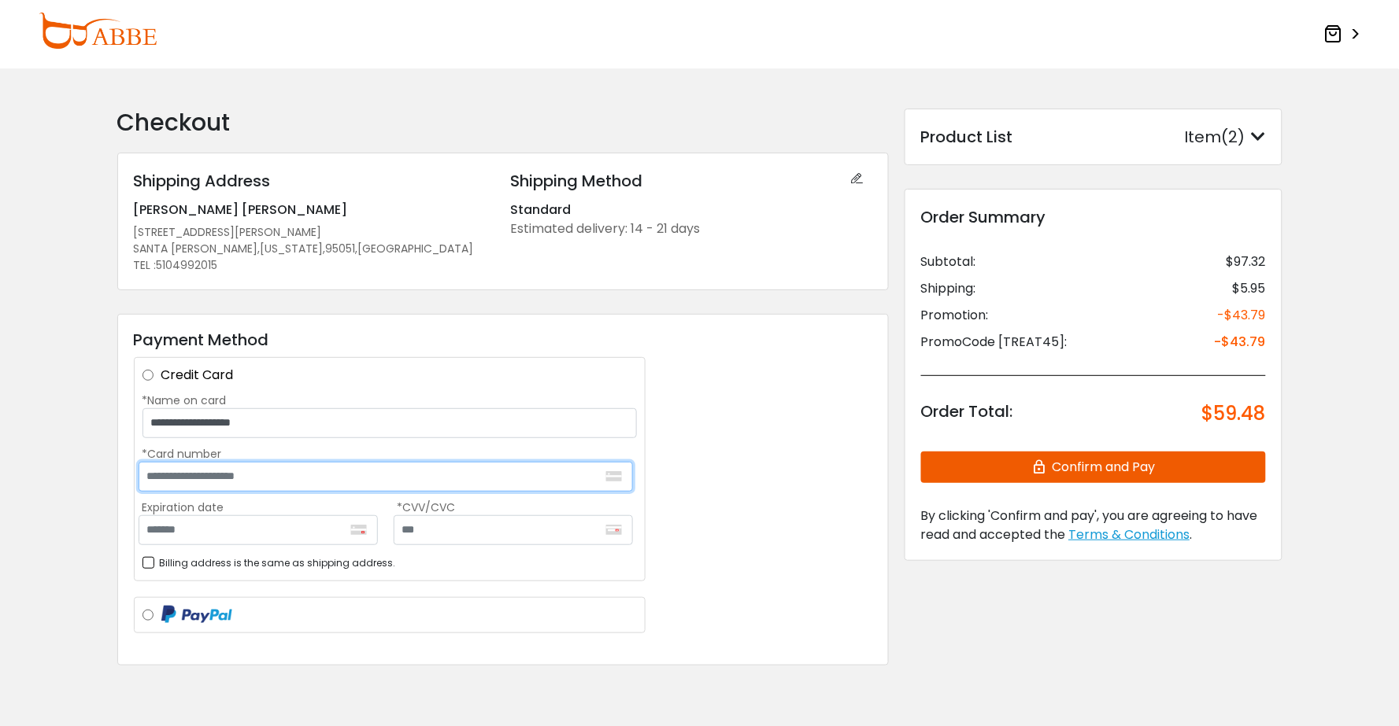
type input "**********"
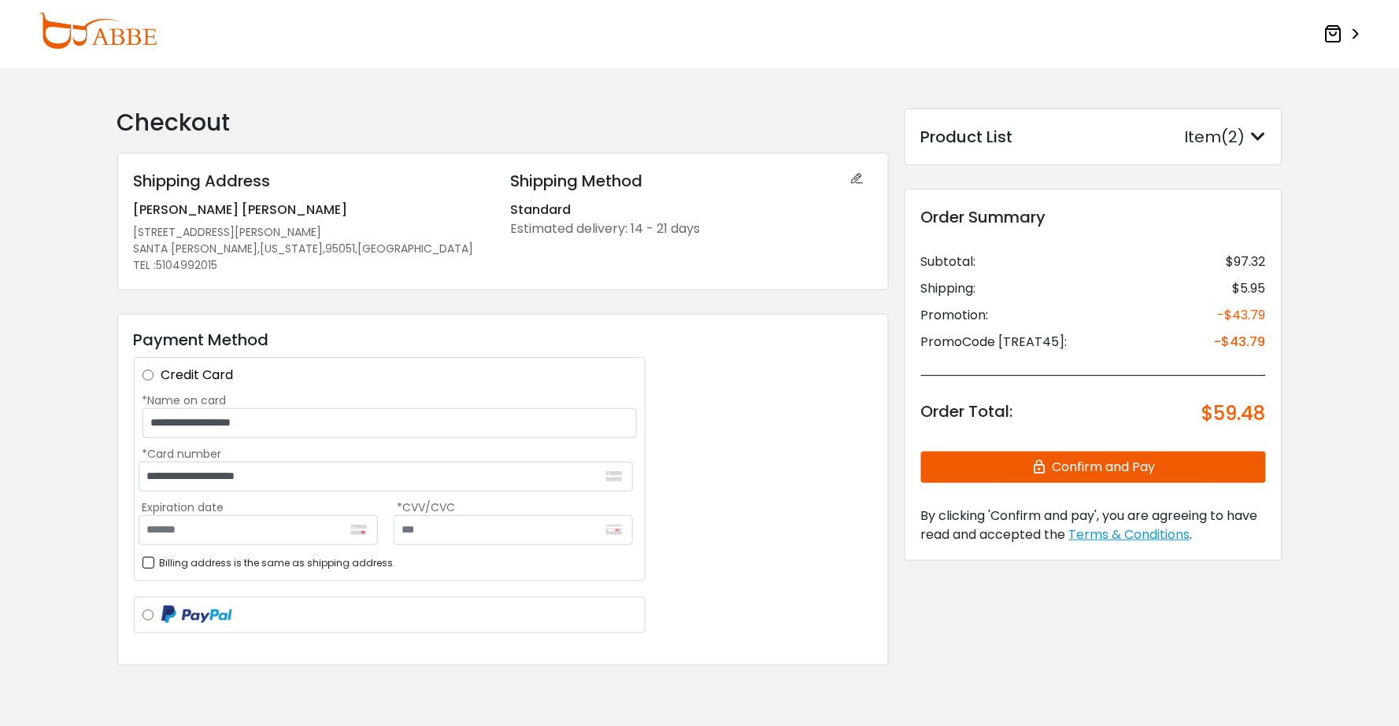
type input "*******"
type input "***"
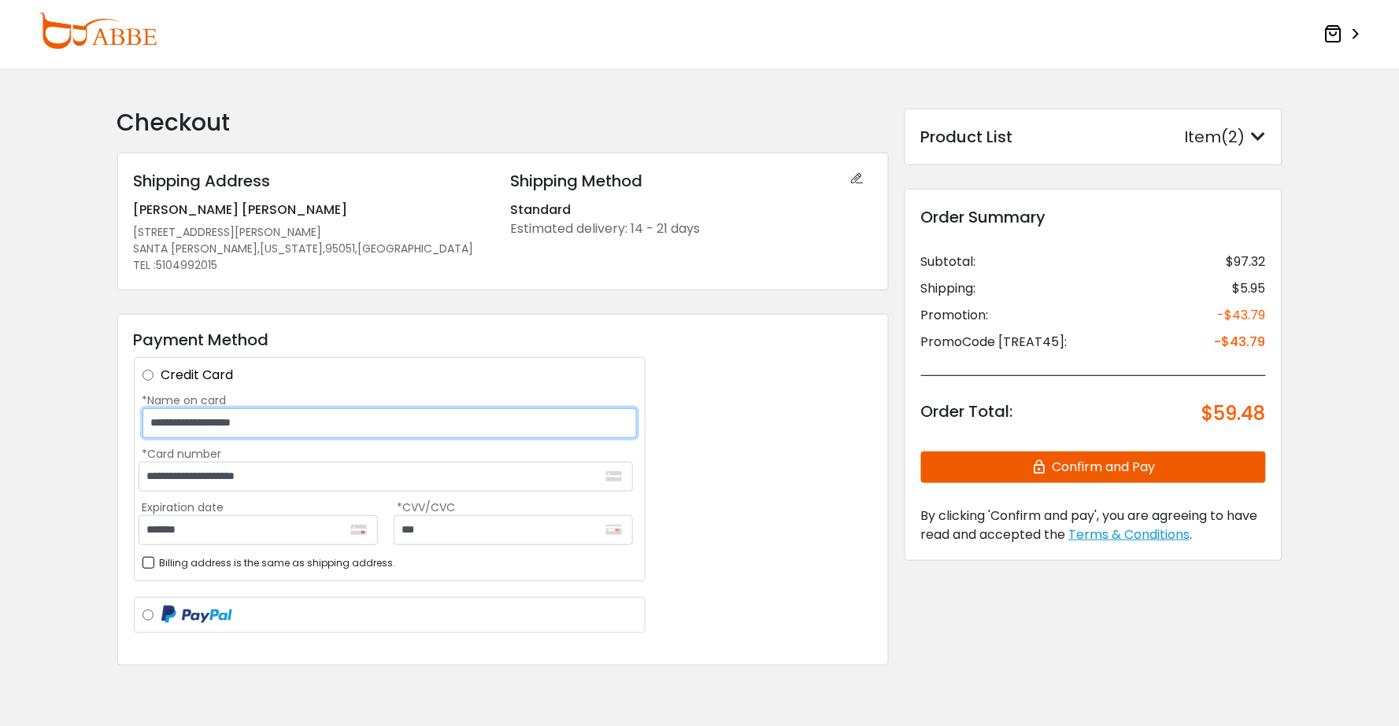
drag, startPoint x: 427, startPoint y: 413, endPoint x: 211, endPoint y: 417, distance: 216.5
click at [211, 417] on input "**********" at bounding box center [389, 423] width 494 height 30
type input "**********"
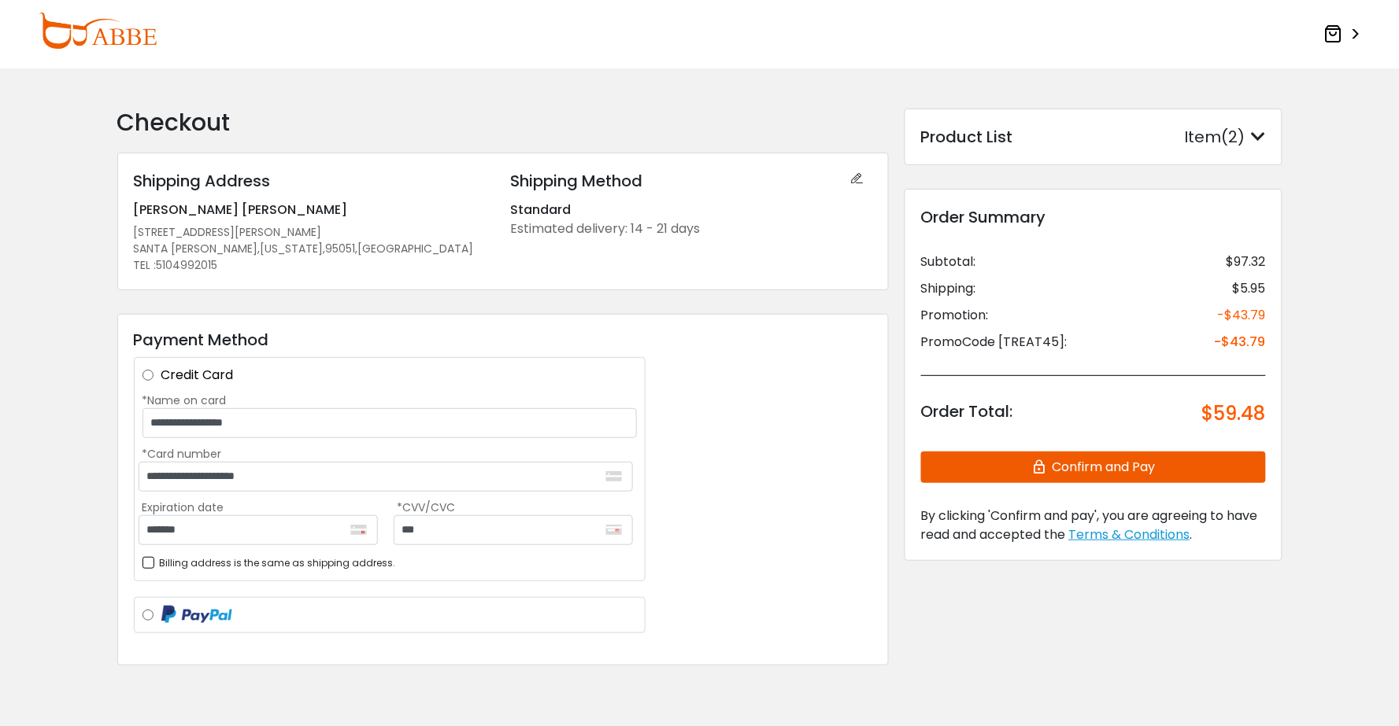
click at [745, 522] on div "**********" at bounding box center [502, 490] width 771 height 353
click at [1033, 463] on icon "button" at bounding box center [1041, 467] width 21 height 31
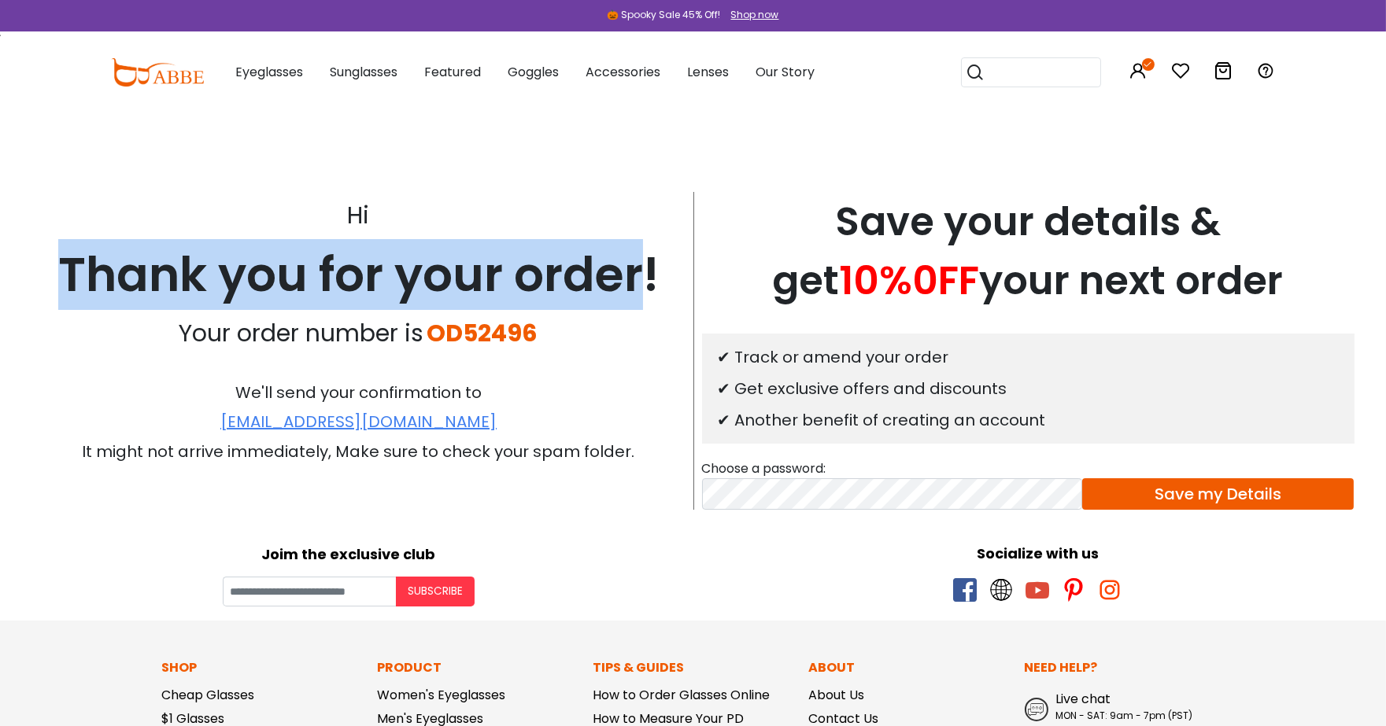
drag, startPoint x: 65, startPoint y: 264, endPoint x: 635, endPoint y: 262, distance: 570.6
click at [635, 262] on div "Thank you for your order!" at bounding box center [358, 274] width 653 height 71
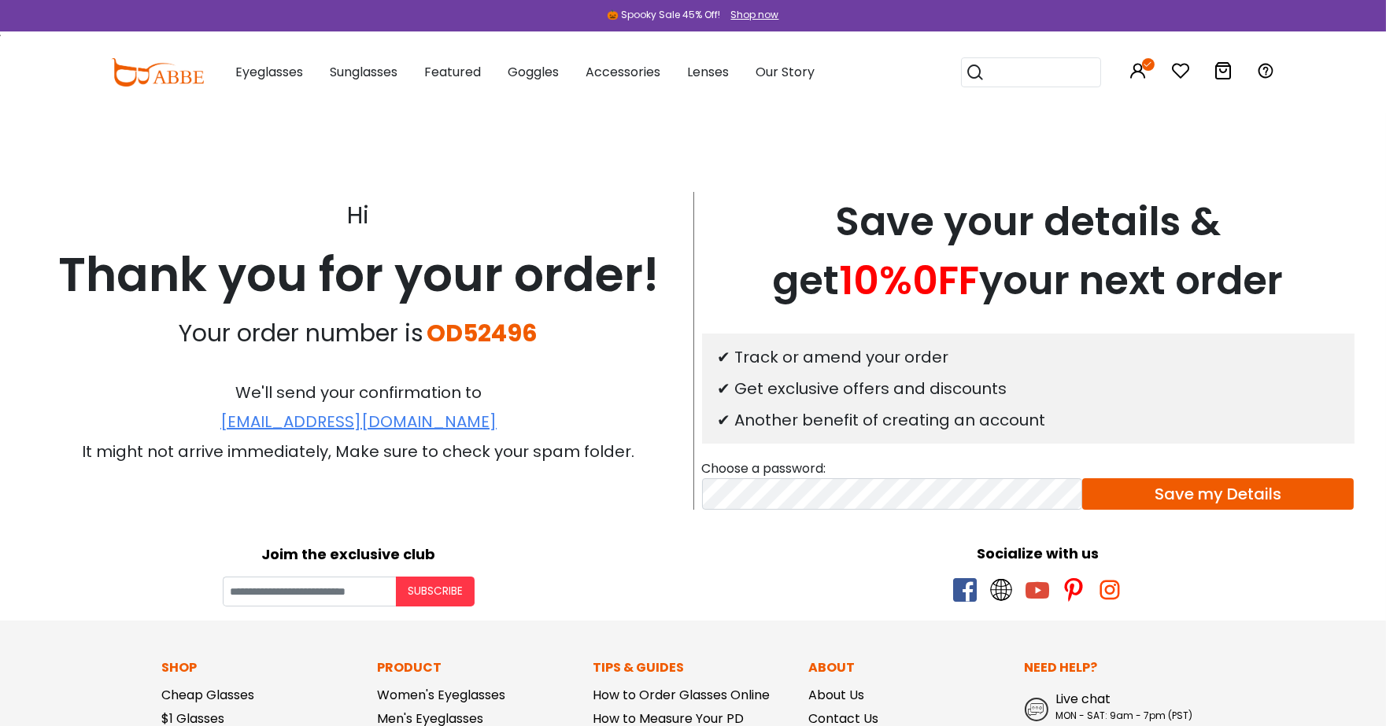
click at [297, 159] on body "Eyeglasses Thanks for your subscription Please use coupon code " NEWCOMER " to …" at bounding box center [693, 647] width 1386 height 1068
click at [112, 65] on img at bounding box center [157, 72] width 93 height 28
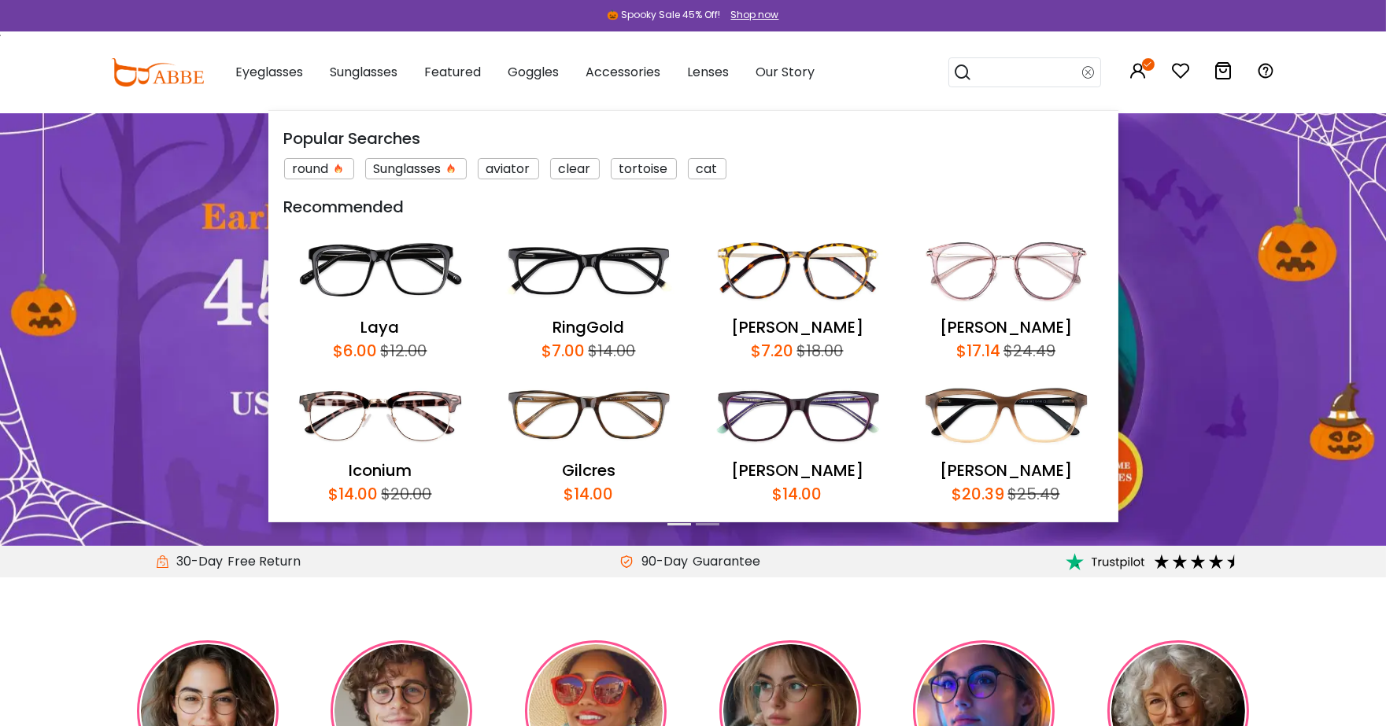
click at [1073, 68] on input "search" at bounding box center [1028, 72] width 110 height 28
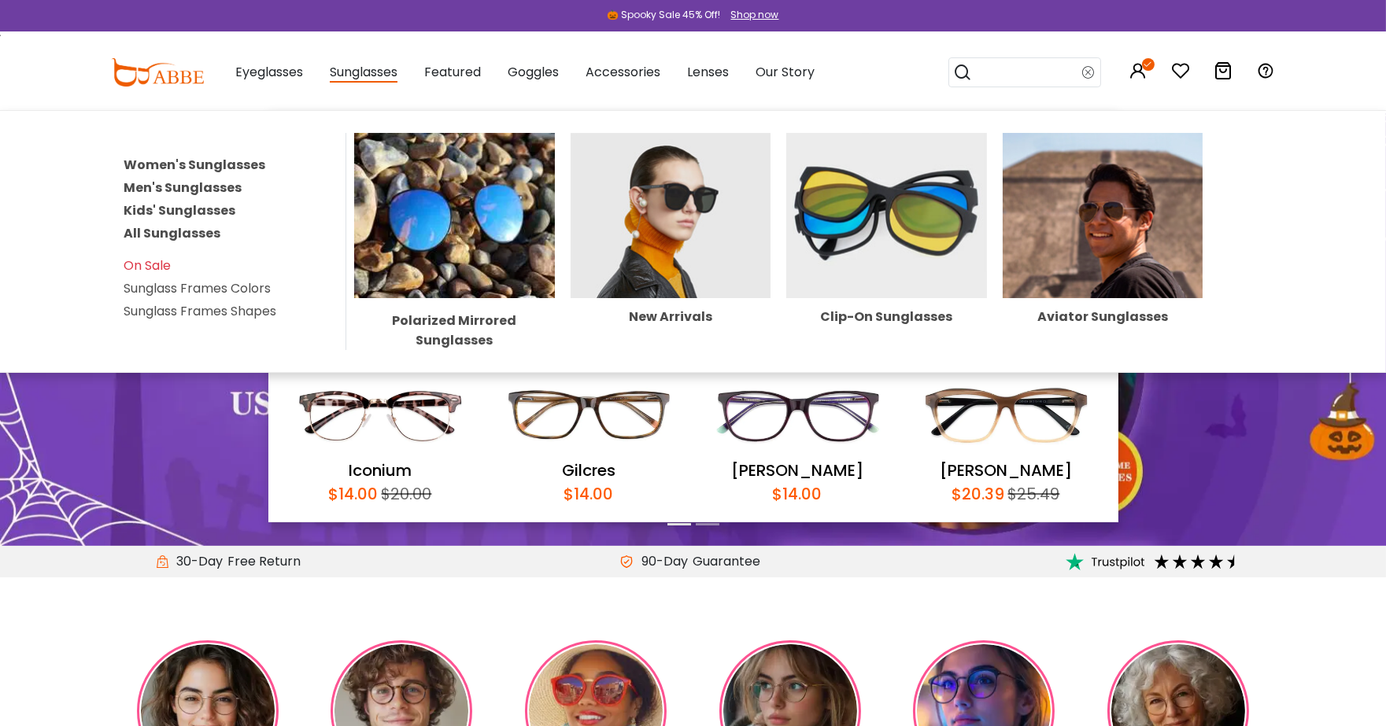
click at [228, 167] on link "Women's Sunglasses" at bounding box center [195, 165] width 142 height 18
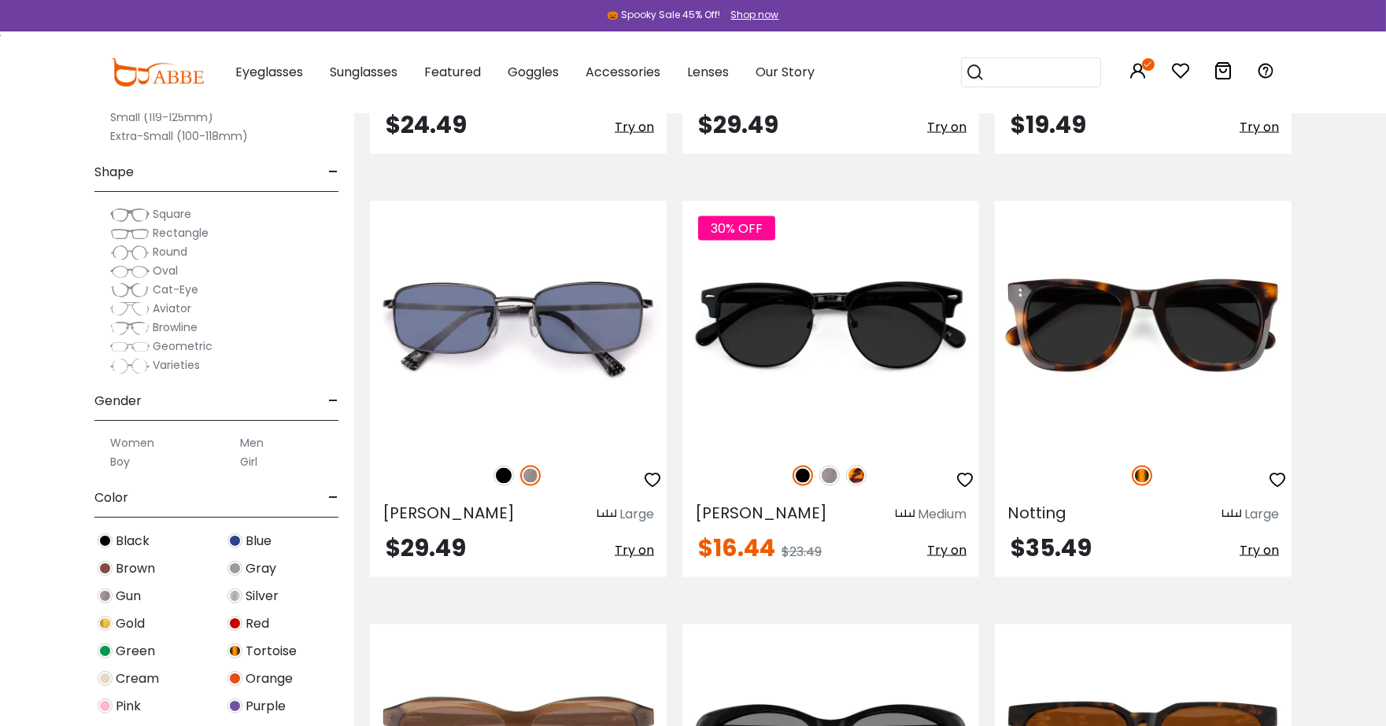
scroll to position [5057, 0]
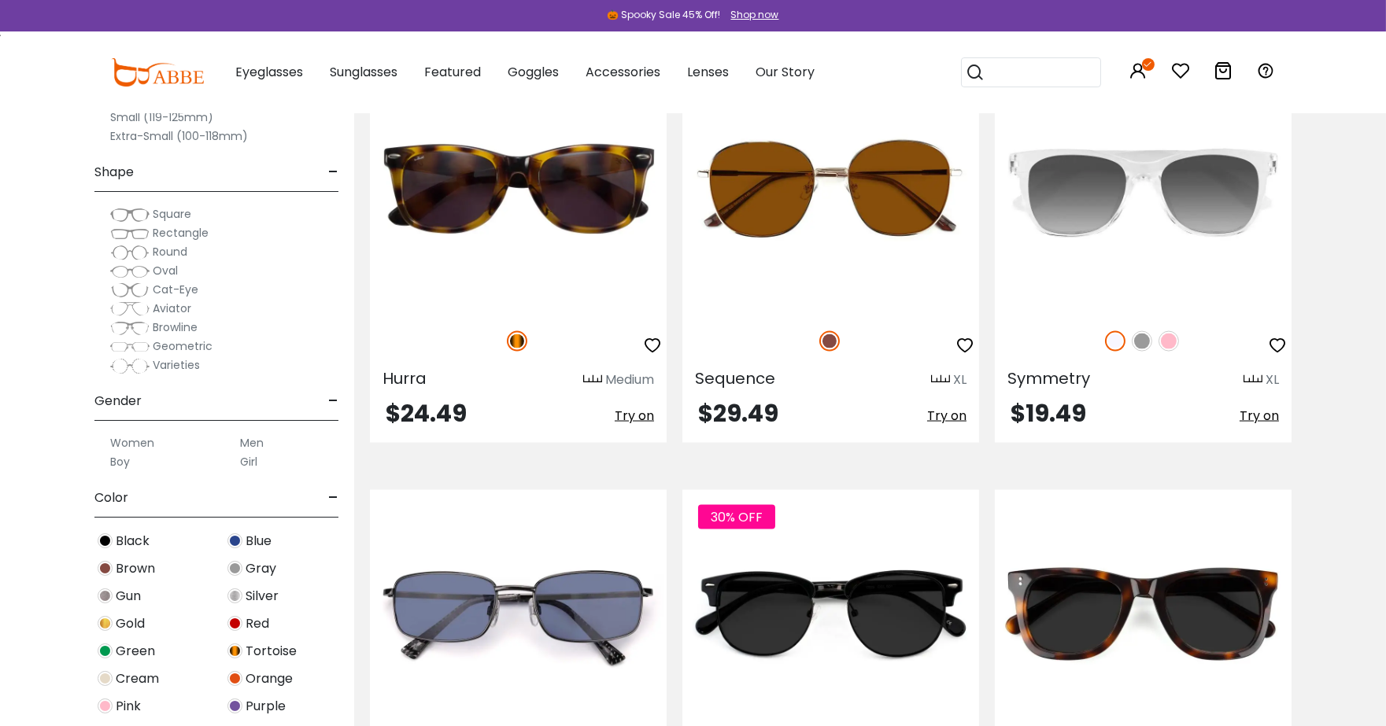
click at [997, 65] on input "search" at bounding box center [1040, 72] width 110 height 28
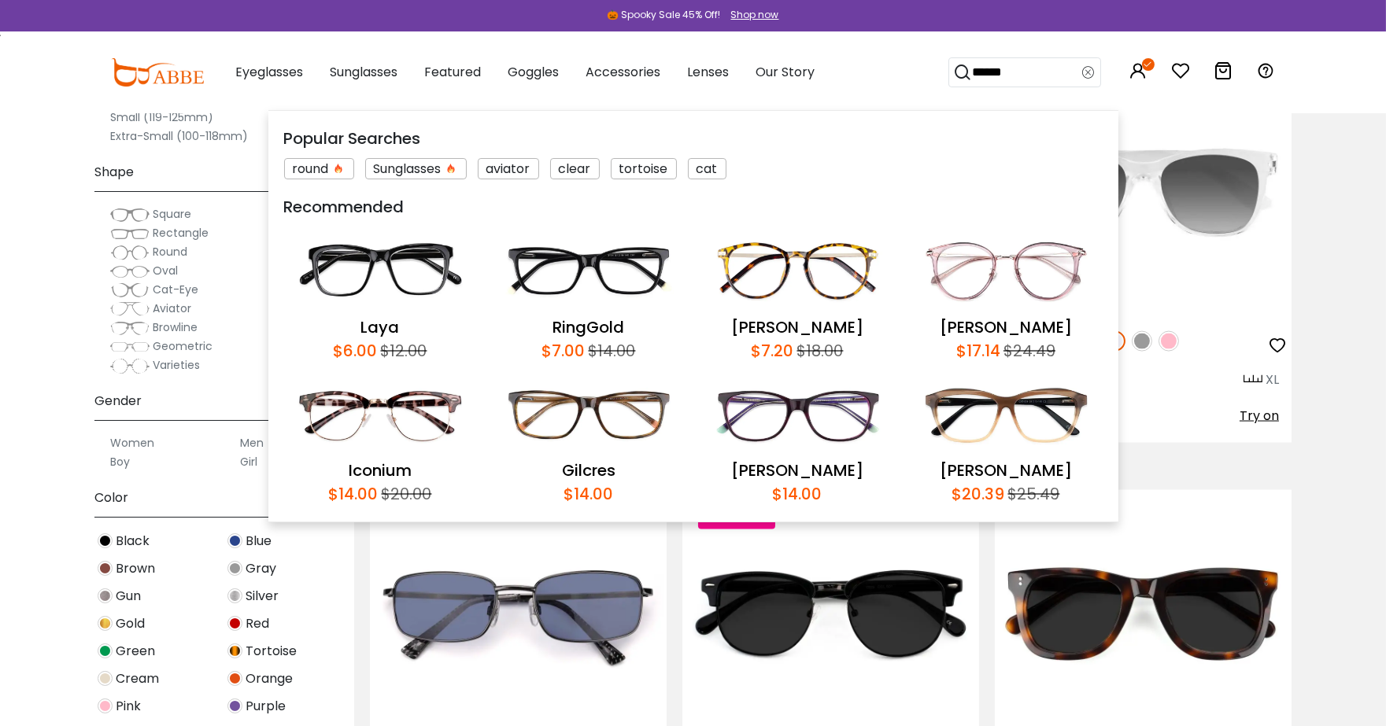
type input "*******"
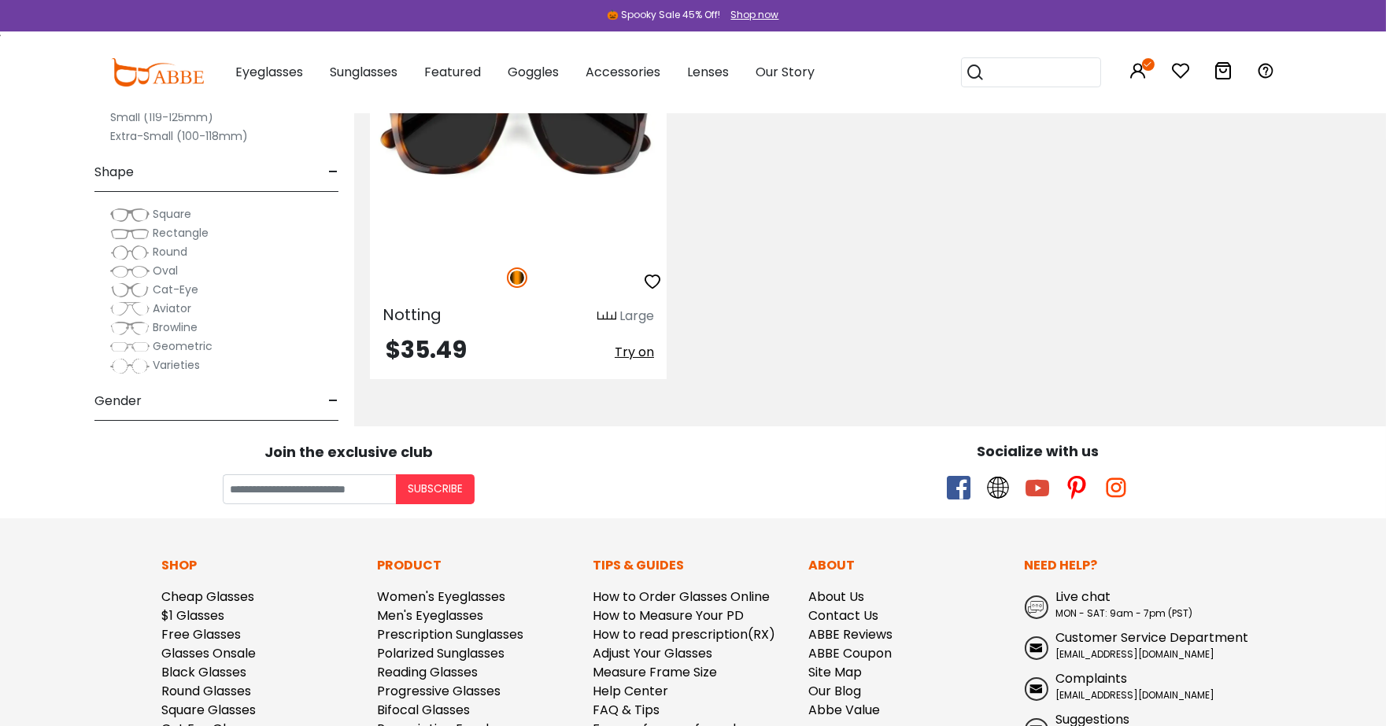
scroll to position [465, 0]
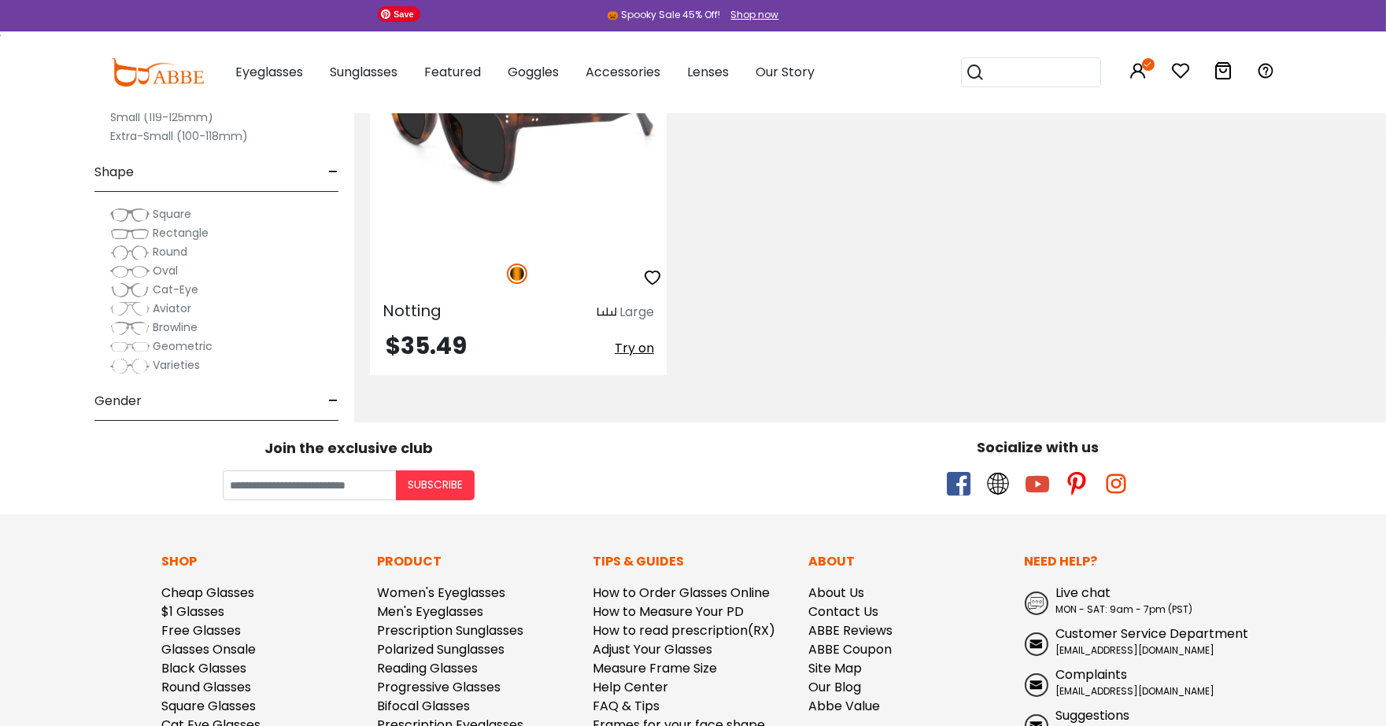
click at [544, 162] on img at bounding box center [518, 122] width 297 height 247
